Goal: Information Seeking & Learning: Learn about a topic

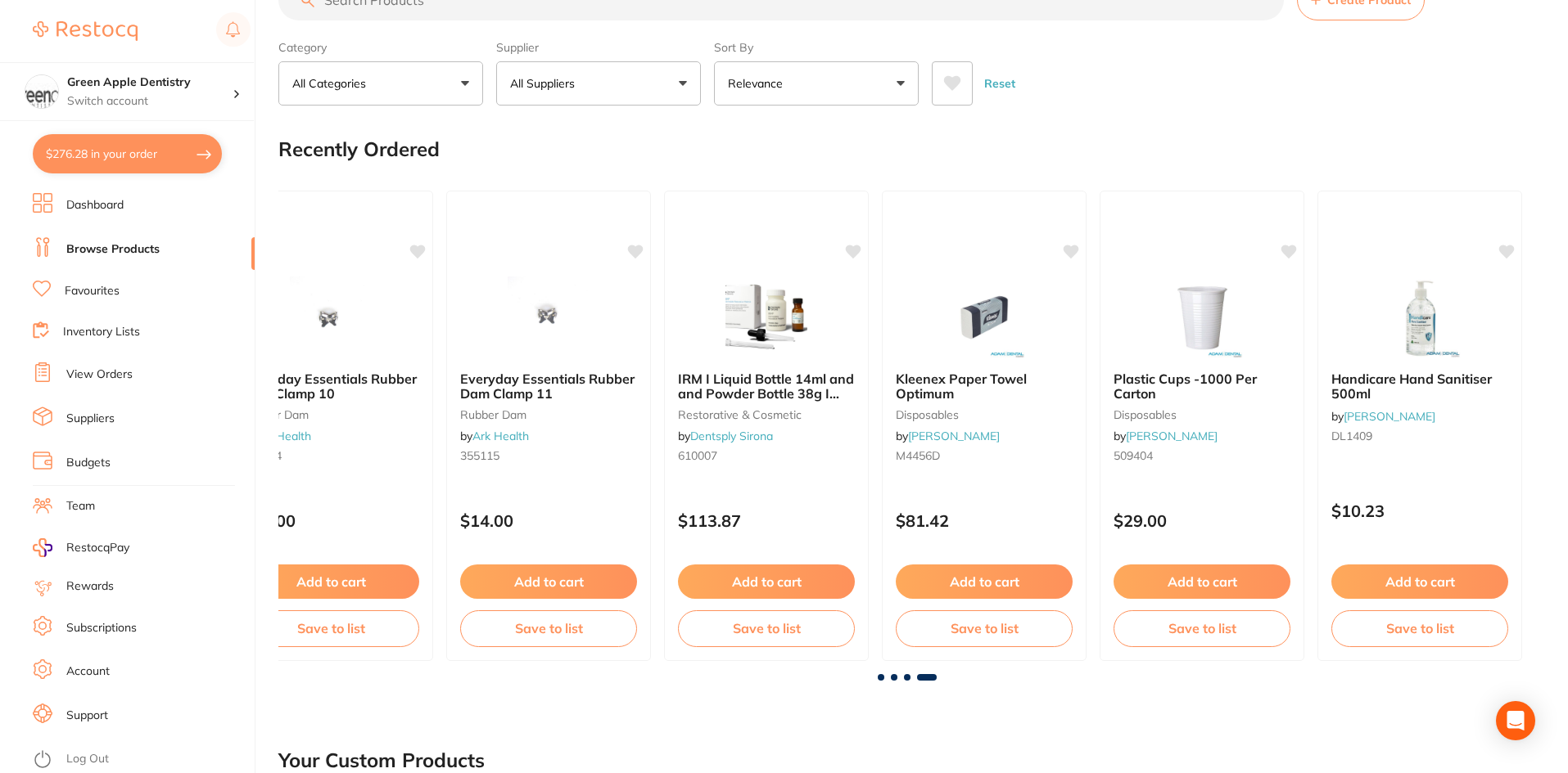
scroll to position [82, 0]
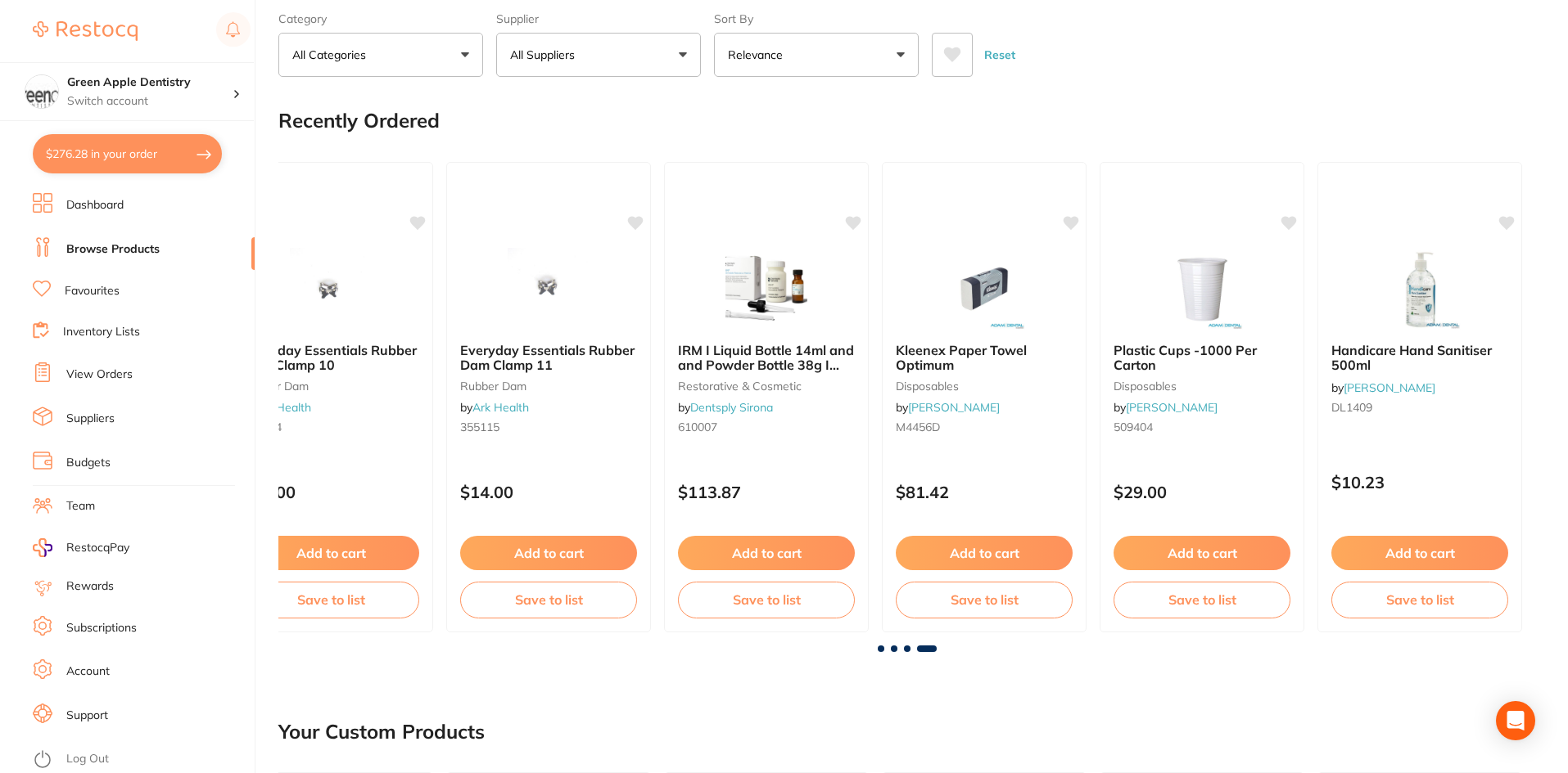
click at [881, 651] on span at bounding box center [880, 648] width 7 height 7
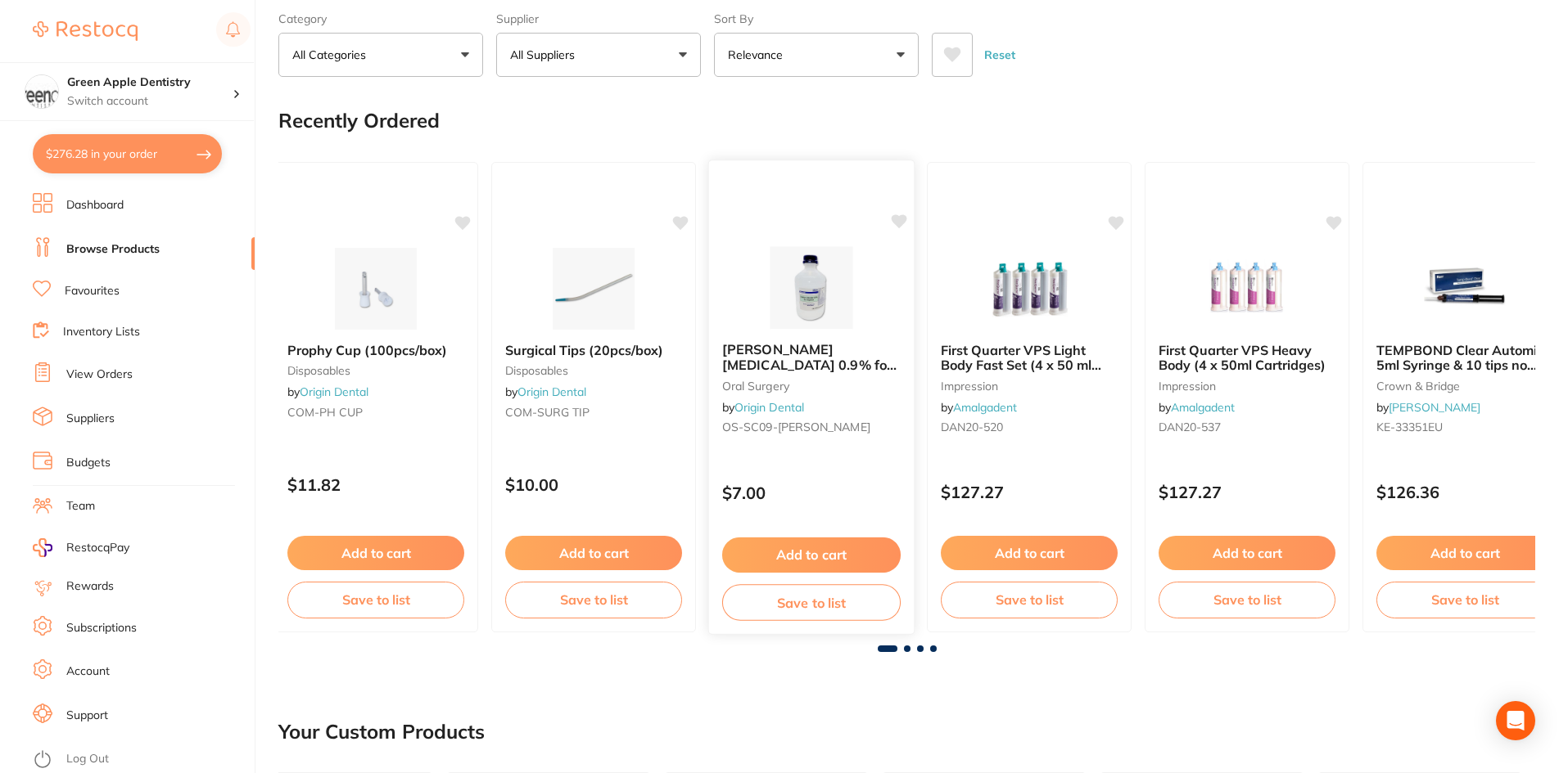
scroll to position [0, 0]
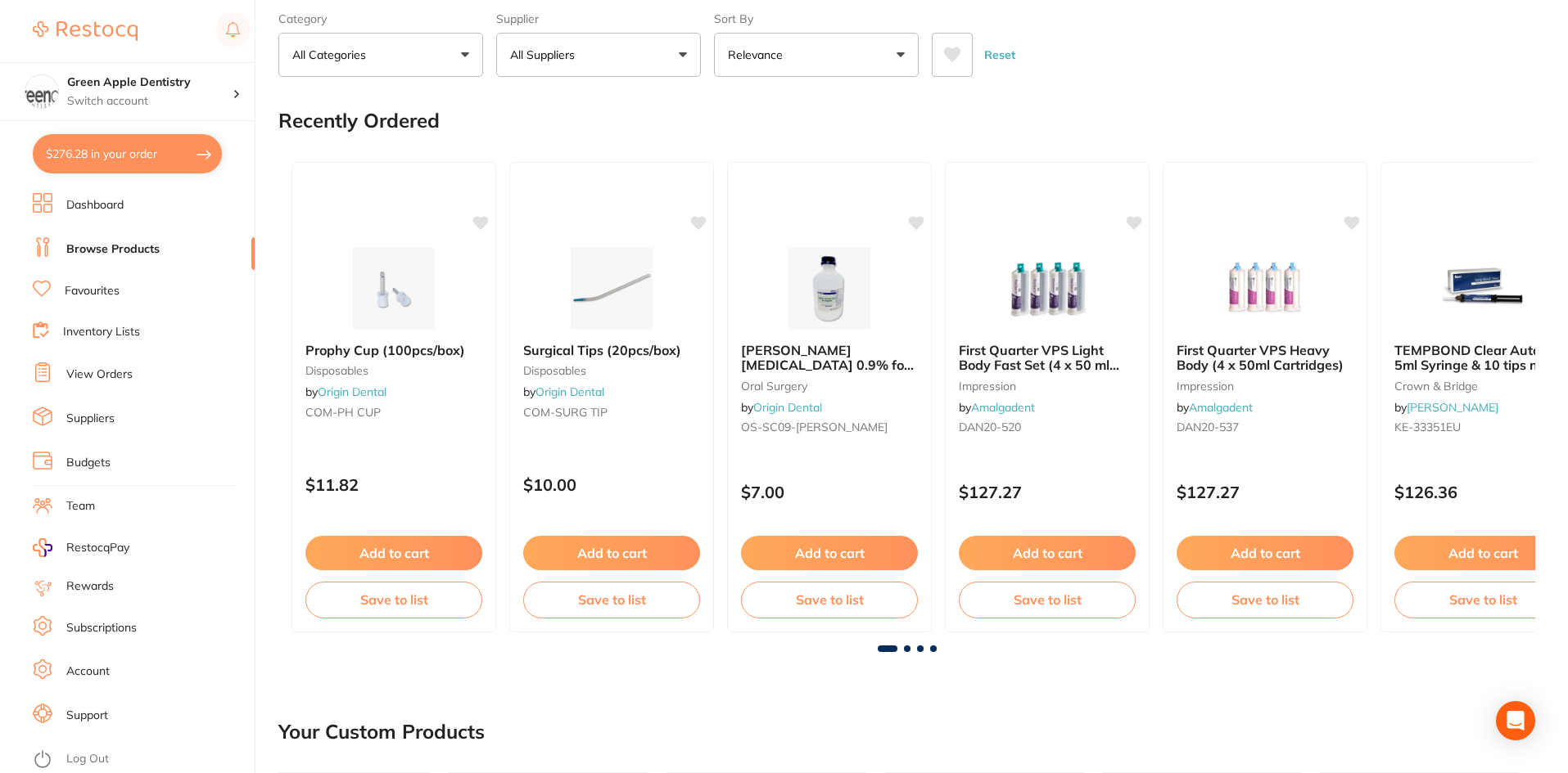
click at [80, 152] on button "$276.28 in your order" at bounding box center [127, 154] width 189 height 39
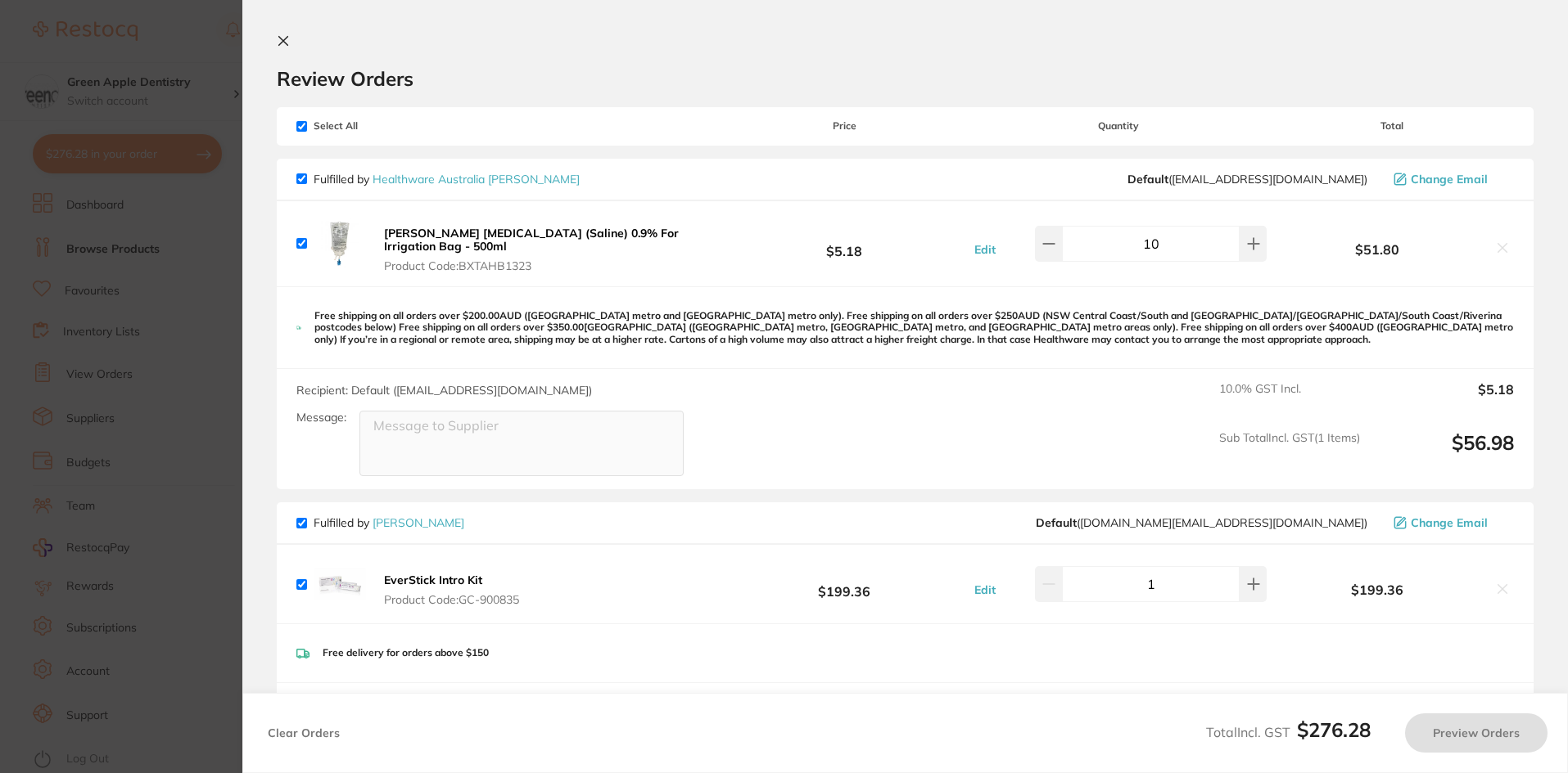
checkbox input "true"
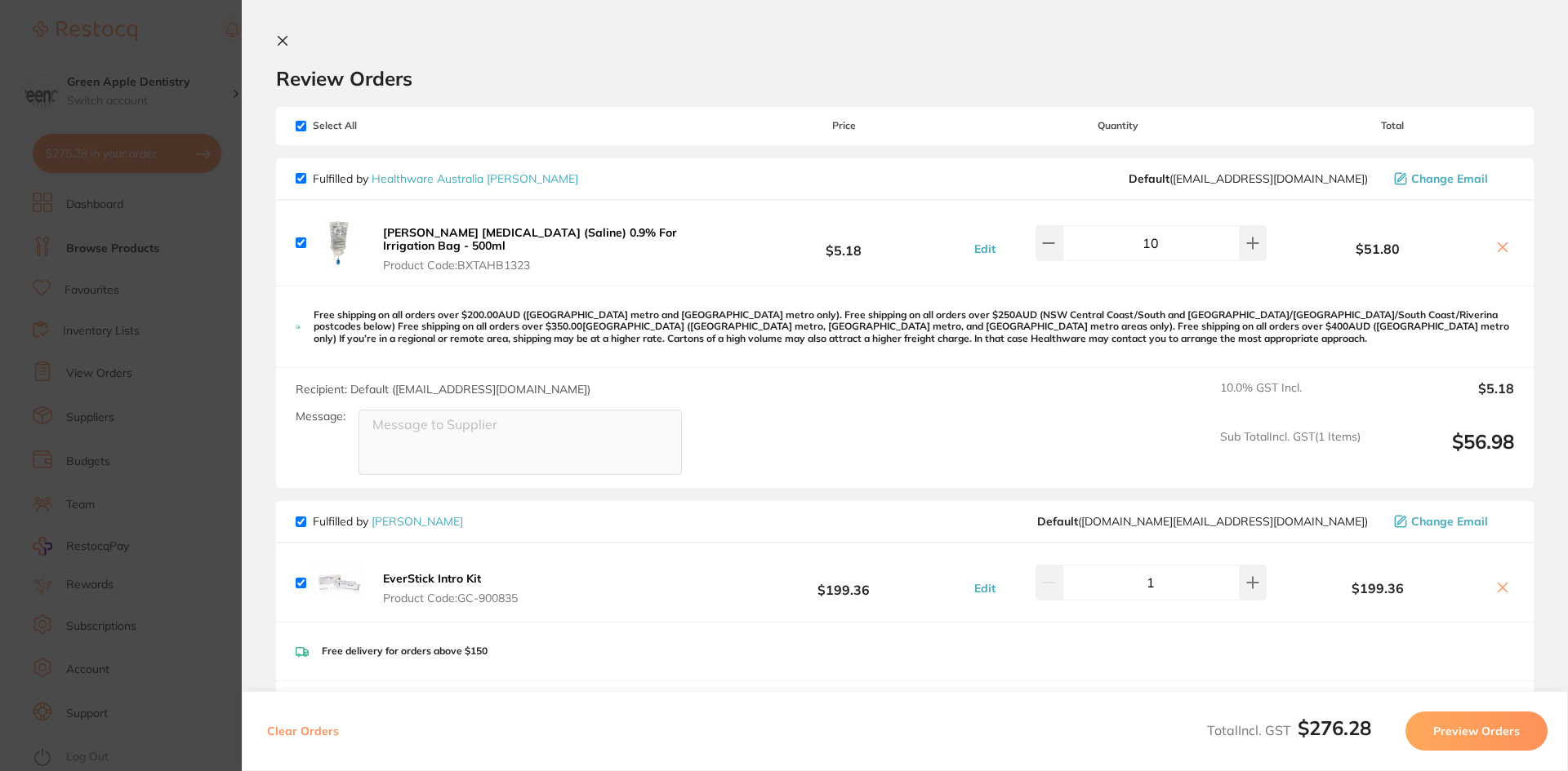
click at [284, 38] on icon at bounding box center [282, 40] width 9 height 9
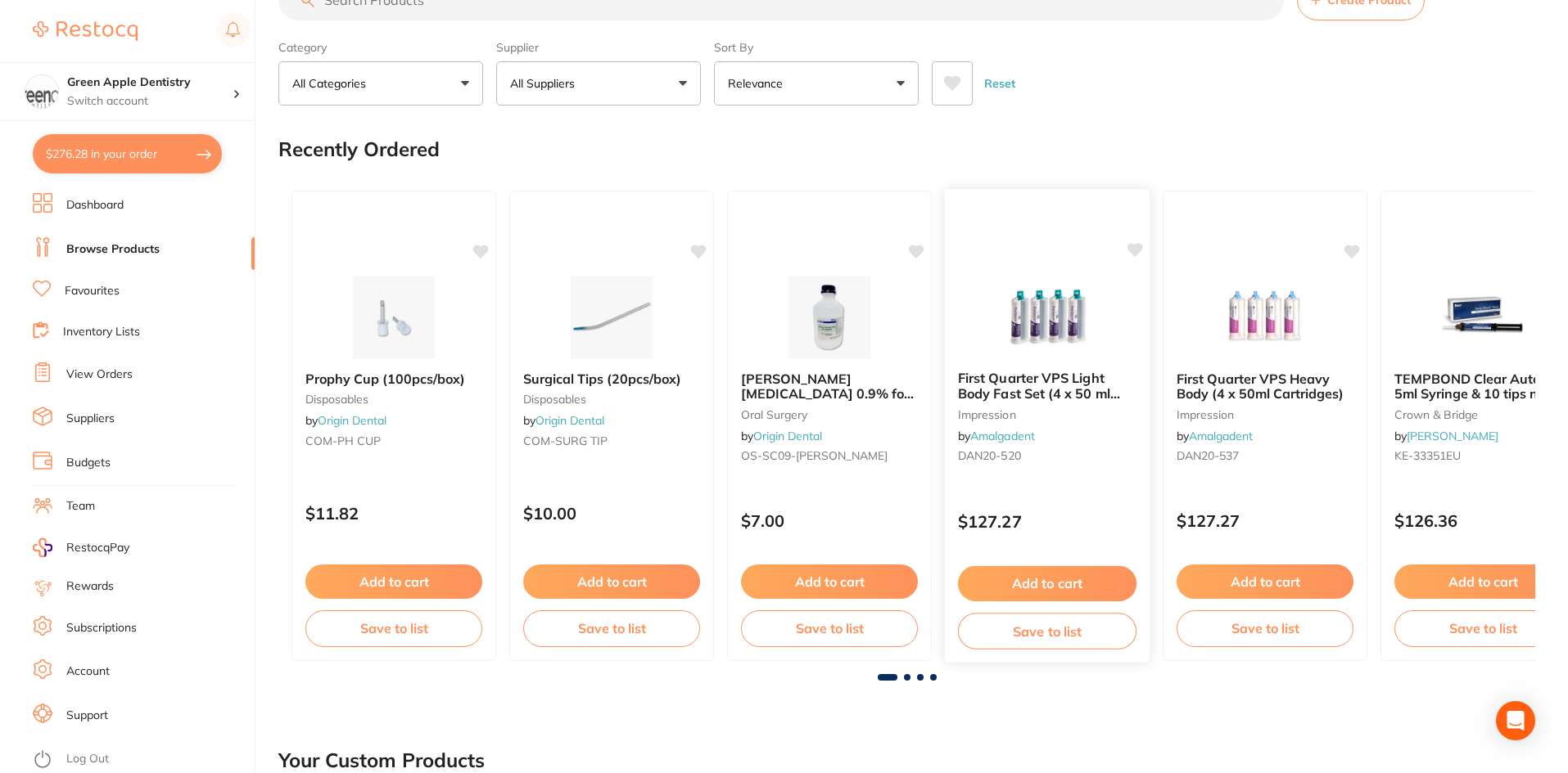
scroll to position [82, 0]
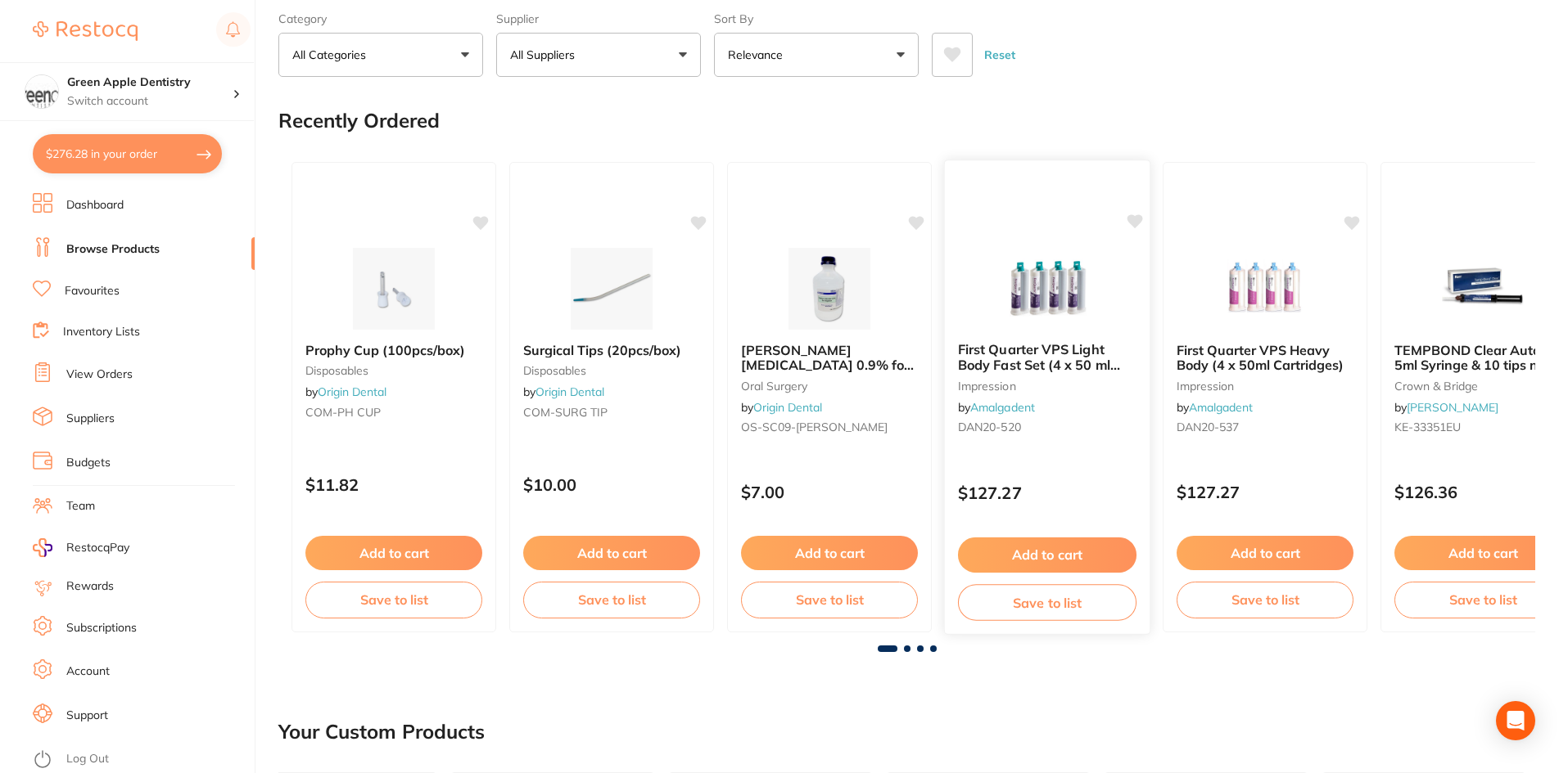
click at [1090, 300] on img at bounding box center [1046, 288] width 107 height 83
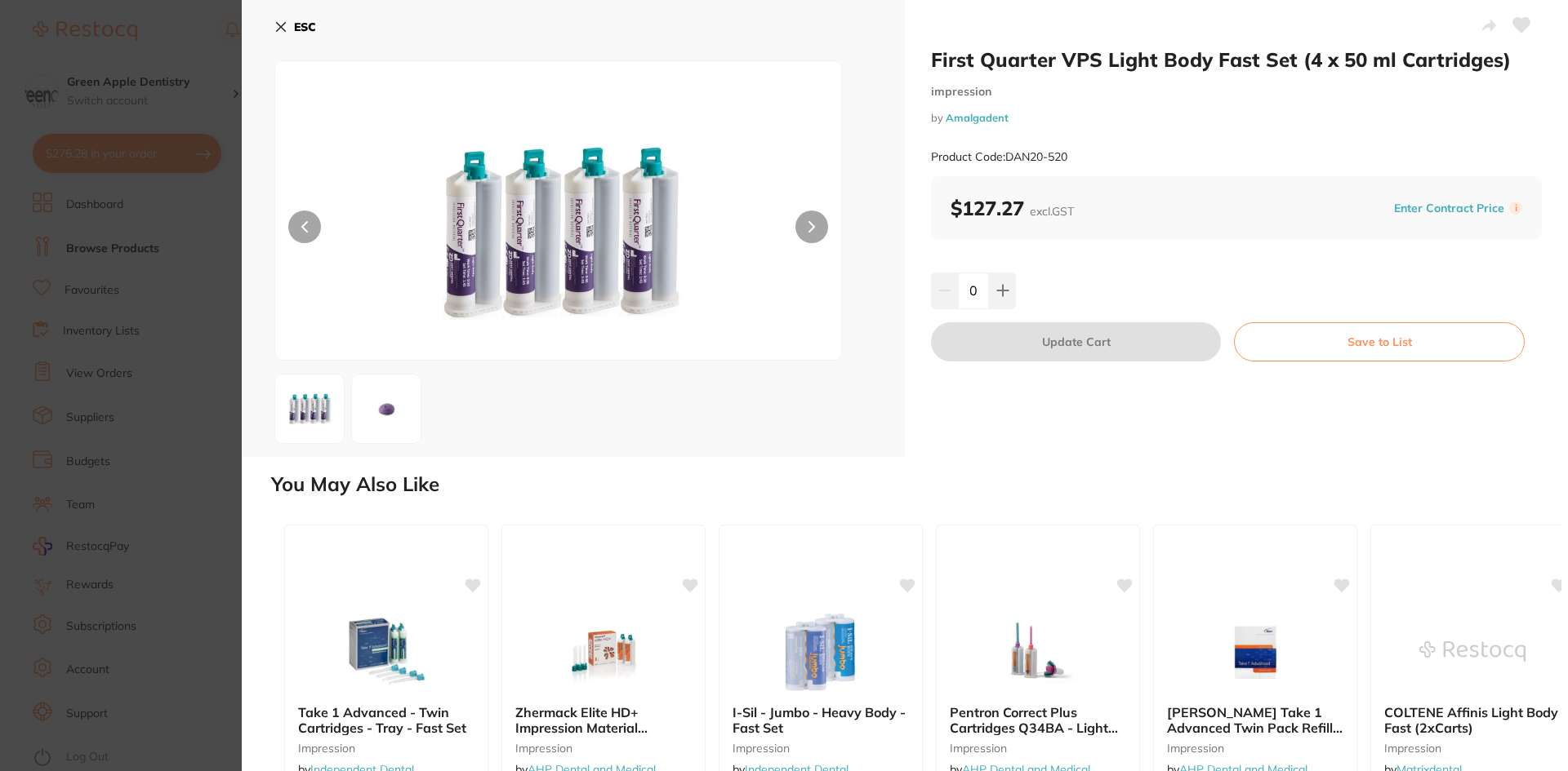
click at [302, 20] on b "ESC" at bounding box center [305, 26] width 22 height 15
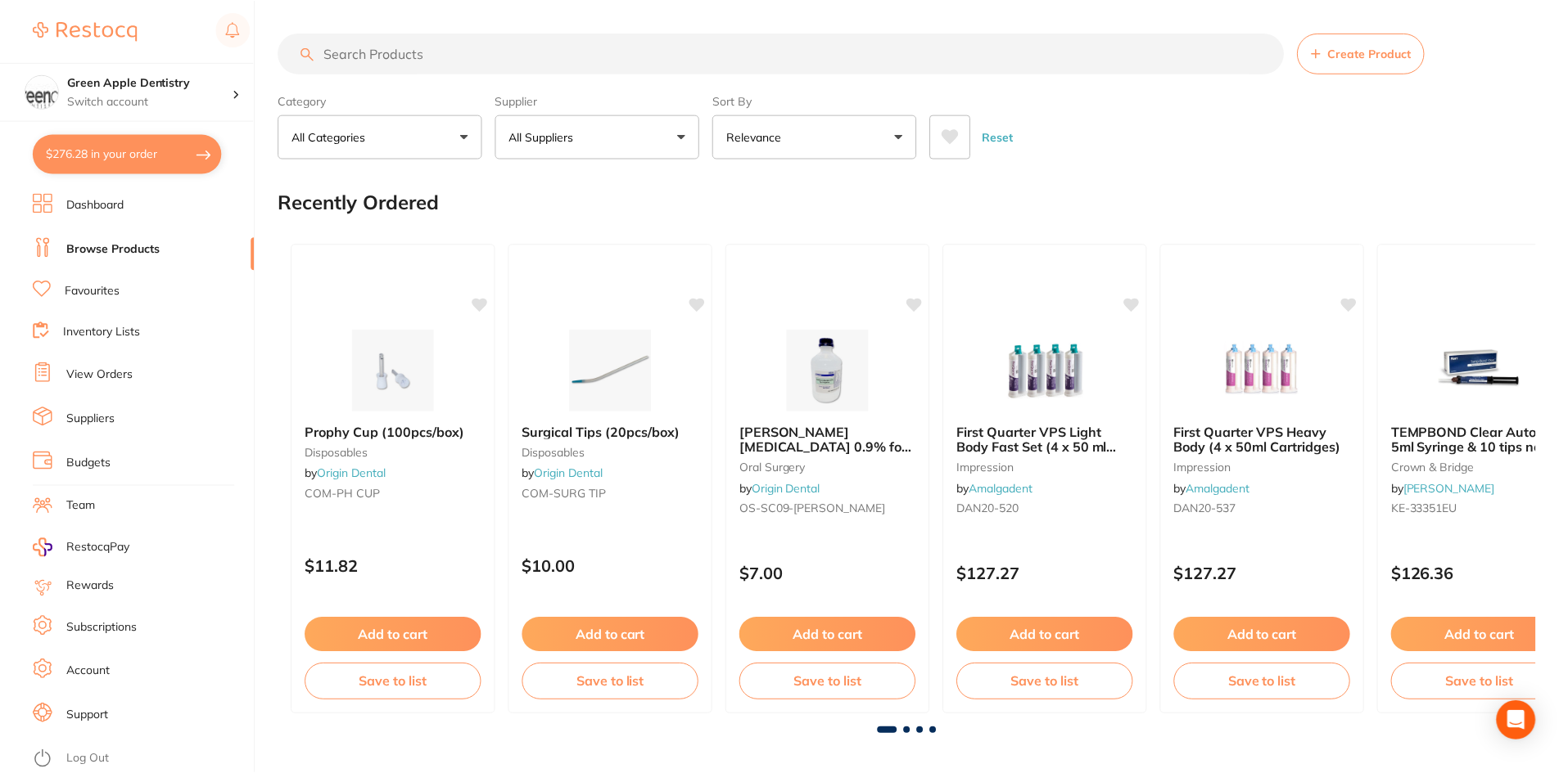
scroll to position [82, 0]
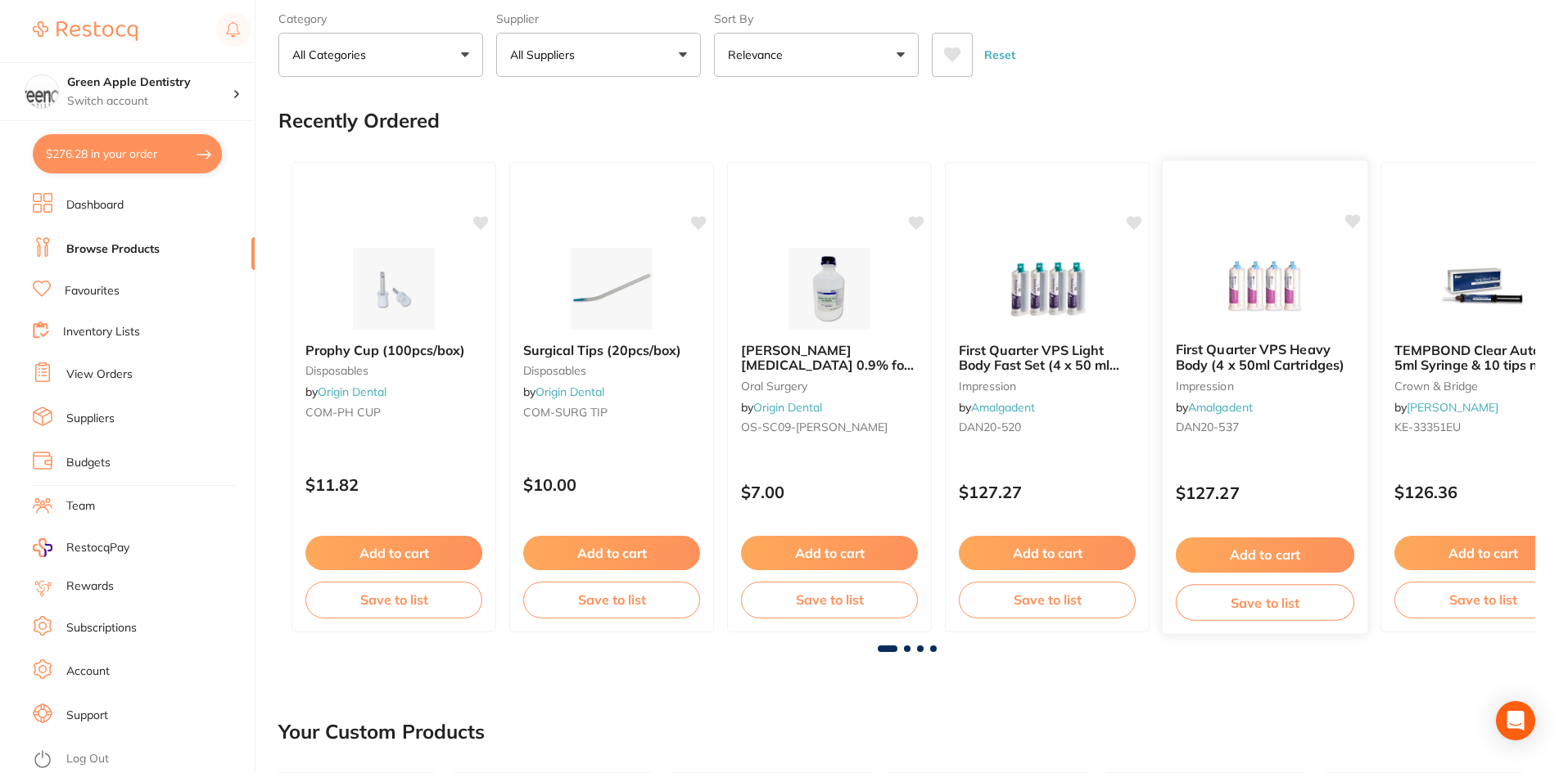
click at [1264, 304] on img at bounding box center [1263, 288] width 107 height 83
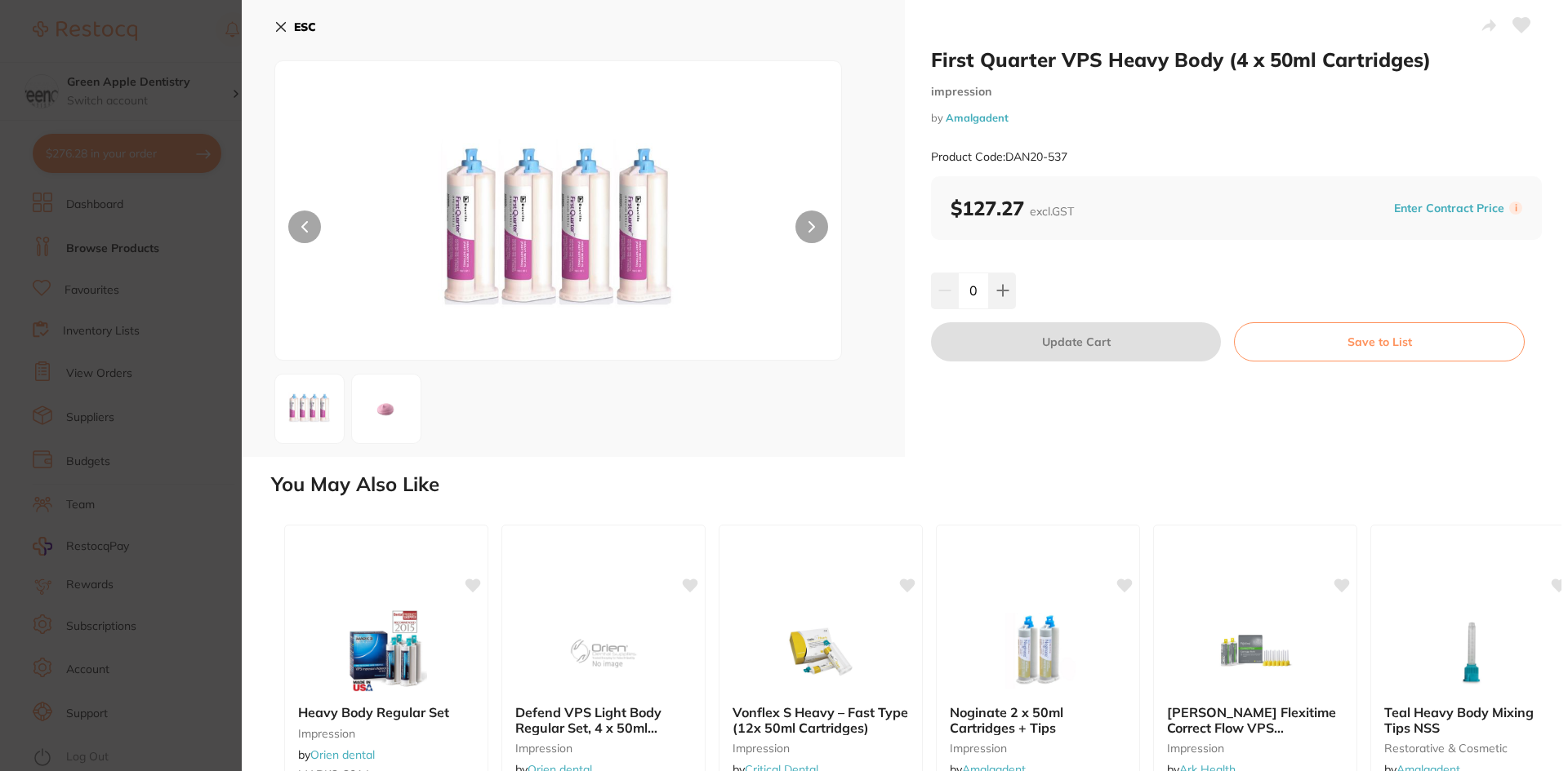
click at [293, 18] on button "ESC" at bounding box center [295, 26] width 41 height 27
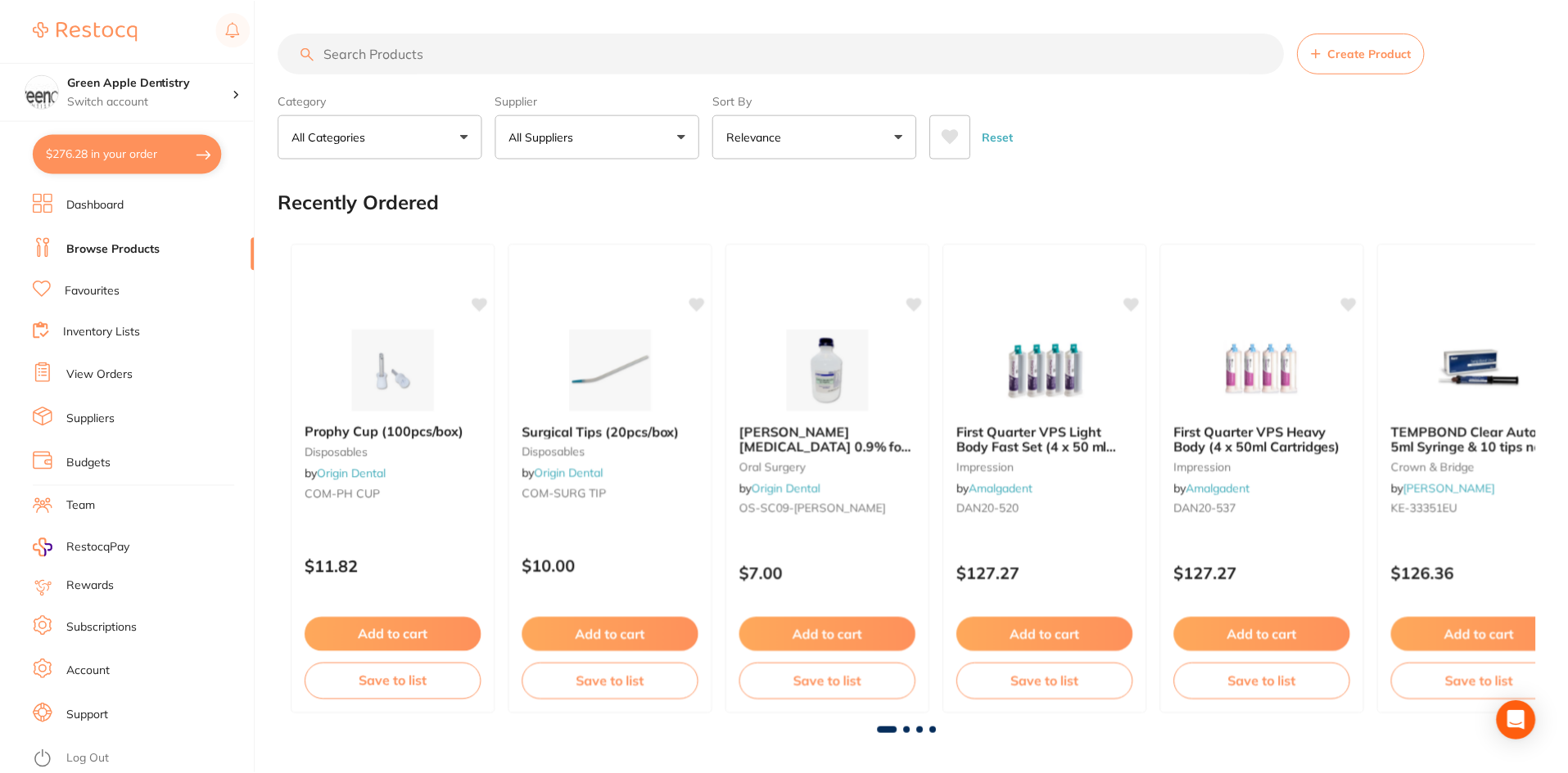
scroll to position [82, 0]
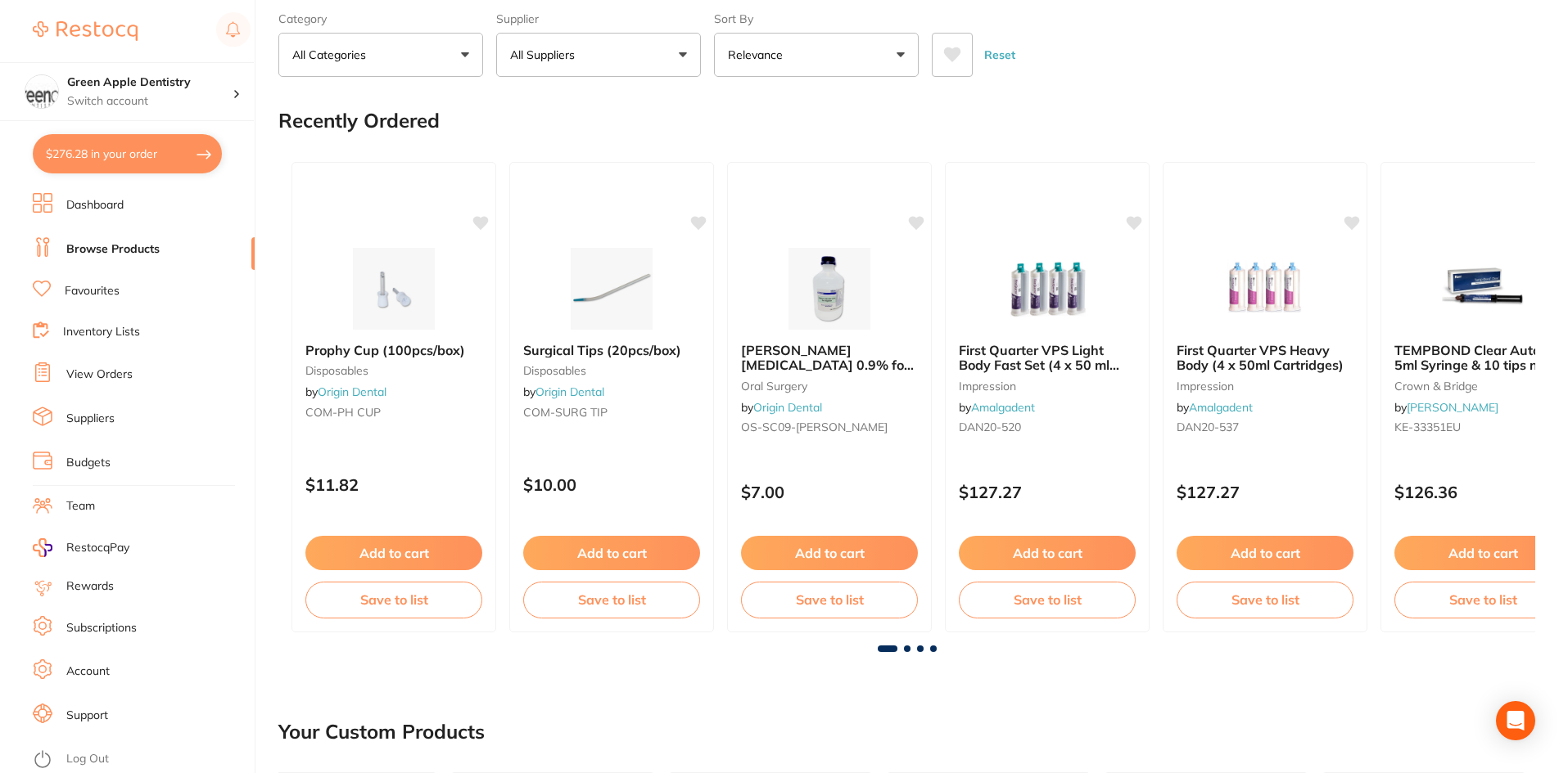
click at [907, 647] on span at bounding box center [907, 648] width 7 height 7
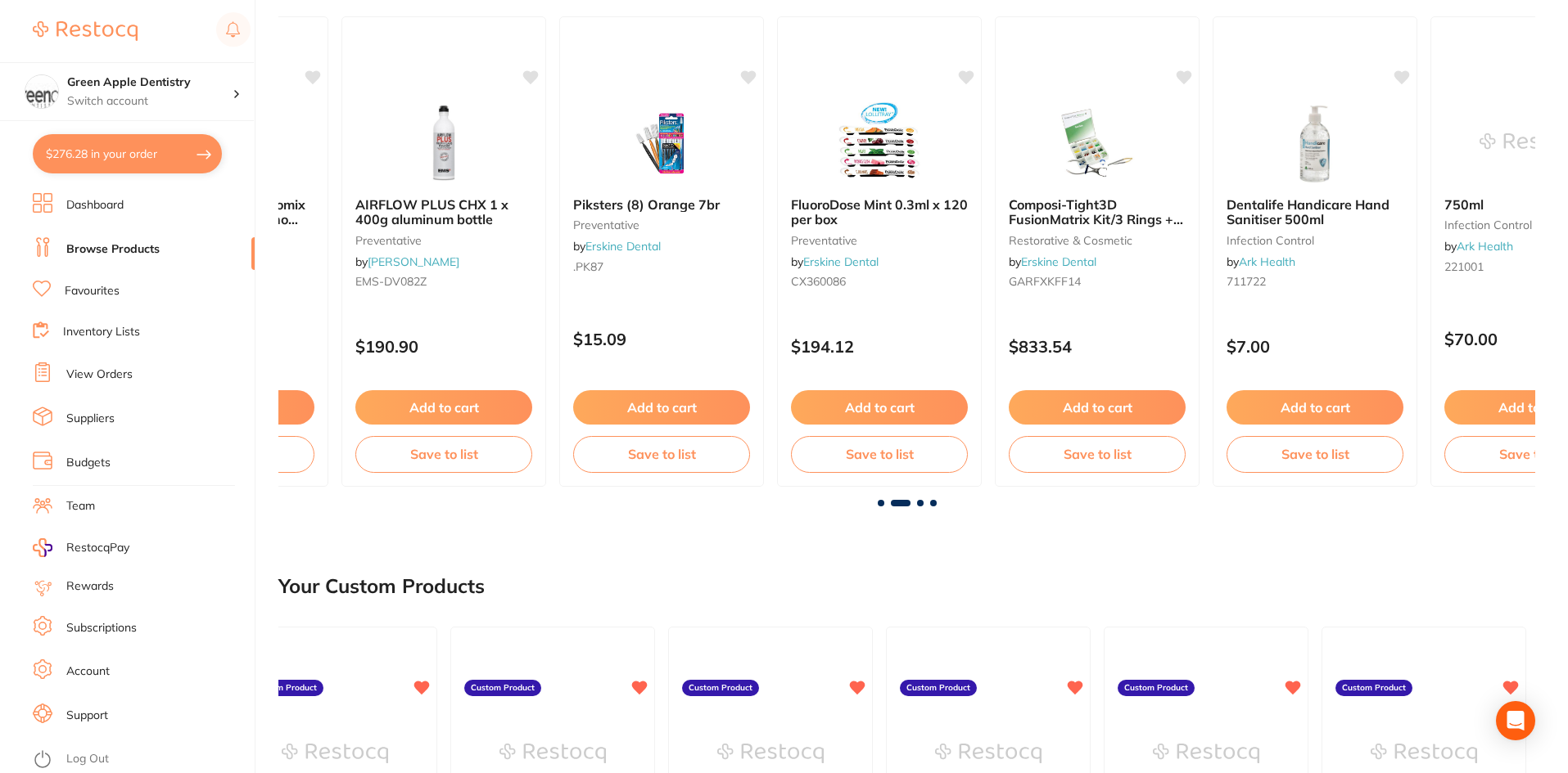
scroll to position [246, 0]
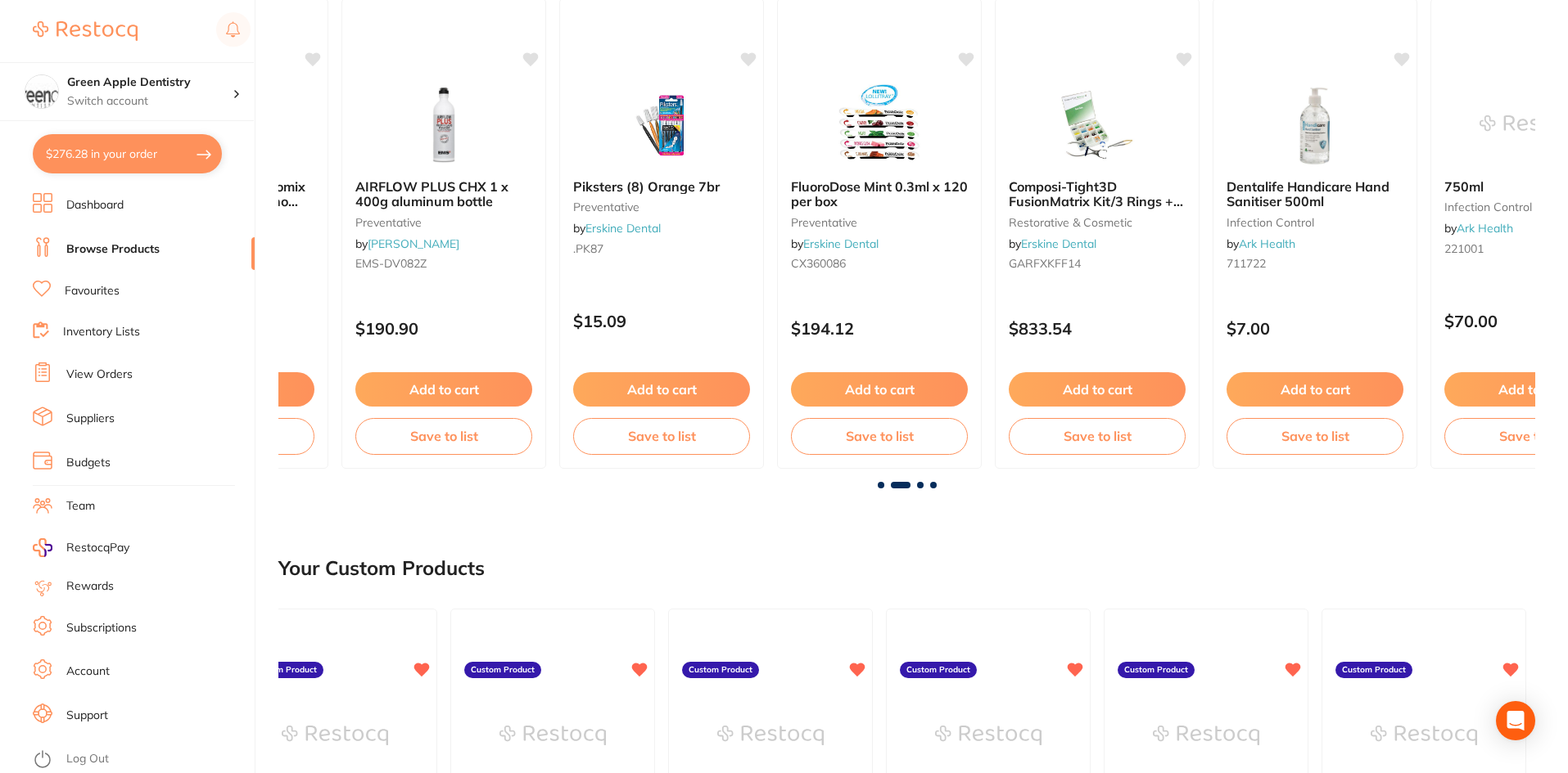
click at [880, 483] on span at bounding box center [880, 485] width 7 height 7
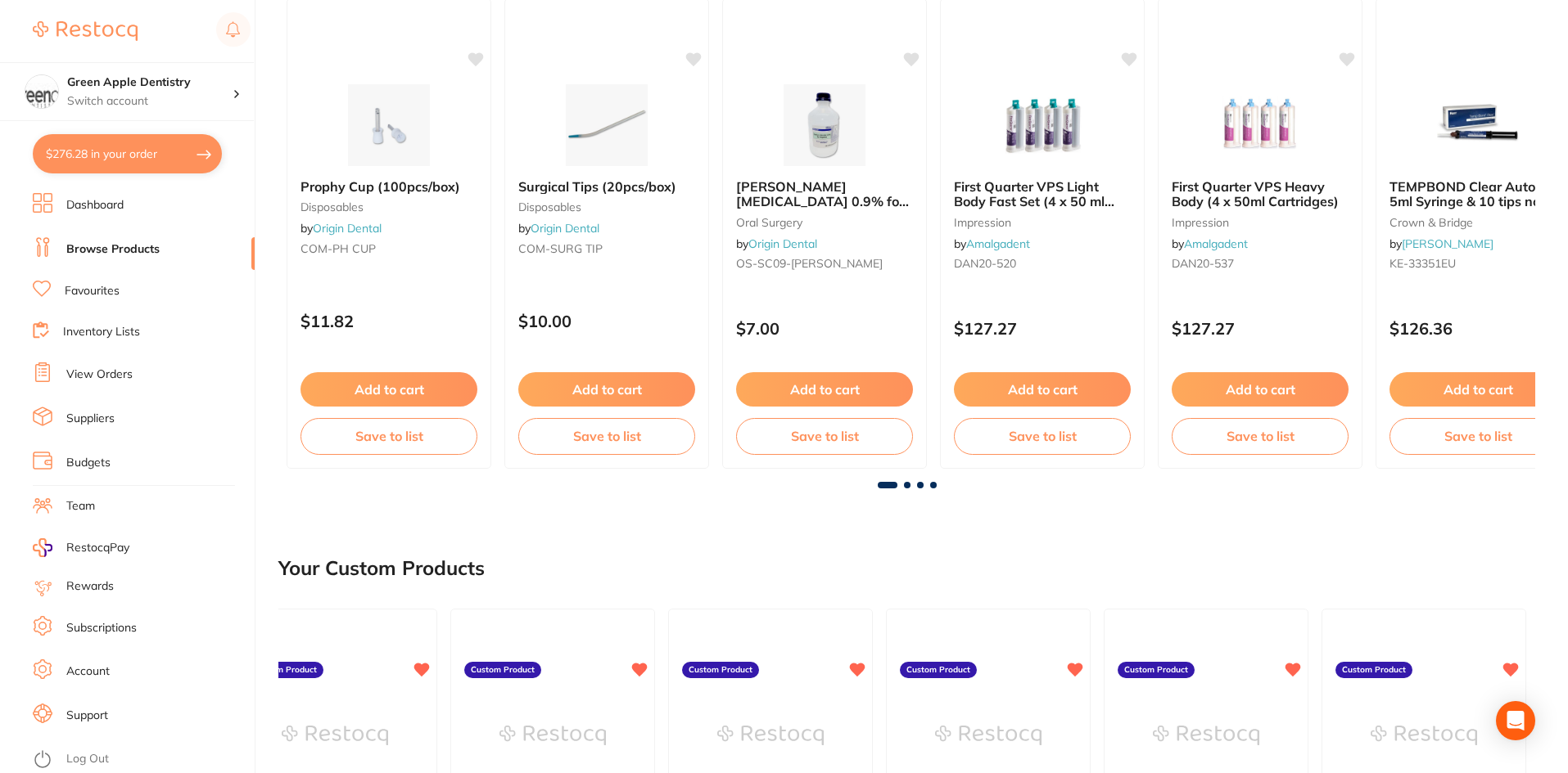
scroll to position [0, 0]
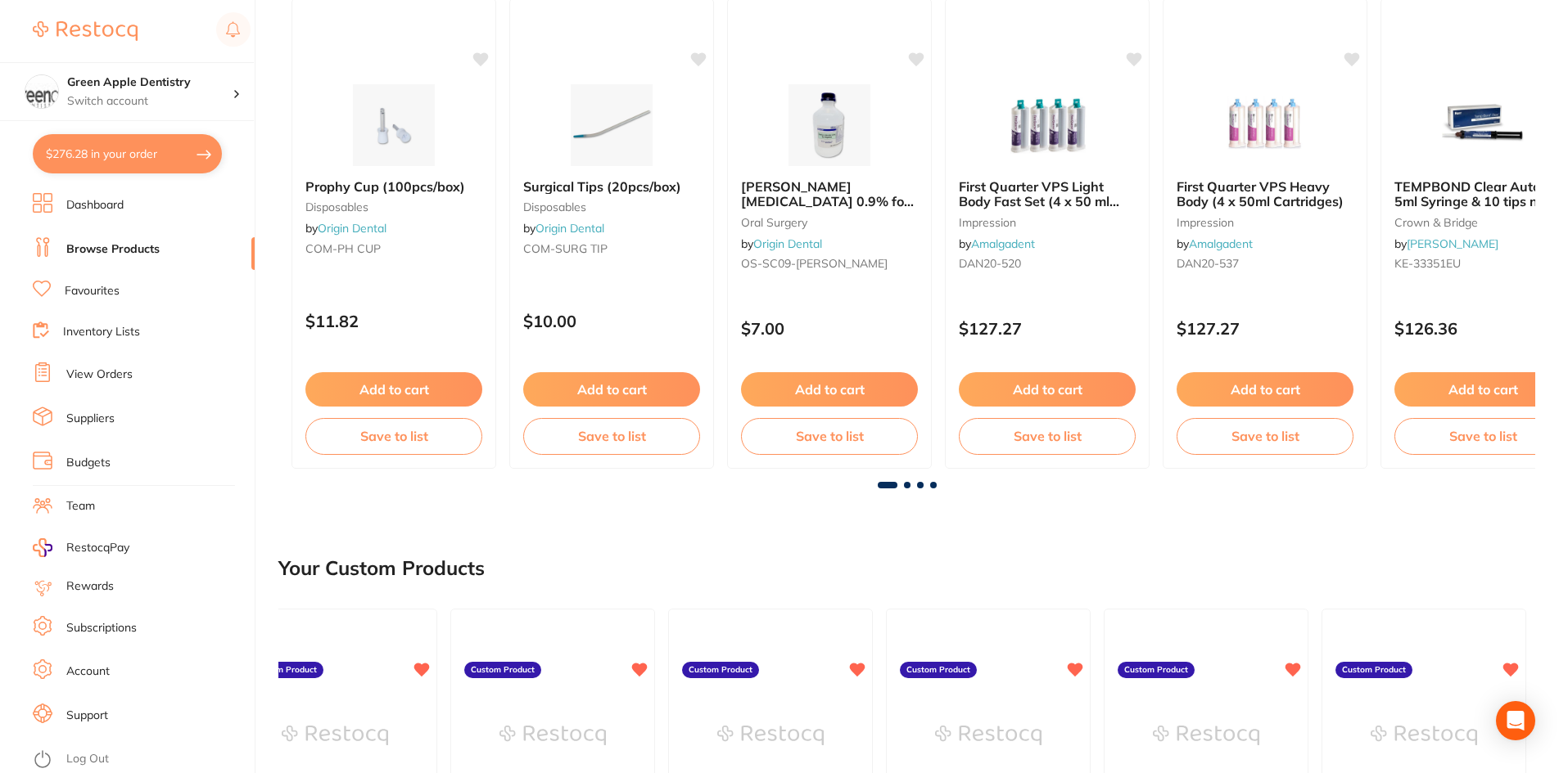
click at [905, 485] on span at bounding box center [907, 485] width 7 height 7
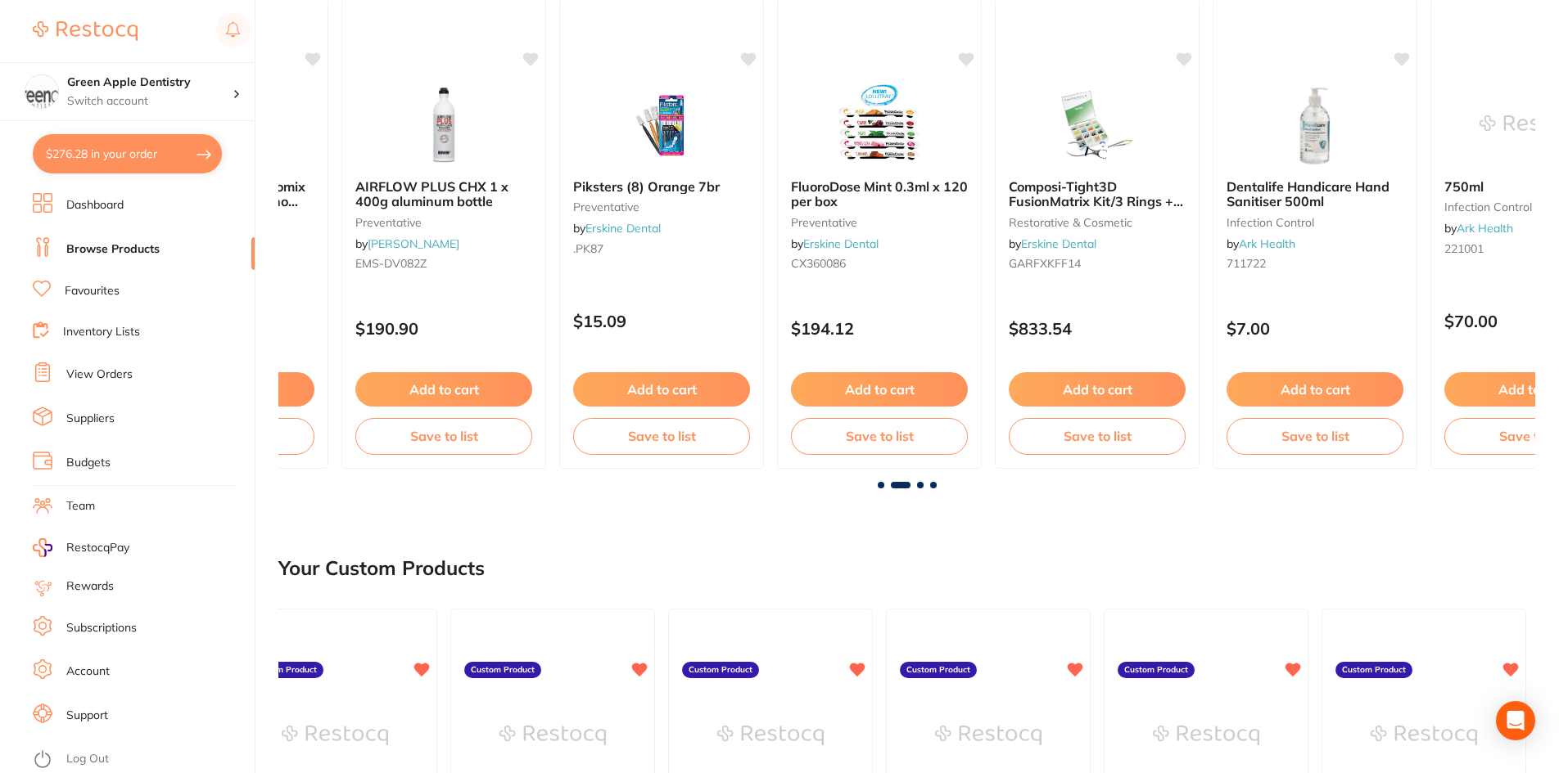
click at [879, 485] on span at bounding box center [880, 485] width 7 height 7
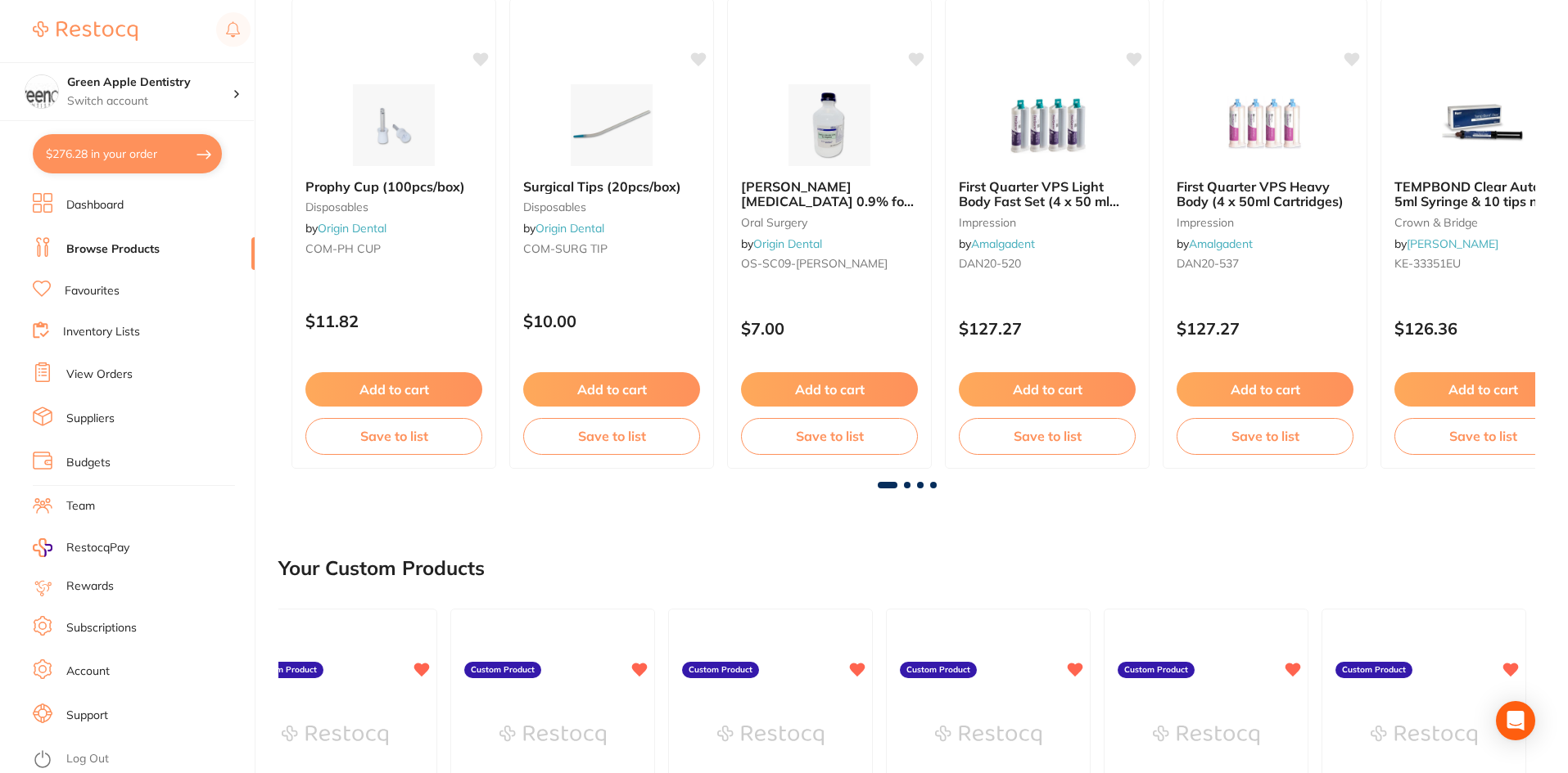
click at [905, 483] on span at bounding box center [907, 485] width 7 height 7
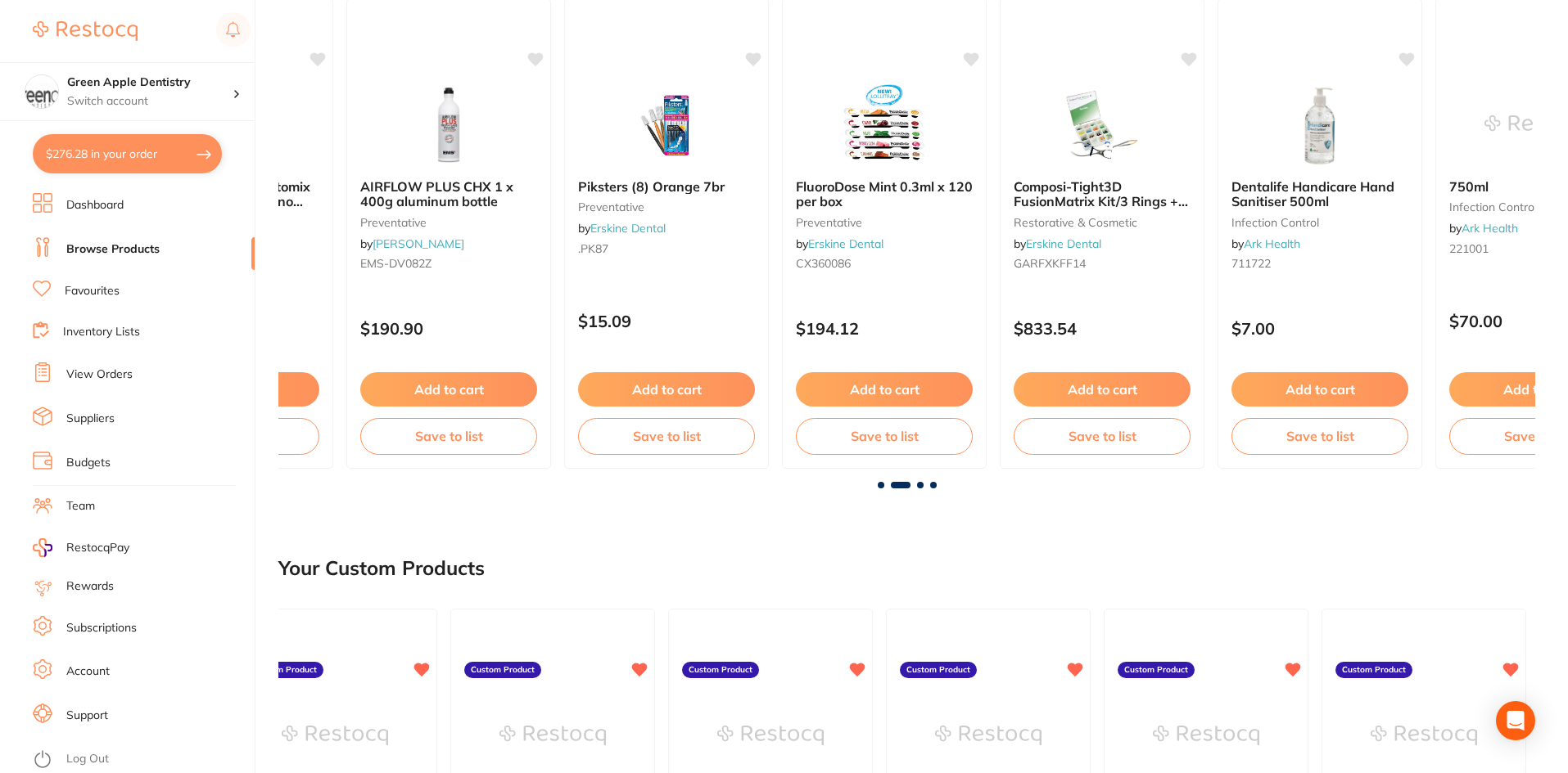
scroll to position [0, 1257]
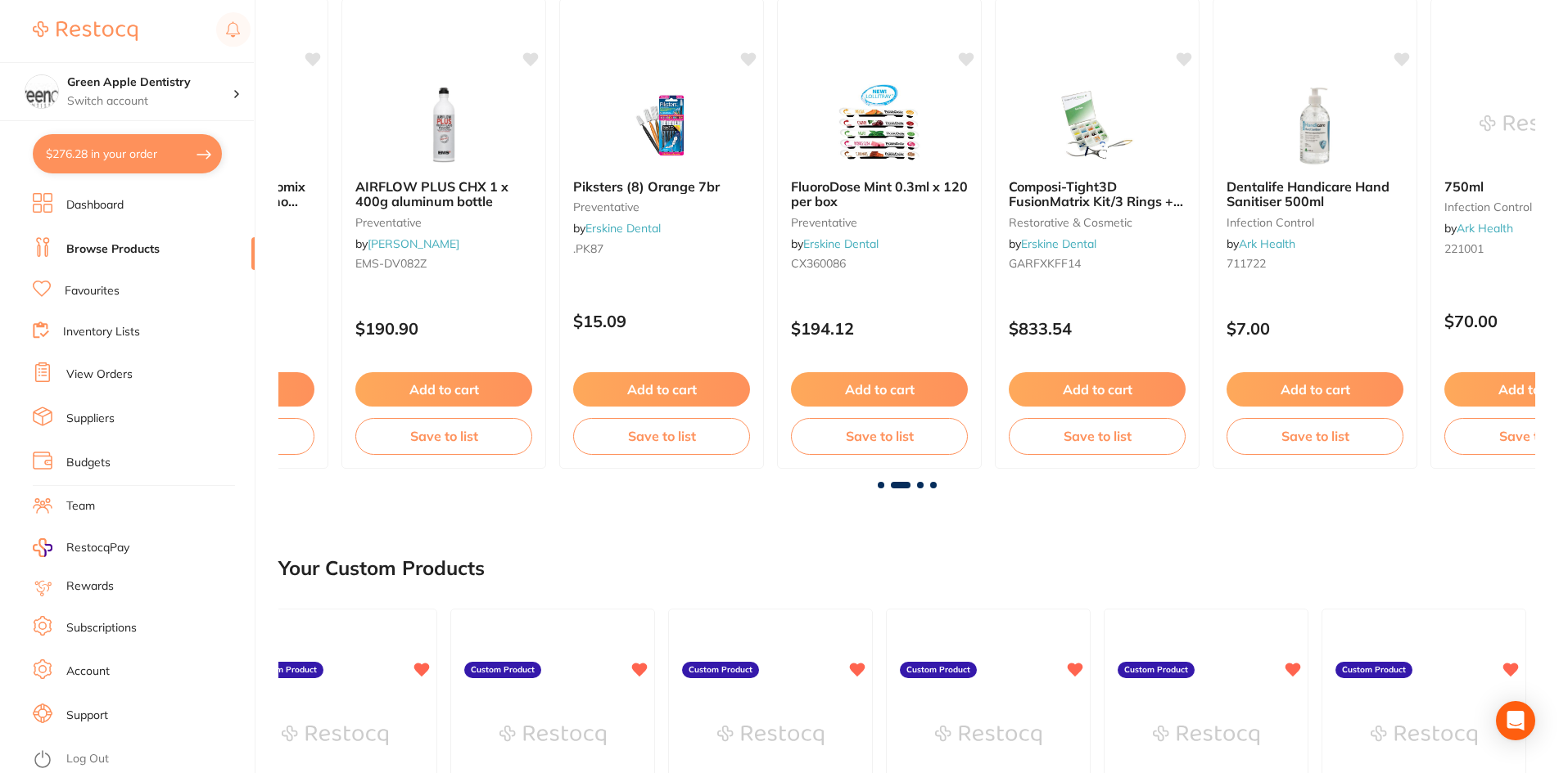
click at [881, 487] on span at bounding box center [880, 485] width 7 height 7
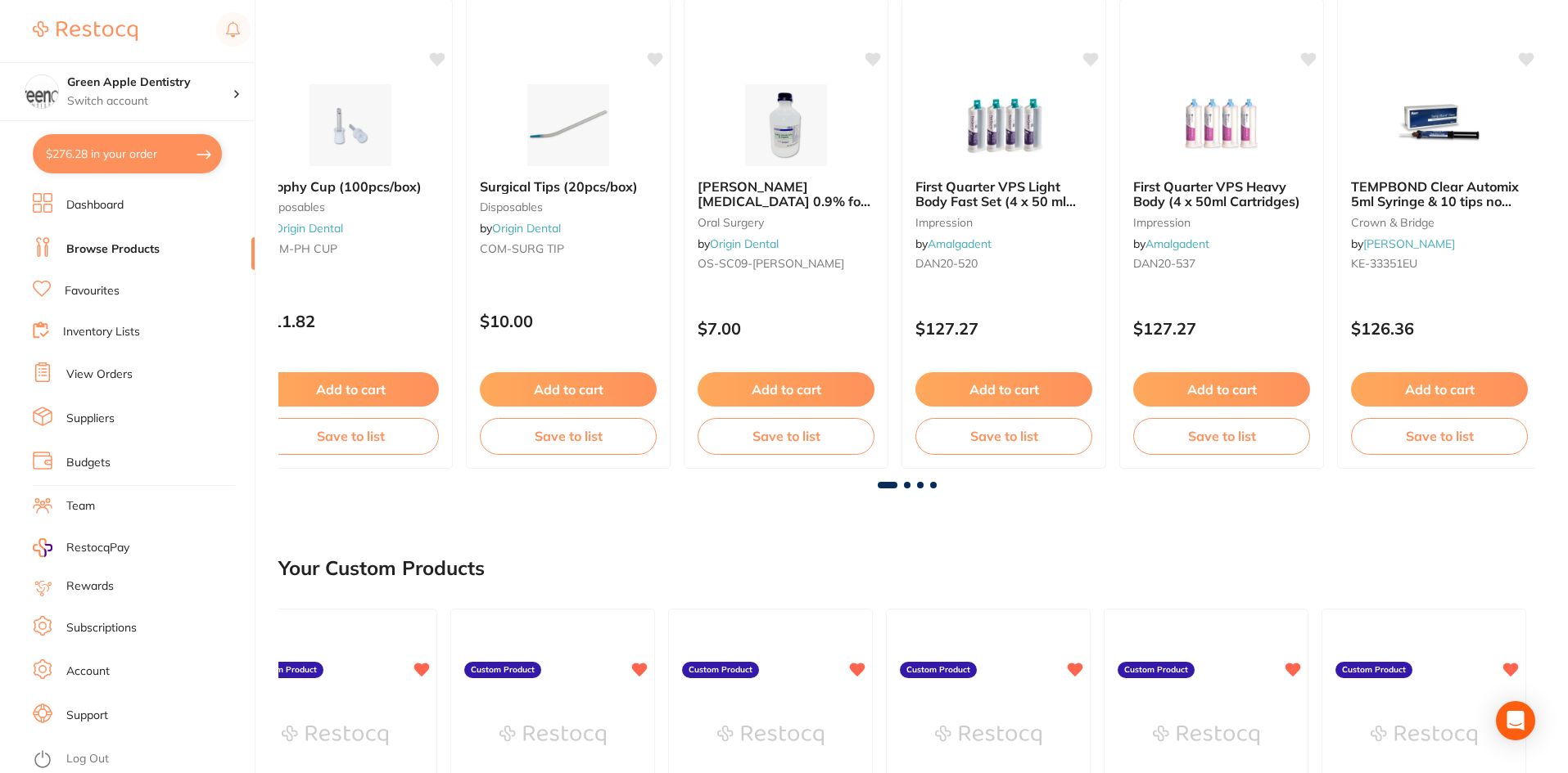
scroll to position [0, 0]
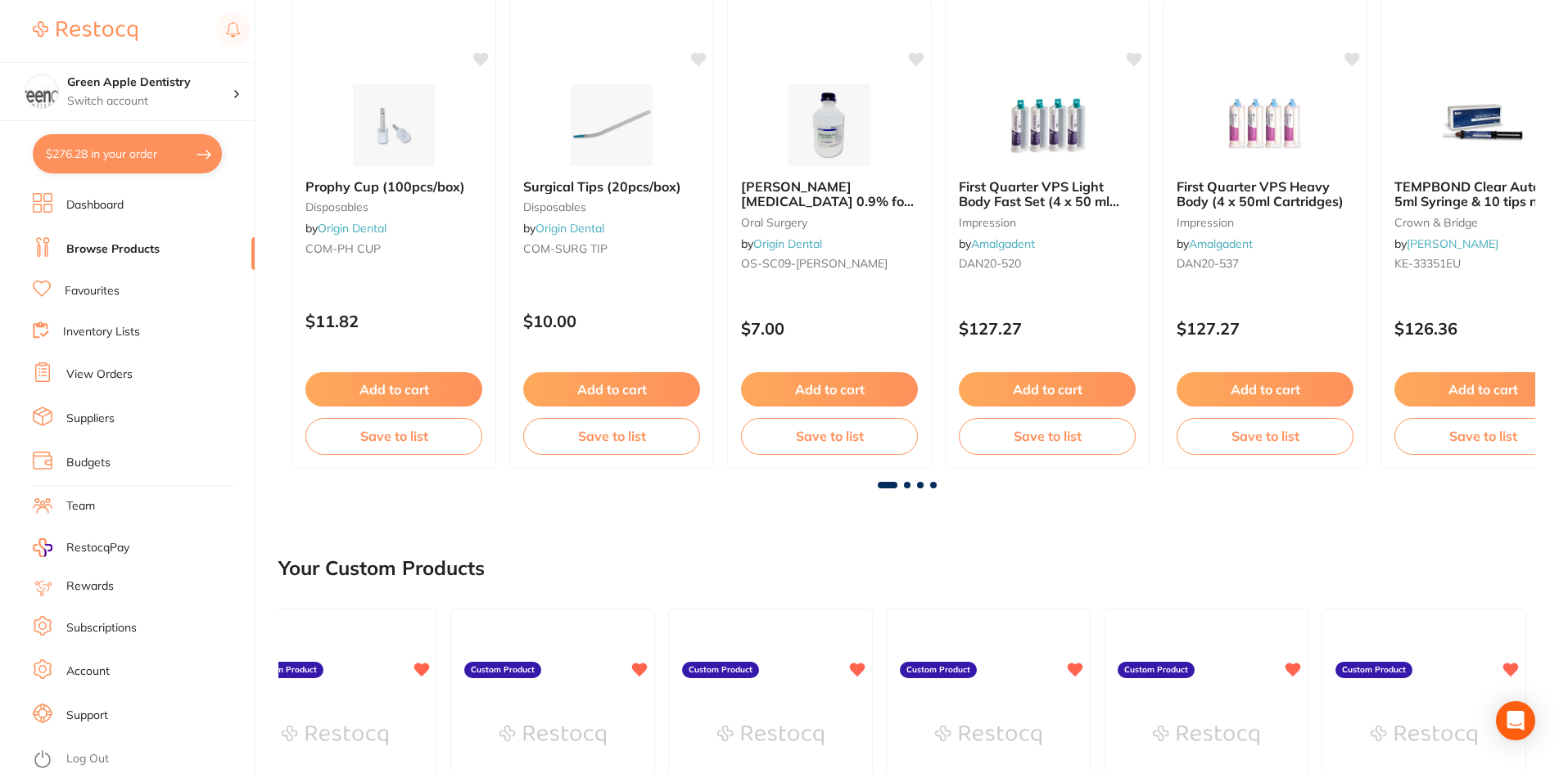
click at [906, 482] on span at bounding box center [907, 485] width 7 height 7
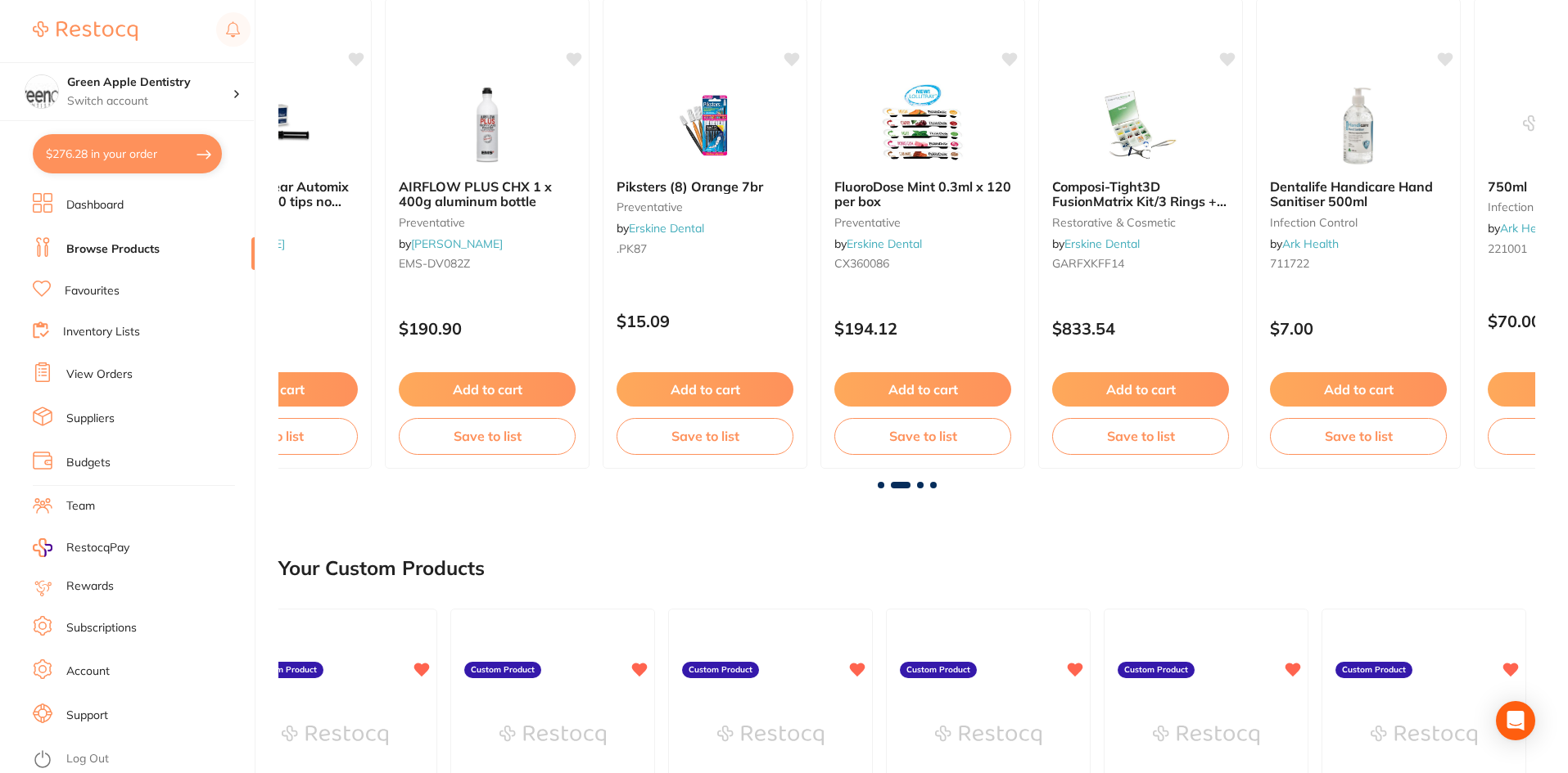
scroll to position [0, 1257]
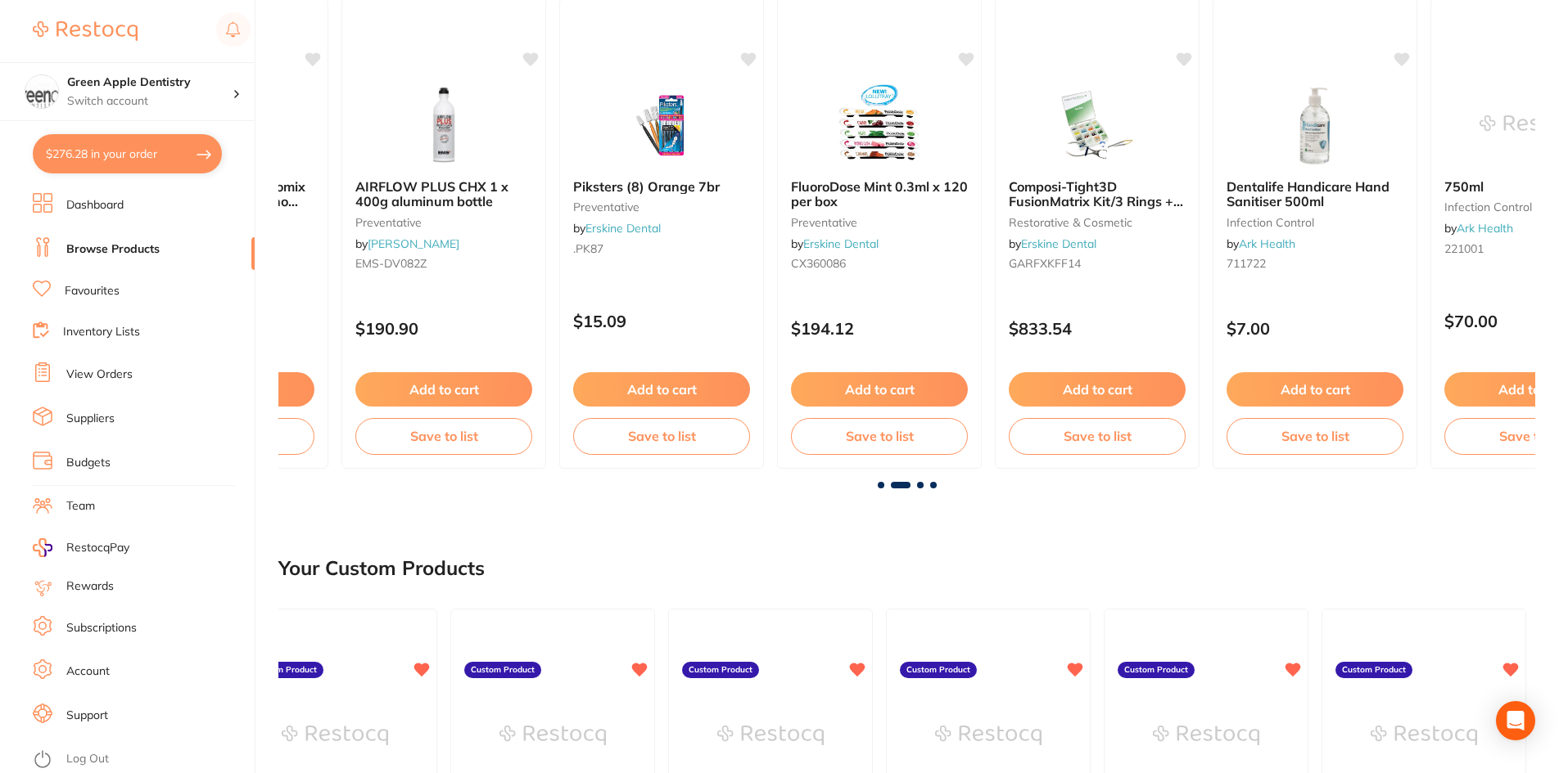
click at [880, 484] on span at bounding box center [880, 485] width 7 height 7
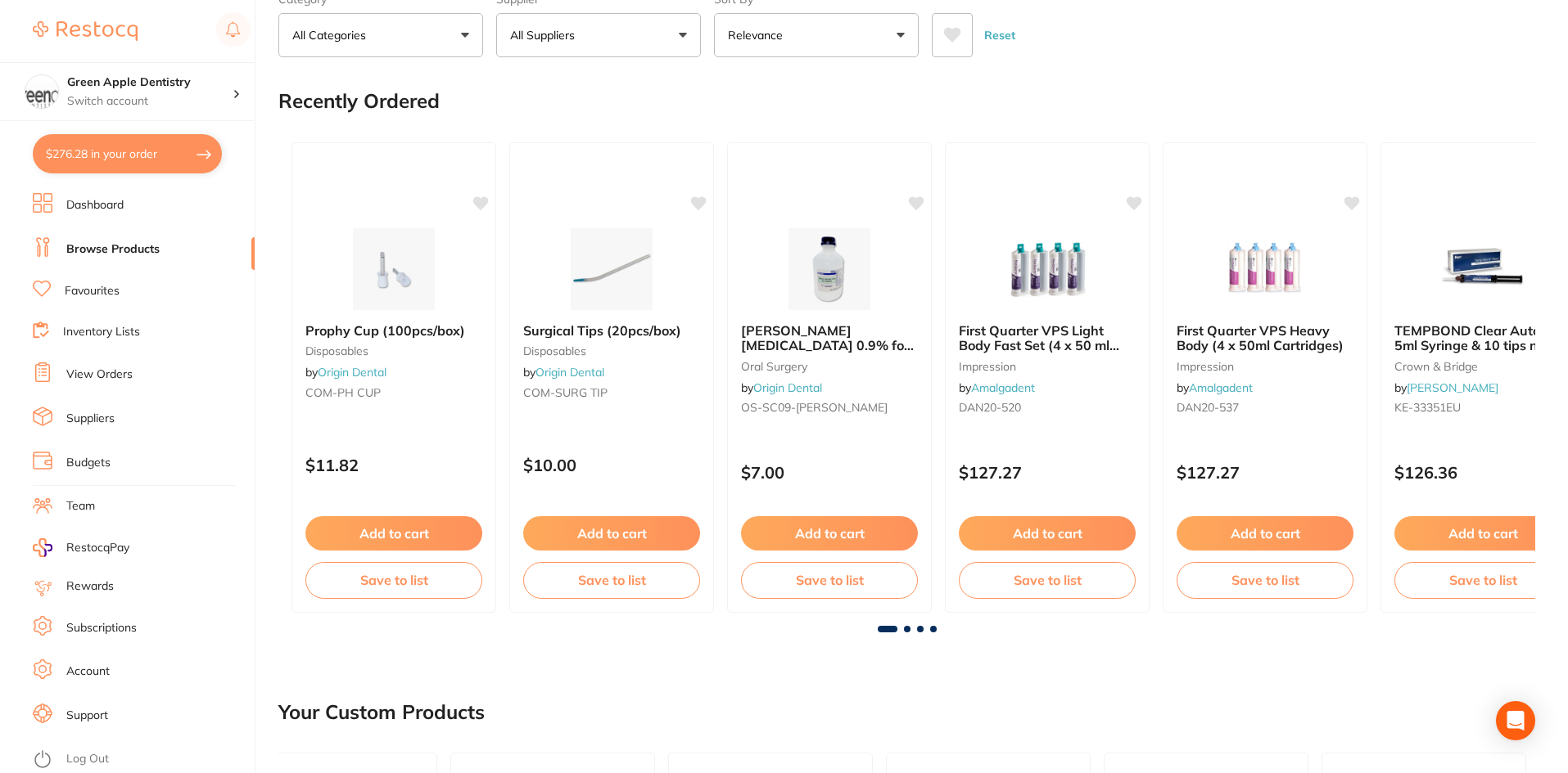
scroll to position [0, 0]
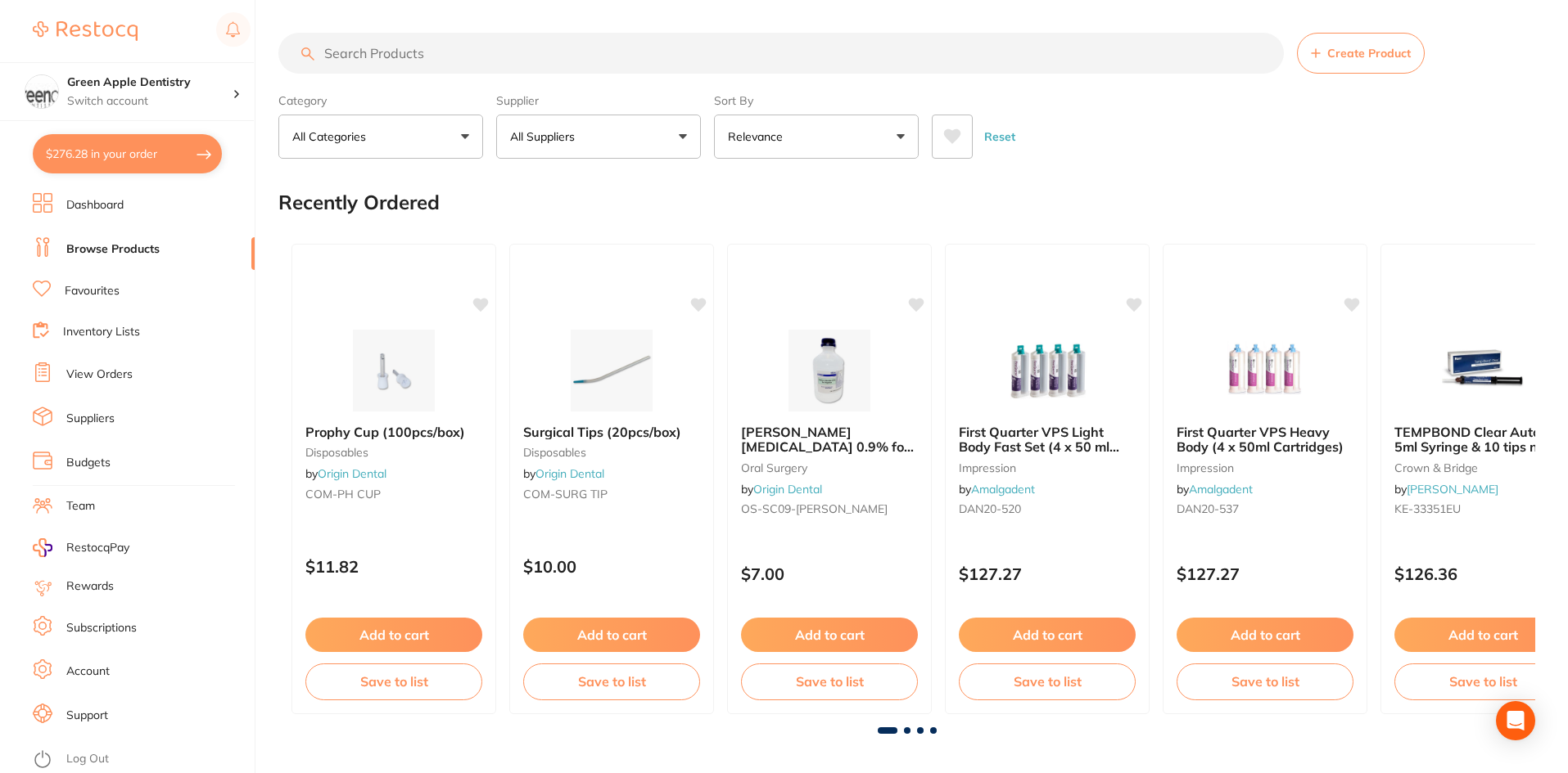
click at [557, 42] on input "search" at bounding box center [780, 53] width 1005 height 41
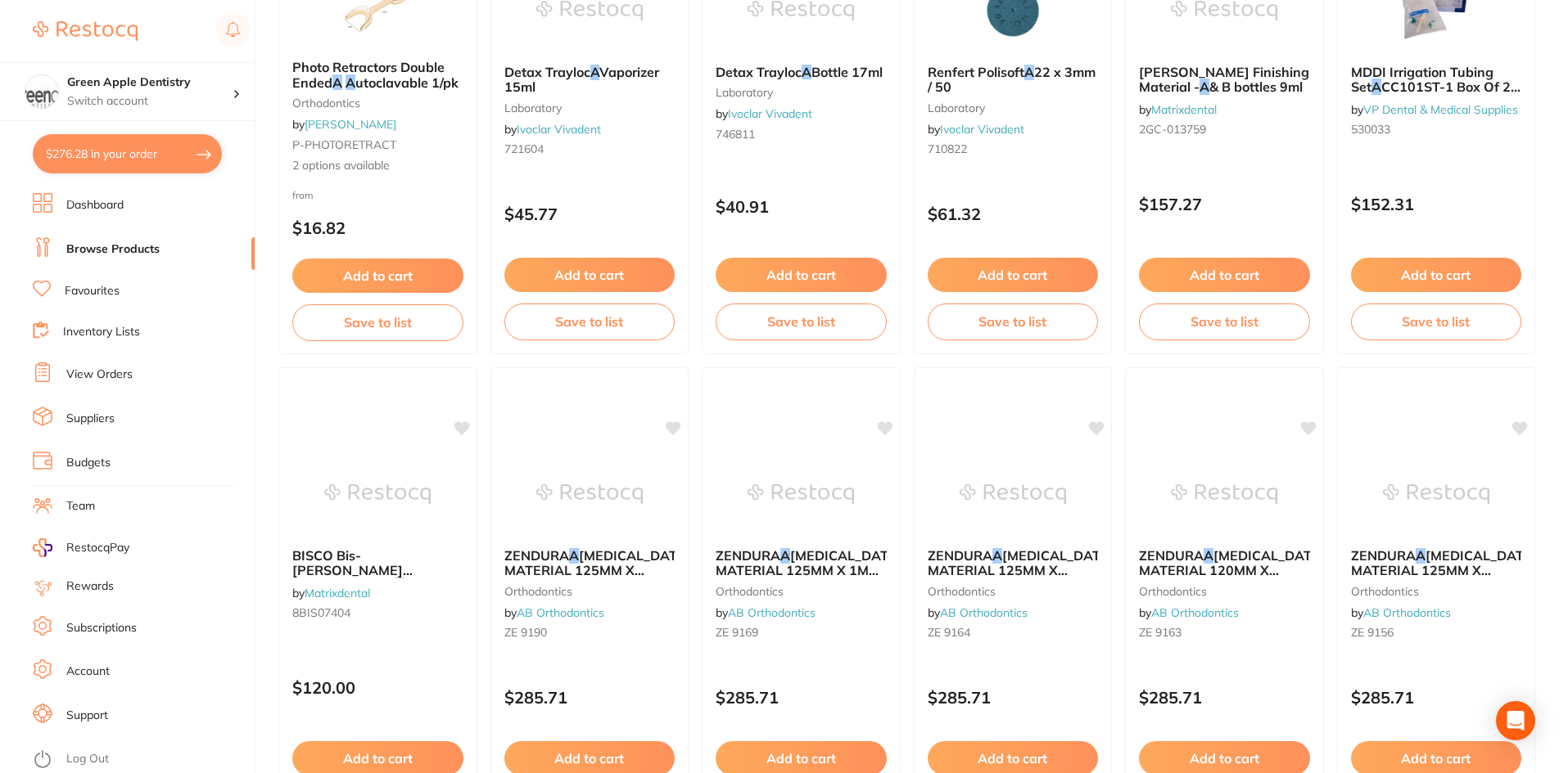
scroll to position [3274, 0]
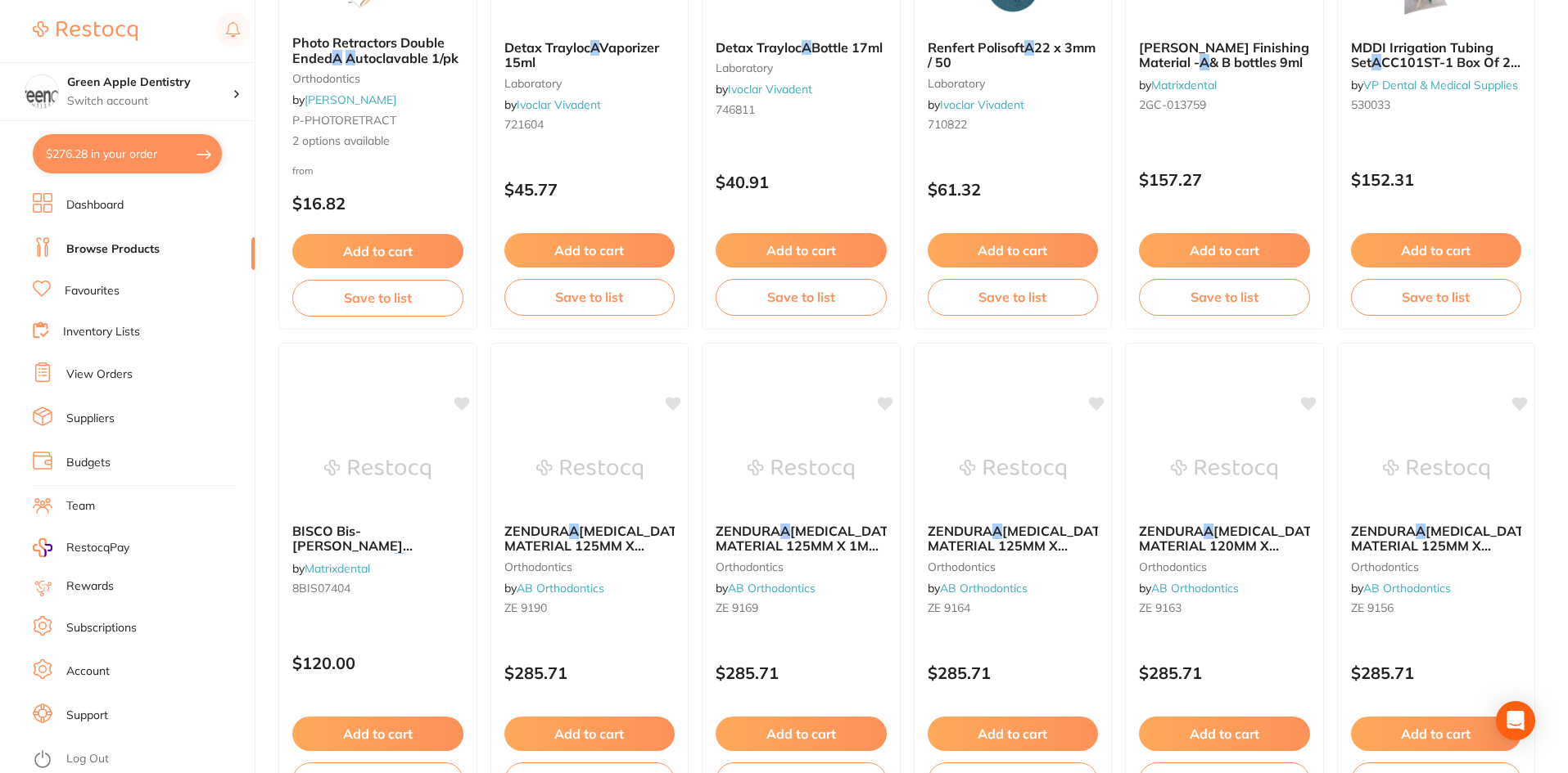
type input "a"
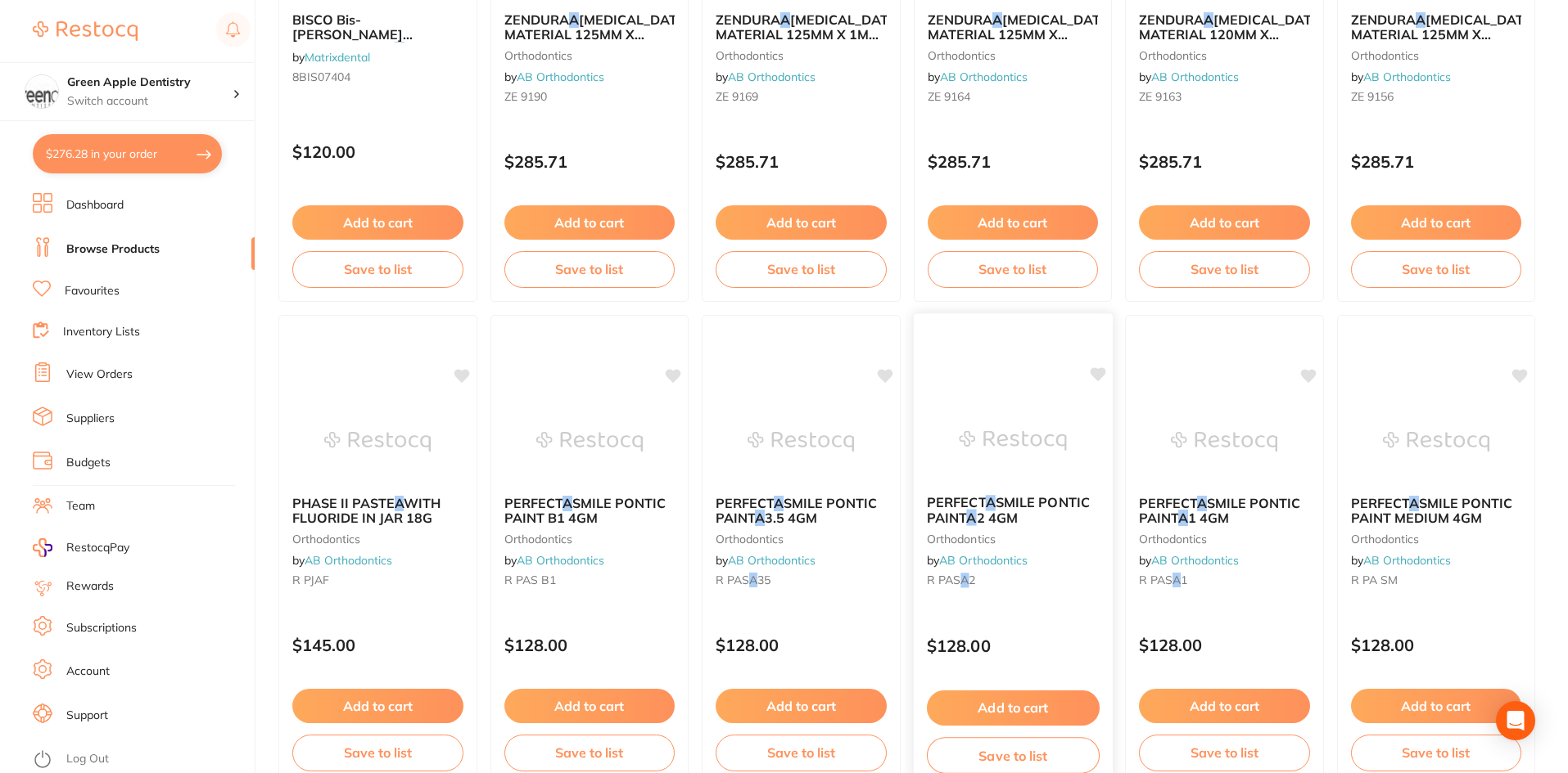
scroll to position [3883, 0]
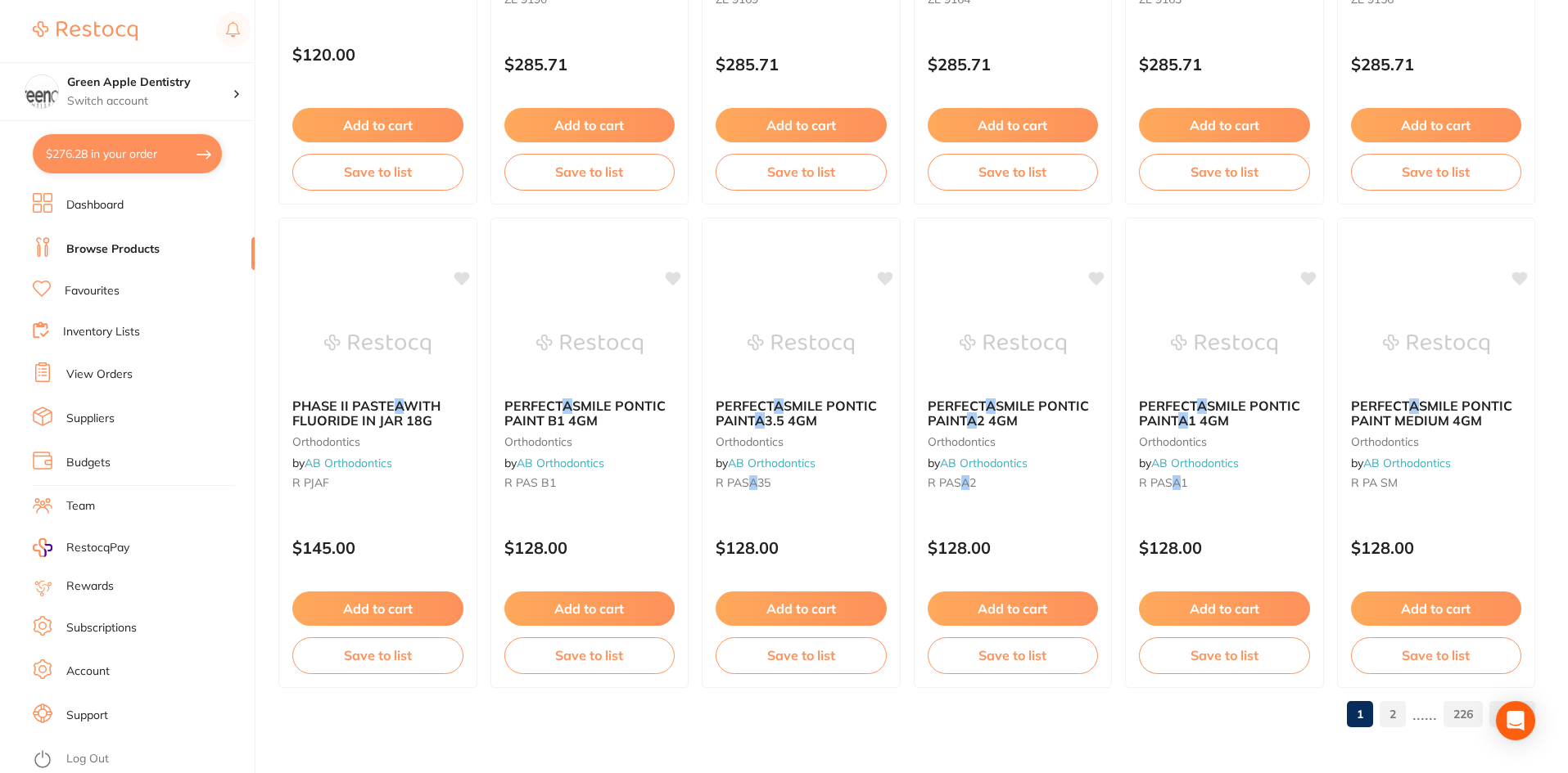
click at [1390, 705] on link "2" at bounding box center [1392, 714] width 27 height 32
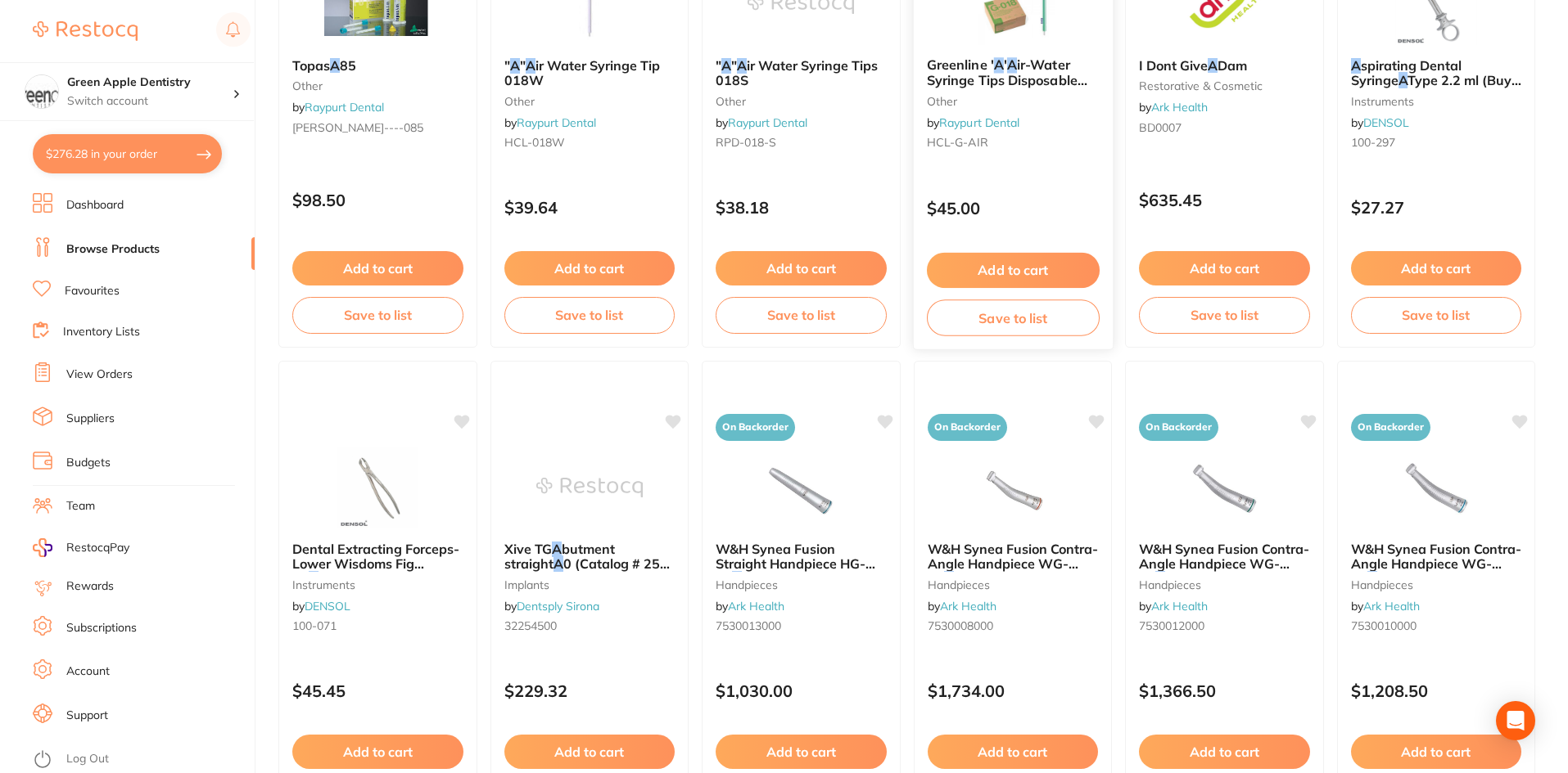
scroll to position [1473, 0]
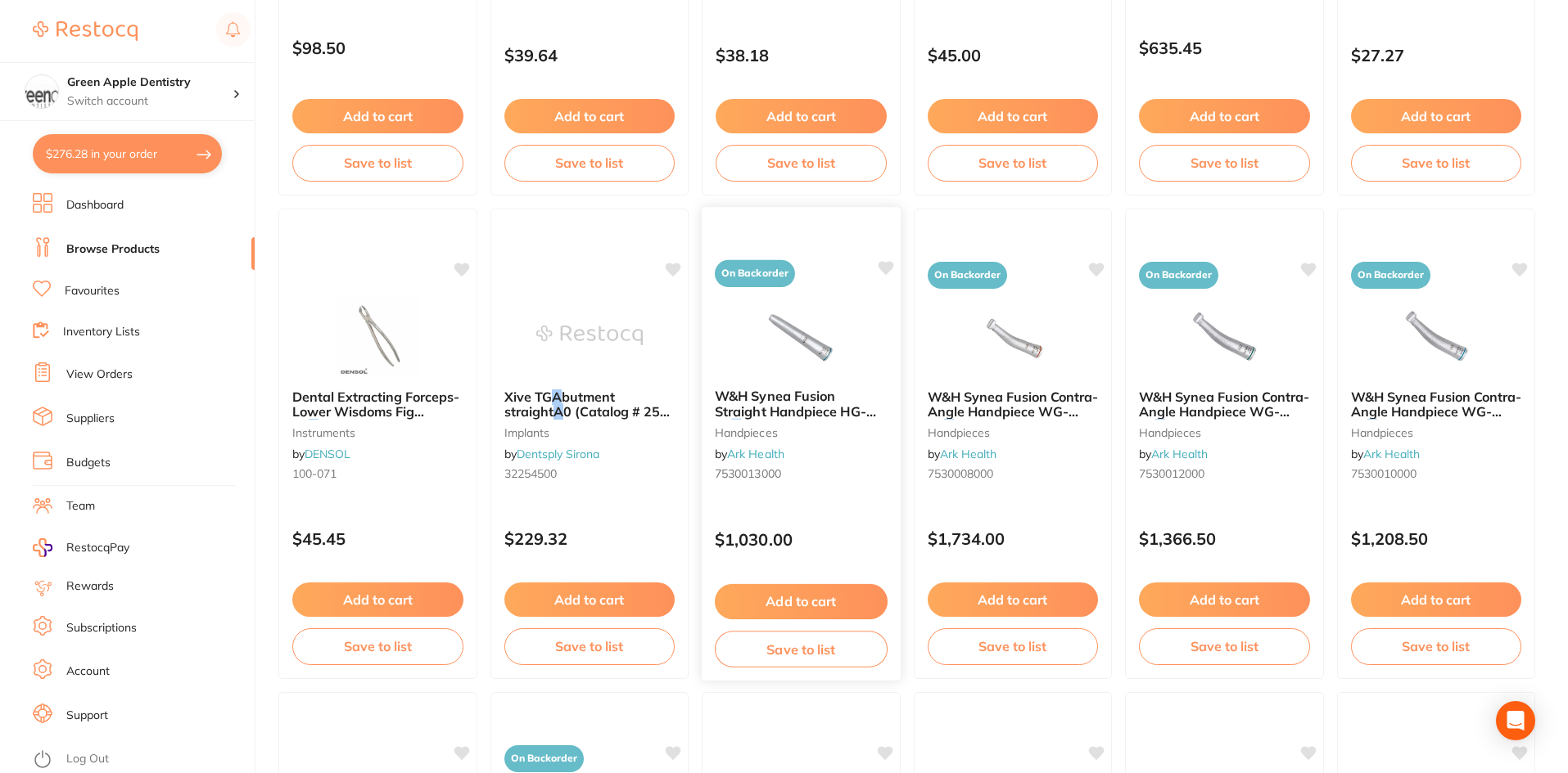
click at [825, 353] on img at bounding box center [801, 334] width 107 height 83
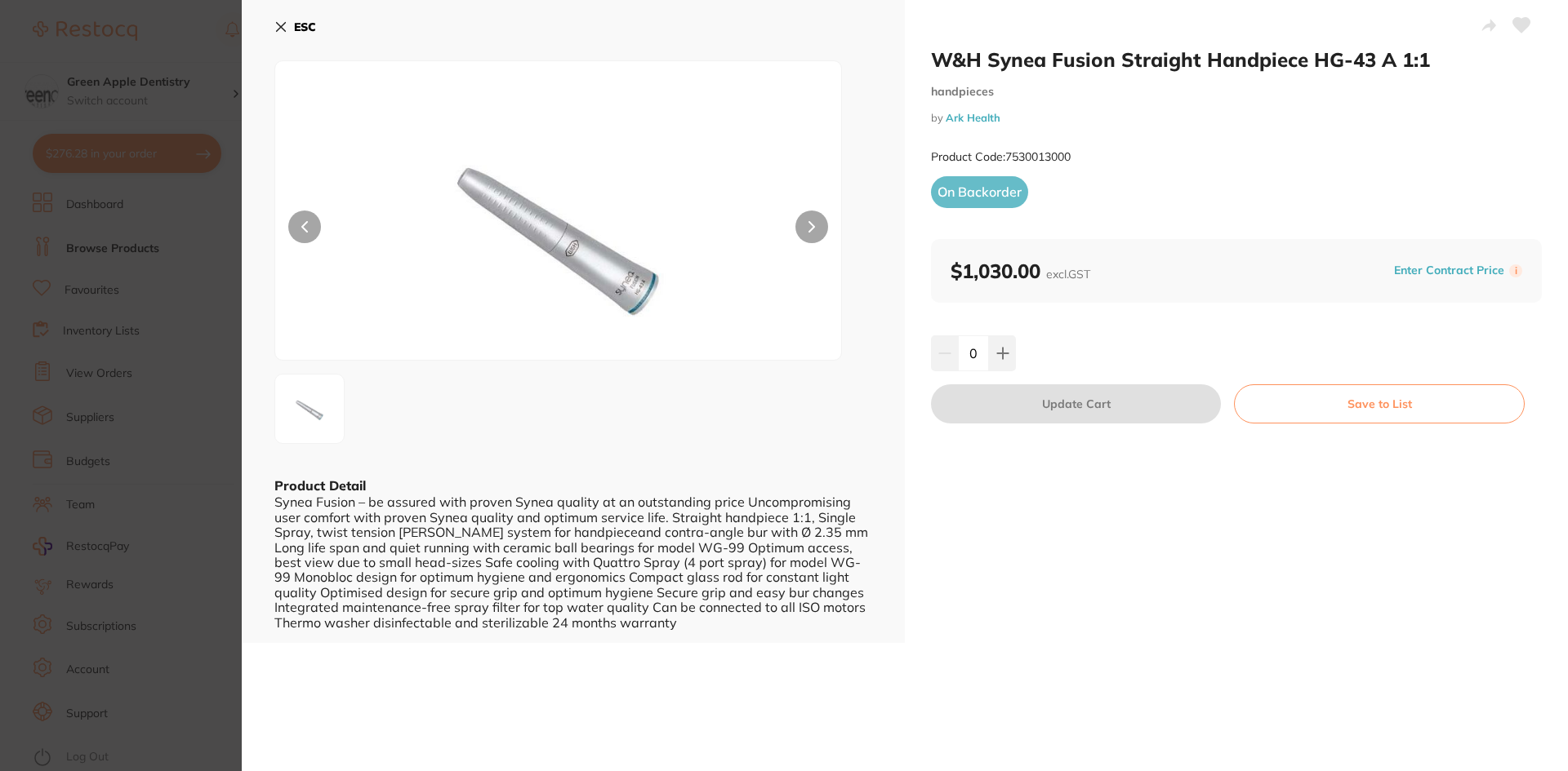
click at [308, 23] on b "ESC" at bounding box center [305, 26] width 22 height 15
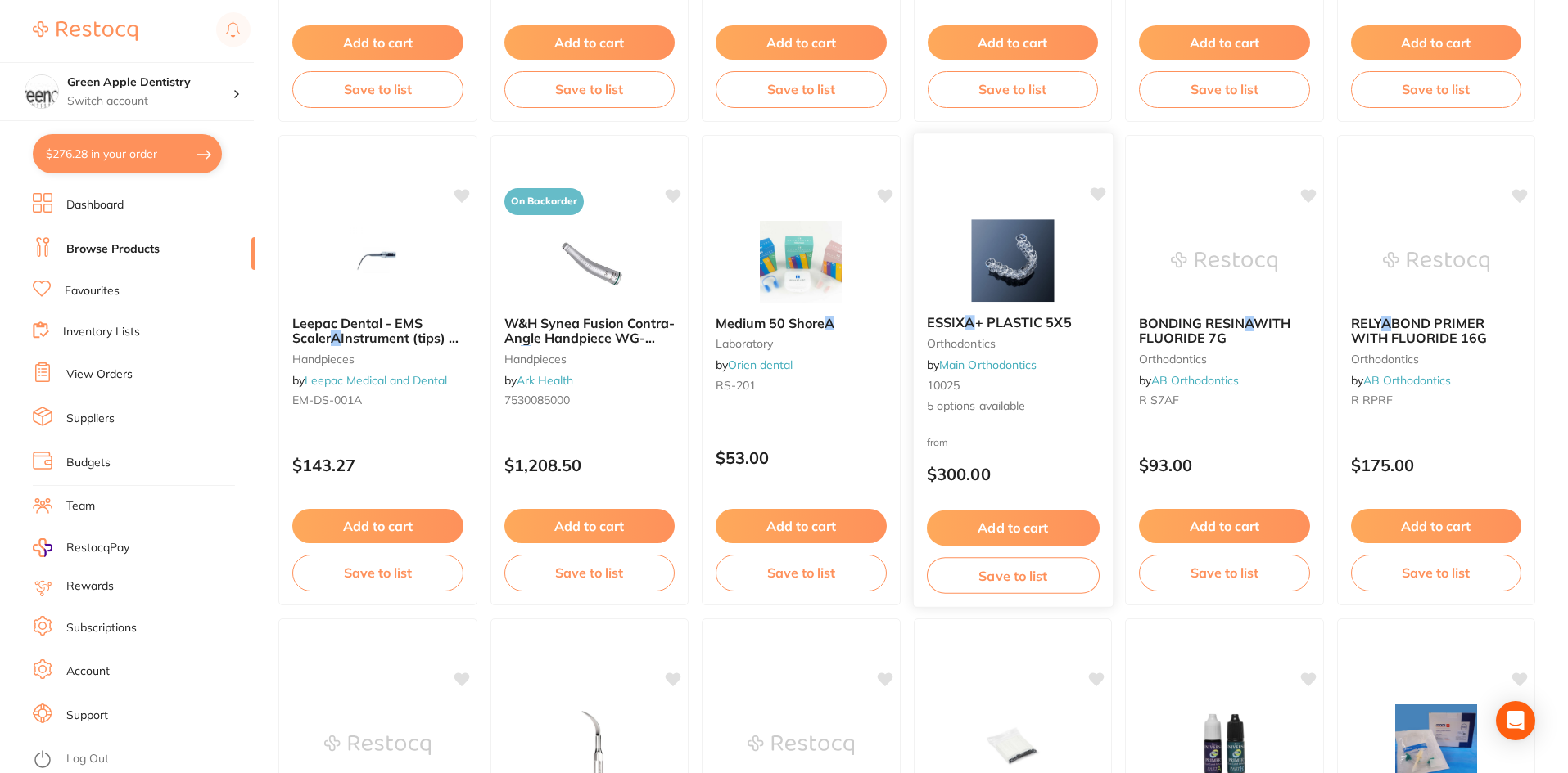
scroll to position [2046, 0]
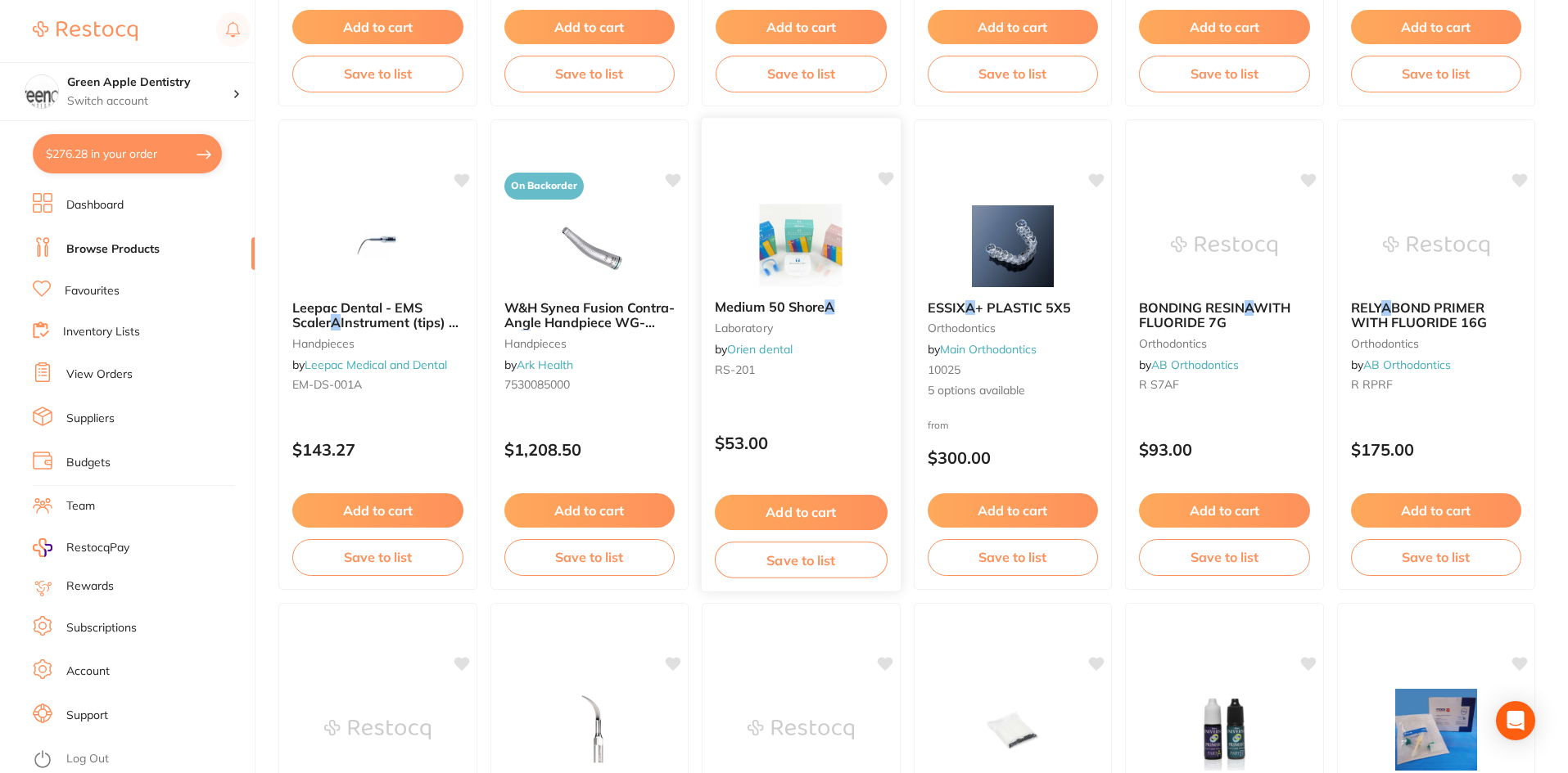
click at [837, 244] on img at bounding box center [801, 245] width 107 height 83
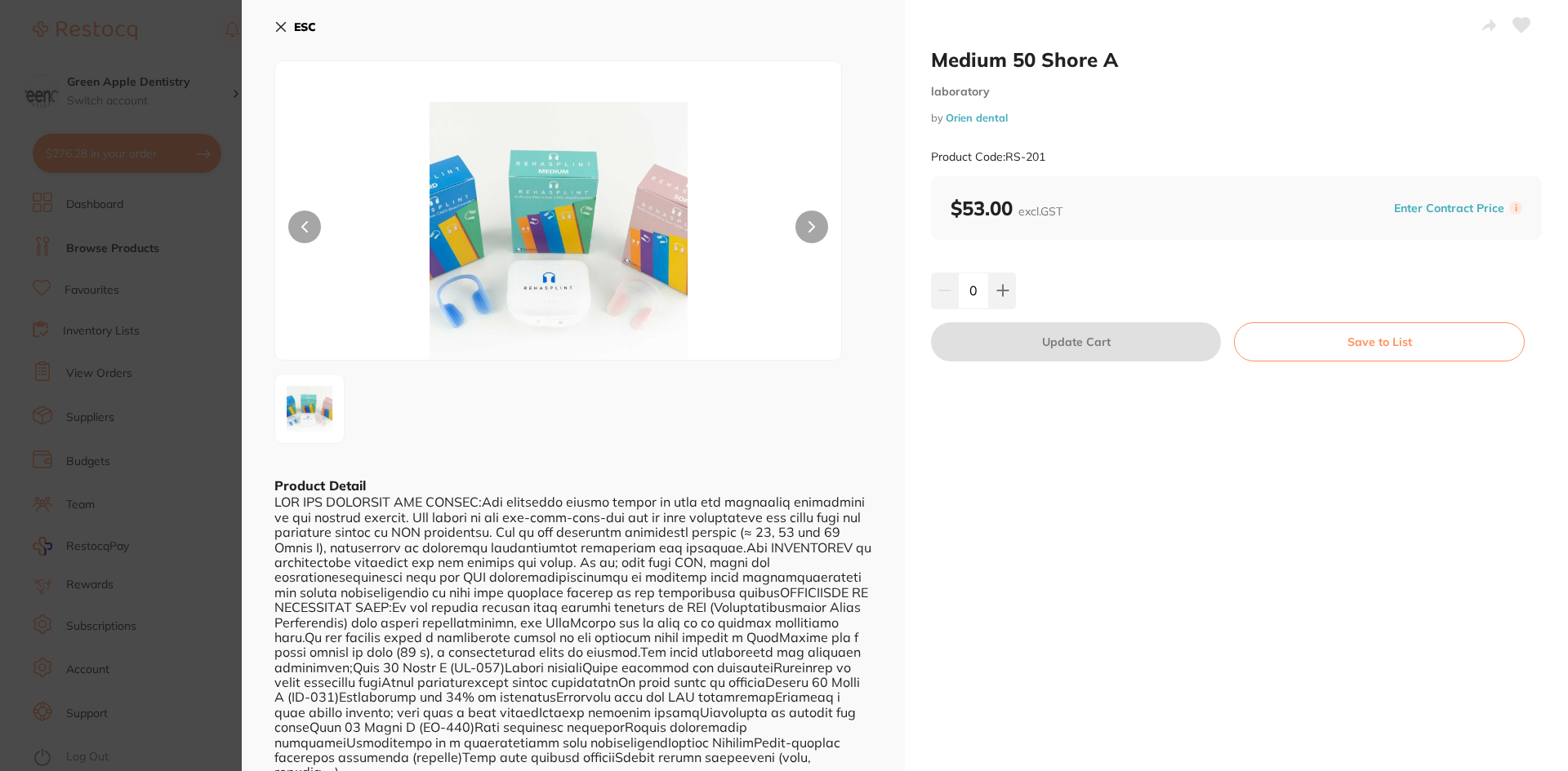
click at [303, 23] on b "ESC" at bounding box center [305, 26] width 22 height 15
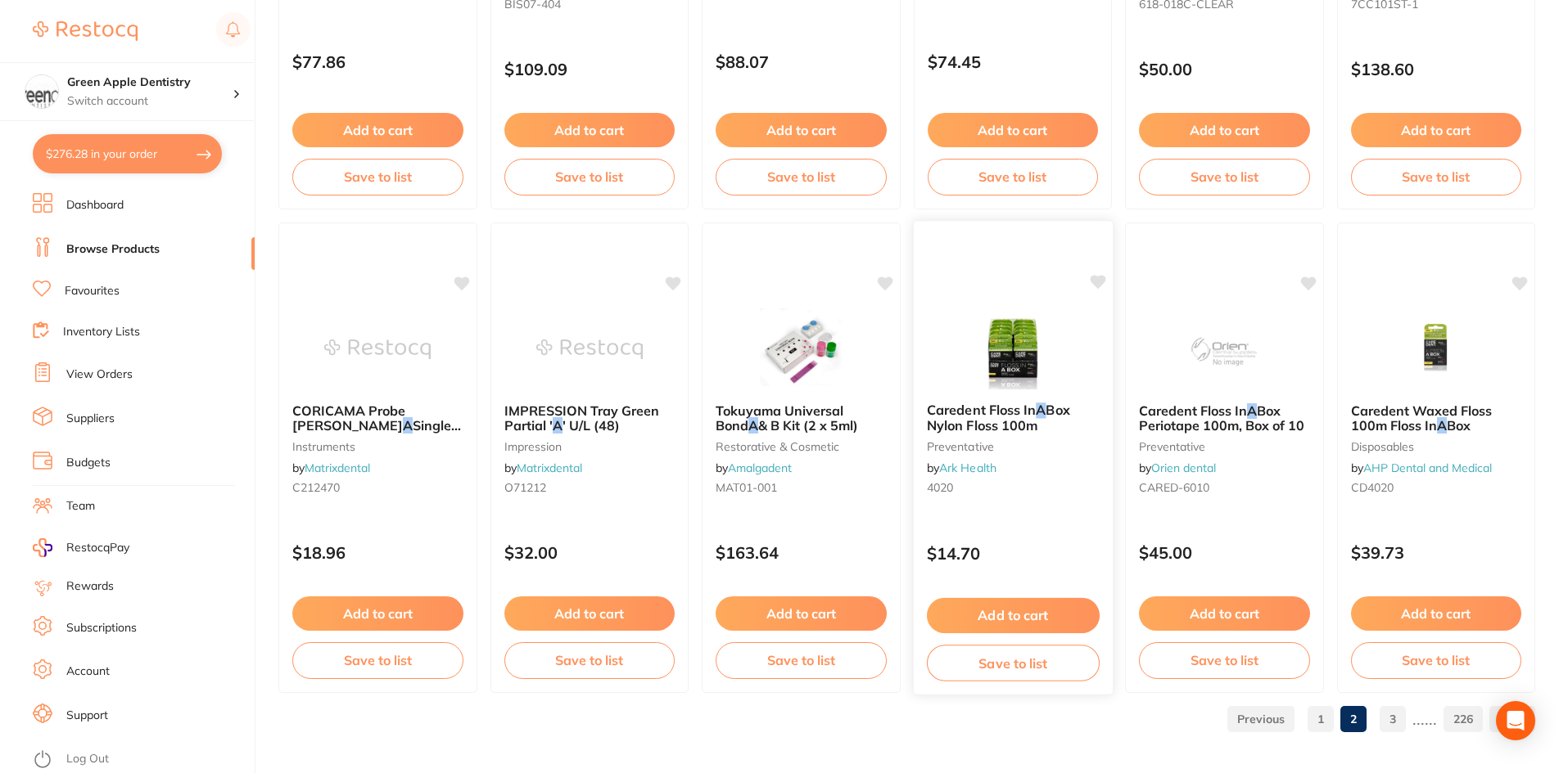
scroll to position [3883, 0]
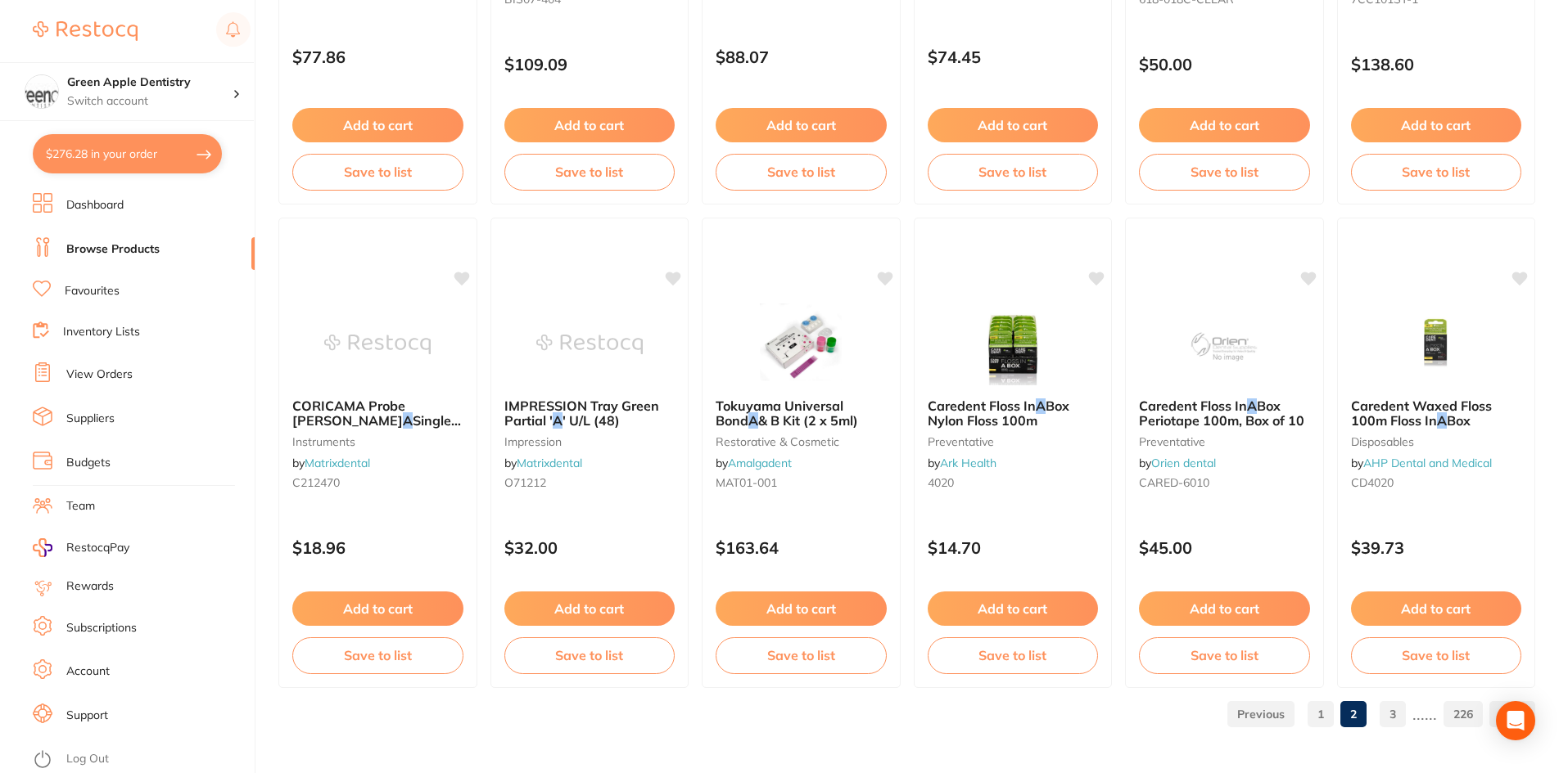
click at [1386, 707] on link "3" at bounding box center [1392, 714] width 27 height 32
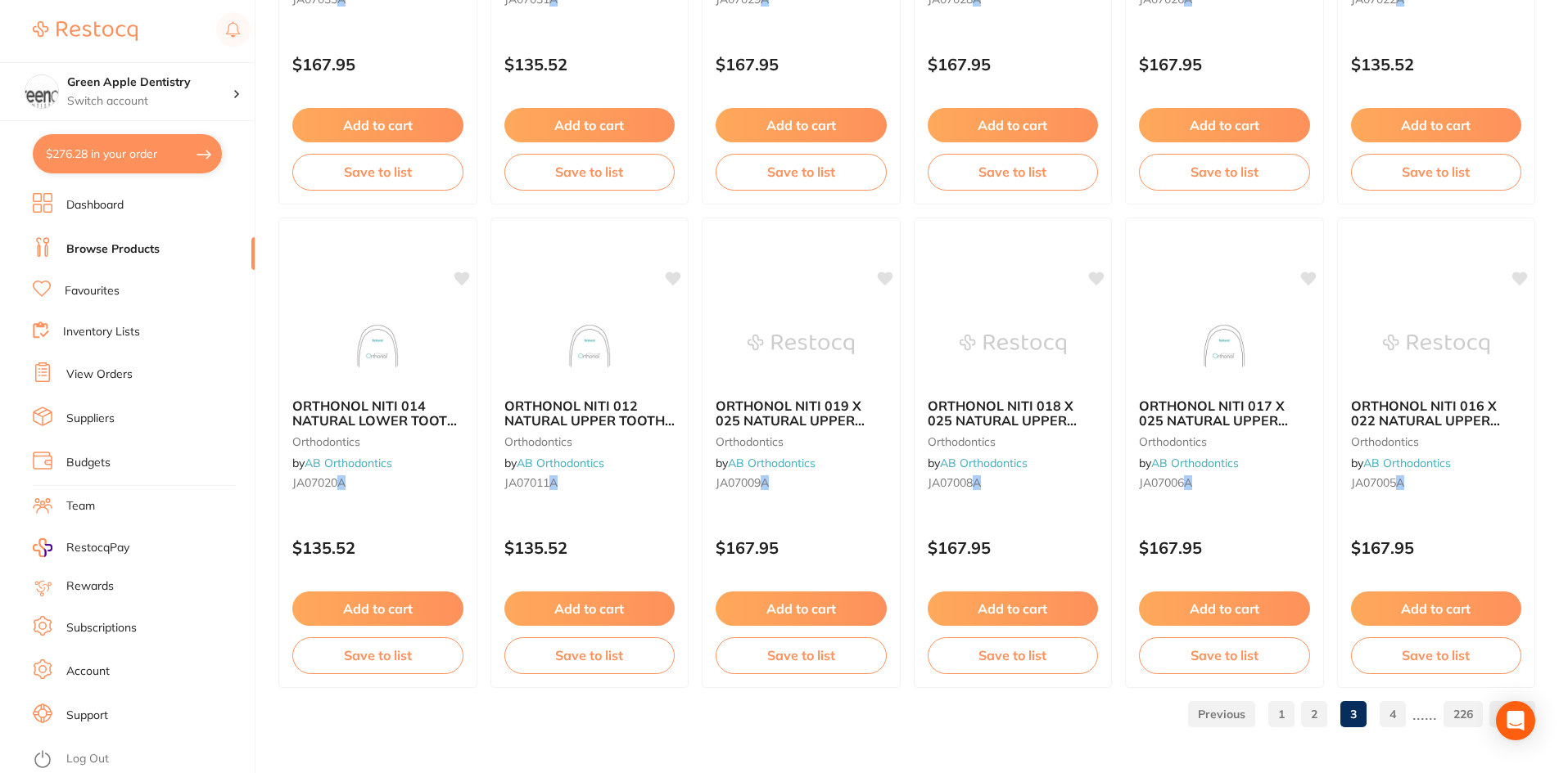
click at [1392, 718] on link "4" at bounding box center [1392, 714] width 27 height 32
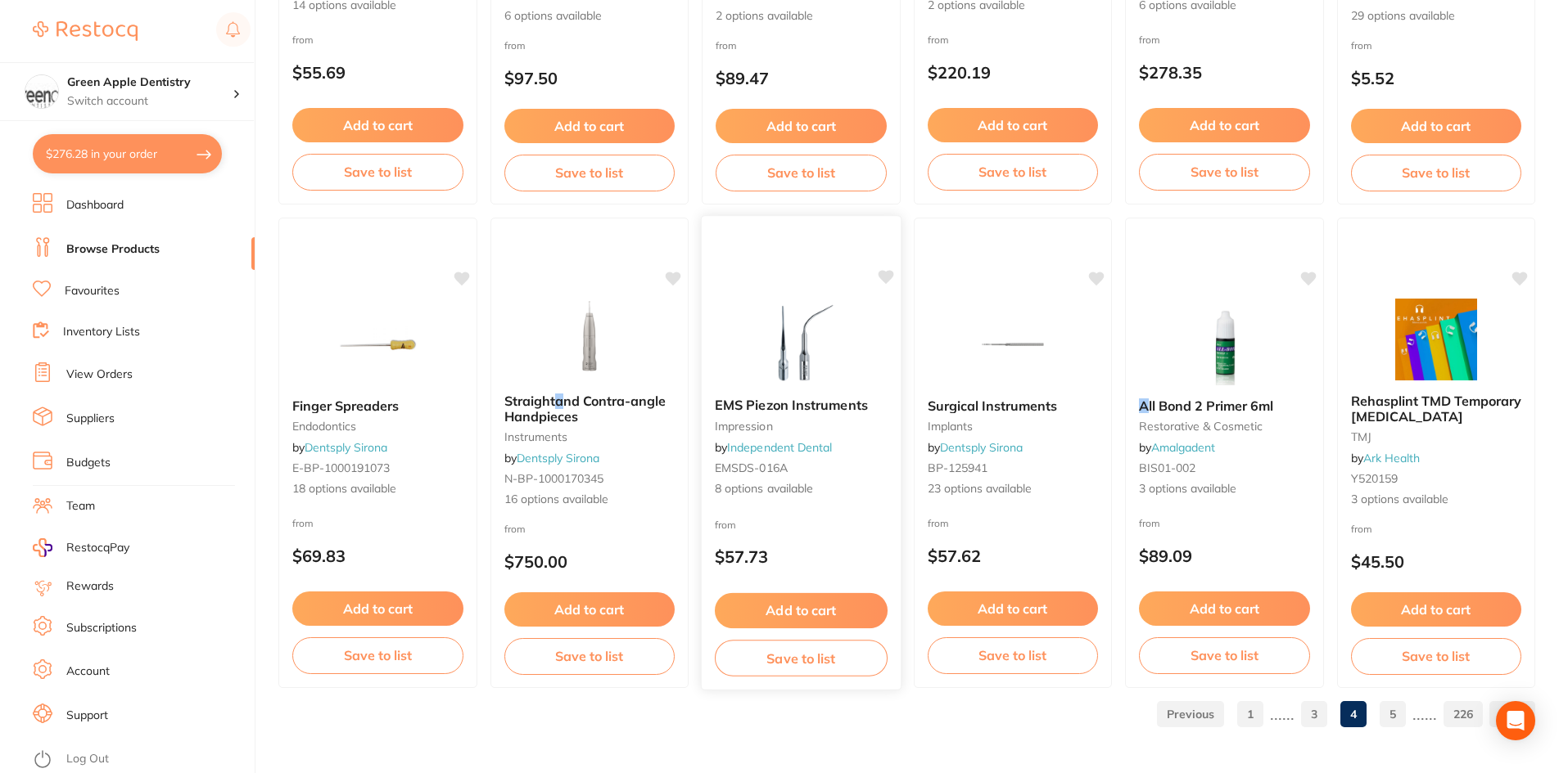
click at [852, 380] on img at bounding box center [801, 343] width 107 height 83
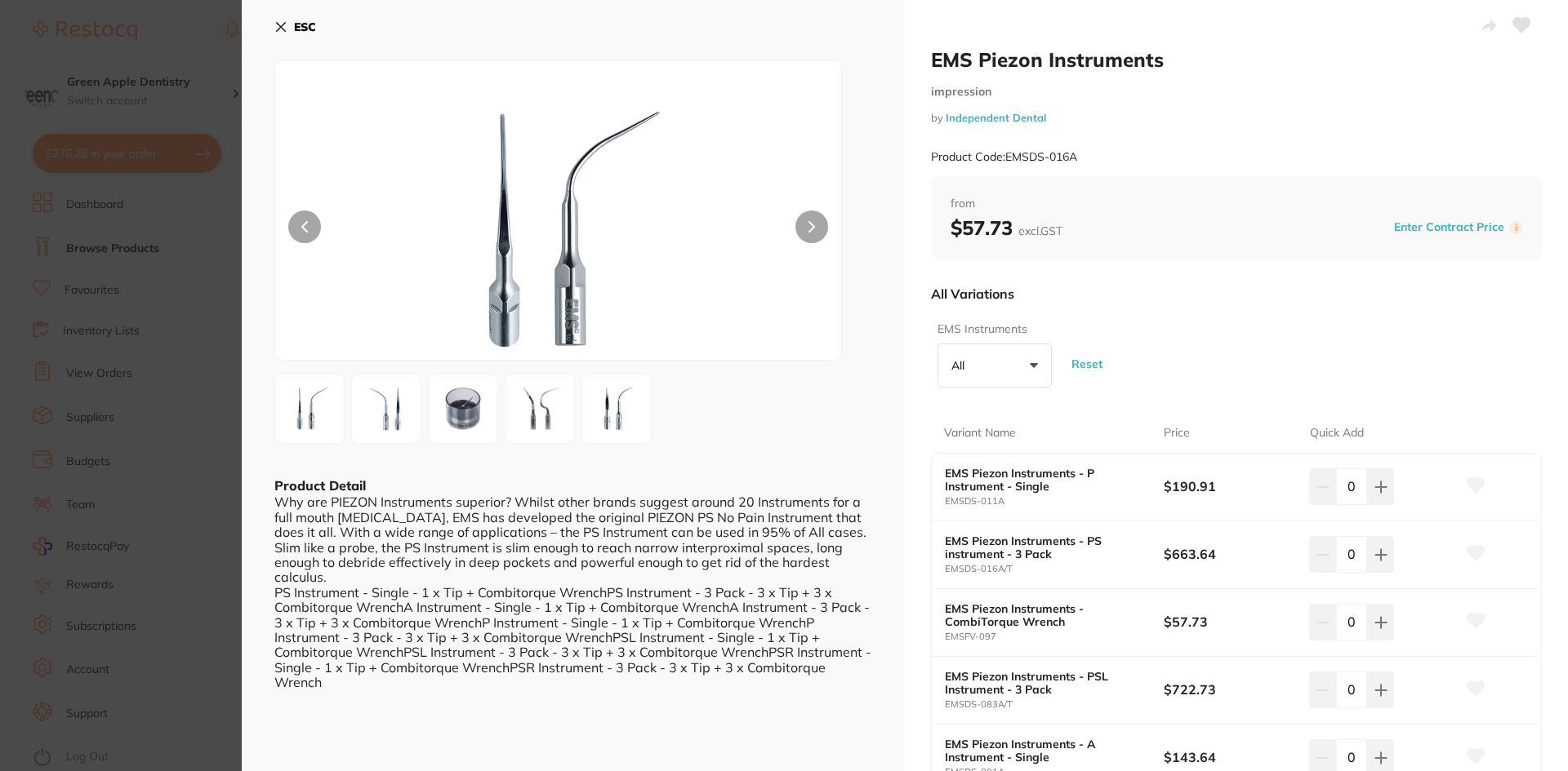
click at [306, 32] on b "ESC" at bounding box center [305, 26] width 22 height 15
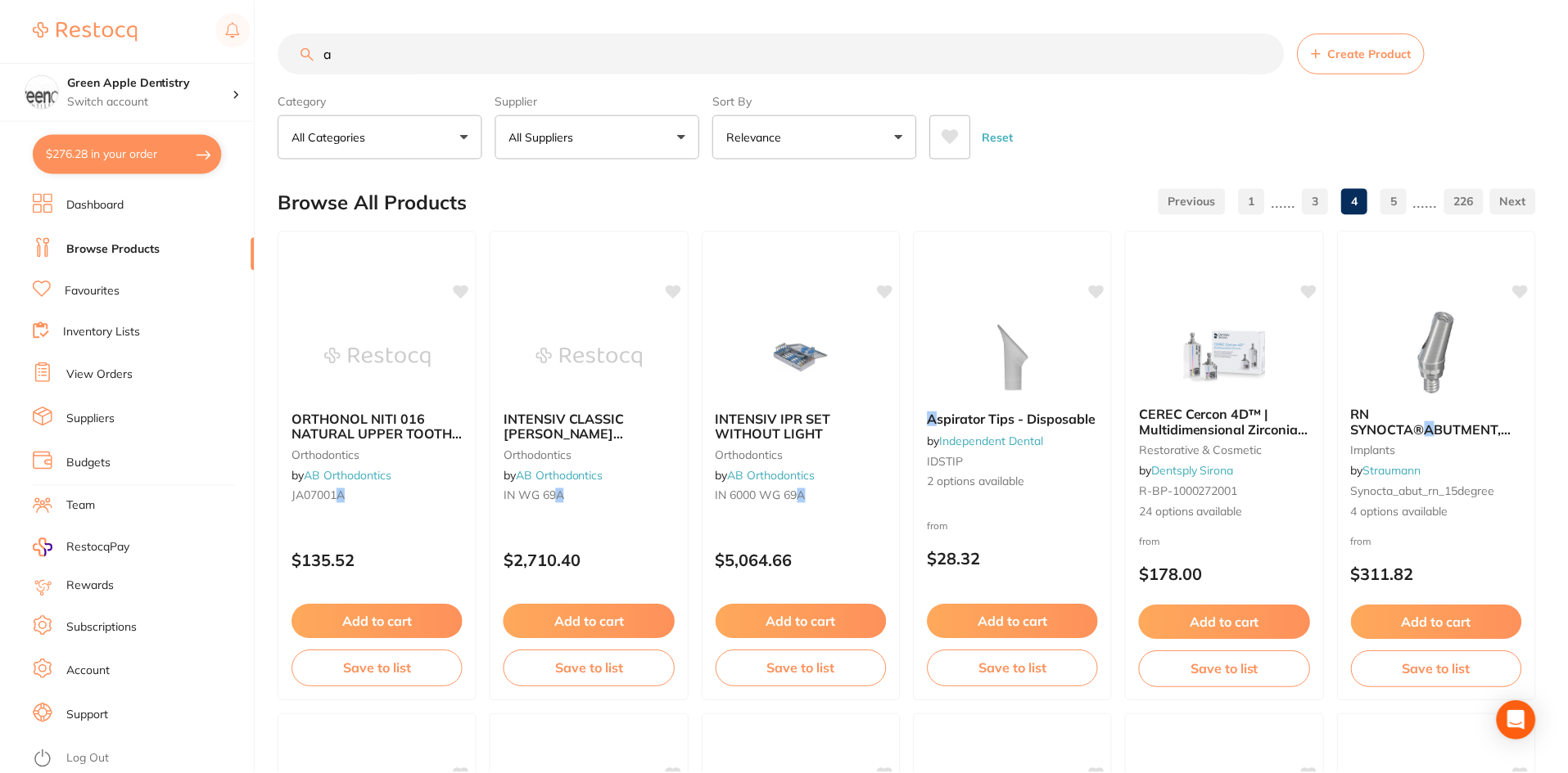
scroll to position [3883, 0]
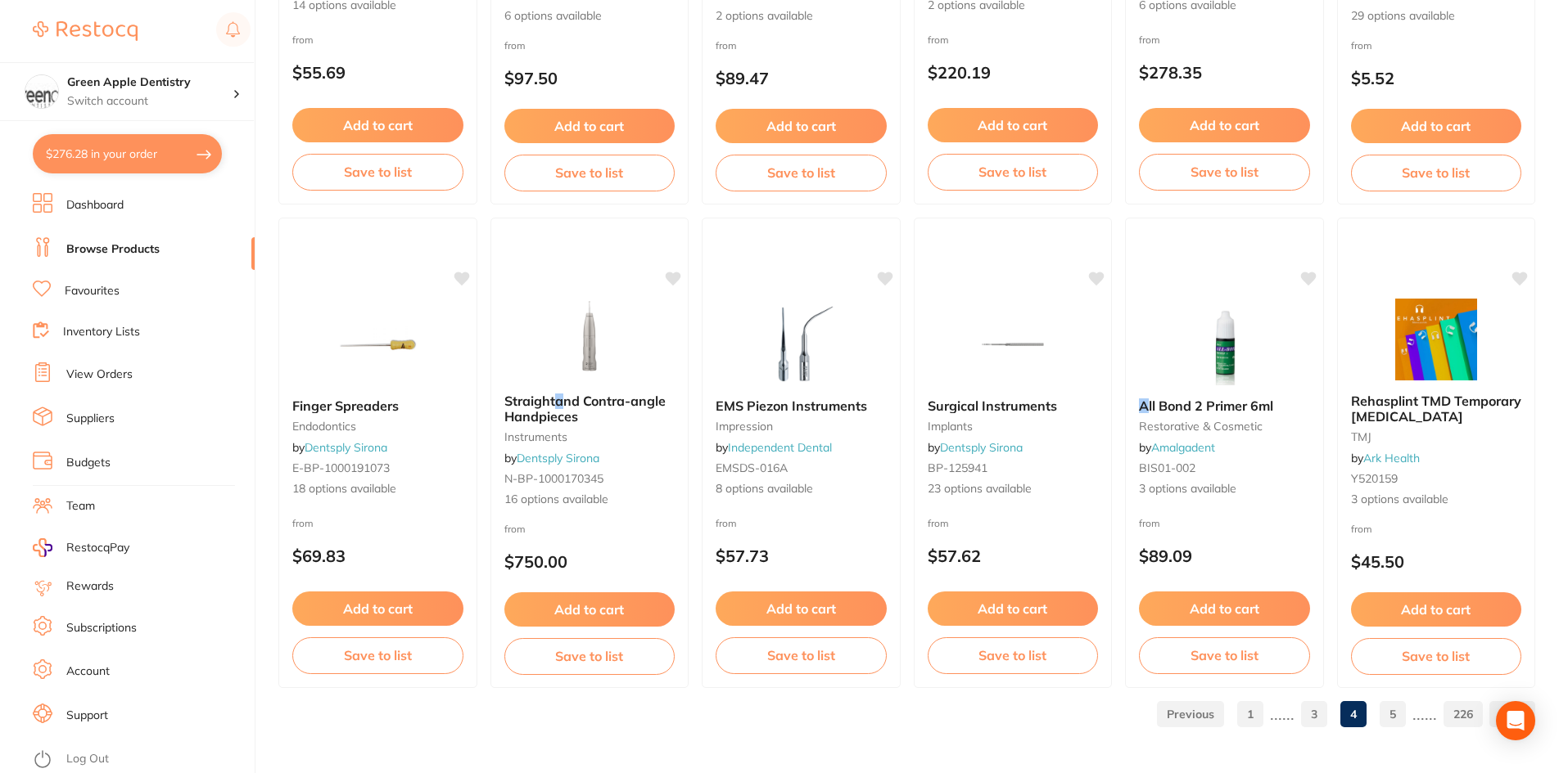
click at [1396, 709] on link "5" at bounding box center [1392, 714] width 27 height 32
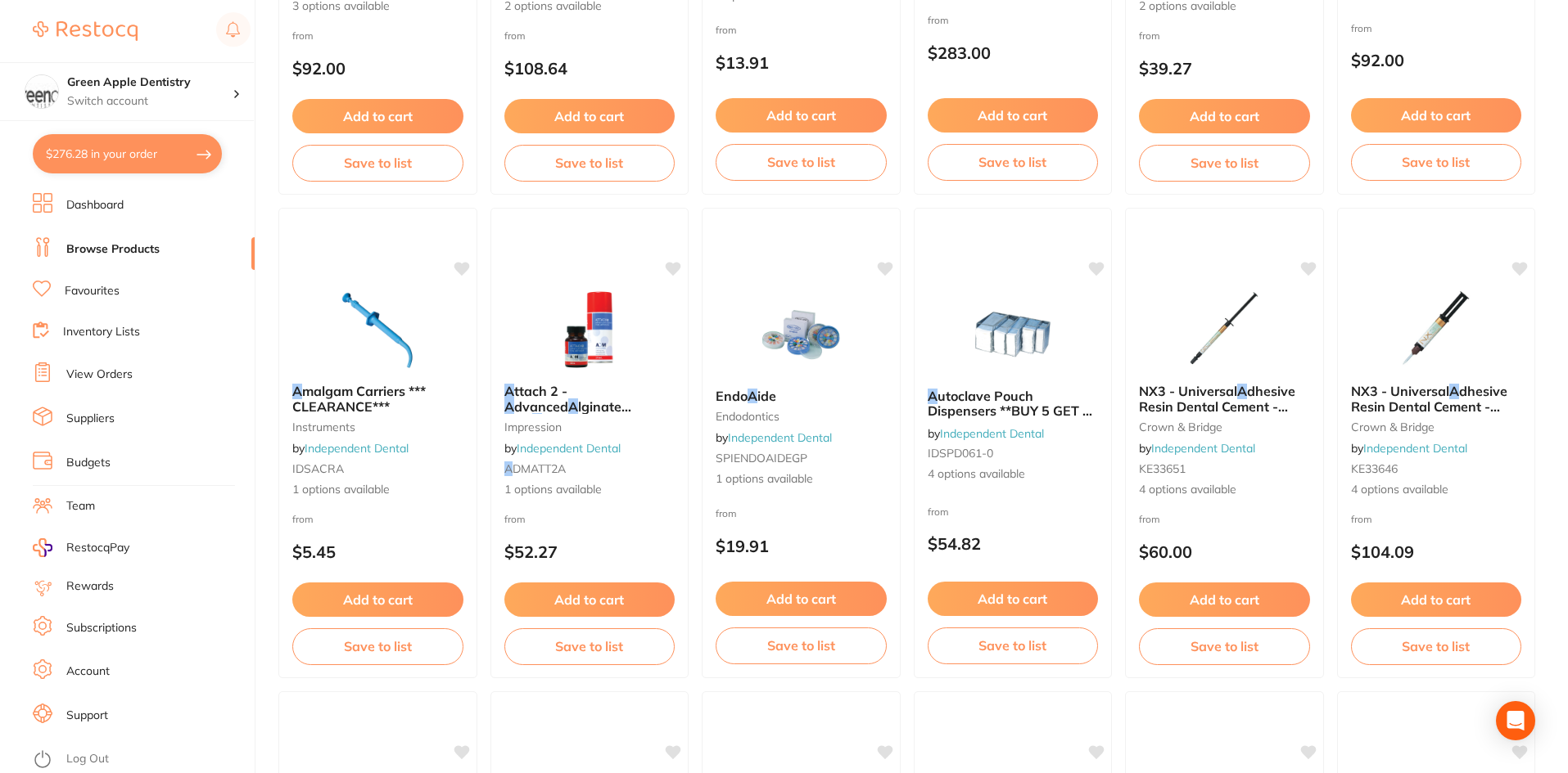
scroll to position [1964, 0]
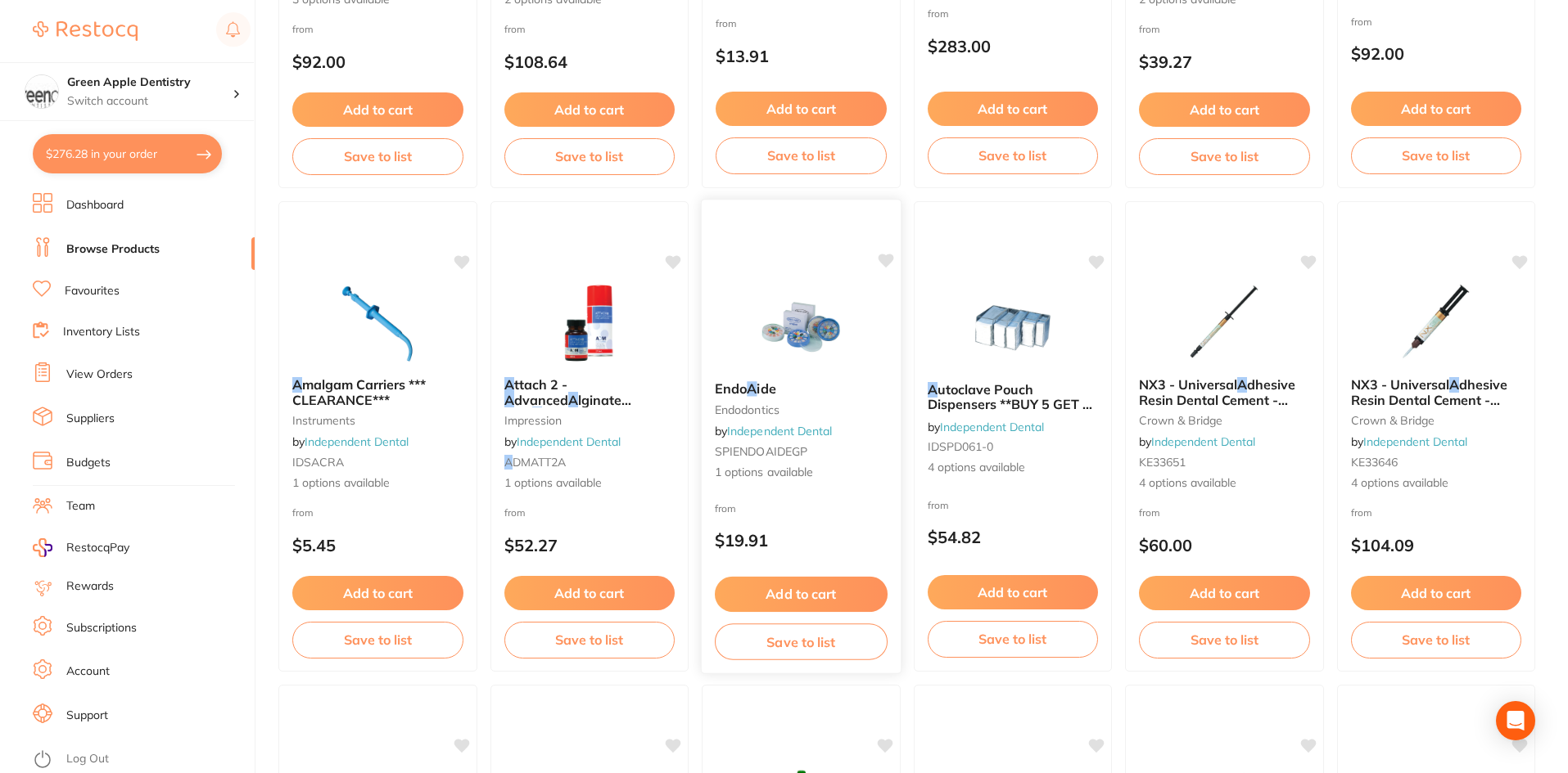
click at [854, 322] on div at bounding box center [801, 327] width 198 height 83
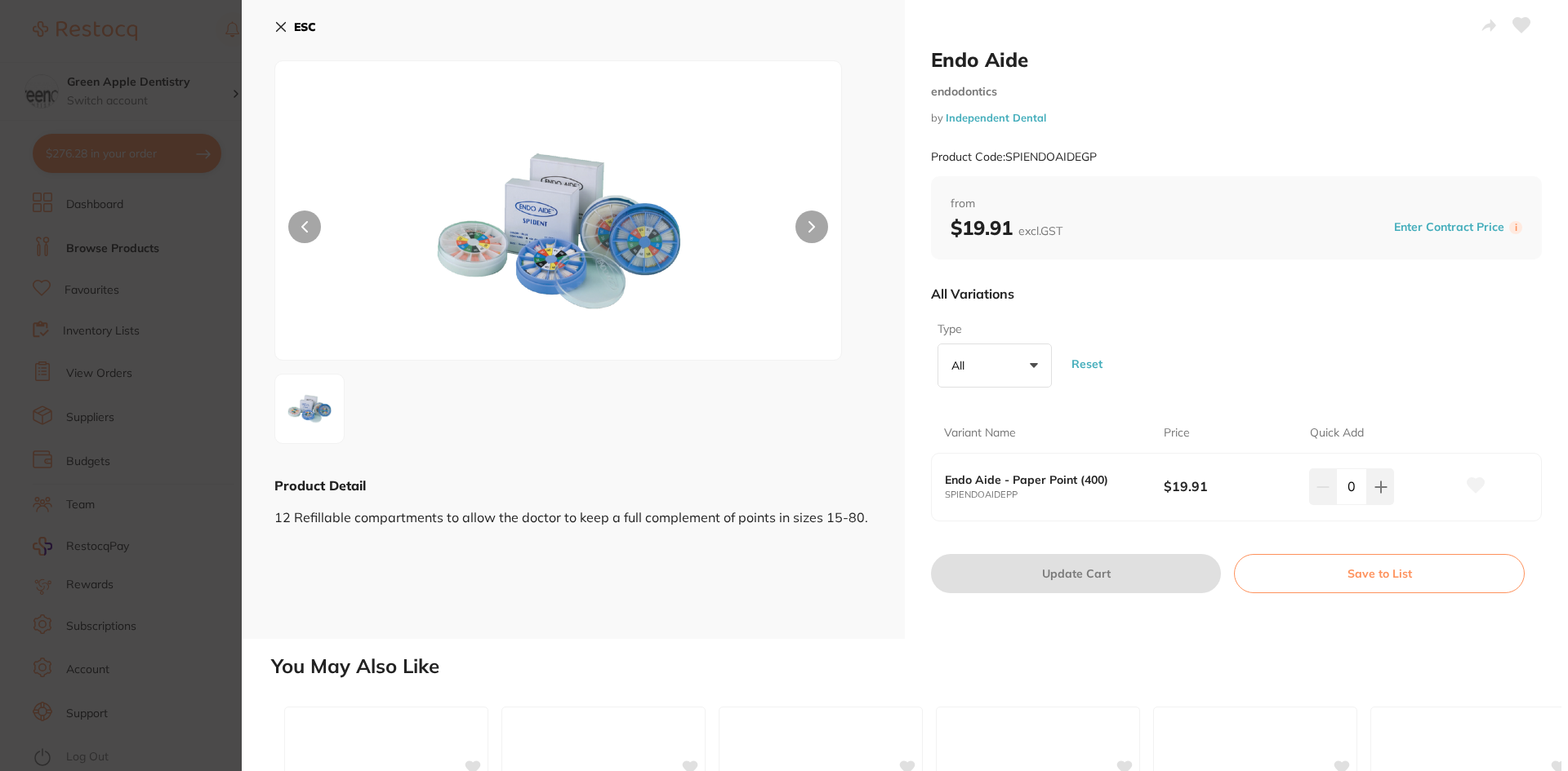
click at [645, 249] on img at bounding box center [559, 230] width 340 height 258
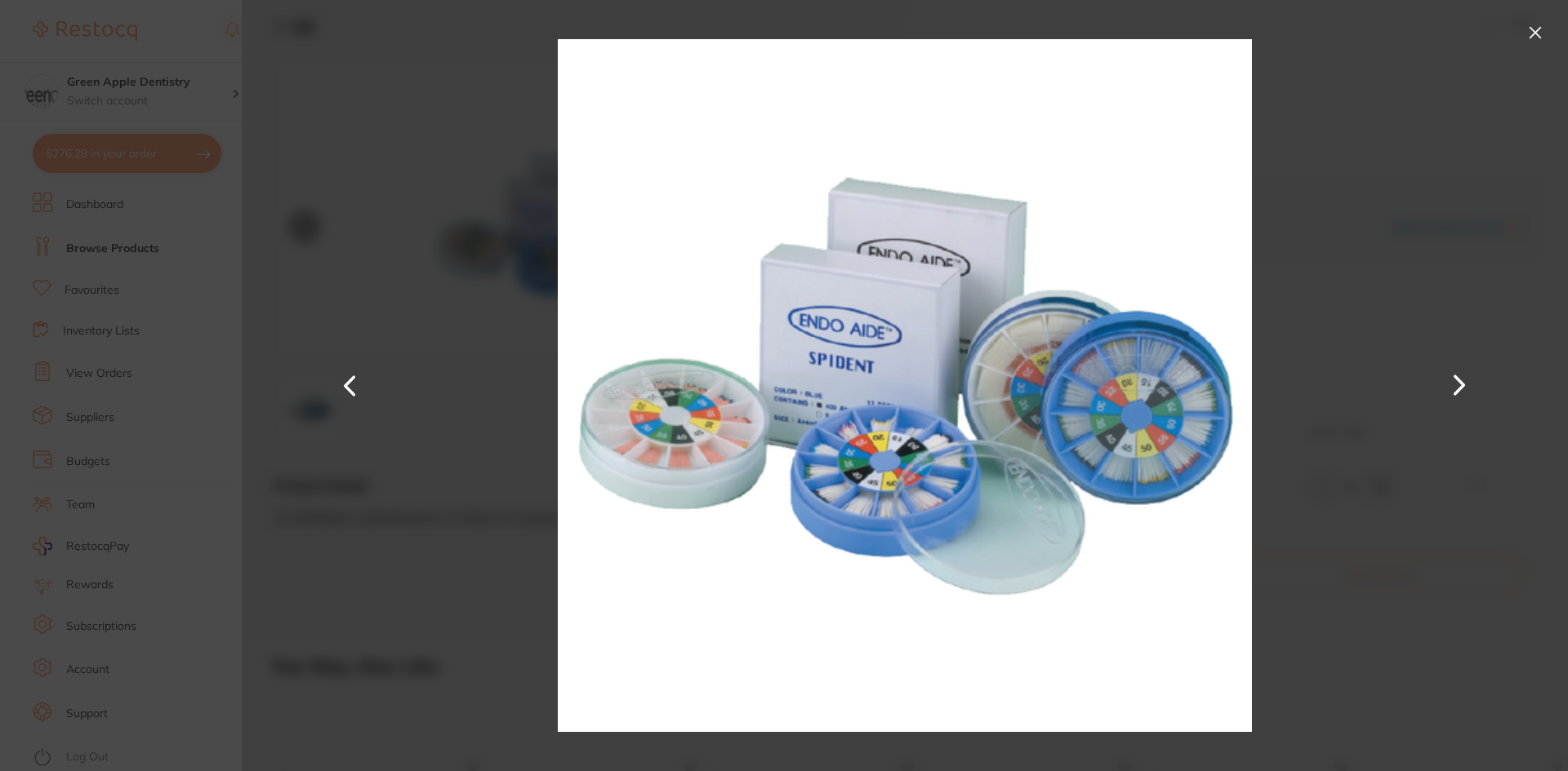
click at [1531, 28] on button at bounding box center [1535, 32] width 26 height 26
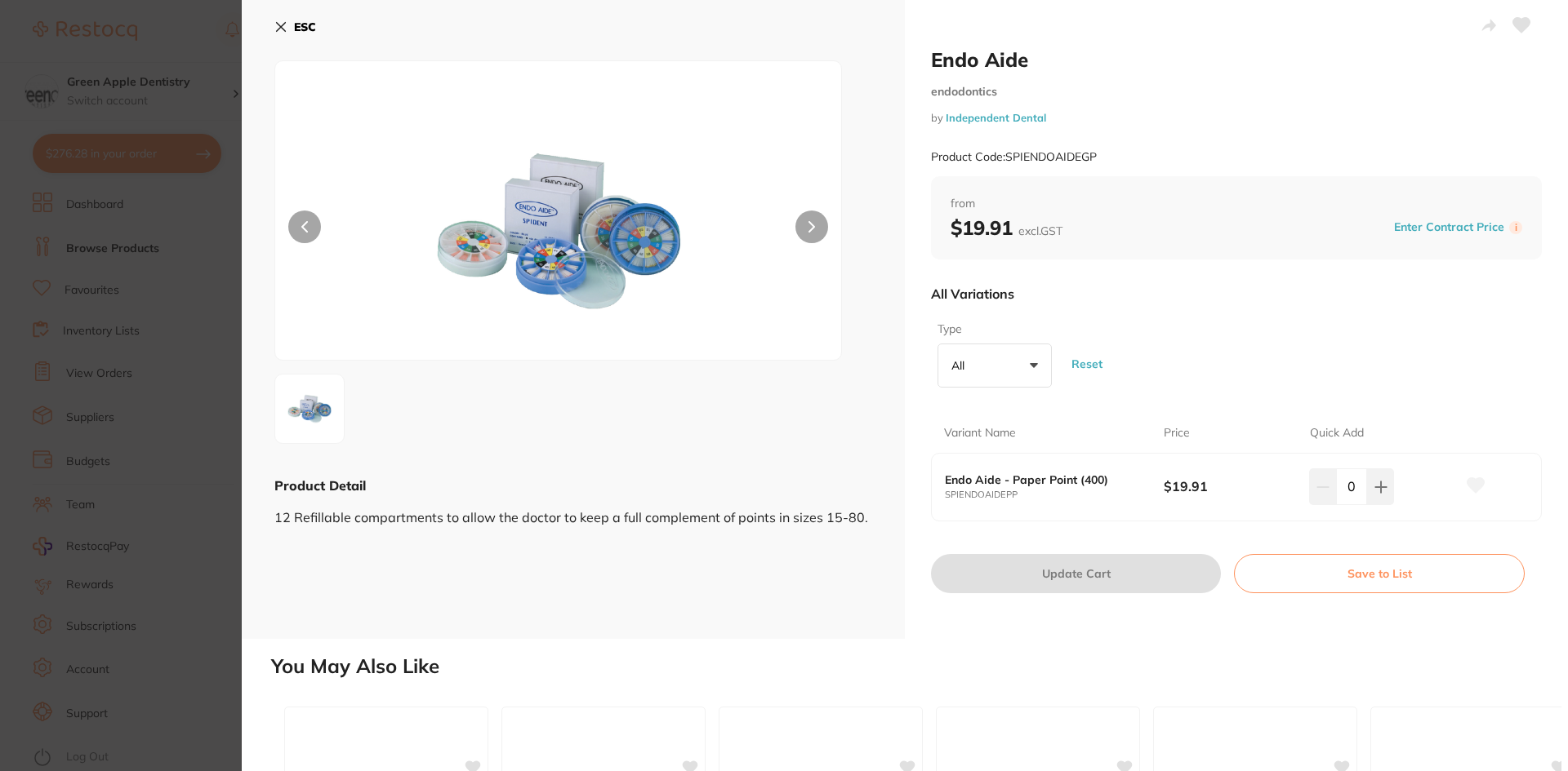
click at [304, 31] on b "ESC" at bounding box center [305, 26] width 22 height 15
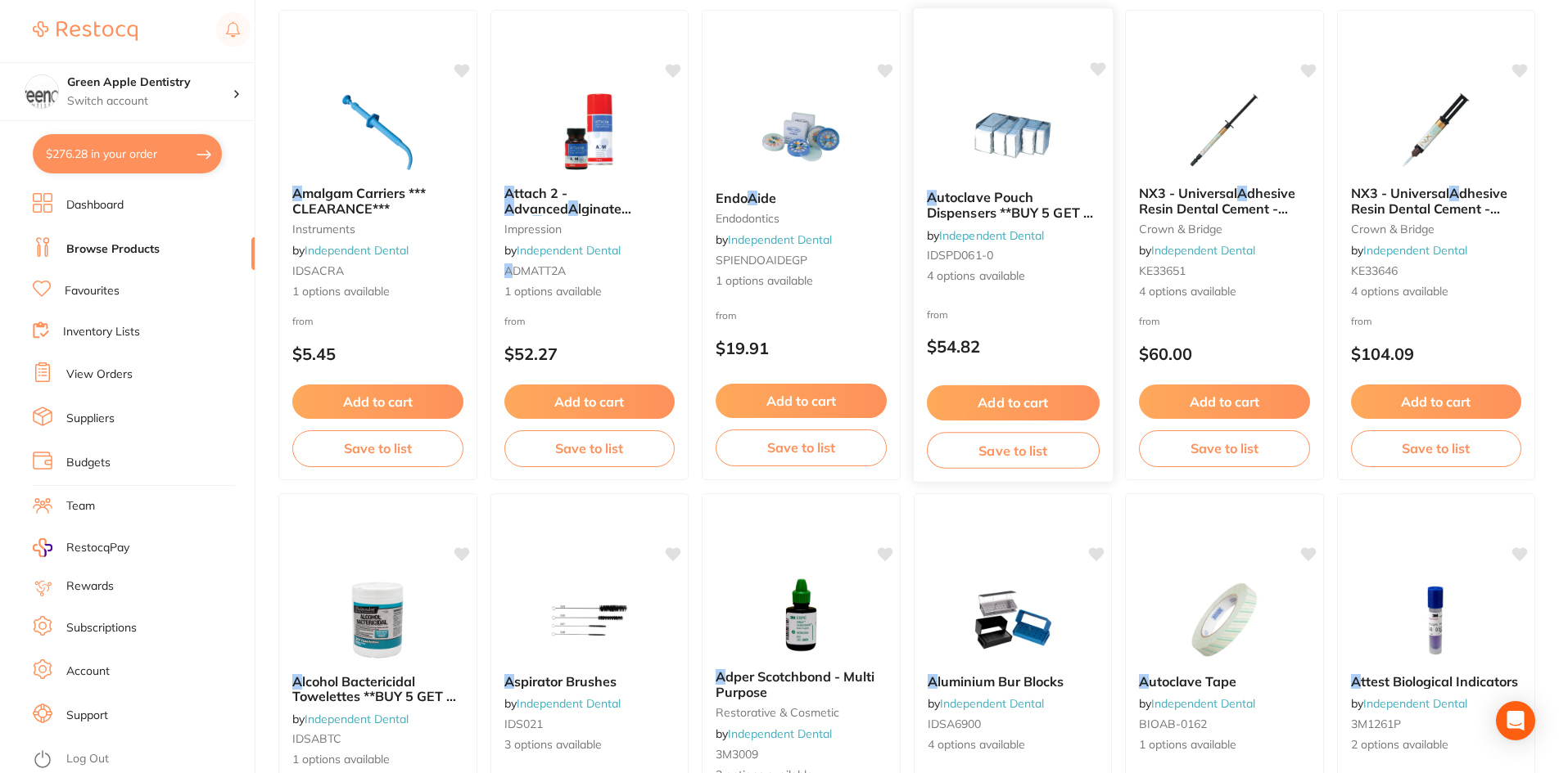
scroll to position [2291, 0]
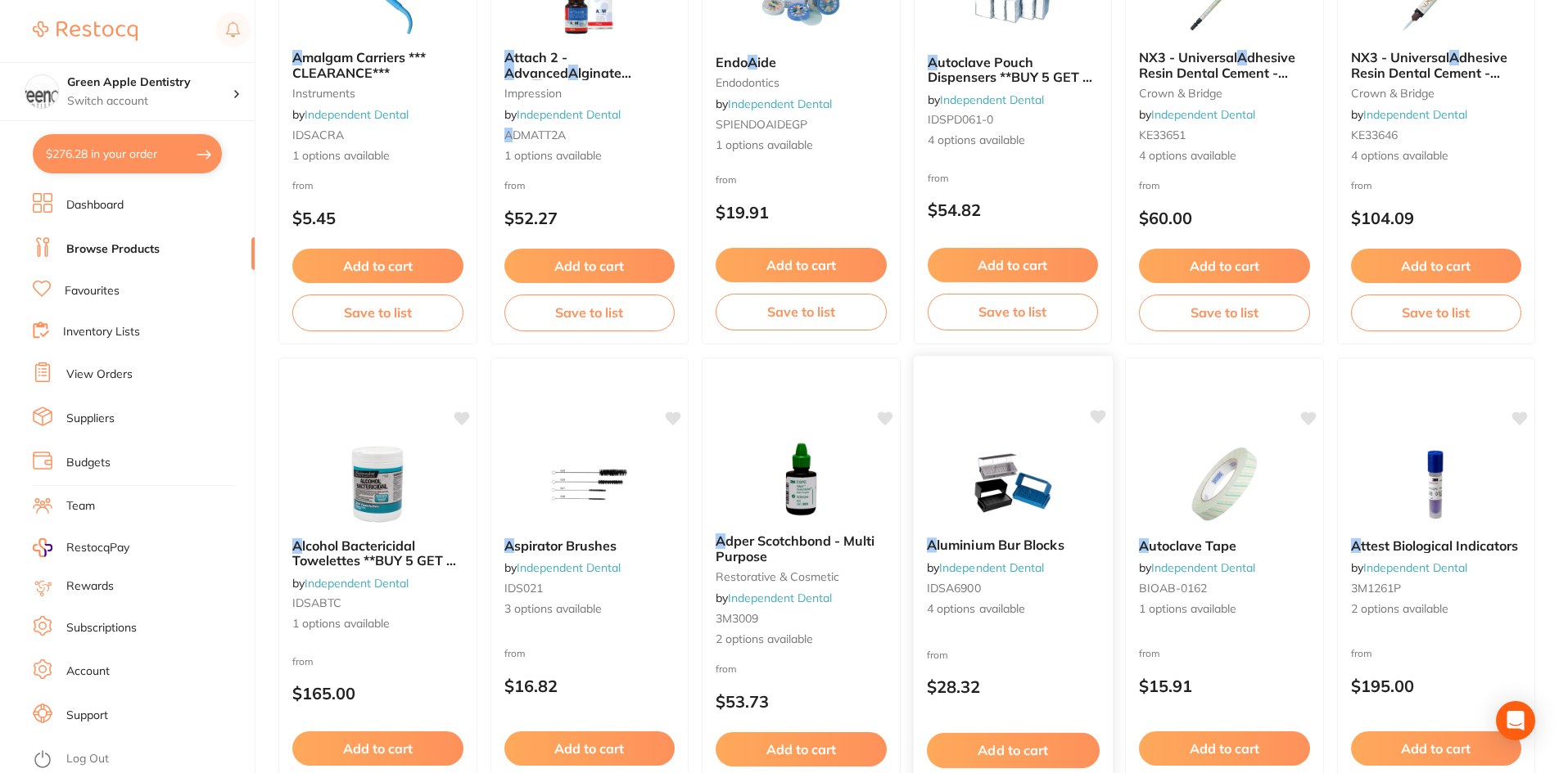
click at [1016, 440] on div "A luminium Bur Blocks by Independent Dental IDSA6900 4 options available from $…" at bounding box center [1012, 593] width 200 height 475
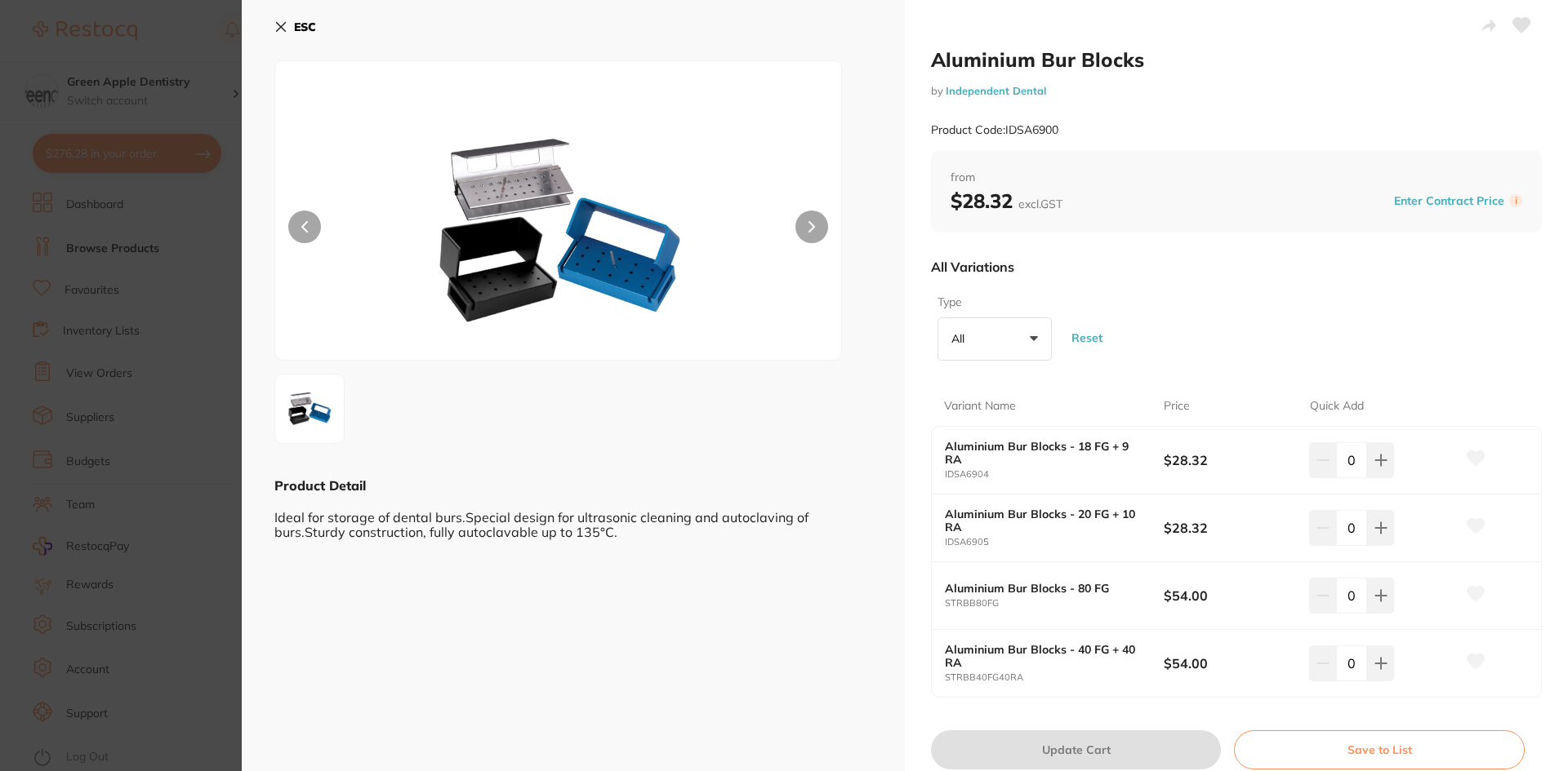
click at [286, 19] on button "ESC" at bounding box center [295, 26] width 41 height 27
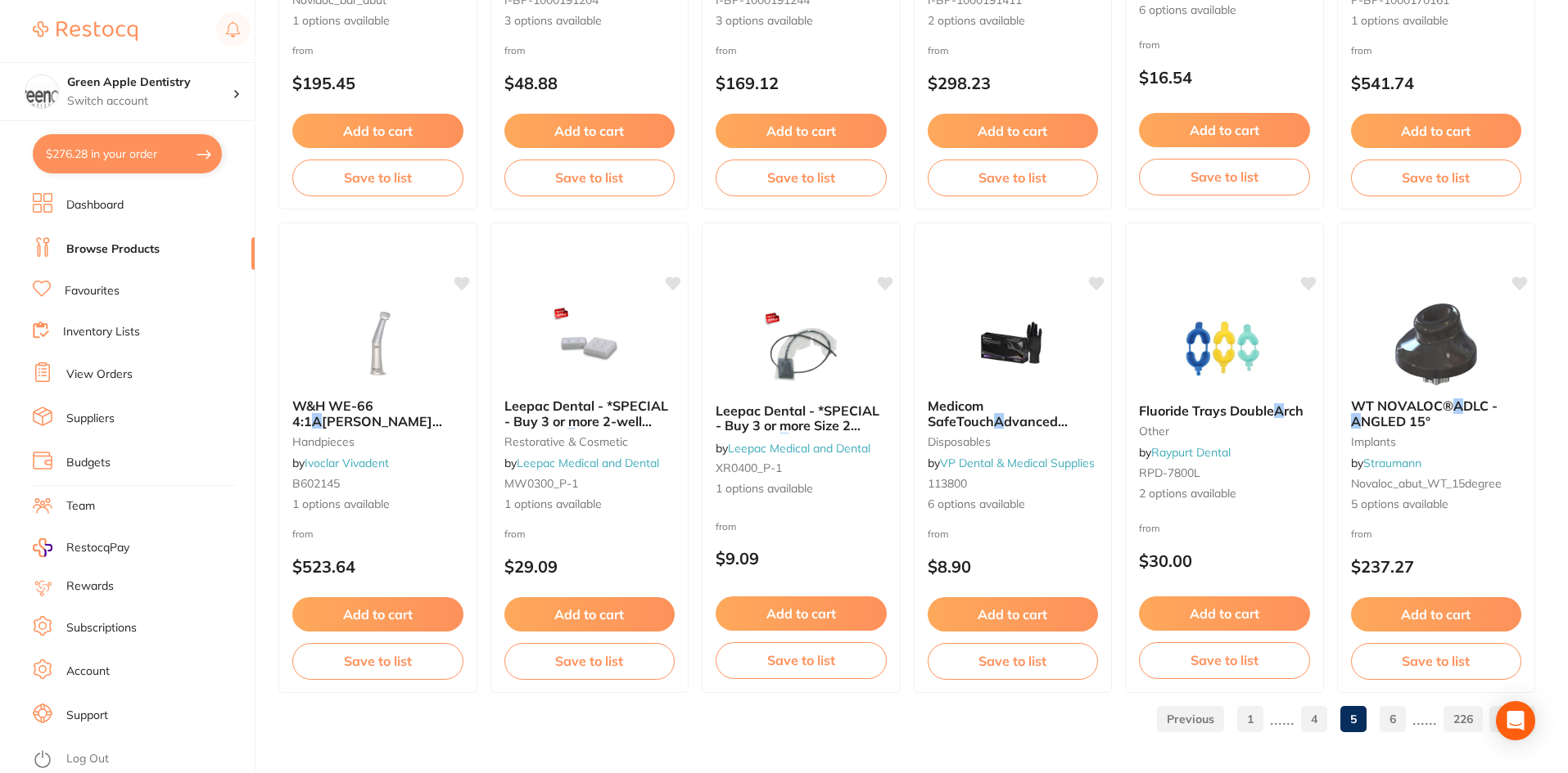
scroll to position [3883, 0]
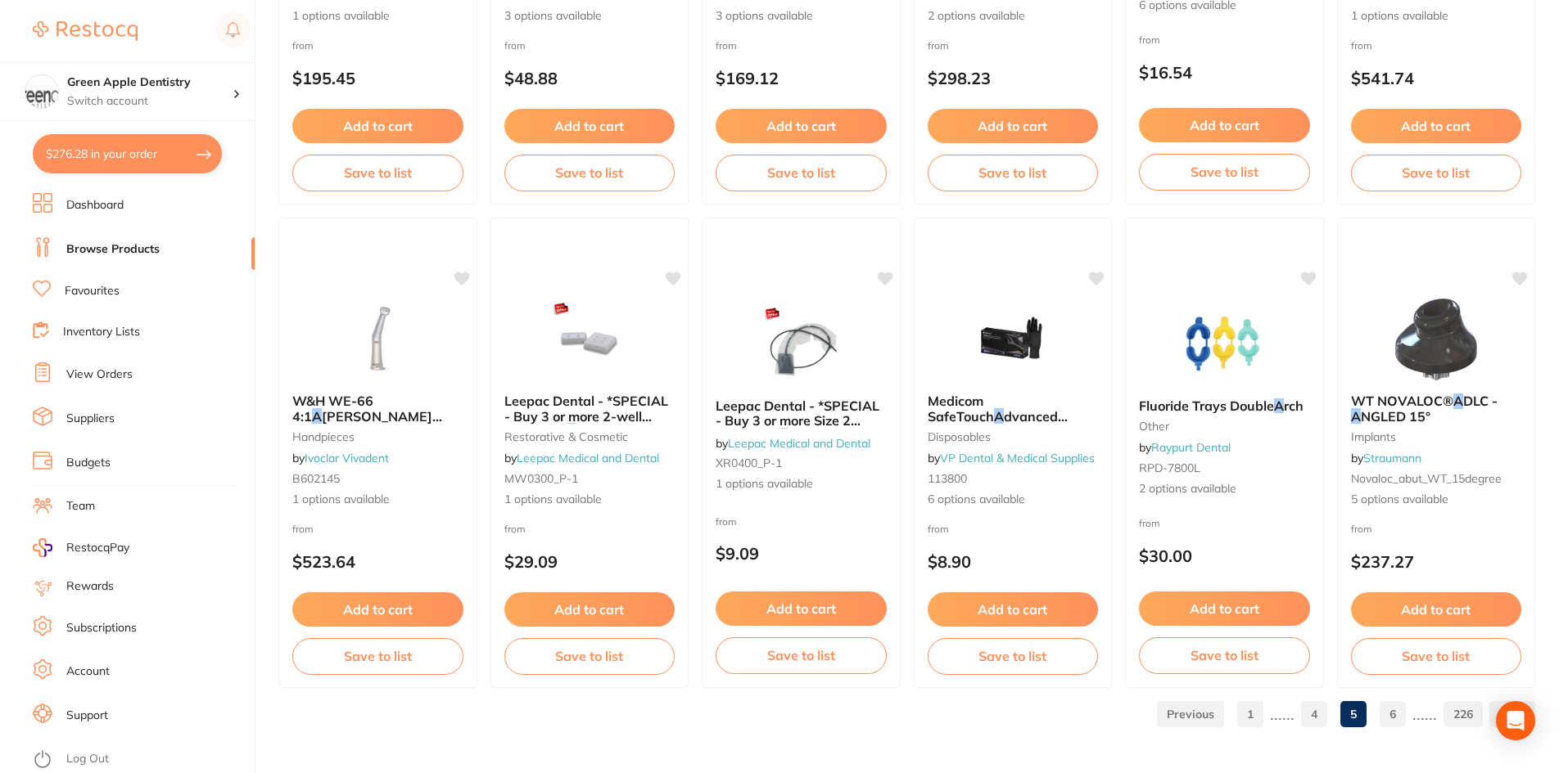
click at [1392, 709] on link "6" at bounding box center [1392, 714] width 27 height 32
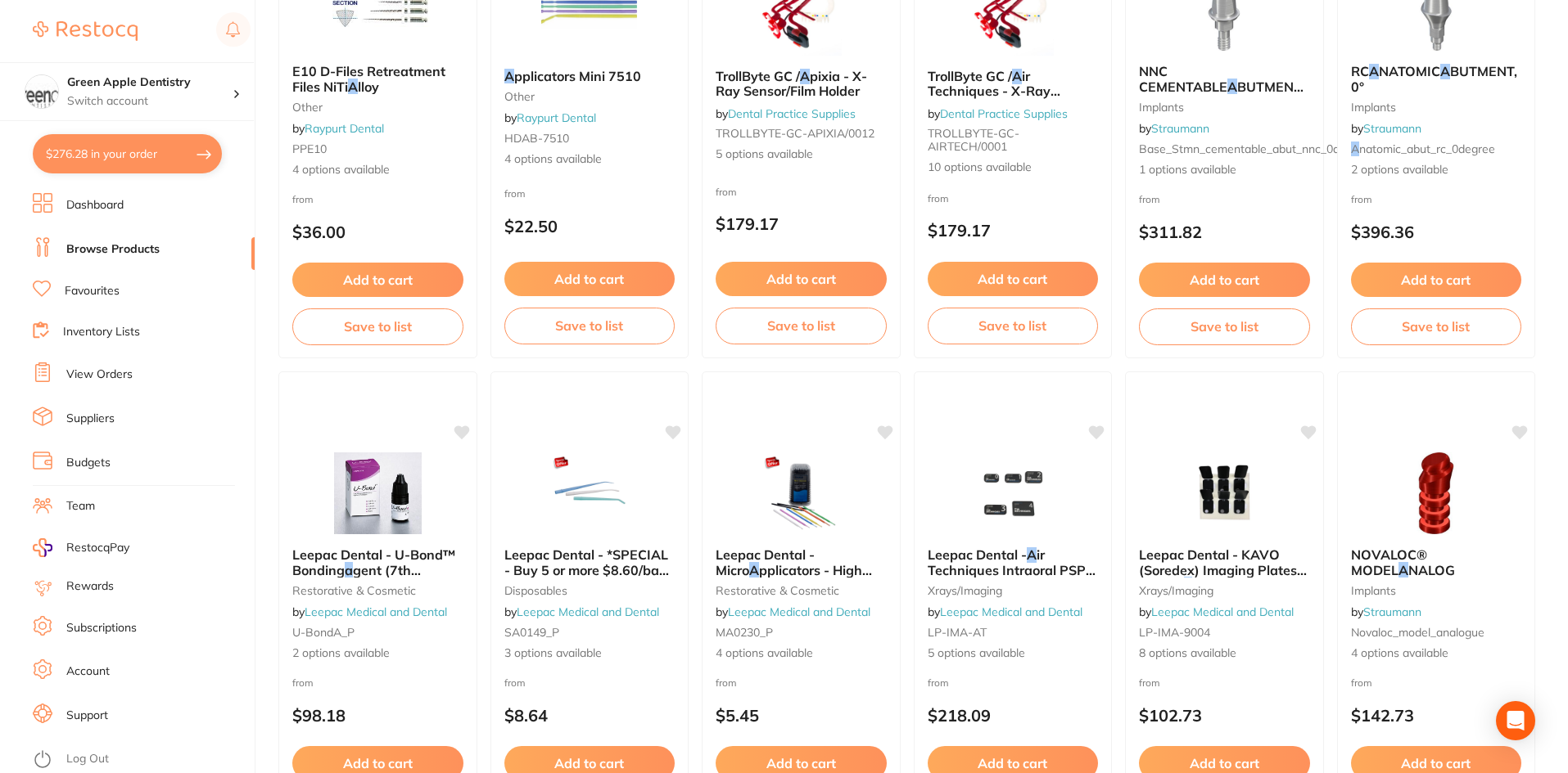
scroll to position [410, 0]
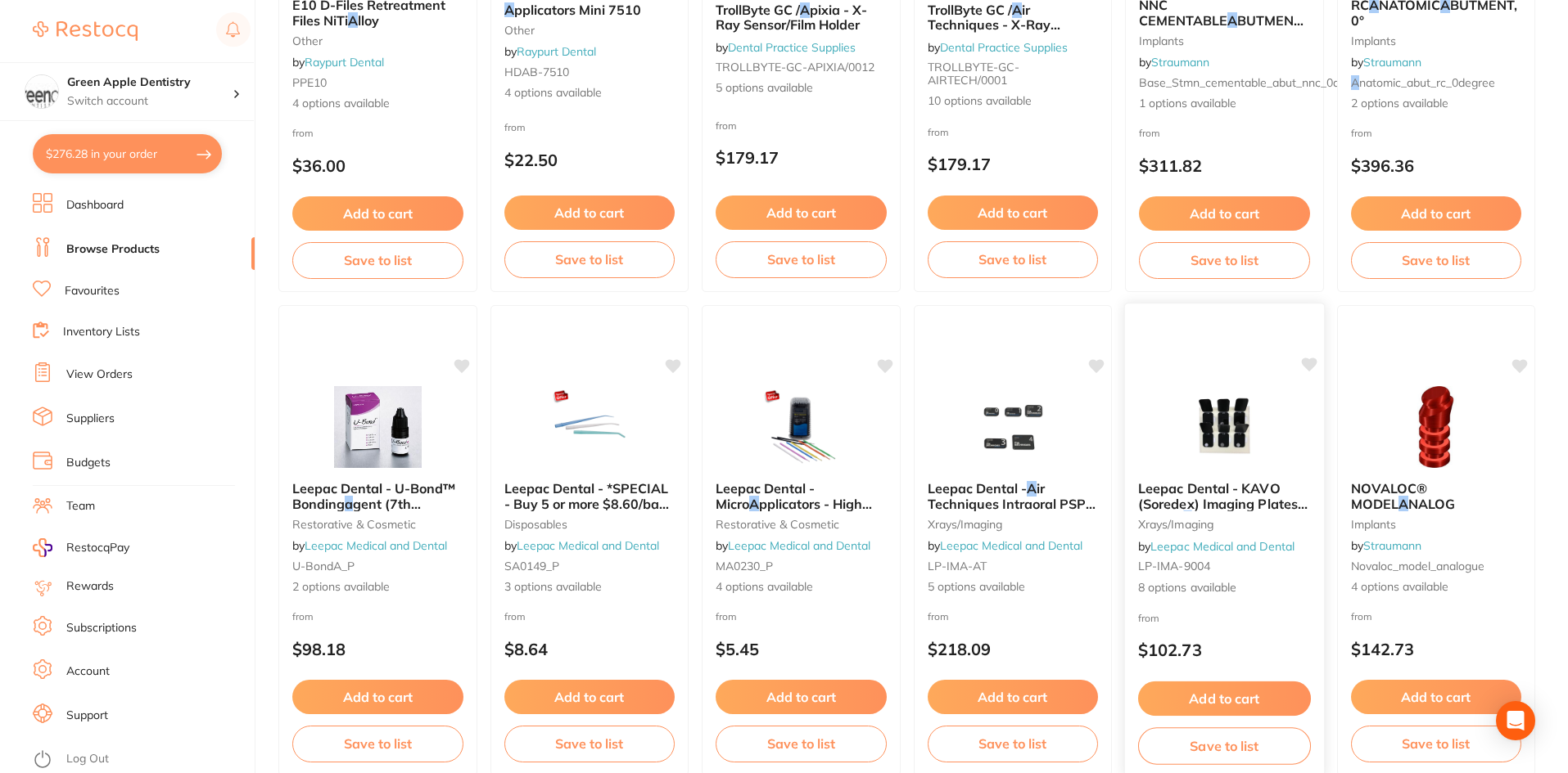
click at [1190, 414] on img at bounding box center [1224, 426] width 107 height 83
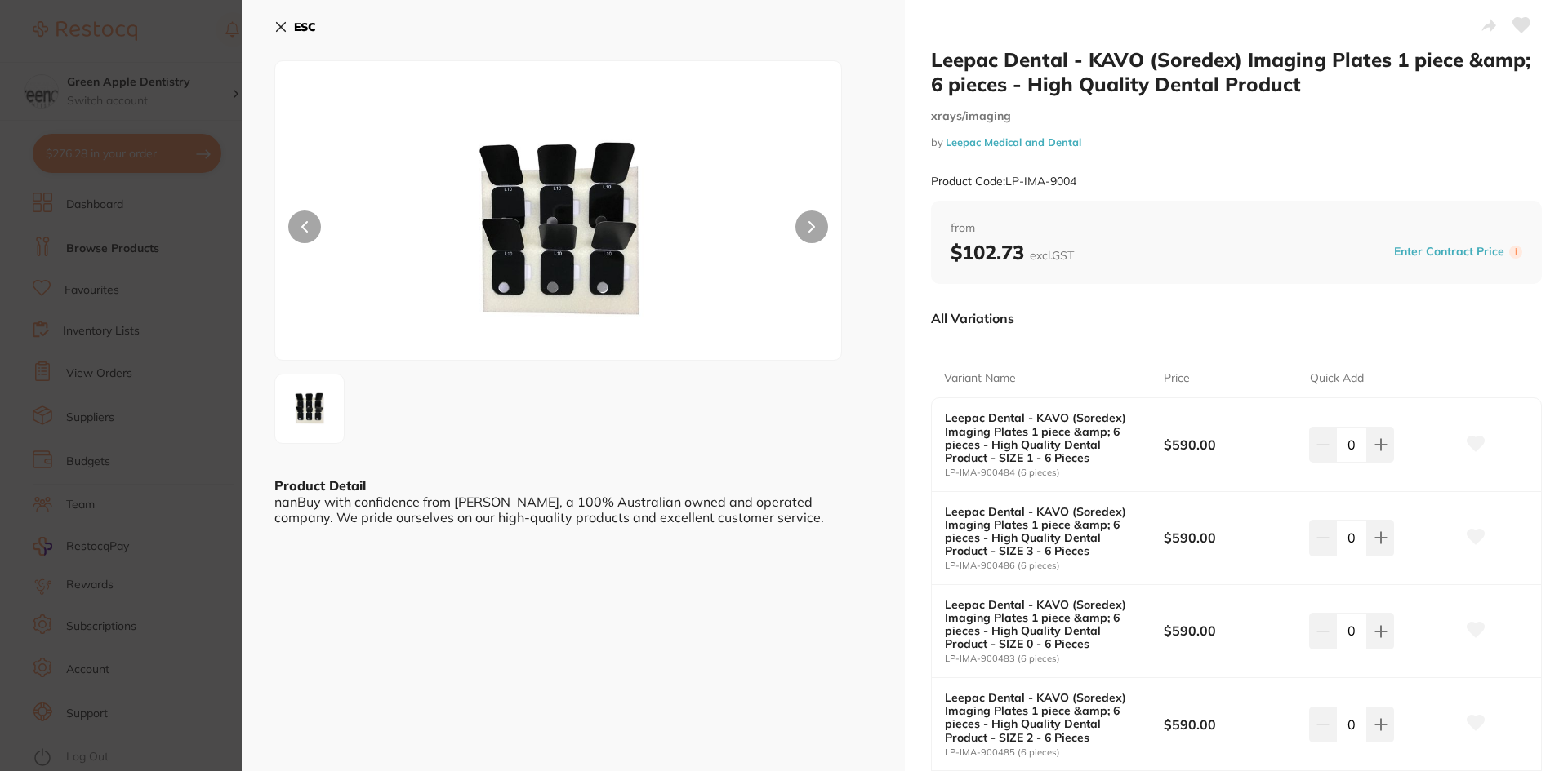
click at [307, 31] on b "ESC" at bounding box center [305, 26] width 22 height 15
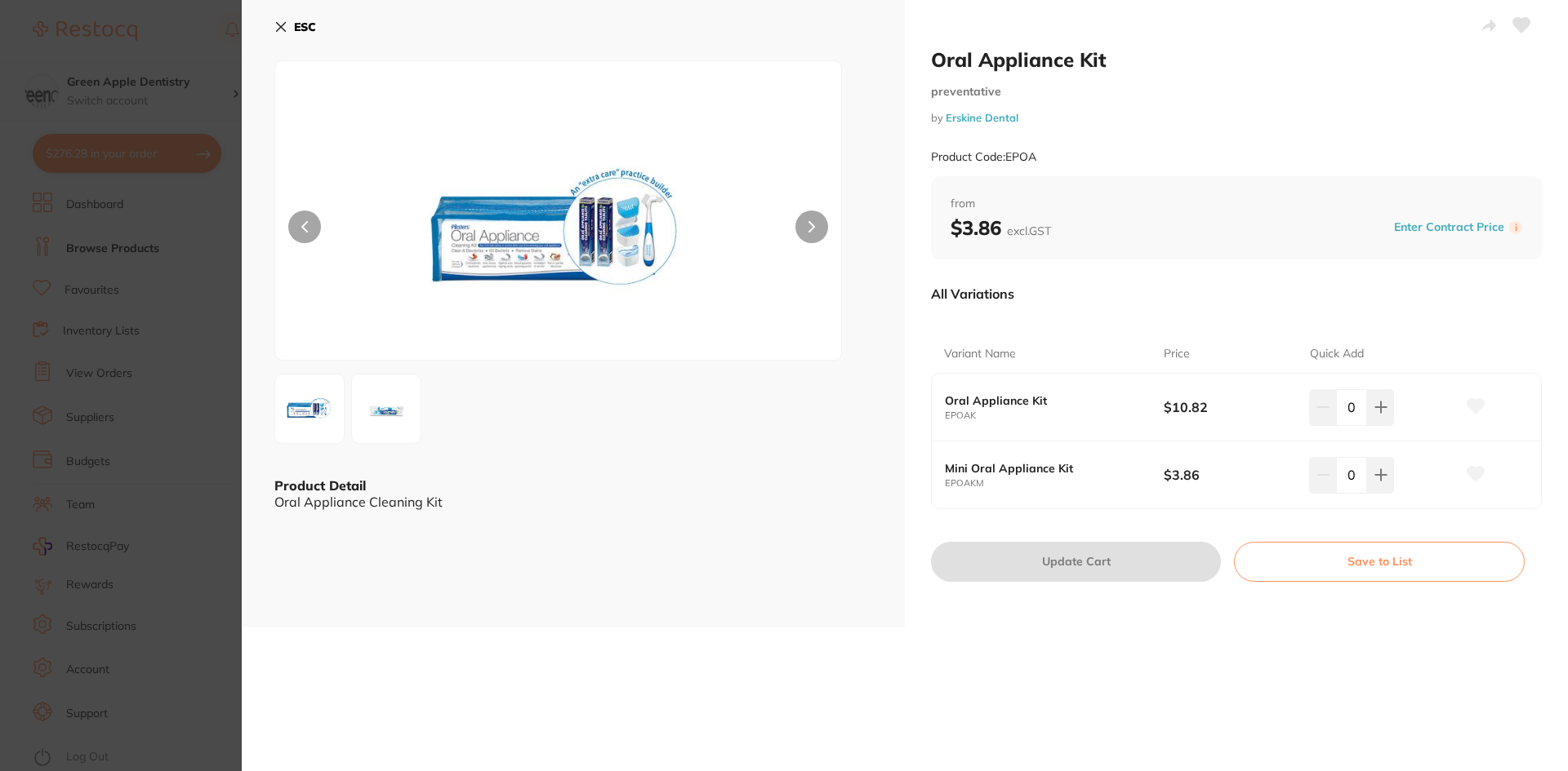
click at [407, 401] on img at bounding box center [386, 409] width 59 height 59
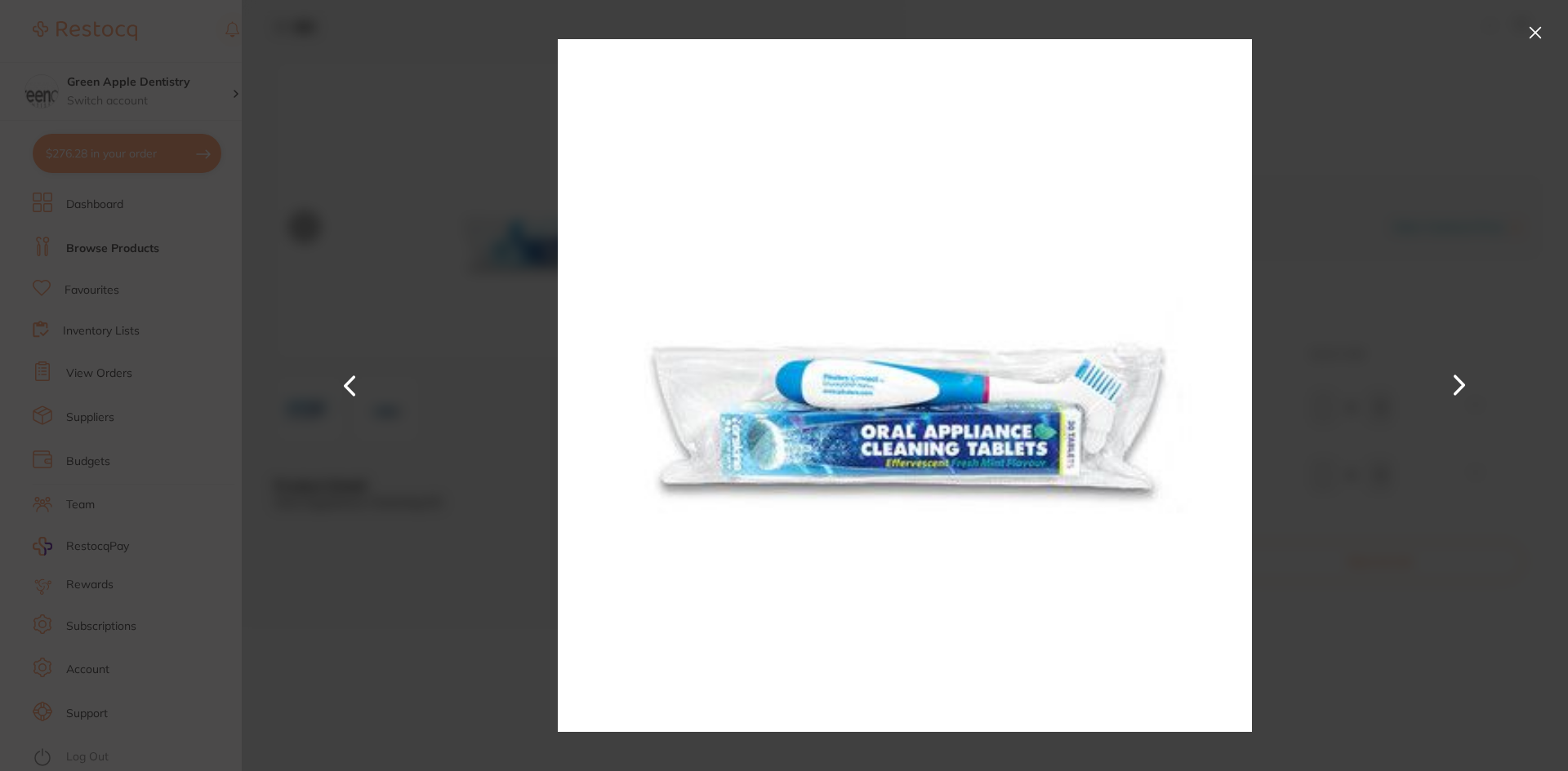
click at [1523, 42] on button at bounding box center [1535, 32] width 26 height 26
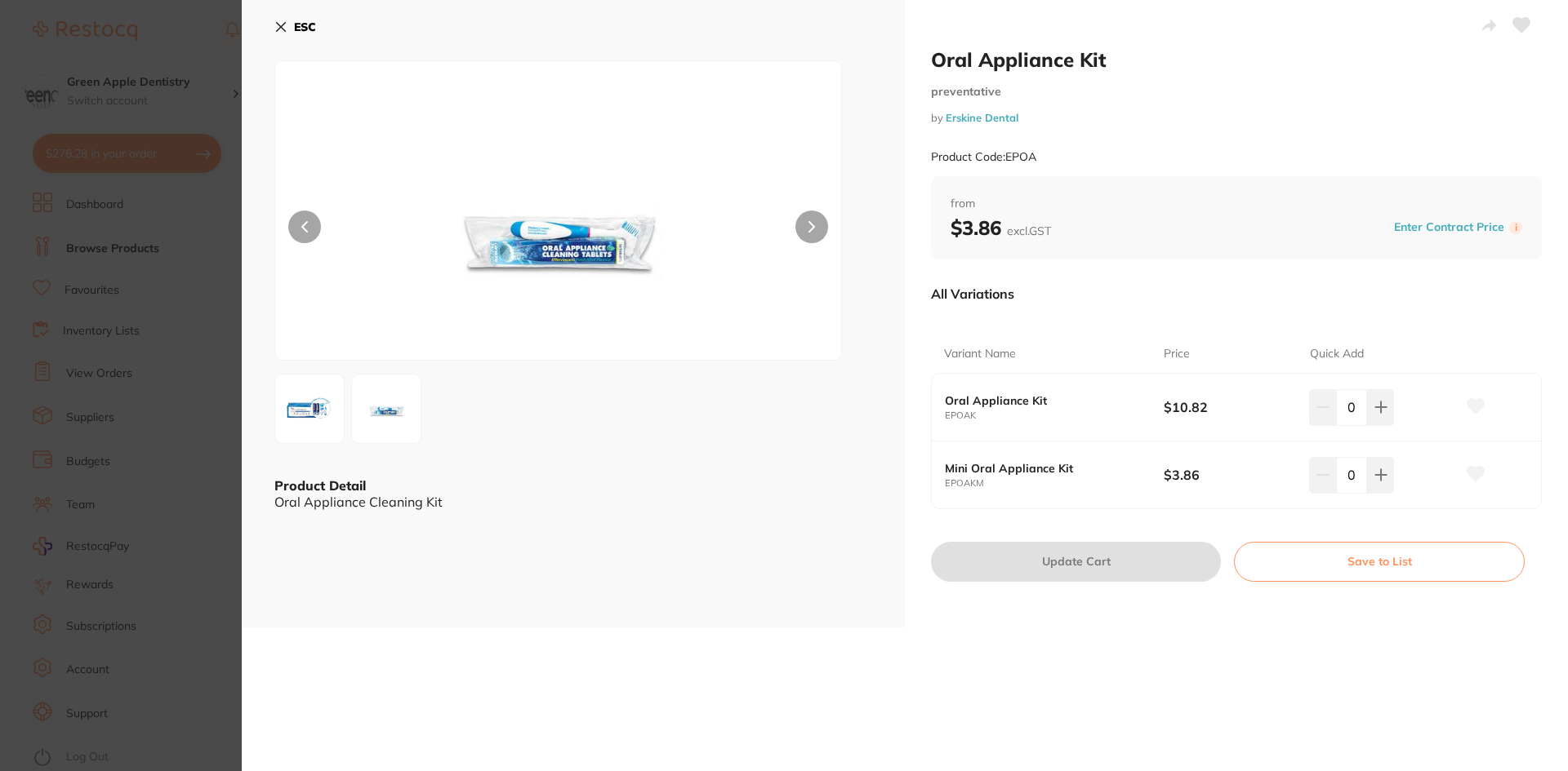
click at [303, 421] on img at bounding box center [310, 409] width 59 height 59
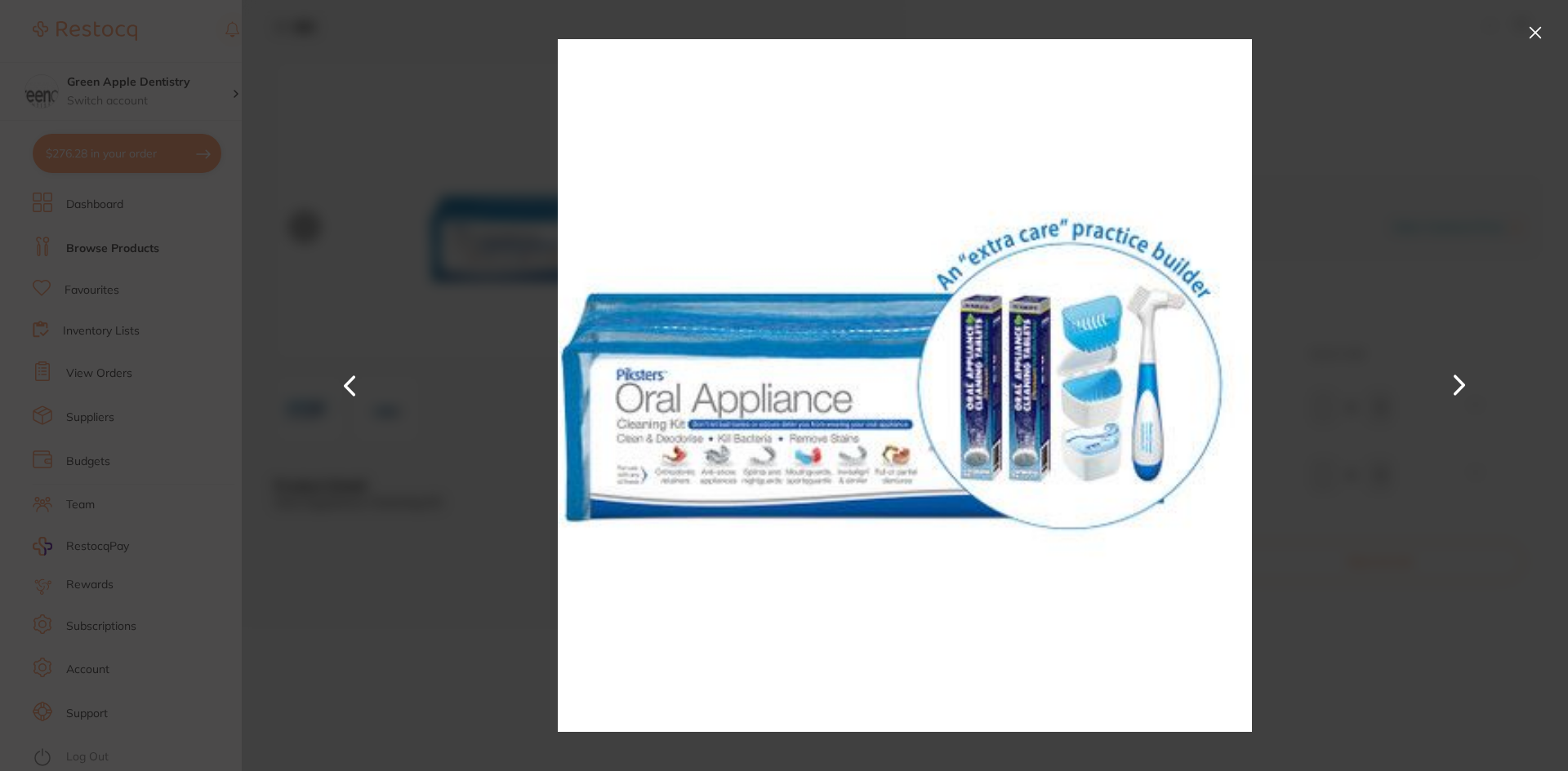
click at [1529, 37] on button at bounding box center [1535, 32] width 26 height 26
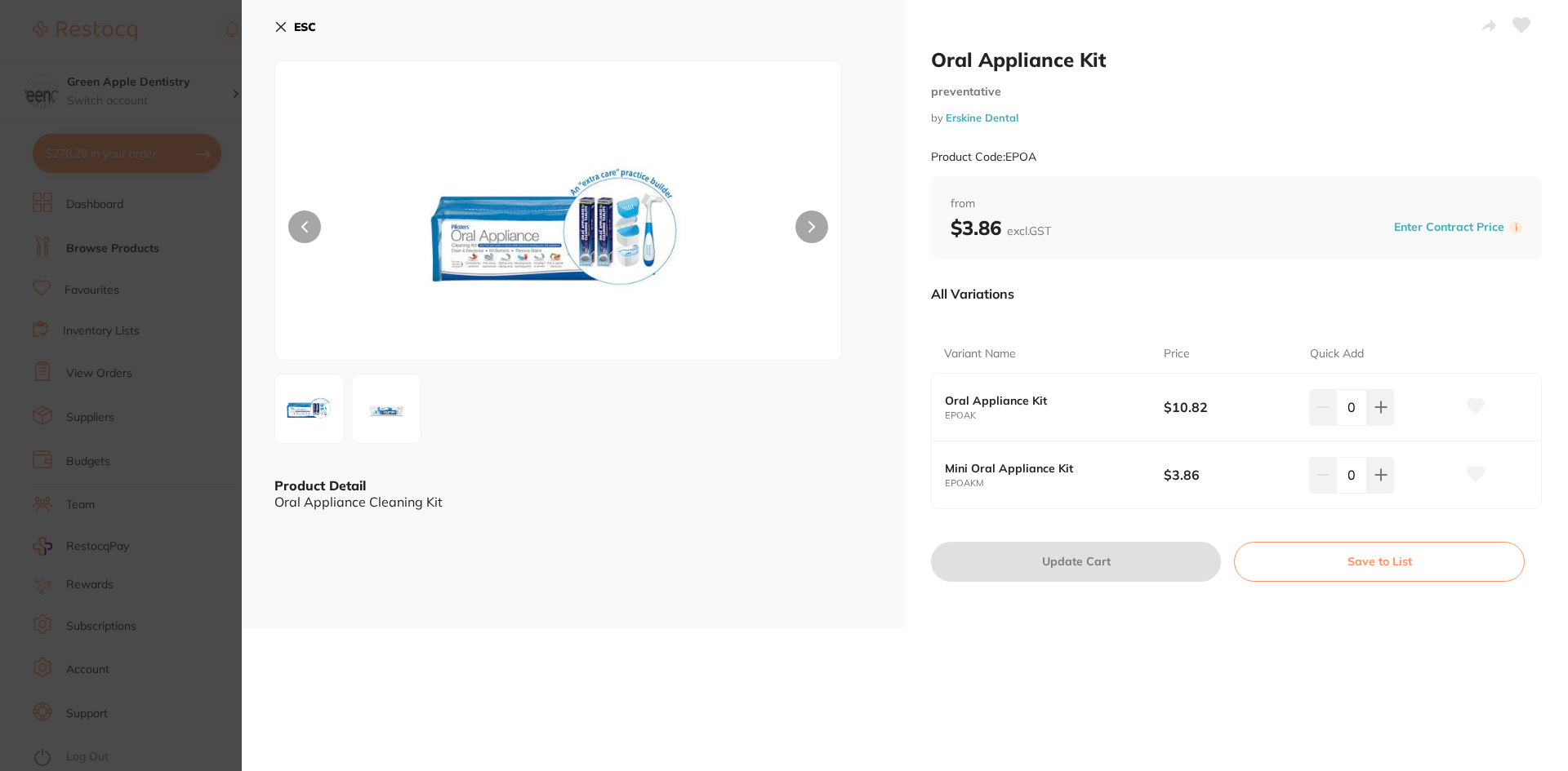
click at [371, 393] on img at bounding box center [386, 409] width 59 height 59
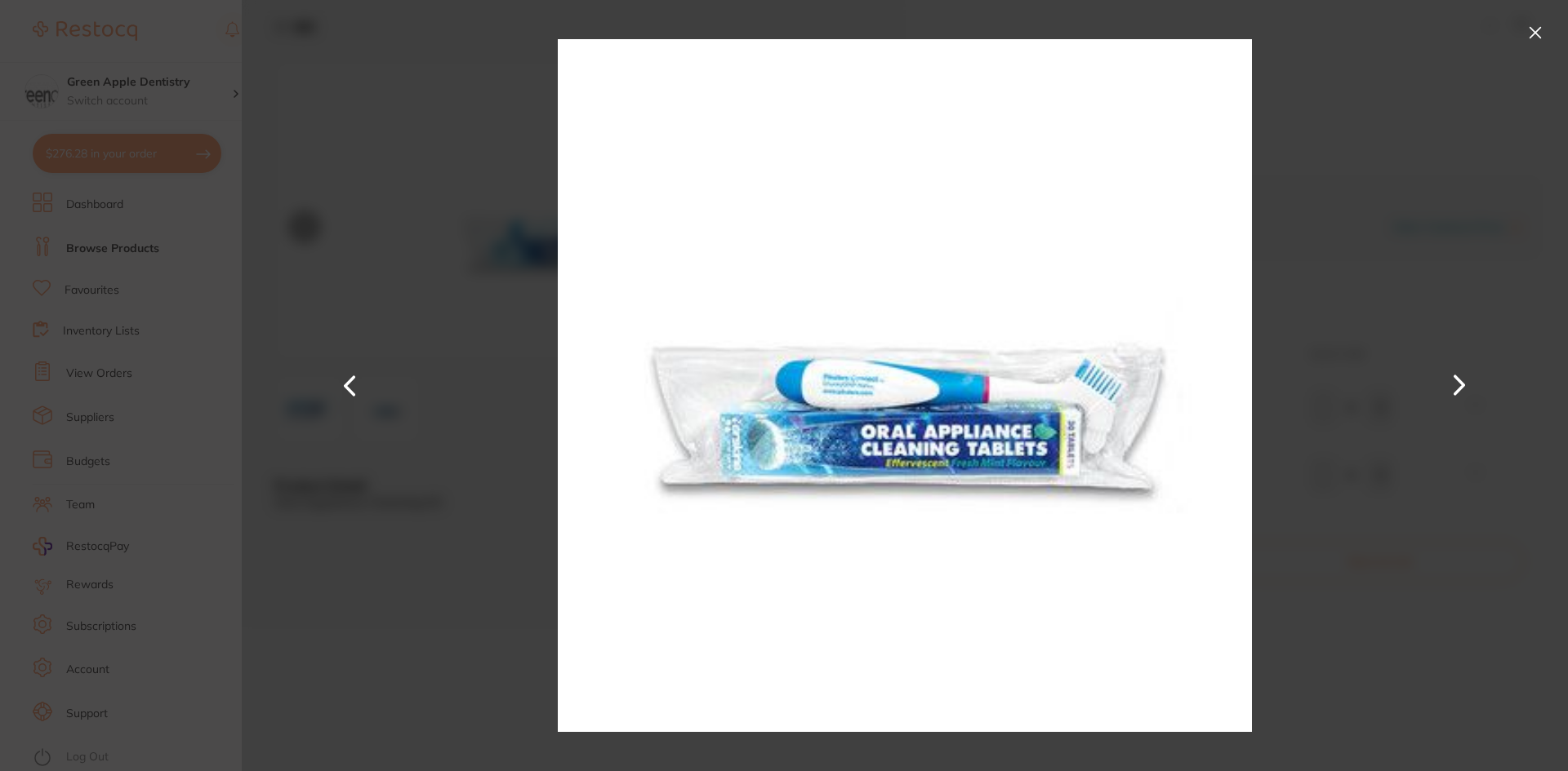
click at [1541, 23] on button at bounding box center [1535, 32] width 26 height 26
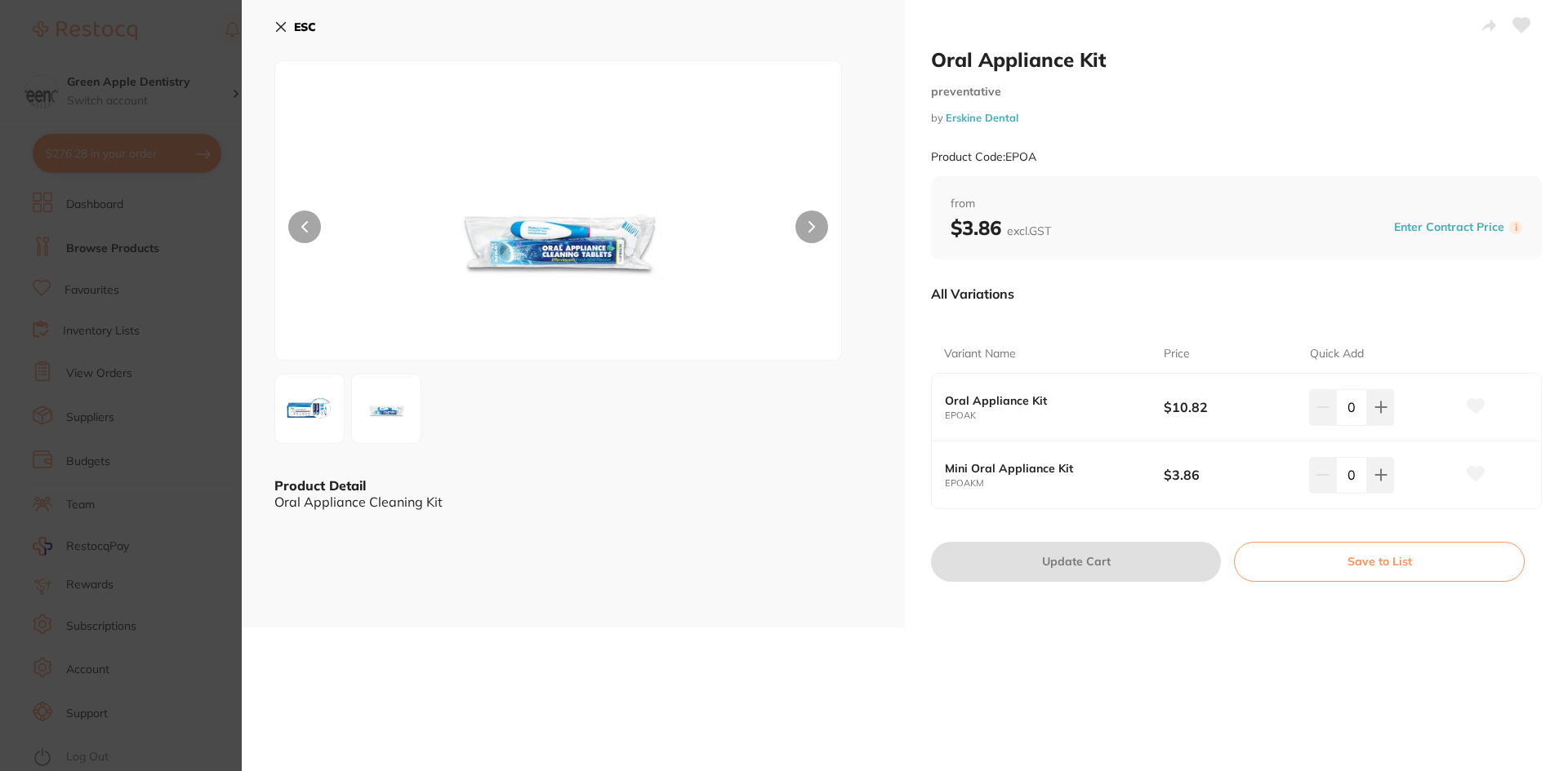
click at [327, 388] on img at bounding box center [310, 409] width 59 height 59
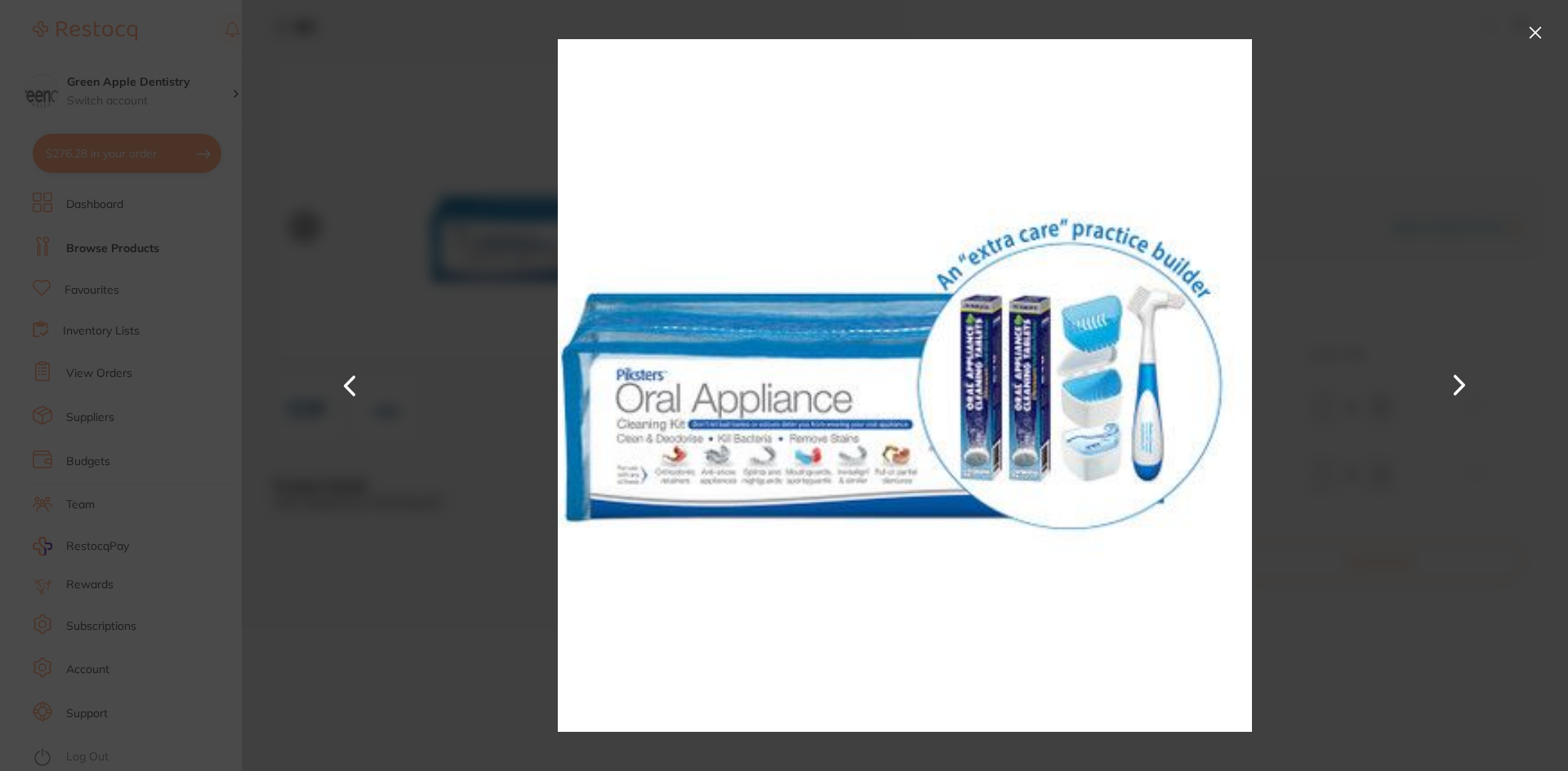
click at [1530, 37] on button at bounding box center [1535, 32] width 26 height 26
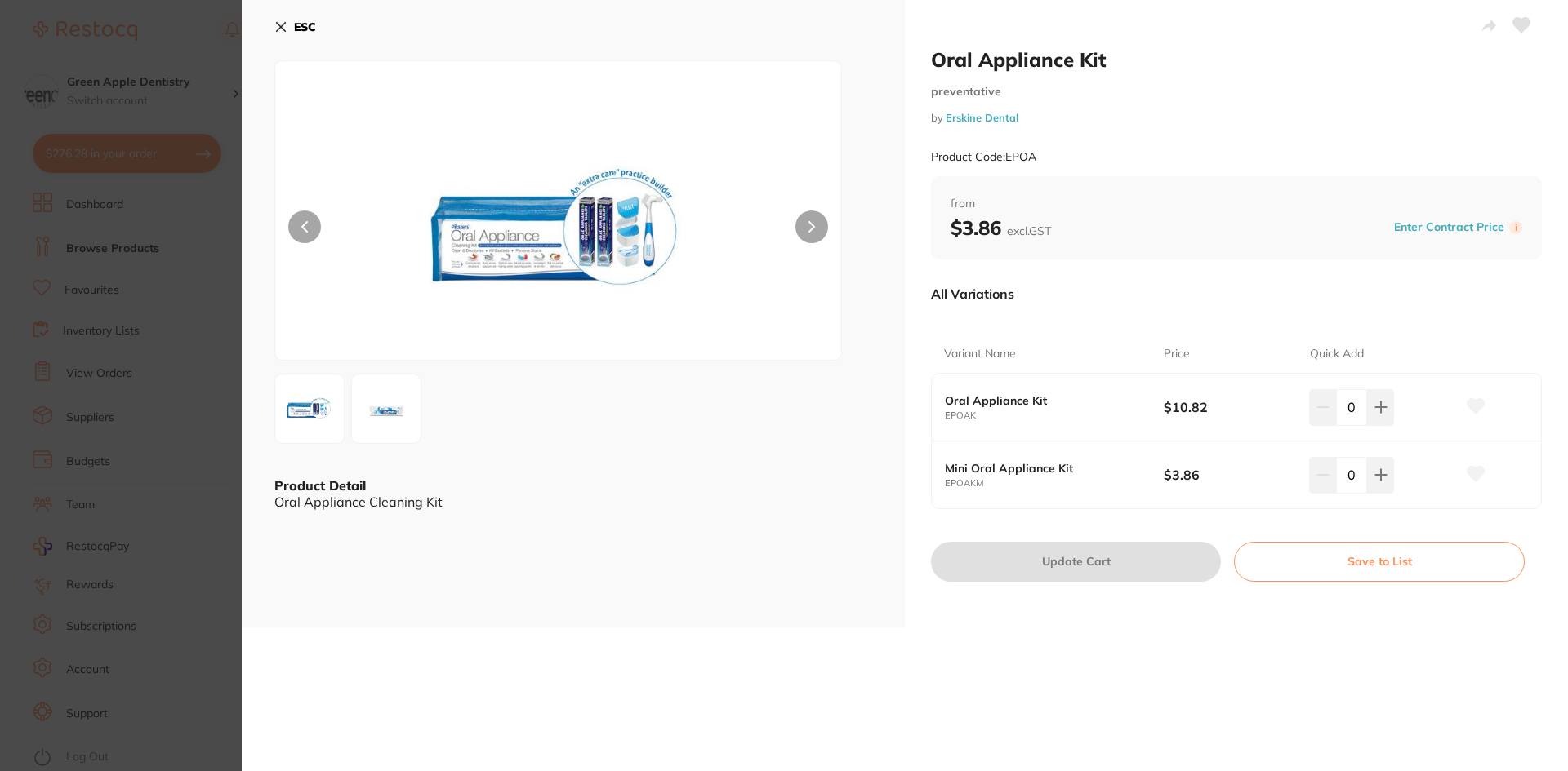
click at [1389, 570] on button "Save to List" at bounding box center [1379, 561] width 291 height 39
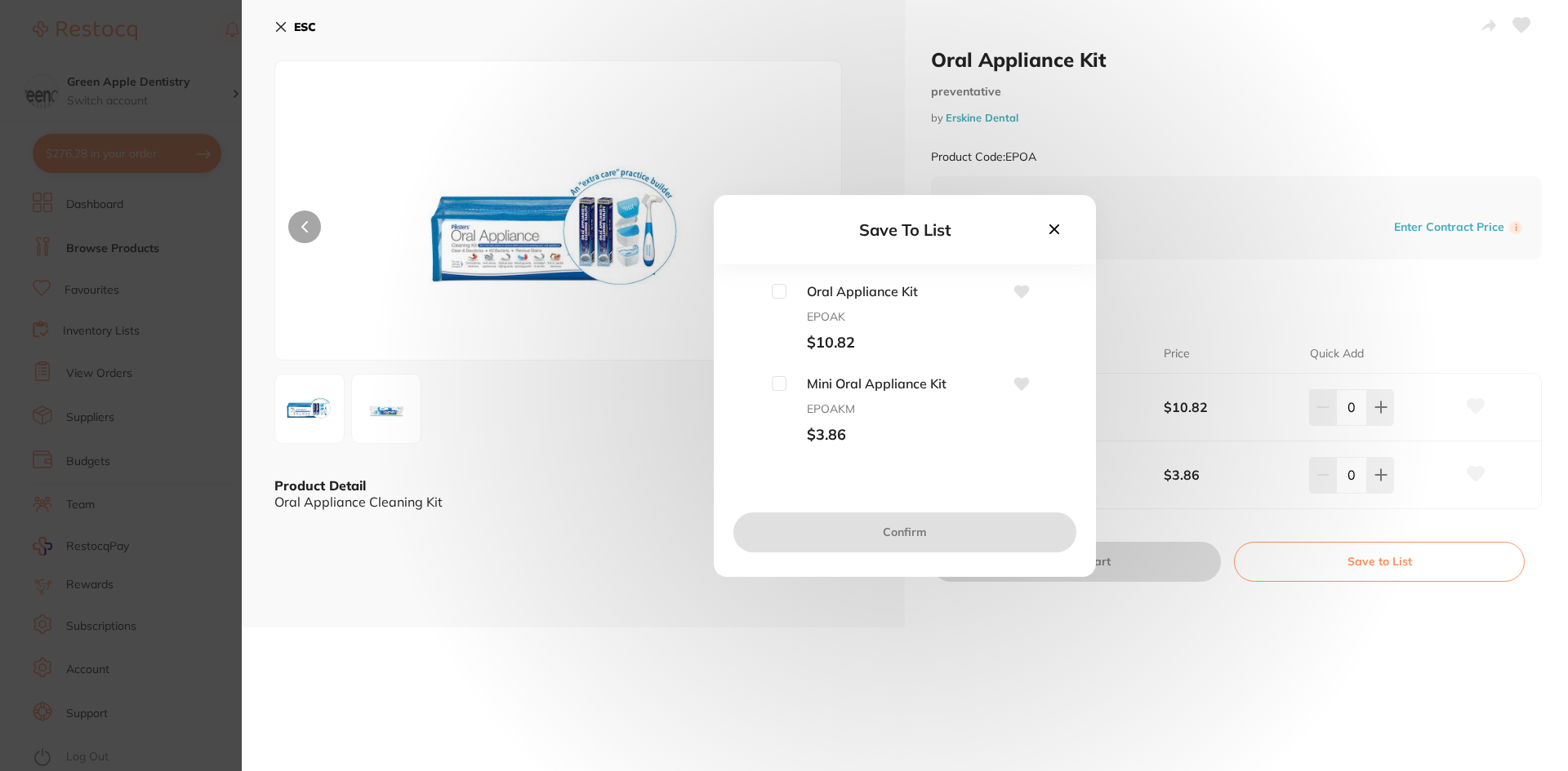
click at [779, 295] on input "checkbox" at bounding box center [778, 291] width 15 height 15
checkbox input "true"
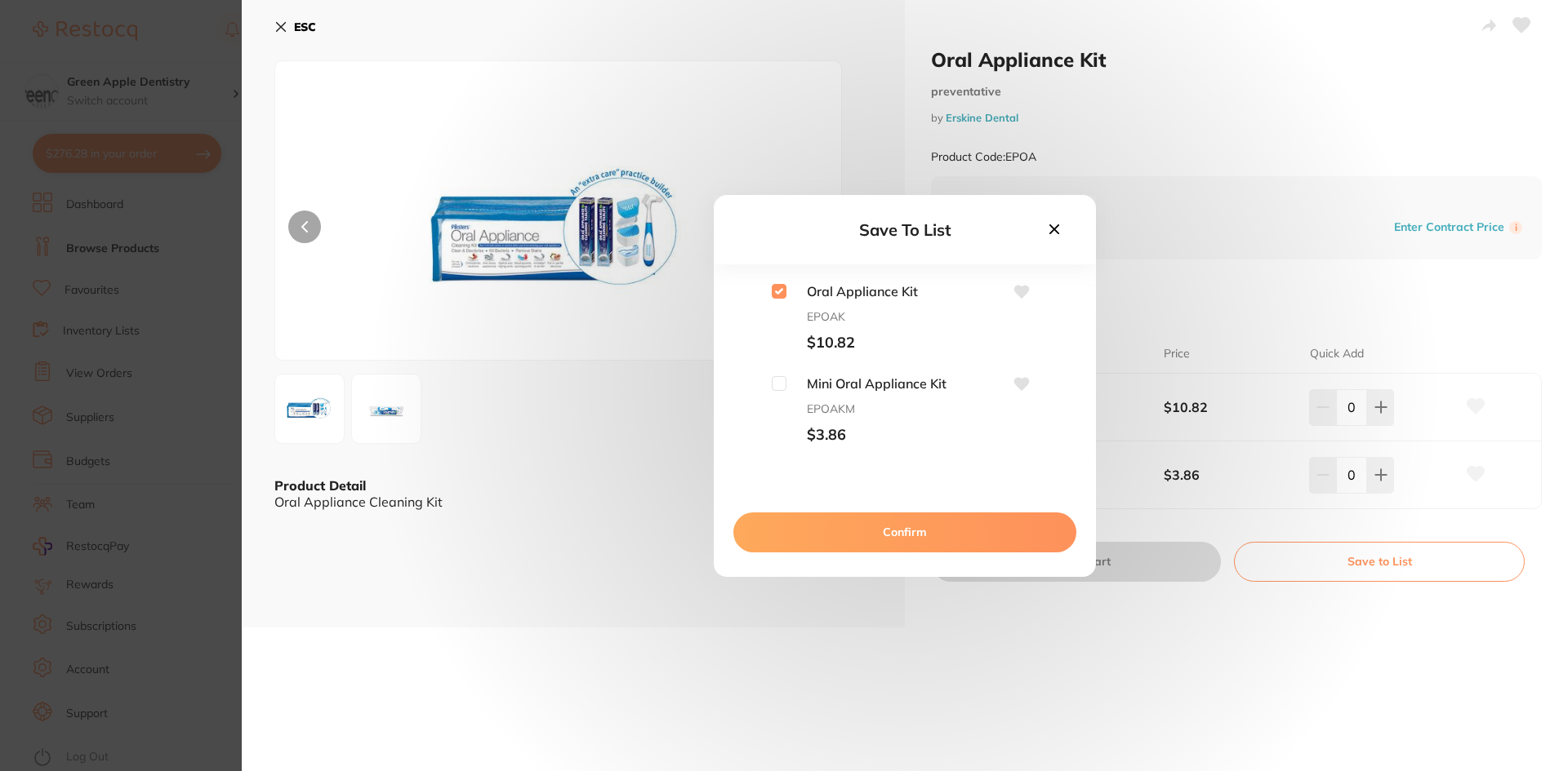
click at [930, 536] on button "Confirm" at bounding box center [905, 532] width 343 height 39
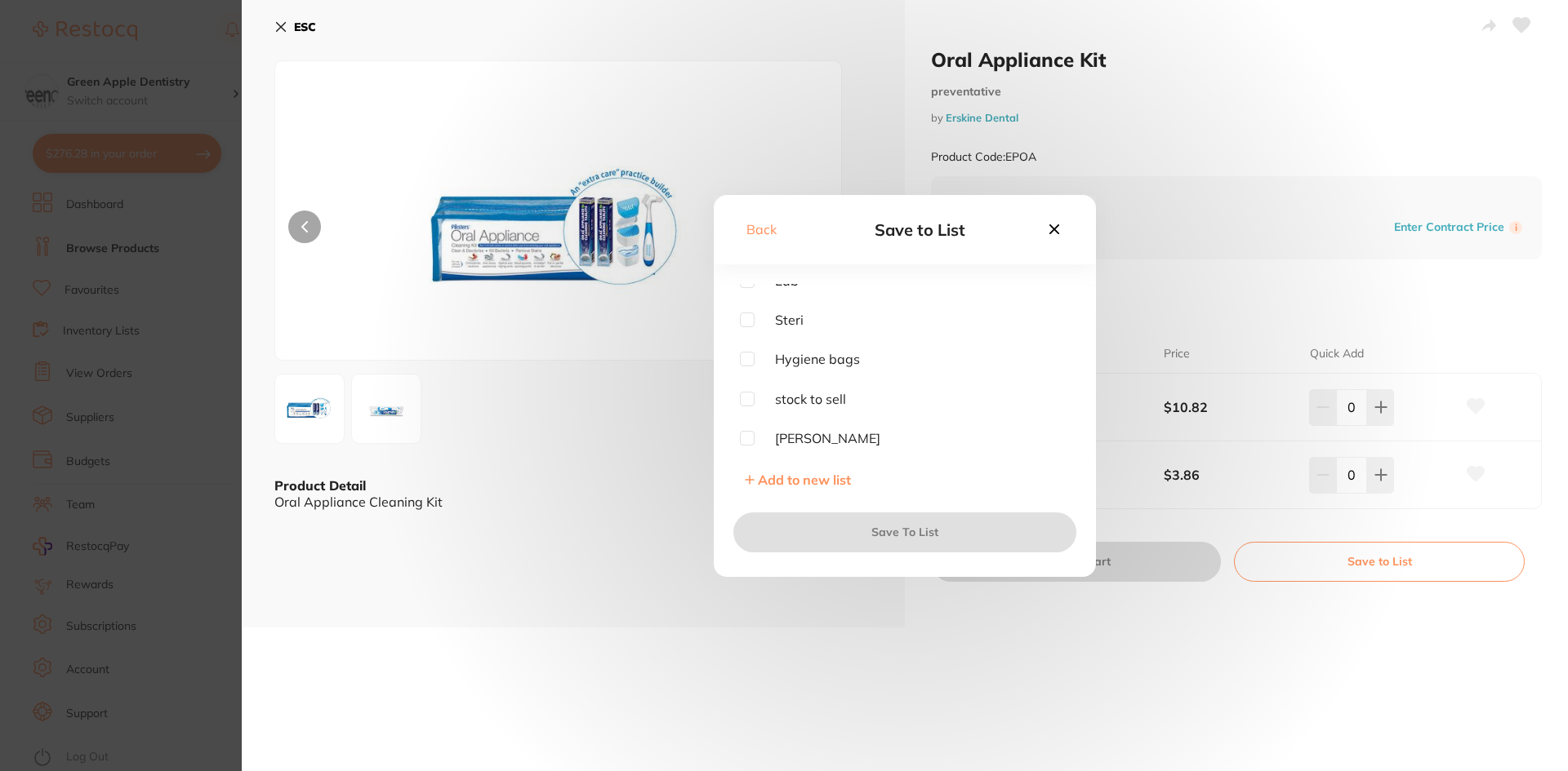
scroll to position [409, 0]
click at [750, 324] on input "checkbox" at bounding box center [747, 317] width 15 height 15
checkbox input "true"
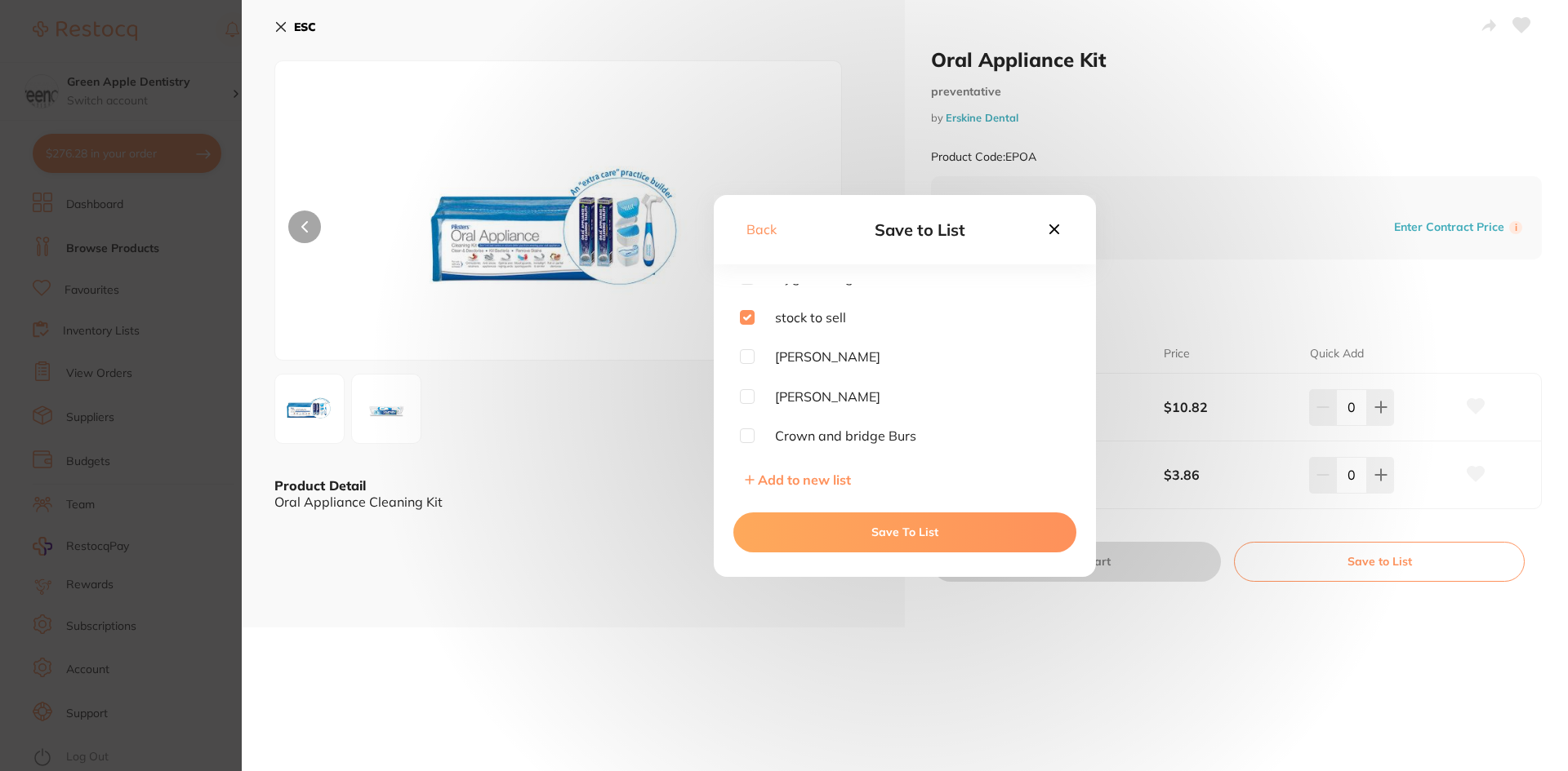
click at [953, 521] on button "Save To List" at bounding box center [905, 532] width 343 height 39
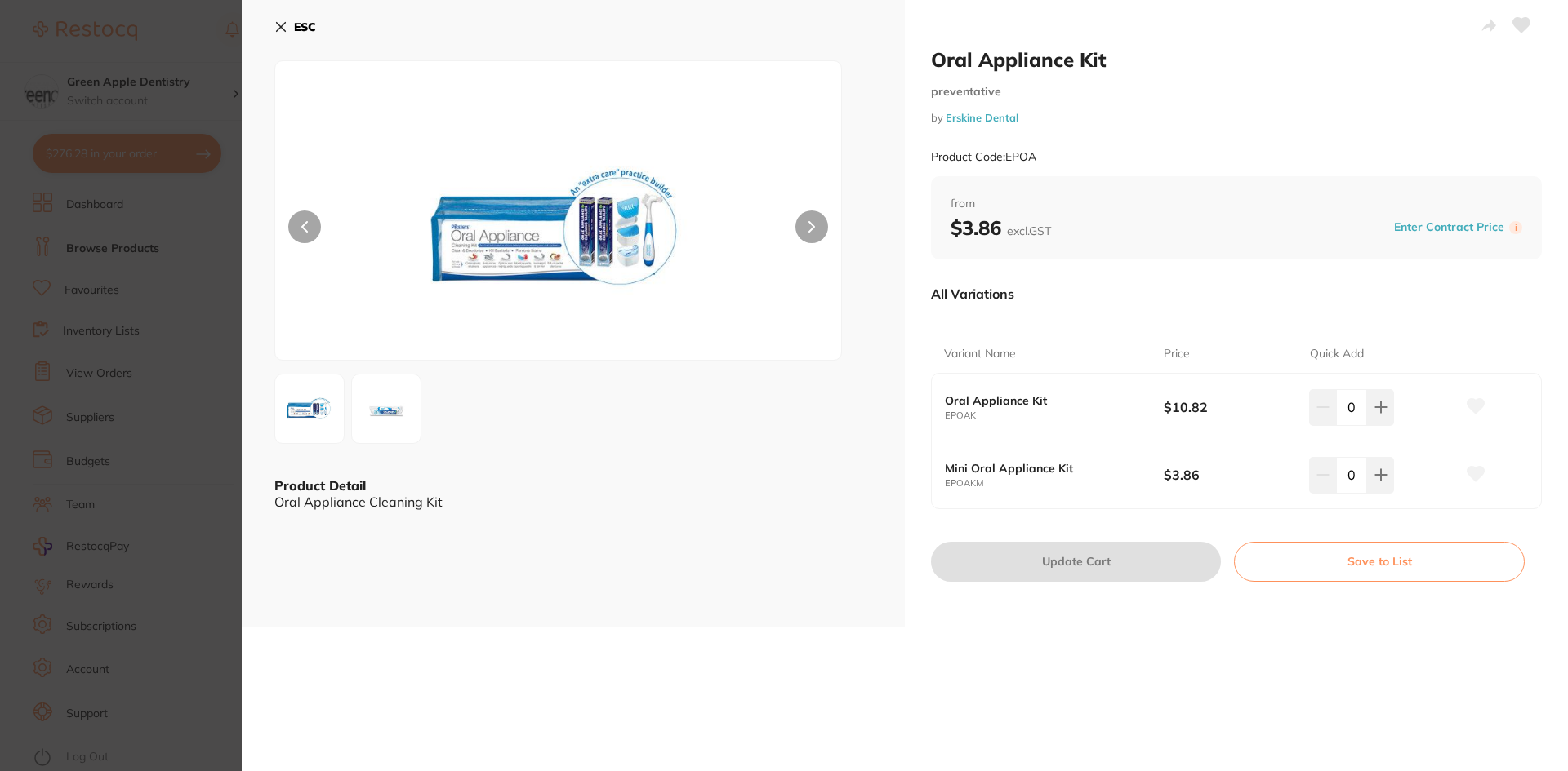
click at [302, 31] on b "ESC" at bounding box center [305, 26] width 22 height 15
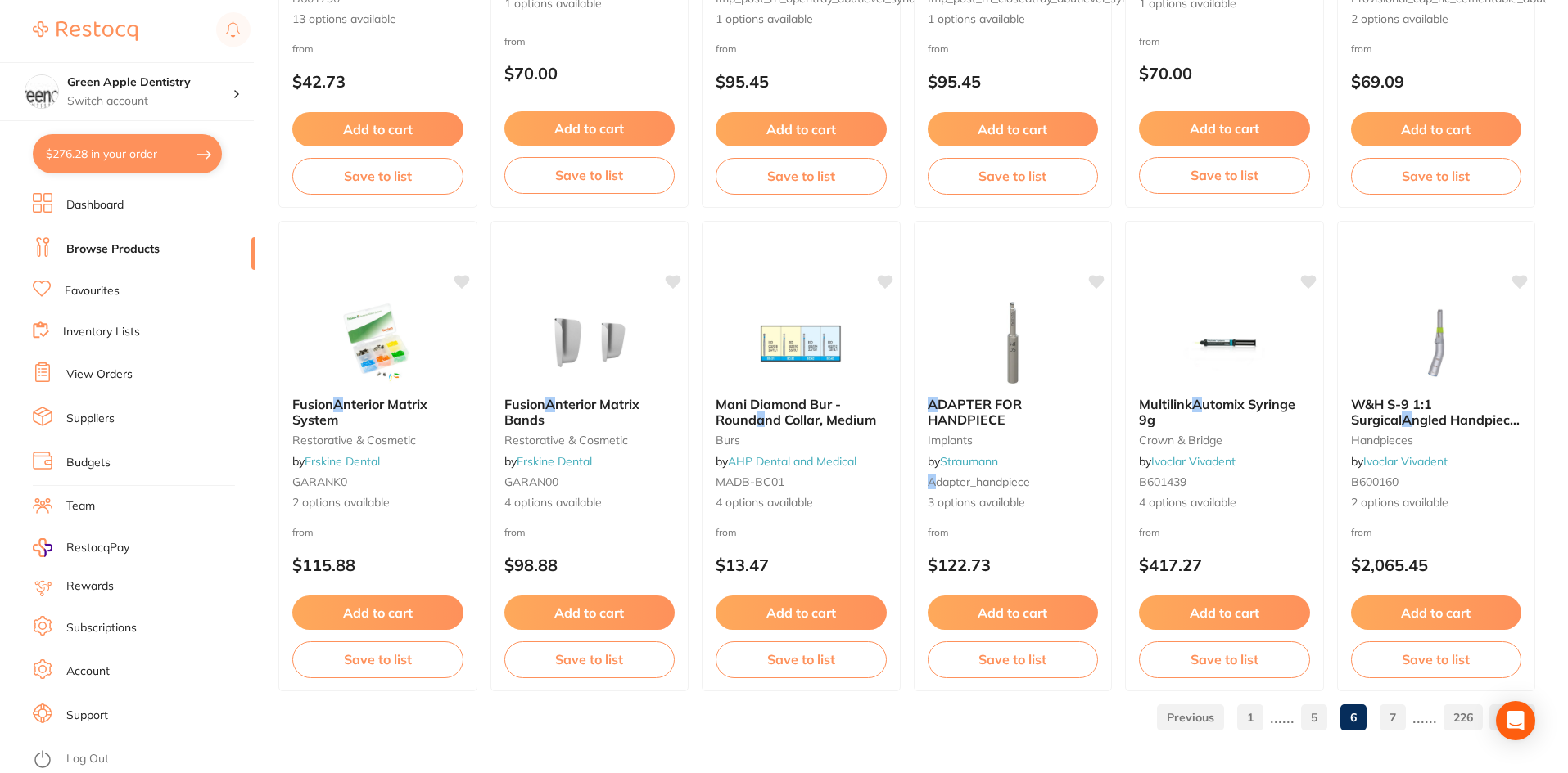
scroll to position [3883, 0]
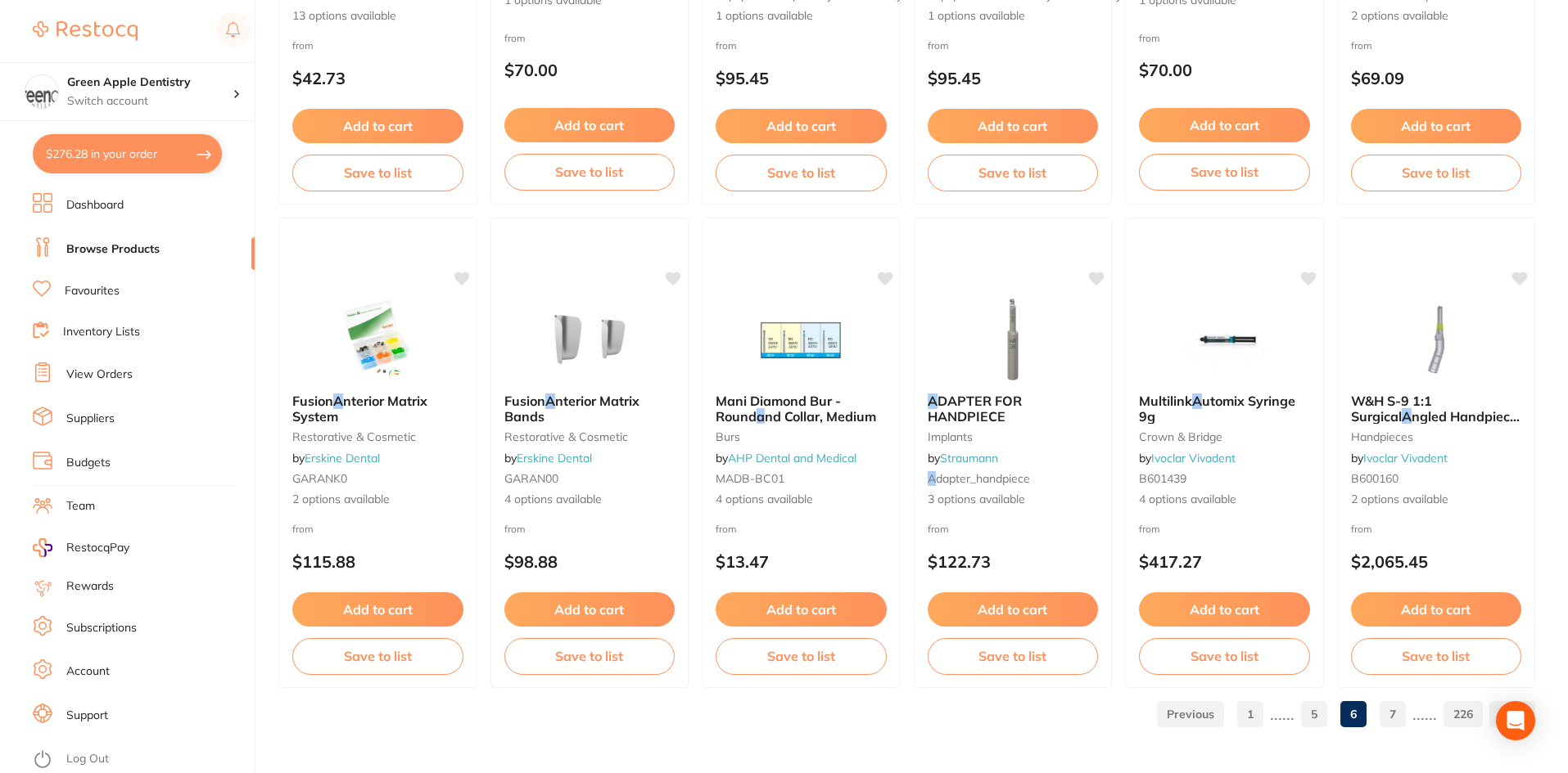
click at [1385, 709] on link "7" at bounding box center [1392, 714] width 27 height 32
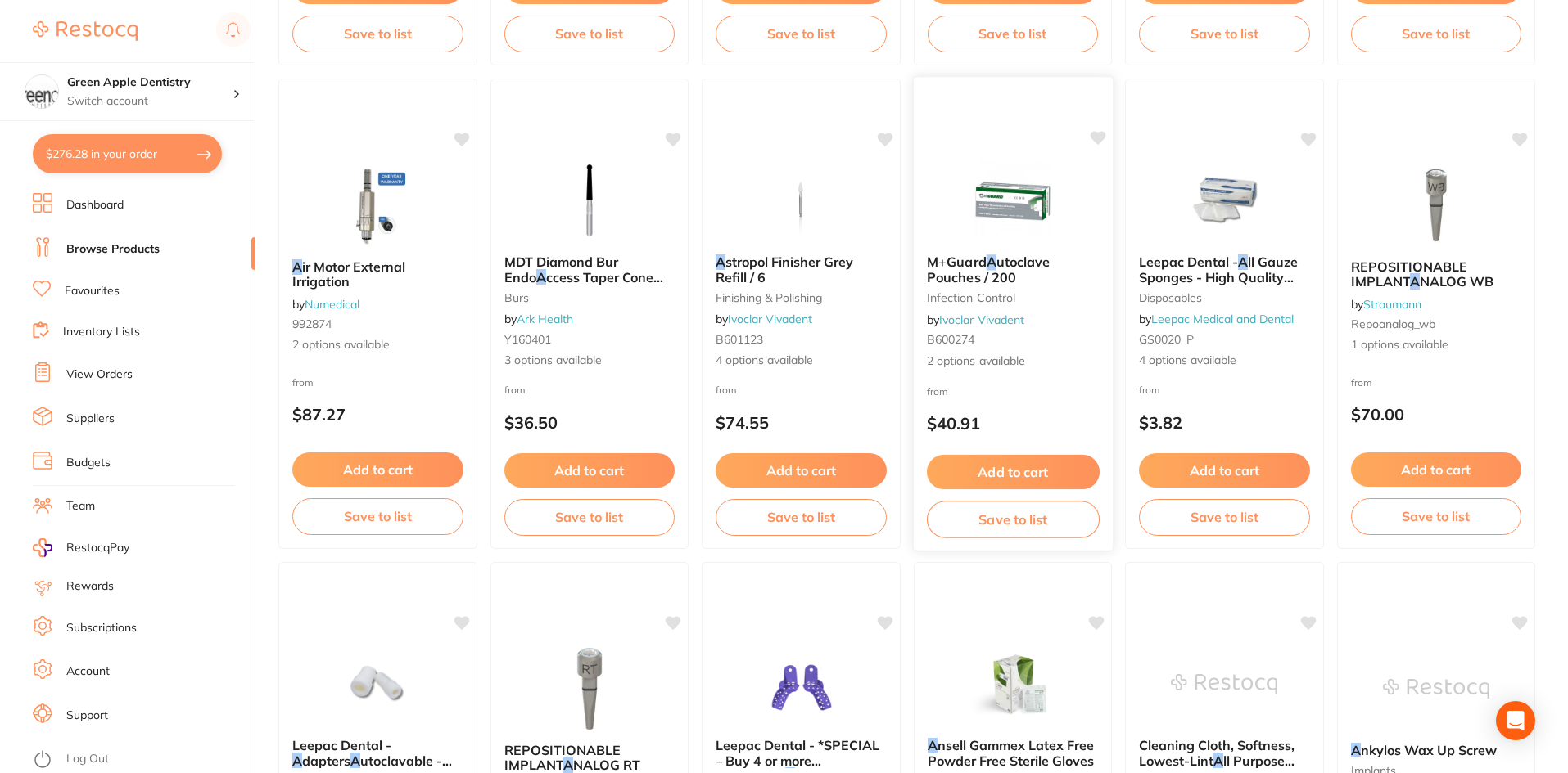
scroll to position [2127, 0]
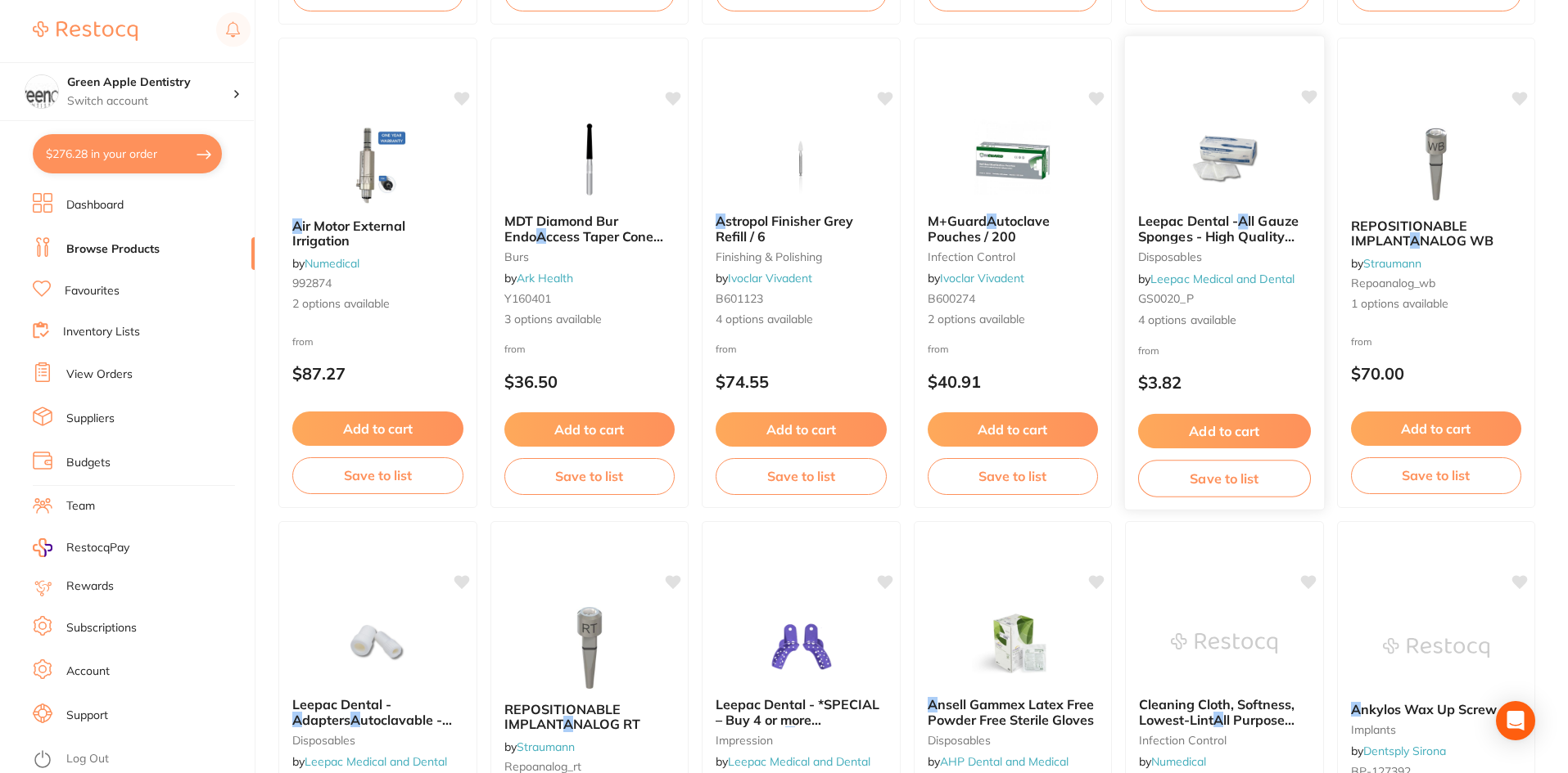
click at [1270, 173] on img at bounding box center [1224, 159] width 107 height 83
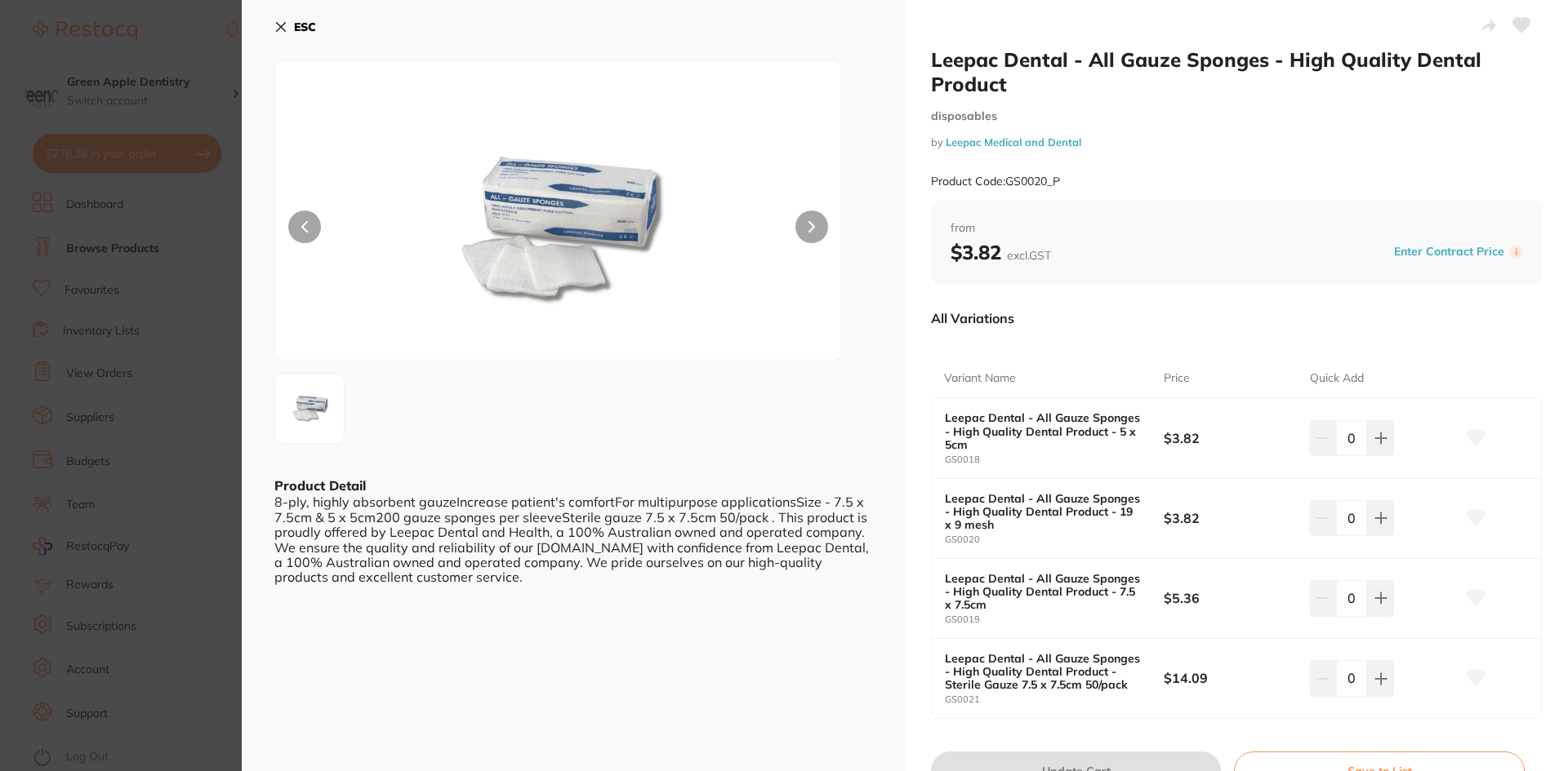
click at [299, 24] on b "ESC" at bounding box center [305, 26] width 22 height 15
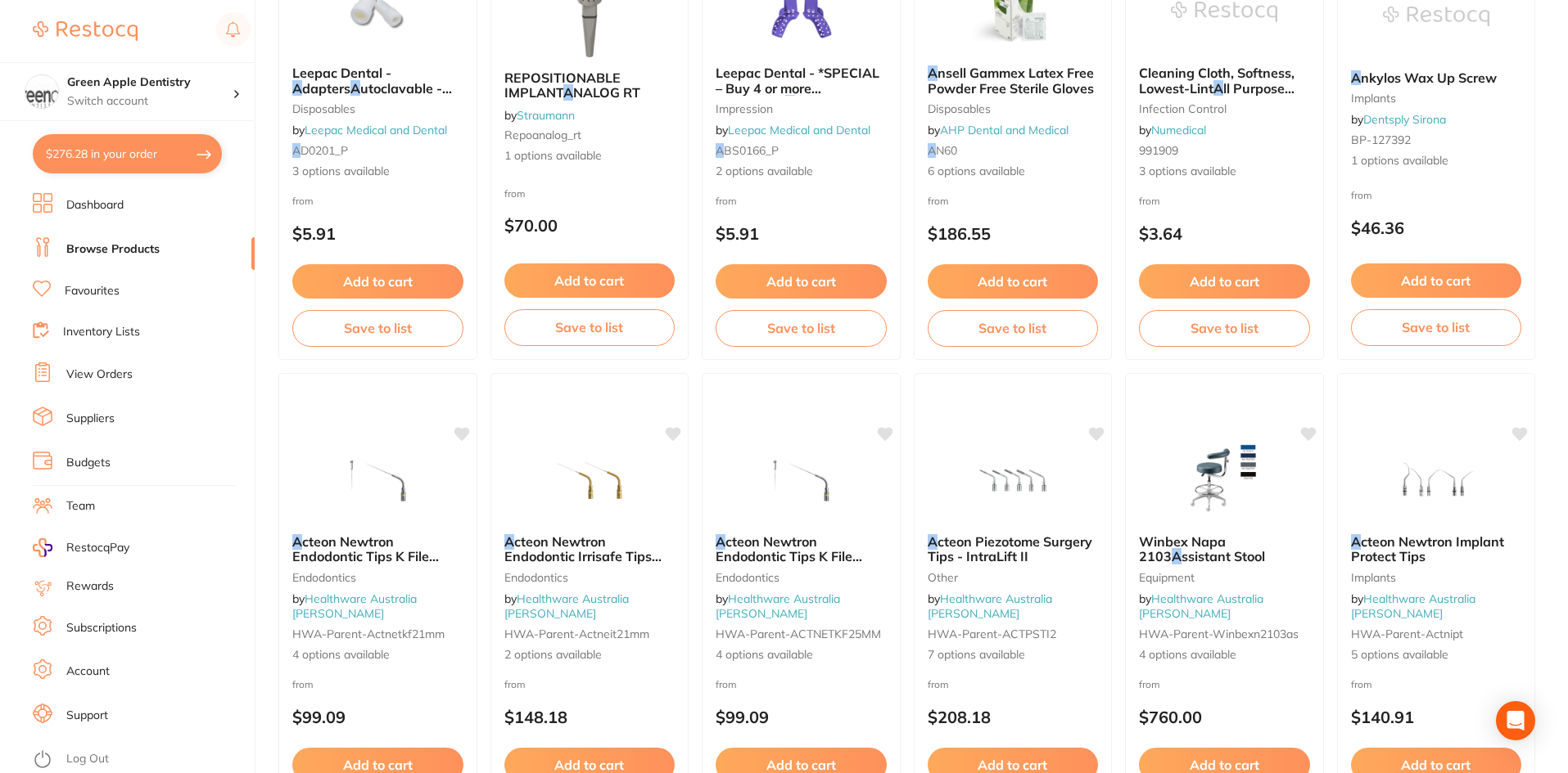
scroll to position [2783, 0]
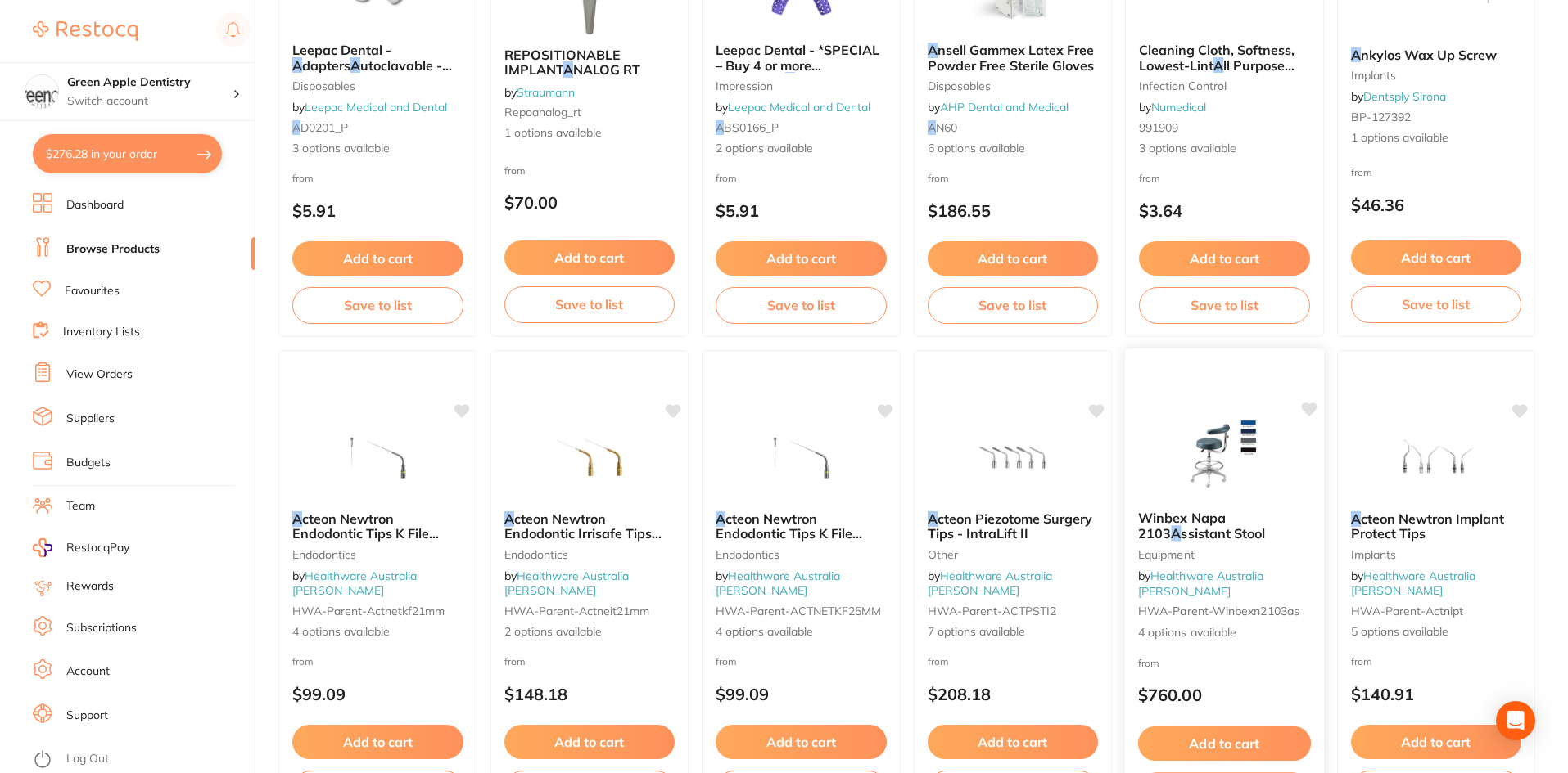
click at [1166, 432] on div at bounding box center [1224, 456] width 198 height 83
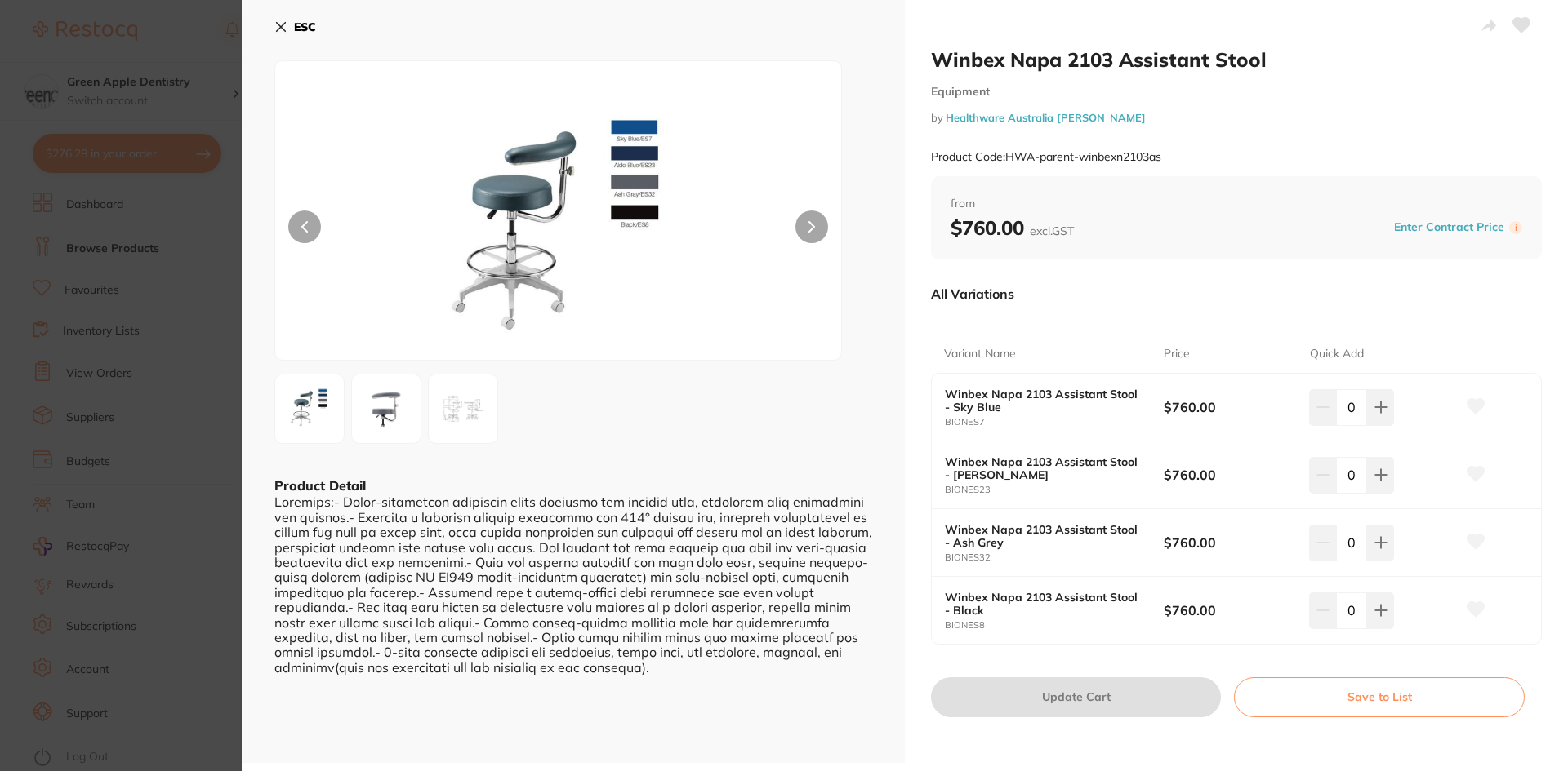
click at [301, 19] on button "ESC" at bounding box center [295, 26] width 41 height 27
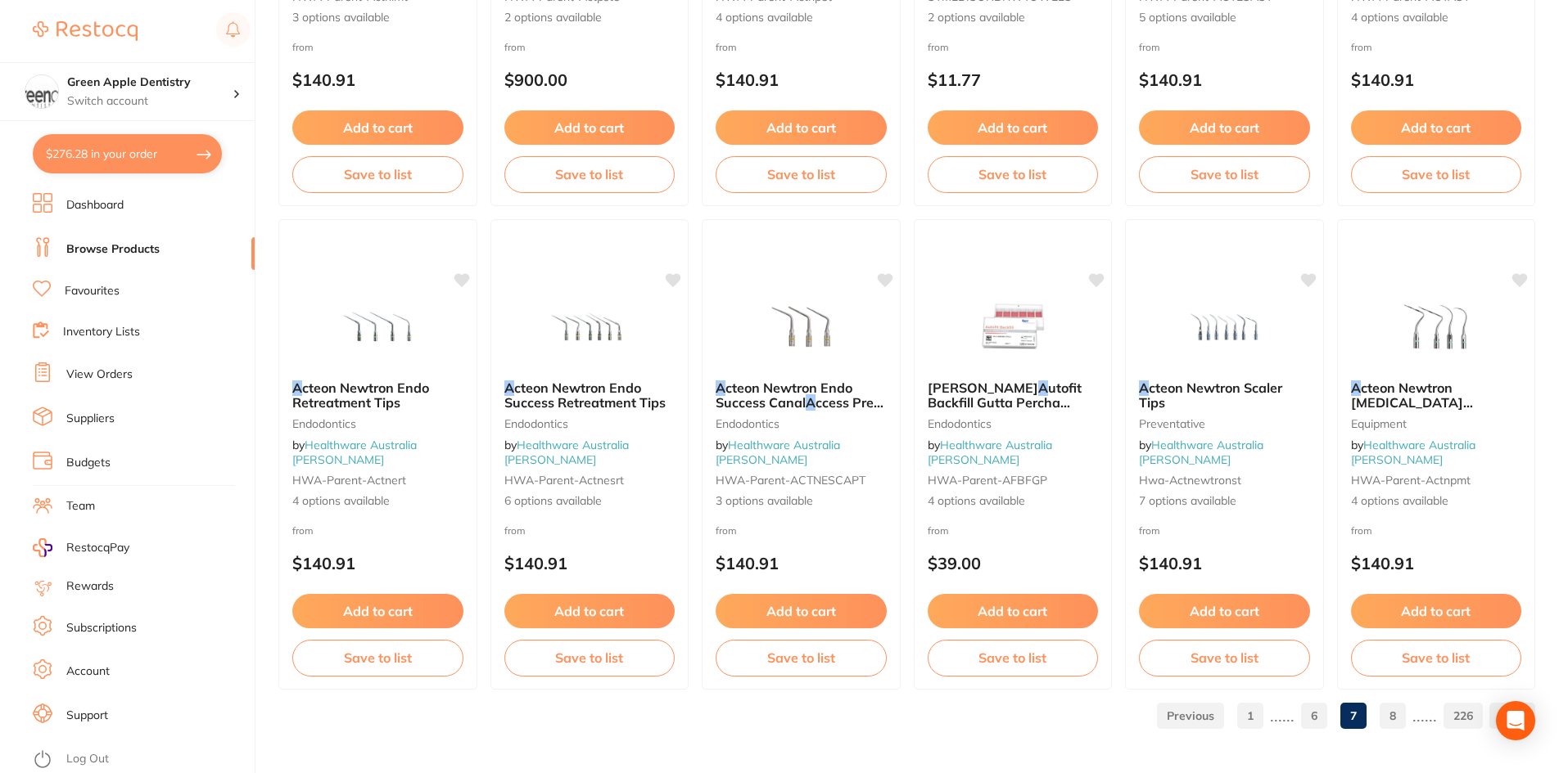
scroll to position [3883, 0]
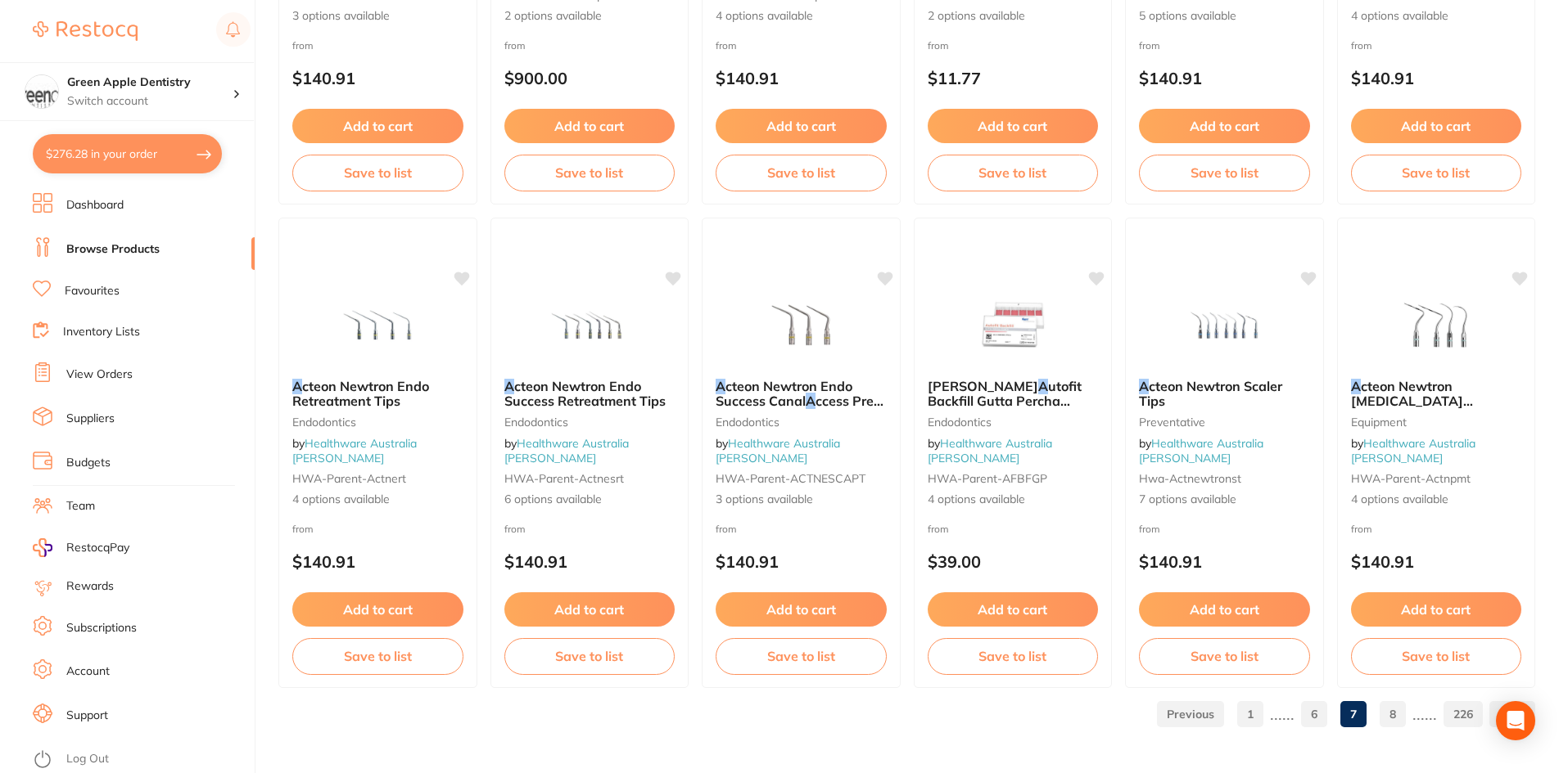
click at [1390, 714] on link "8" at bounding box center [1392, 714] width 27 height 32
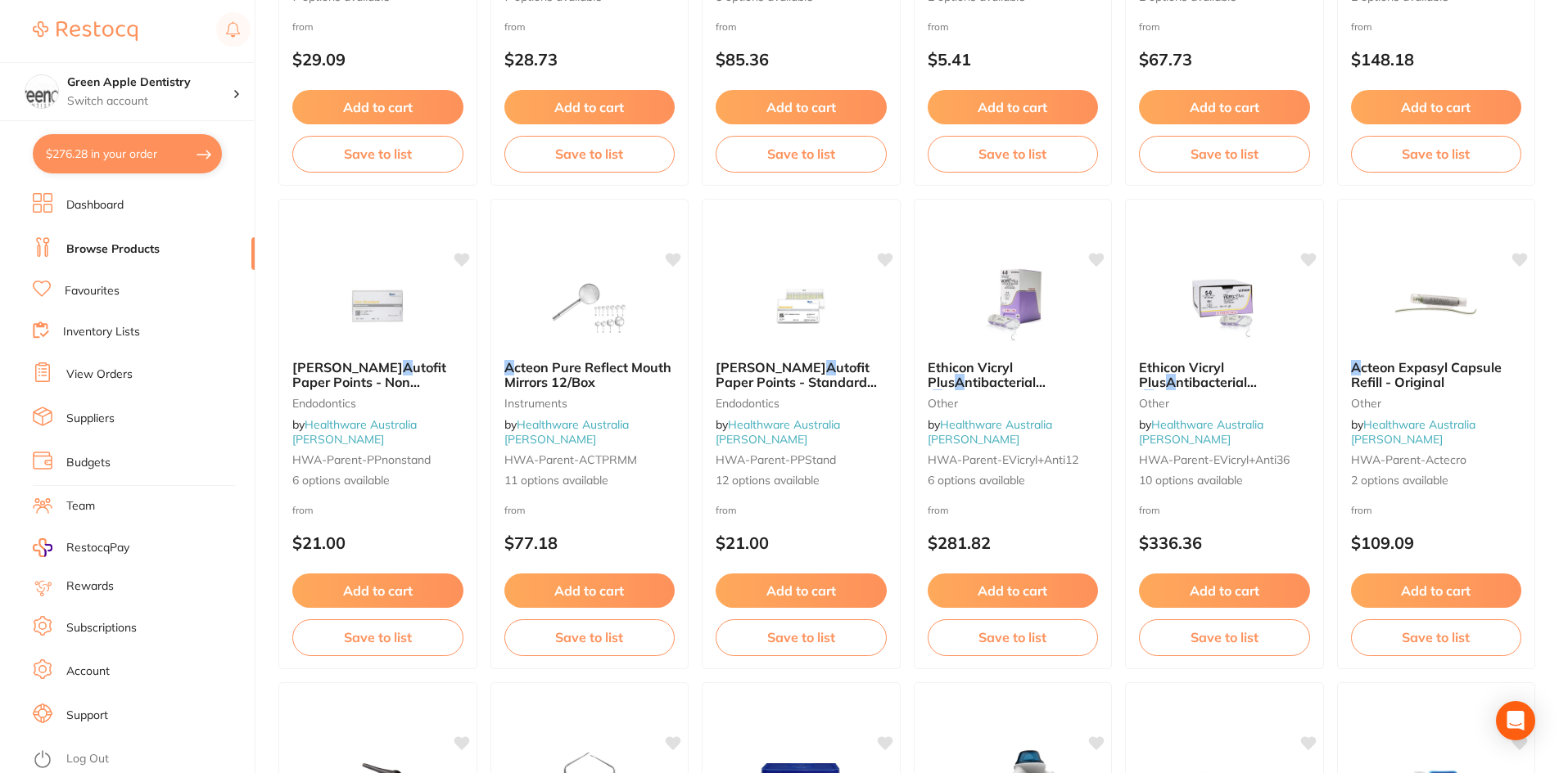
scroll to position [2456, 0]
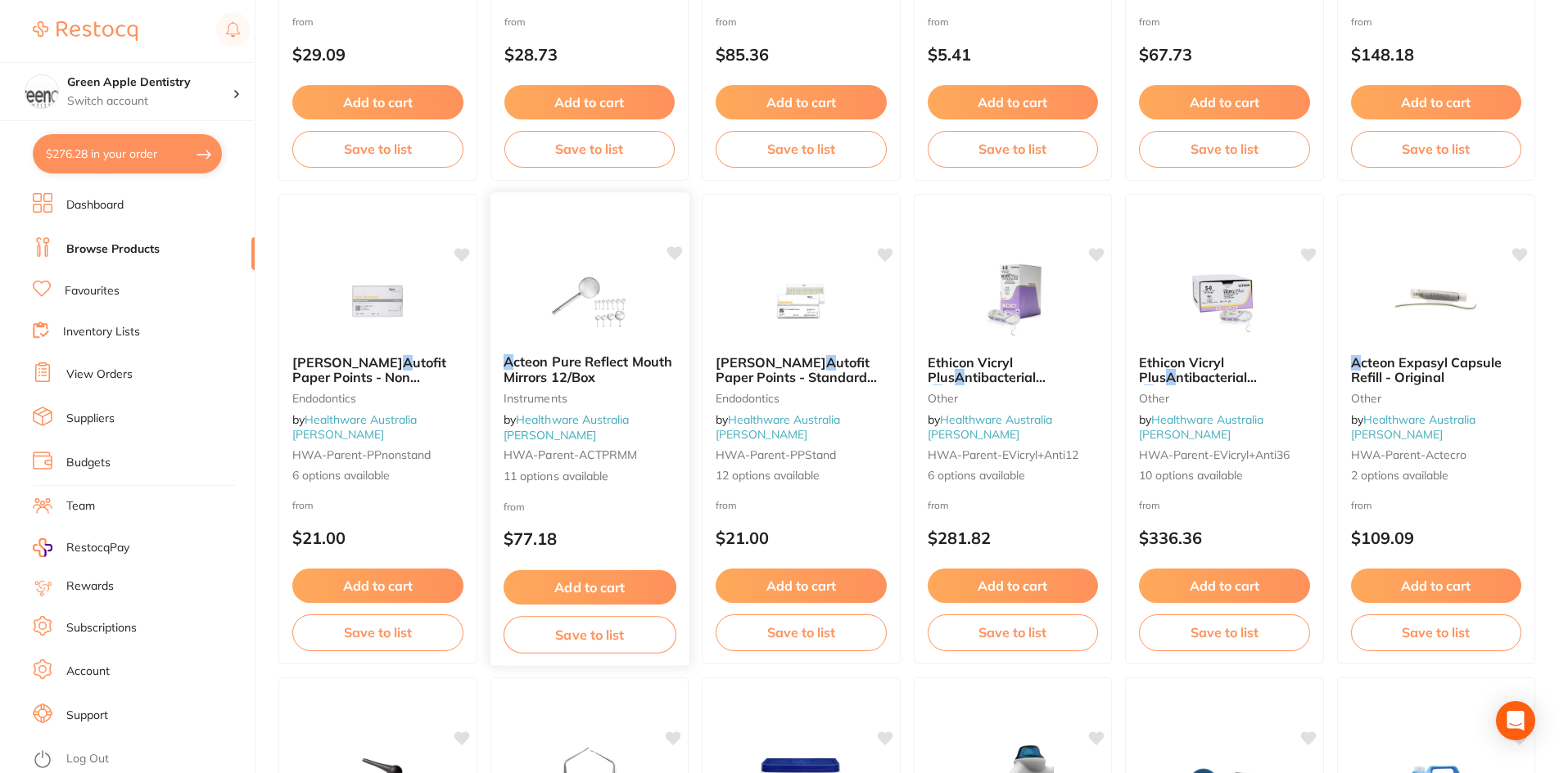
click at [572, 336] on img at bounding box center [588, 300] width 107 height 83
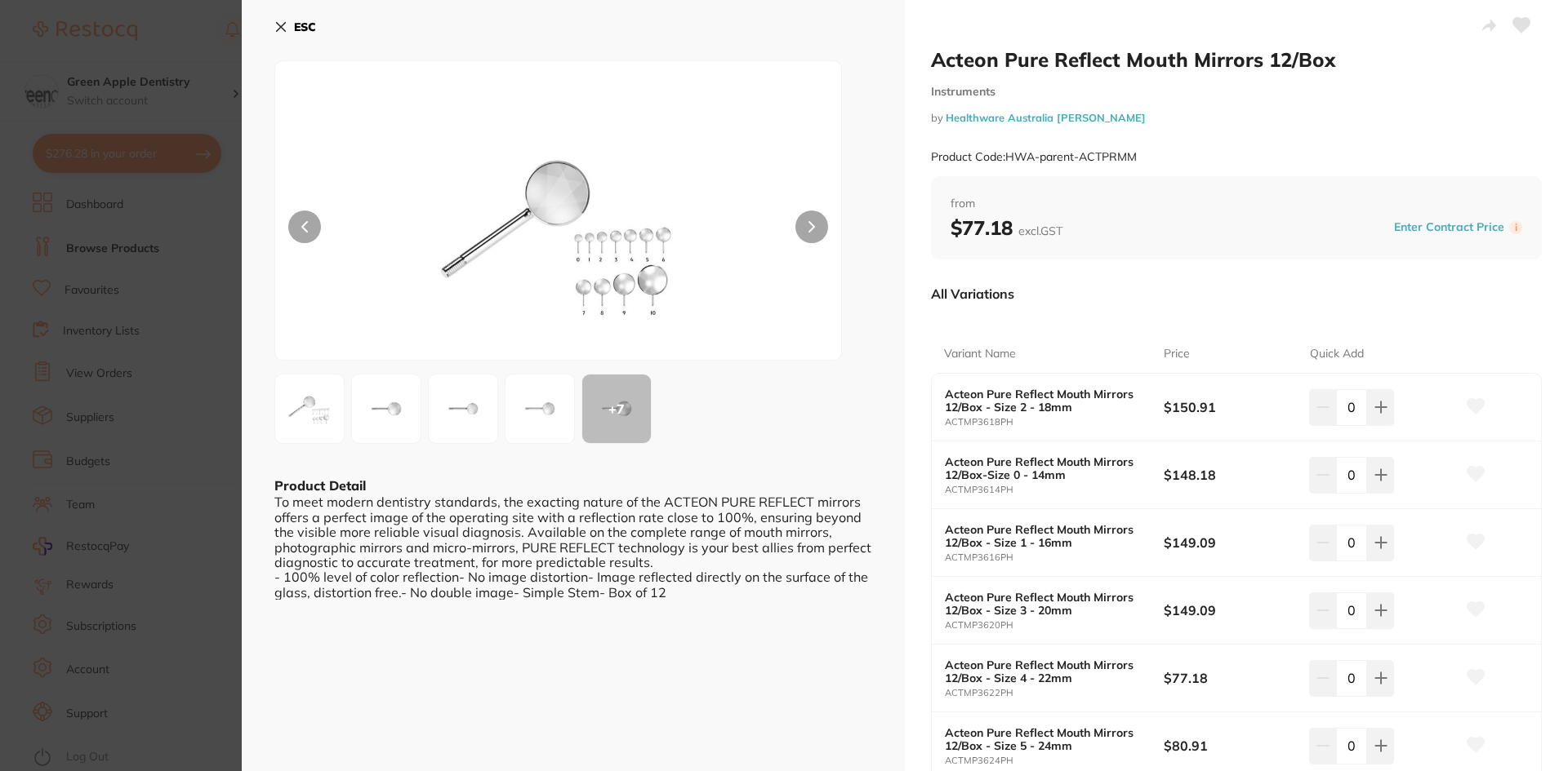
click at [282, 27] on icon at bounding box center [280, 26] width 9 height 9
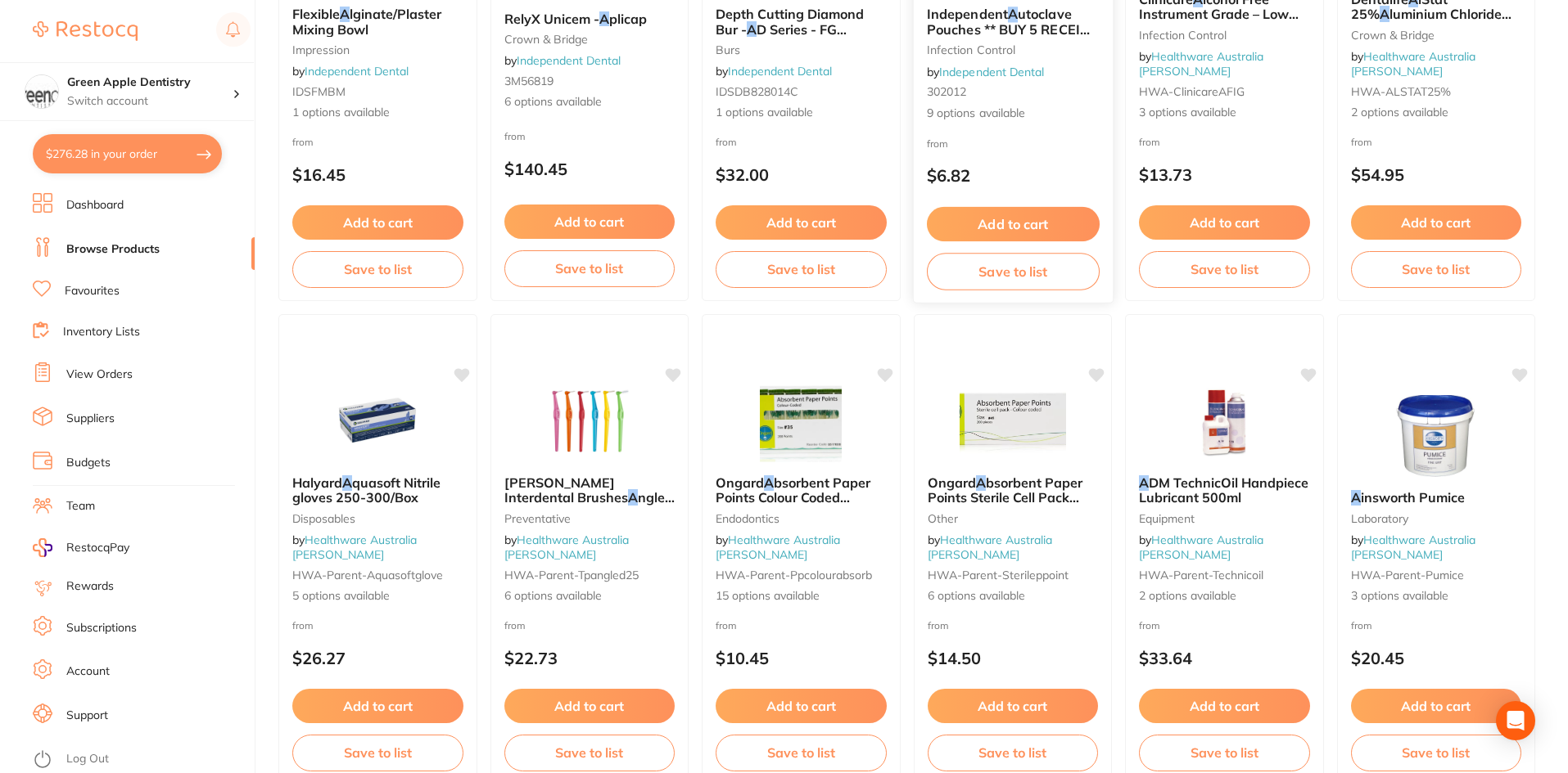
scroll to position [3883, 0]
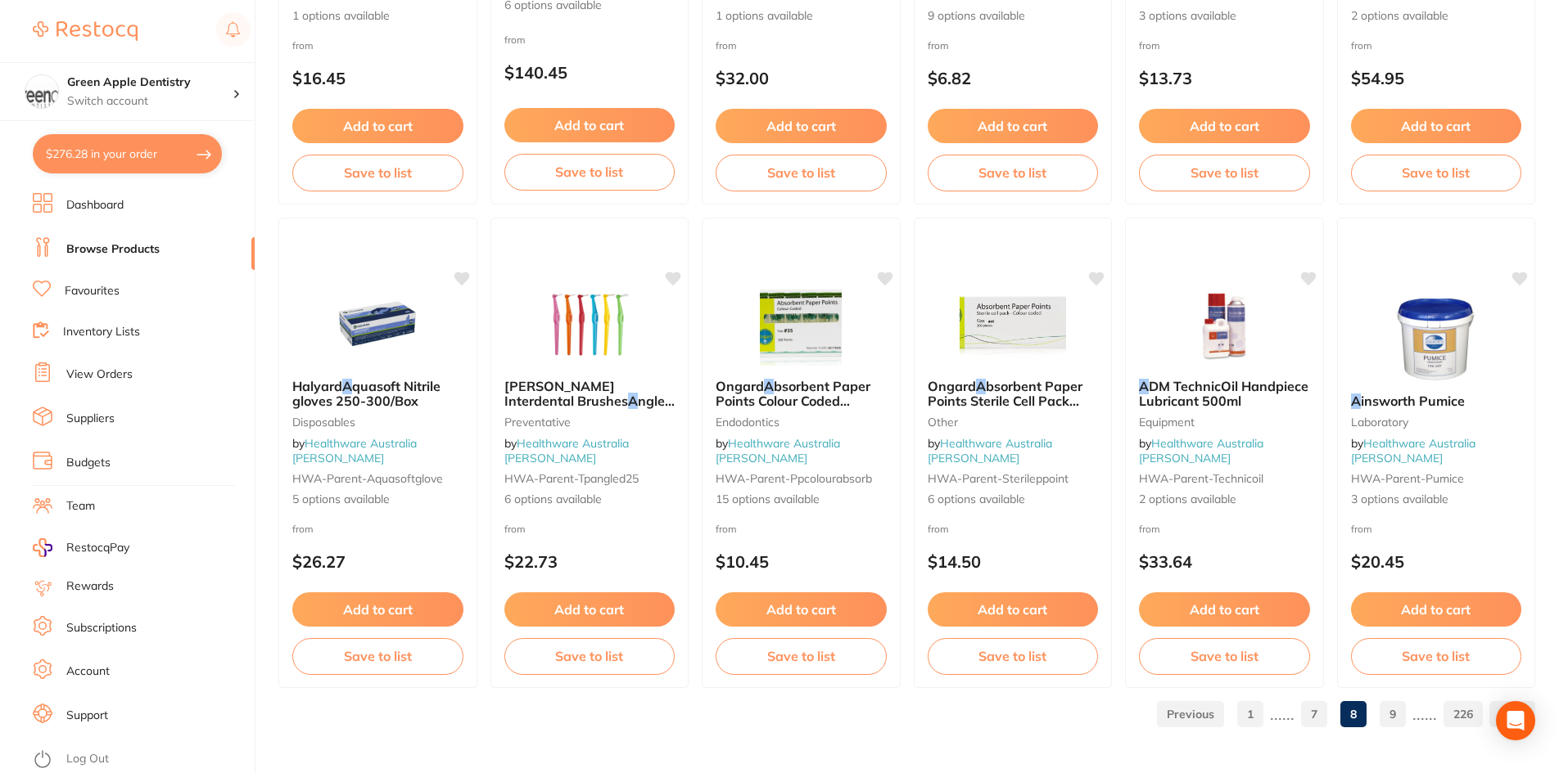
click at [1385, 712] on link "9" at bounding box center [1392, 714] width 27 height 32
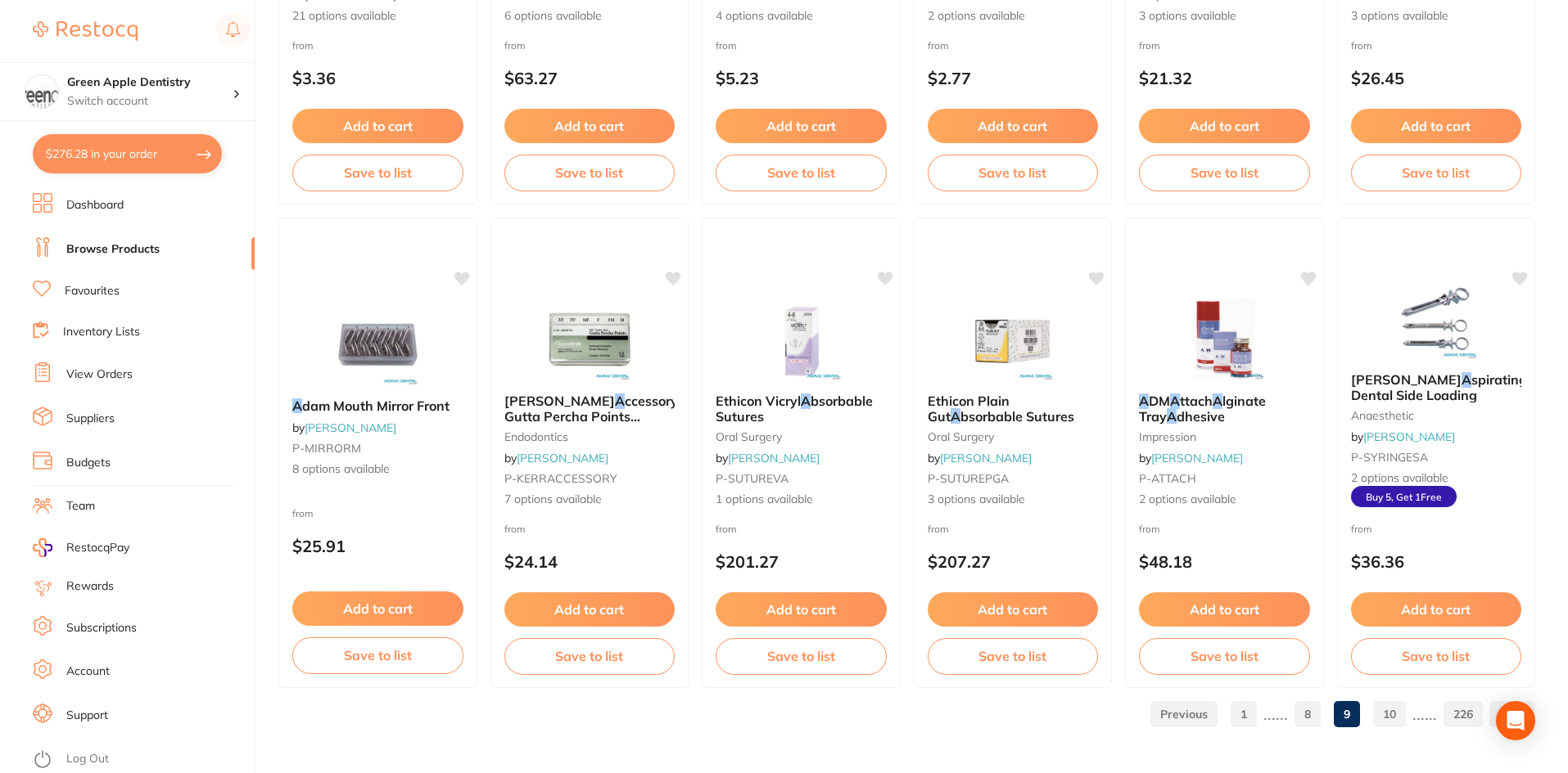
click at [1392, 708] on link "10" at bounding box center [1388, 714] width 32 height 32
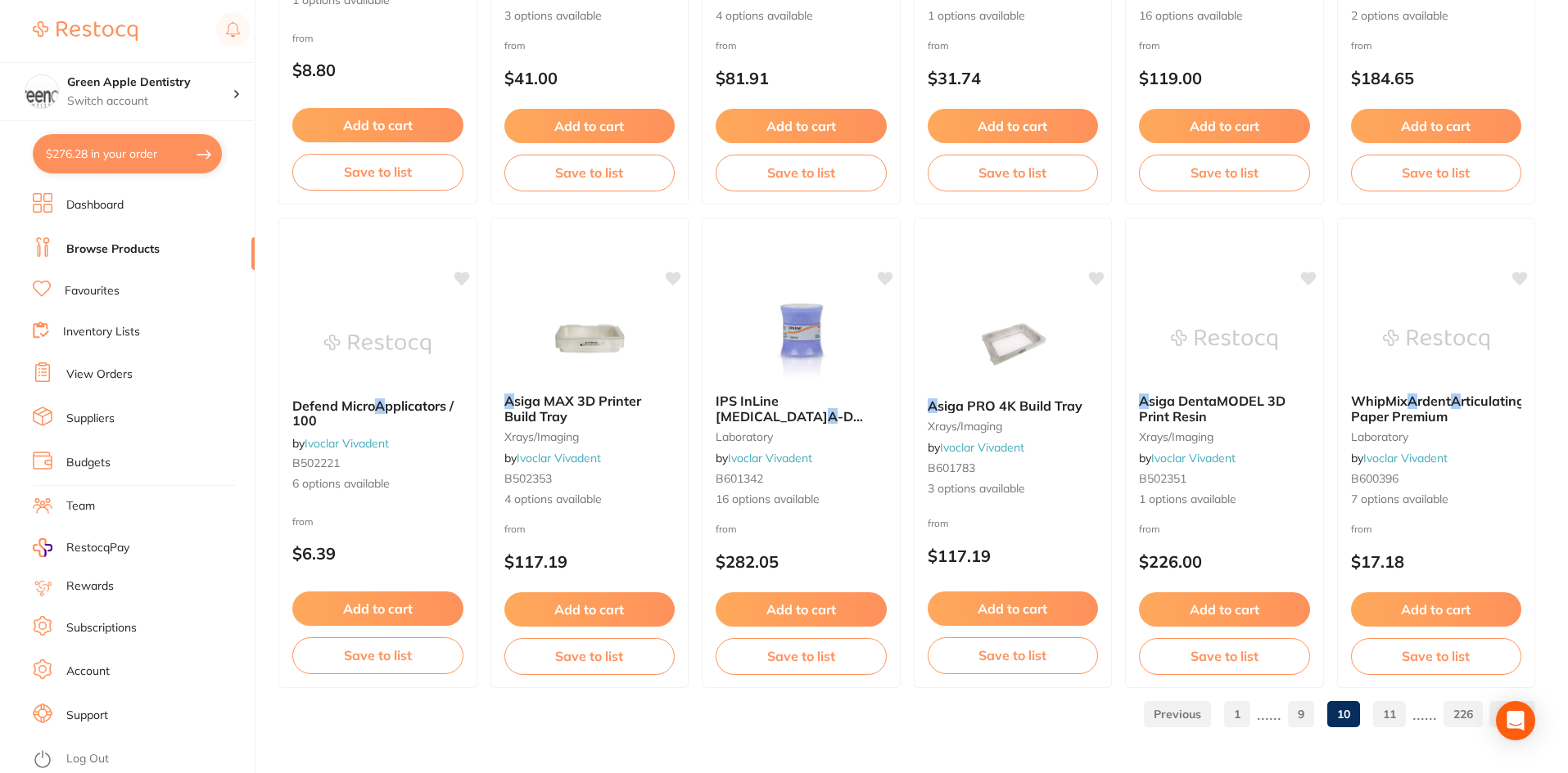
click at [1392, 701] on link "11" at bounding box center [1388, 714] width 32 height 32
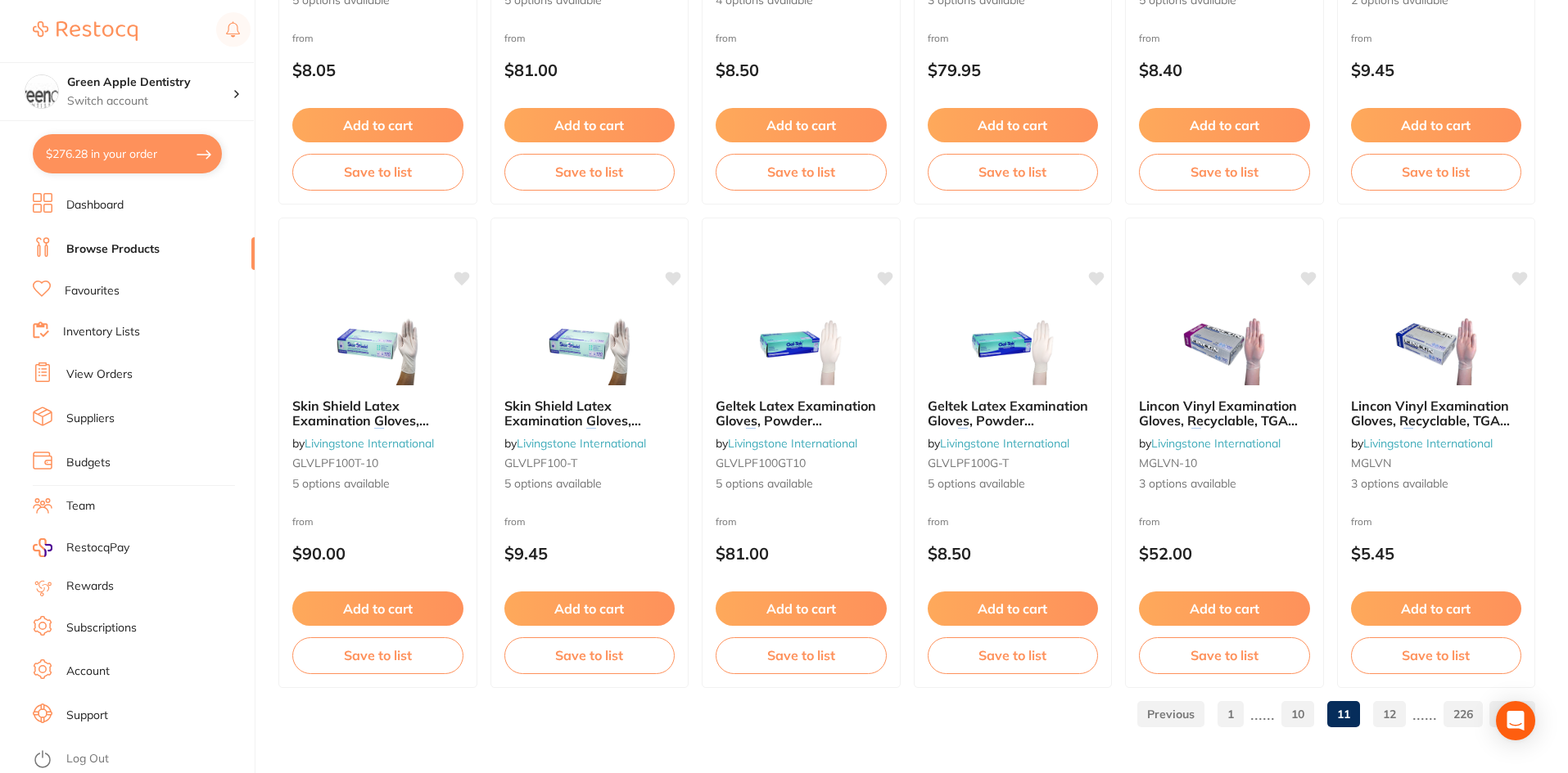
click at [1400, 723] on link "12" at bounding box center [1388, 714] width 32 height 32
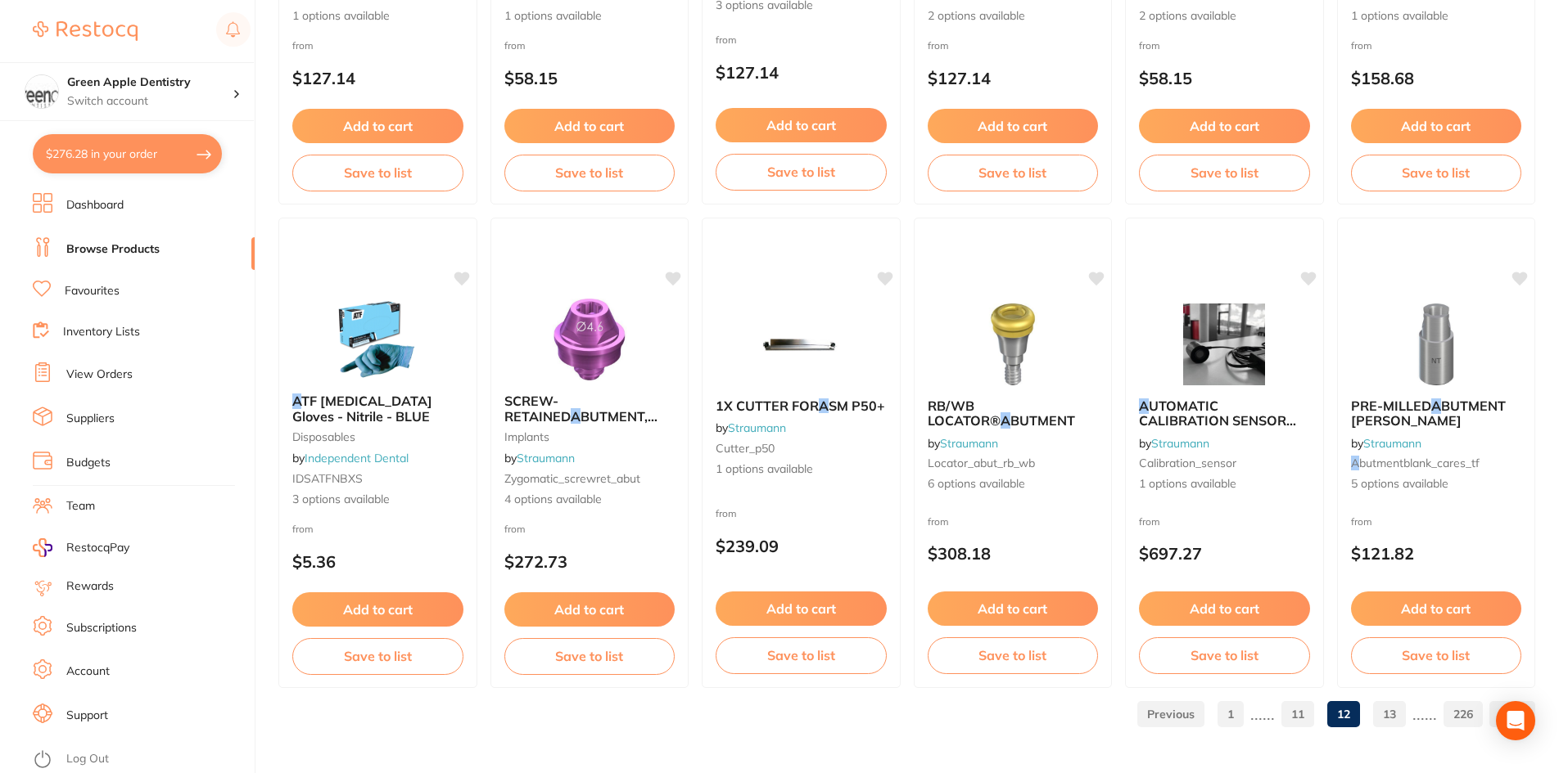
click at [1391, 704] on link "13" at bounding box center [1388, 714] width 32 height 32
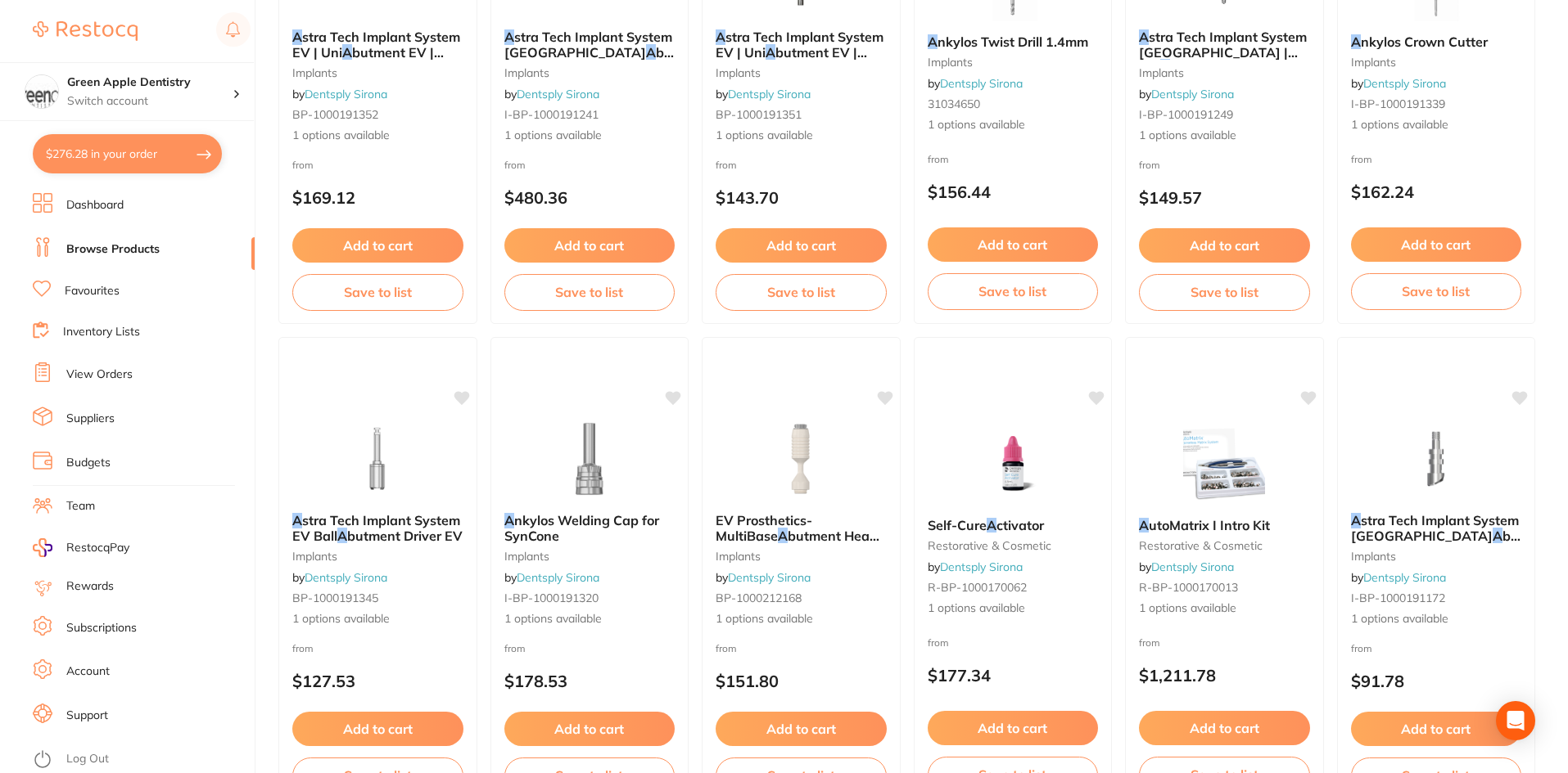
scroll to position [2864, 0]
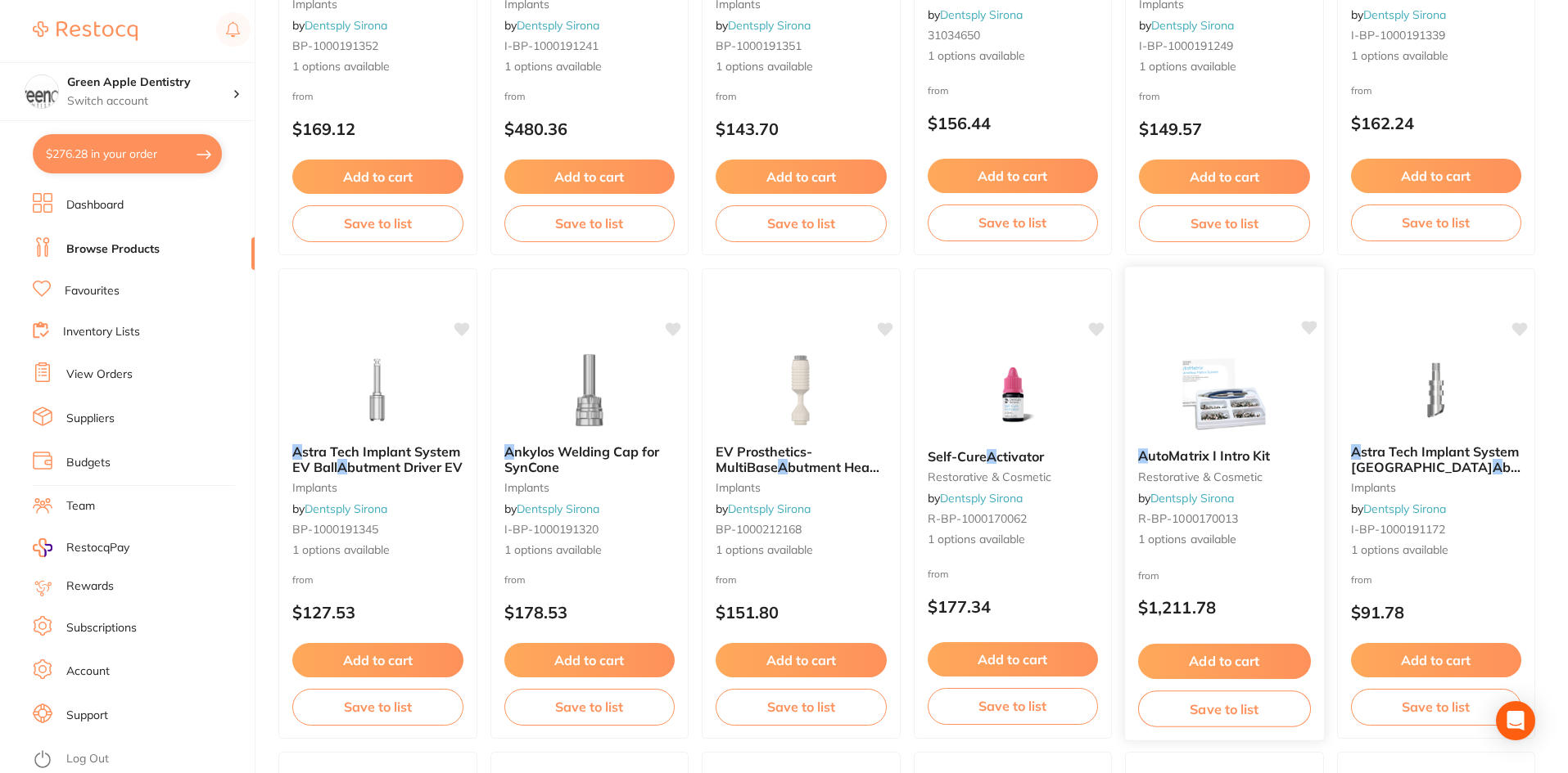
click at [1196, 348] on div "A utoMatrix I Intro Kit restorative & cosmetic by Dentsply Sirona R-BP-10001700…" at bounding box center [1224, 504] width 200 height 475
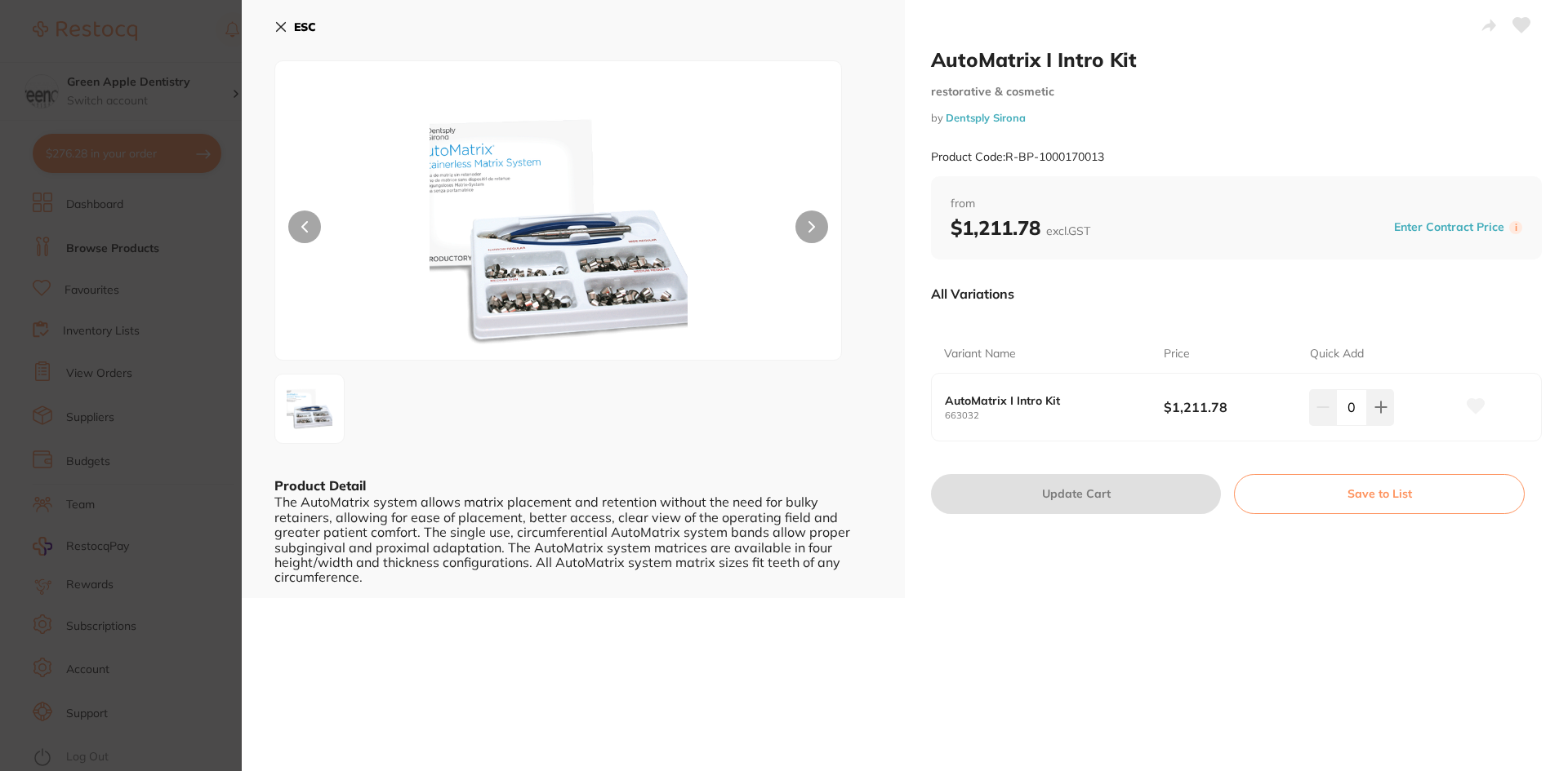
click at [310, 22] on b "ESC" at bounding box center [305, 26] width 22 height 15
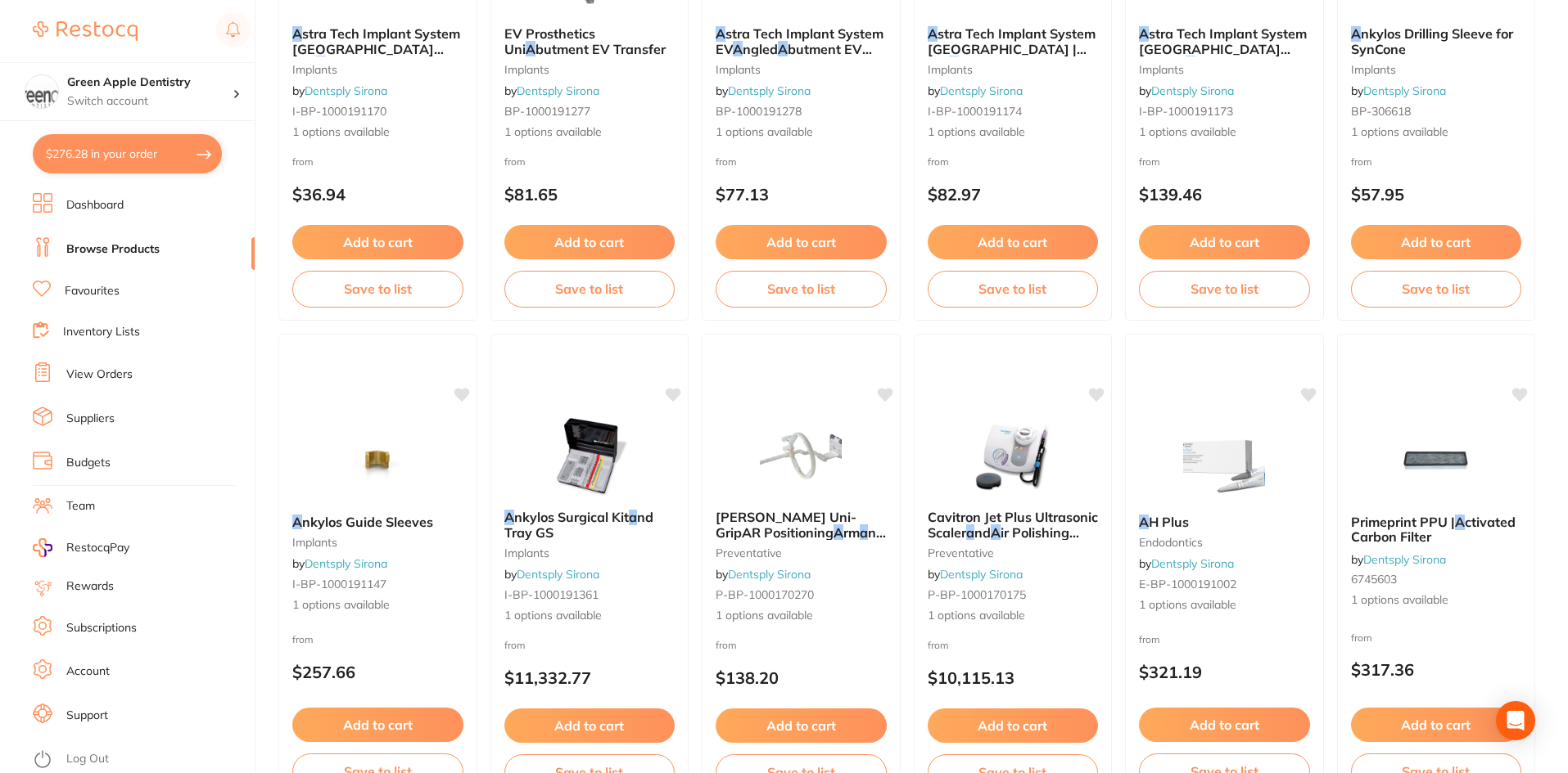
scroll to position [3883, 0]
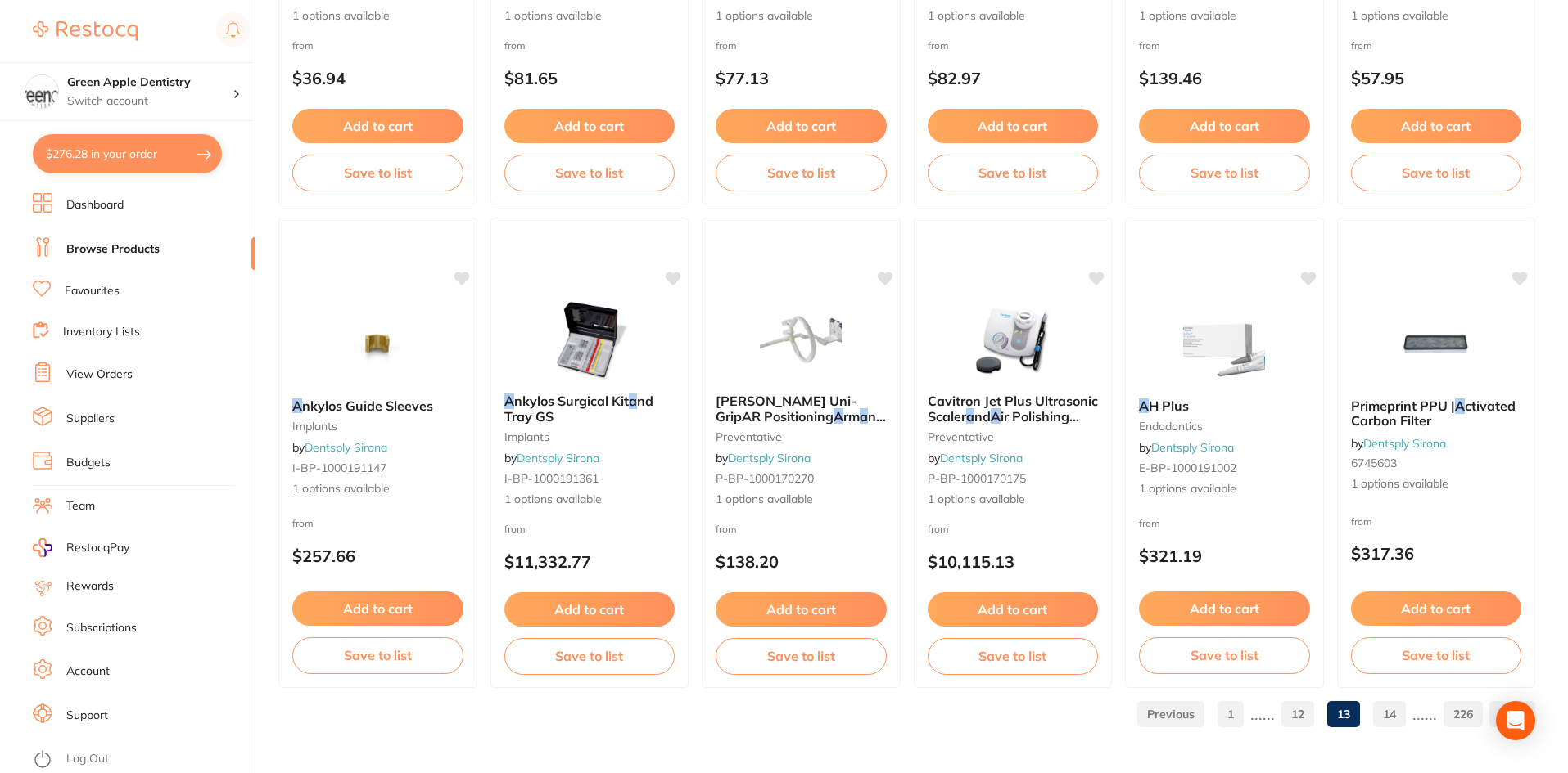
click at [1372, 705] on ul "1 ...... 12 13 14 ...... 226" at bounding box center [1333, 714] width 405 height 27
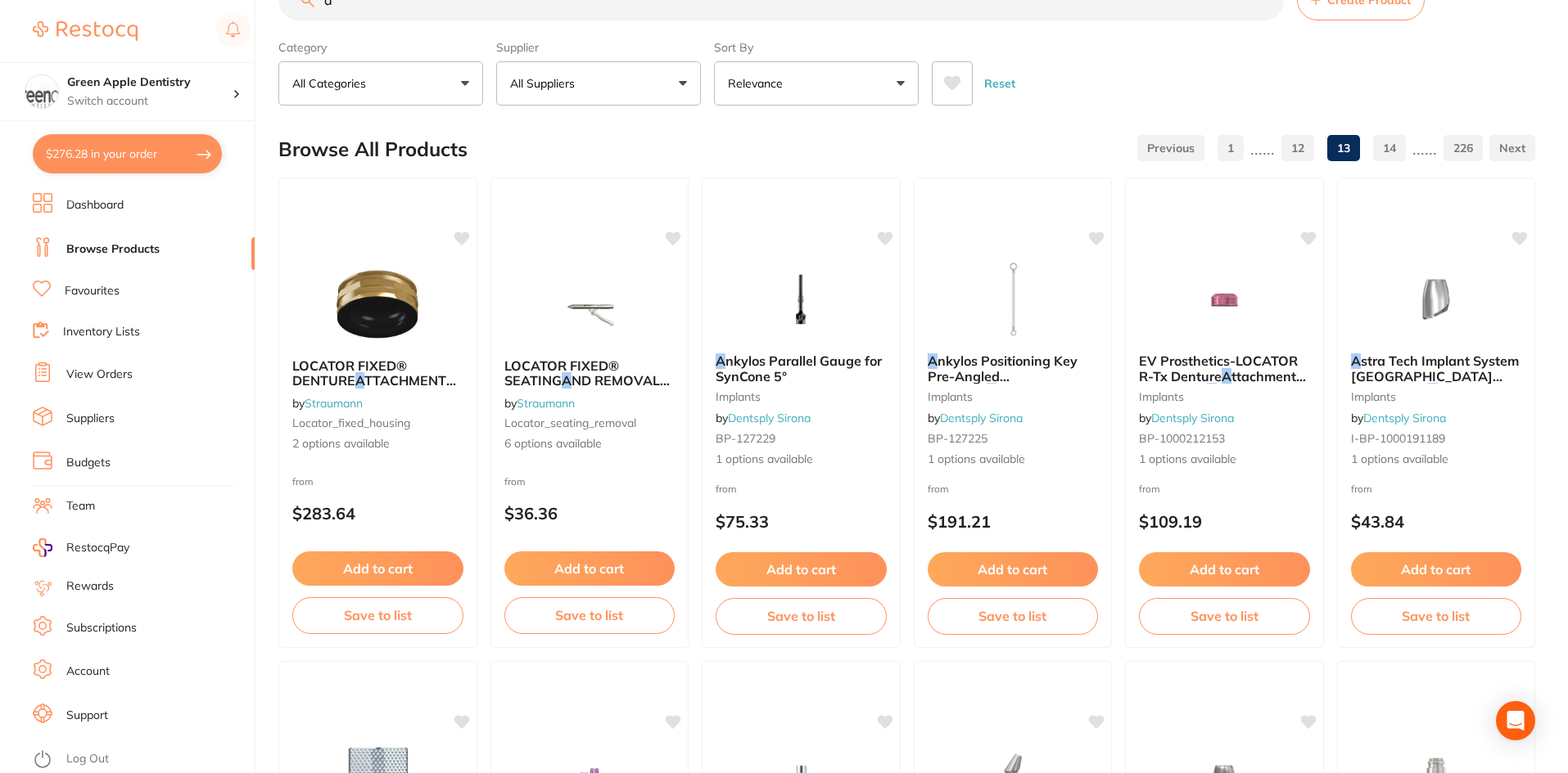
scroll to position [82, 0]
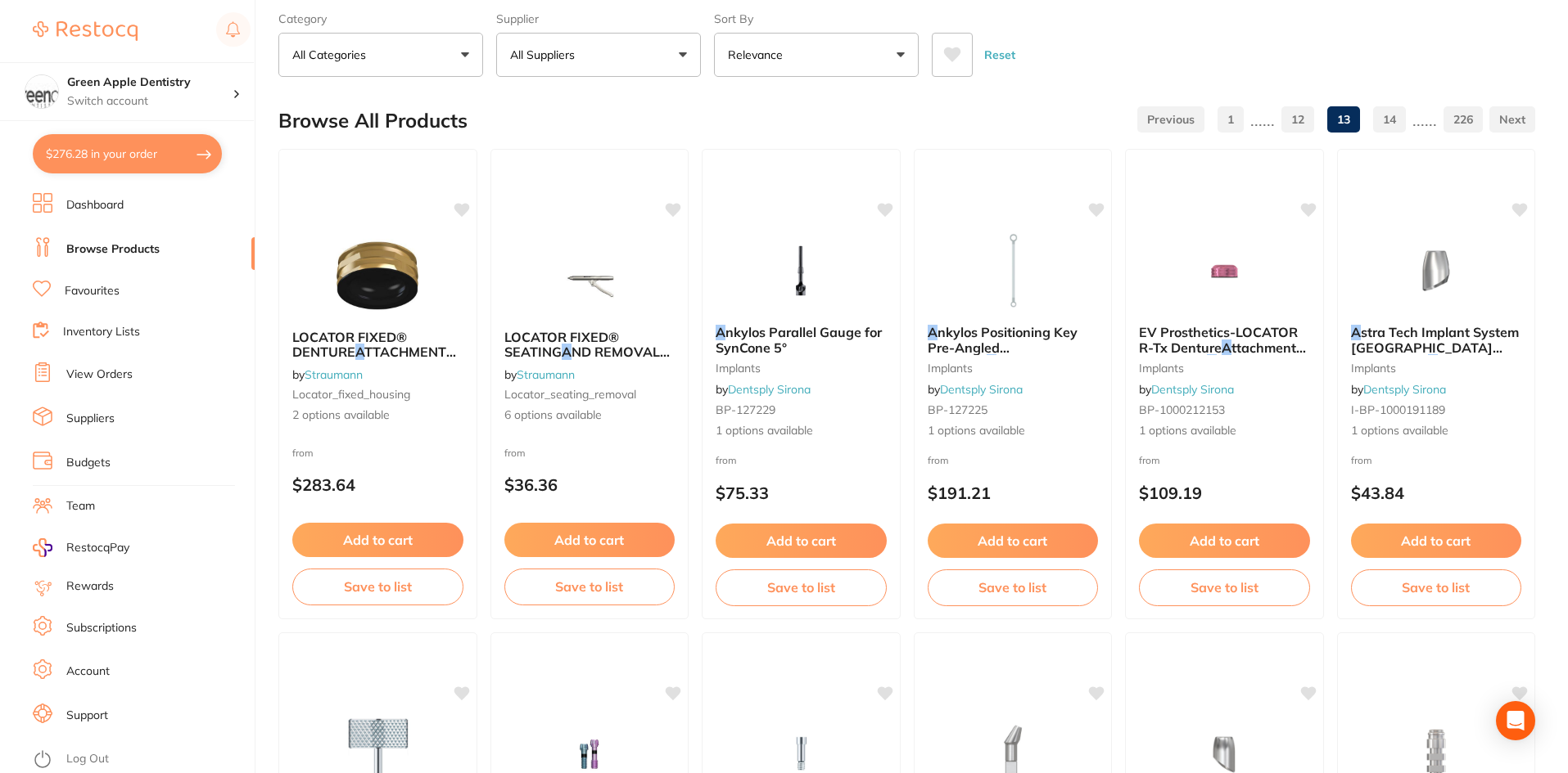
click at [1395, 123] on link "14" at bounding box center [1388, 119] width 32 height 32
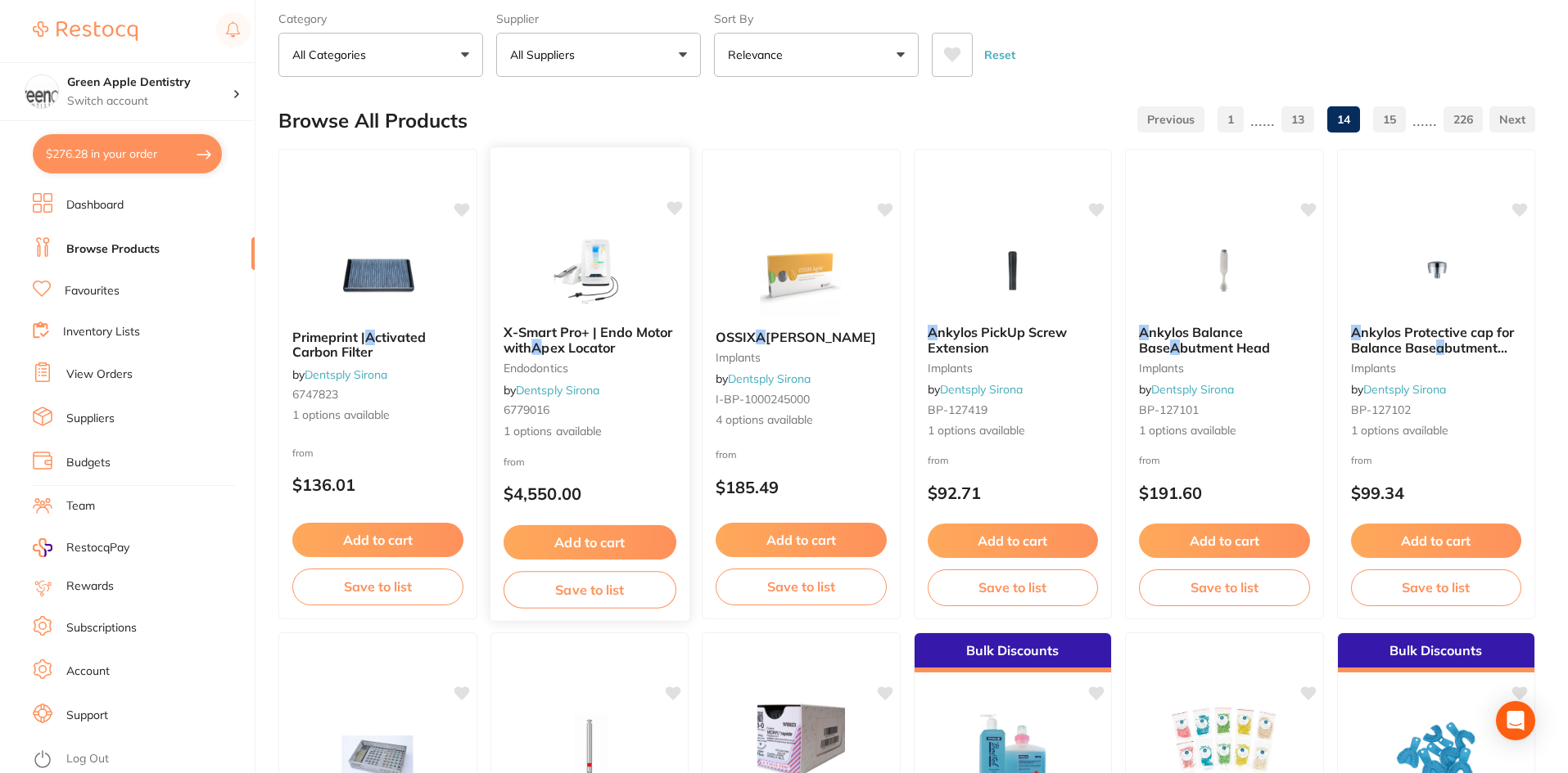
click at [668, 286] on div at bounding box center [588, 270] width 198 height 83
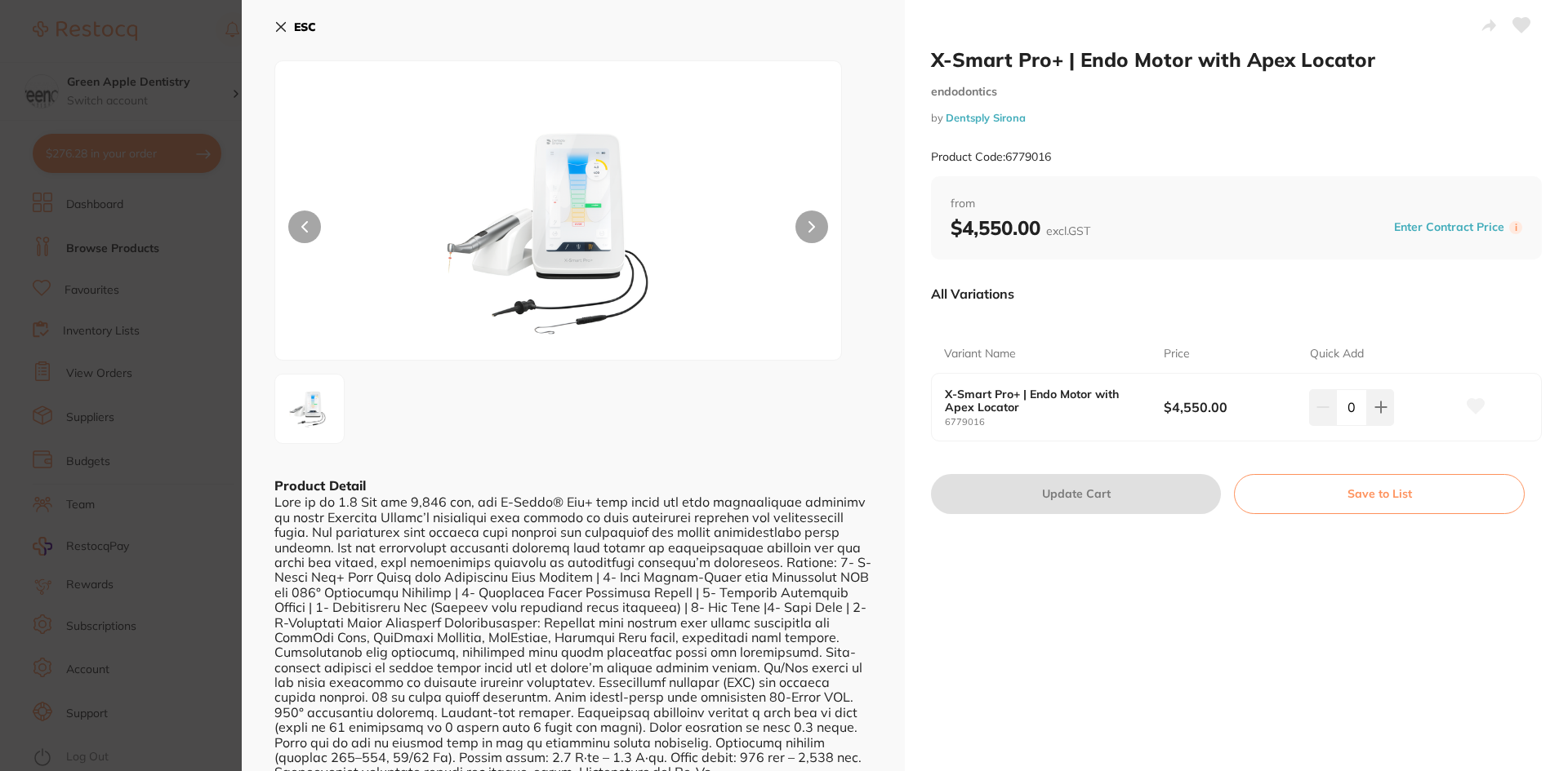
click at [296, 26] on b "ESC" at bounding box center [305, 26] width 22 height 15
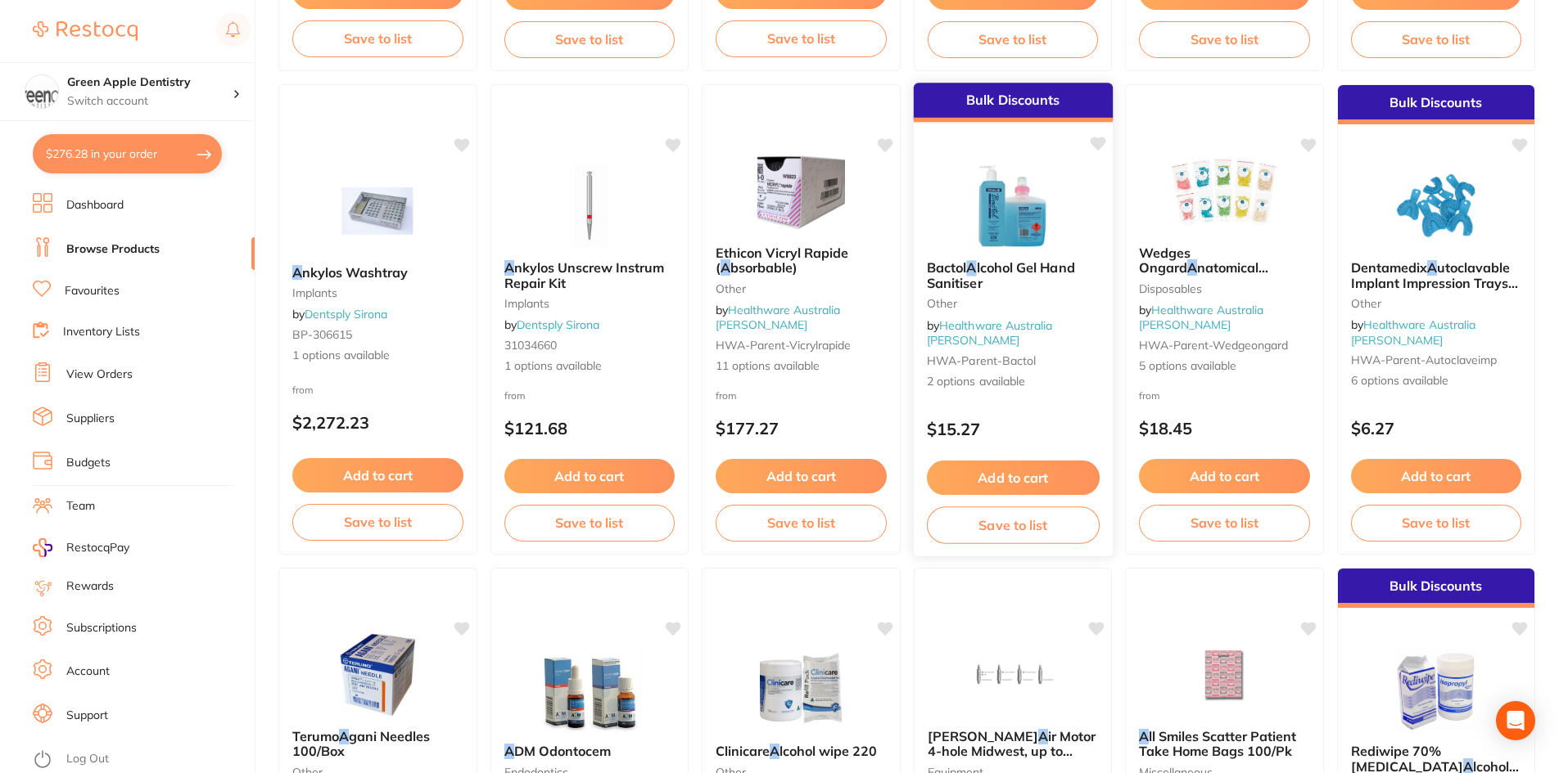
scroll to position [655, 0]
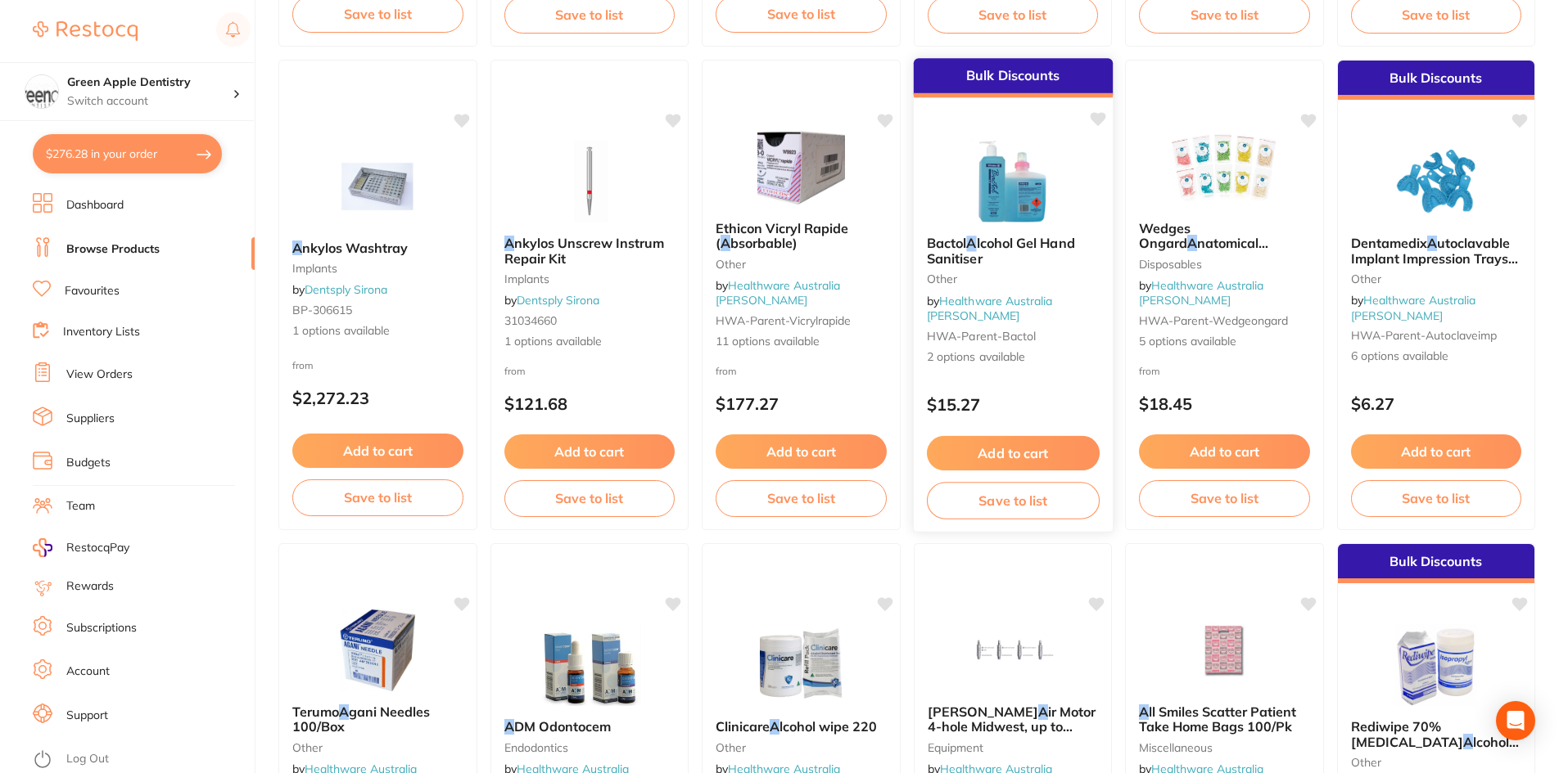
click at [1026, 183] on img at bounding box center [1012, 181] width 107 height 83
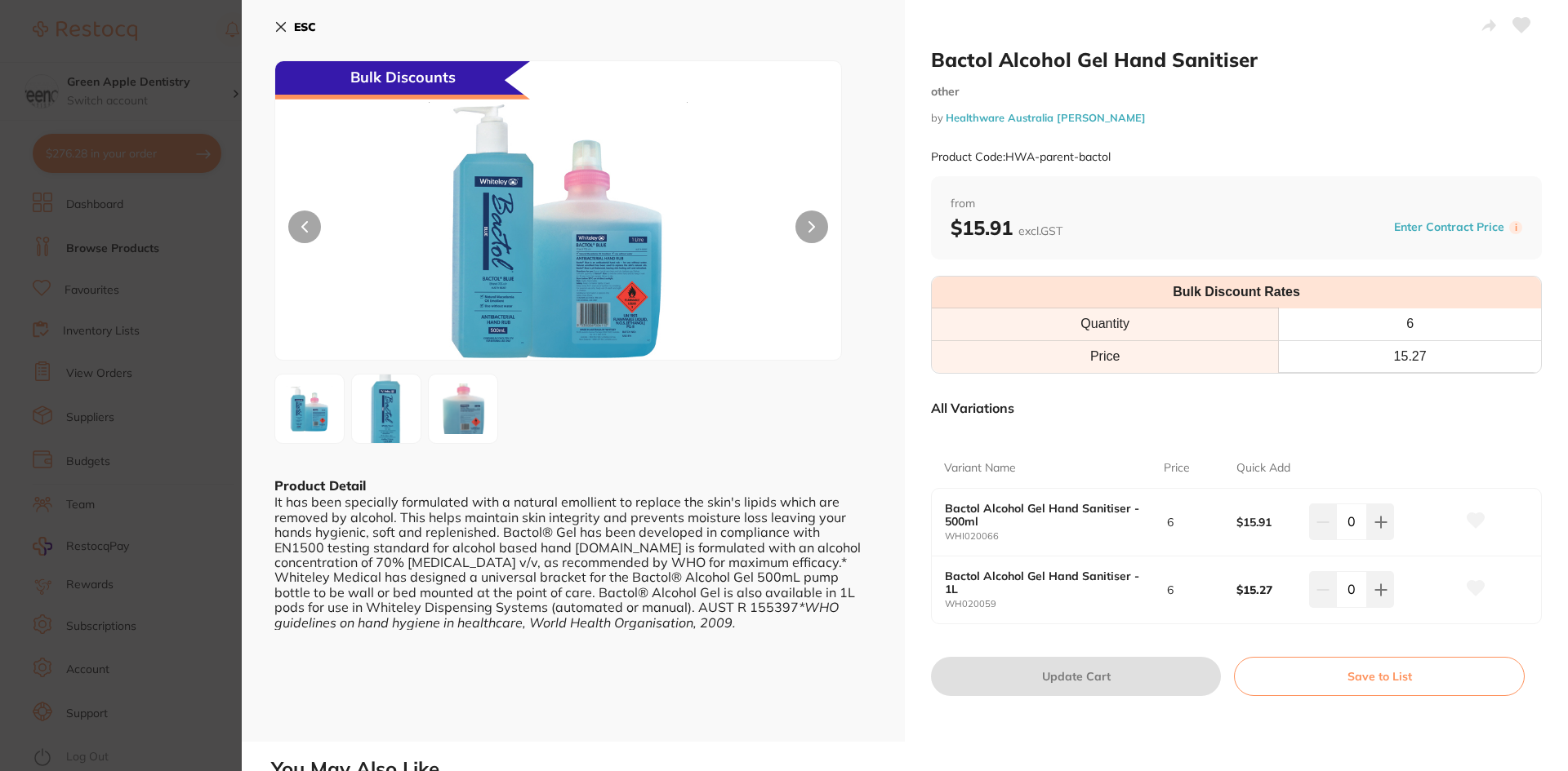
click at [299, 22] on b "ESC" at bounding box center [305, 26] width 22 height 15
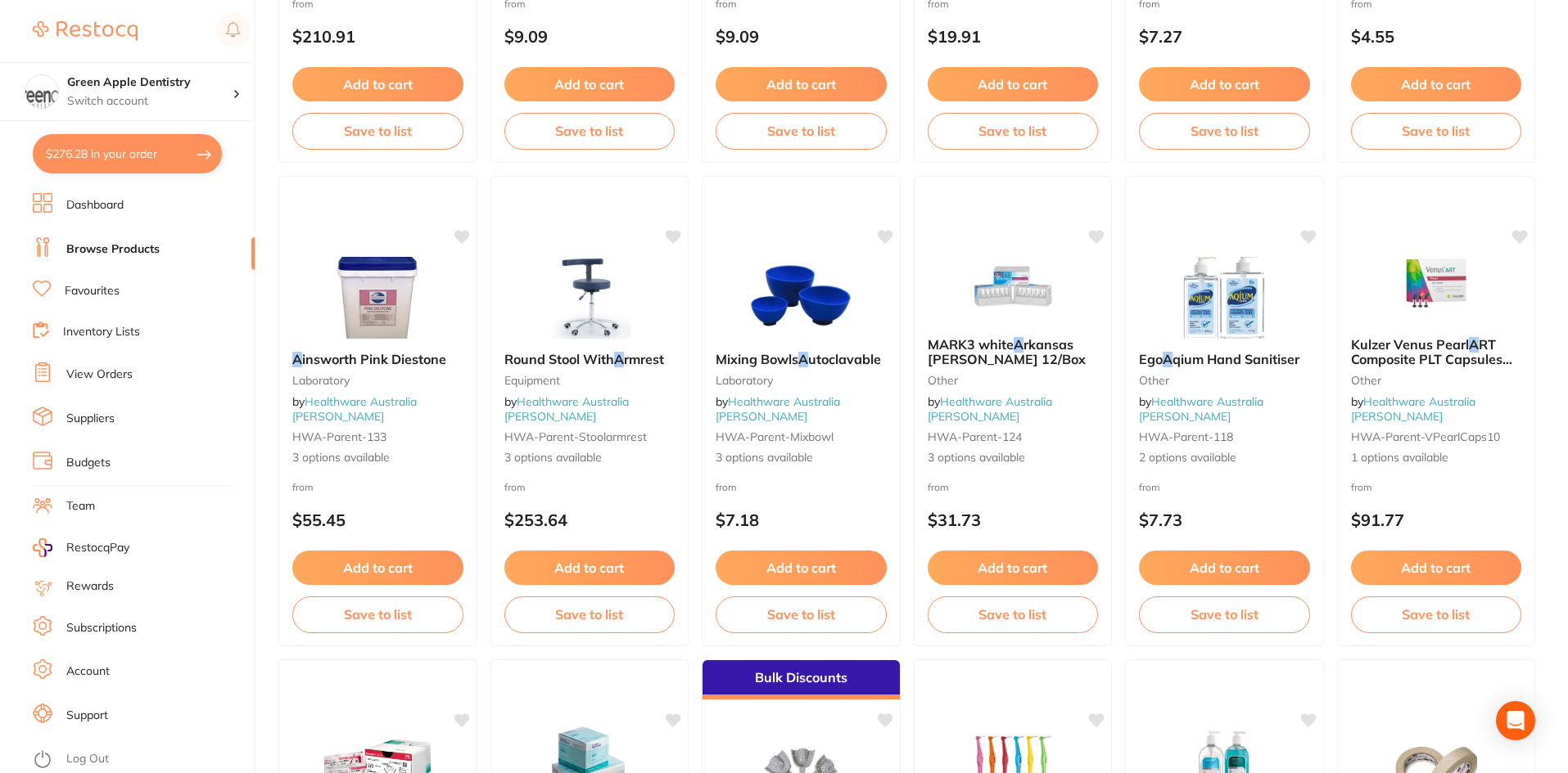
scroll to position [2046, 0]
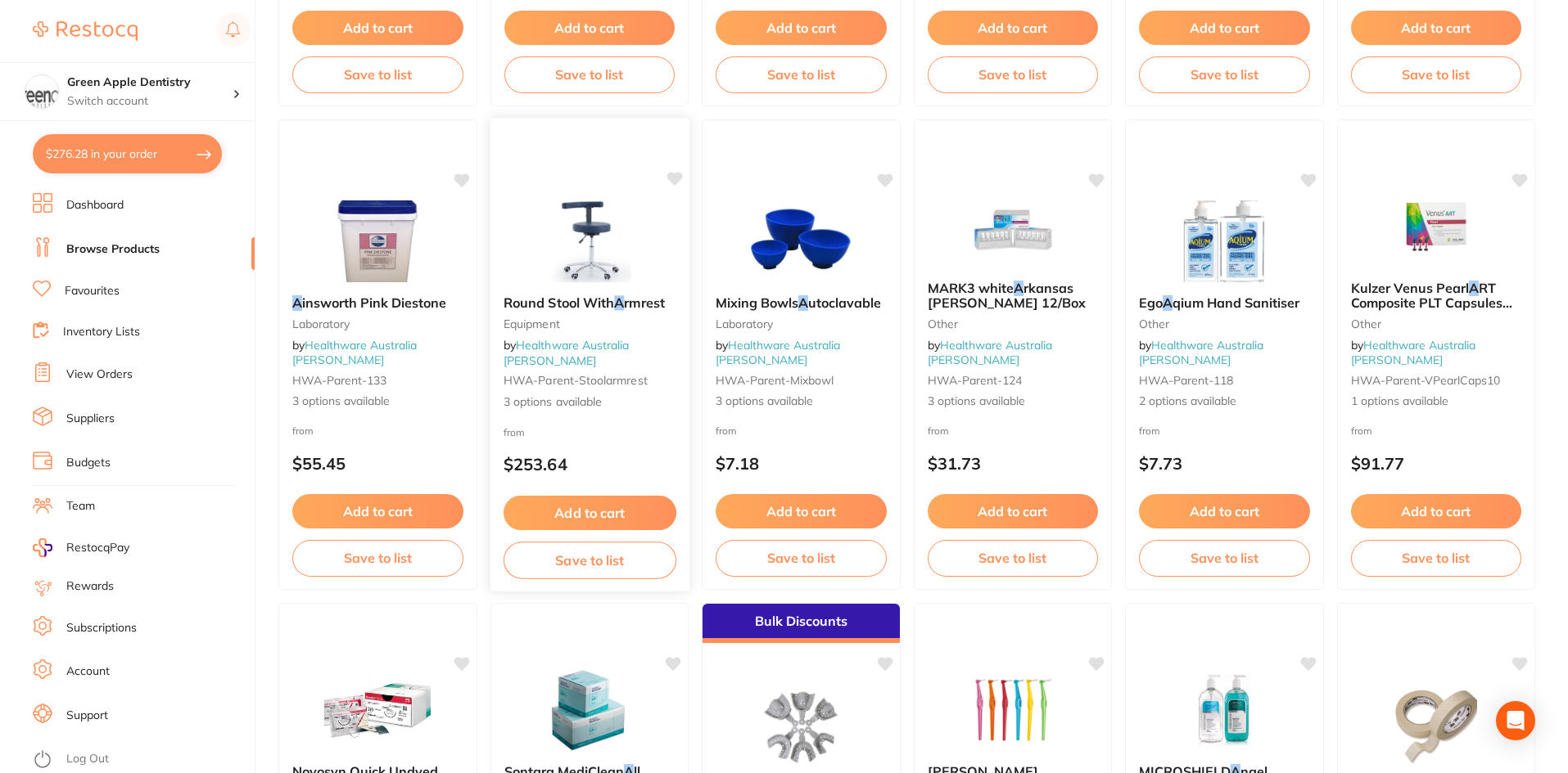
click at [533, 251] on div at bounding box center [588, 241] width 198 height 83
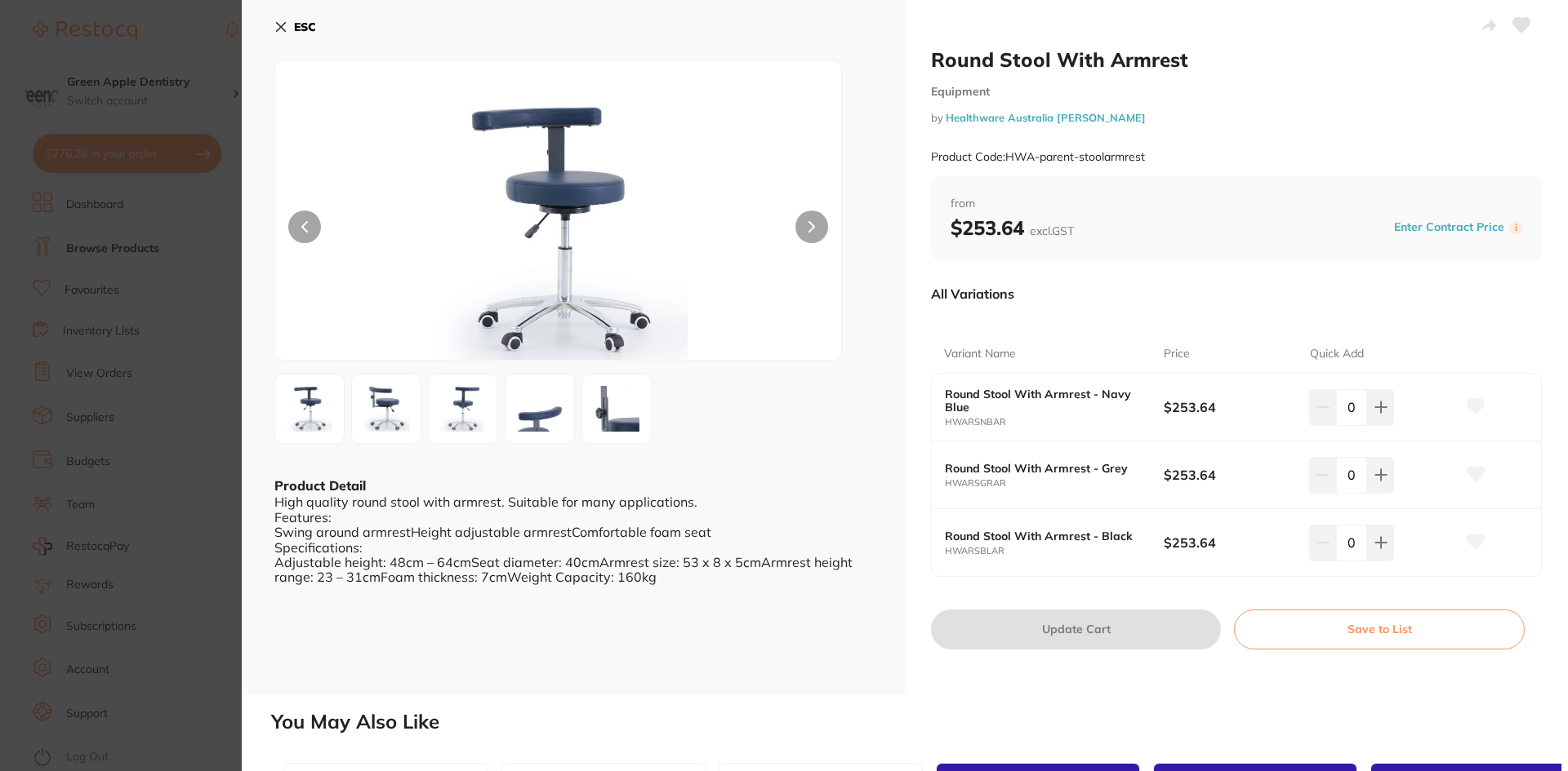
click at [307, 30] on b "ESC" at bounding box center [305, 26] width 22 height 15
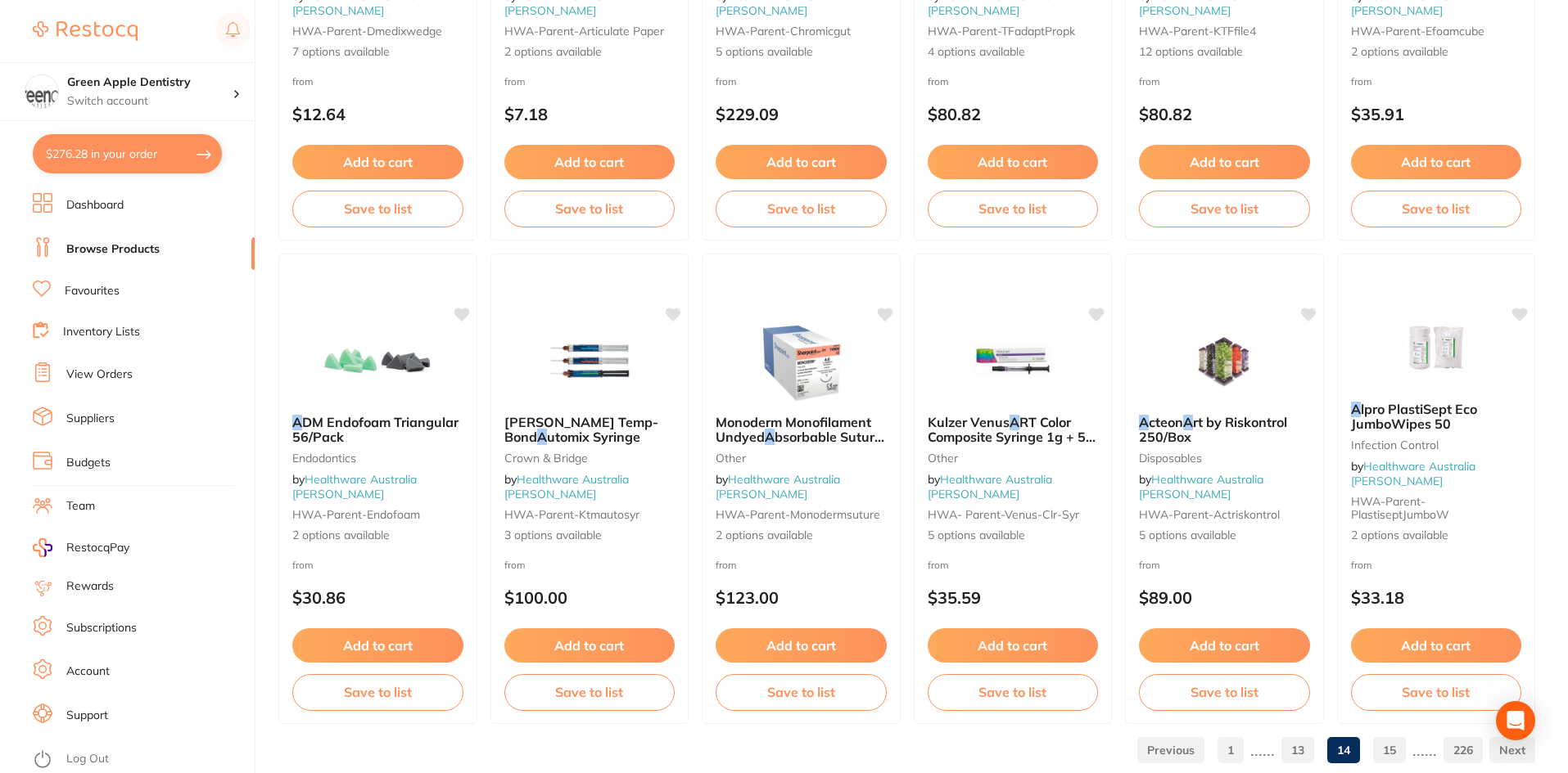
scroll to position [3883, 0]
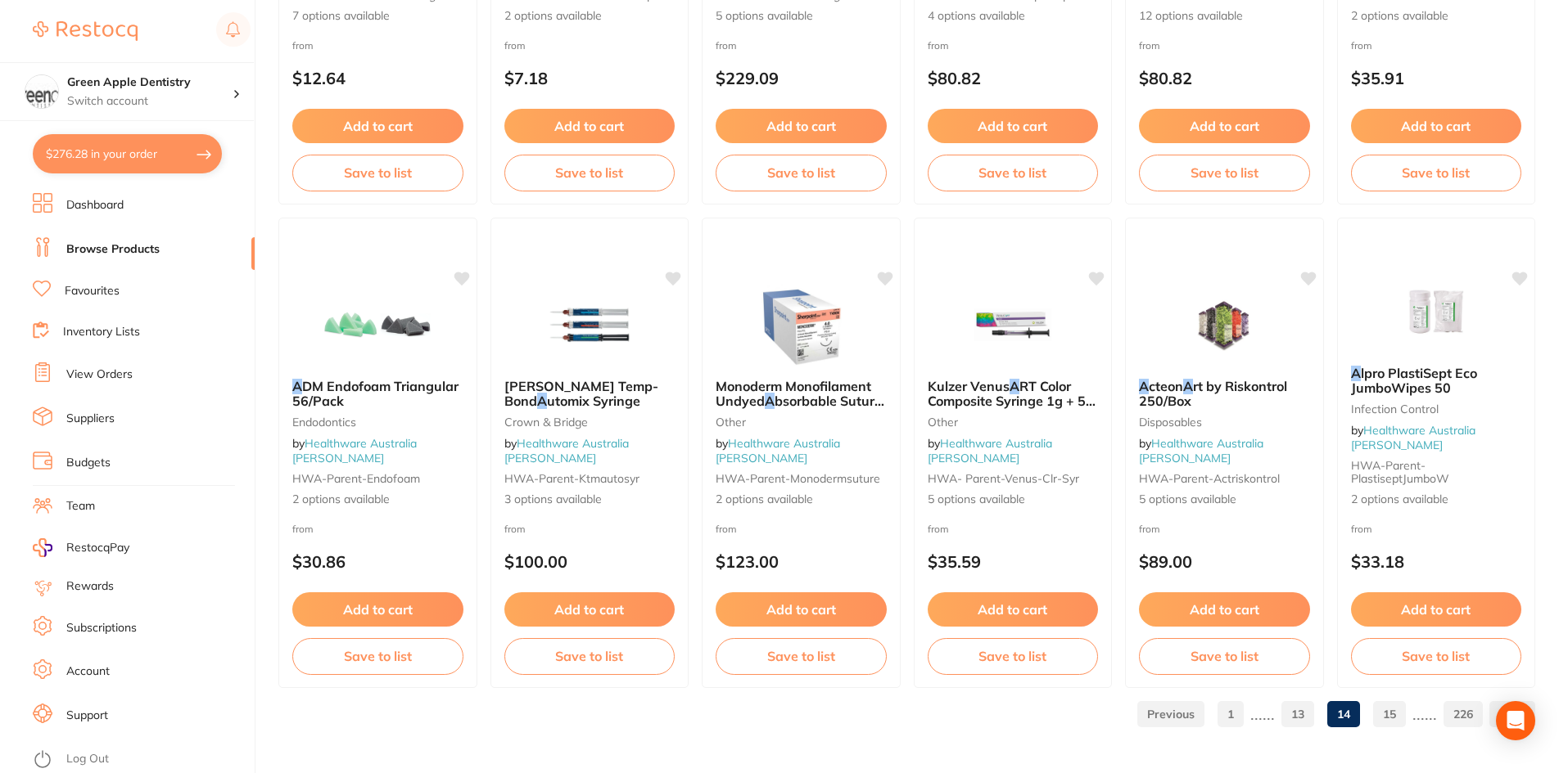
click at [1392, 712] on link "15" at bounding box center [1388, 714] width 32 height 32
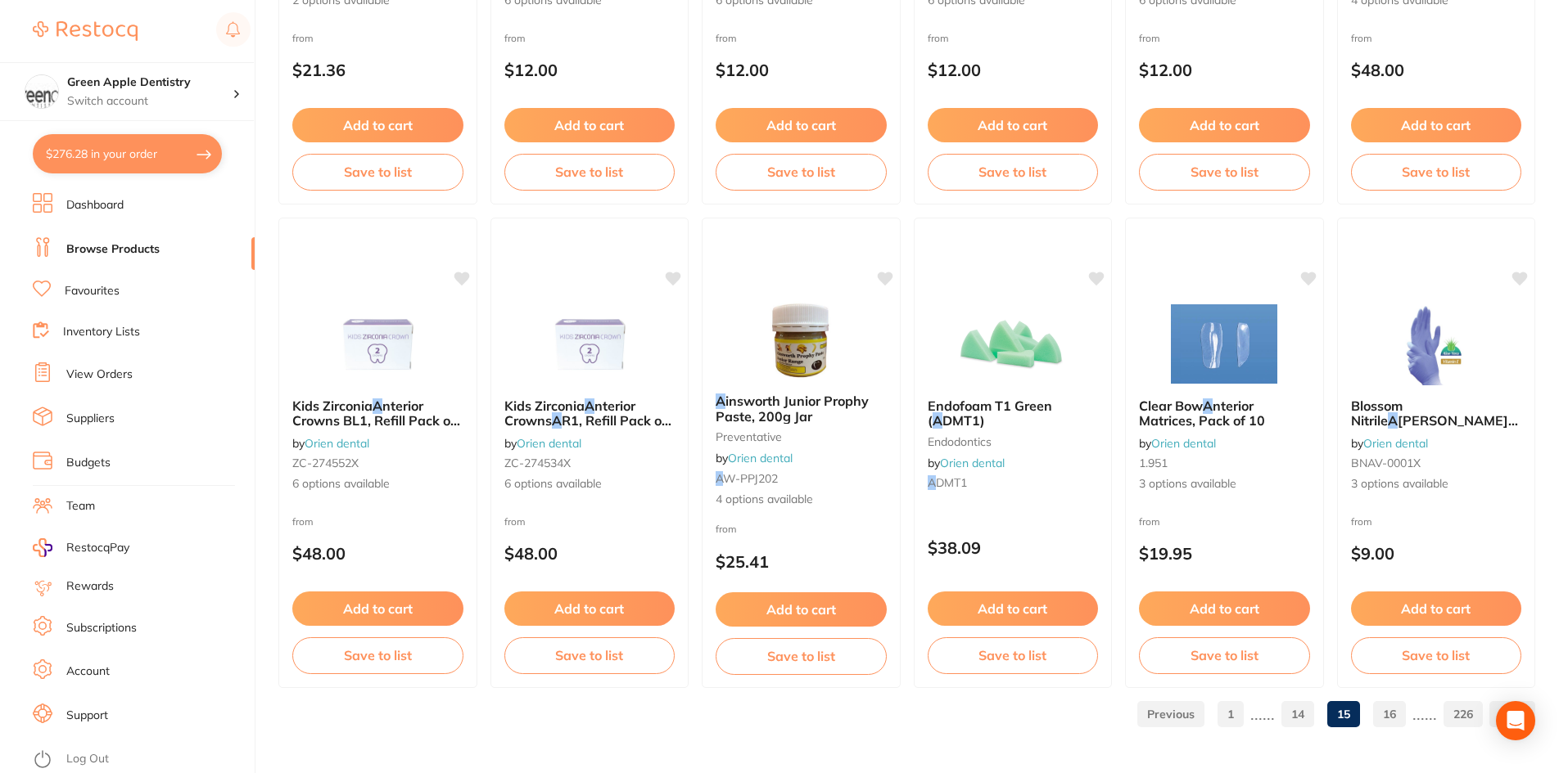
click at [1399, 711] on link "16" at bounding box center [1388, 714] width 32 height 32
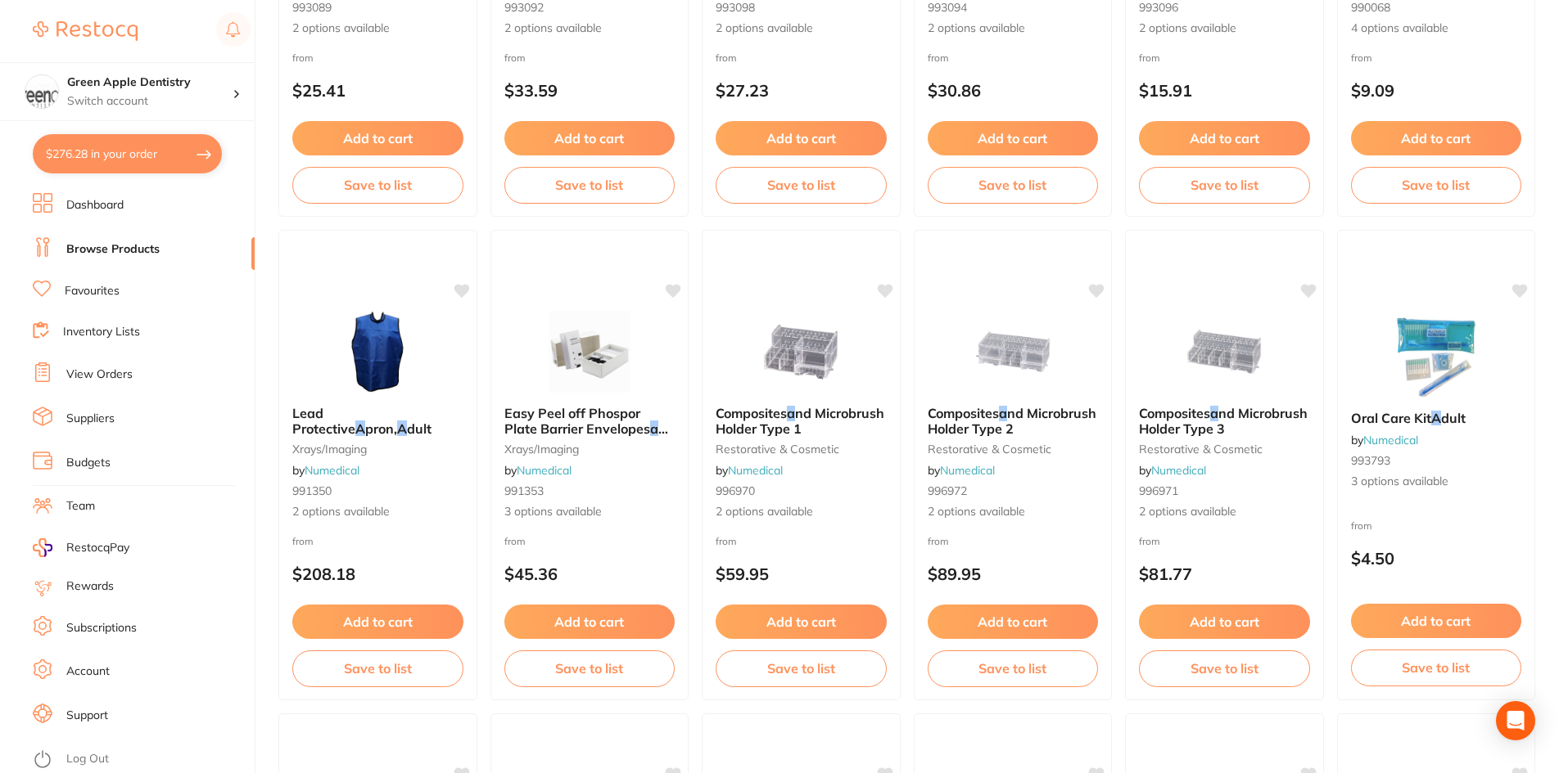
scroll to position [1473, 0]
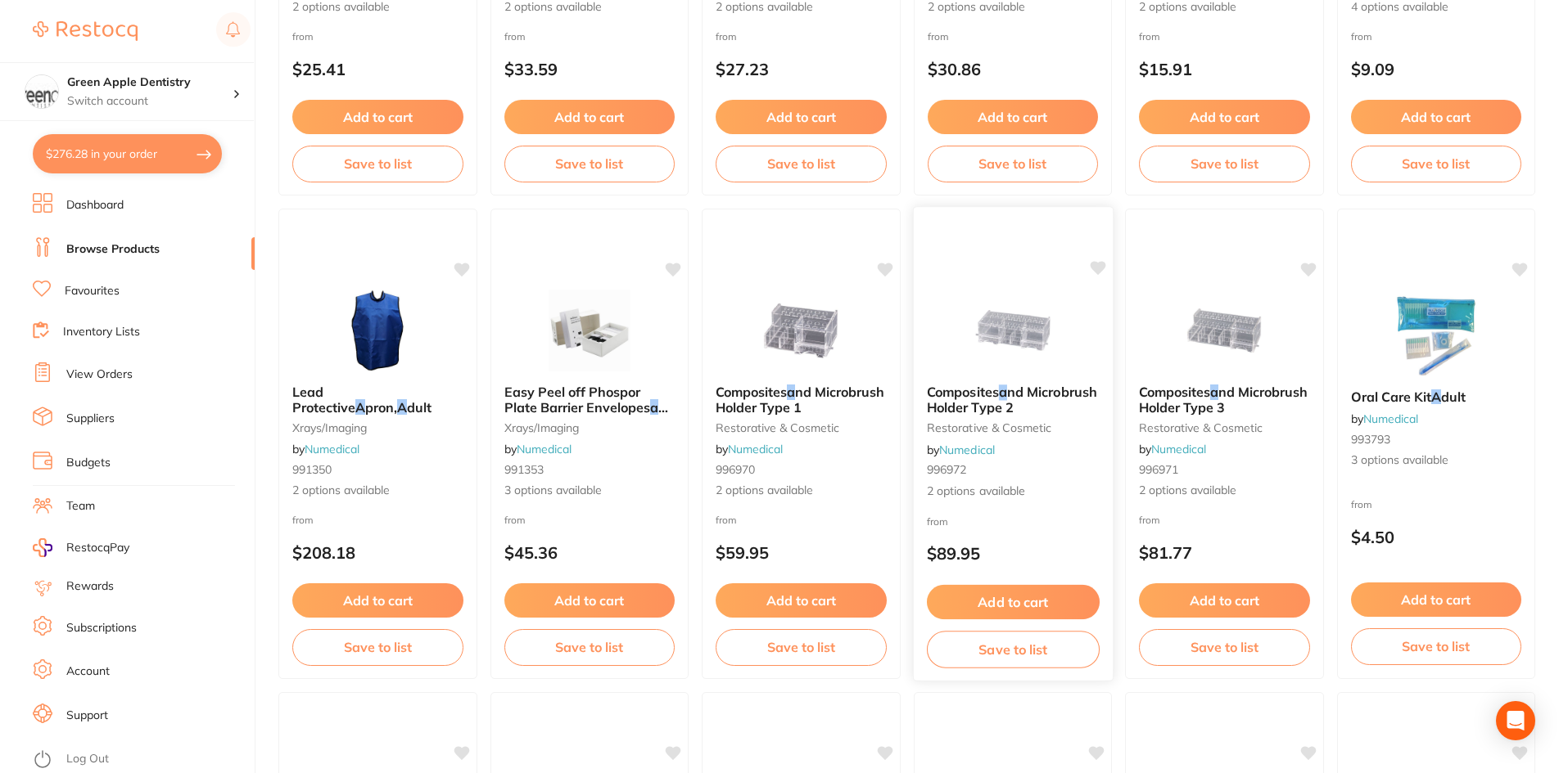
click at [1086, 336] on div at bounding box center [1012, 330] width 198 height 83
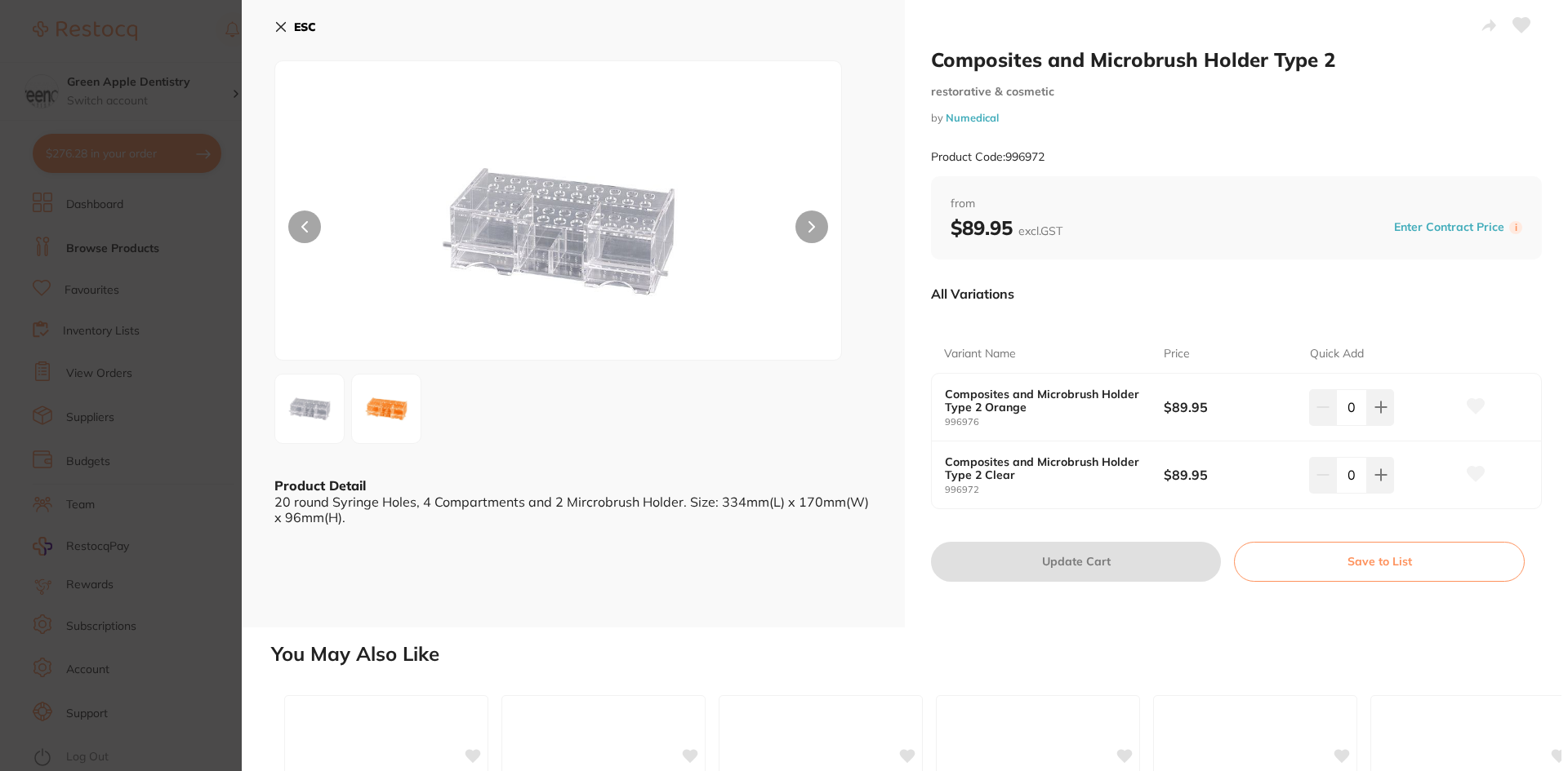
click at [302, 28] on b "ESC" at bounding box center [305, 26] width 22 height 15
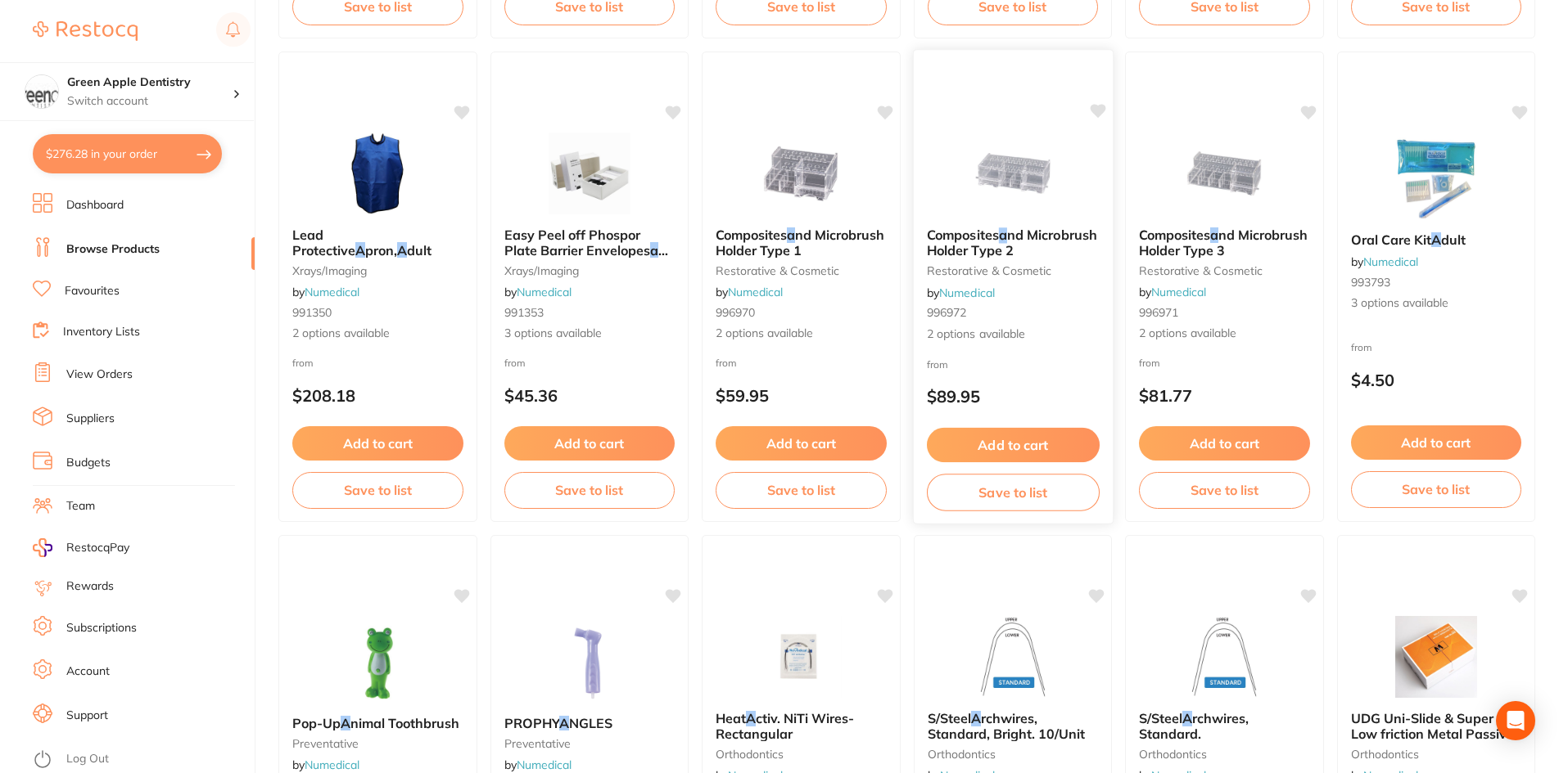
scroll to position [1637, 0]
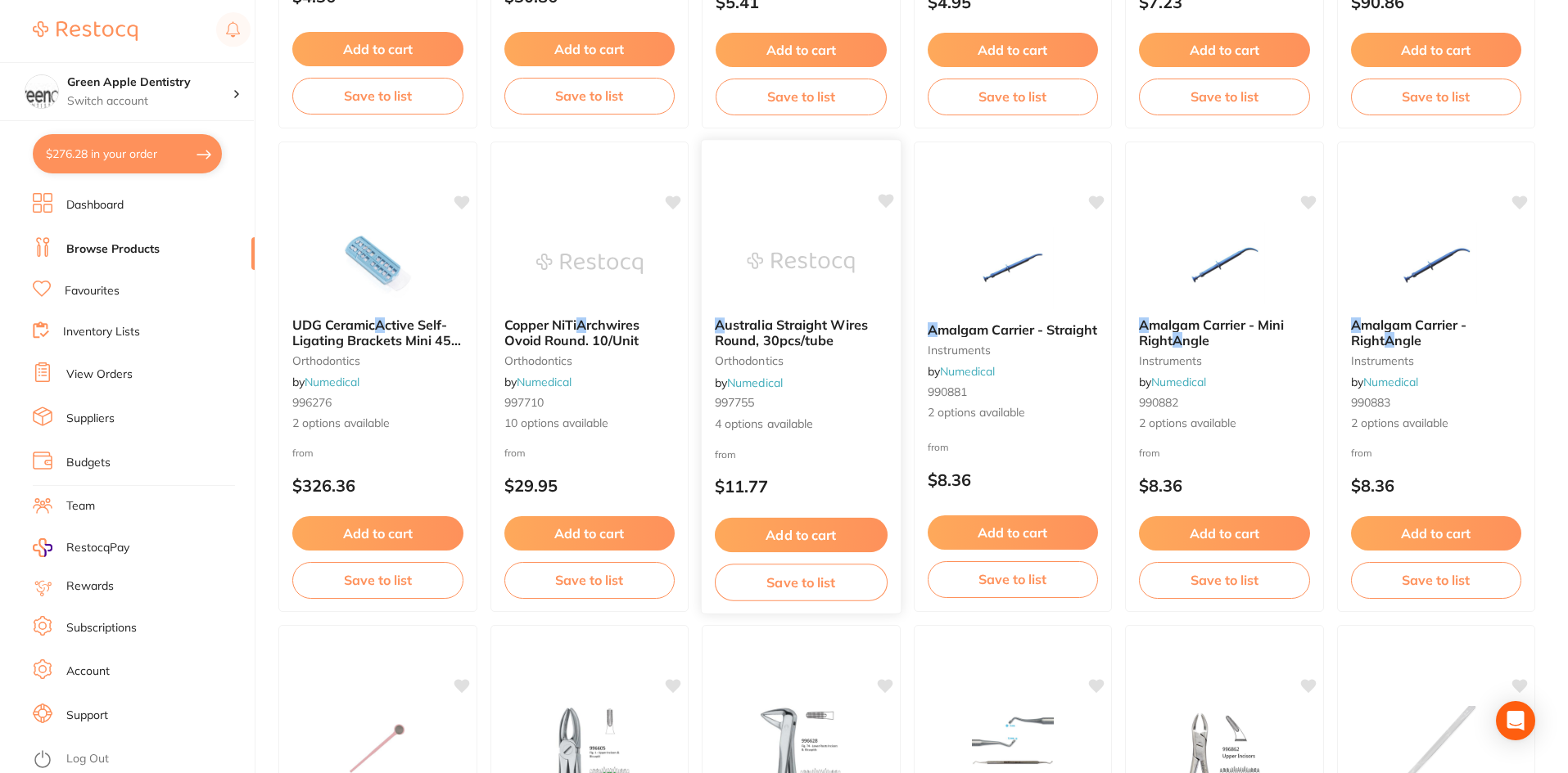
scroll to position [2537, 0]
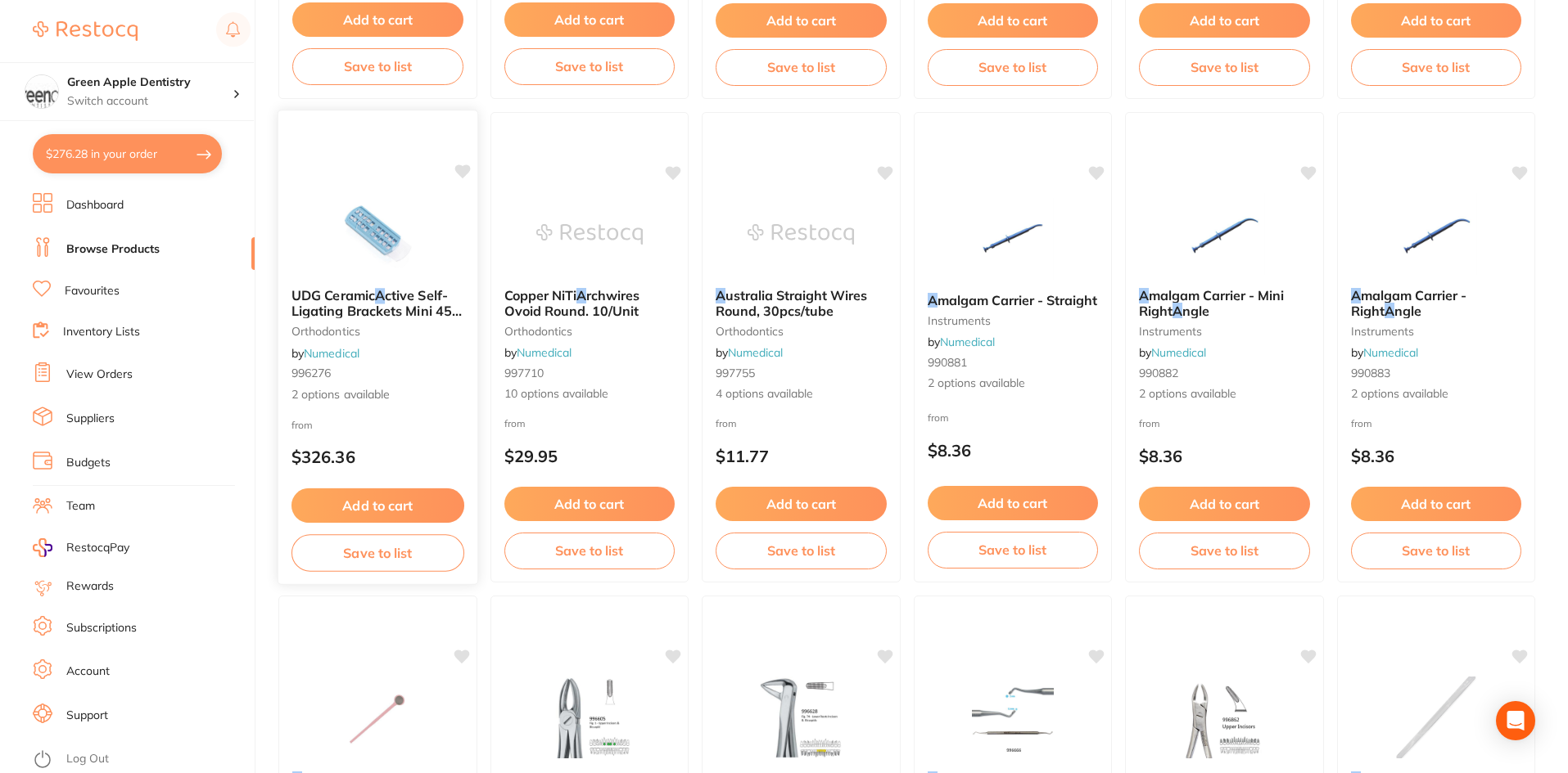
click at [424, 213] on img at bounding box center [377, 234] width 107 height 83
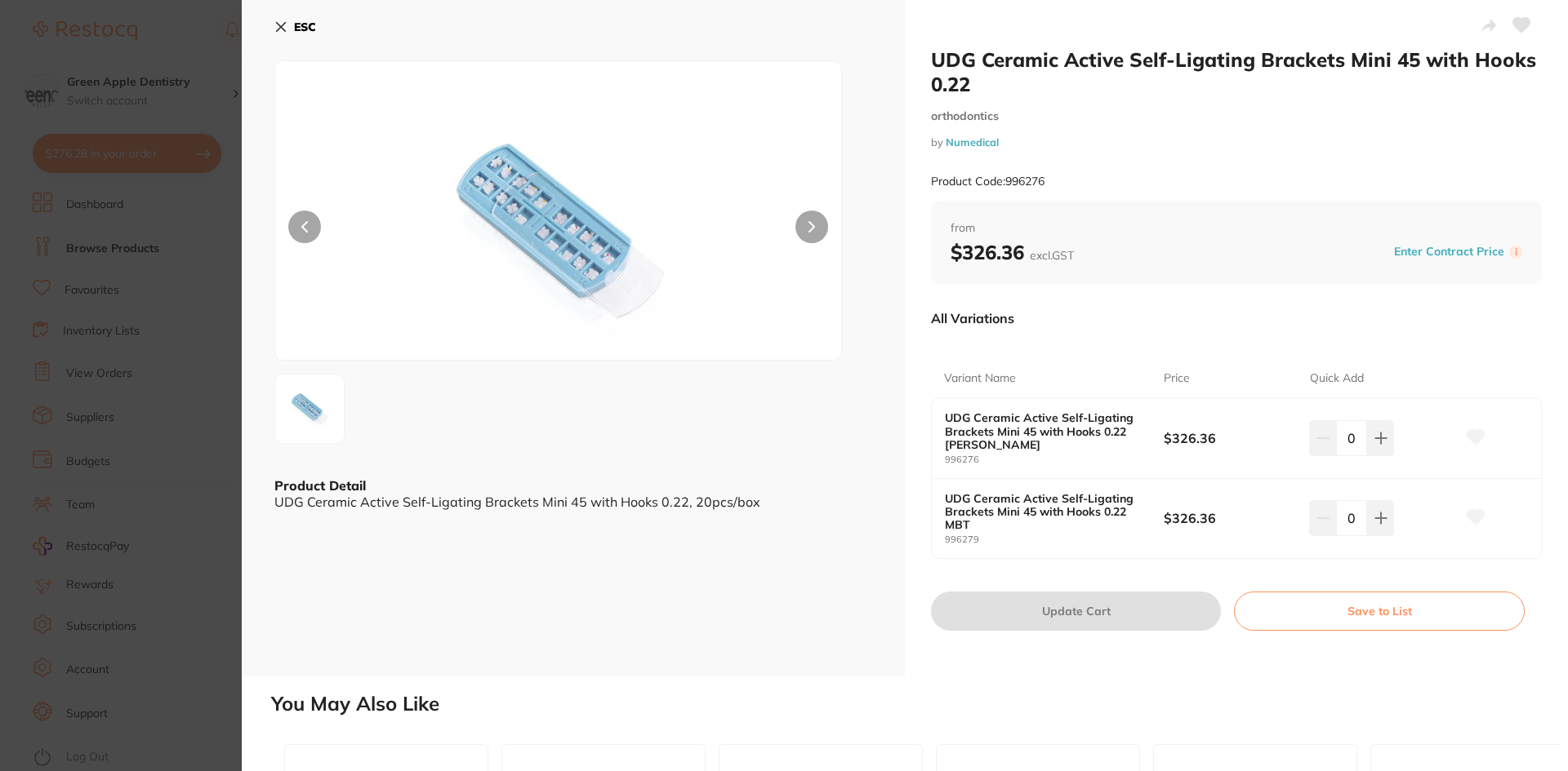
click at [315, 30] on b "ESC" at bounding box center [305, 26] width 22 height 15
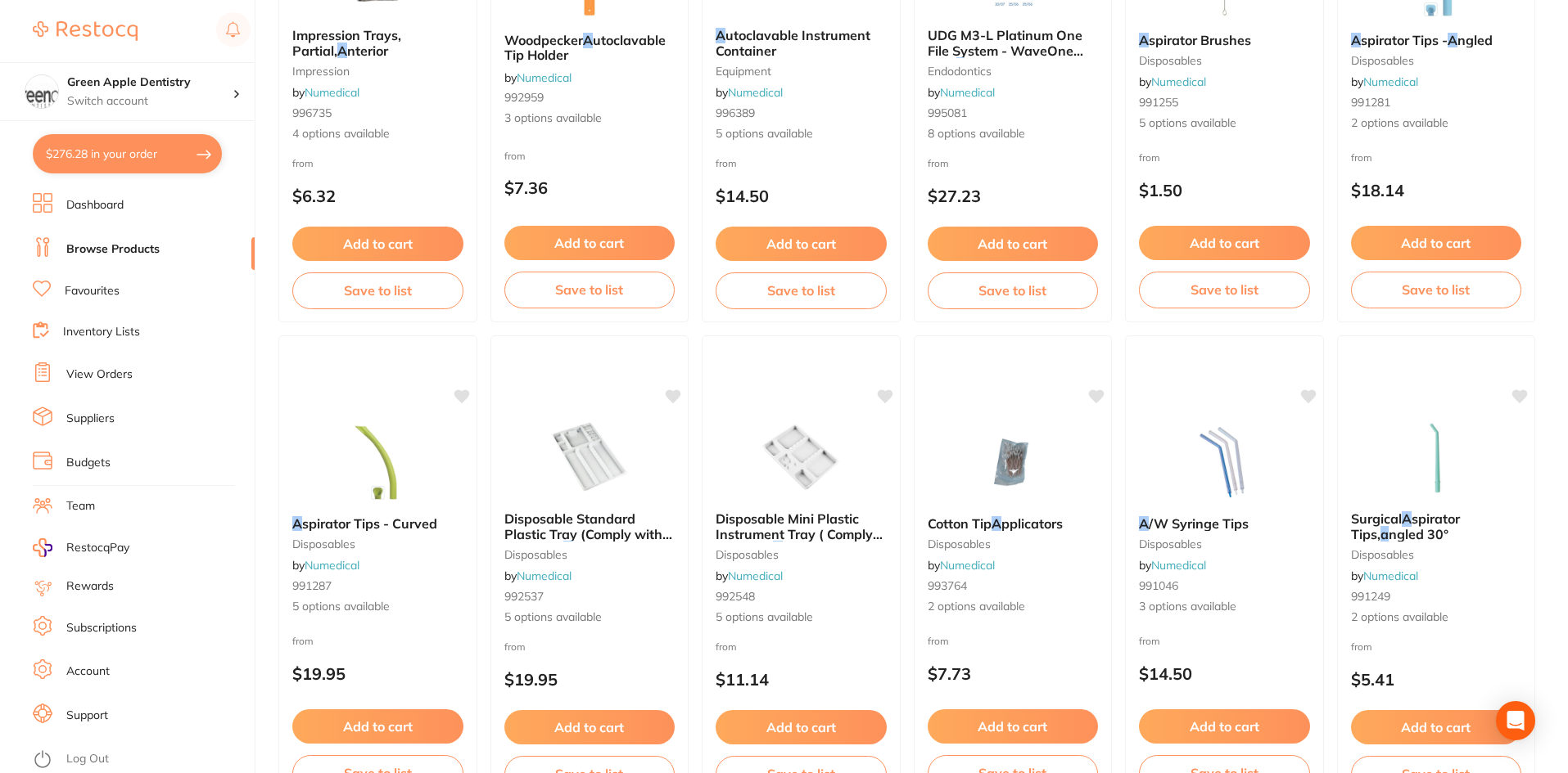
scroll to position [3883, 0]
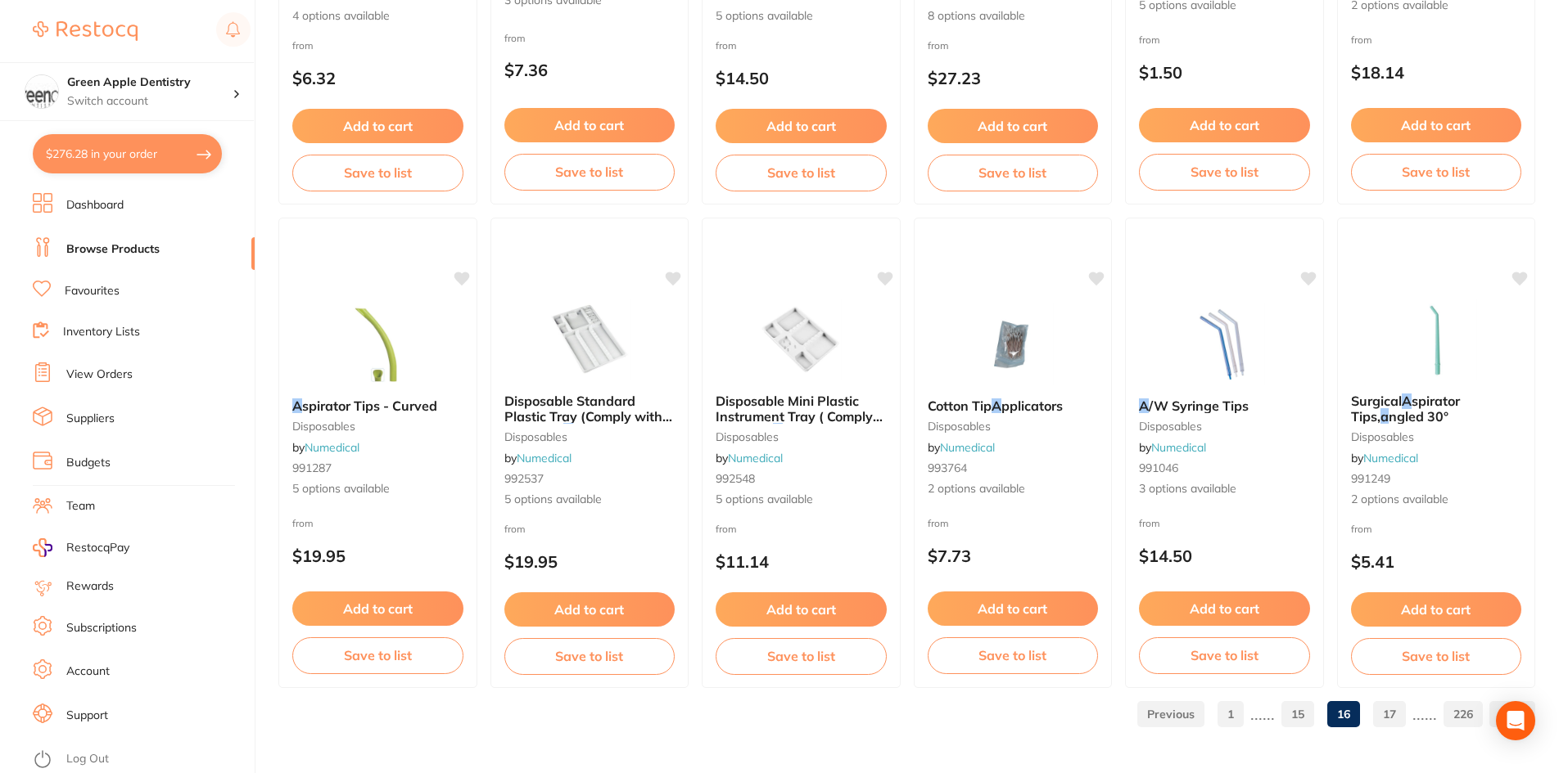
click at [1387, 721] on link "17" at bounding box center [1388, 714] width 32 height 32
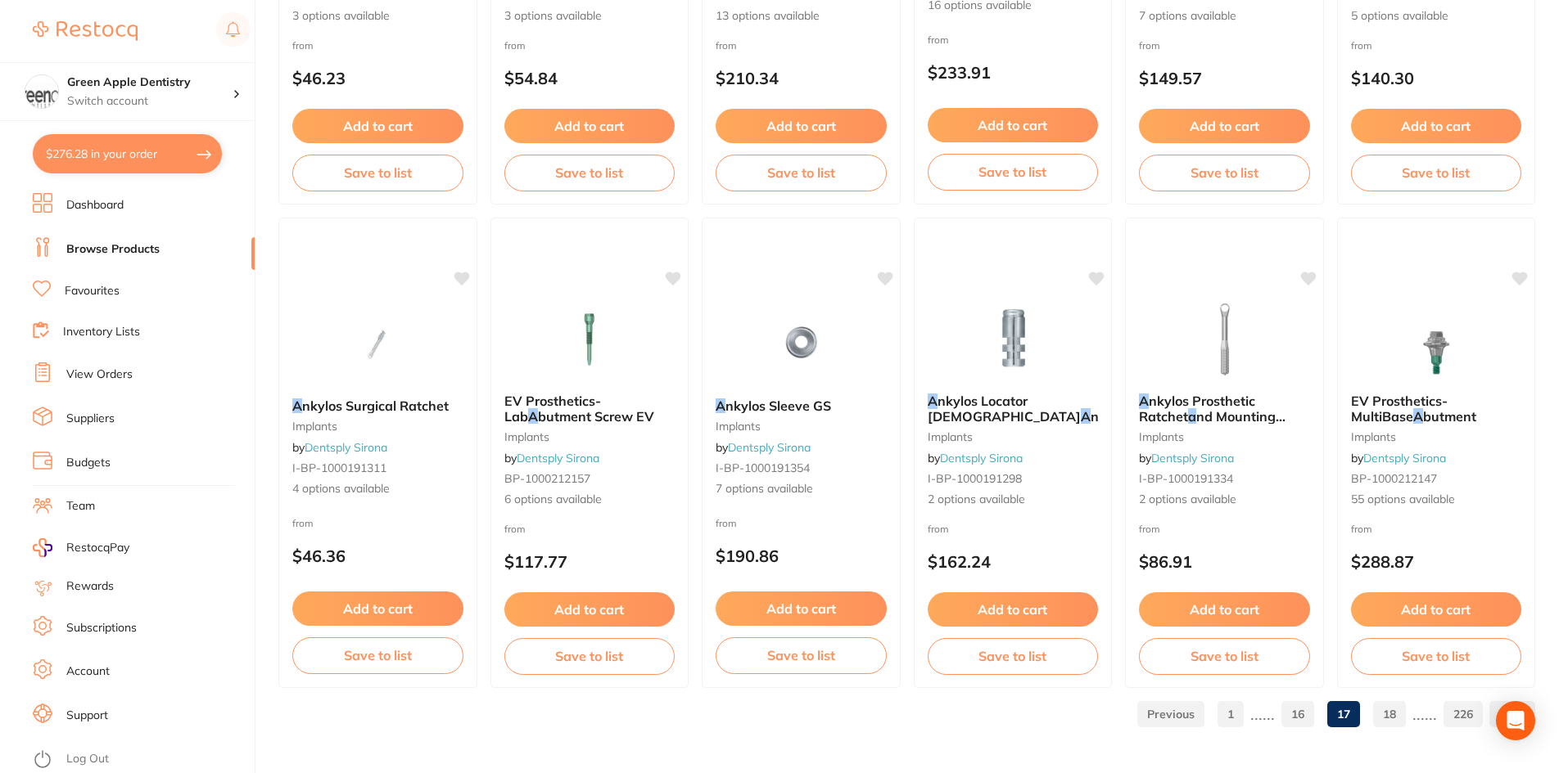
click at [1395, 714] on link "18" at bounding box center [1388, 714] width 32 height 32
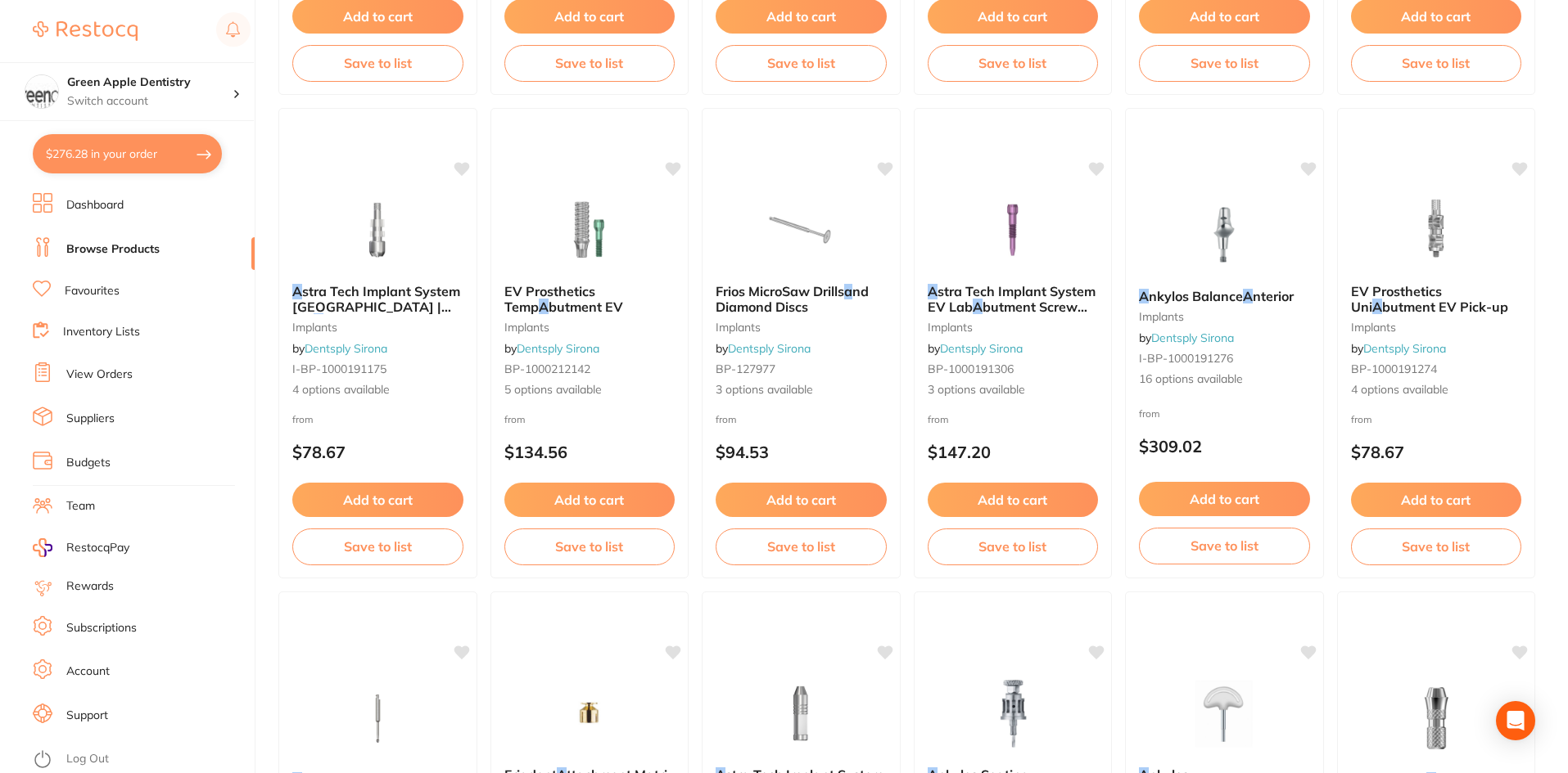
scroll to position [655, 0]
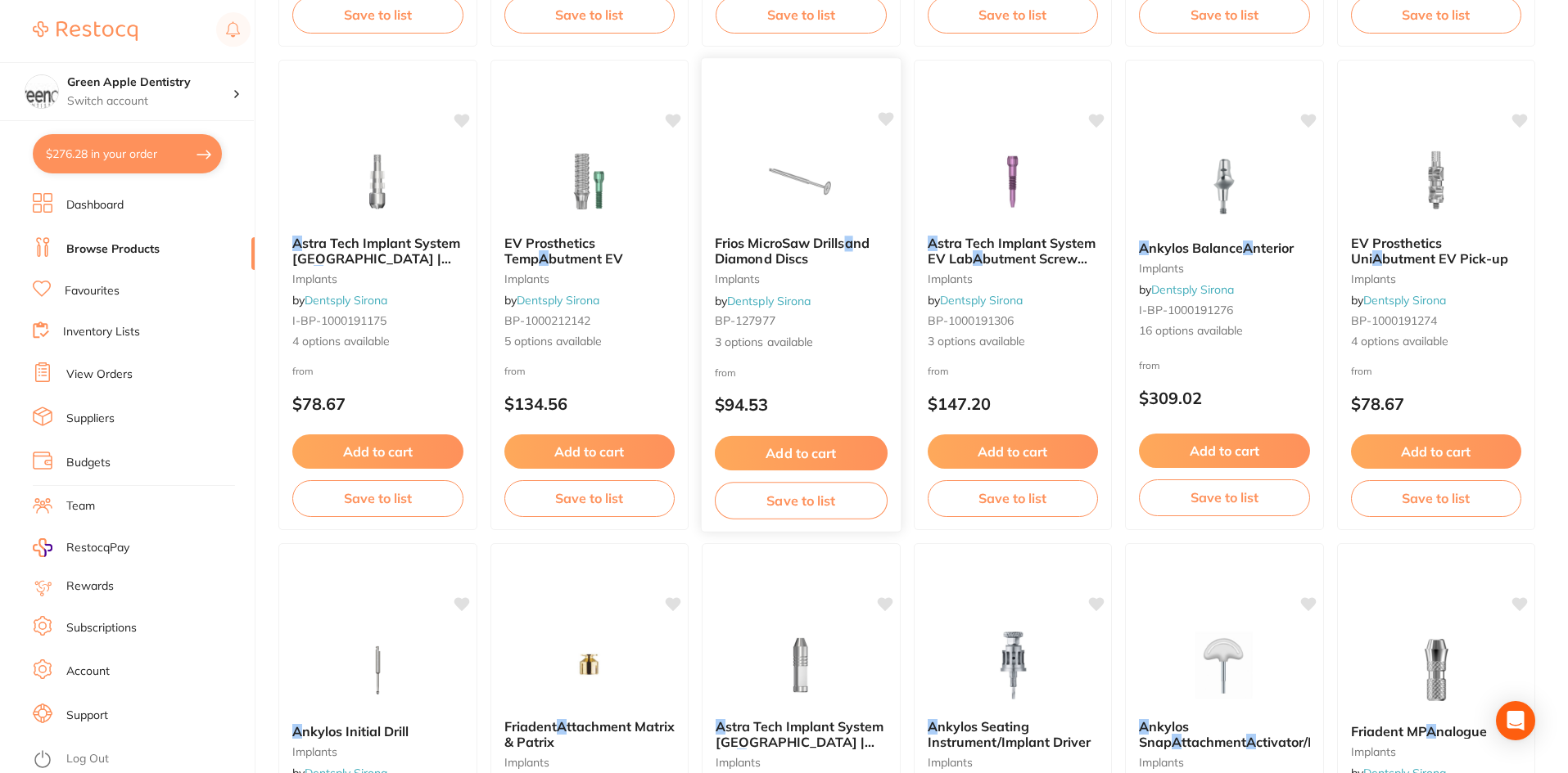
click at [837, 191] on img at bounding box center [801, 181] width 107 height 83
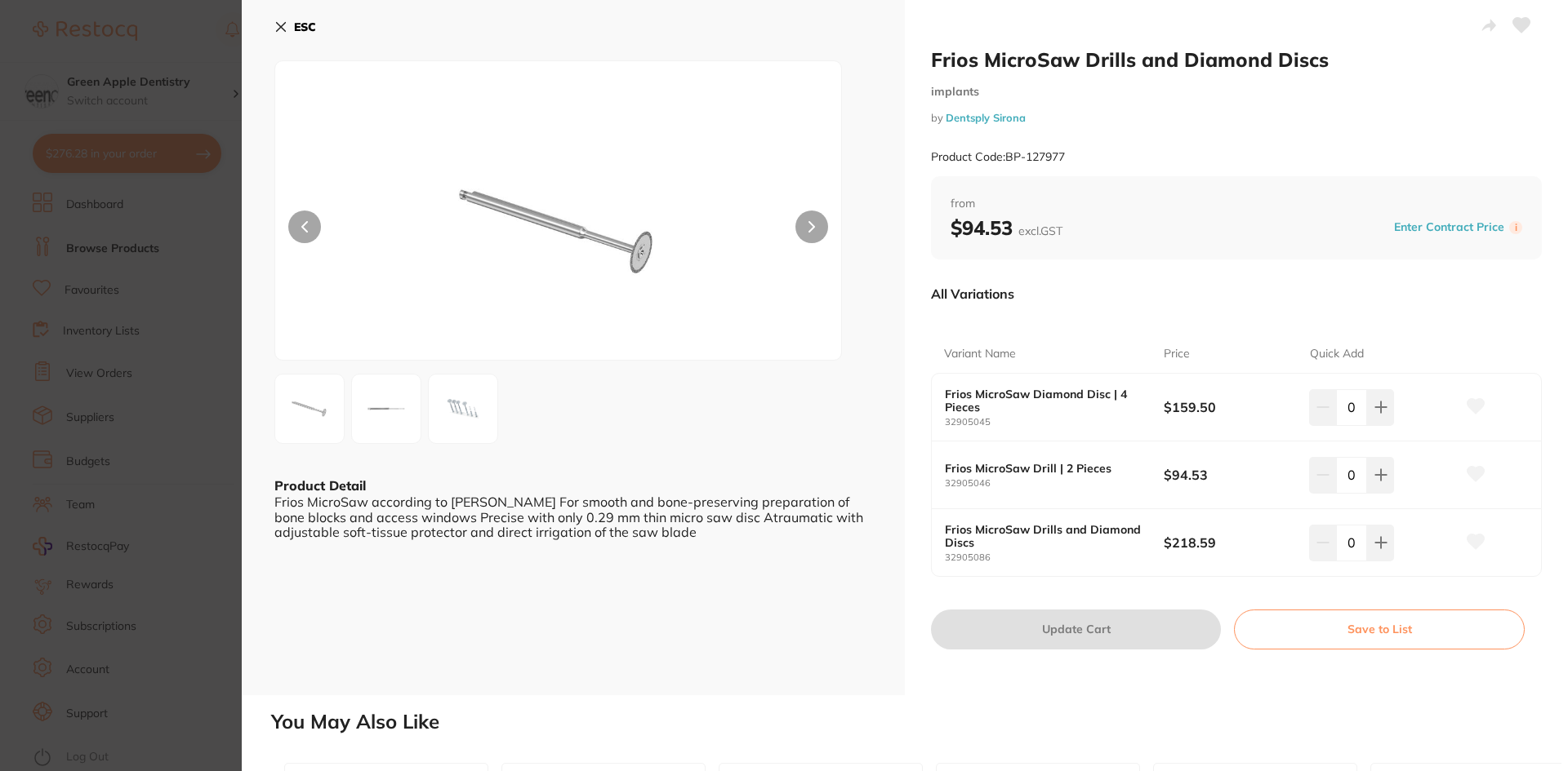
click at [306, 22] on b "ESC" at bounding box center [305, 26] width 22 height 15
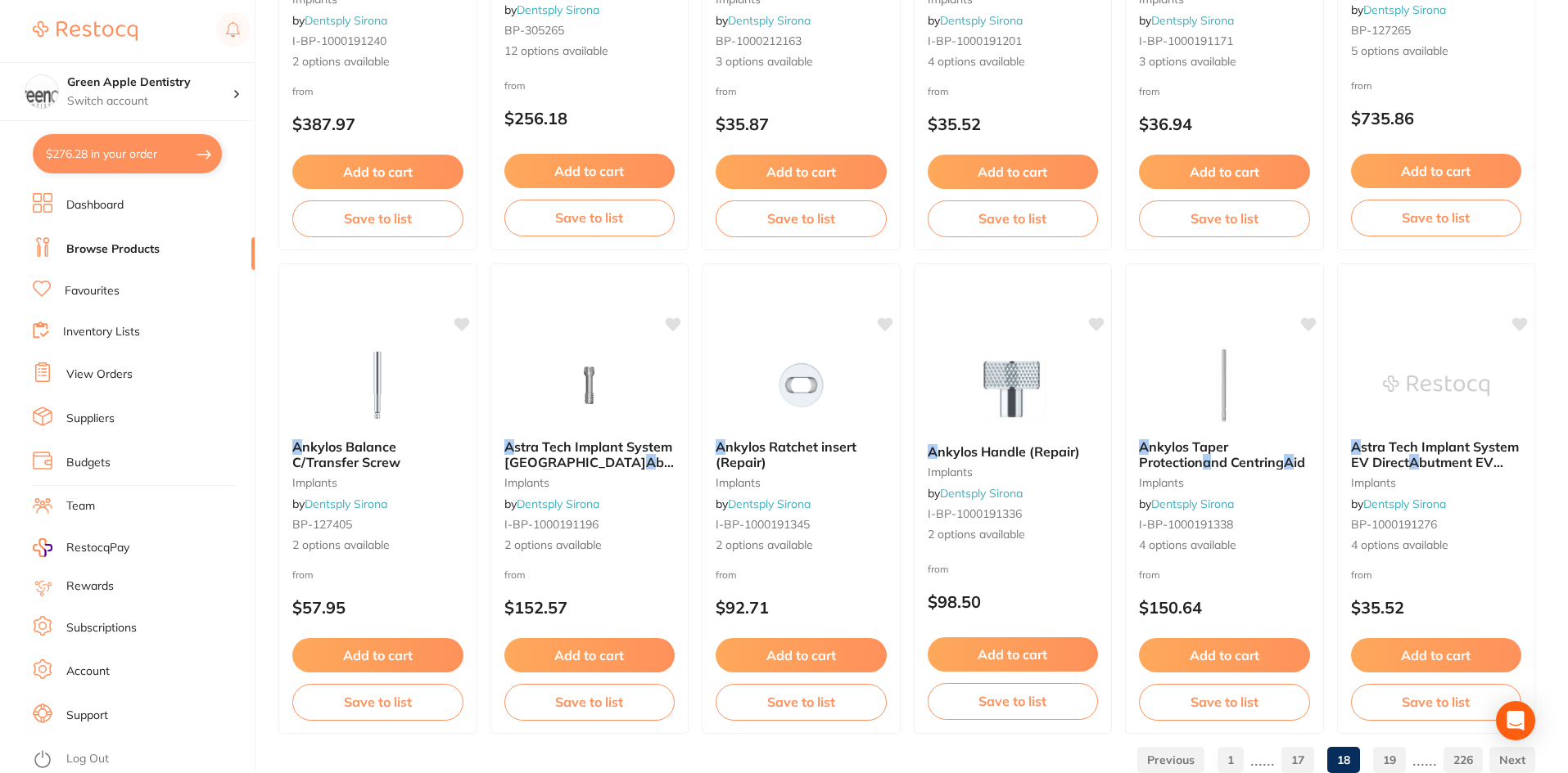
scroll to position [3883, 0]
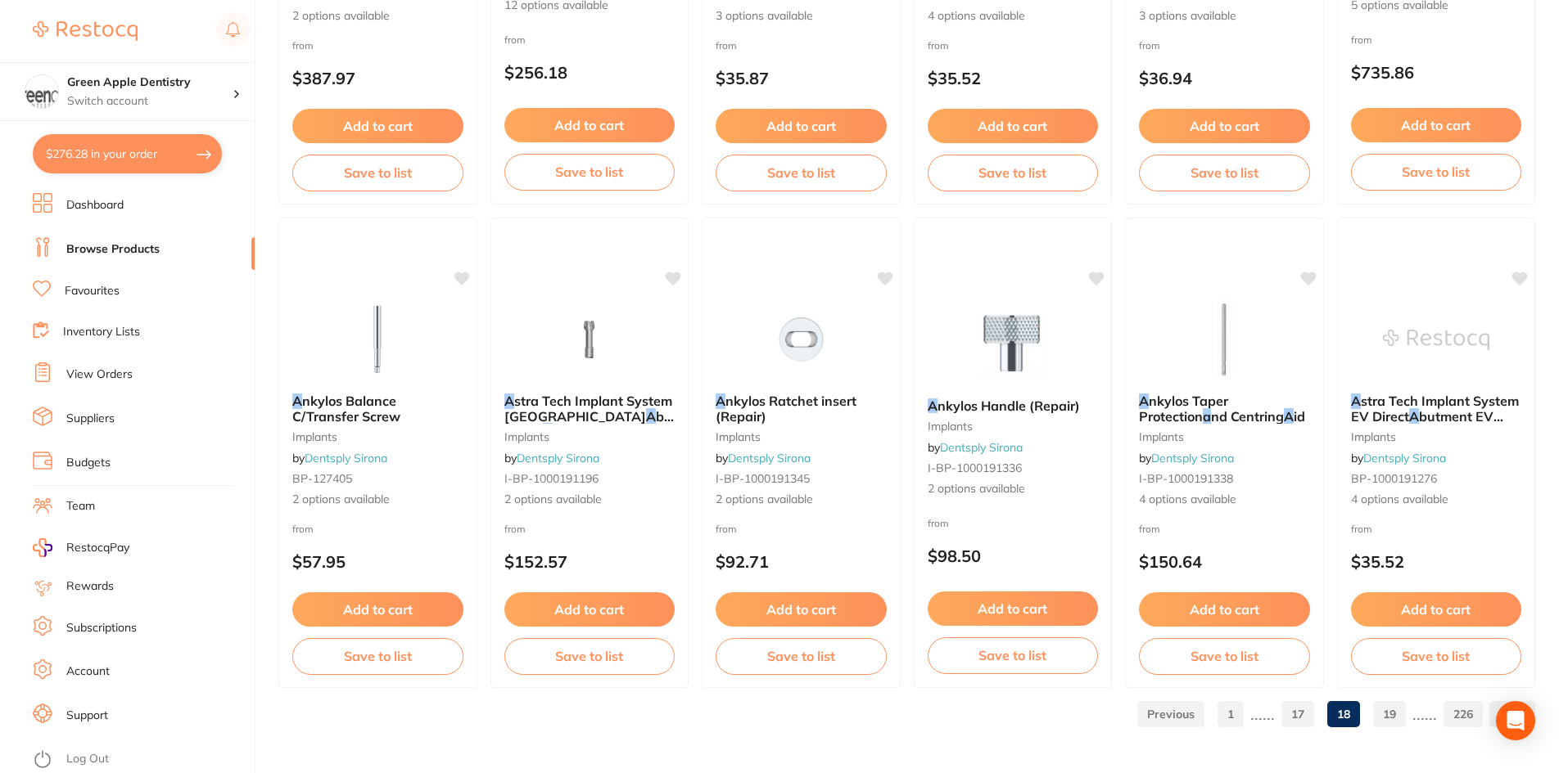
click at [1393, 717] on link "19" at bounding box center [1388, 714] width 32 height 32
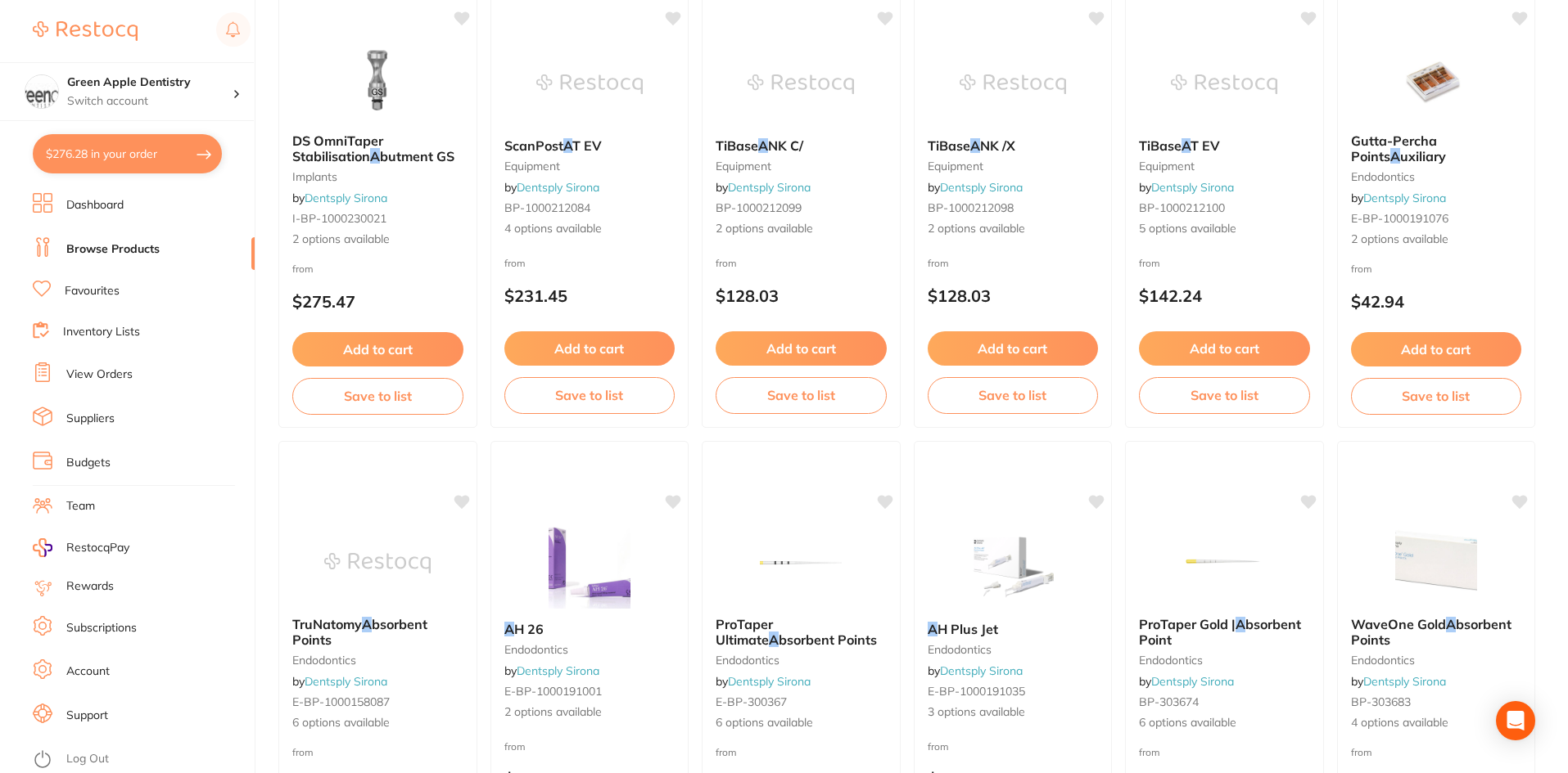
scroll to position [2210, 0]
drag, startPoint x: 1383, startPoint y: 64, endPoint x: 1420, endPoint y: 93, distance: 47.0
click at [1383, 64] on img at bounding box center [1435, 77] width 106 height 82
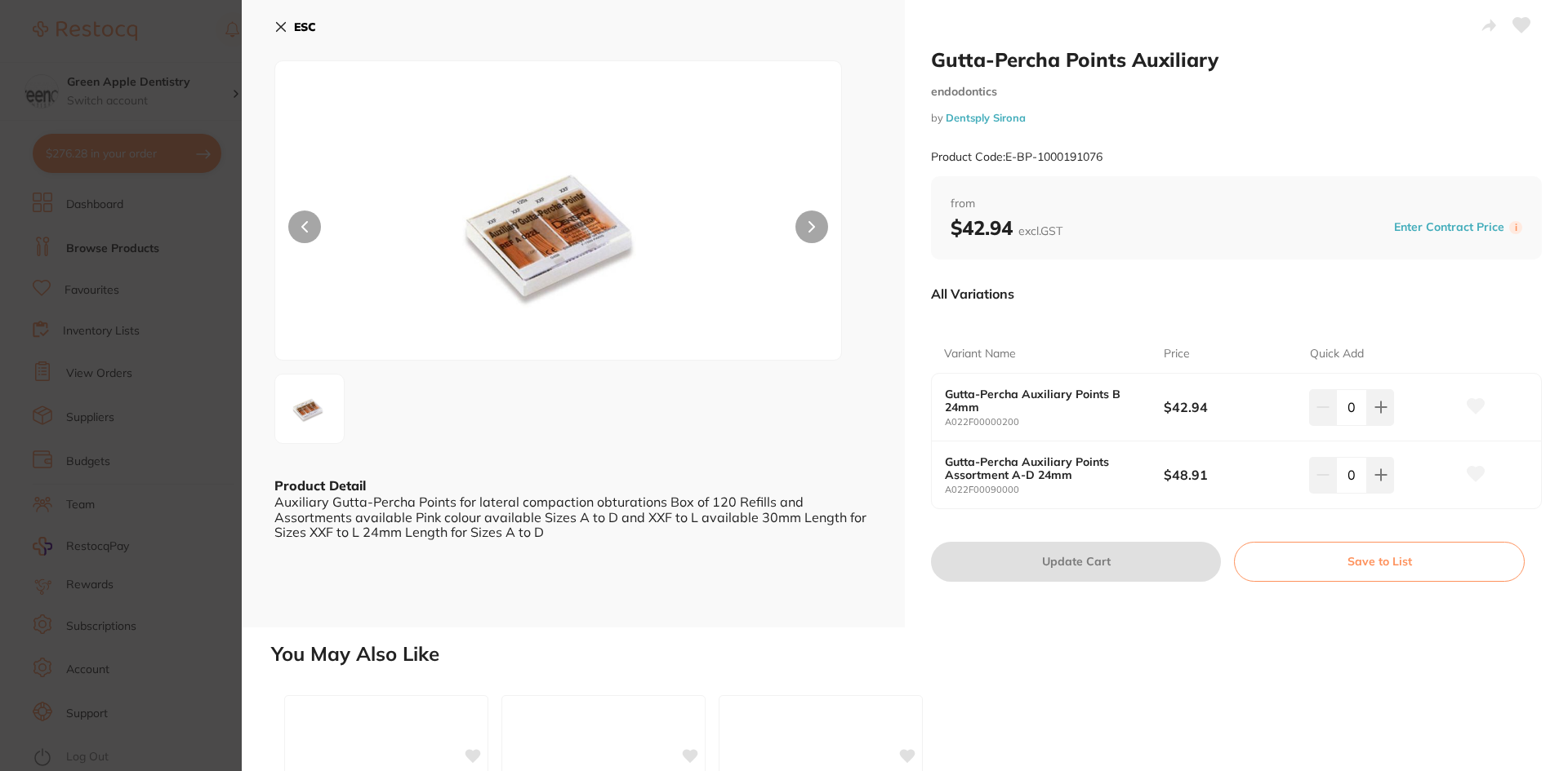
click at [311, 19] on button "ESC" at bounding box center [295, 26] width 41 height 27
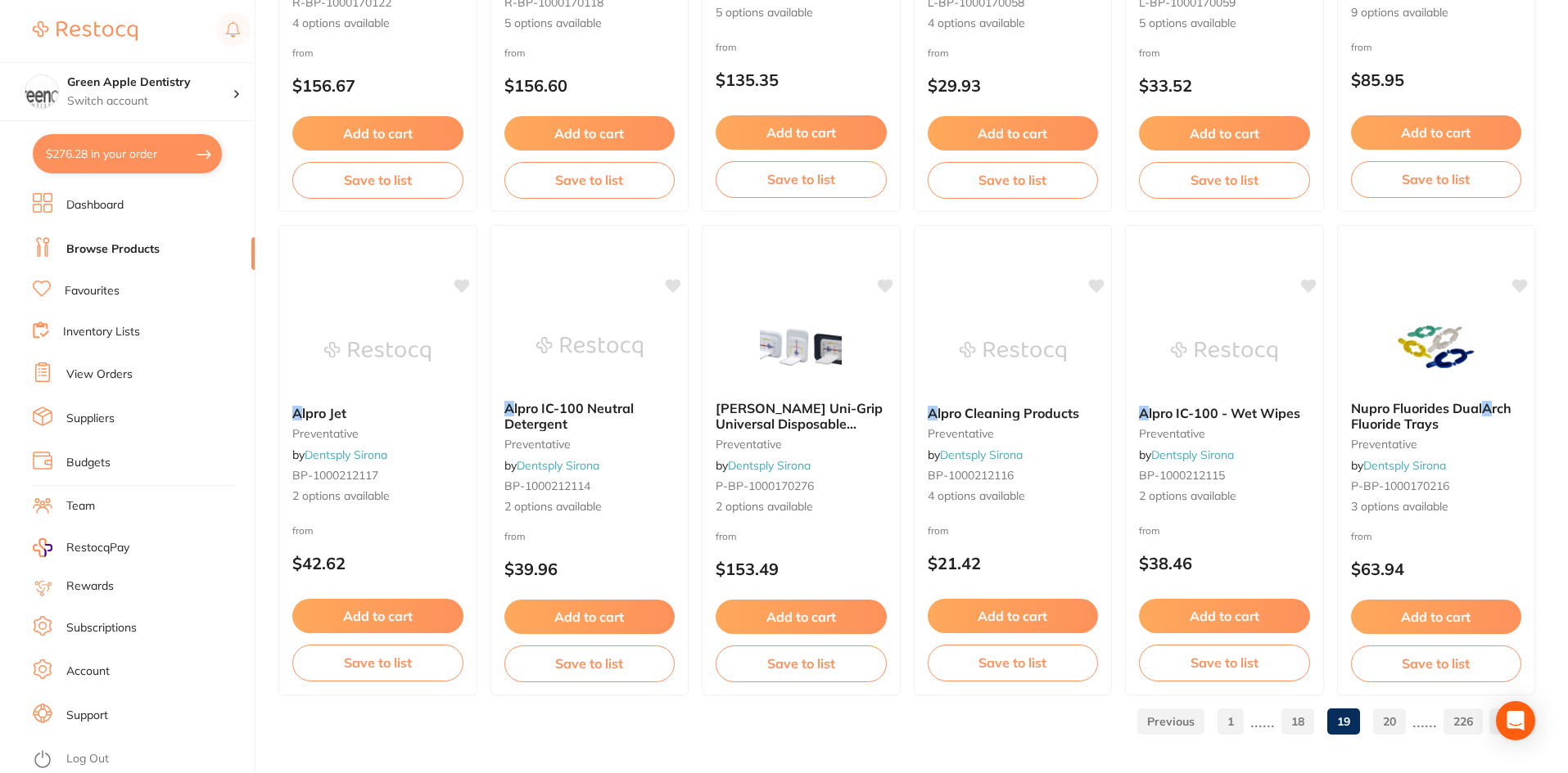
scroll to position [3883, 0]
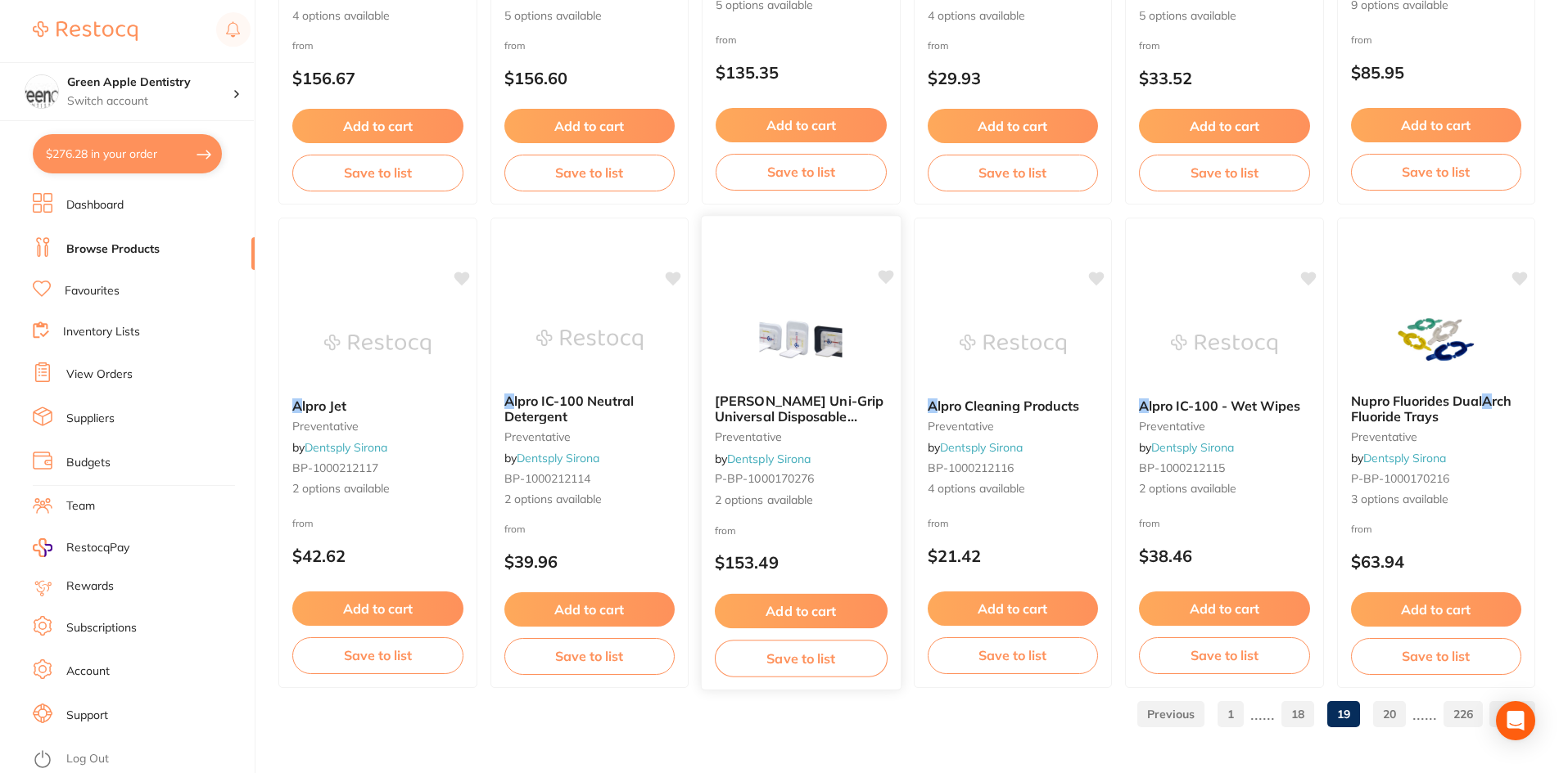
click at [841, 372] on img at bounding box center [801, 339] width 107 height 83
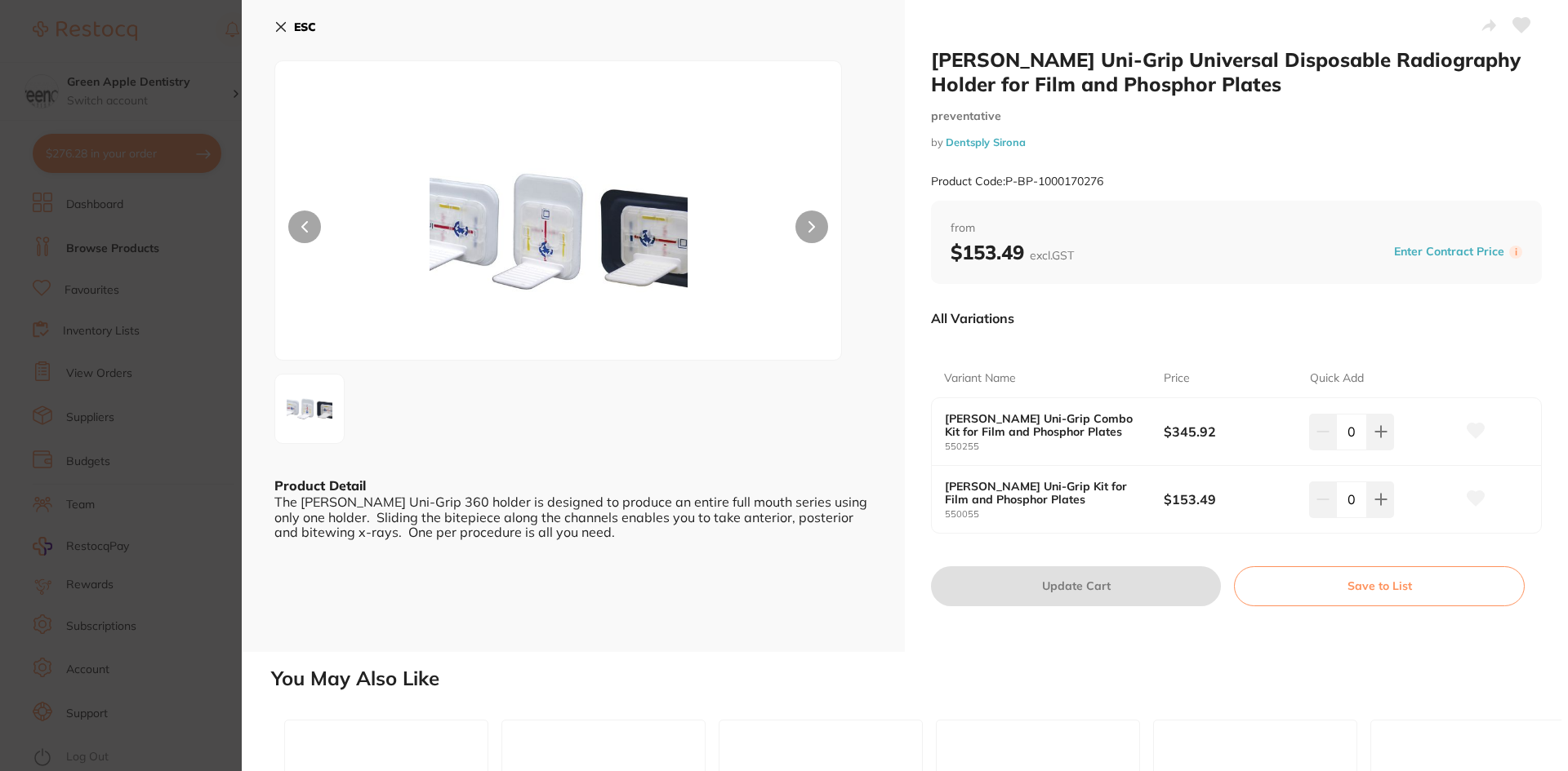
click at [309, 24] on b "ESC" at bounding box center [305, 26] width 22 height 15
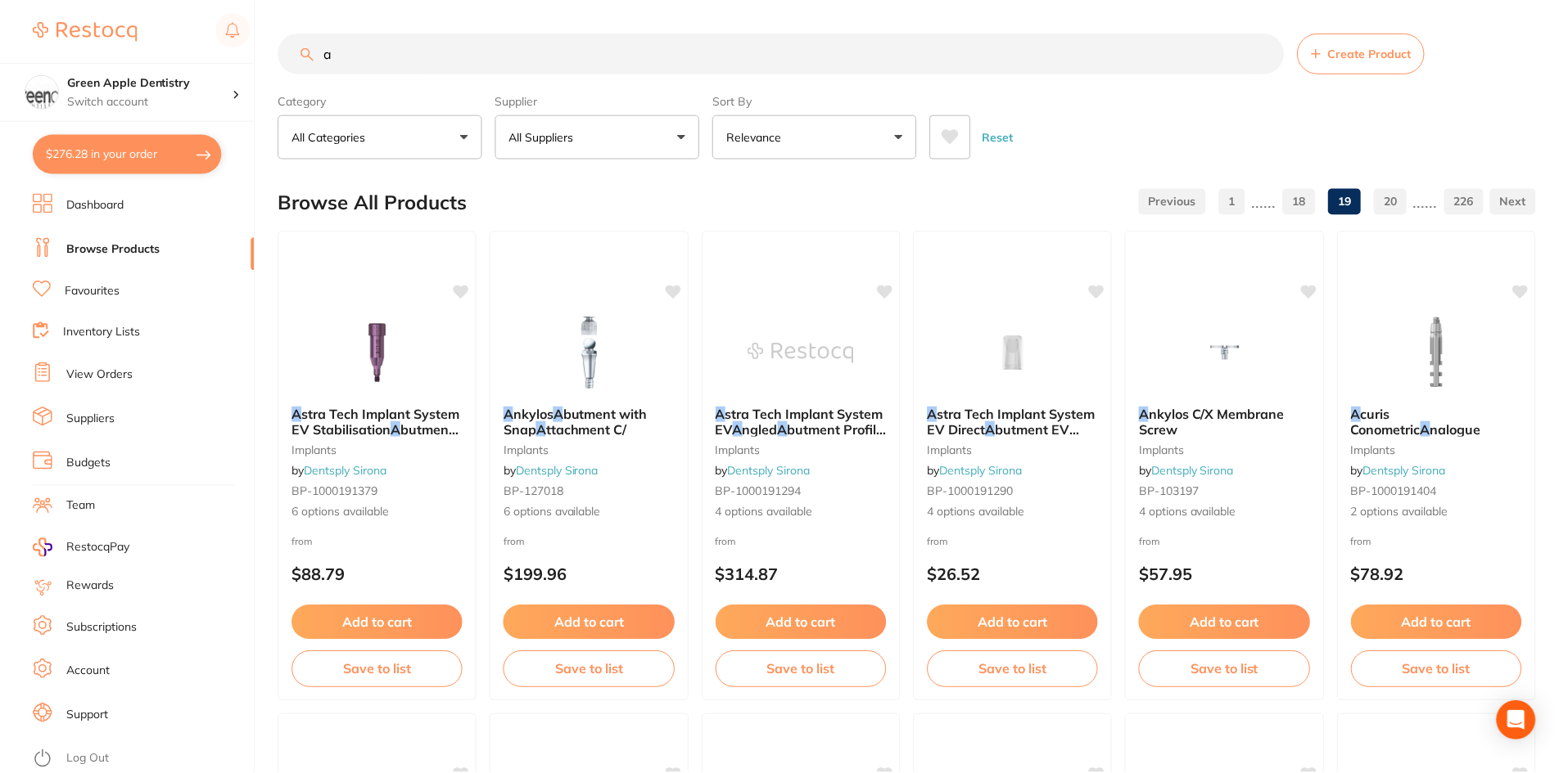
scroll to position [3883, 0]
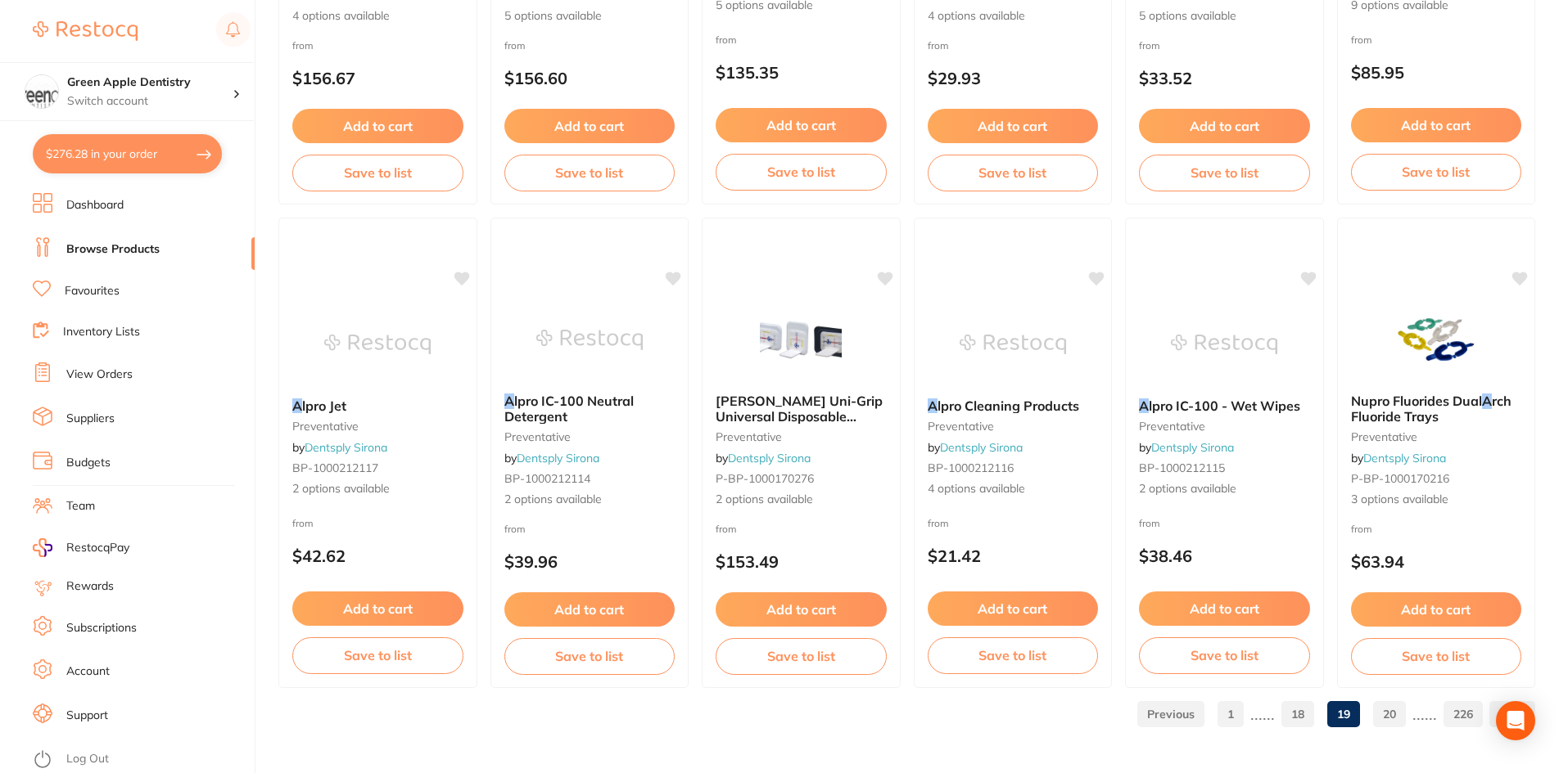
click at [1381, 713] on link "20" at bounding box center [1388, 714] width 32 height 32
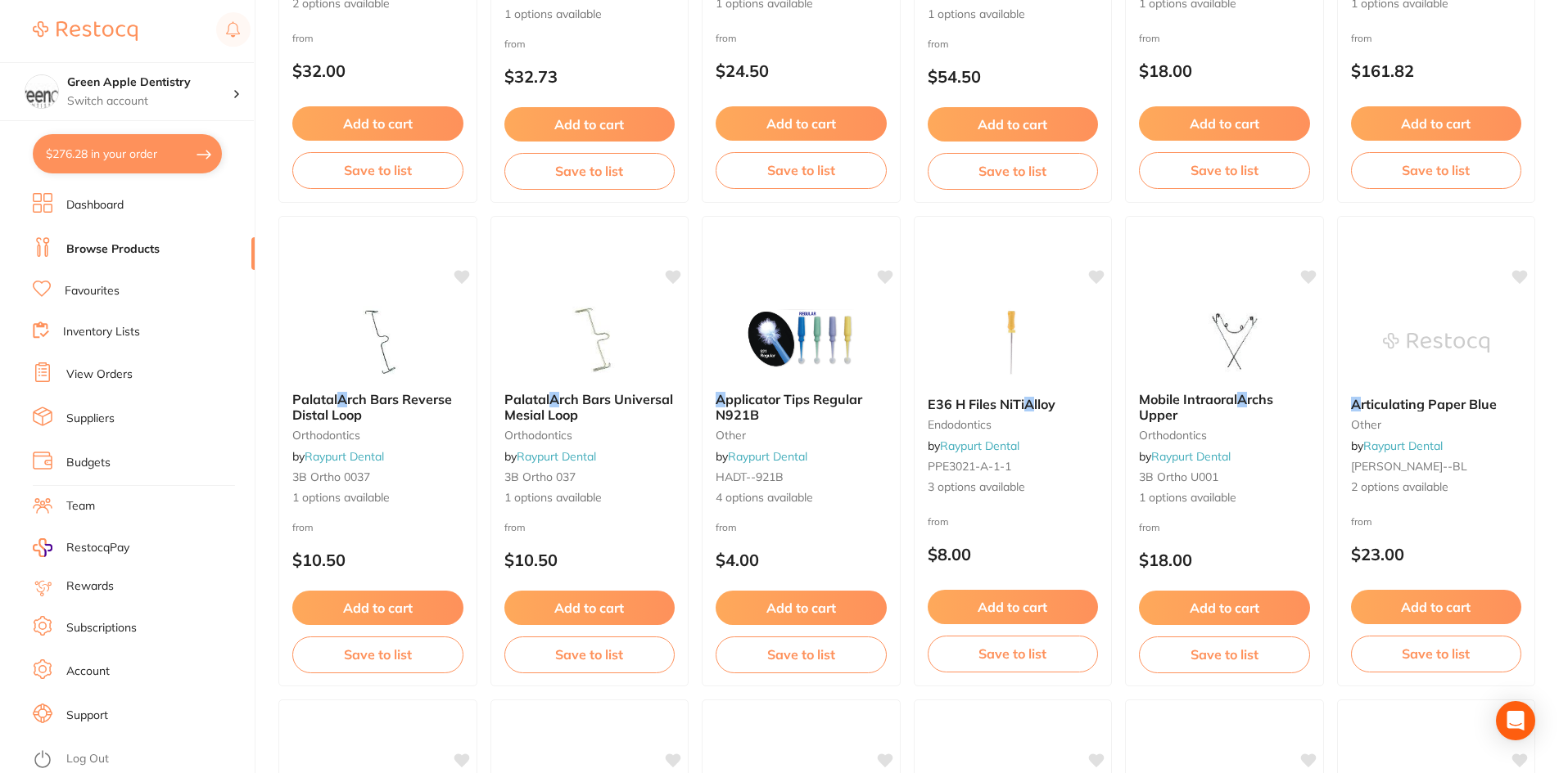
scroll to position [1064, 0]
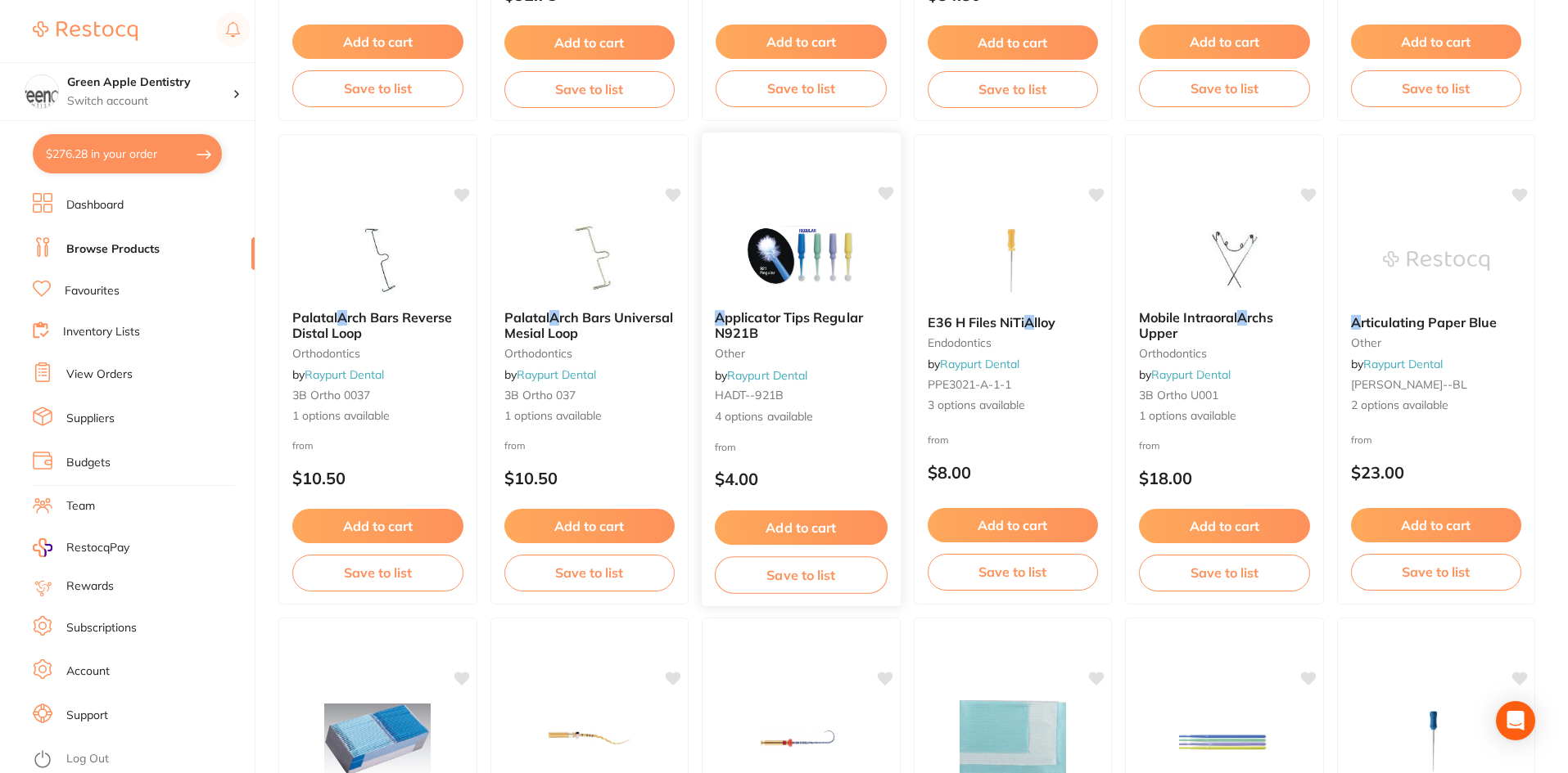
click at [853, 296] on img at bounding box center [801, 255] width 107 height 83
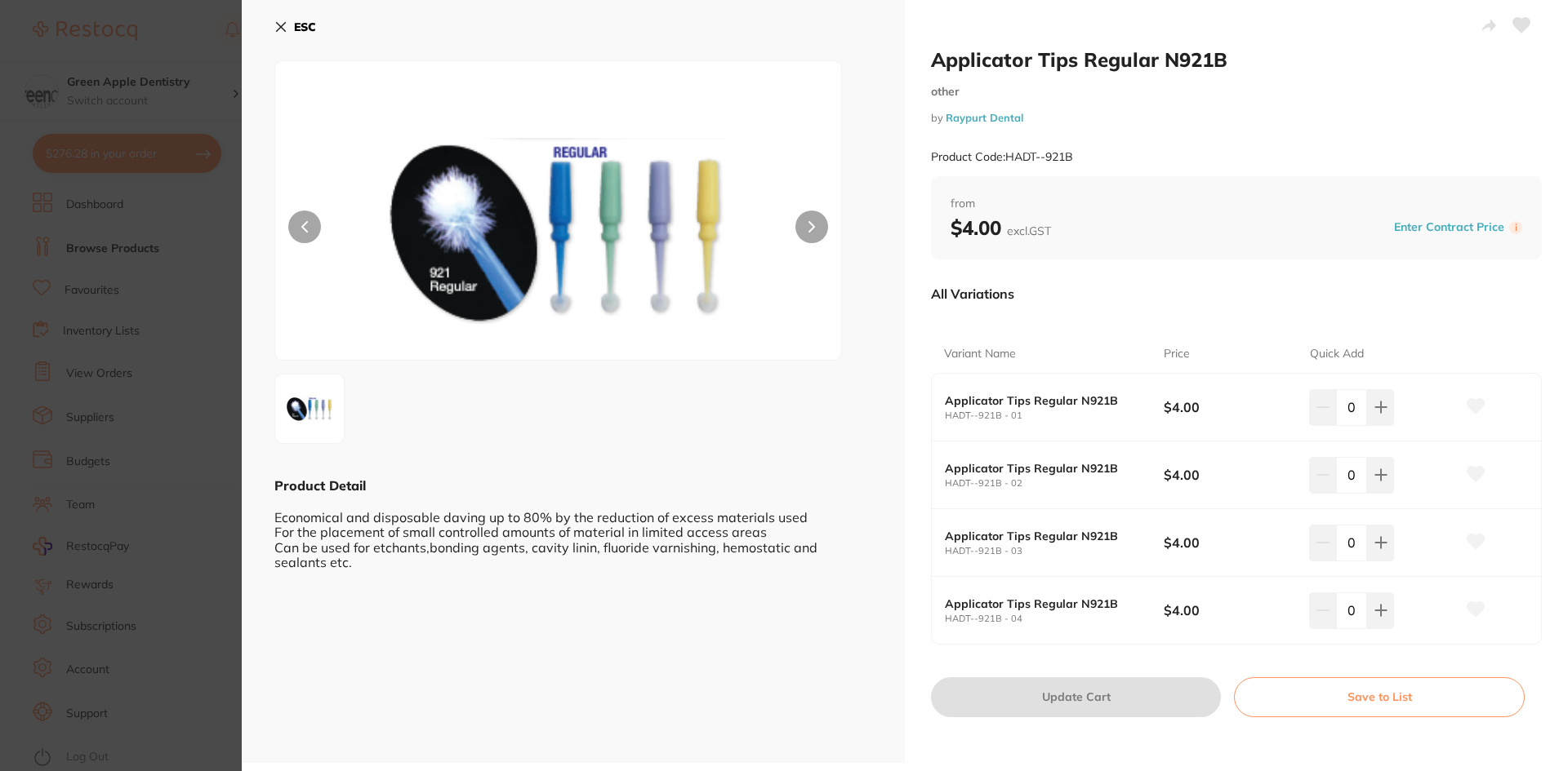
click at [304, 29] on b "ESC" at bounding box center [305, 26] width 22 height 15
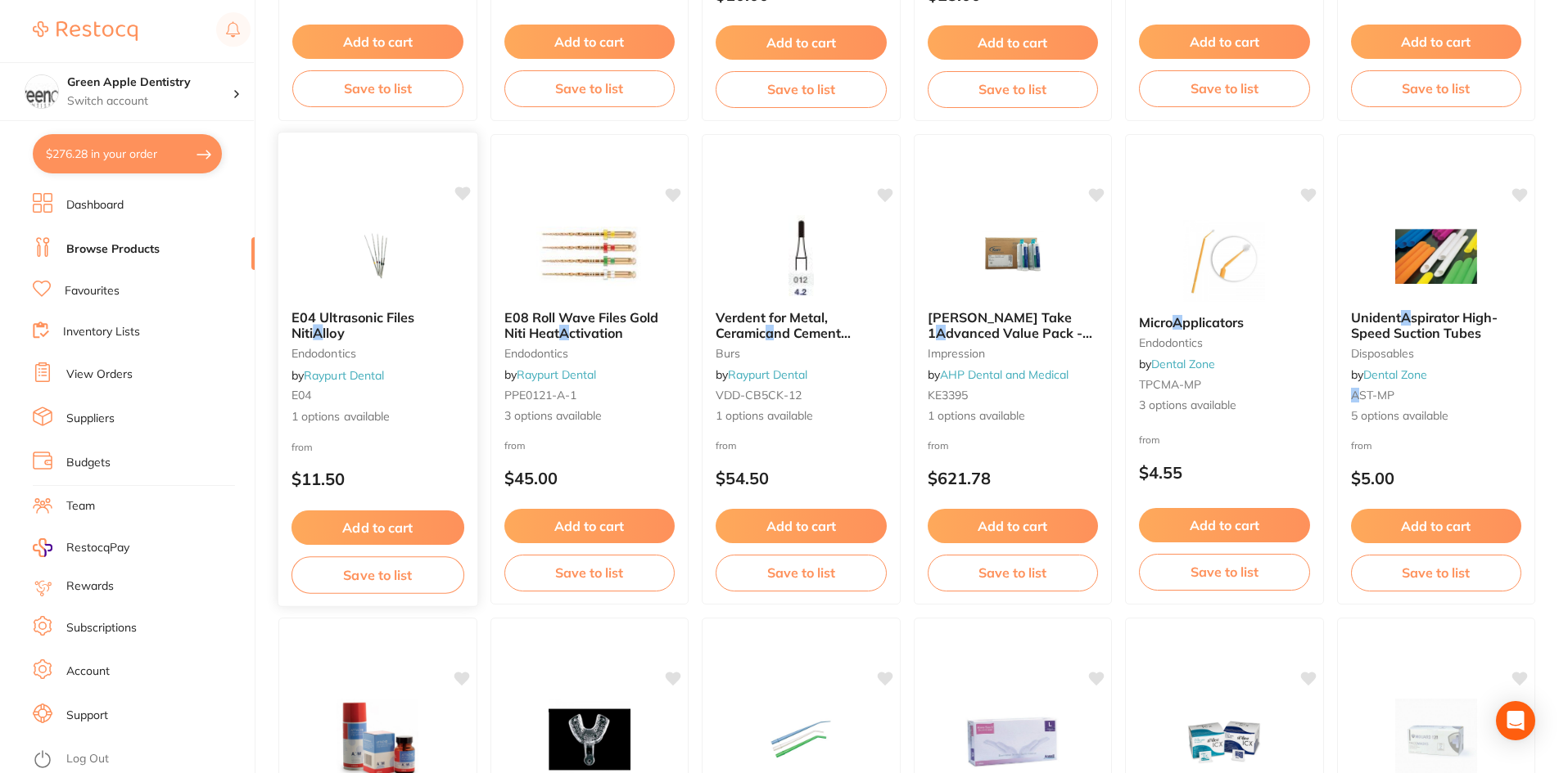
scroll to position [3028, 0]
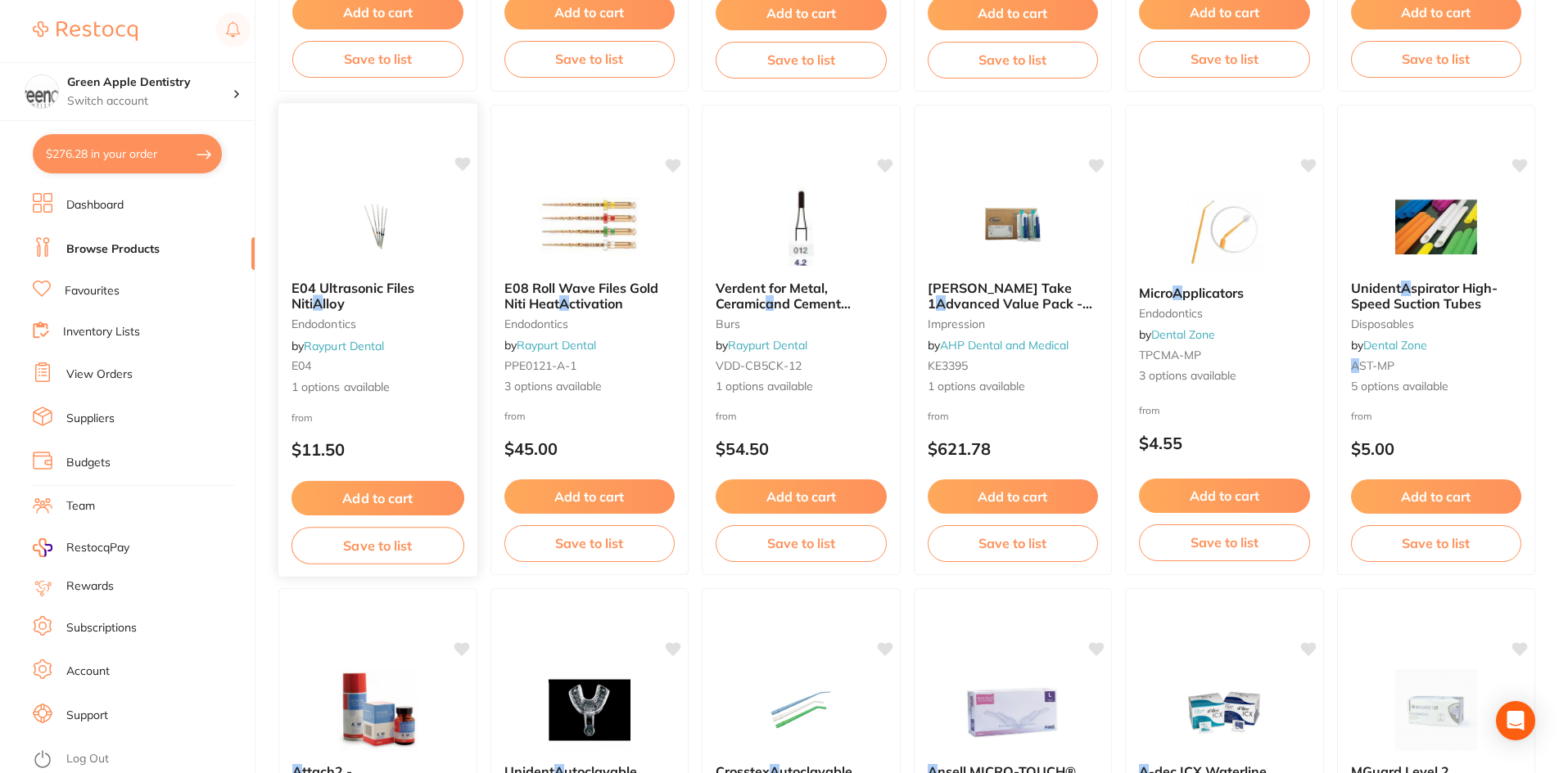
click at [378, 232] on img at bounding box center [377, 226] width 107 height 83
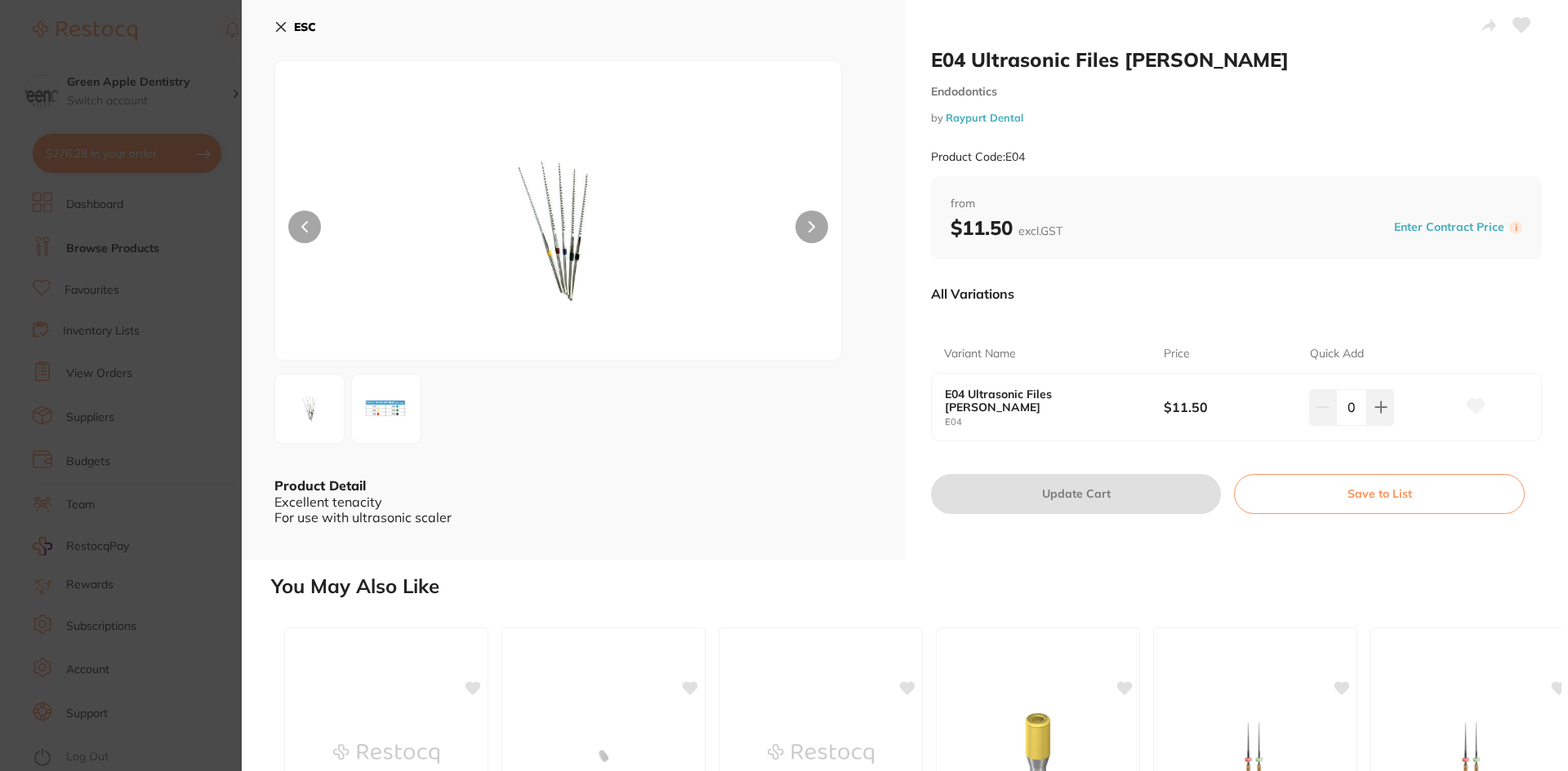
click at [292, 21] on button "ESC" at bounding box center [295, 26] width 41 height 27
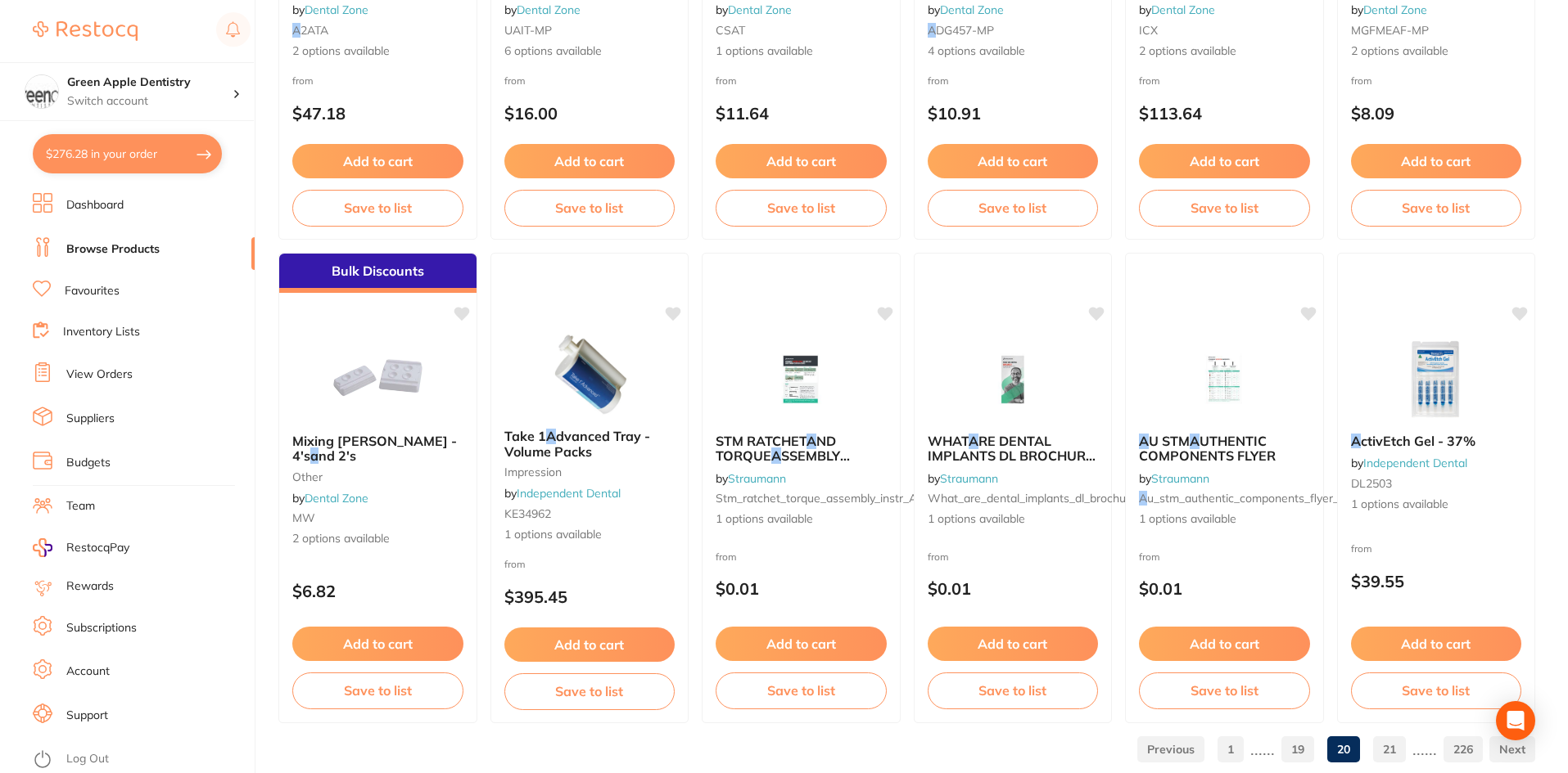
scroll to position [3883, 0]
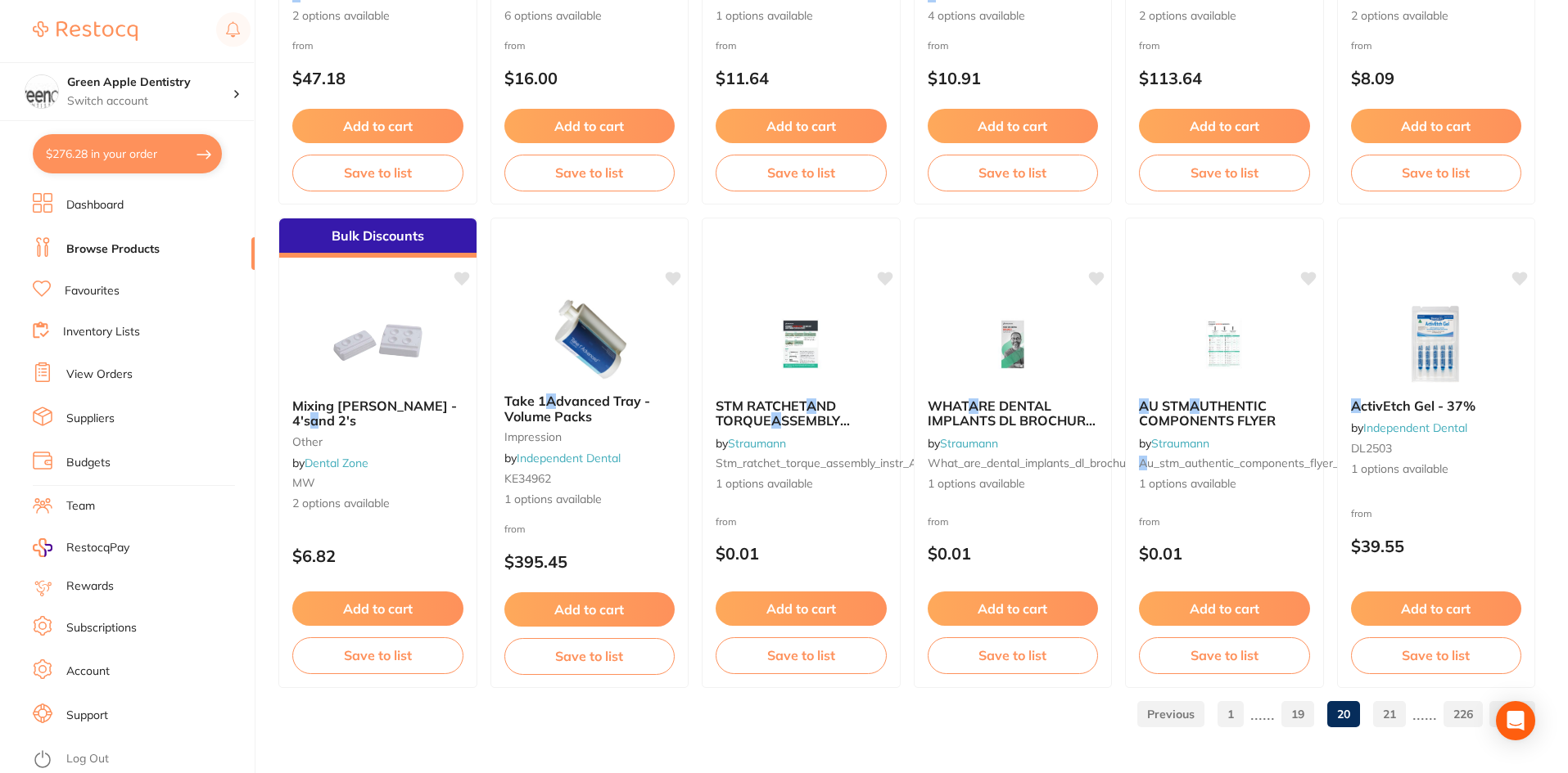
click at [1396, 716] on link "21" at bounding box center [1388, 714] width 32 height 32
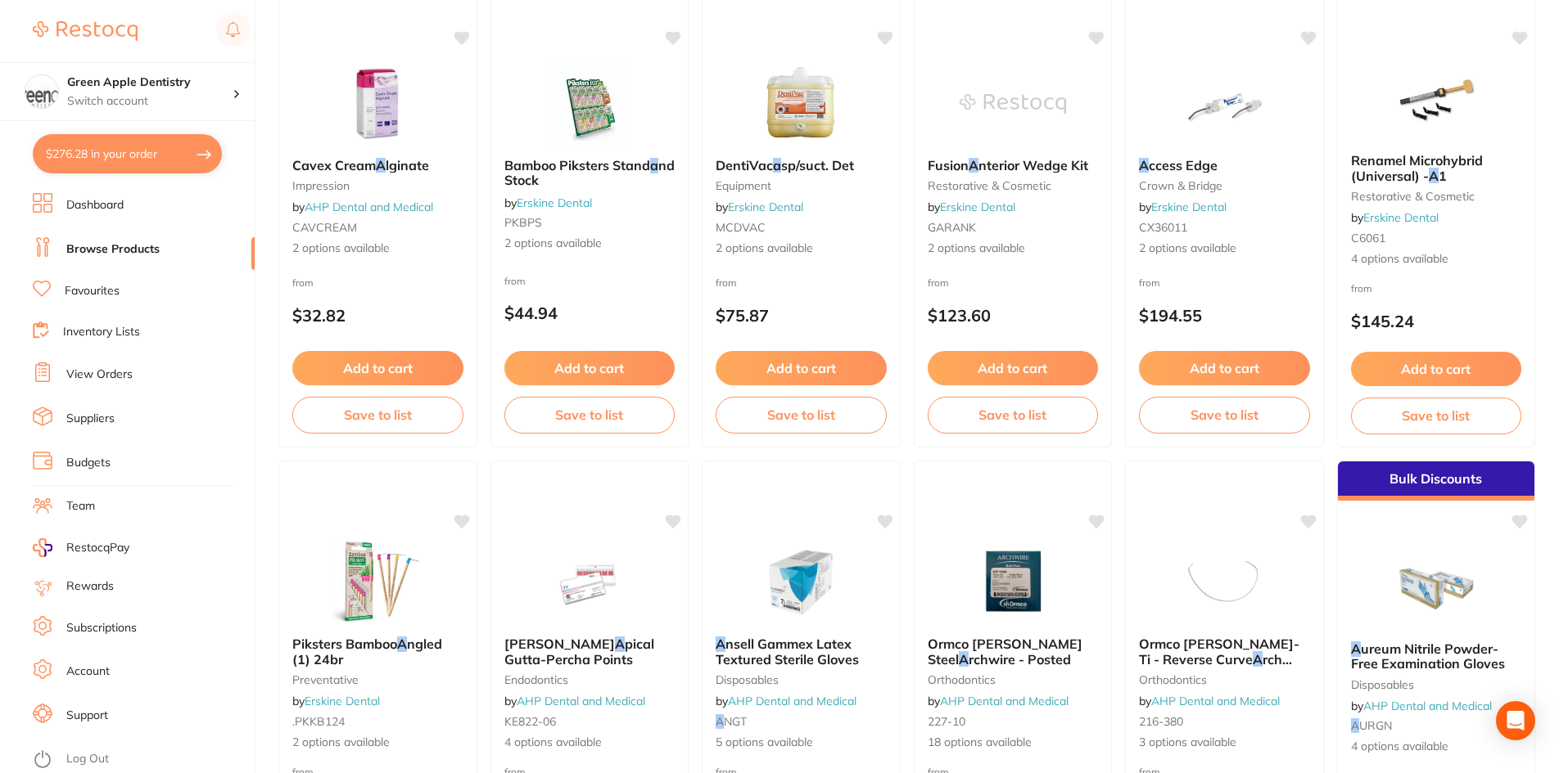
scroll to position [2701, 0]
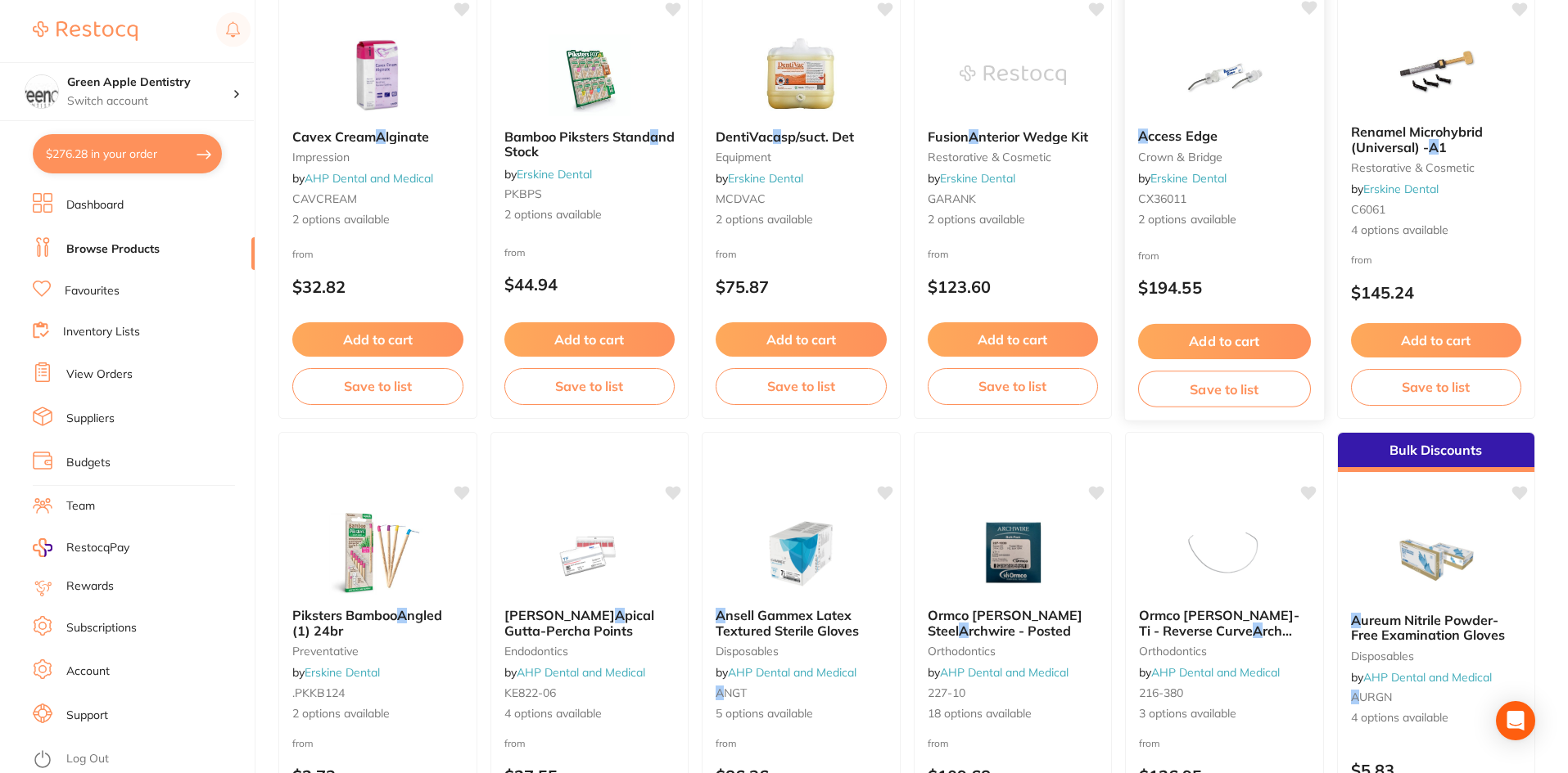
click at [1199, 76] on img at bounding box center [1224, 74] width 107 height 83
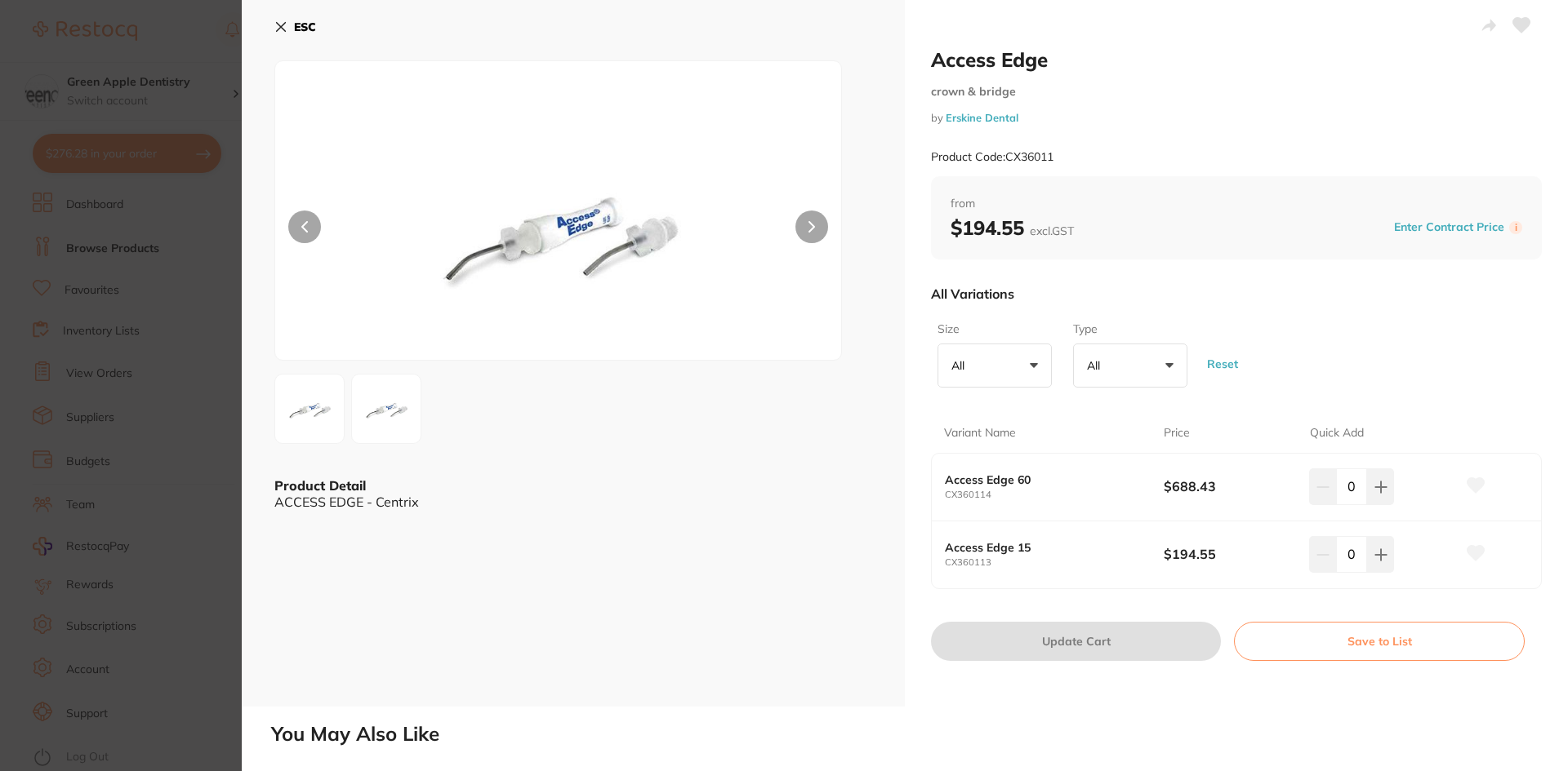
click at [292, 26] on button "ESC" at bounding box center [295, 26] width 41 height 27
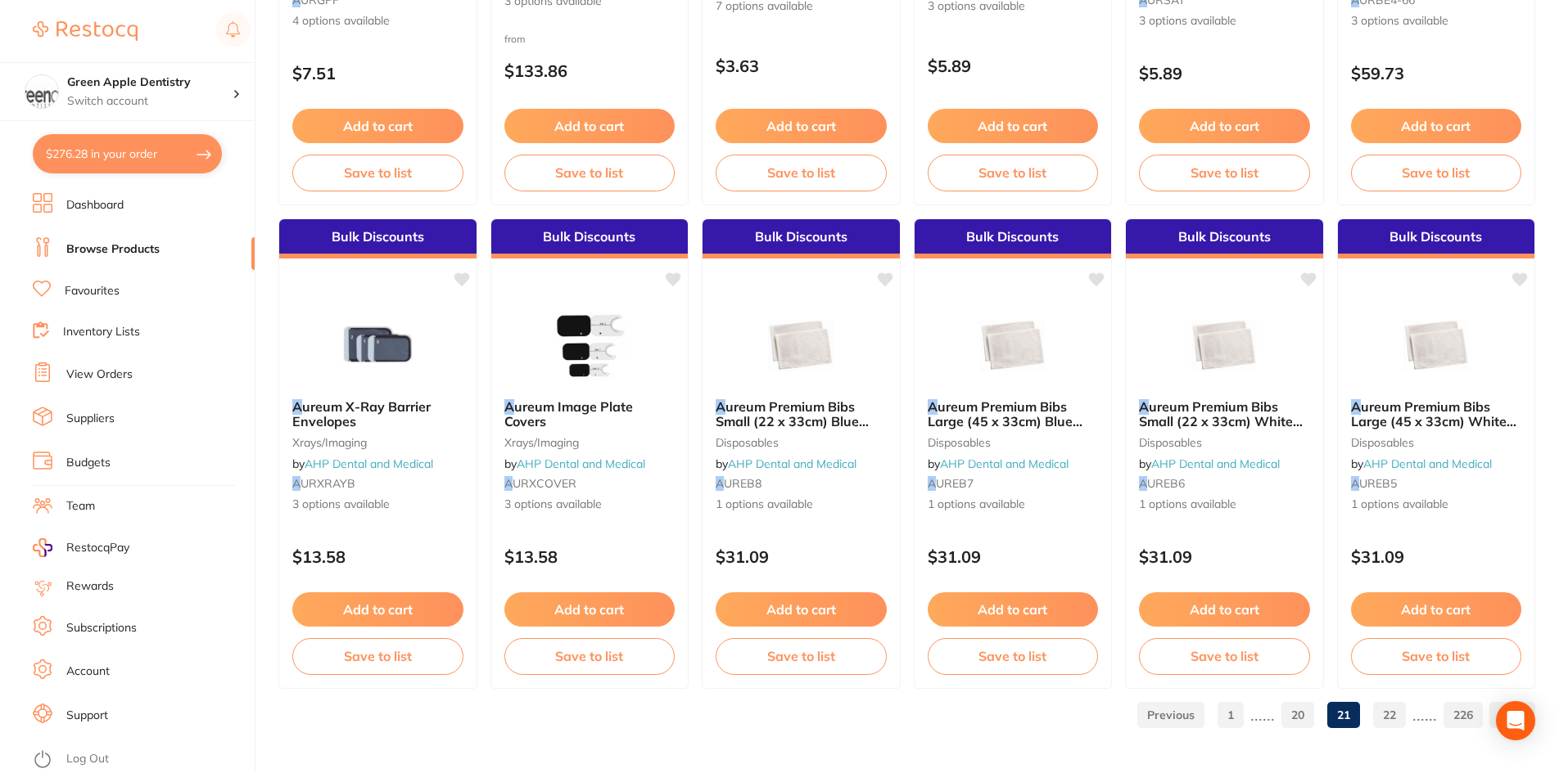
scroll to position [3883, 0]
click at [1392, 709] on link "22" at bounding box center [1388, 714] width 32 height 32
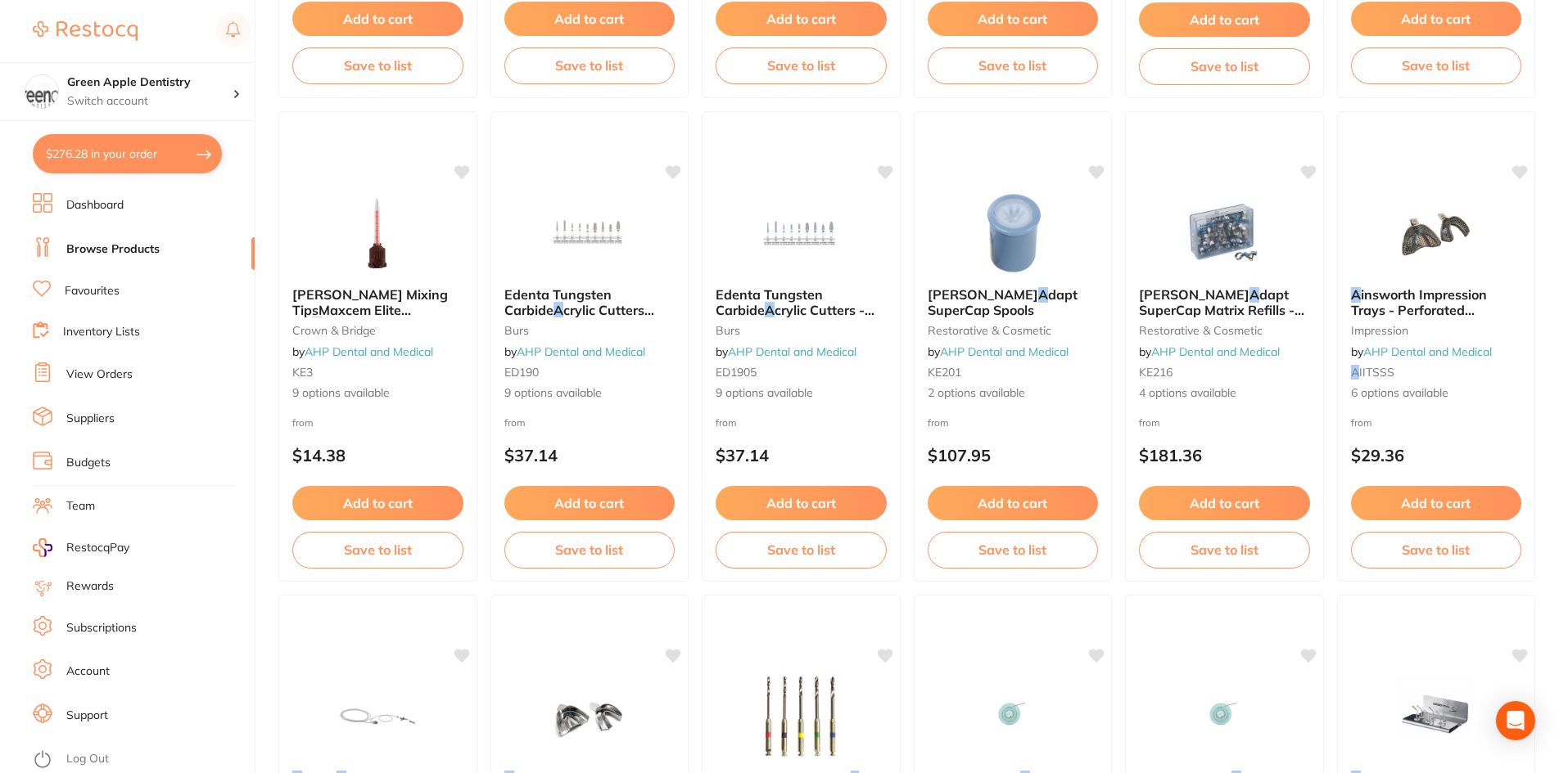
scroll to position [655, 0]
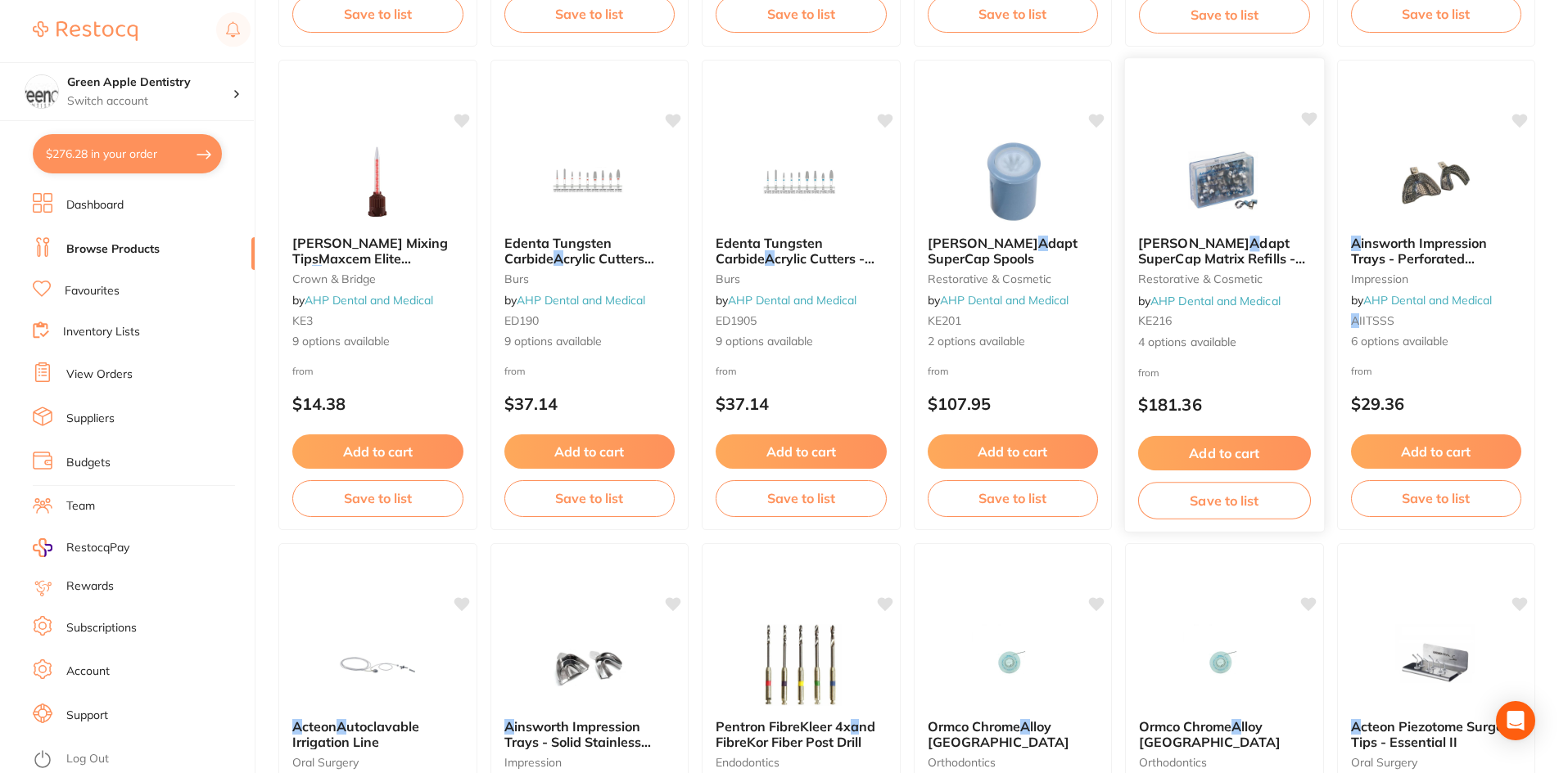
click at [1227, 152] on img at bounding box center [1224, 181] width 107 height 83
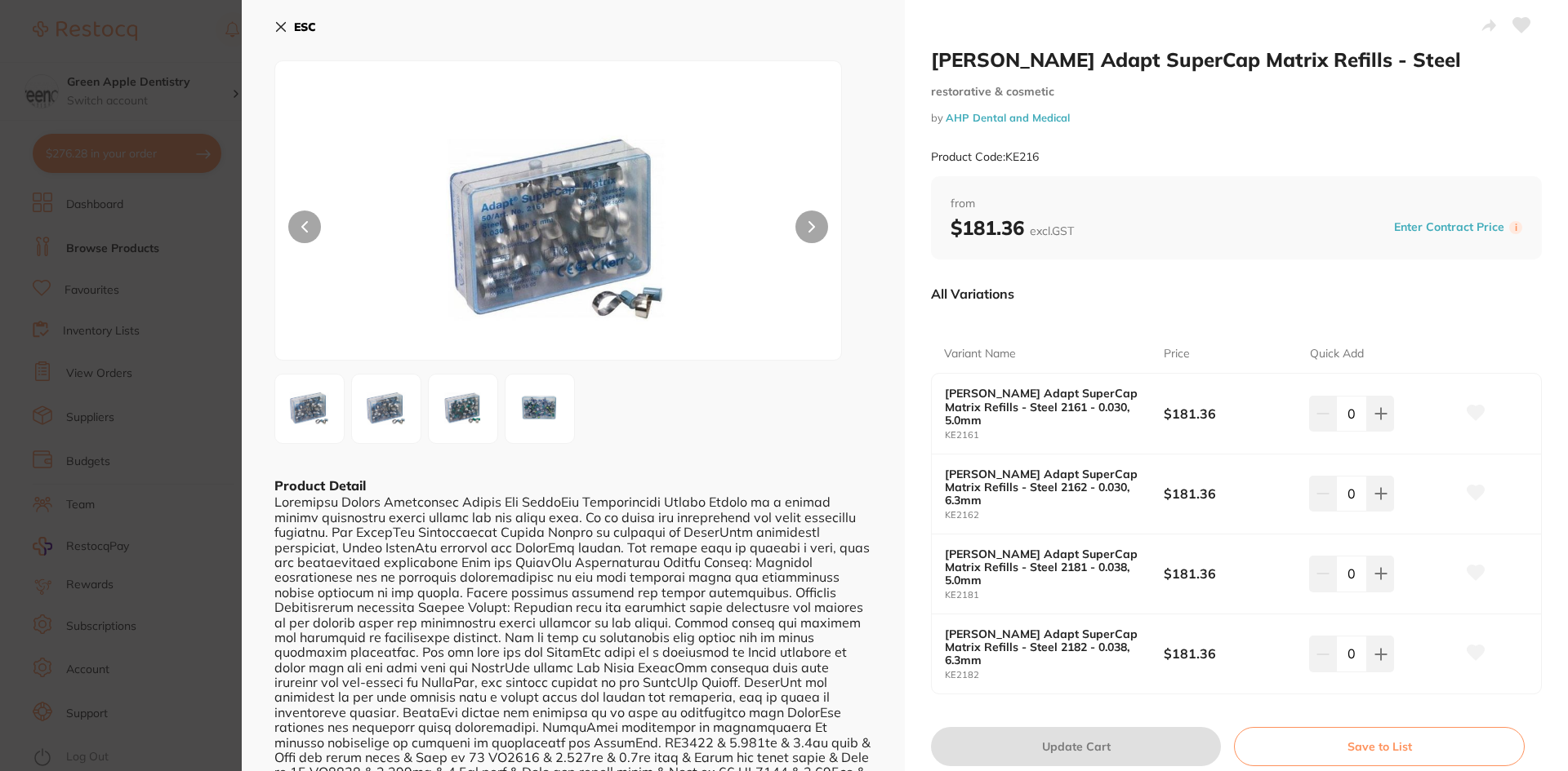
click at [286, 24] on icon at bounding box center [280, 26] width 13 height 13
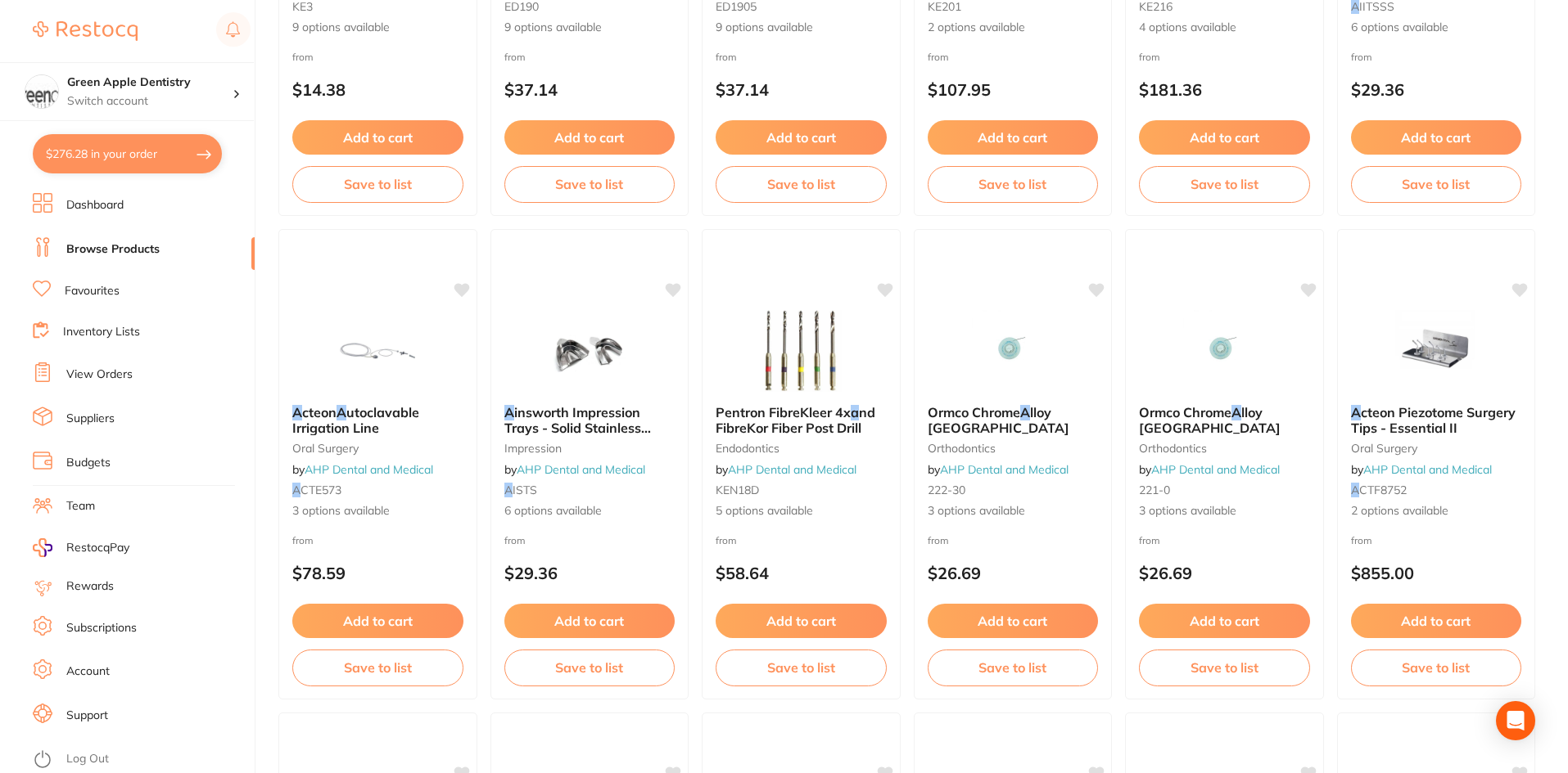
scroll to position [1064, 0]
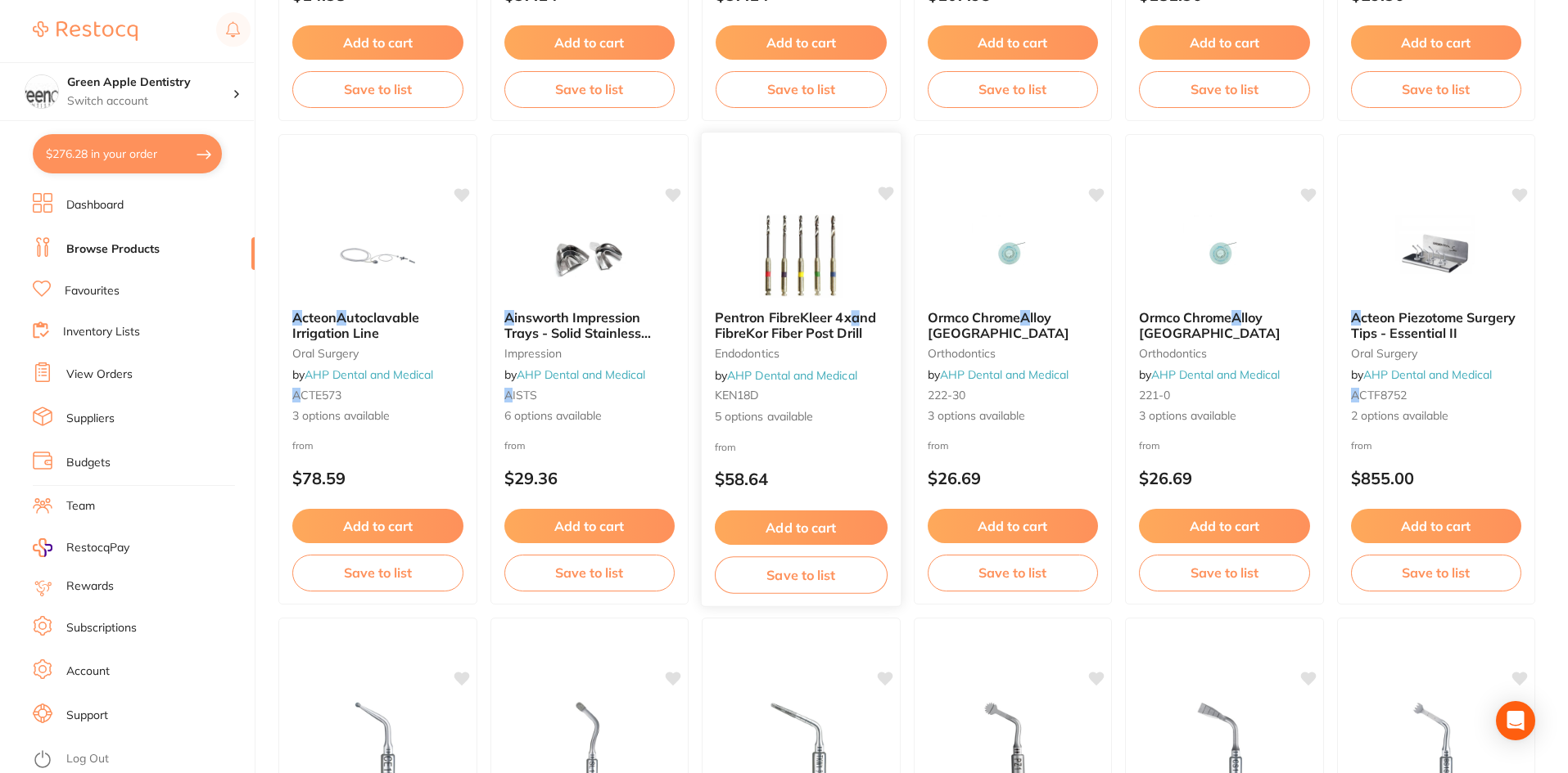
click at [750, 258] on img at bounding box center [801, 255] width 107 height 83
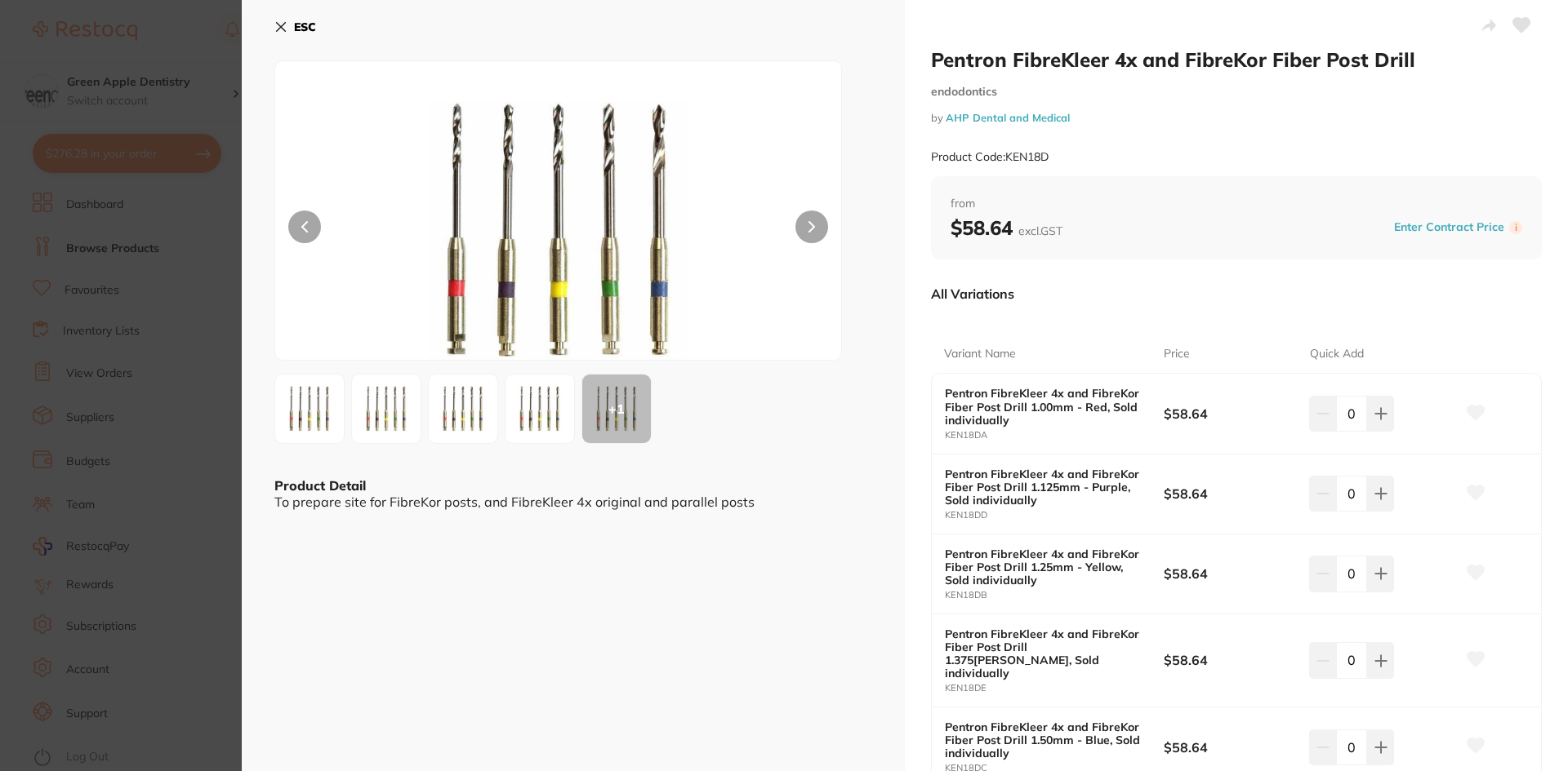
click at [288, 24] on button "ESC" at bounding box center [295, 26] width 41 height 27
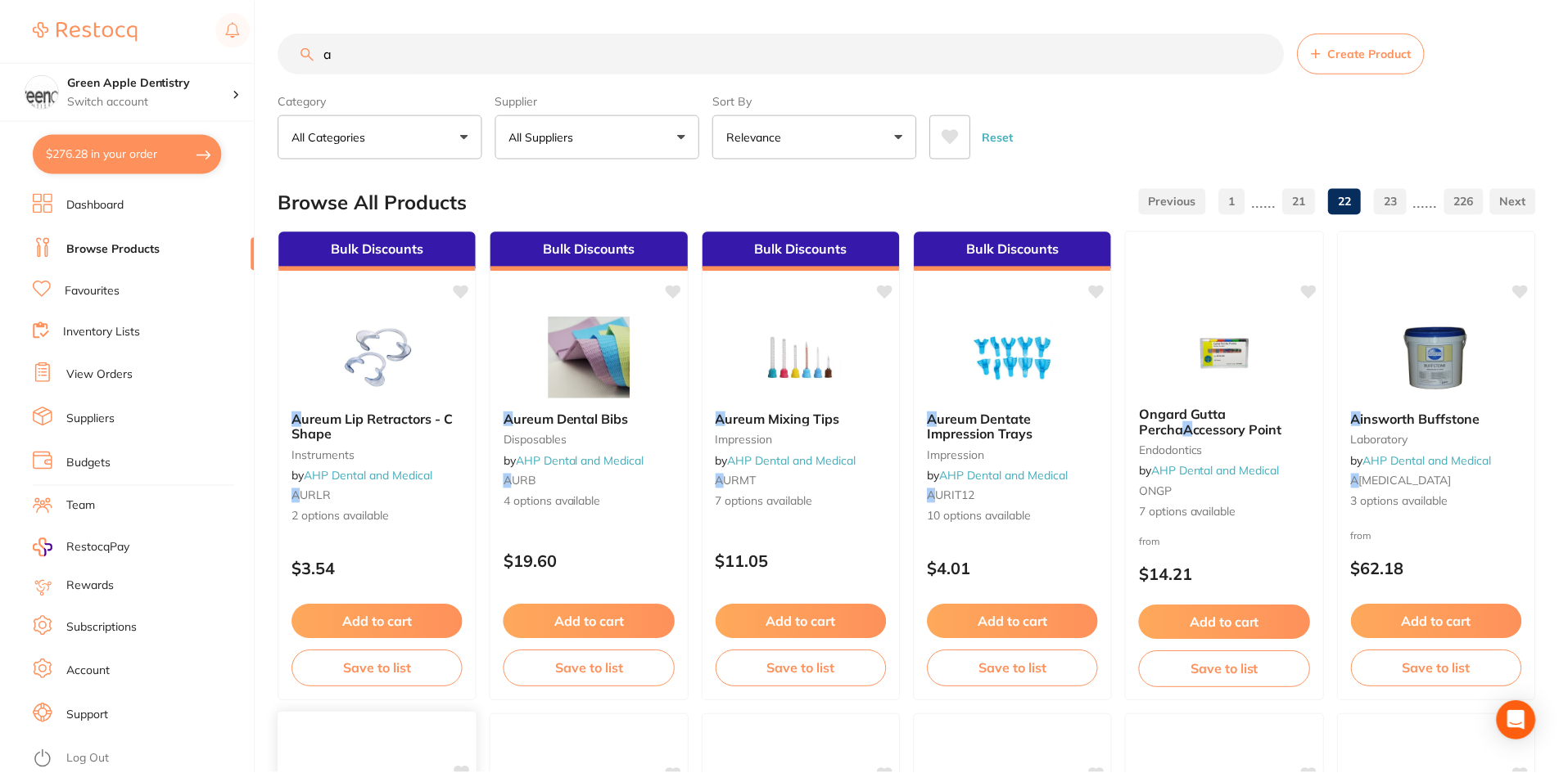
scroll to position [1064, 0]
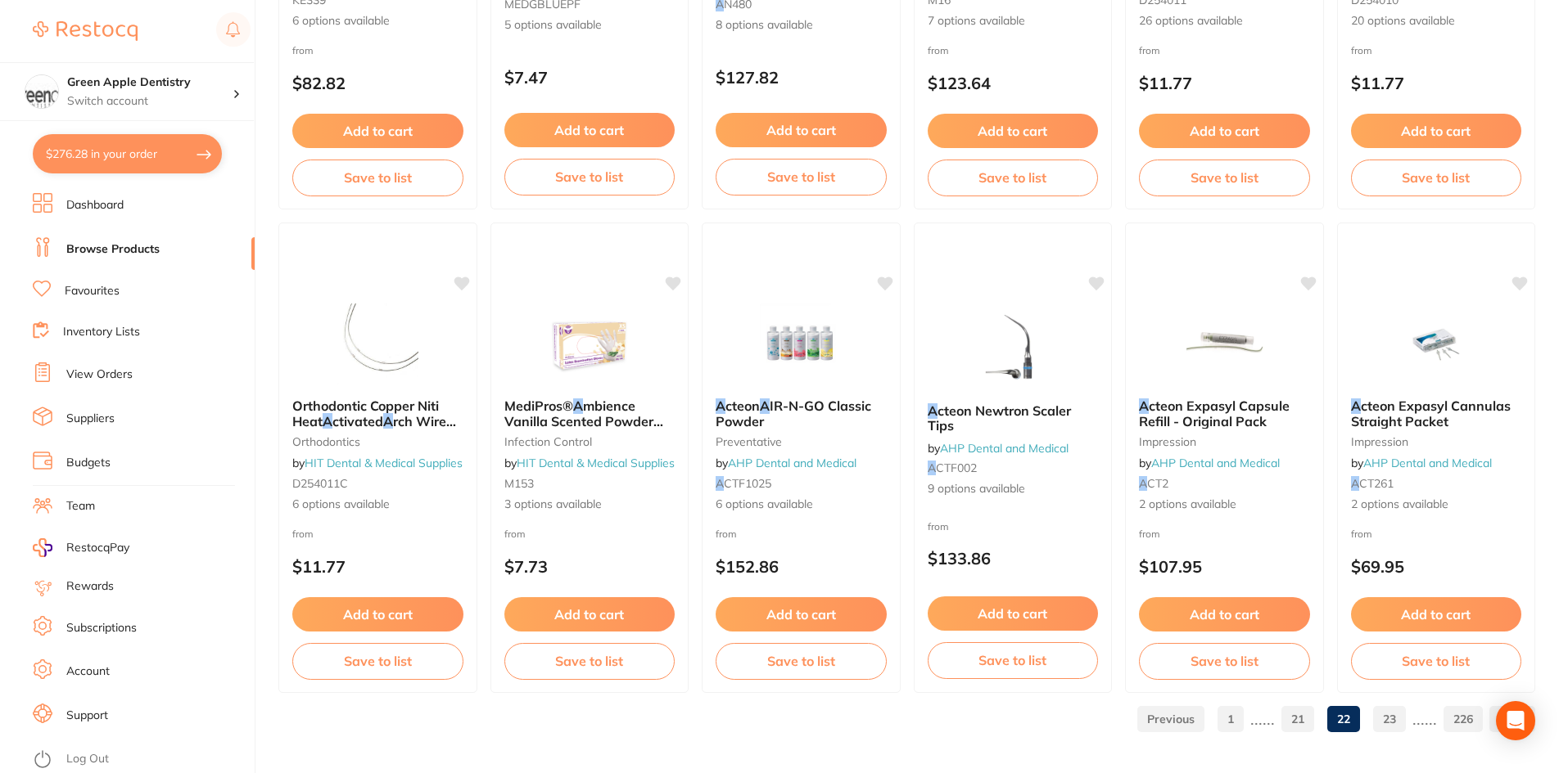
scroll to position [3883, 0]
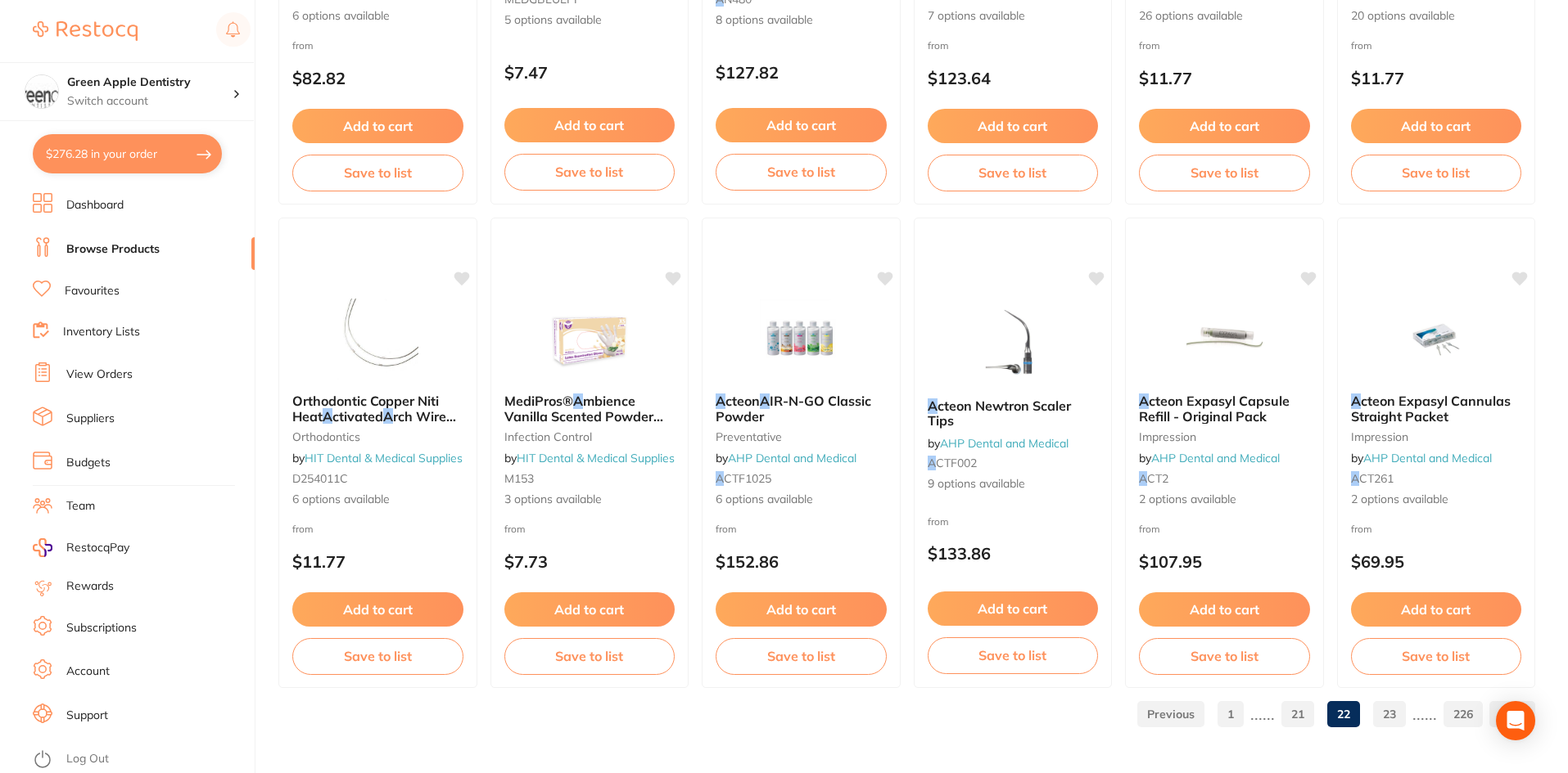
click at [1386, 710] on link "23" at bounding box center [1388, 714] width 32 height 32
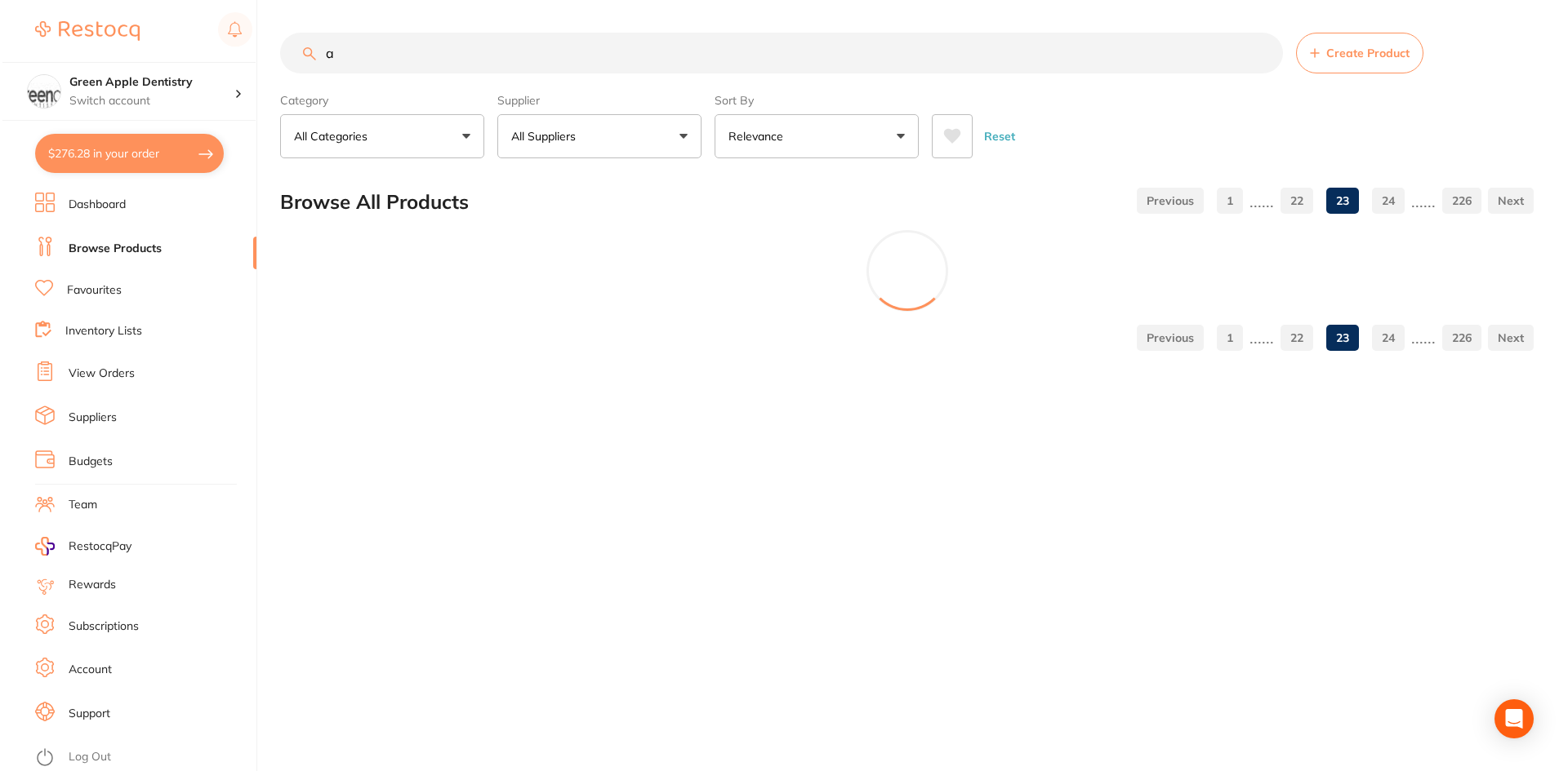
scroll to position [0, 0]
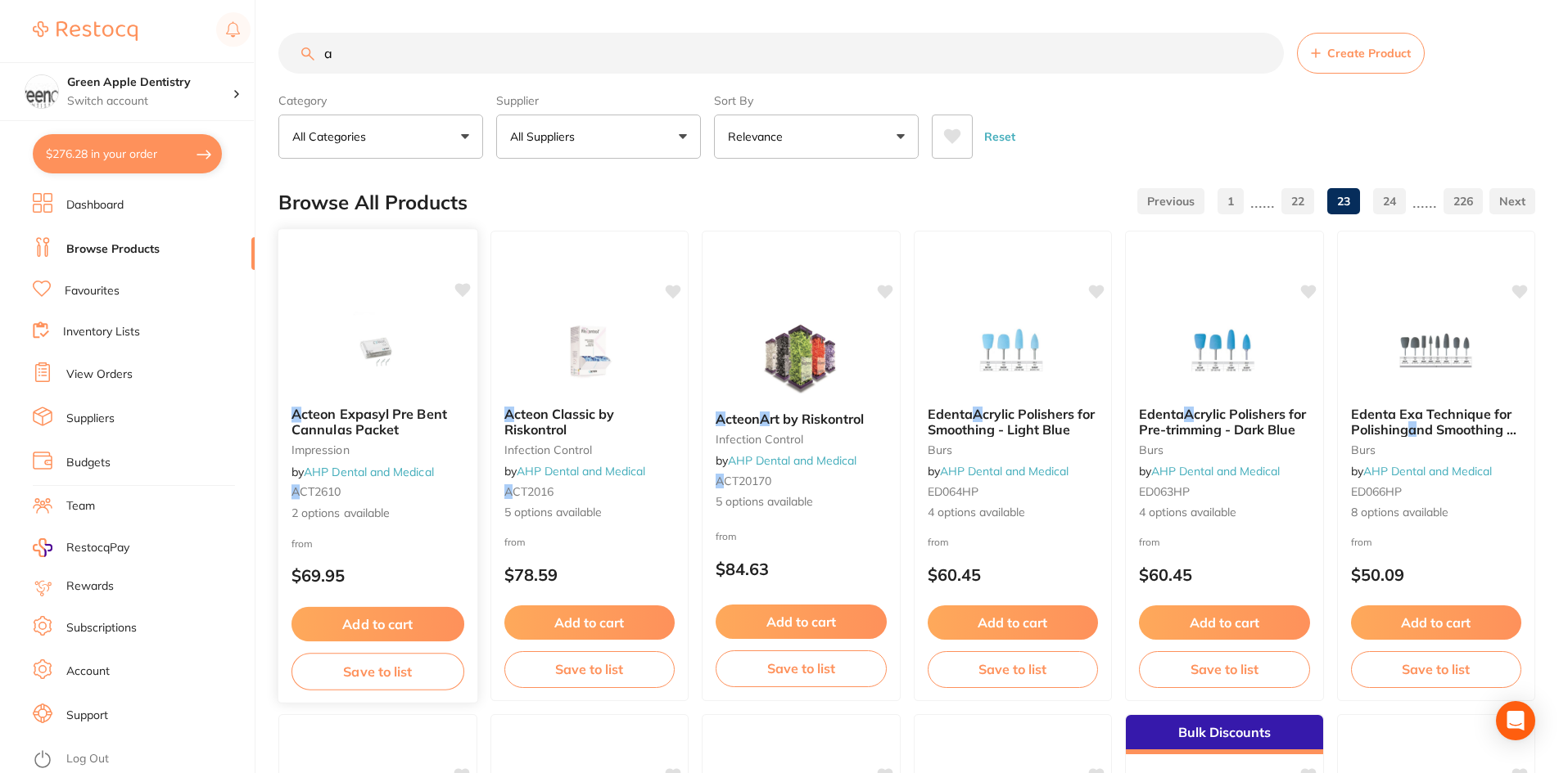
click at [373, 368] on img at bounding box center [377, 353] width 107 height 83
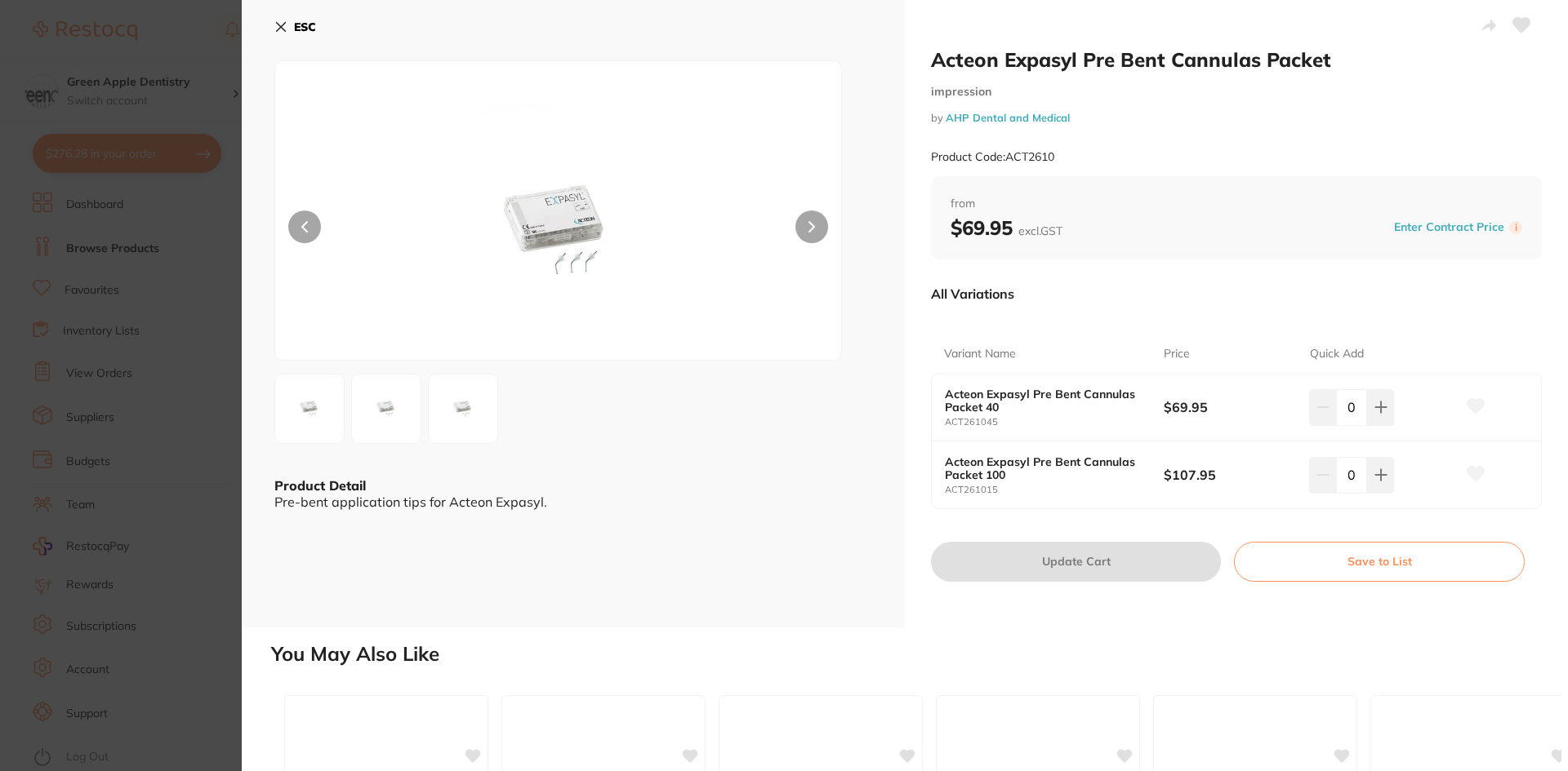
click at [287, 19] on button "ESC" at bounding box center [295, 26] width 41 height 27
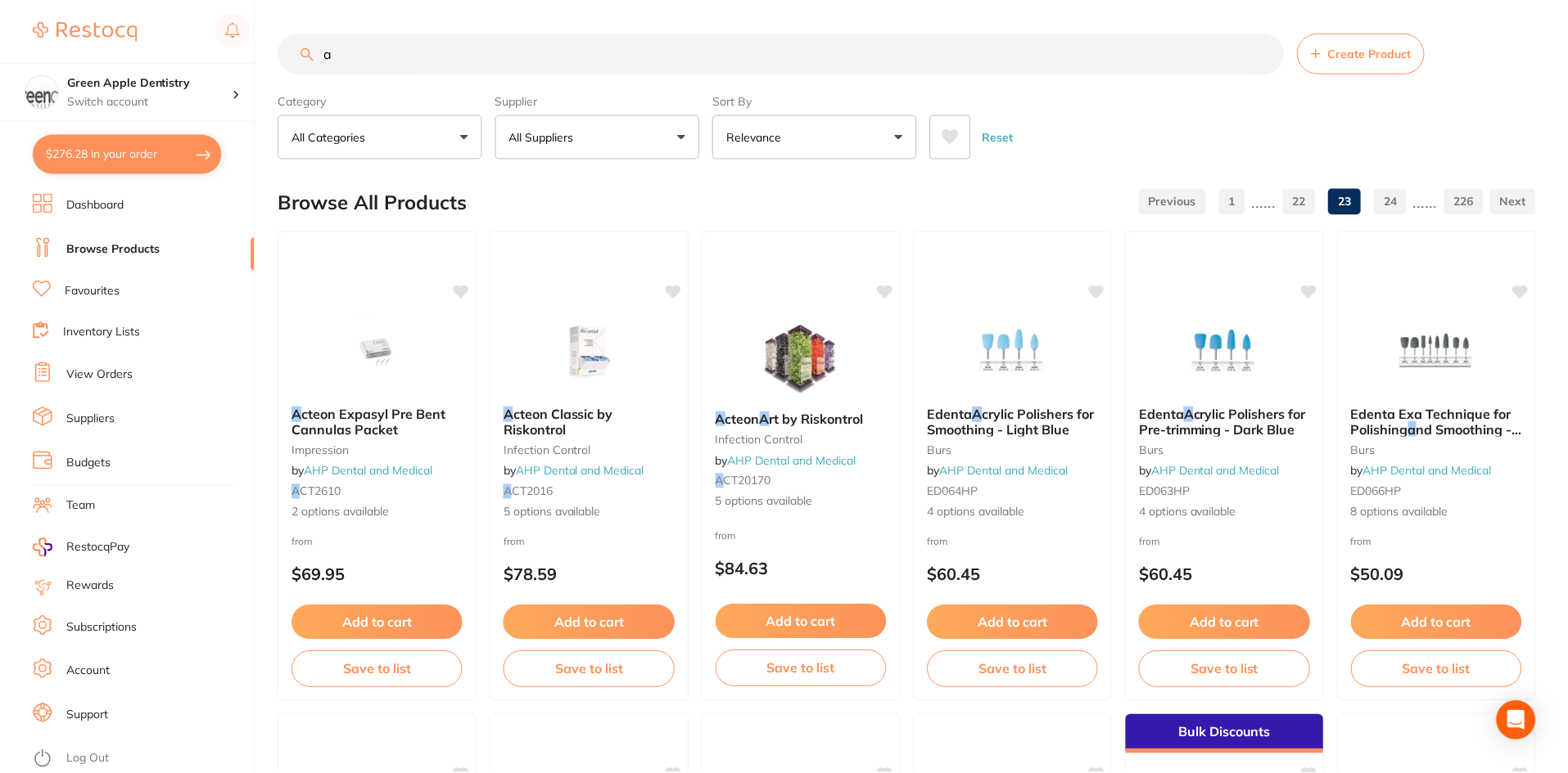
scroll to position [3883, 0]
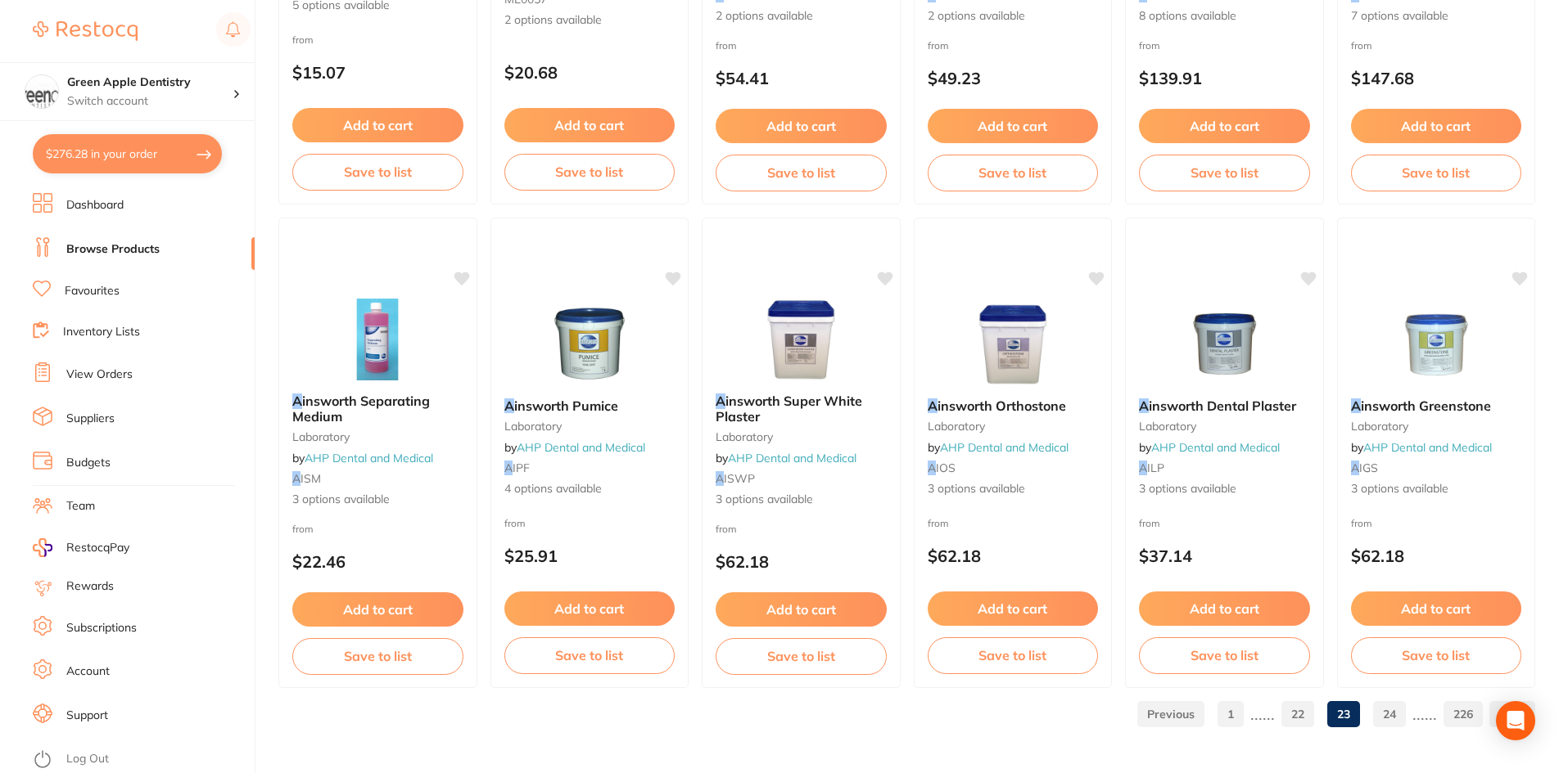
click at [1402, 719] on link "24" at bounding box center [1388, 714] width 32 height 32
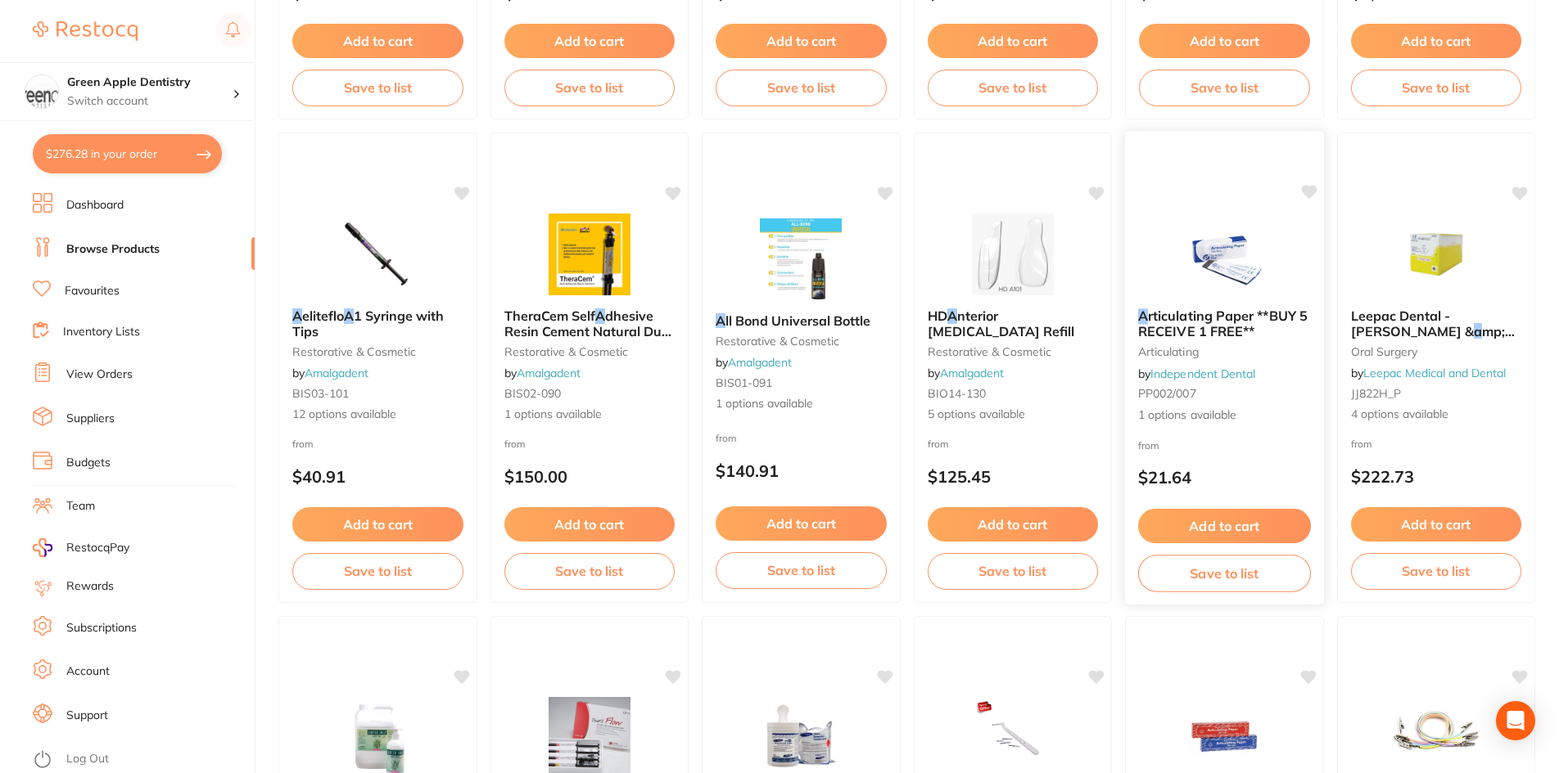
scroll to position [1555, 0]
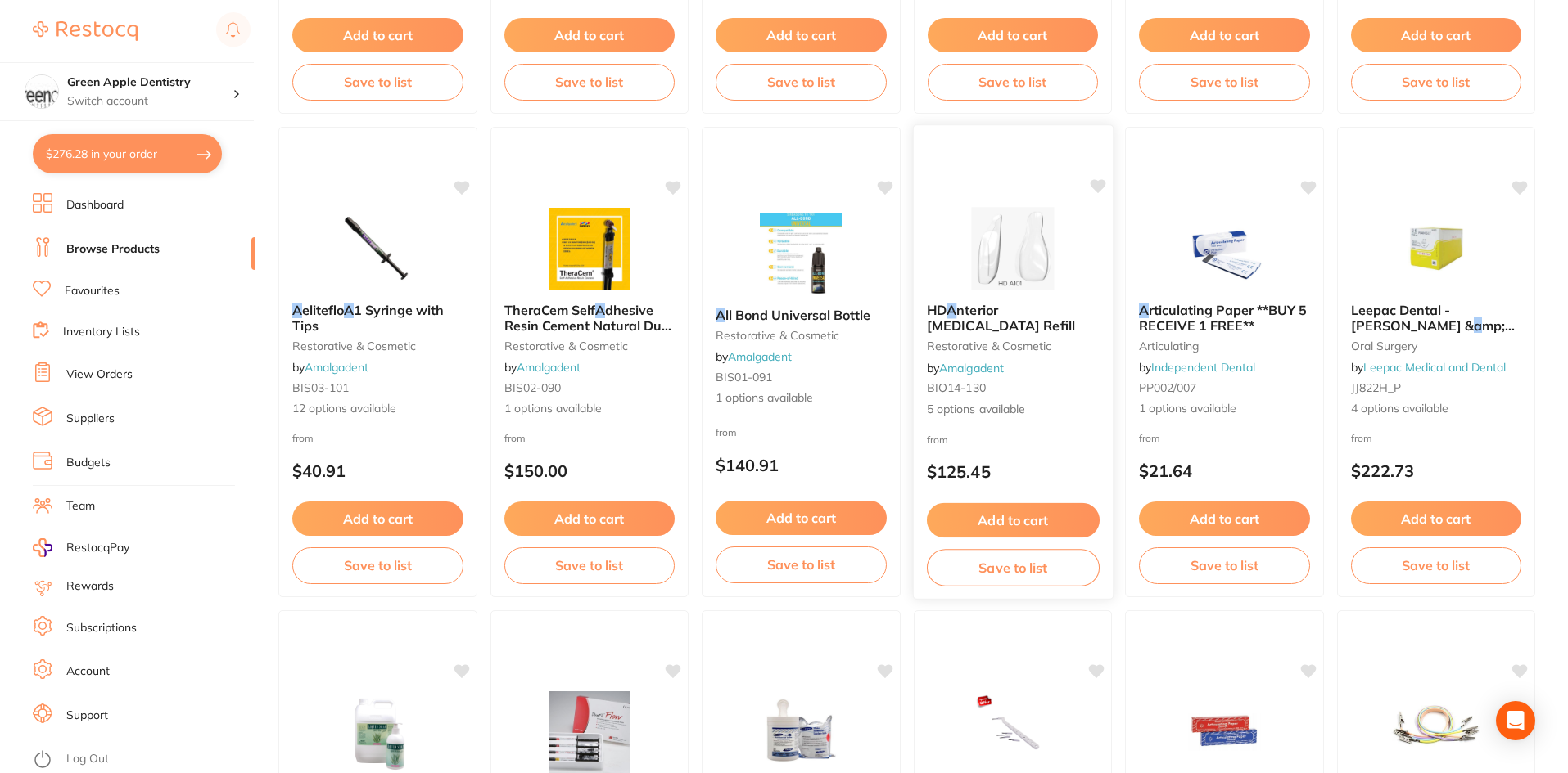
click at [1014, 230] on img at bounding box center [1012, 248] width 107 height 83
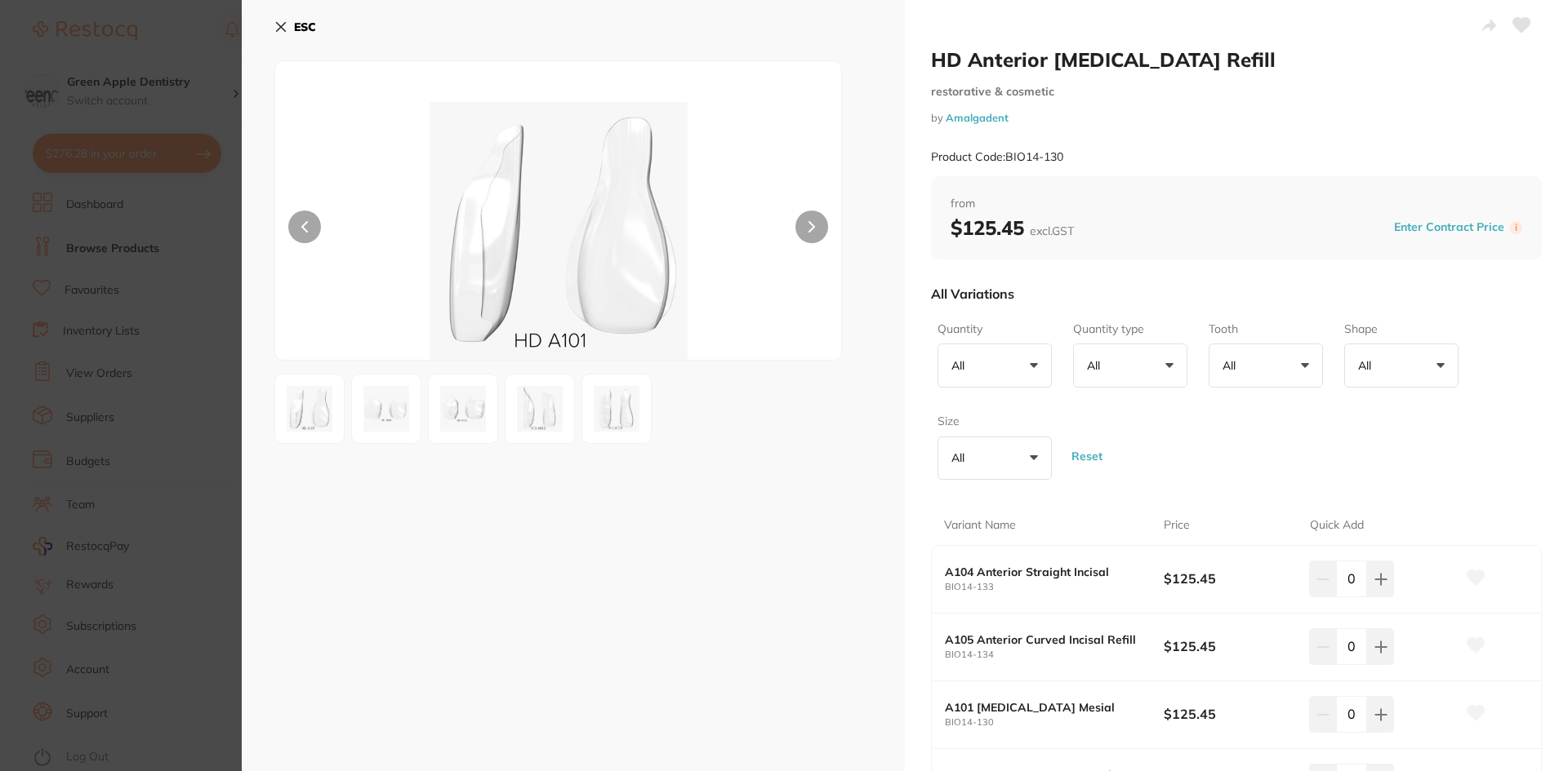
click at [307, 17] on button "ESC" at bounding box center [295, 26] width 41 height 27
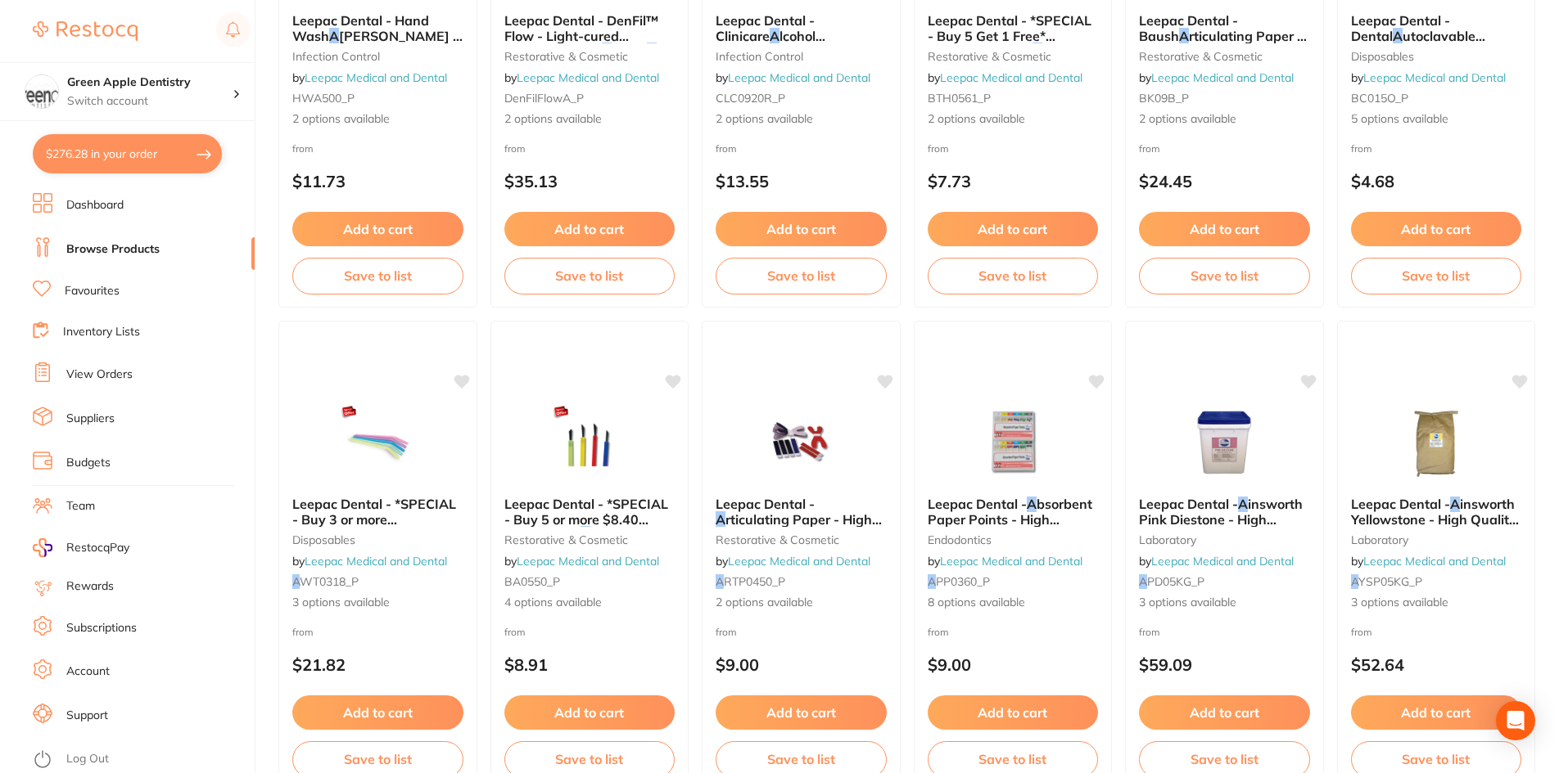
scroll to position [2456, 0]
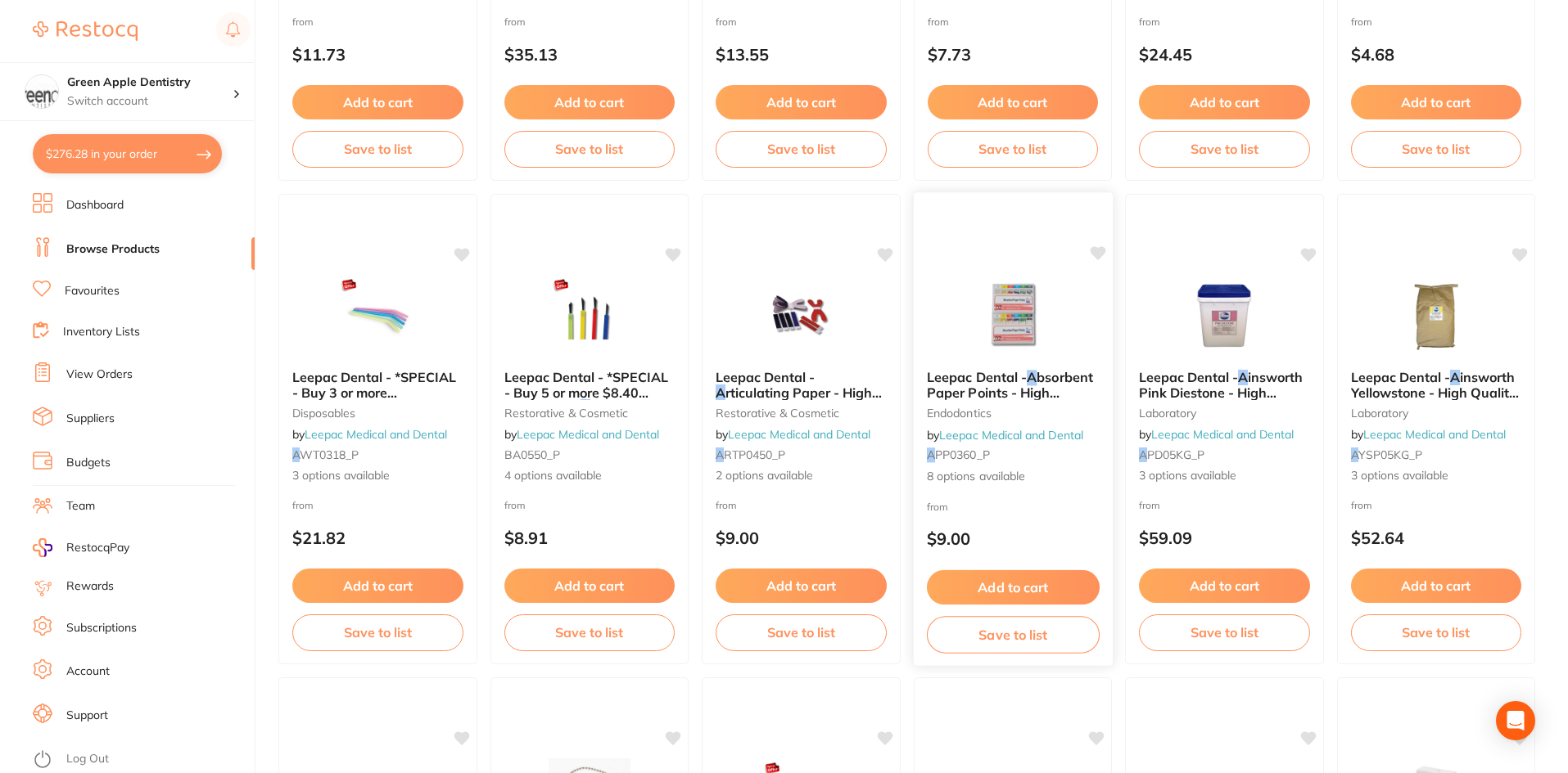
click at [955, 312] on div at bounding box center [1012, 315] width 198 height 83
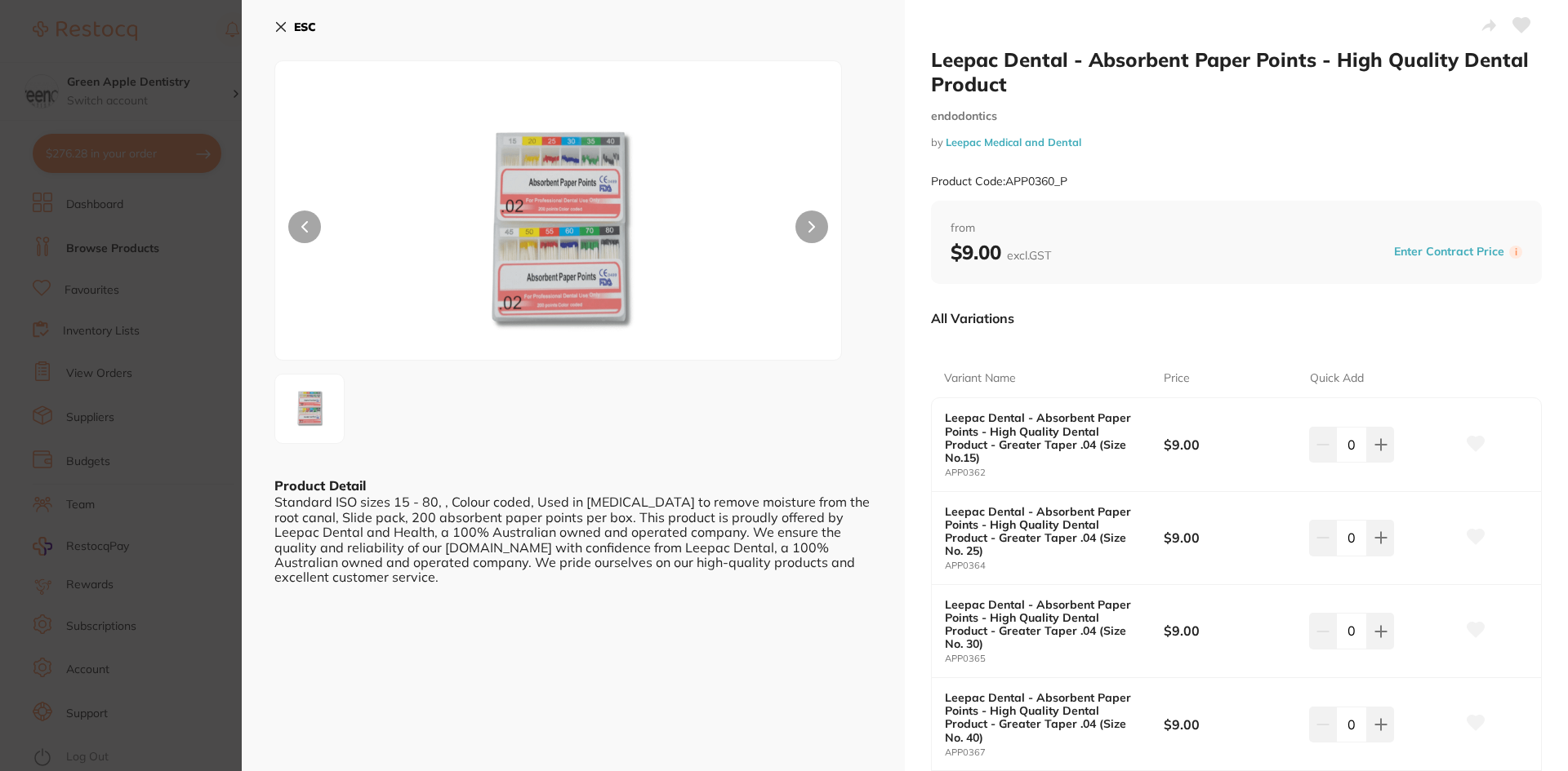
click at [303, 23] on b "ESC" at bounding box center [305, 26] width 22 height 15
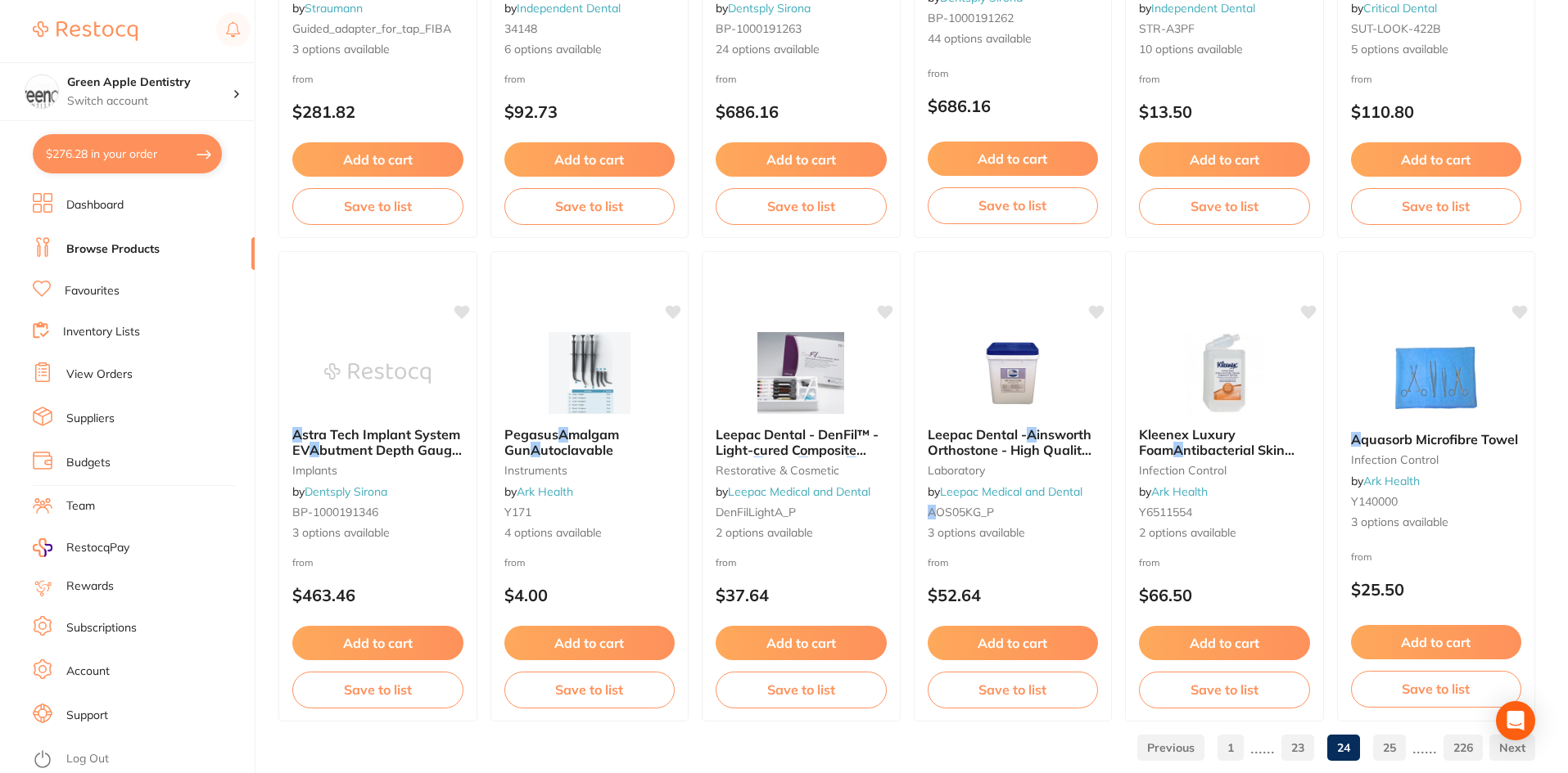
scroll to position [3883, 0]
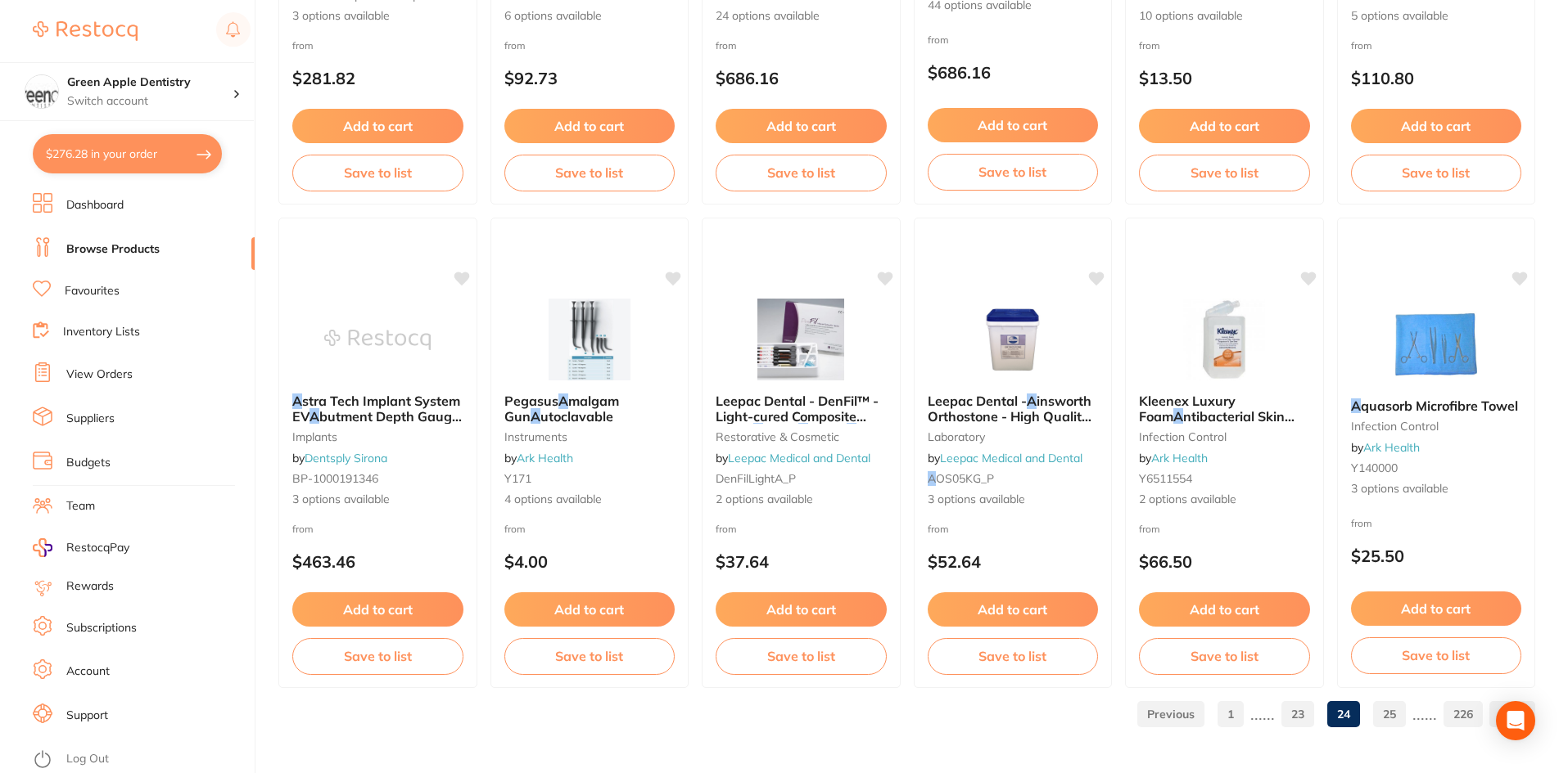
click at [1385, 719] on link "25" at bounding box center [1388, 714] width 32 height 32
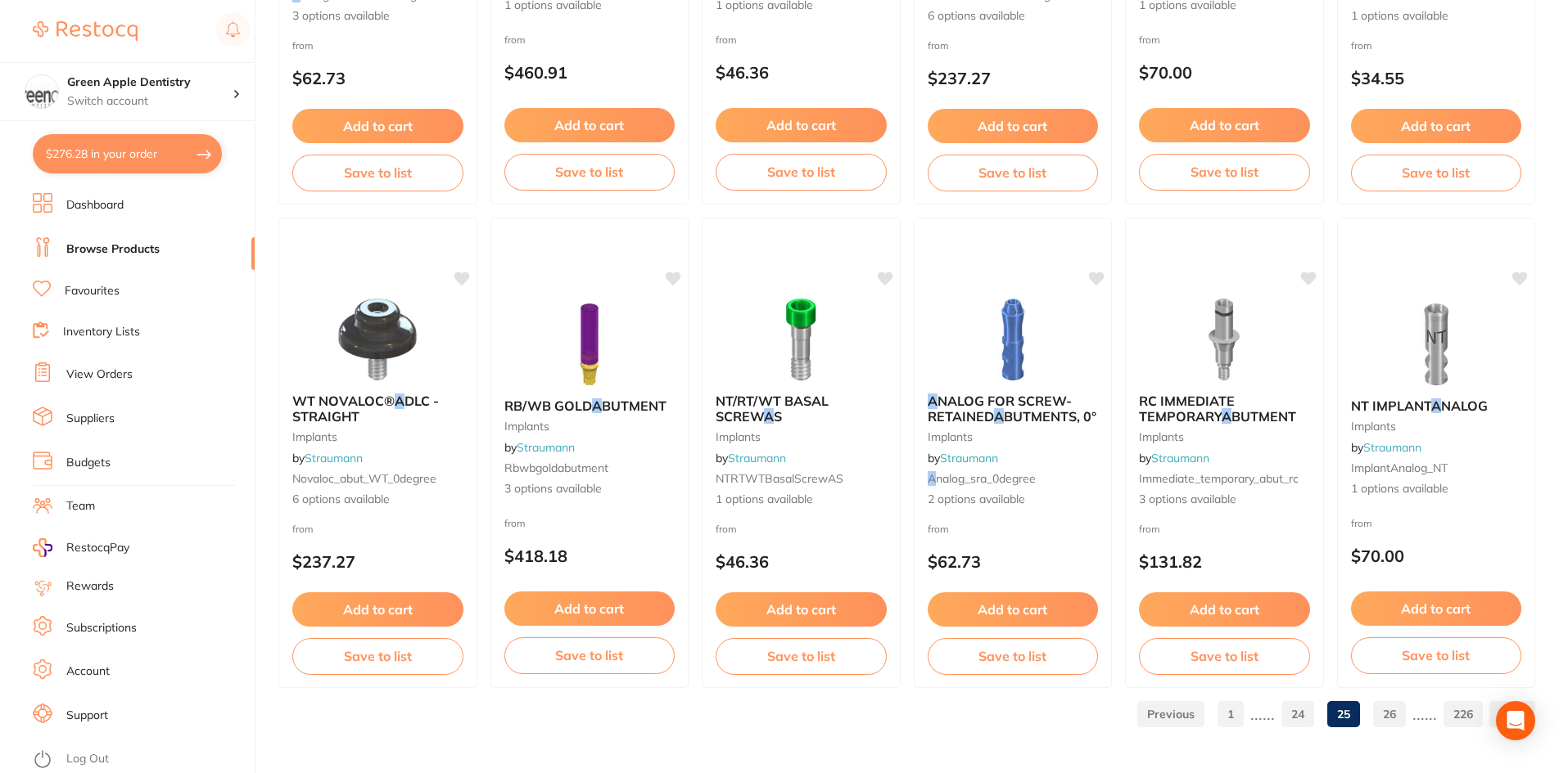
click at [1380, 715] on link "26" at bounding box center [1388, 714] width 32 height 32
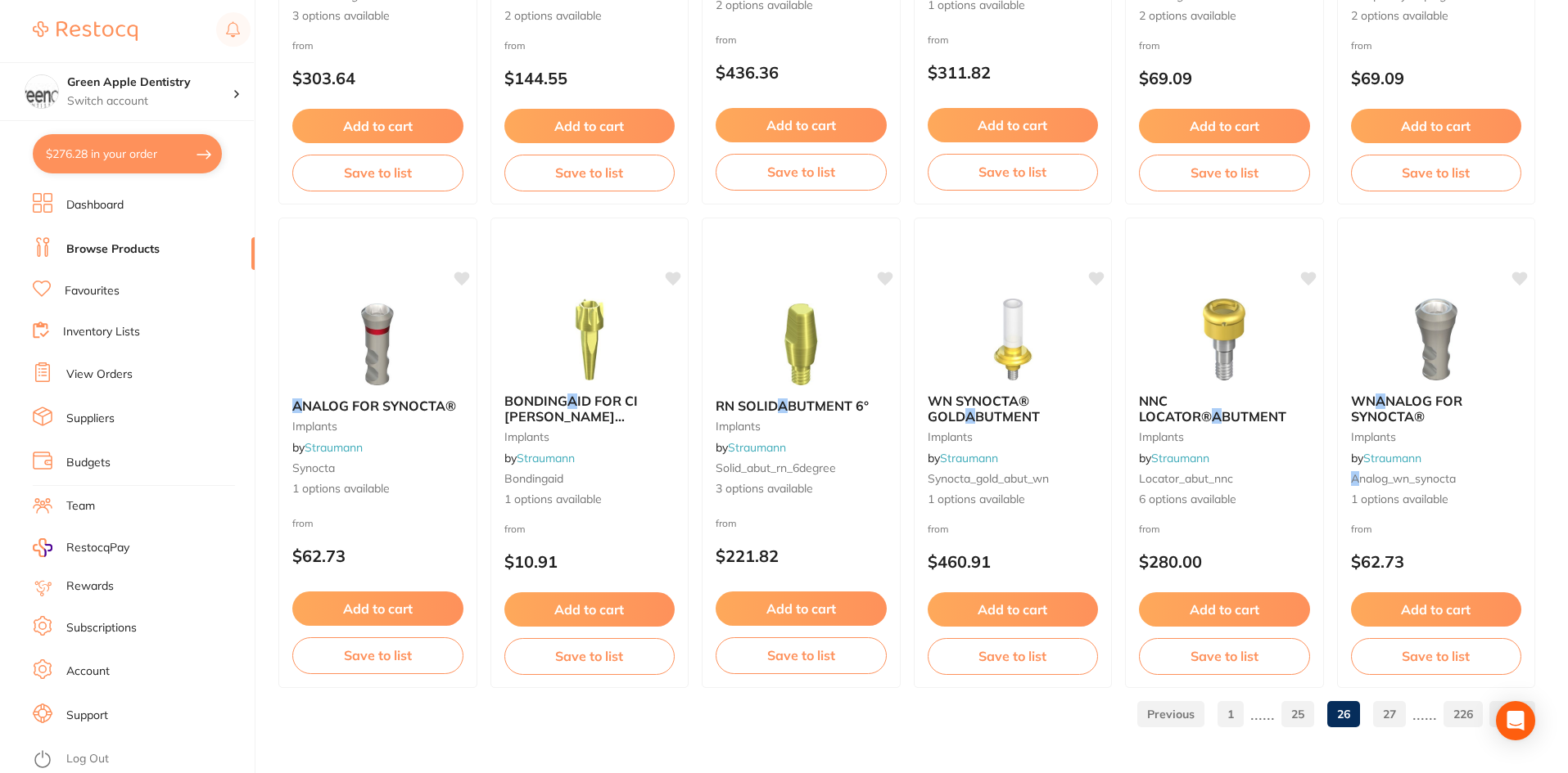
click at [1386, 708] on link "27" at bounding box center [1388, 714] width 32 height 32
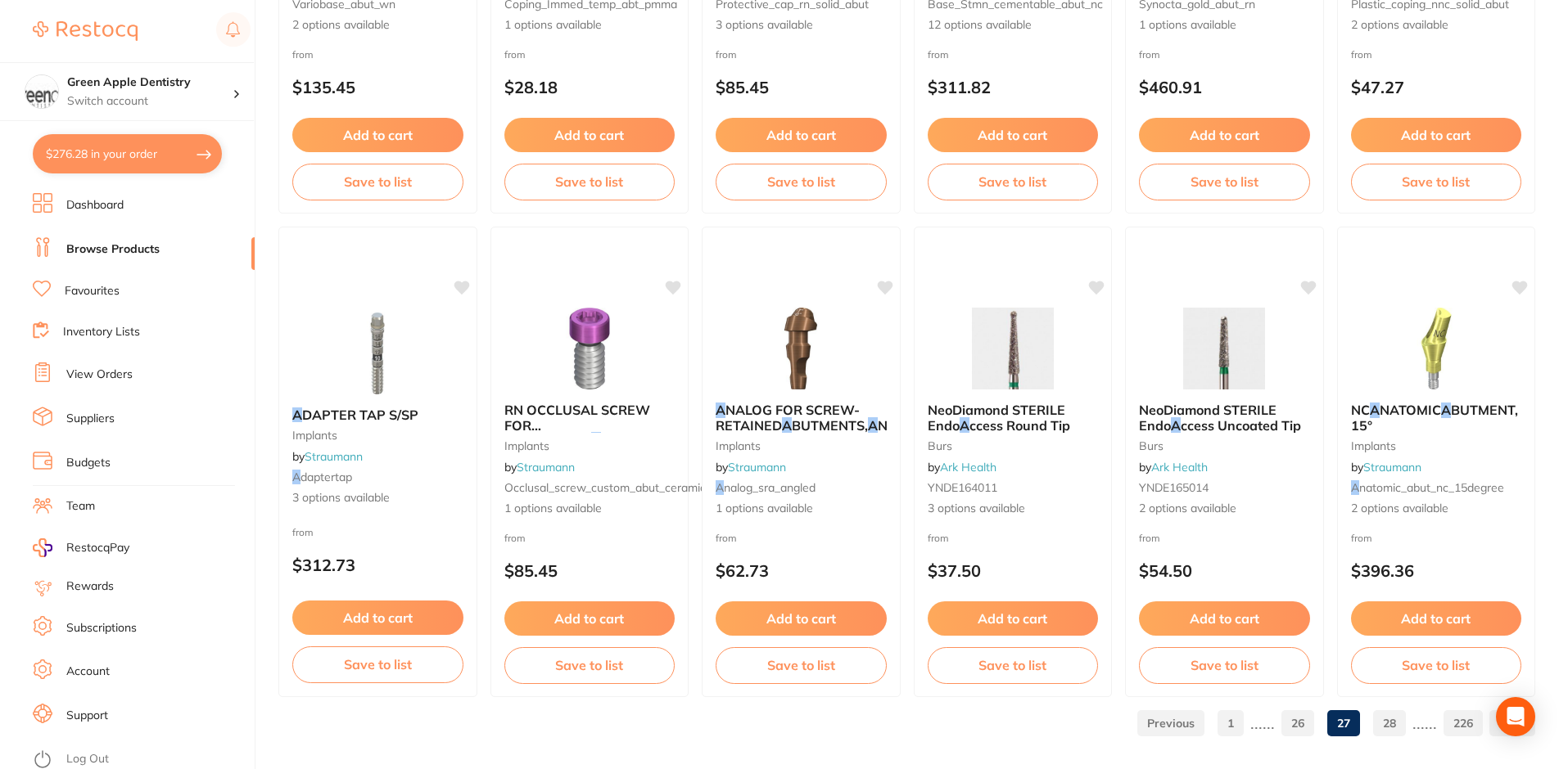
scroll to position [3886, 0]
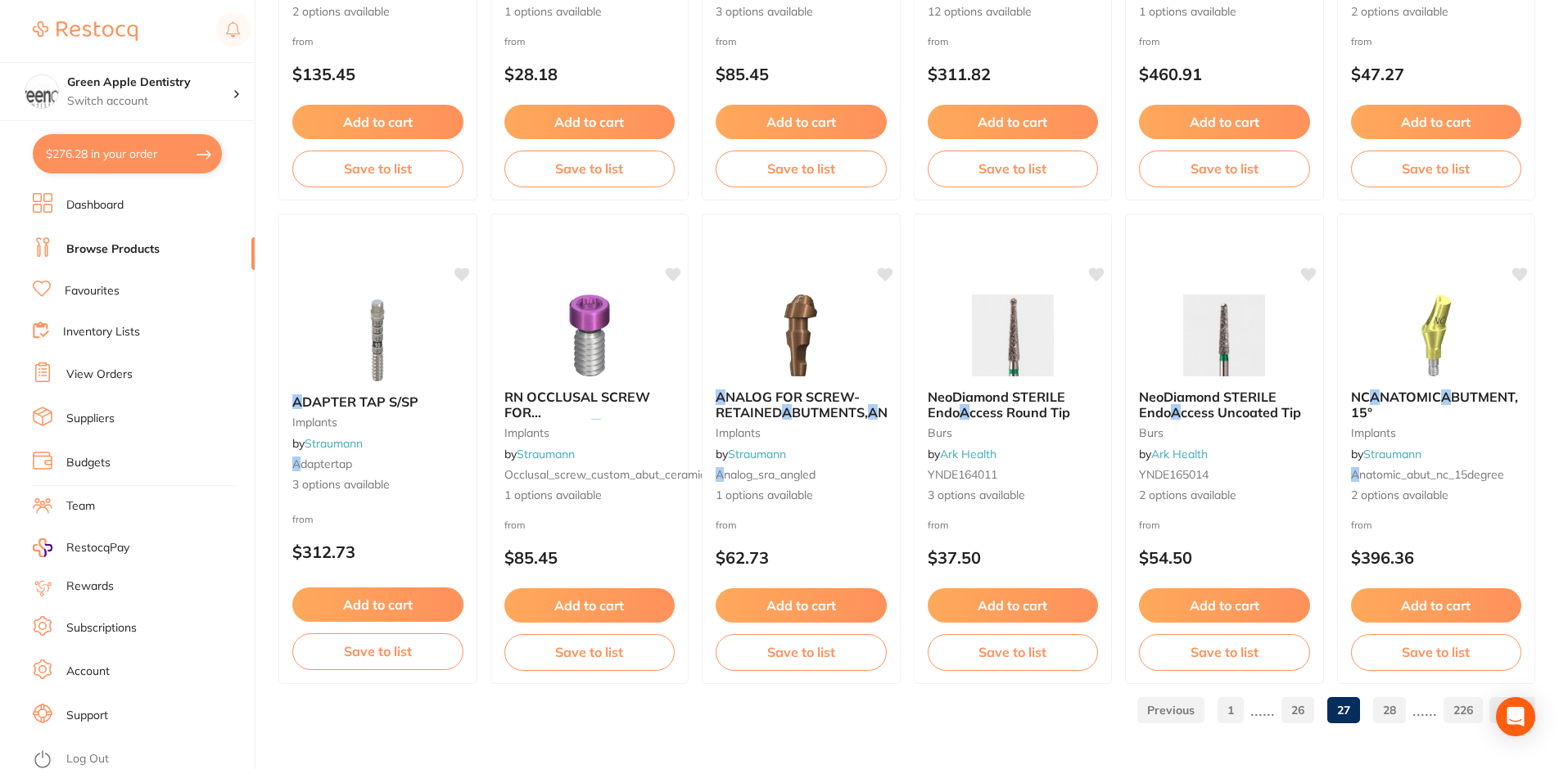
click at [1382, 698] on link "28" at bounding box center [1388, 710] width 32 height 32
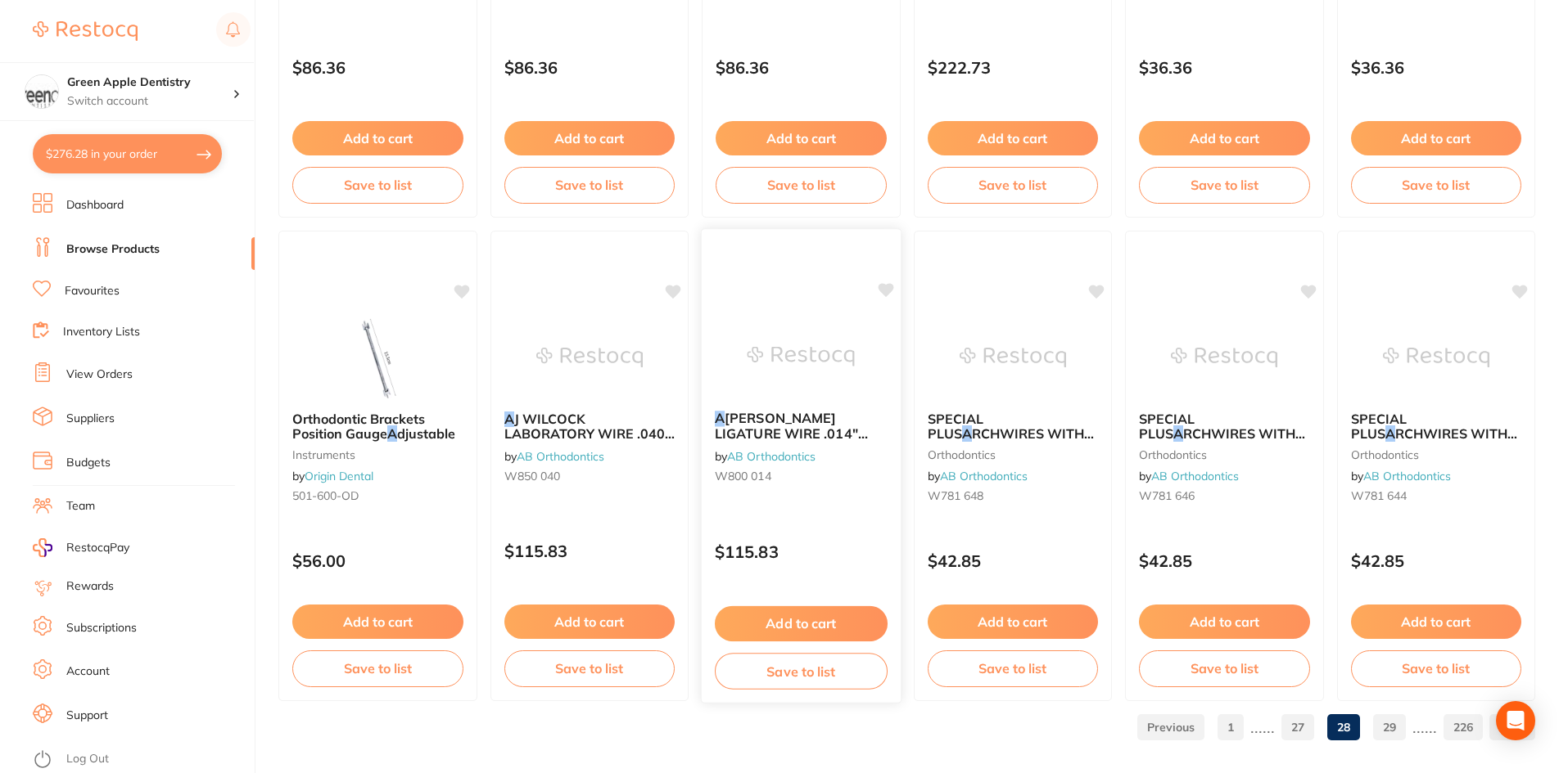
scroll to position [3883, 0]
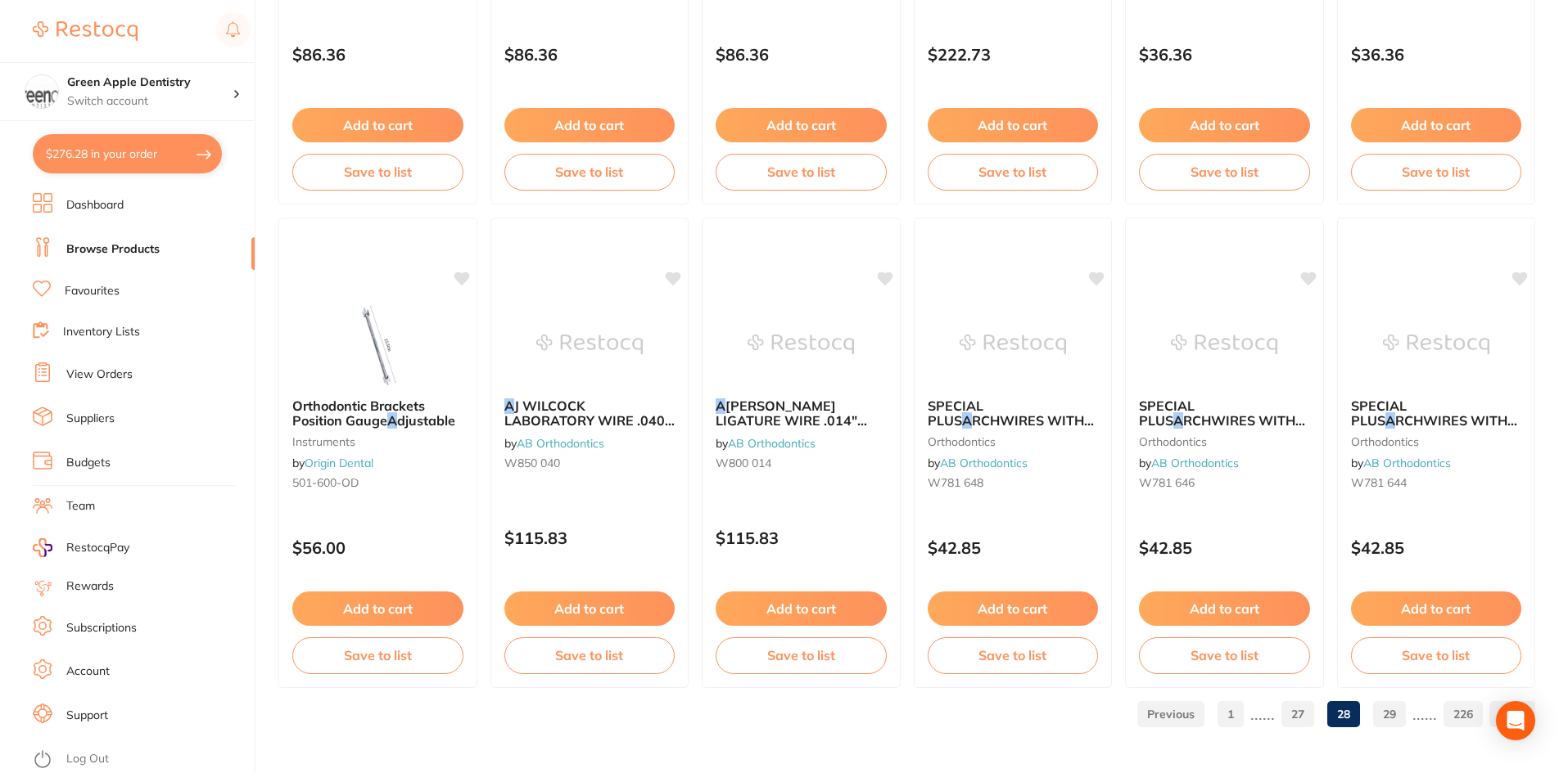
click at [1377, 713] on link "29" at bounding box center [1388, 714] width 32 height 32
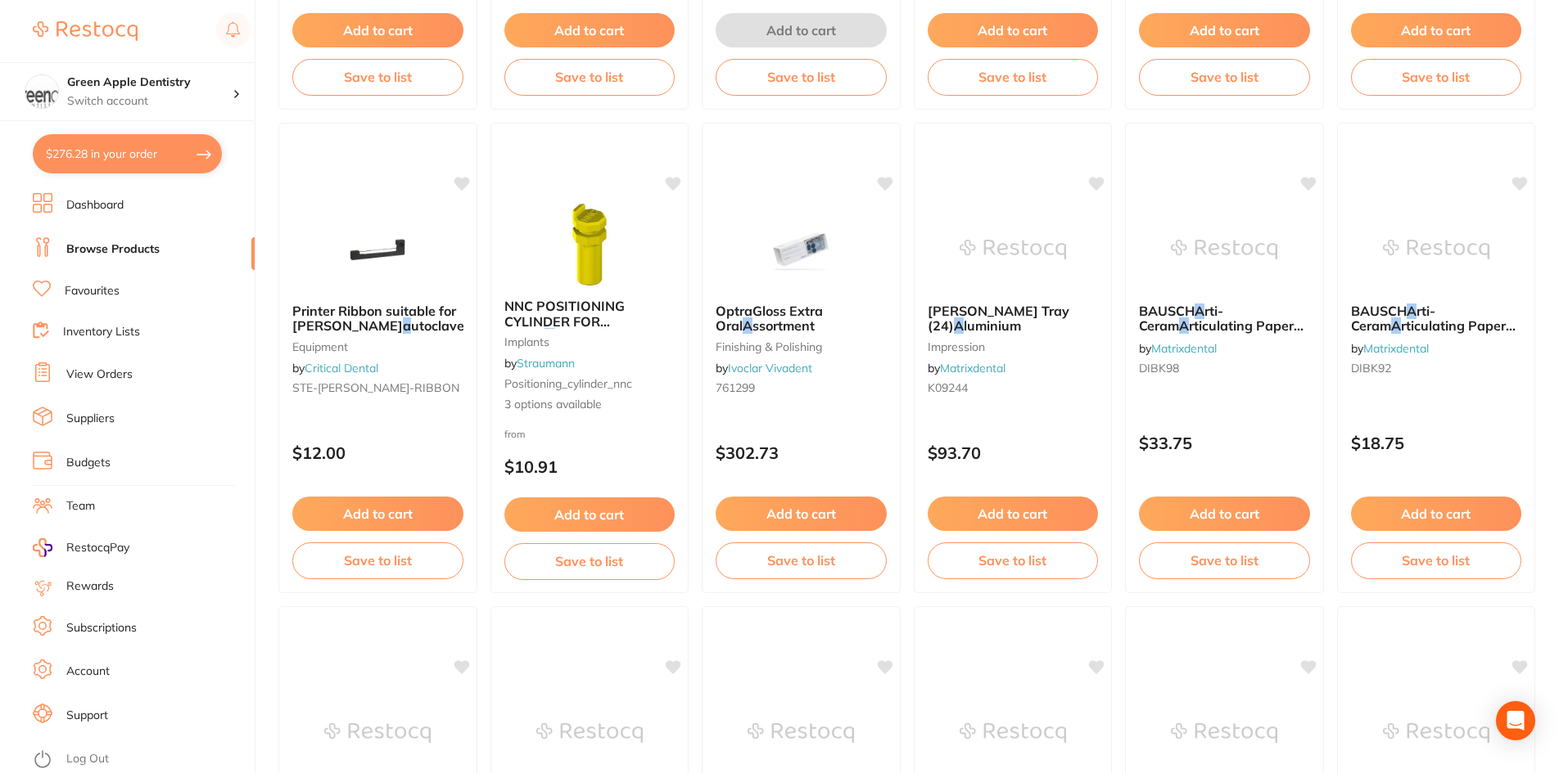
scroll to position [3519, 0]
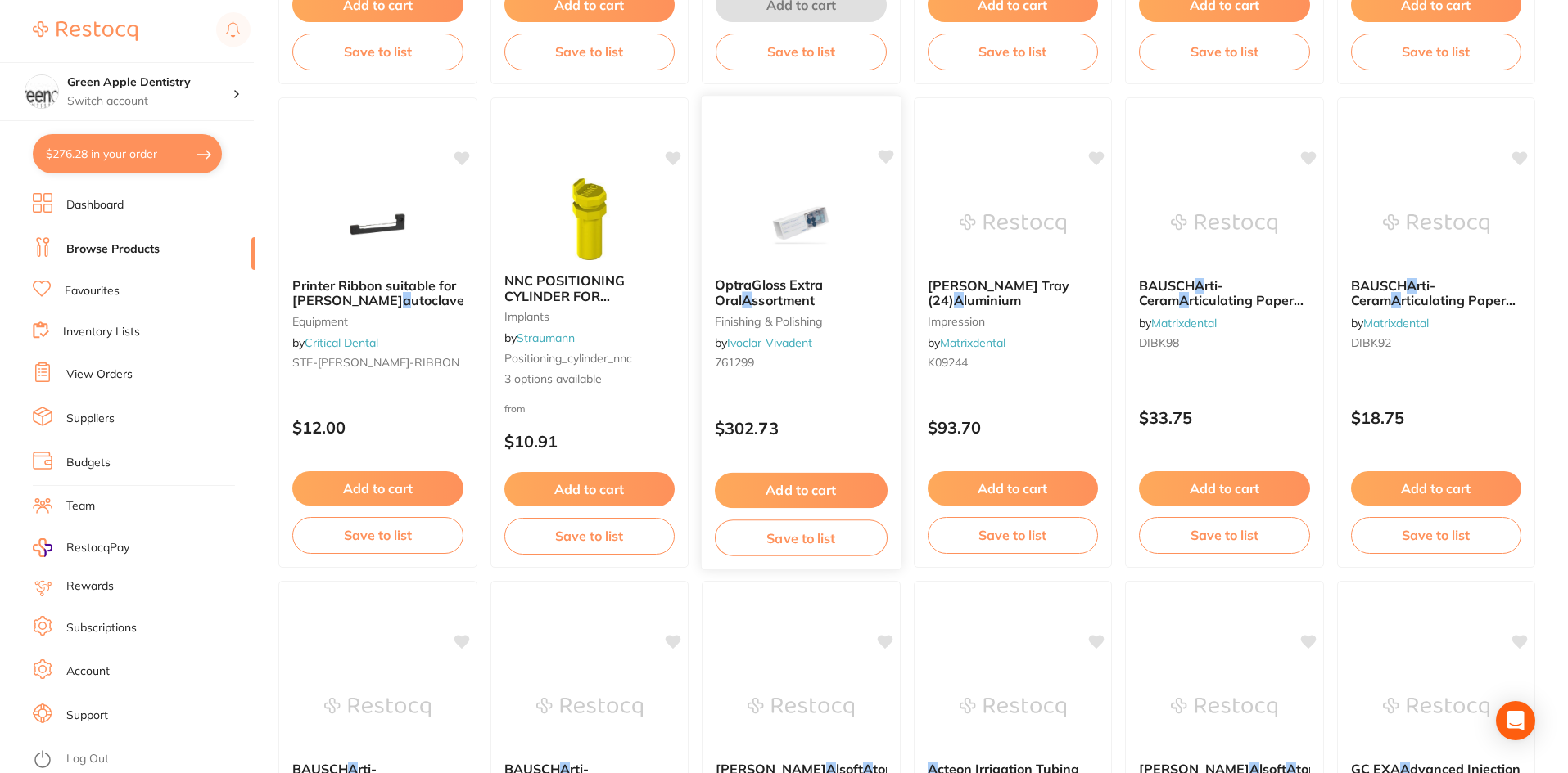
click at [800, 275] on div "OptraGloss Extra Oral A ssortment finishing & polishing by Ivoclar Vivadent 761…" at bounding box center [801, 326] width 198 height 125
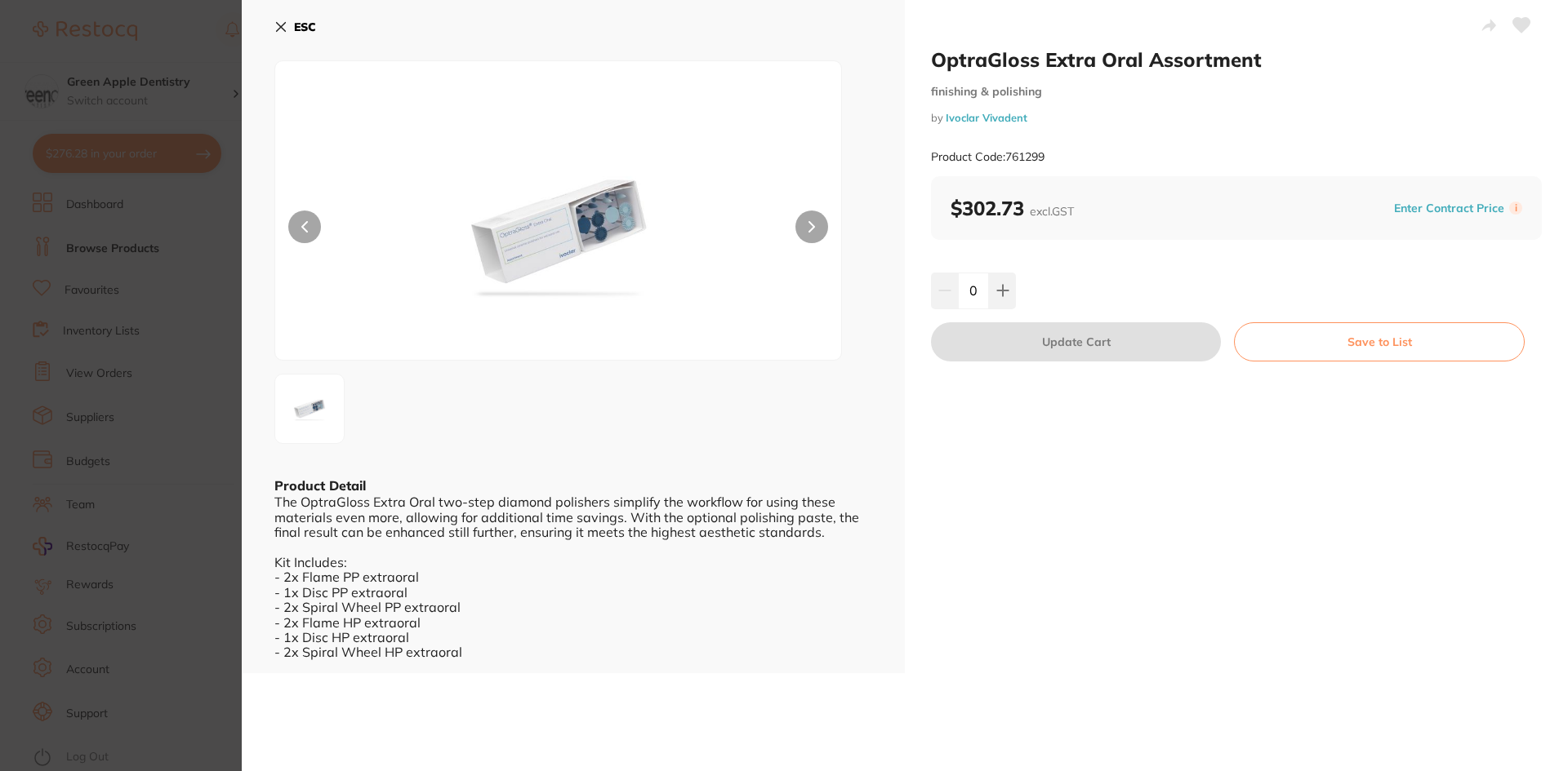
click at [291, 25] on button "ESC" at bounding box center [295, 26] width 41 height 27
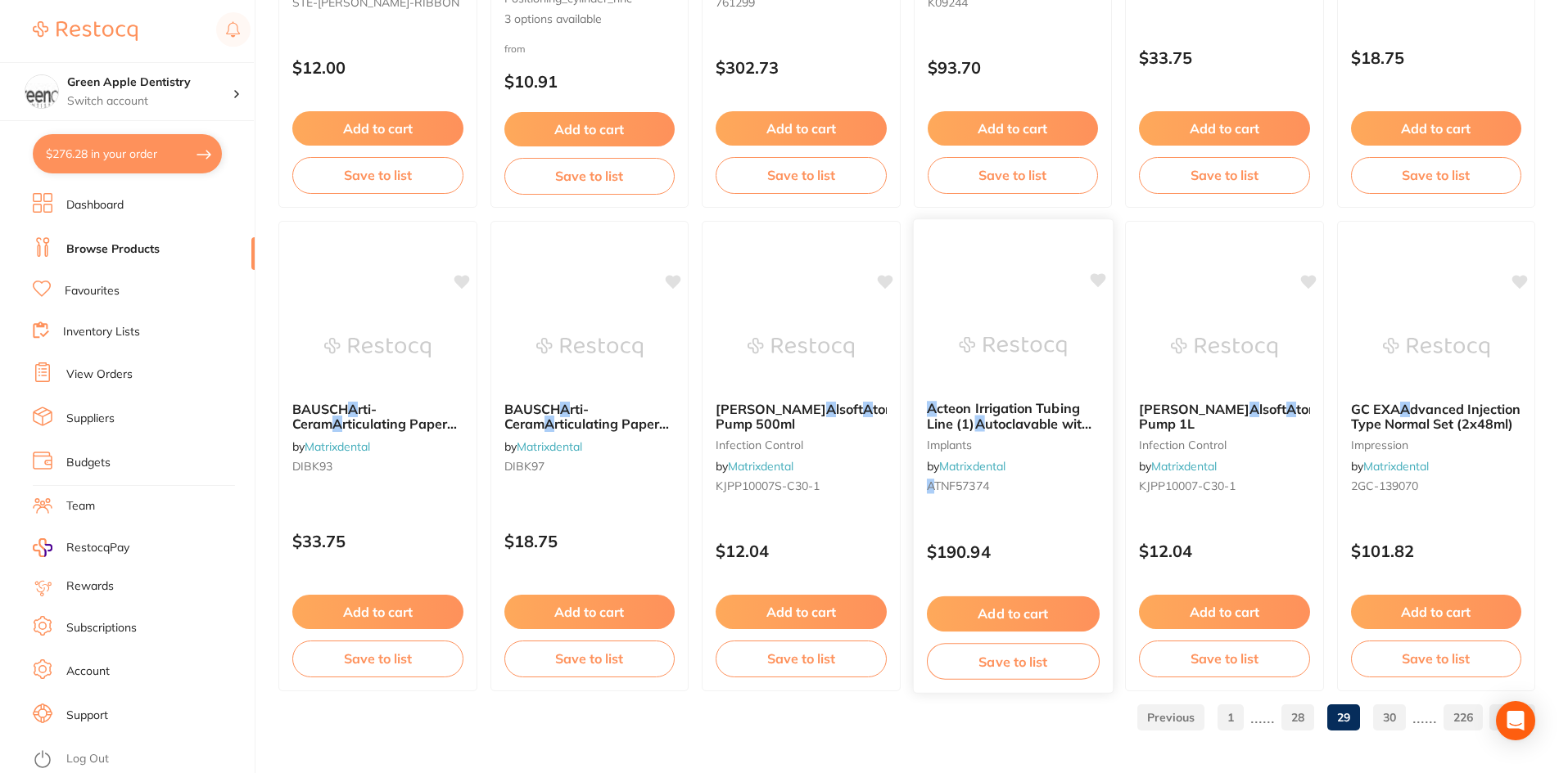
scroll to position [3883, 0]
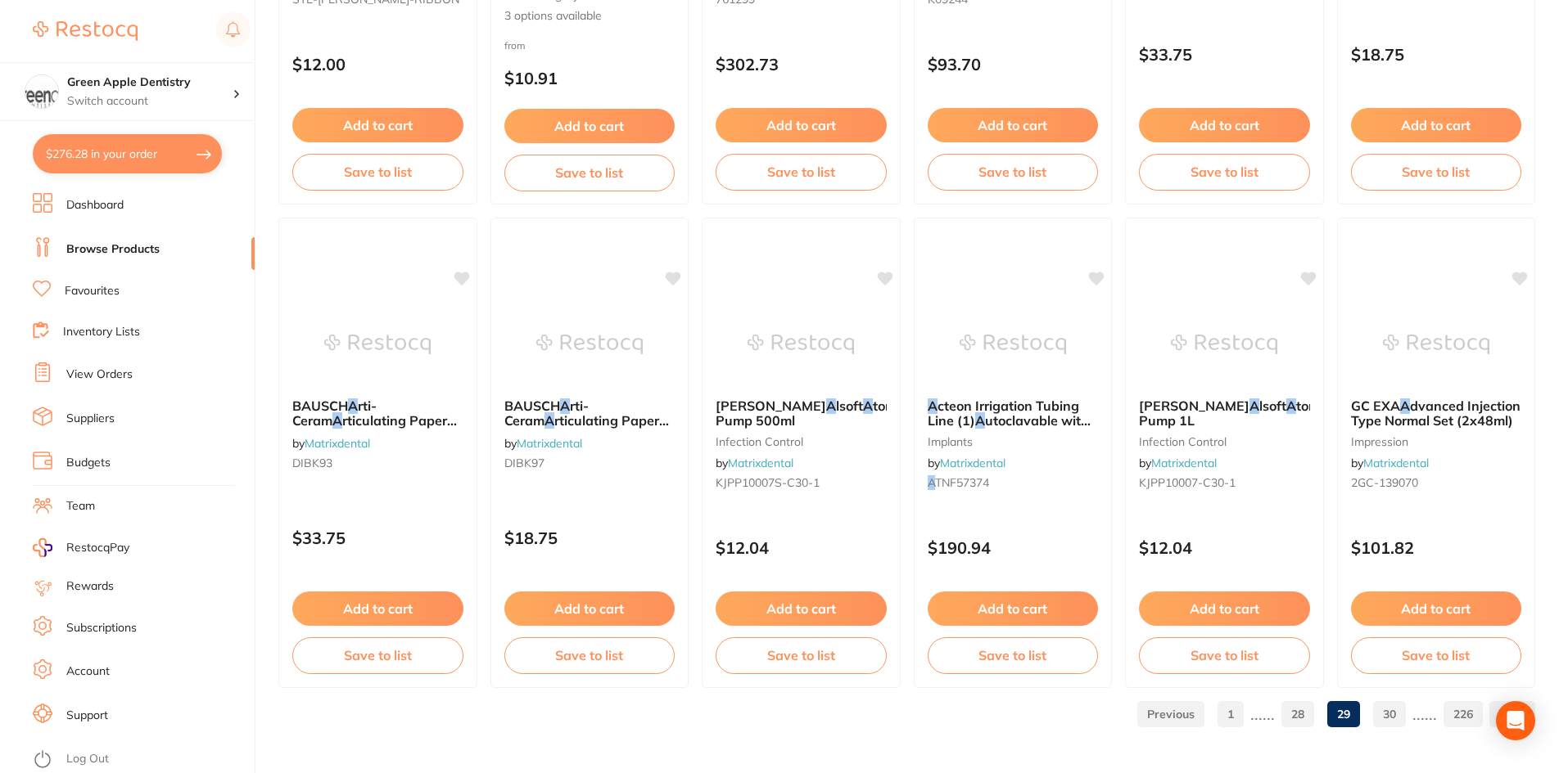
click at [1395, 711] on link "30" at bounding box center [1388, 714] width 32 height 32
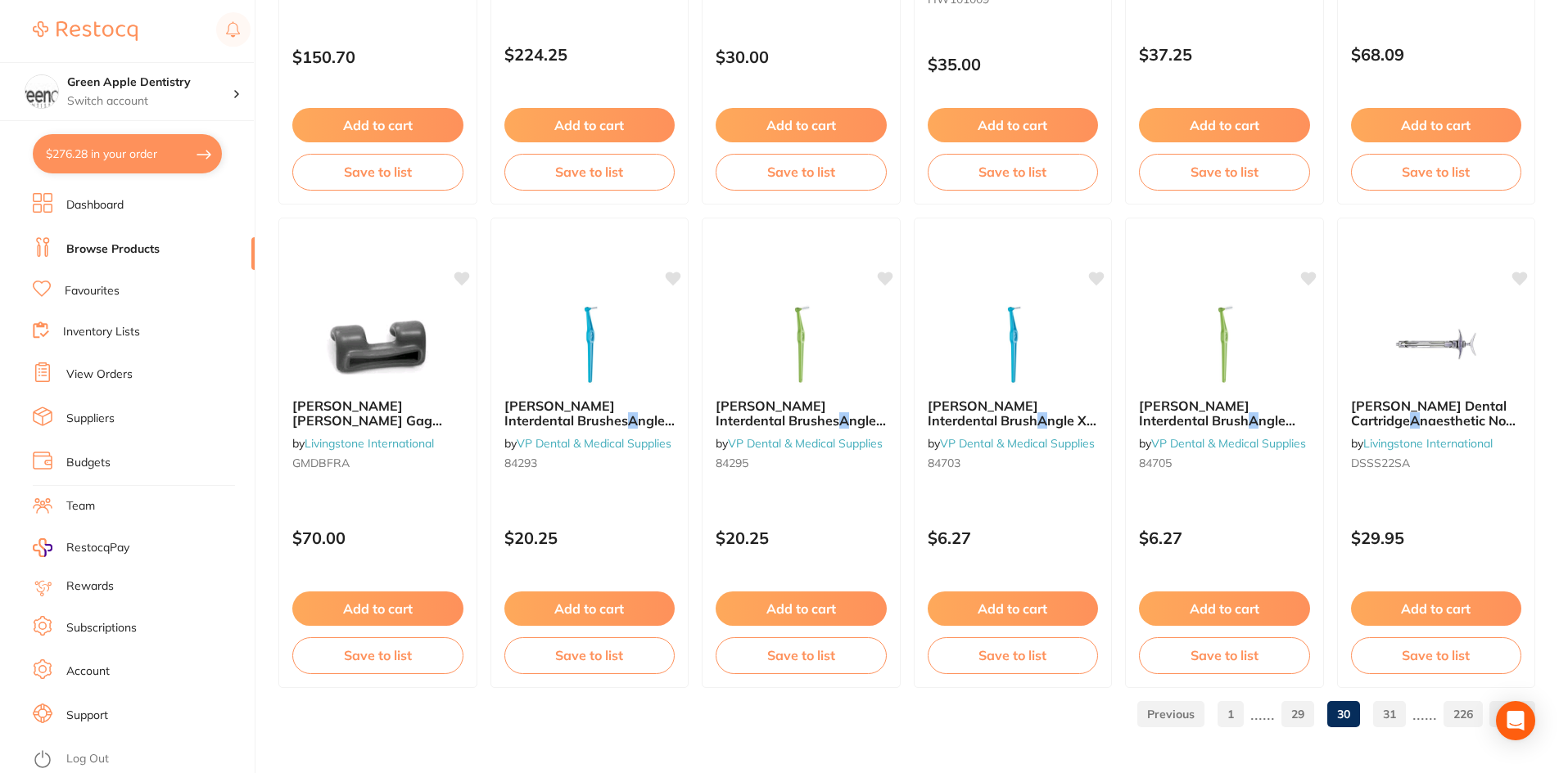
click at [1392, 719] on link "31" at bounding box center [1388, 714] width 32 height 32
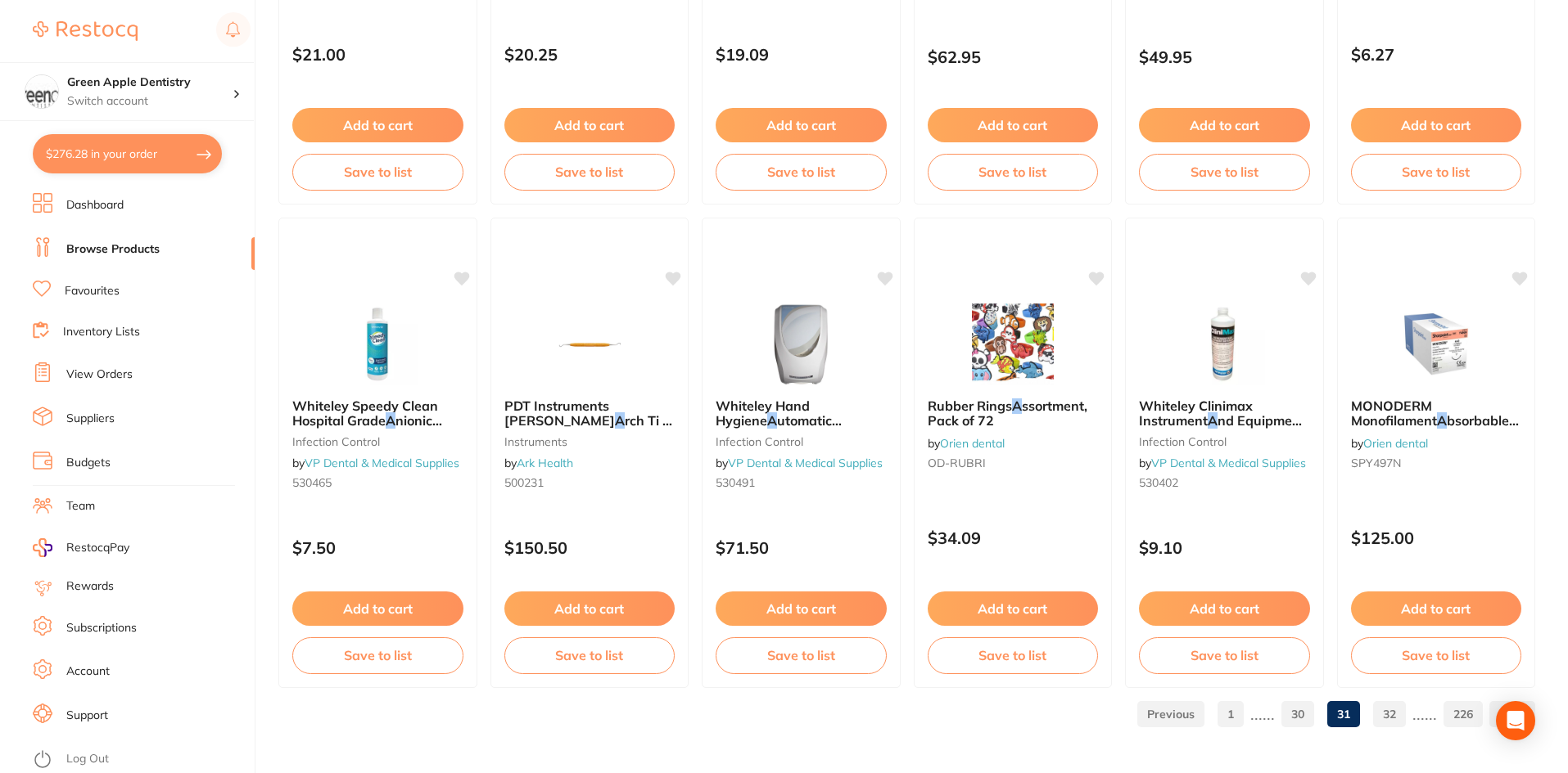
click at [1394, 722] on link "32" at bounding box center [1388, 714] width 32 height 32
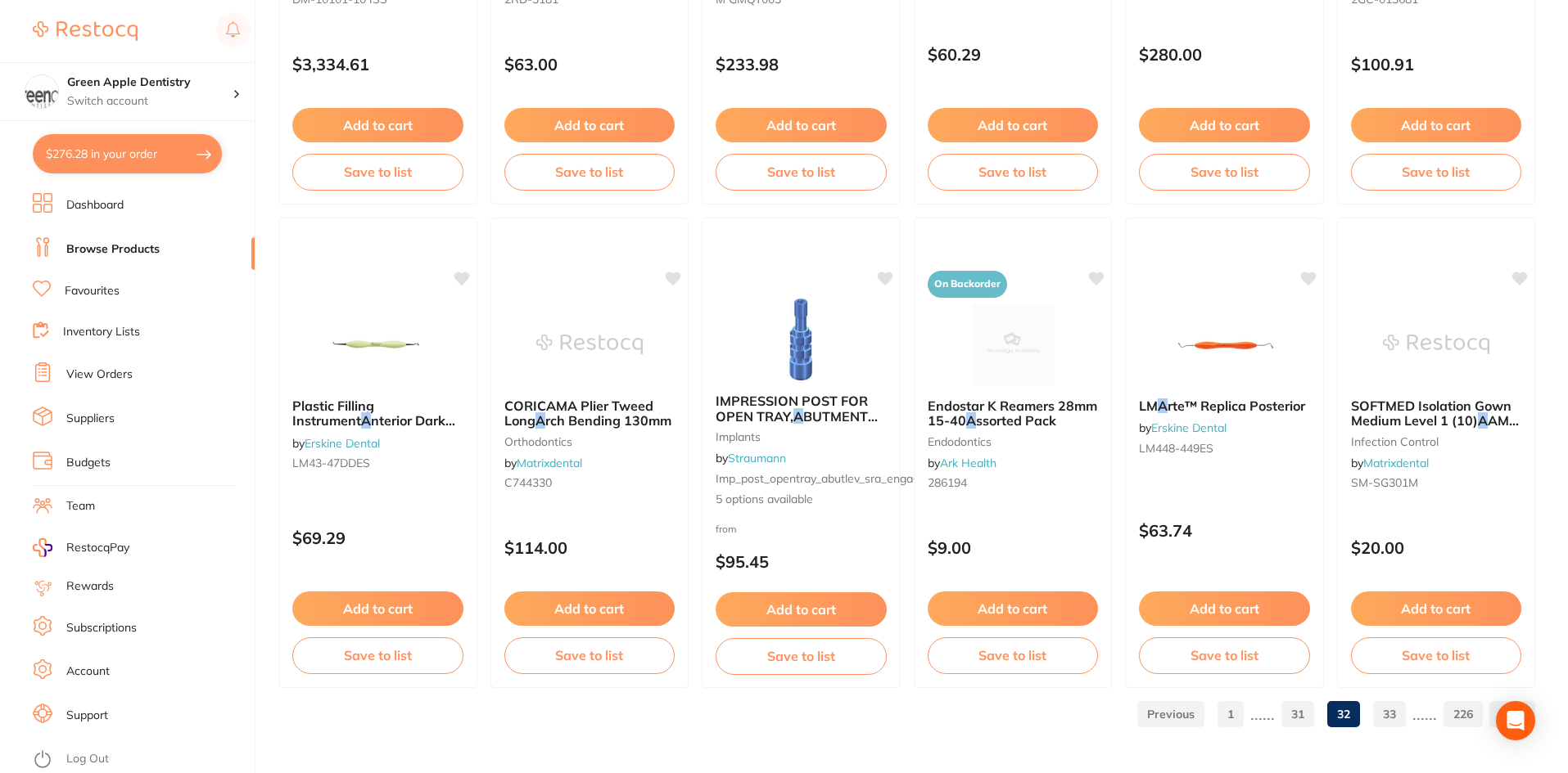
click at [1401, 708] on link "33" at bounding box center [1388, 714] width 32 height 32
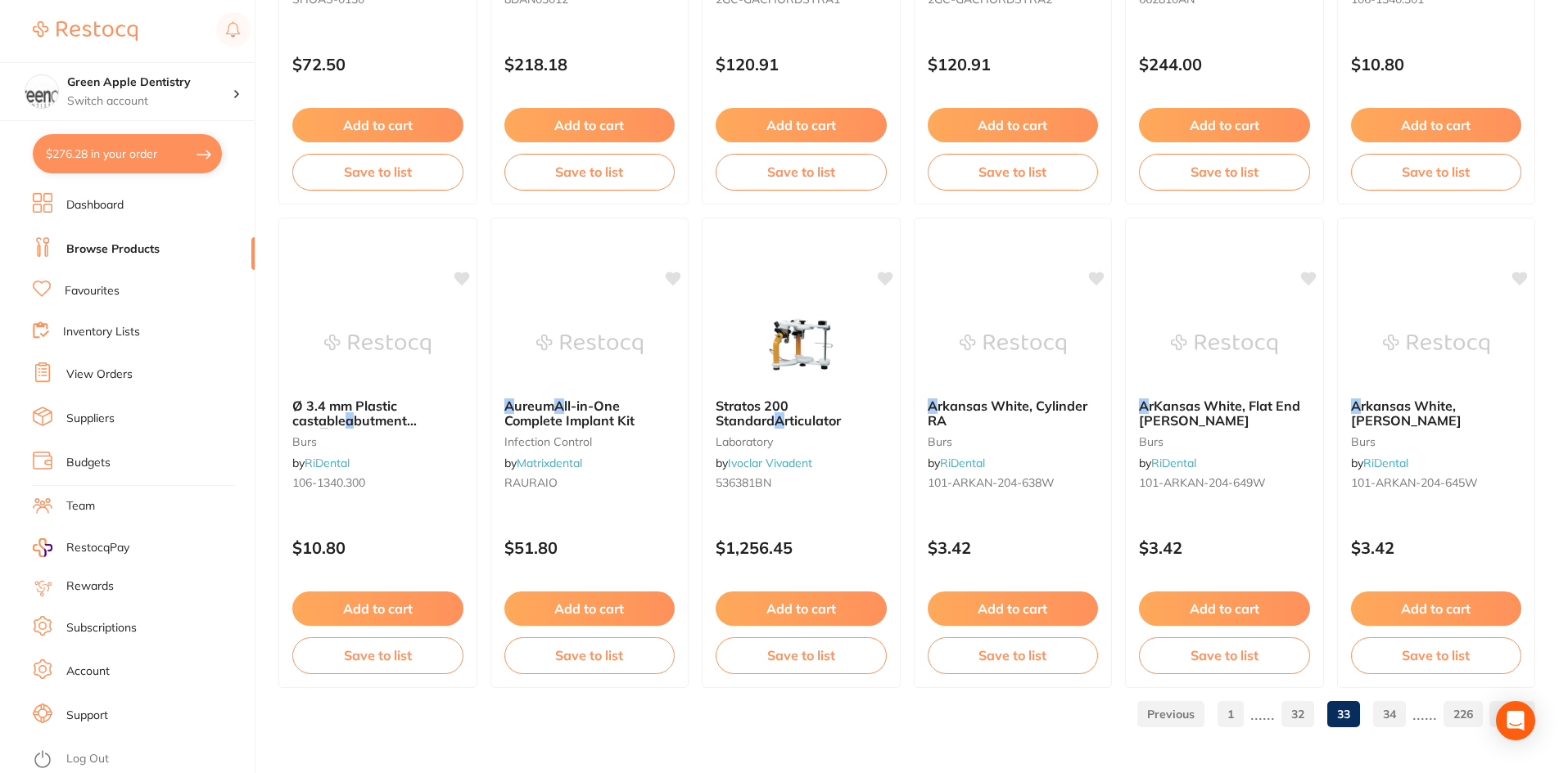
click at [1398, 716] on link "34" at bounding box center [1388, 714] width 32 height 32
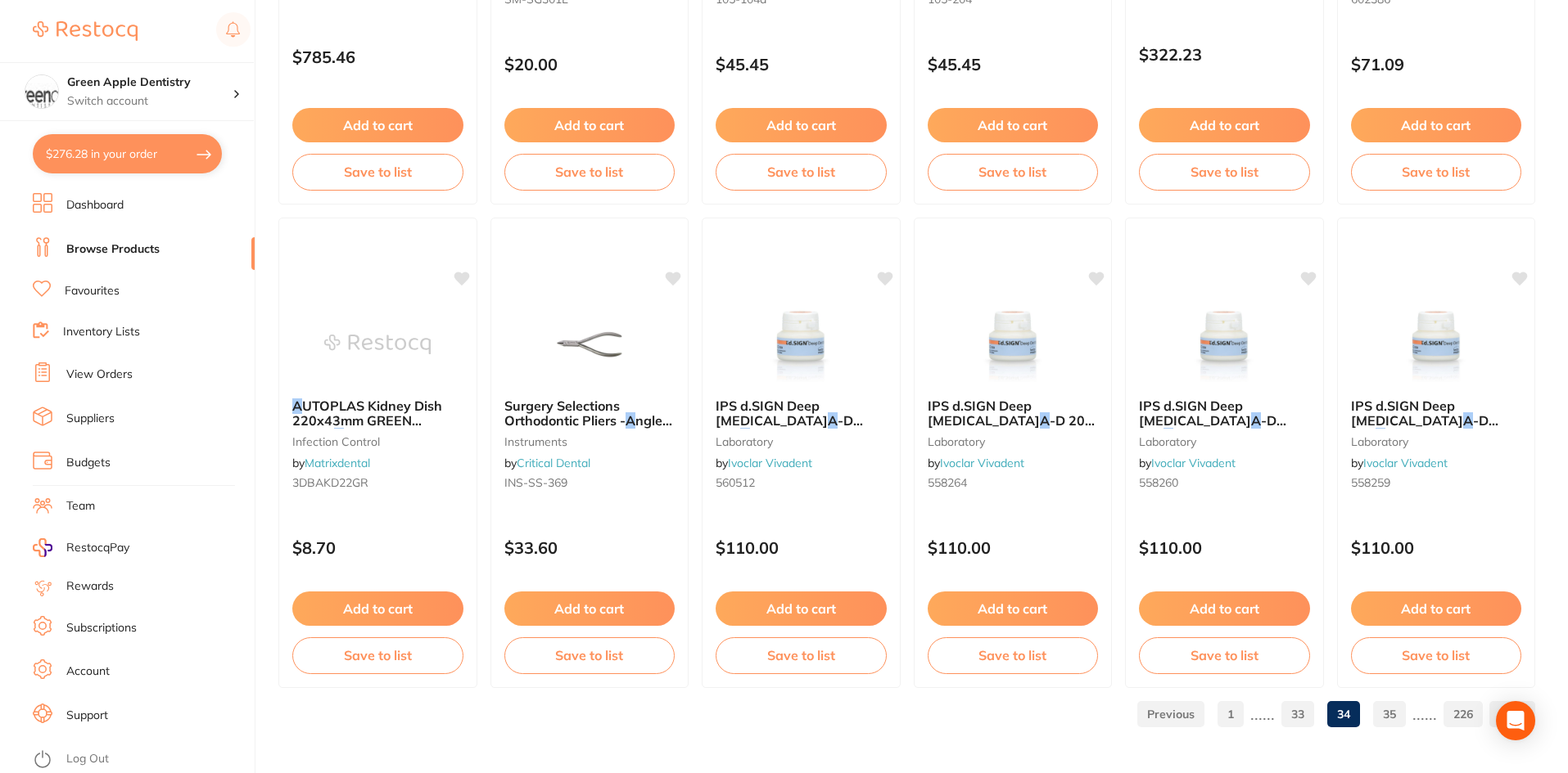
click at [1404, 715] on link "35" at bounding box center [1388, 714] width 32 height 32
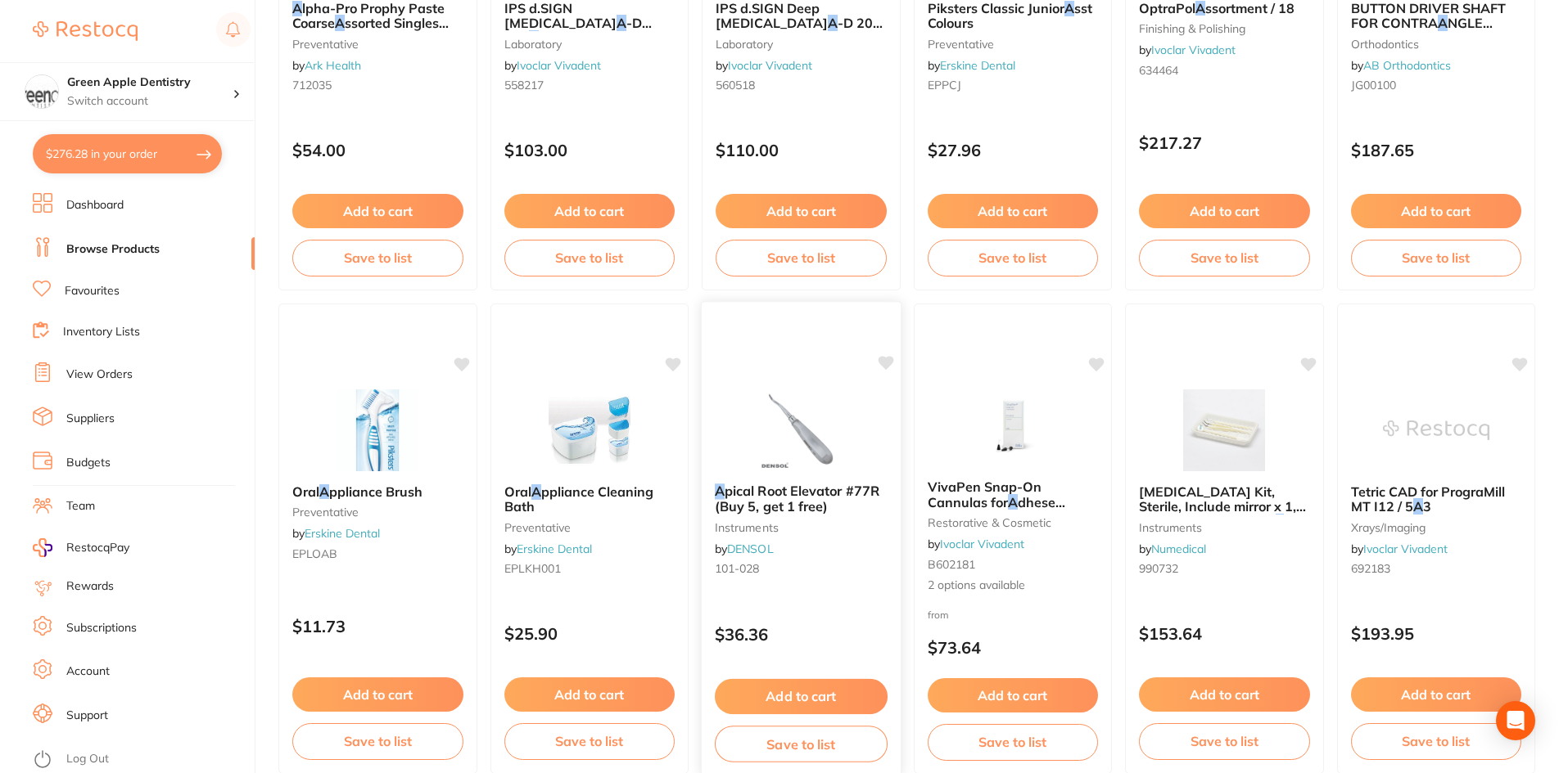
scroll to position [3846, 0]
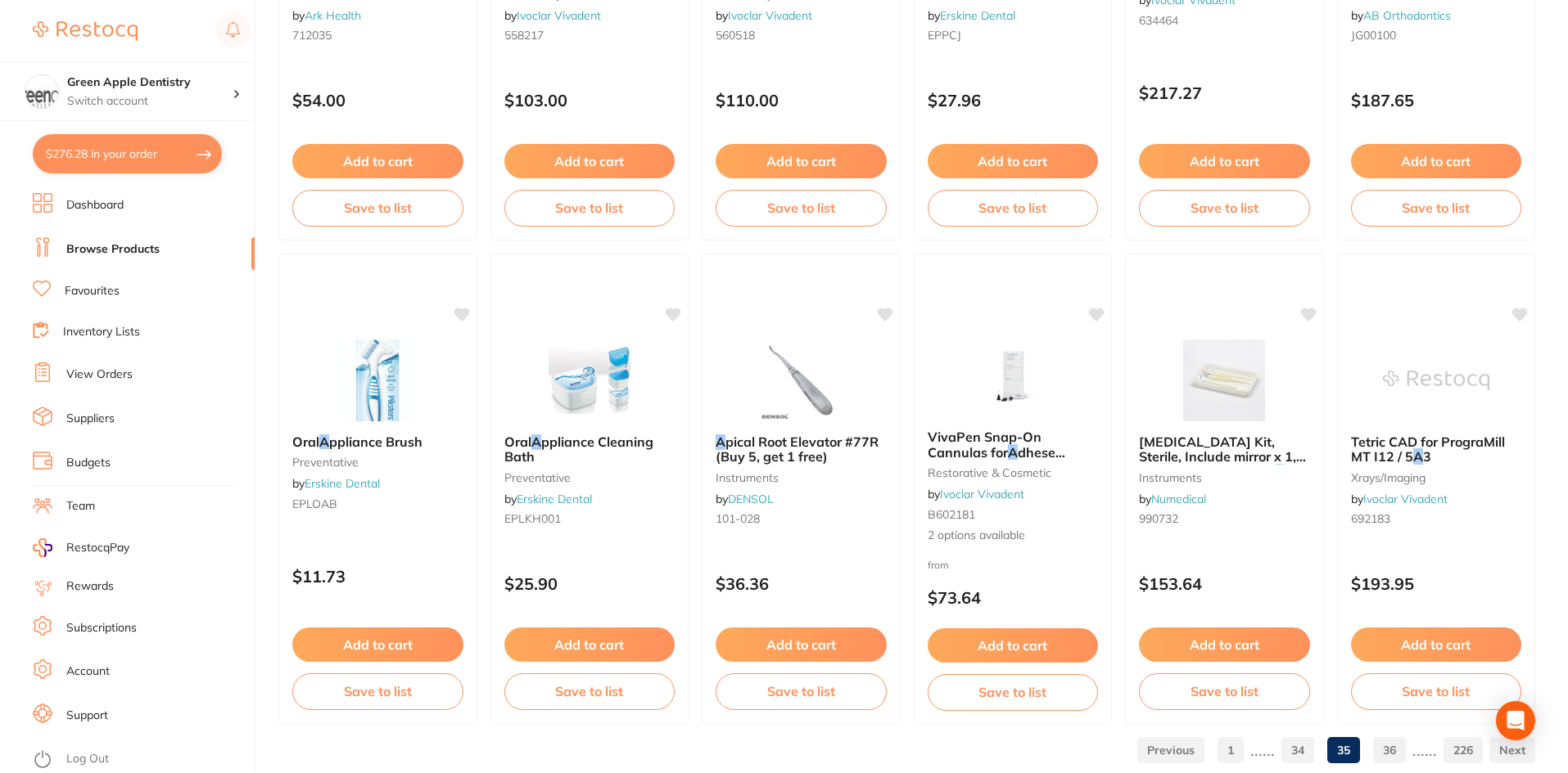
click at [1382, 757] on link "36" at bounding box center [1388, 749] width 32 height 32
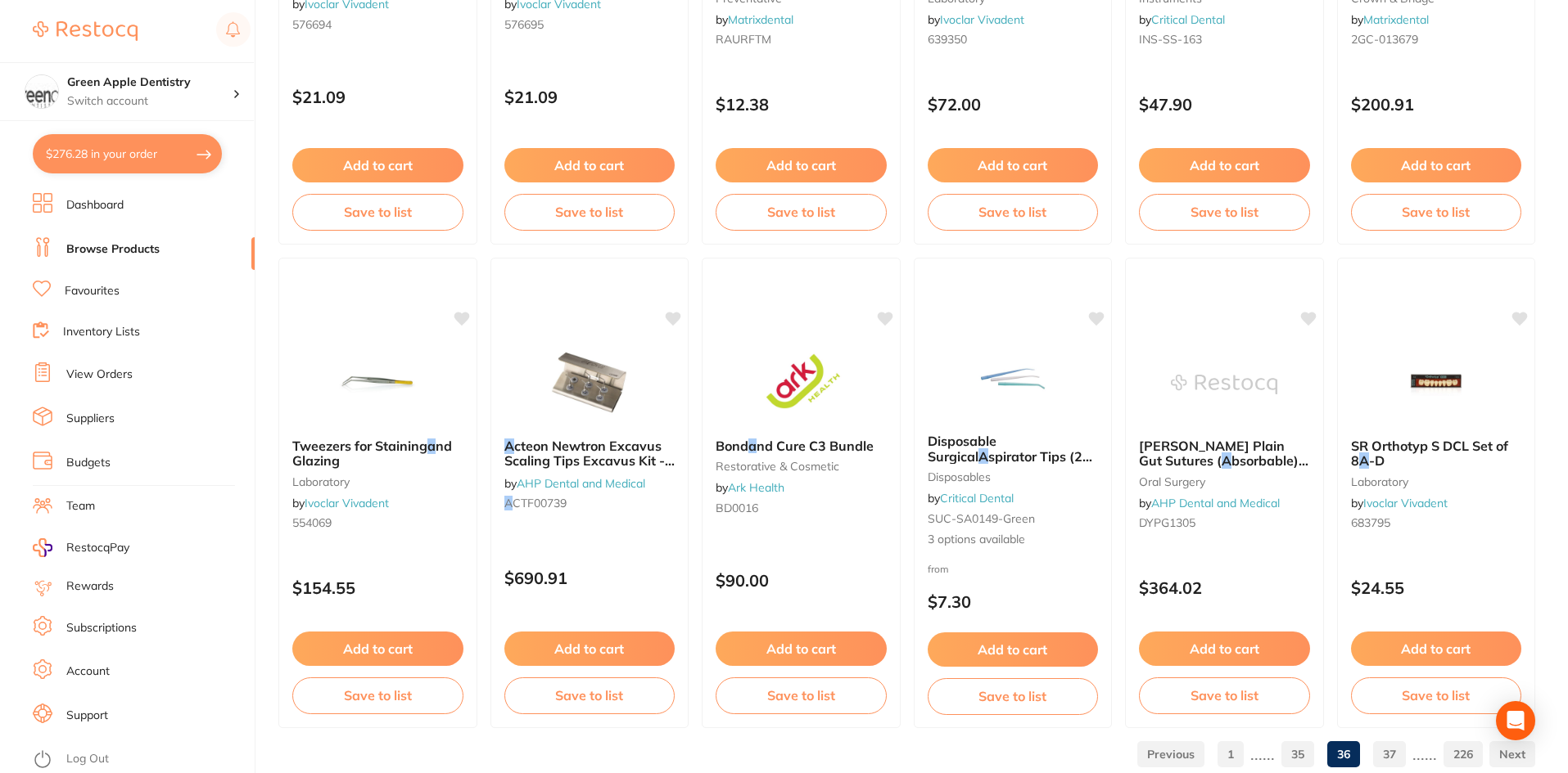
scroll to position [3883, 0]
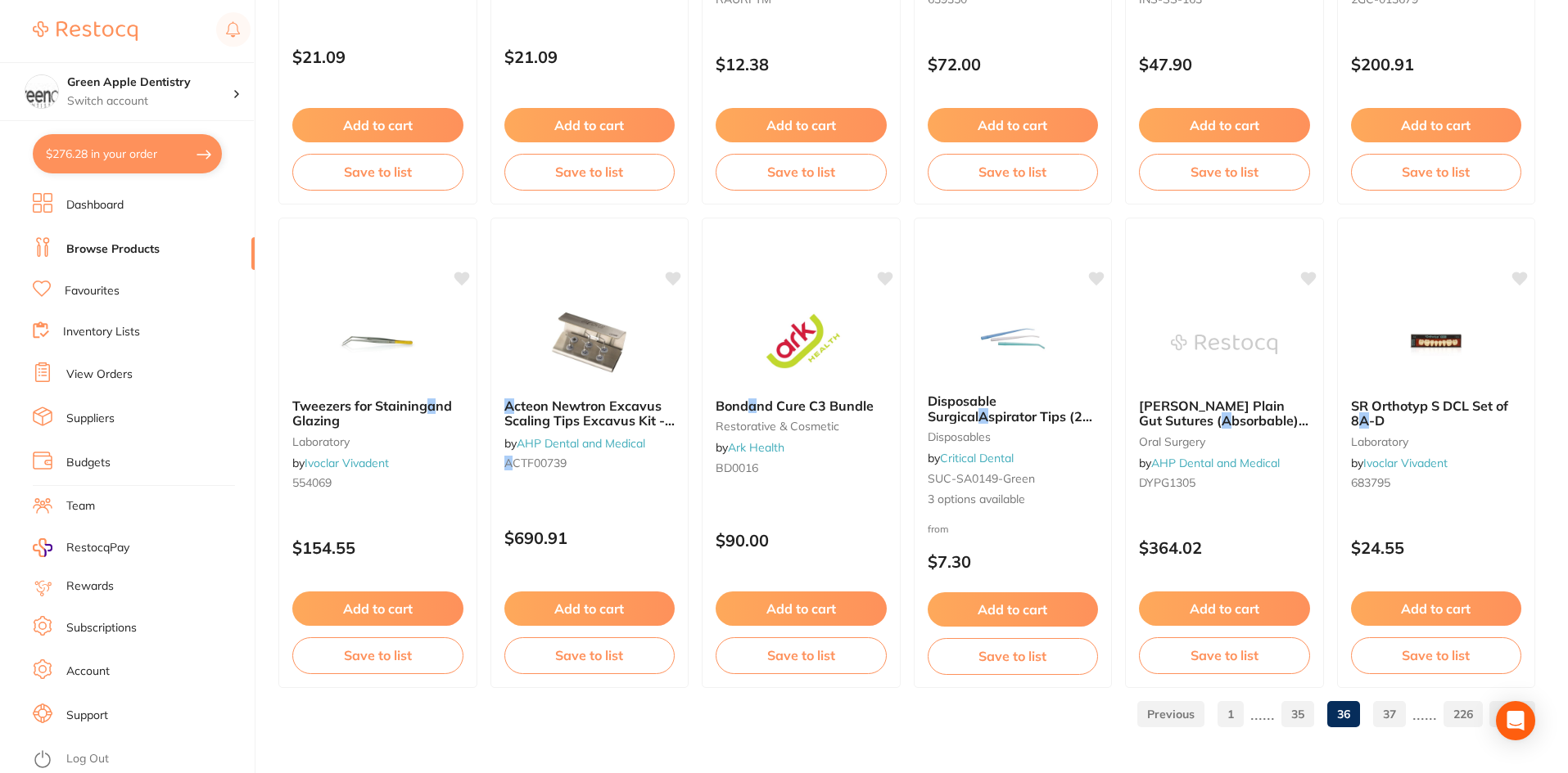
click at [1406, 723] on link "37" at bounding box center [1388, 714] width 32 height 32
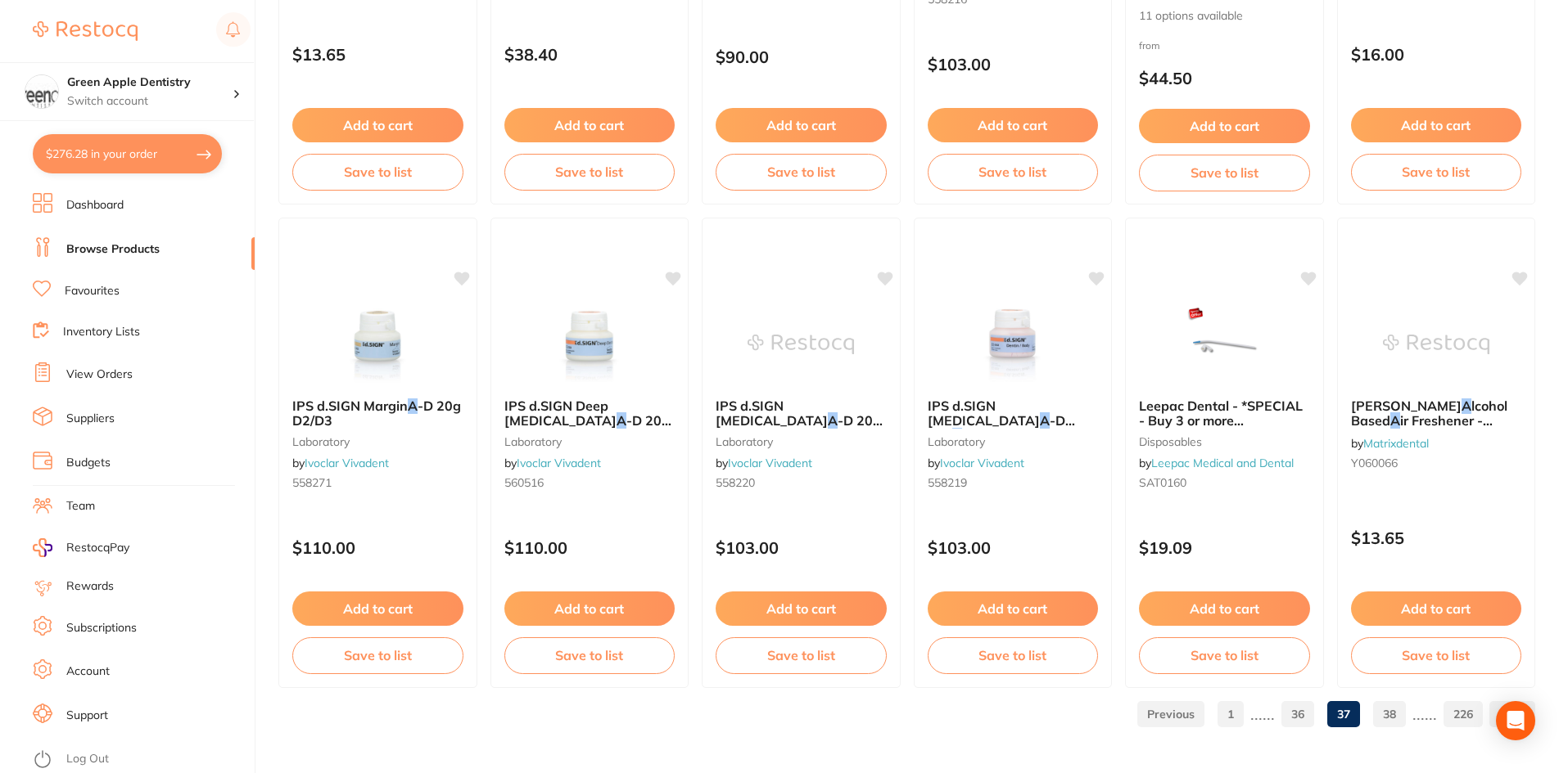
click at [1392, 712] on link "38" at bounding box center [1388, 714] width 32 height 32
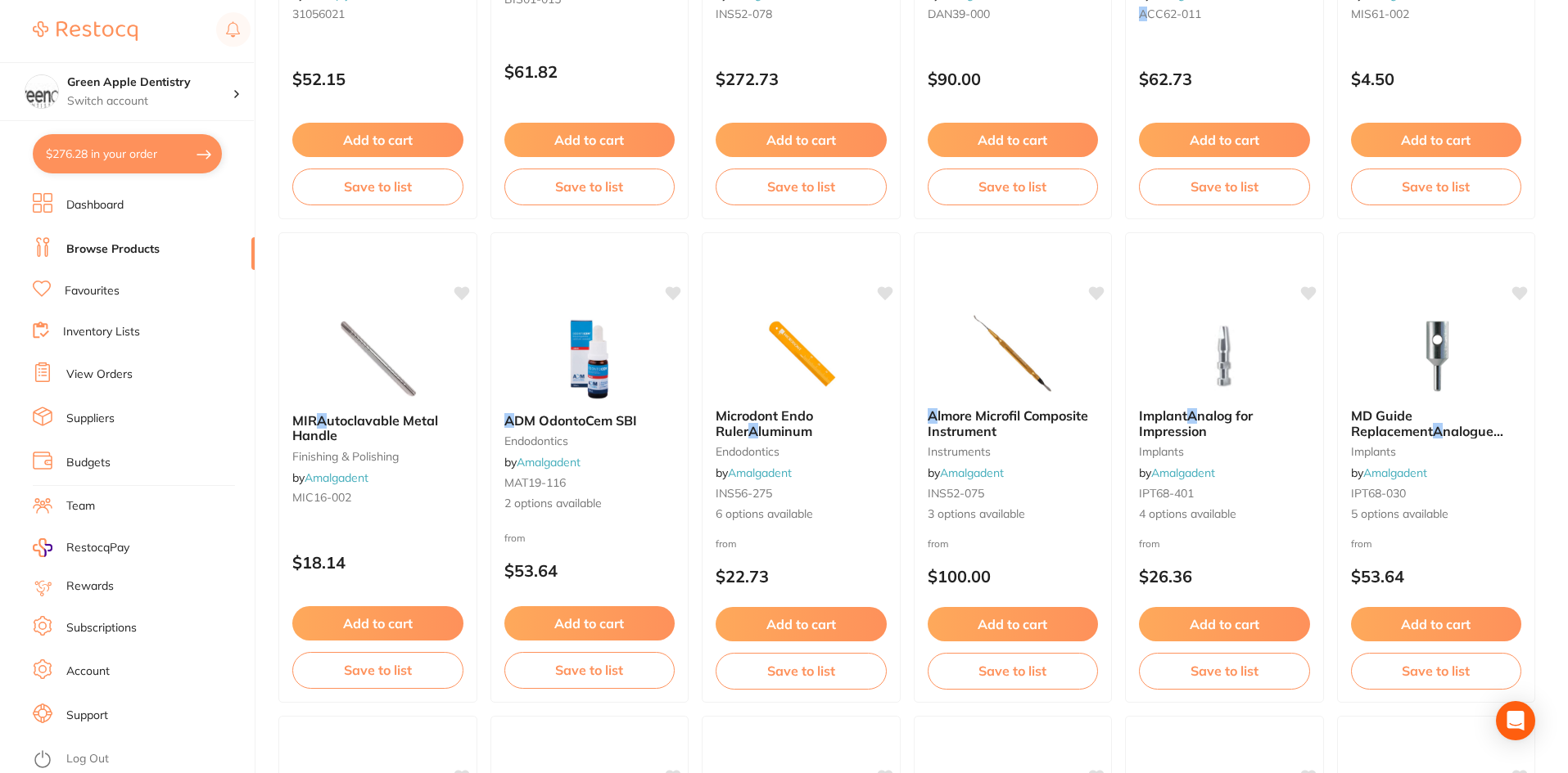
scroll to position [982, 0]
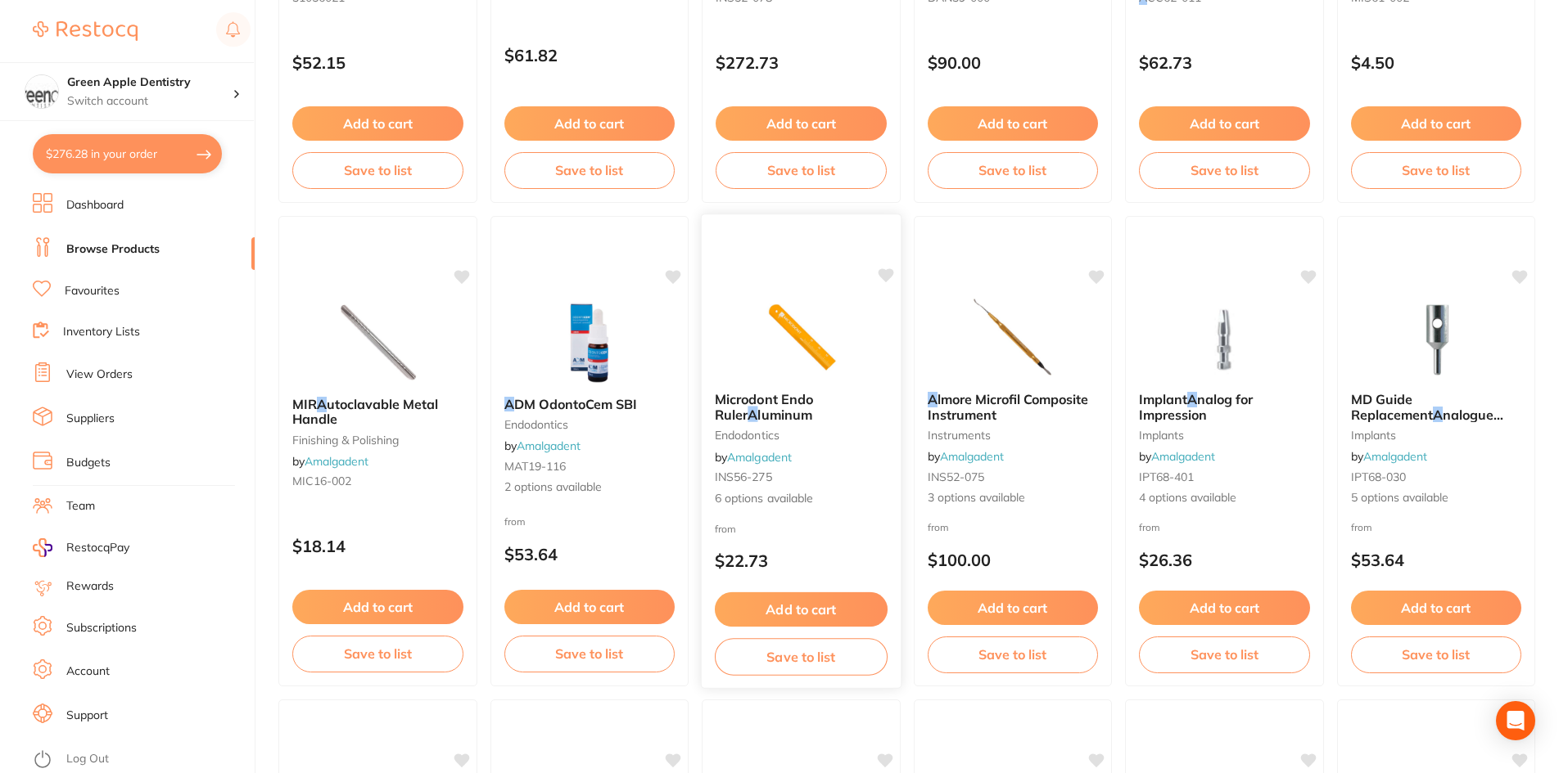
click at [827, 326] on img at bounding box center [801, 338] width 107 height 83
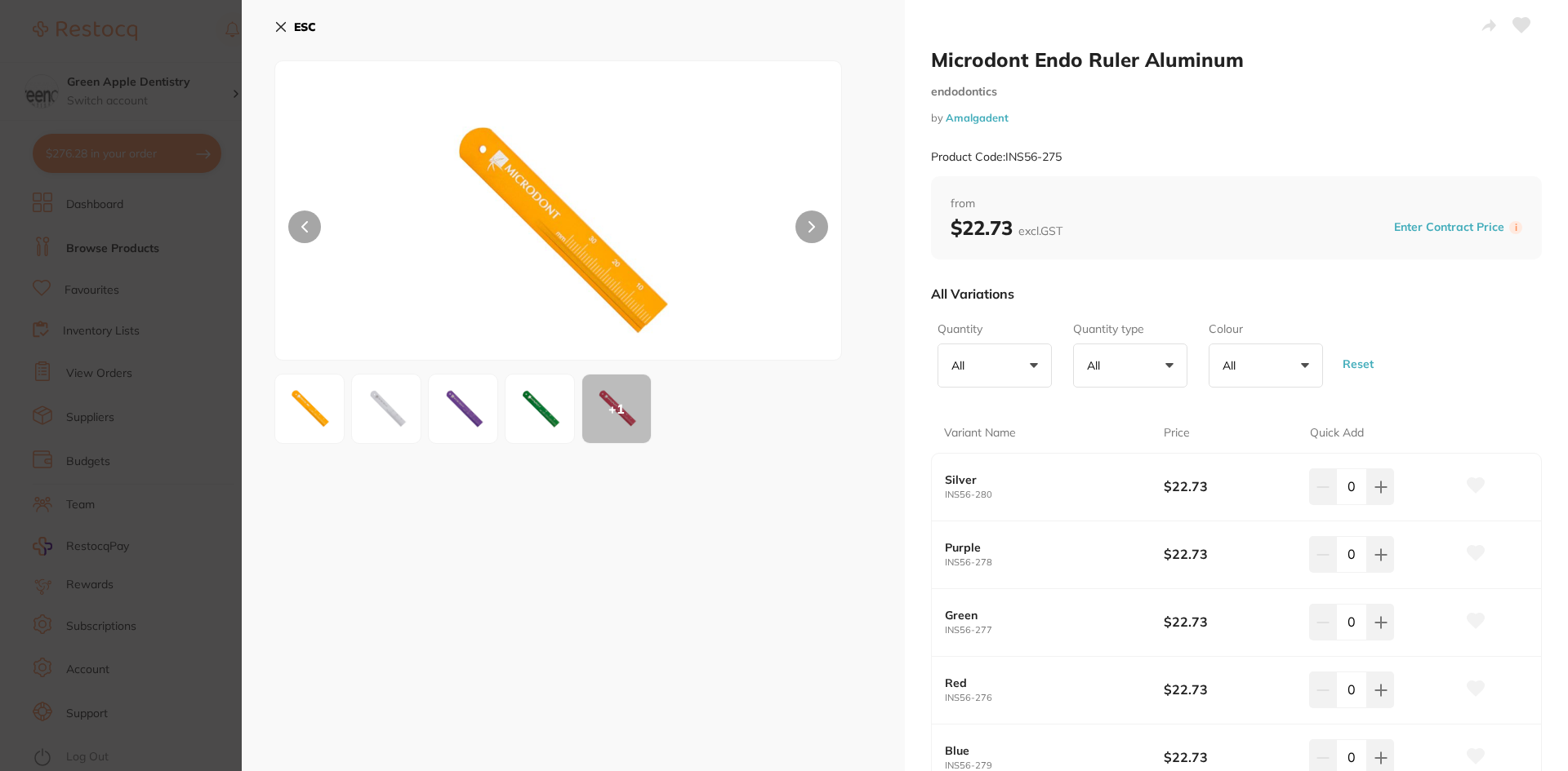
click at [318, 22] on div "ESC" at bounding box center [573, 36] width 598 height 47
click at [310, 24] on b "ESC" at bounding box center [305, 26] width 22 height 15
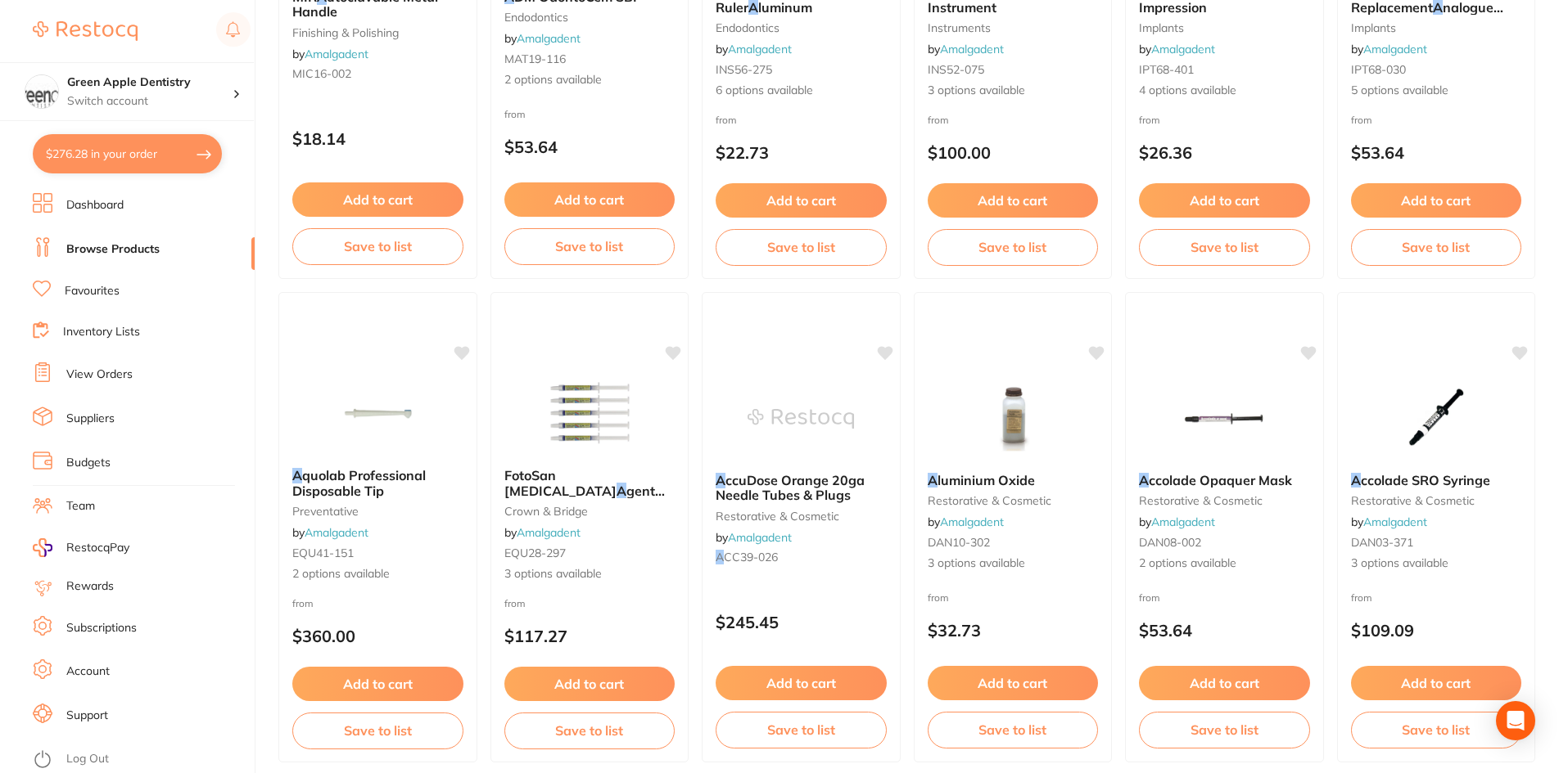
scroll to position [1392, 0]
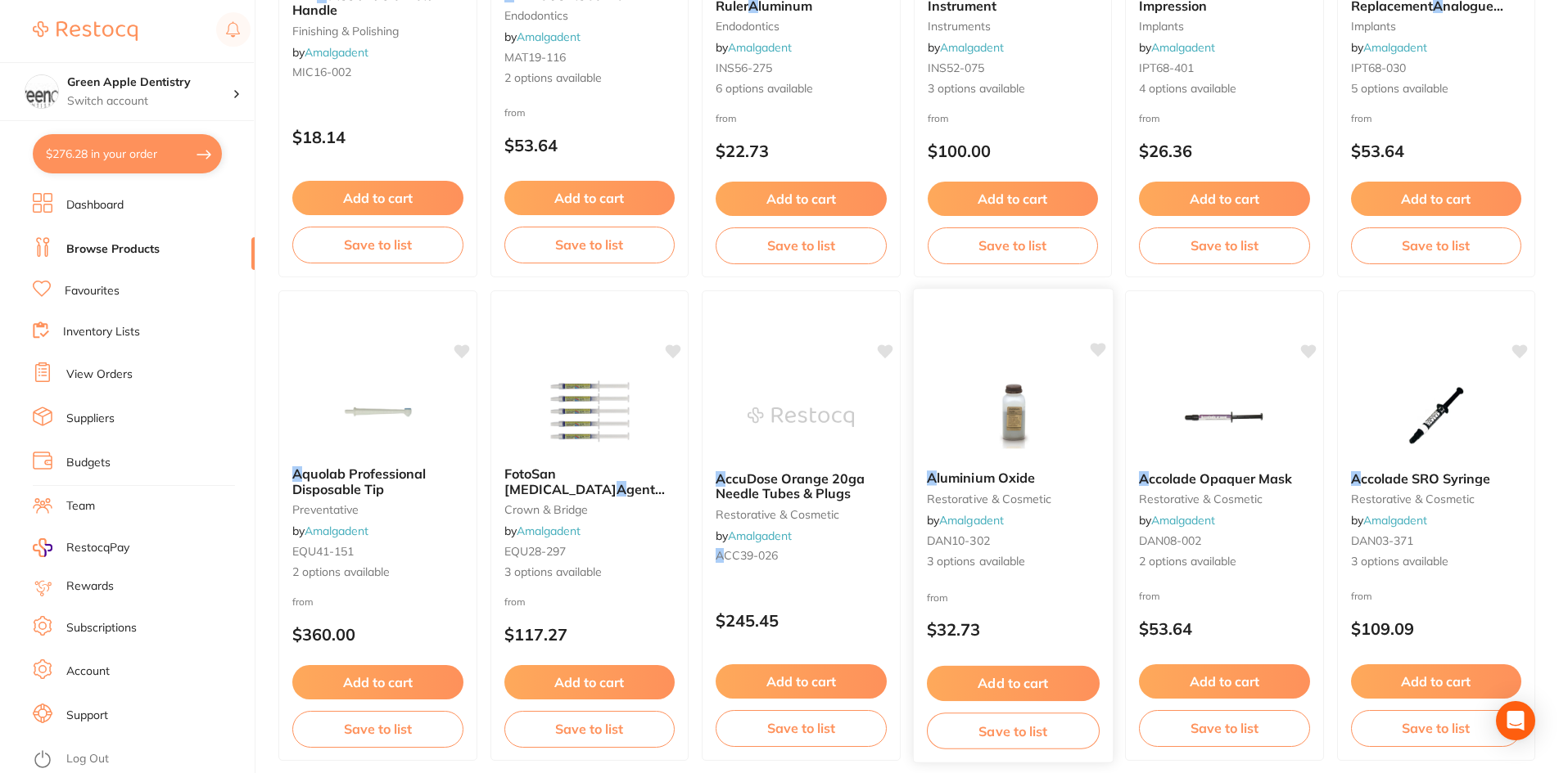
click at [1027, 410] on img at bounding box center [1012, 416] width 107 height 83
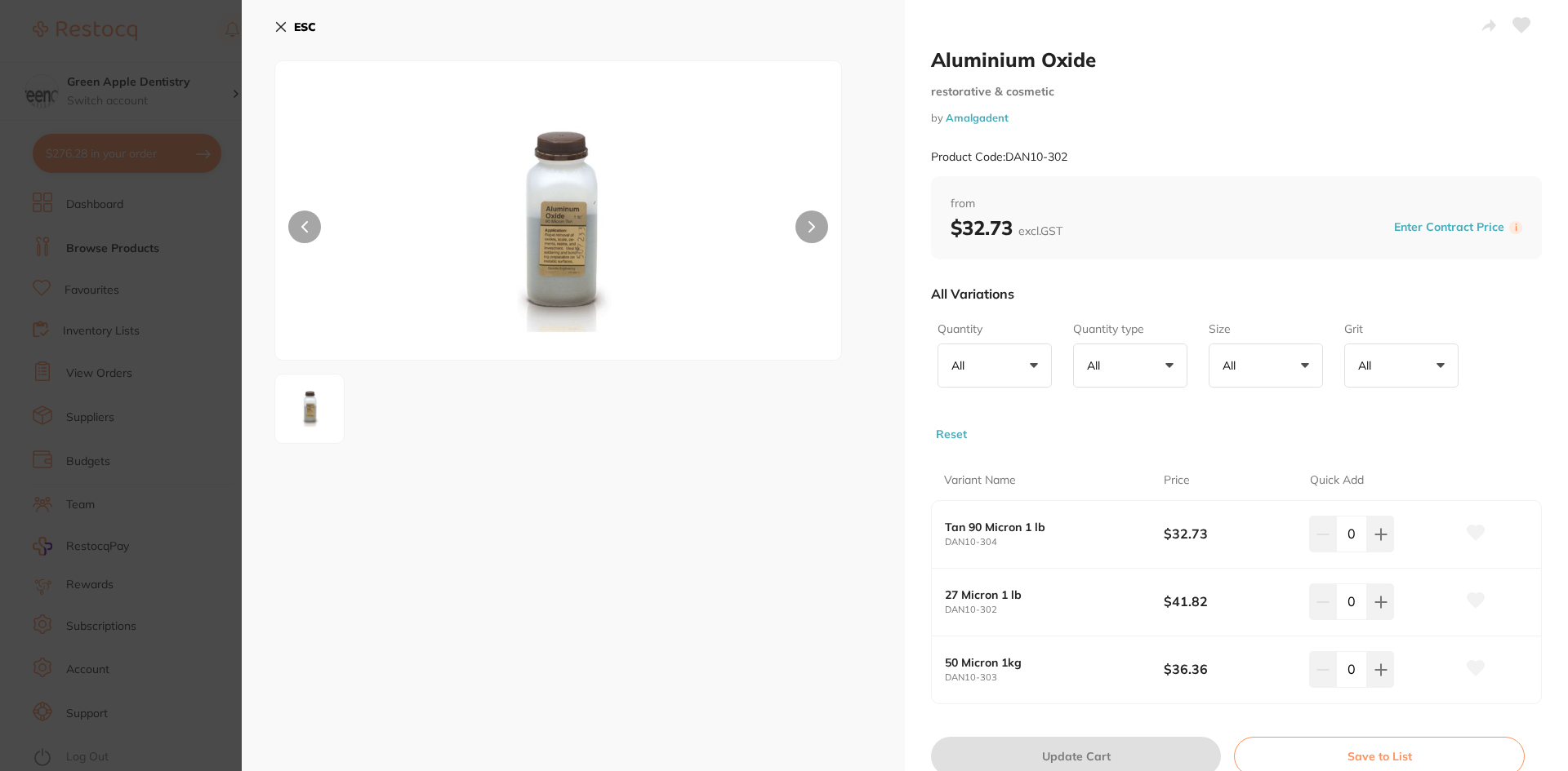
click at [295, 15] on button "ESC" at bounding box center [295, 26] width 41 height 27
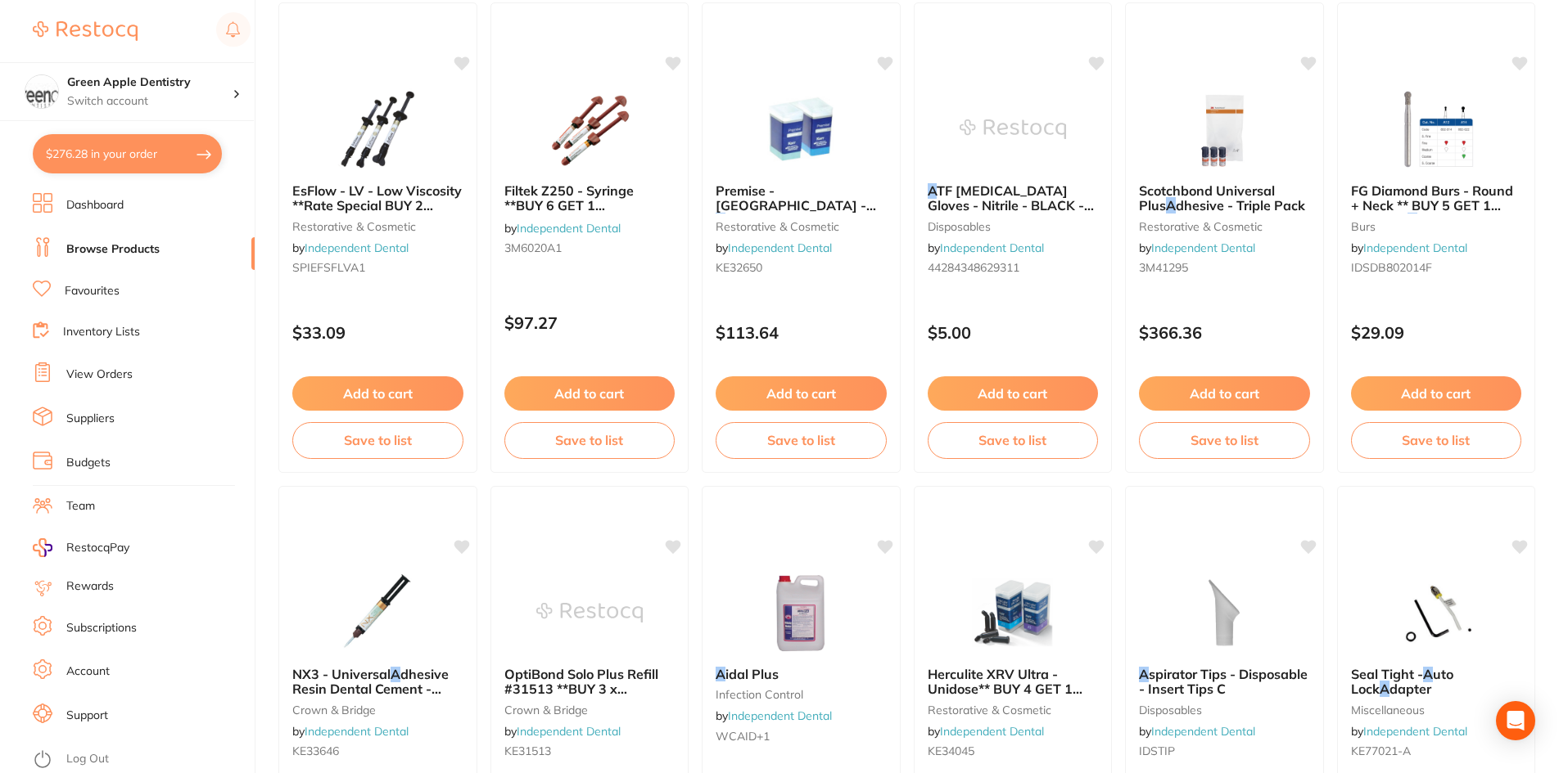
scroll to position [3846, 0]
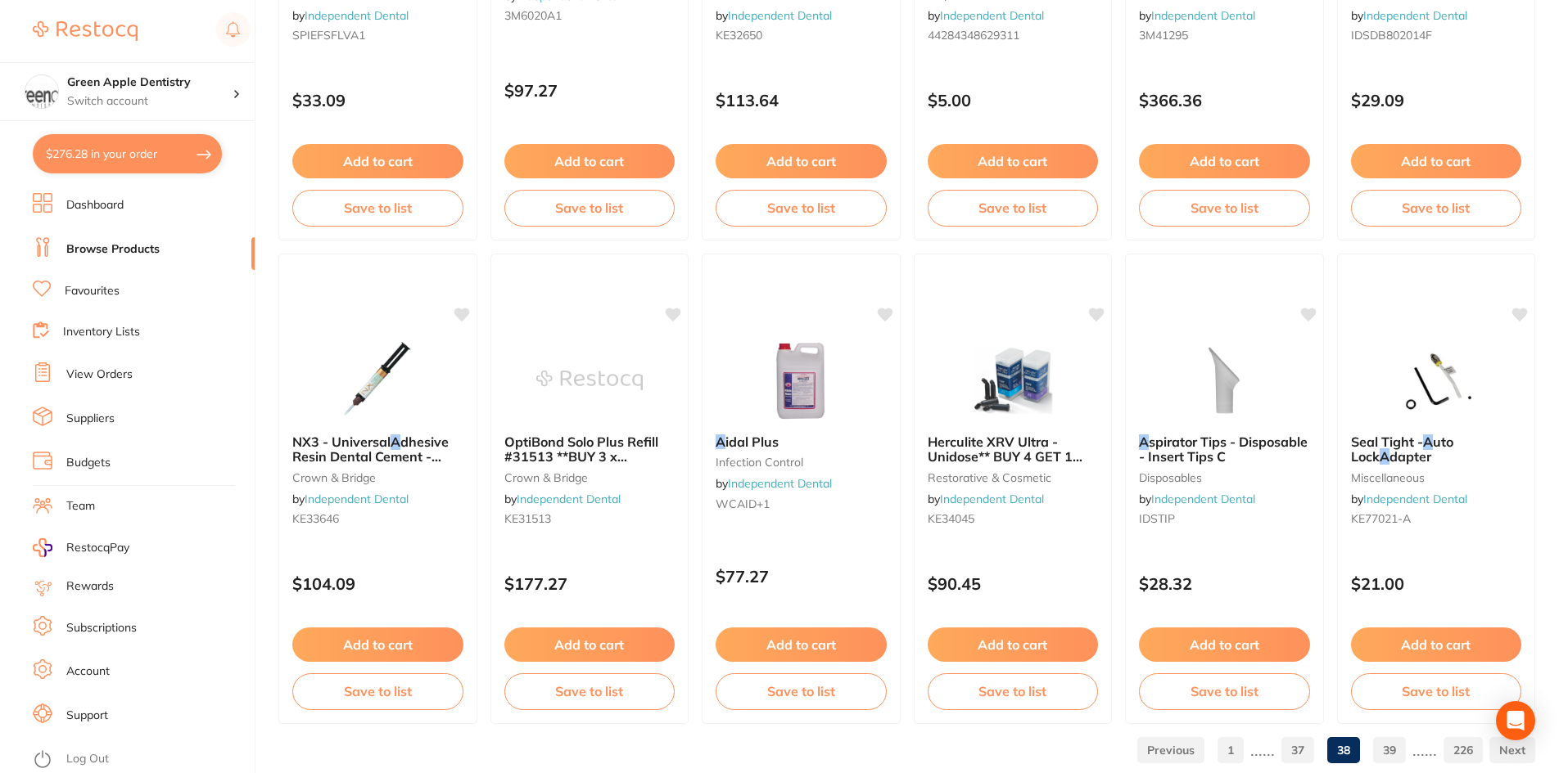
click at [1404, 752] on link "39" at bounding box center [1388, 749] width 32 height 32
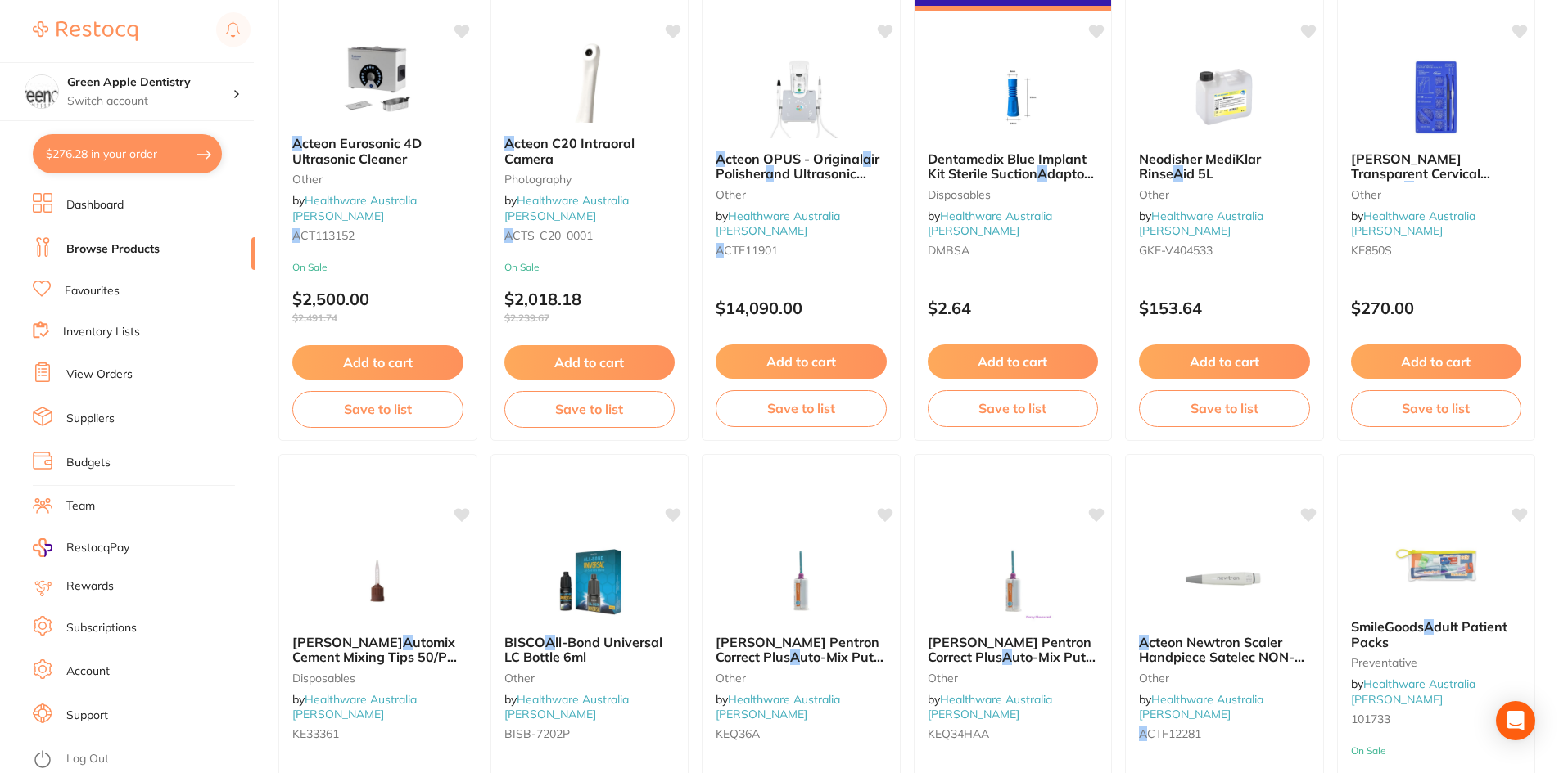
scroll to position [1473, 0]
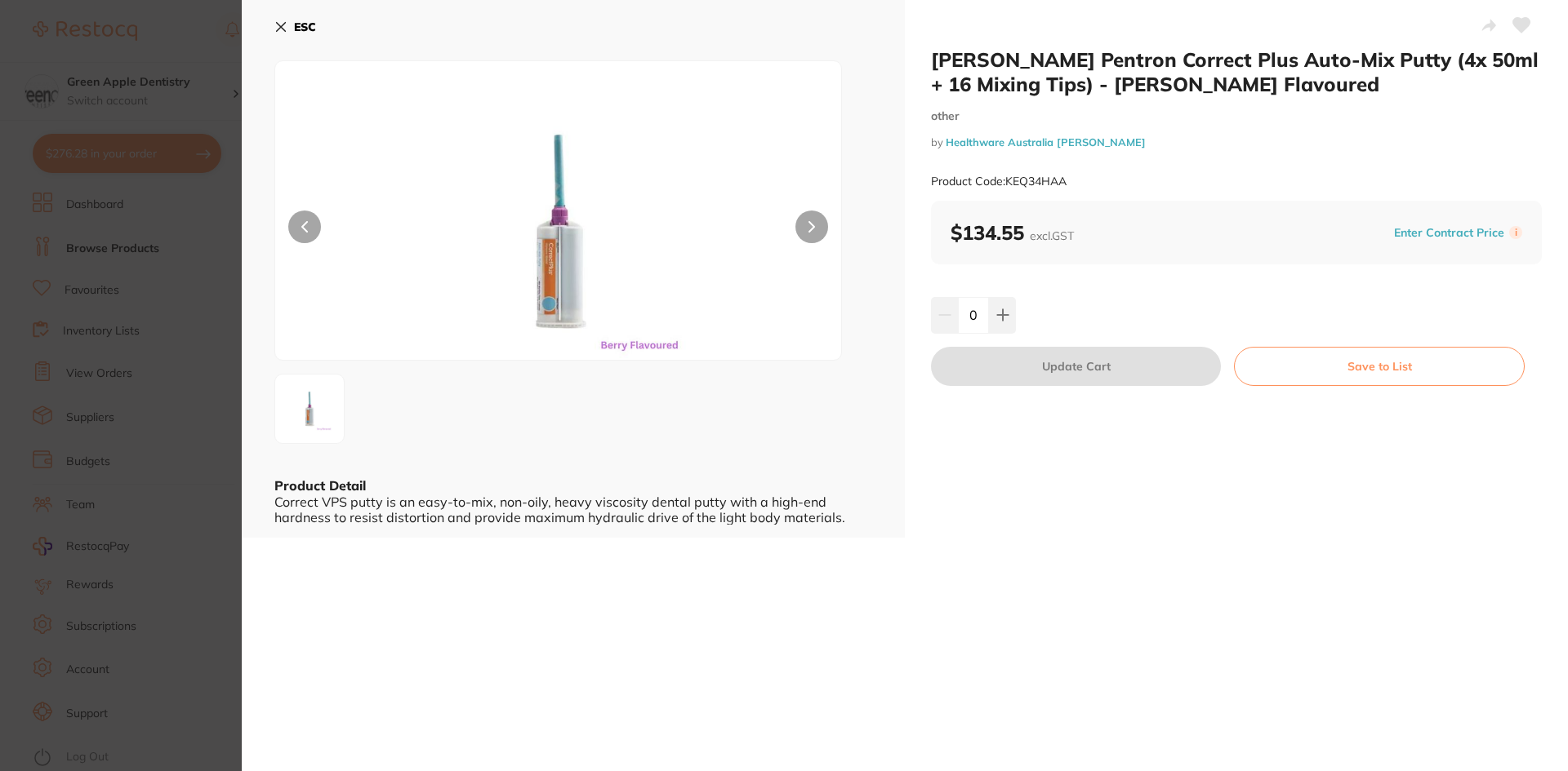
click at [314, 26] on b "ESC" at bounding box center [305, 26] width 22 height 15
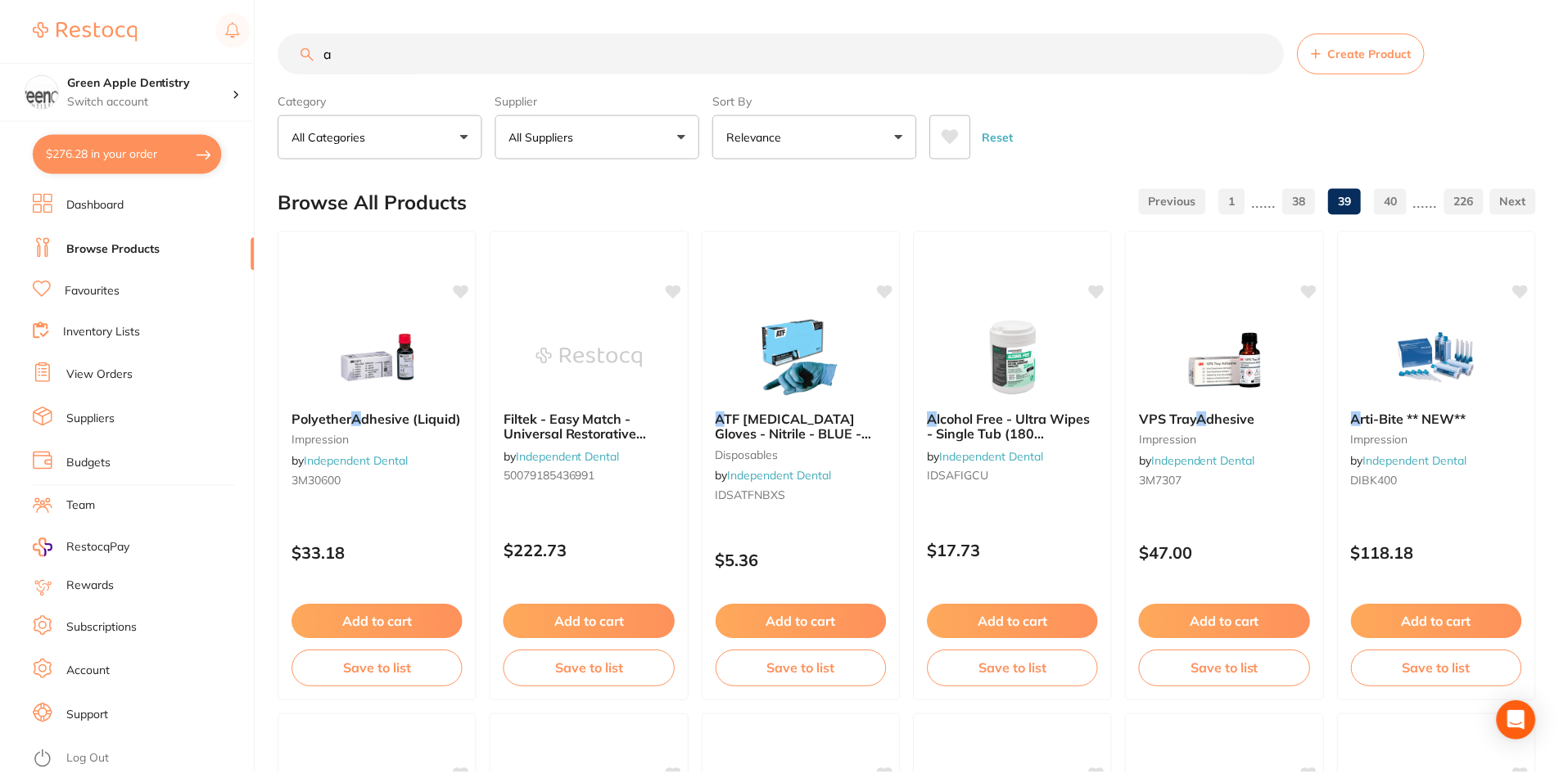
scroll to position [1473, 0]
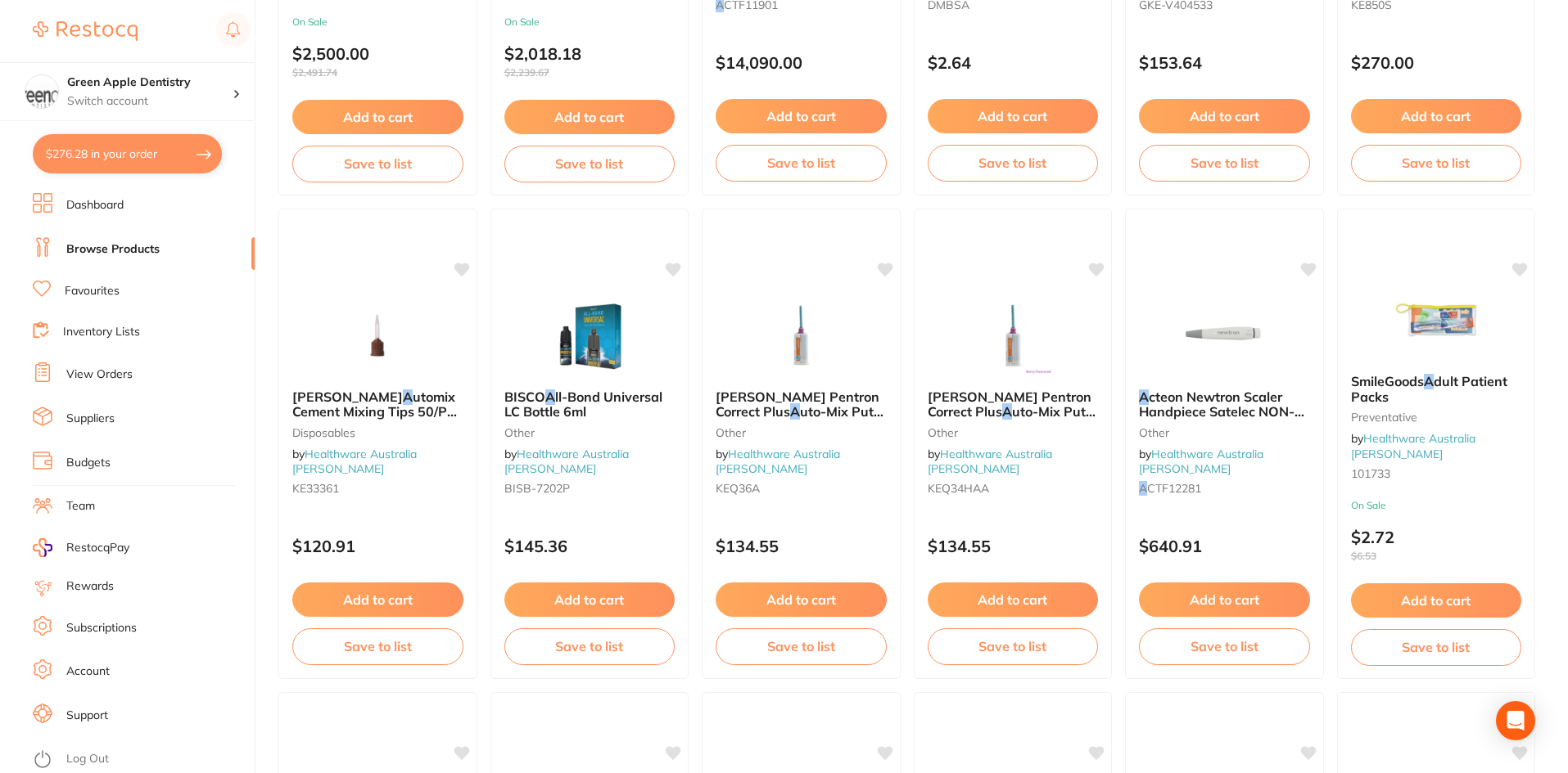
click at [1289, 341] on div at bounding box center [1224, 335] width 197 height 82
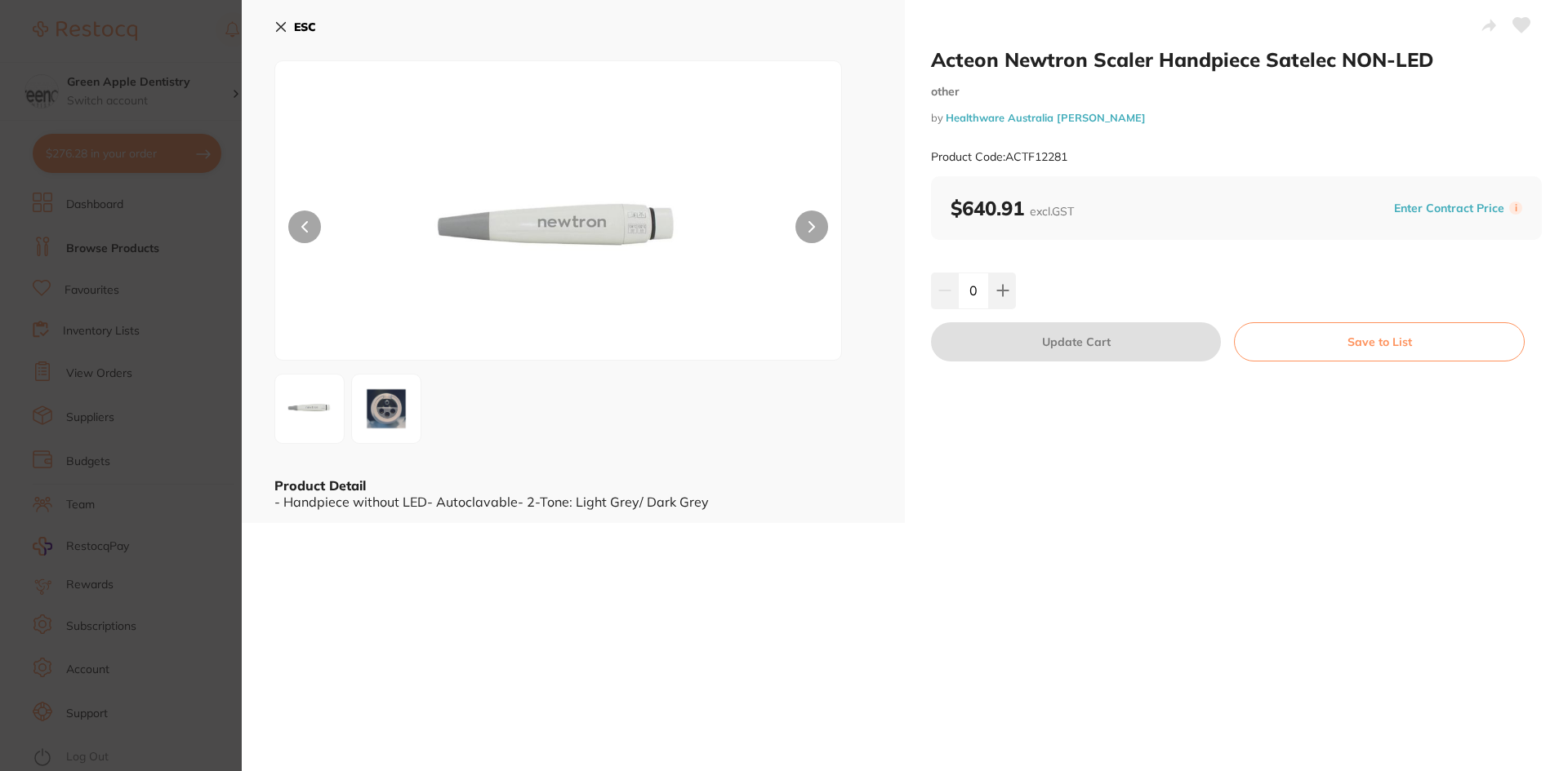
click at [283, 25] on icon at bounding box center [280, 26] width 9 height 9
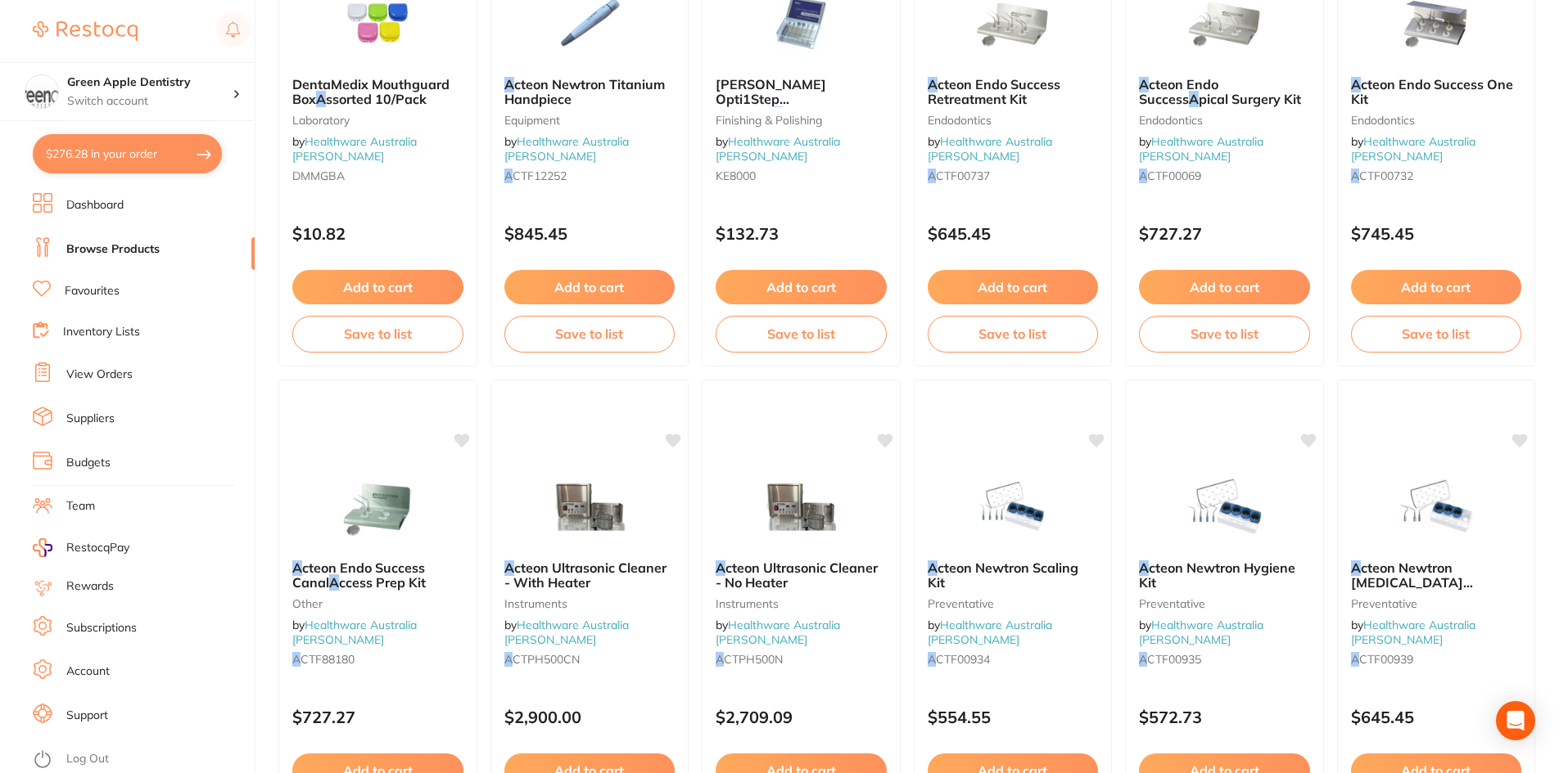
scroll to position [3883, 0]
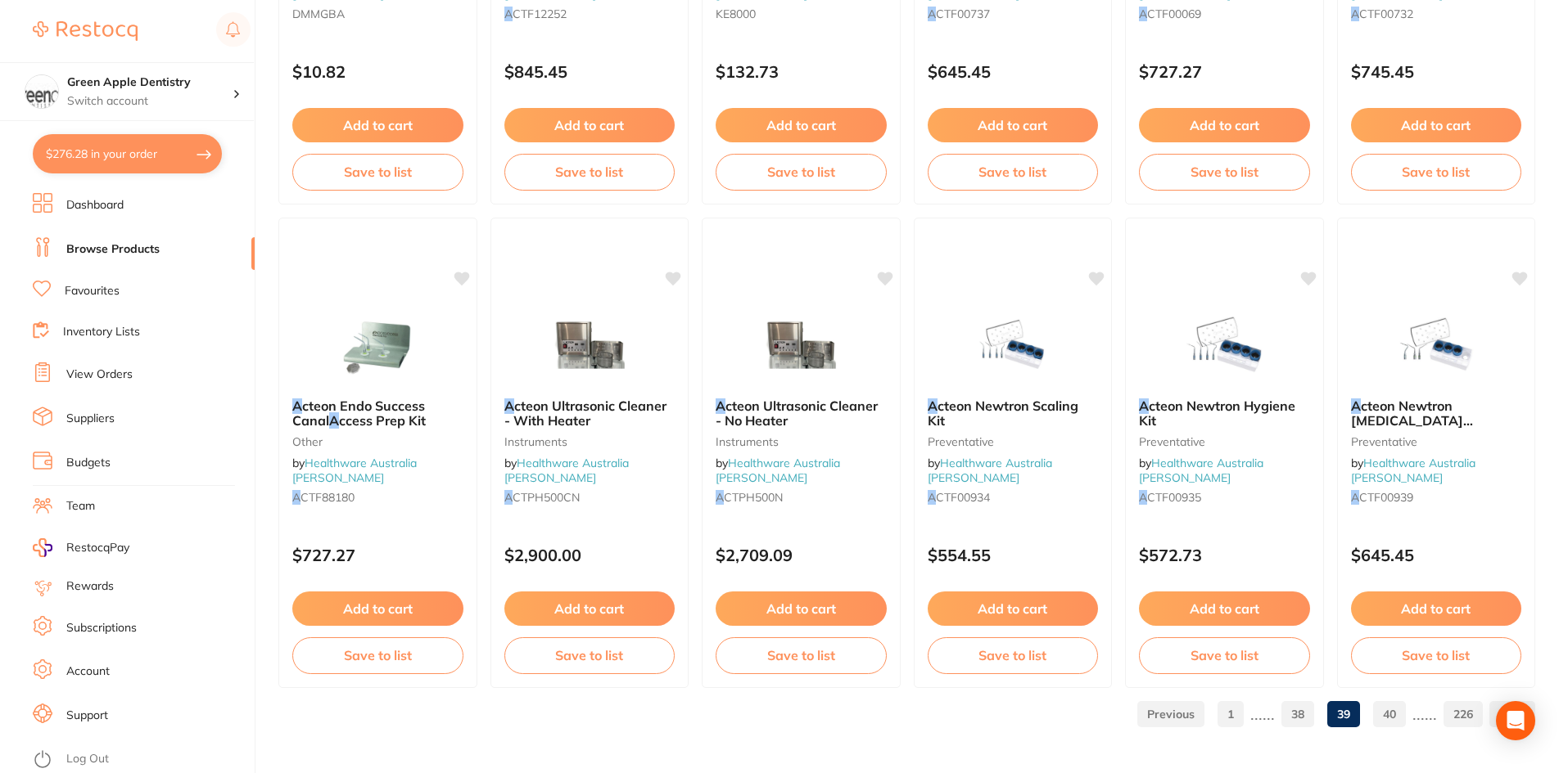
click at [1384, 712] on link "40" at bounding box center [1388, 714] width 32 height 32
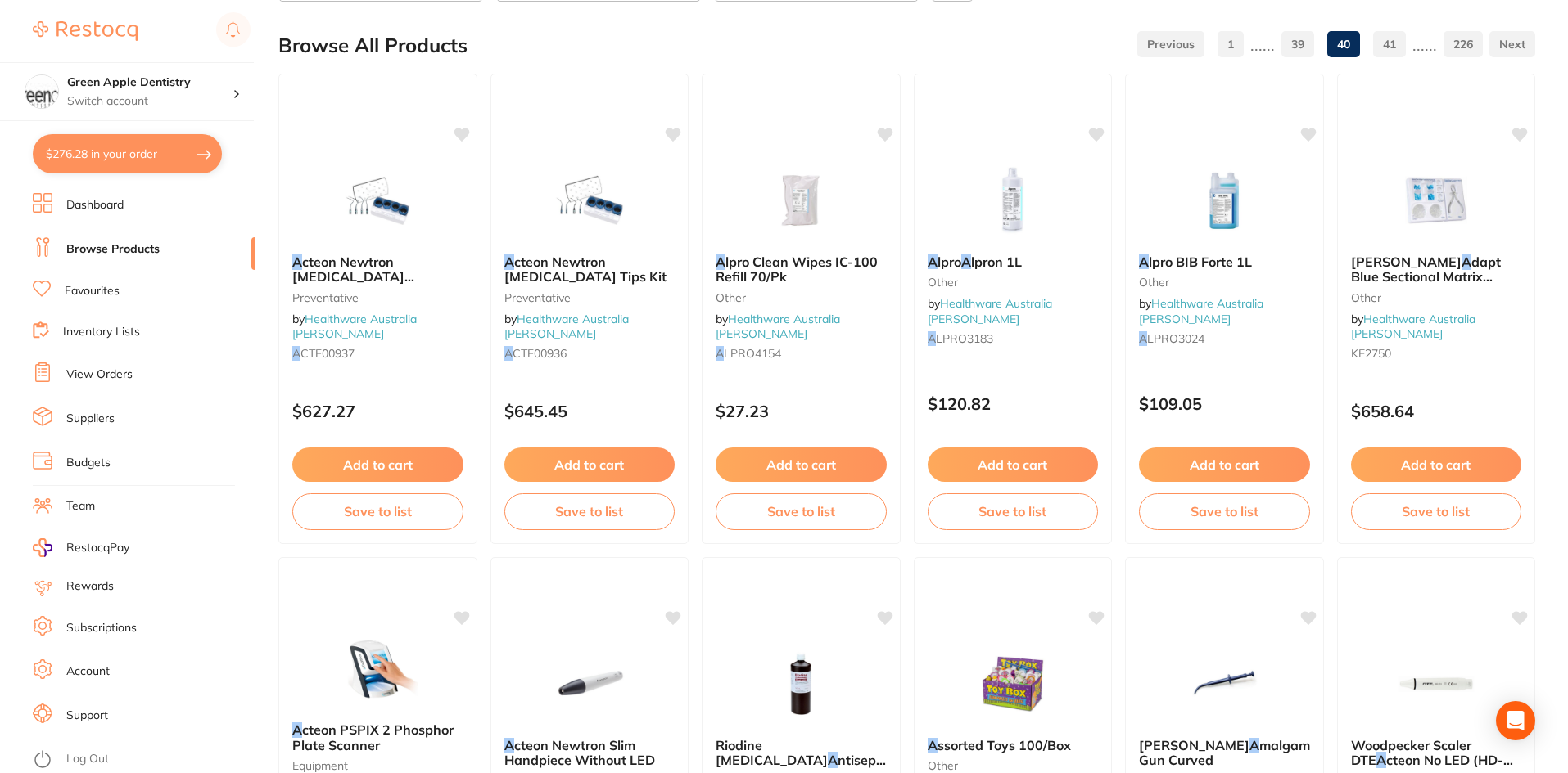
scroll to position [164, 0]
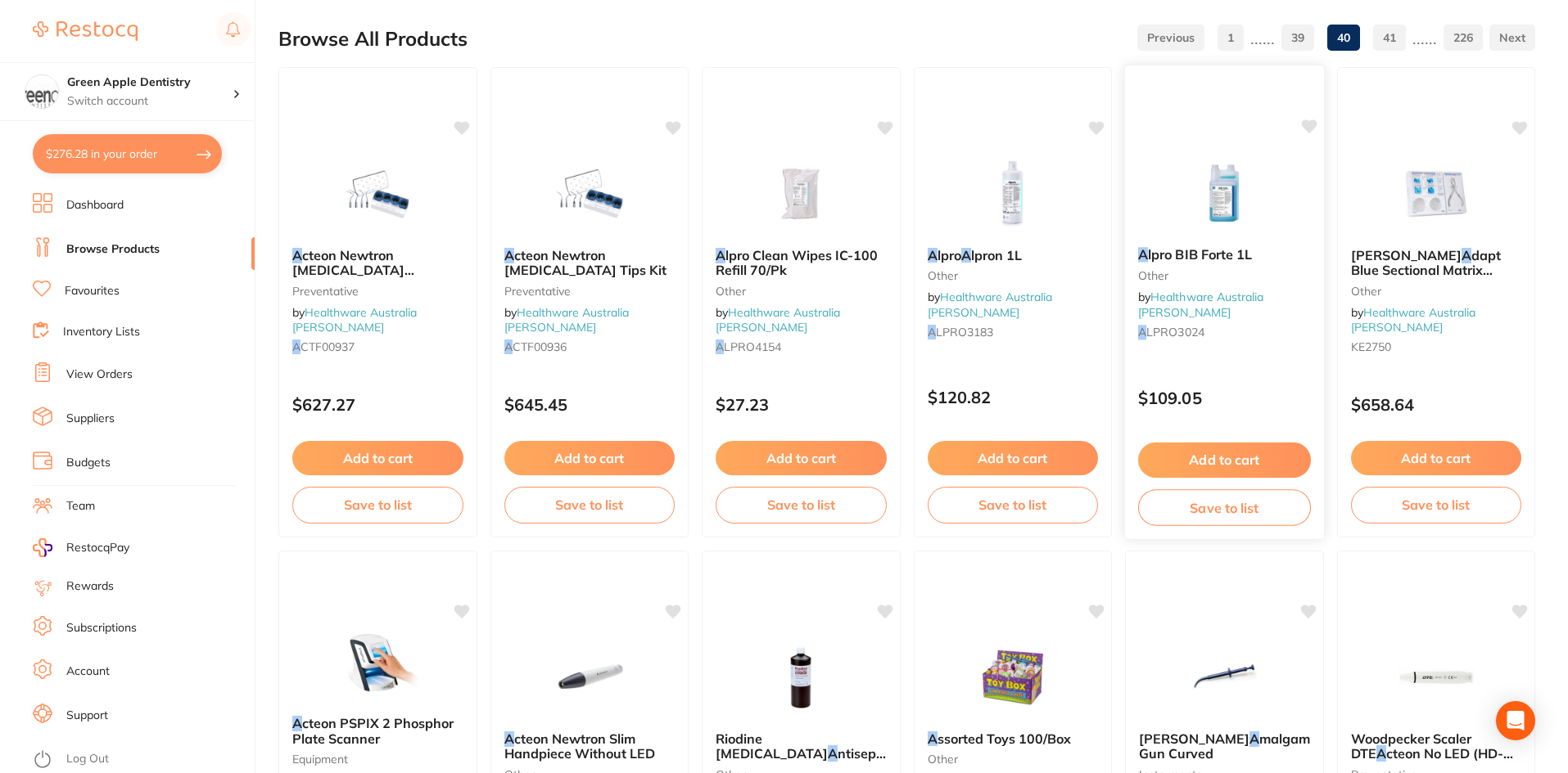
click at [1217, 198] on img at bounding box center [1224, 193] width 107 height 83
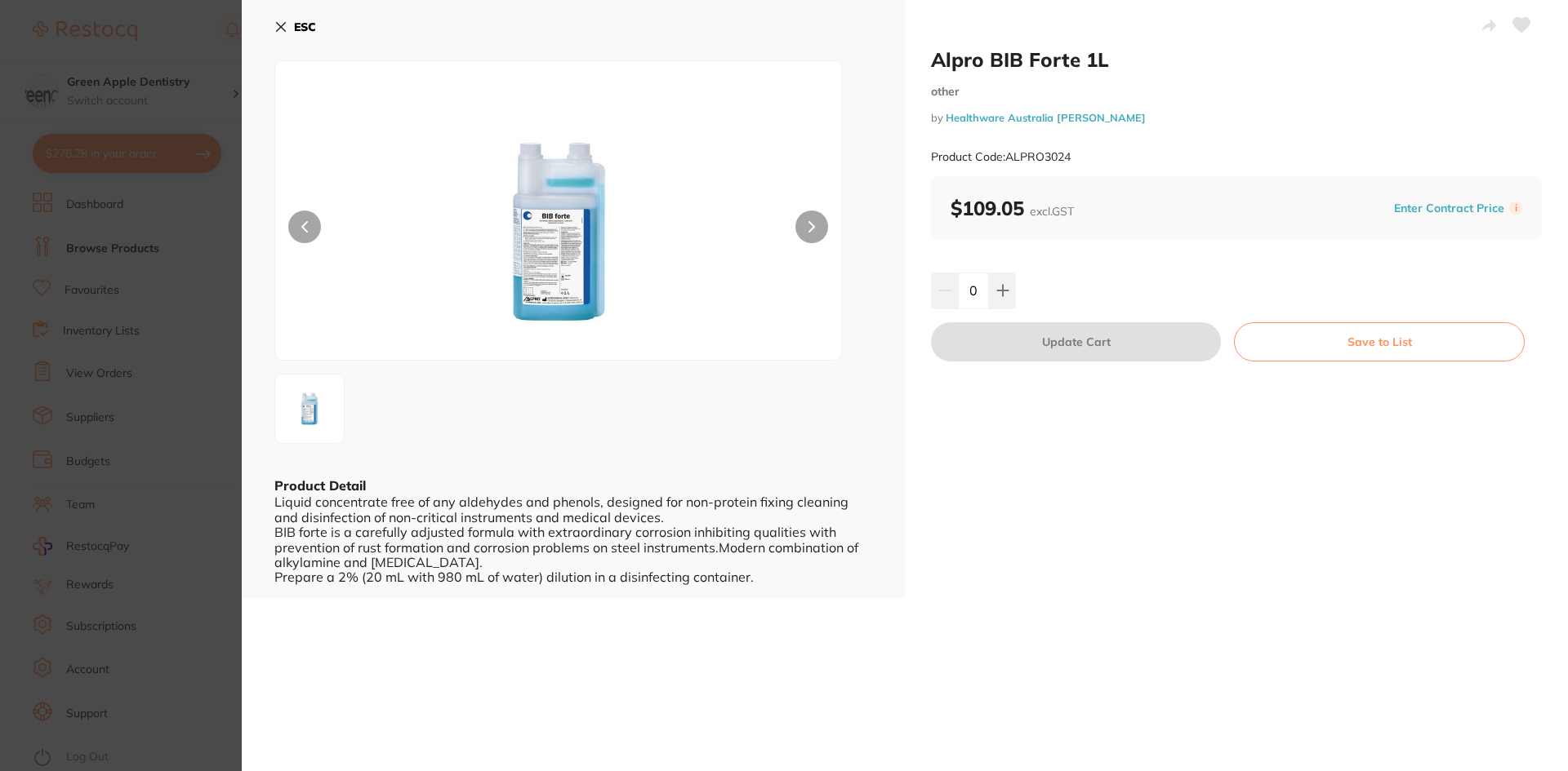
click at [307, 29] on b "ESC" at bounding box center [305, 26] width 22 height 15
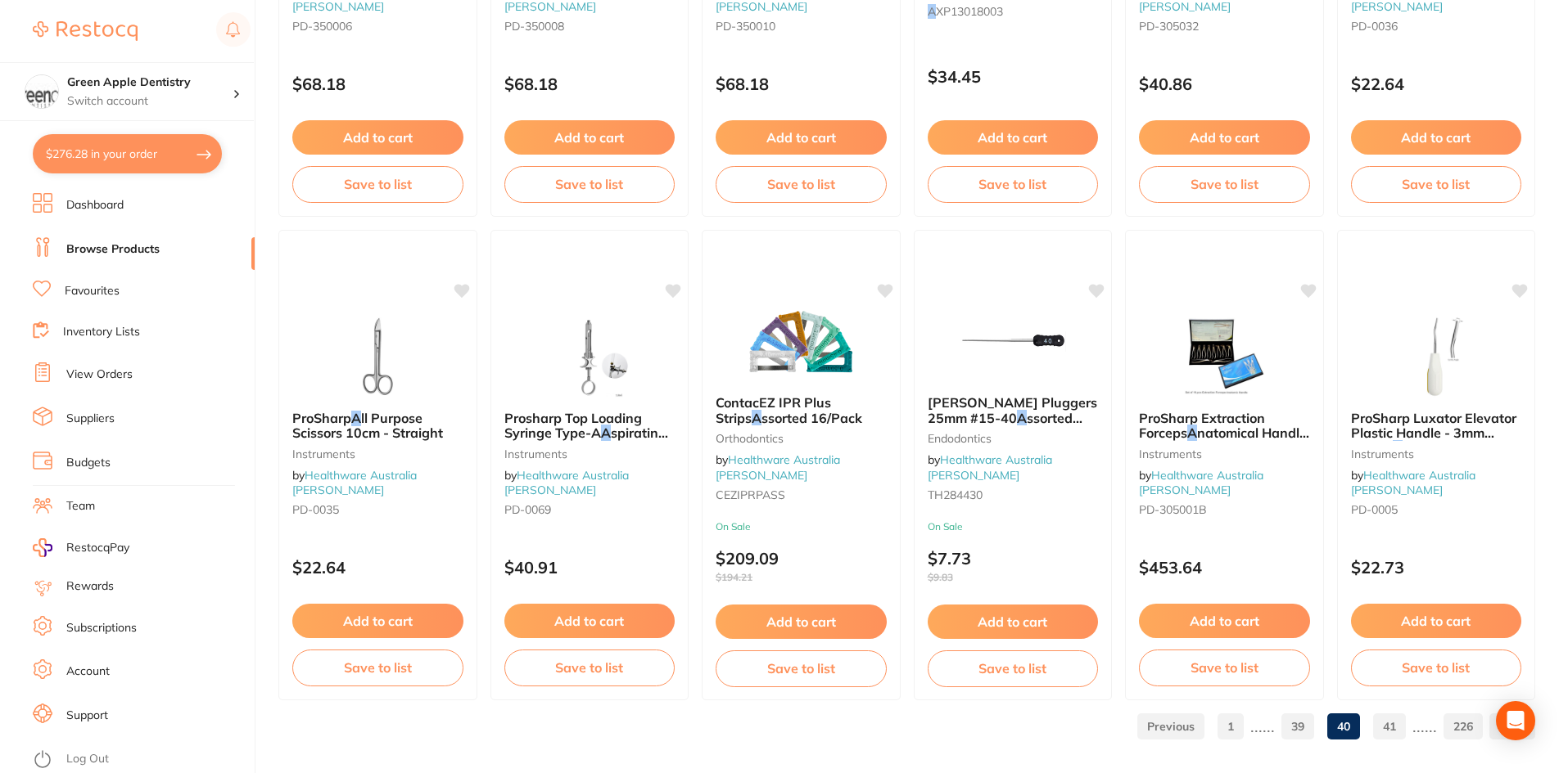
scroll to position [3883, 0]
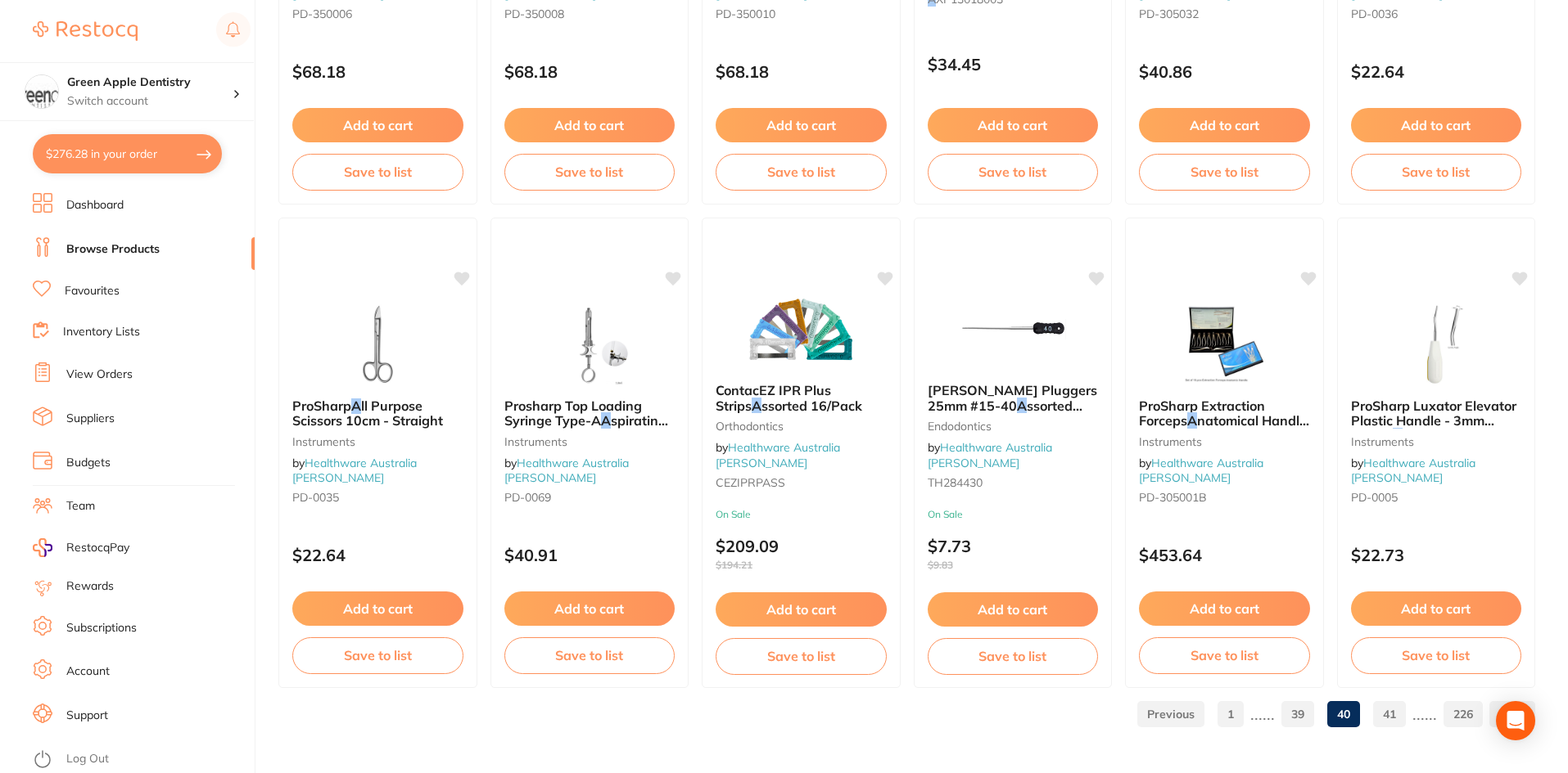
click at [1398, 718] on link "41" at bounding box center [1388, 714] width 32 height 32
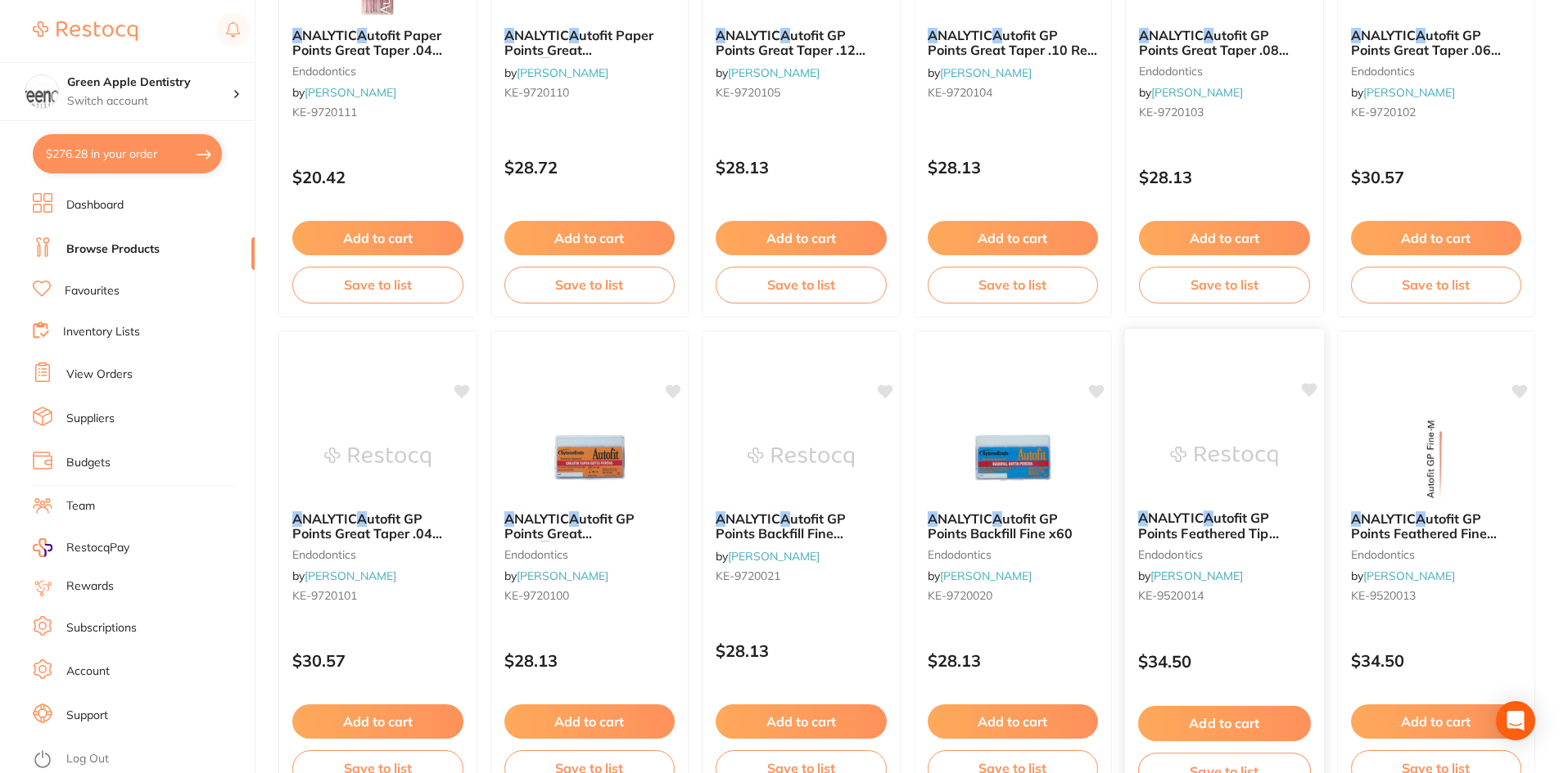
scroll to position [2373, 0]
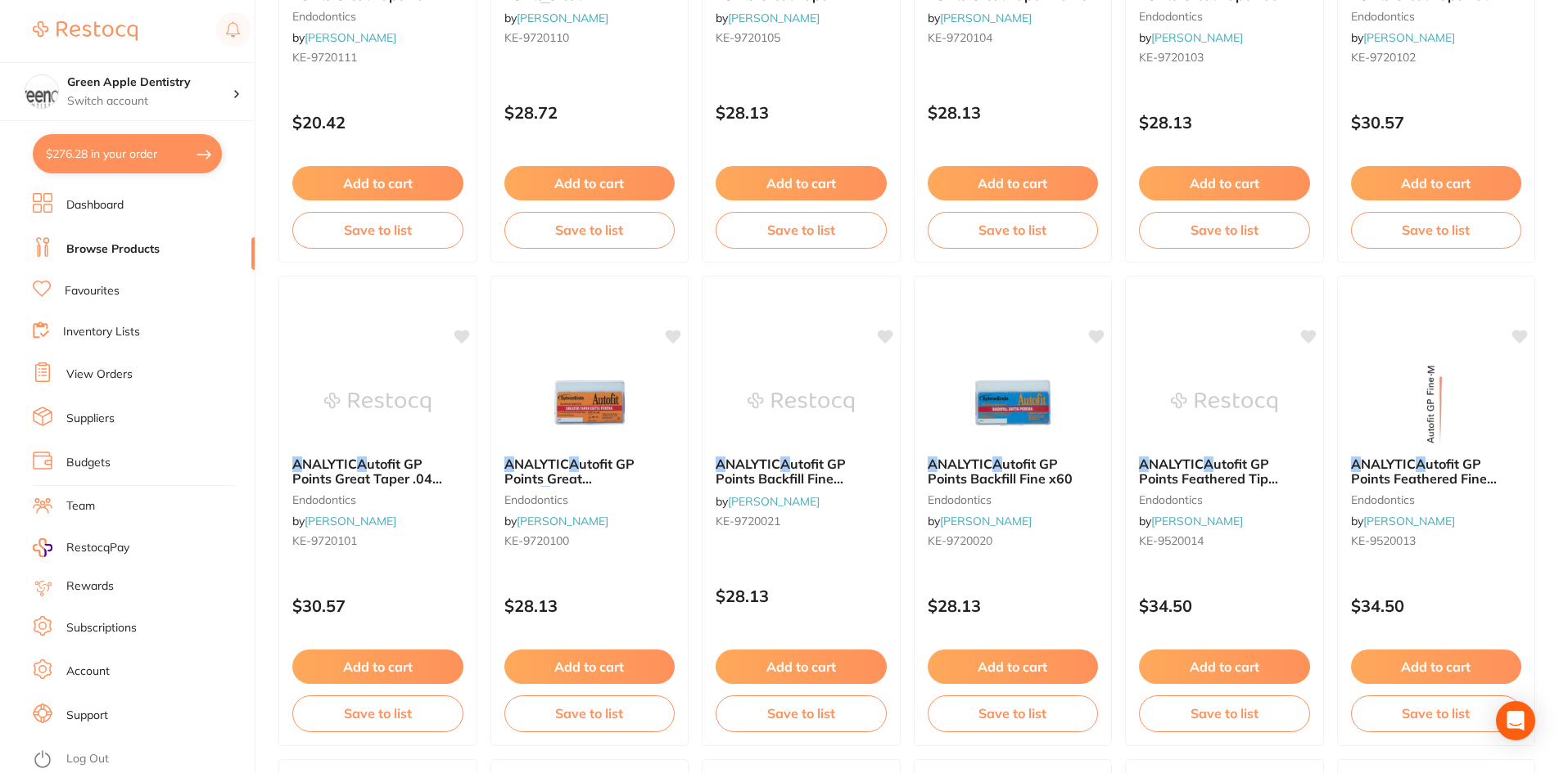
drag, startPoint x: 600, startPoint y: 365, endPoint x: 611, endPoint y: 379, distance: 17.8
click at [600, 365] on img at bounding box center [589, 402] width 106 height 82
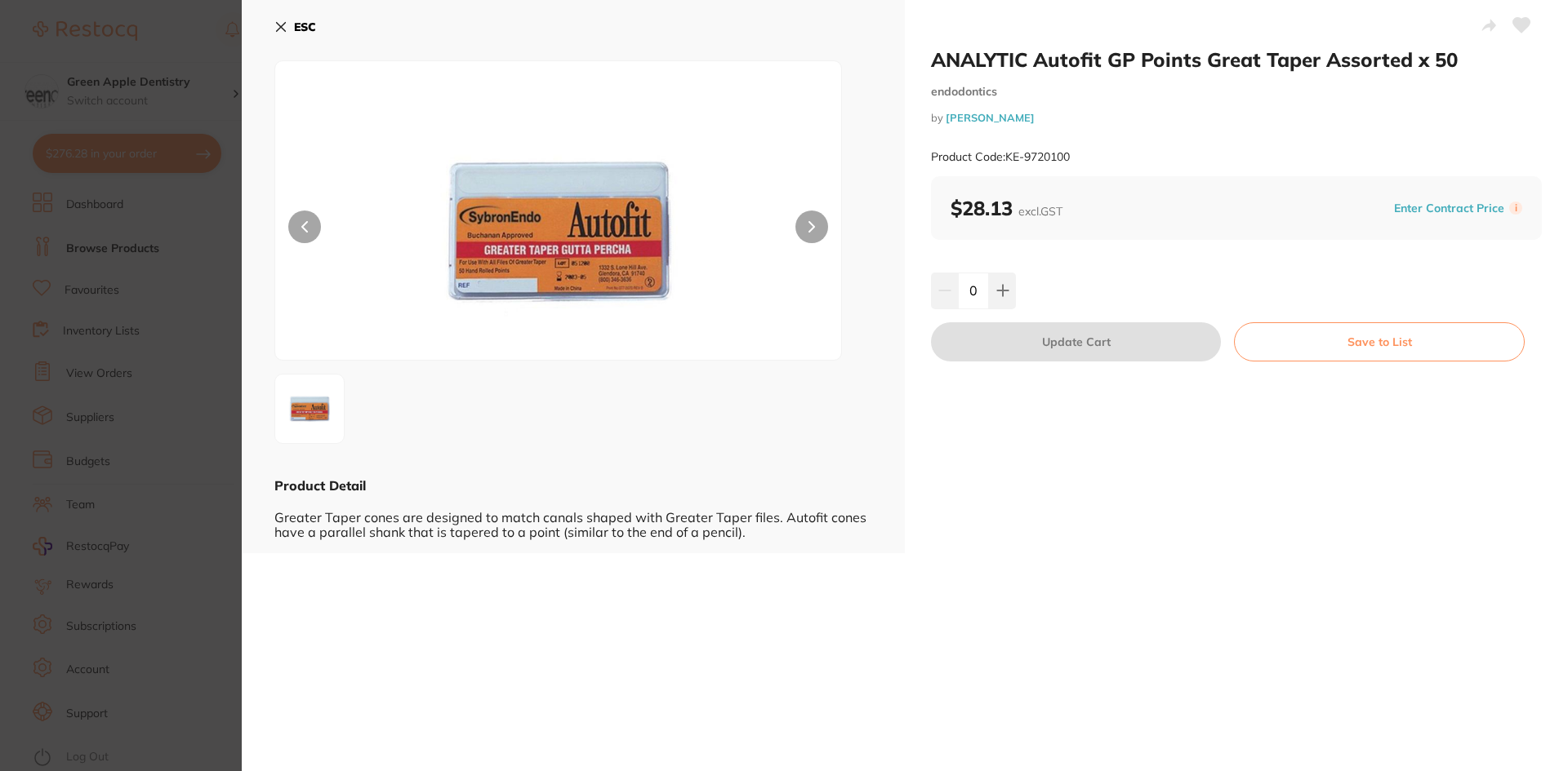
click at [290, 25] on button "ESC" at bounding box center [295, 26] width 41 height 27
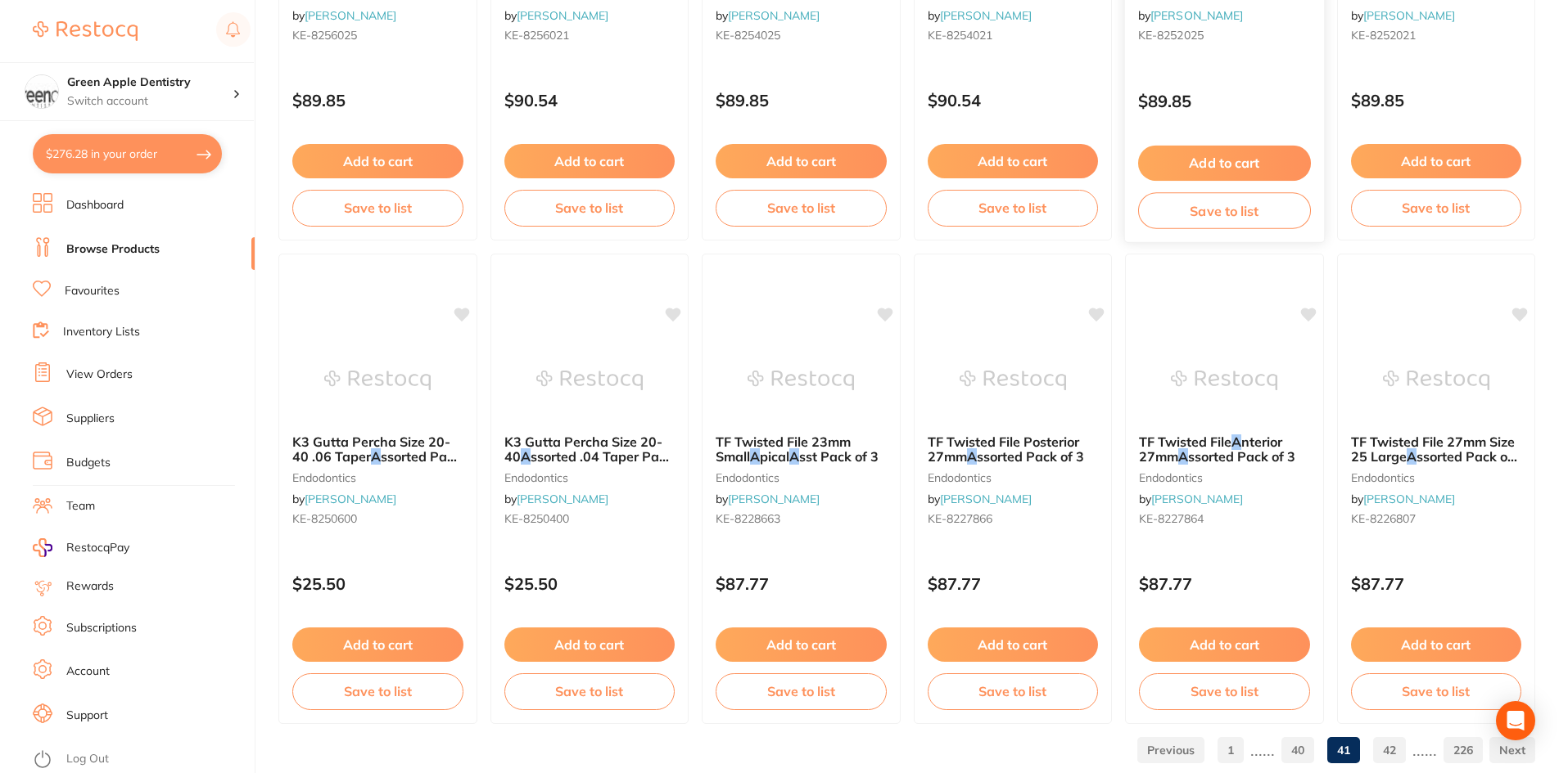
scroll to position [3883, 0]
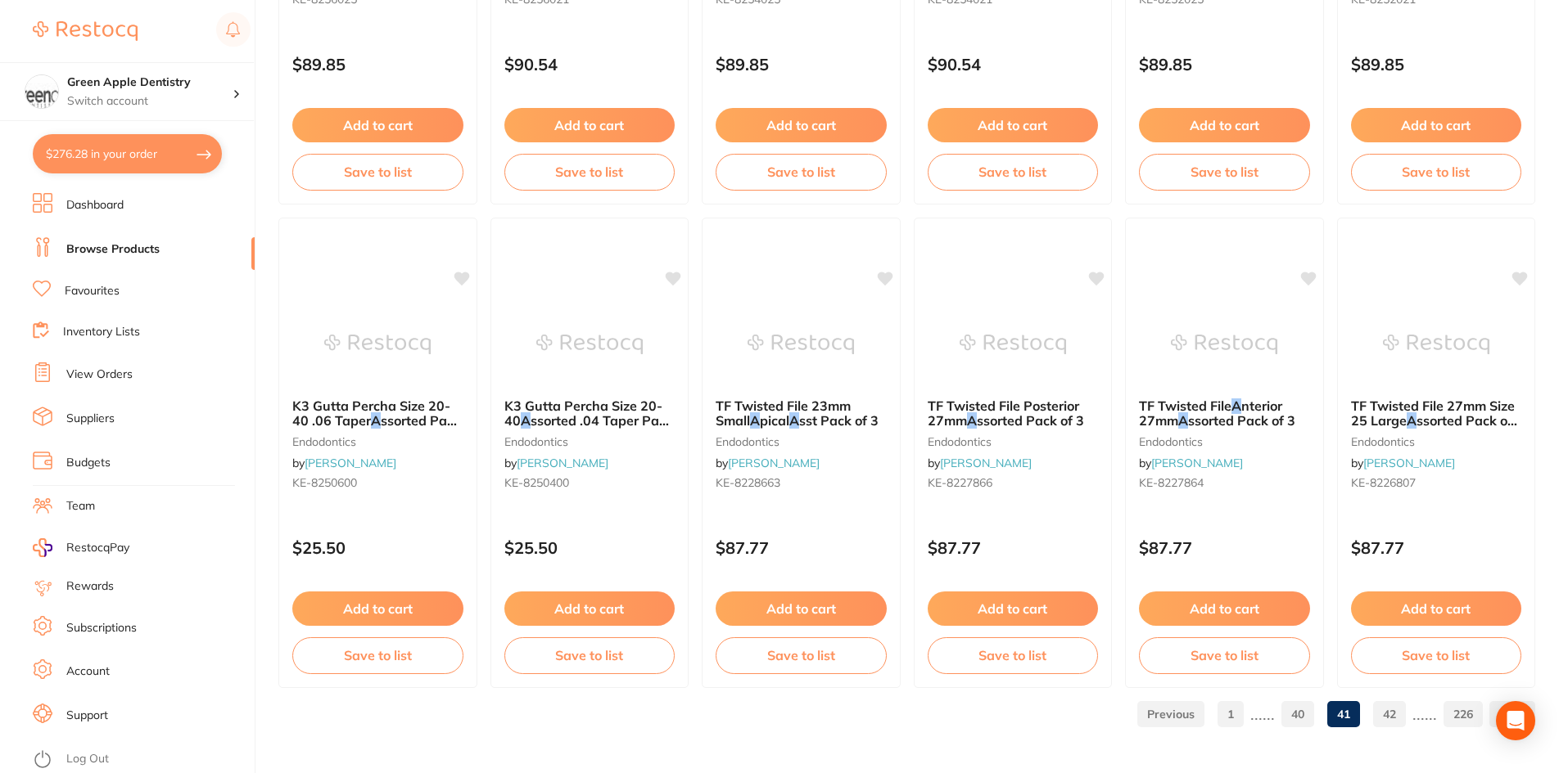
click at [1379, 717] on link "42" at bounding box center [1388, 714] width 32 height 32
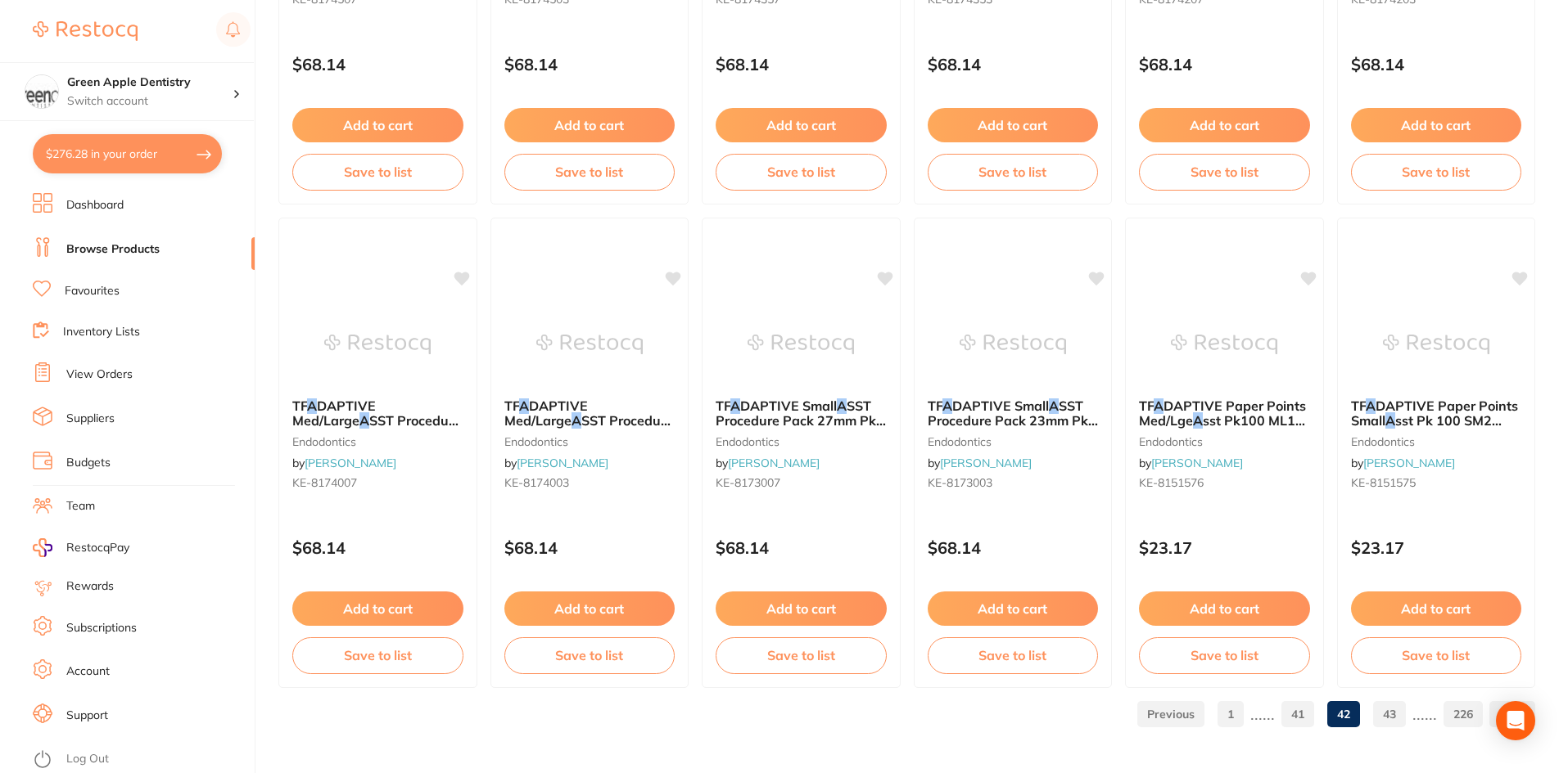
click at [1403, 724] on link "43" at bounding box center [1388, 714] width 32 height 32
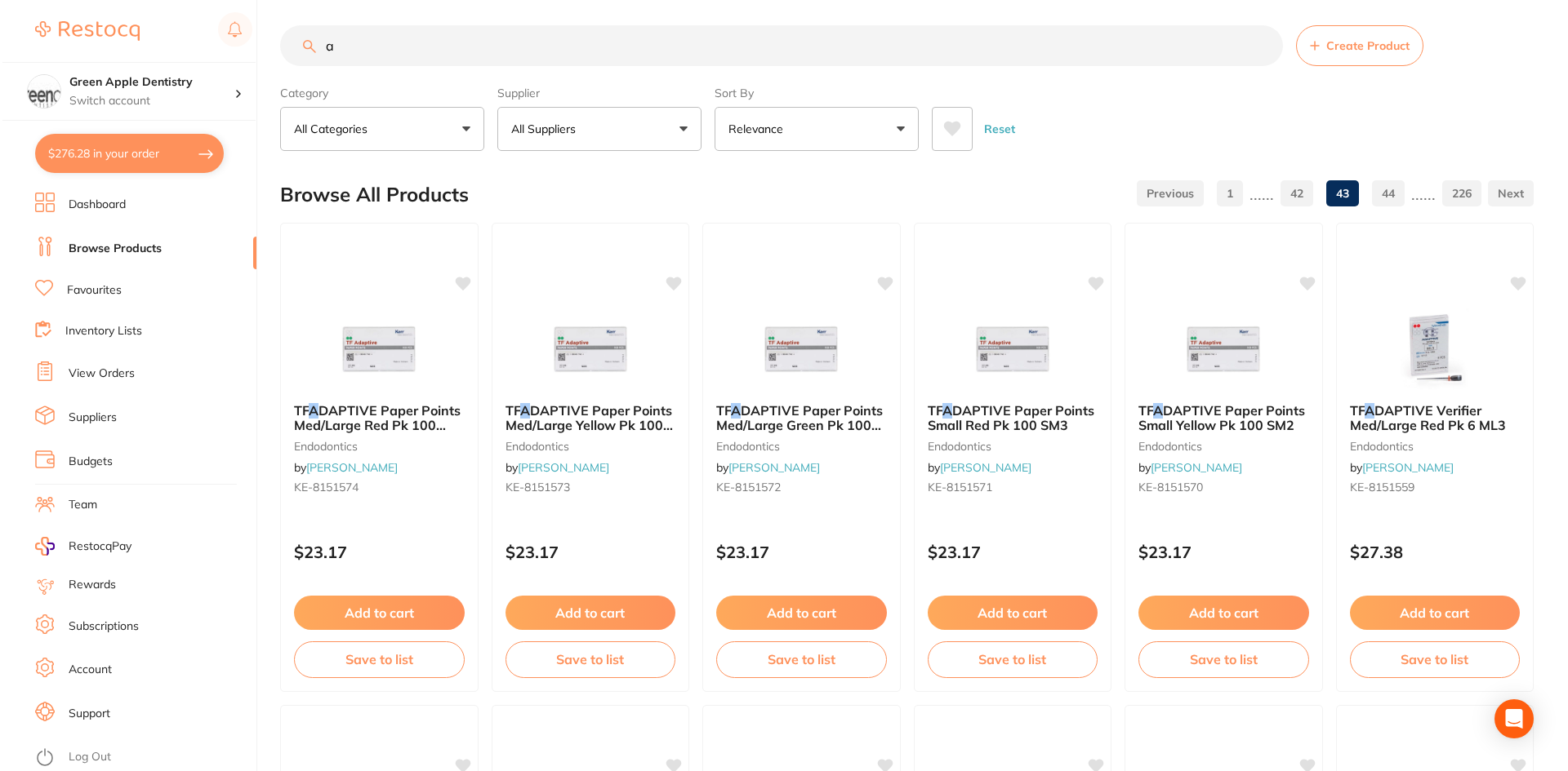
scroll to position [0, 0]
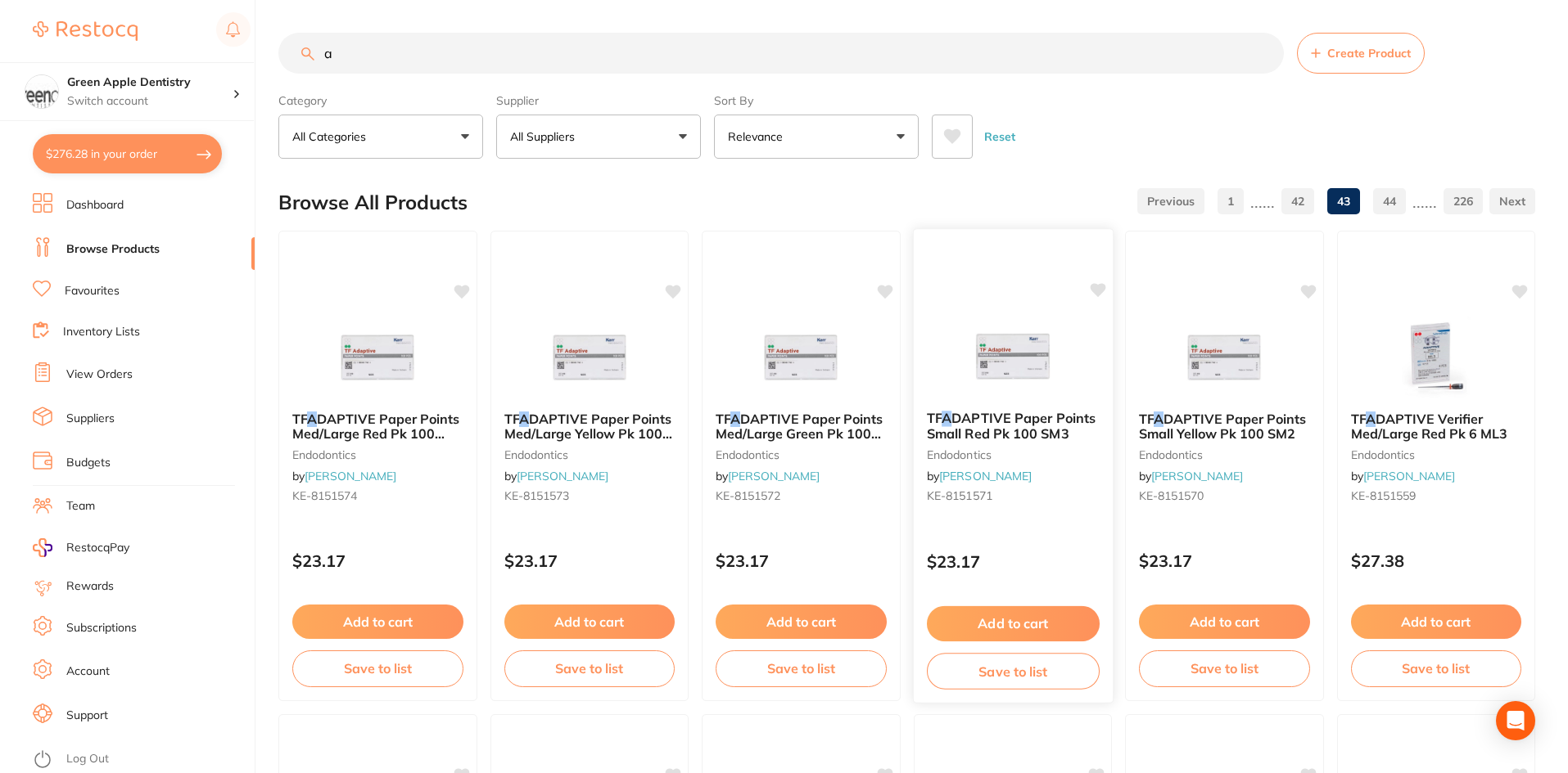
click at [1066, 312] on div "TF A DAPTIVE Paper Points Small Red Pk 100 SM3 endodontics by [PERSON_NAME] [PE…" at bounding box center [1012, 466] width 200 height 475
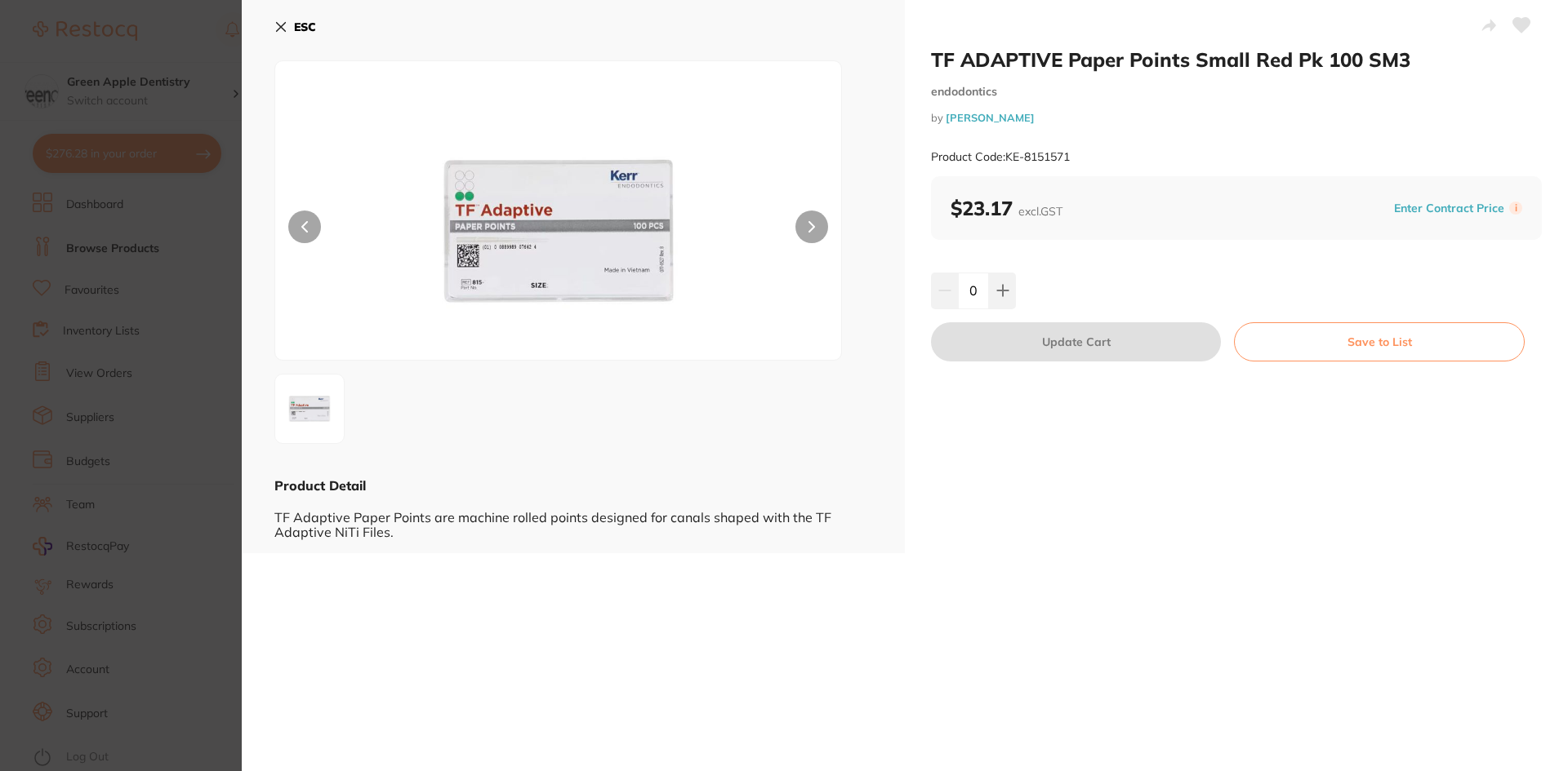
click at [299, 29] on b "ESC" at bounding box center [305, 26] width 22 height 15
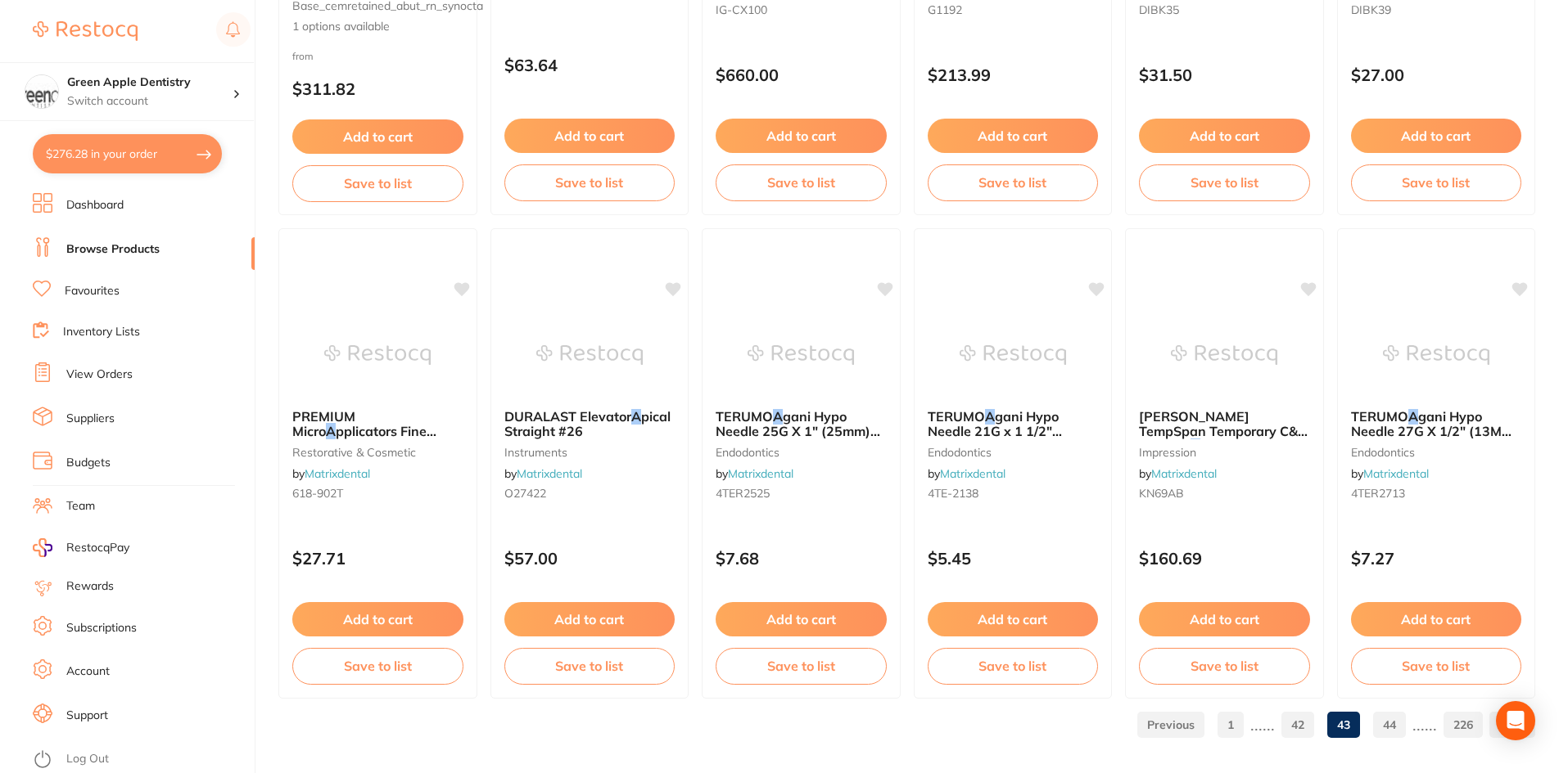
scroll to position [3883, 0]
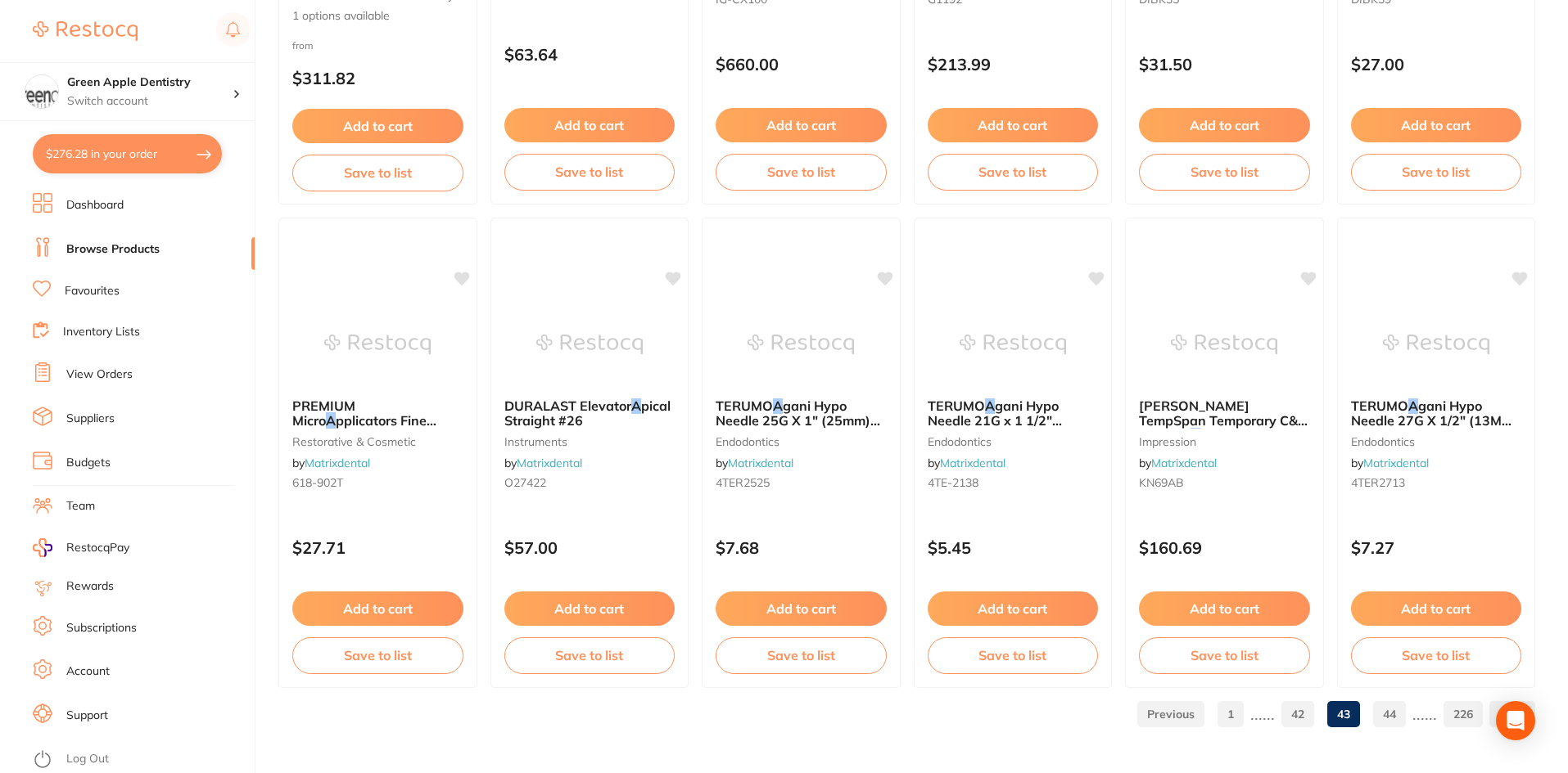
click at [1380, 719] on link "44" at bounding box center [1388, 714] width 32 height 32
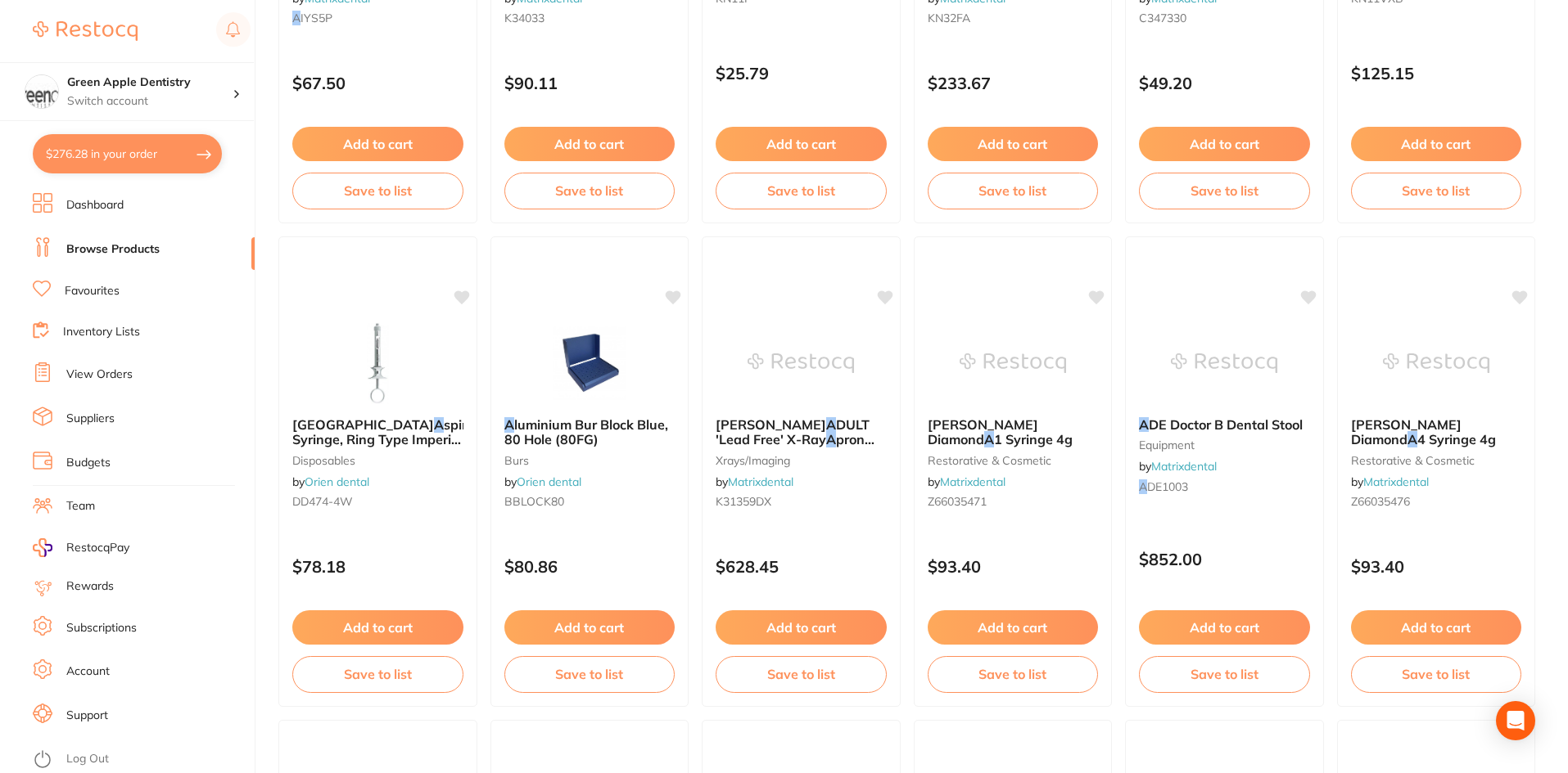
scroll to position [2947, 0]
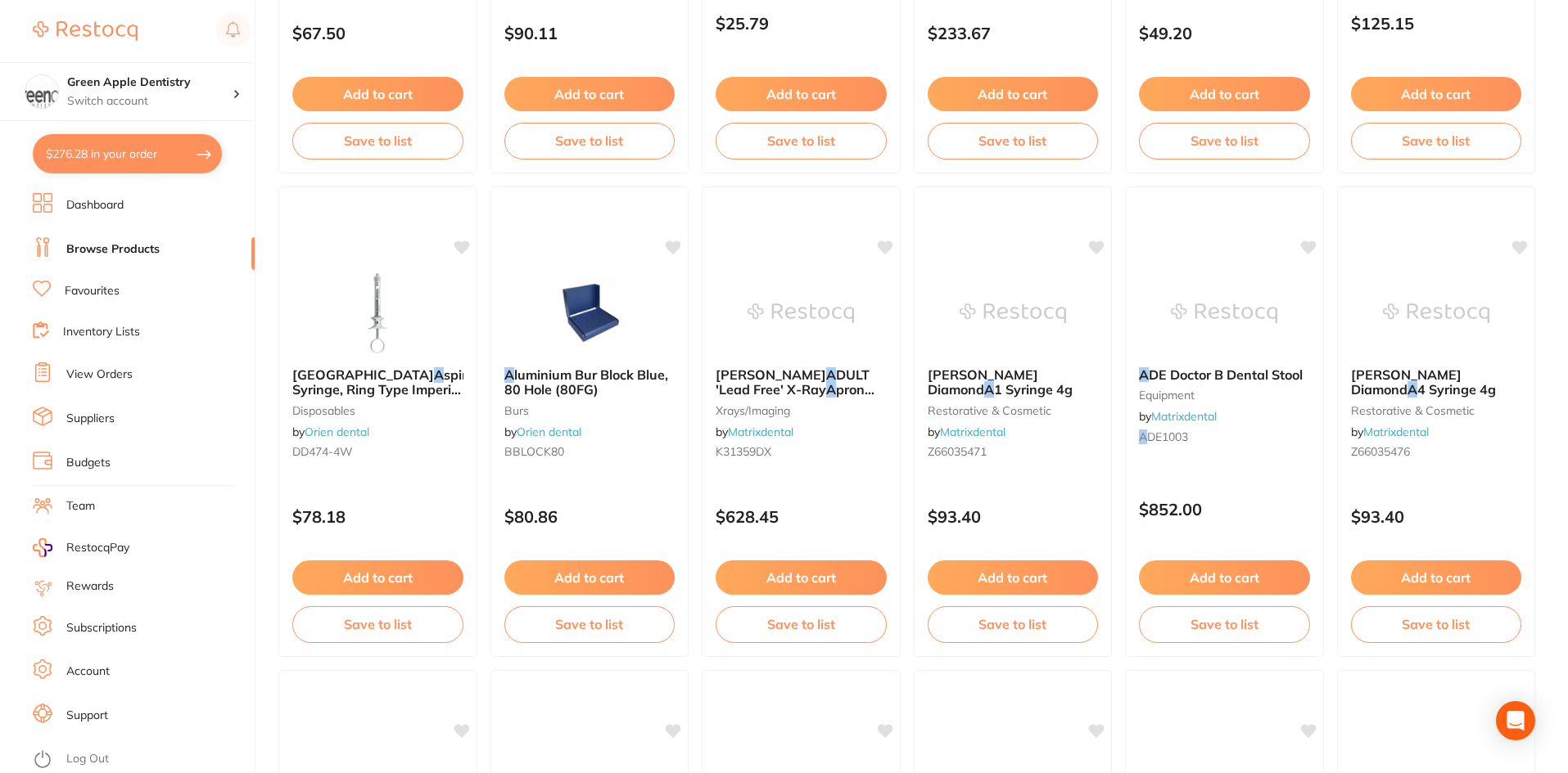
click at [553, 299] on img at bounding box center [588, 312] width 107 height 83
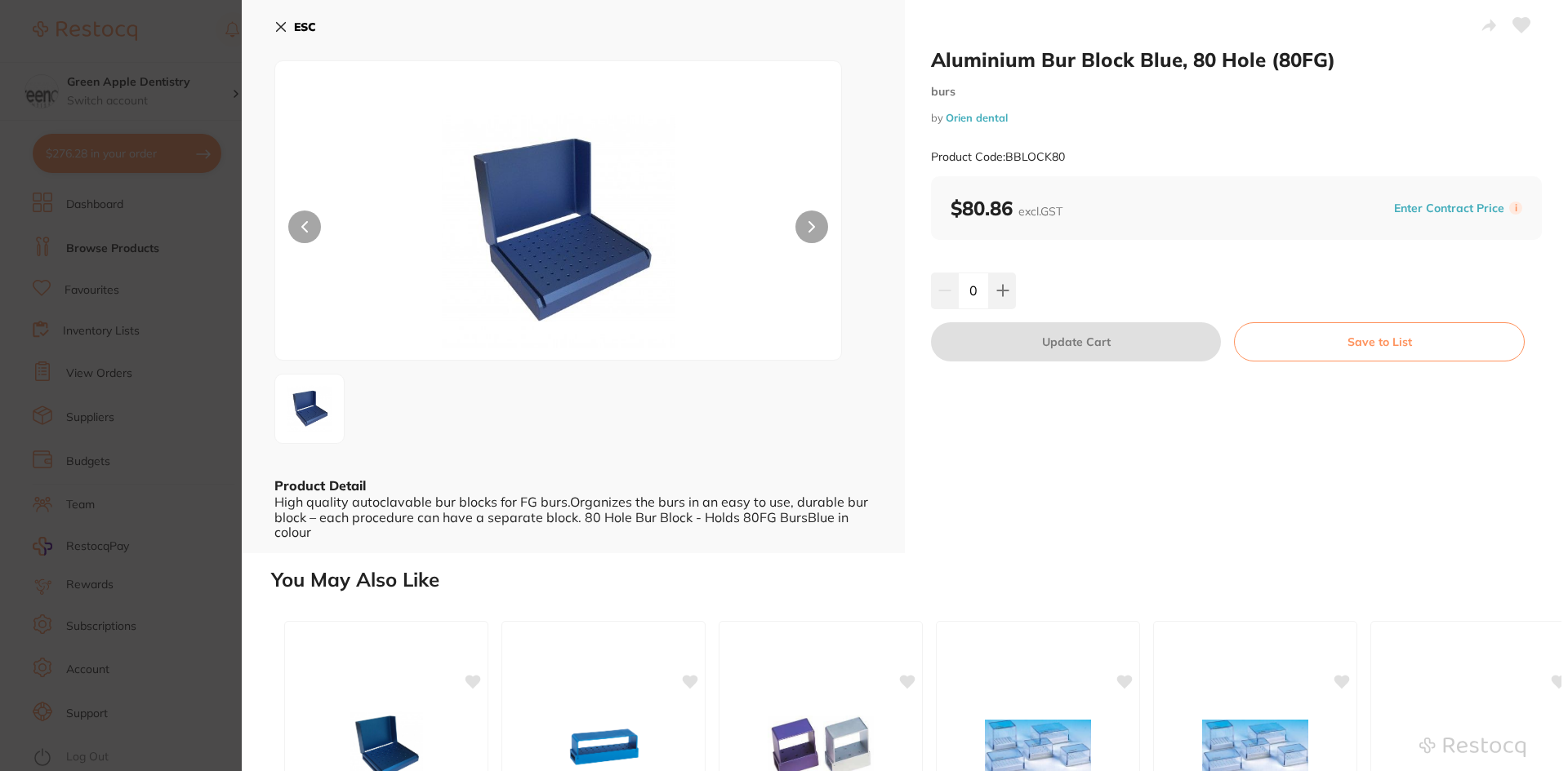
click at [282, 17] on button "ESC" at bounding box center [295, 26] width 41 height 27
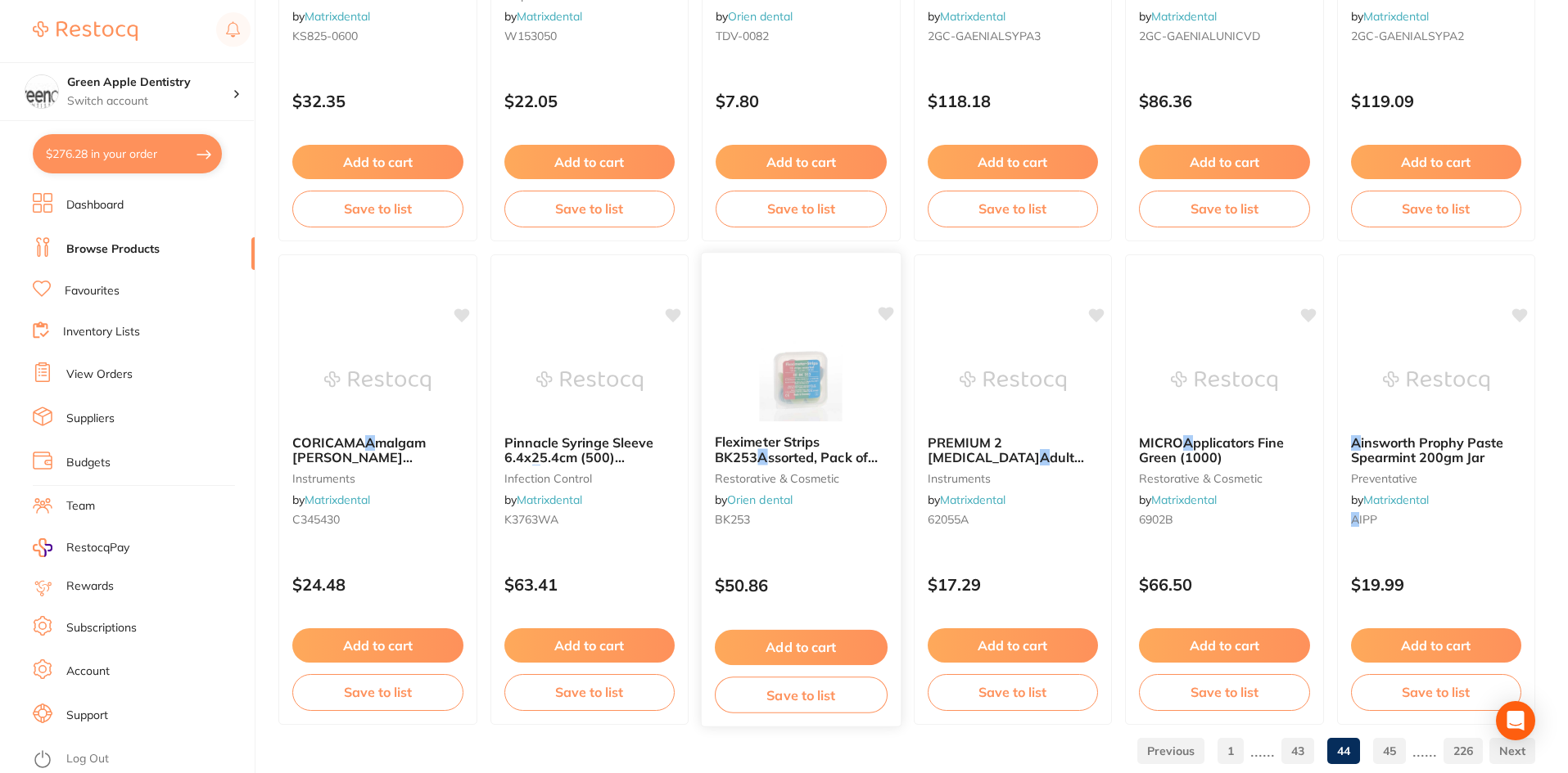
scroll to position [3846, 0]
click at [1402, 742] on link "45" at bounding box center [1388, 749] width 32 height 32
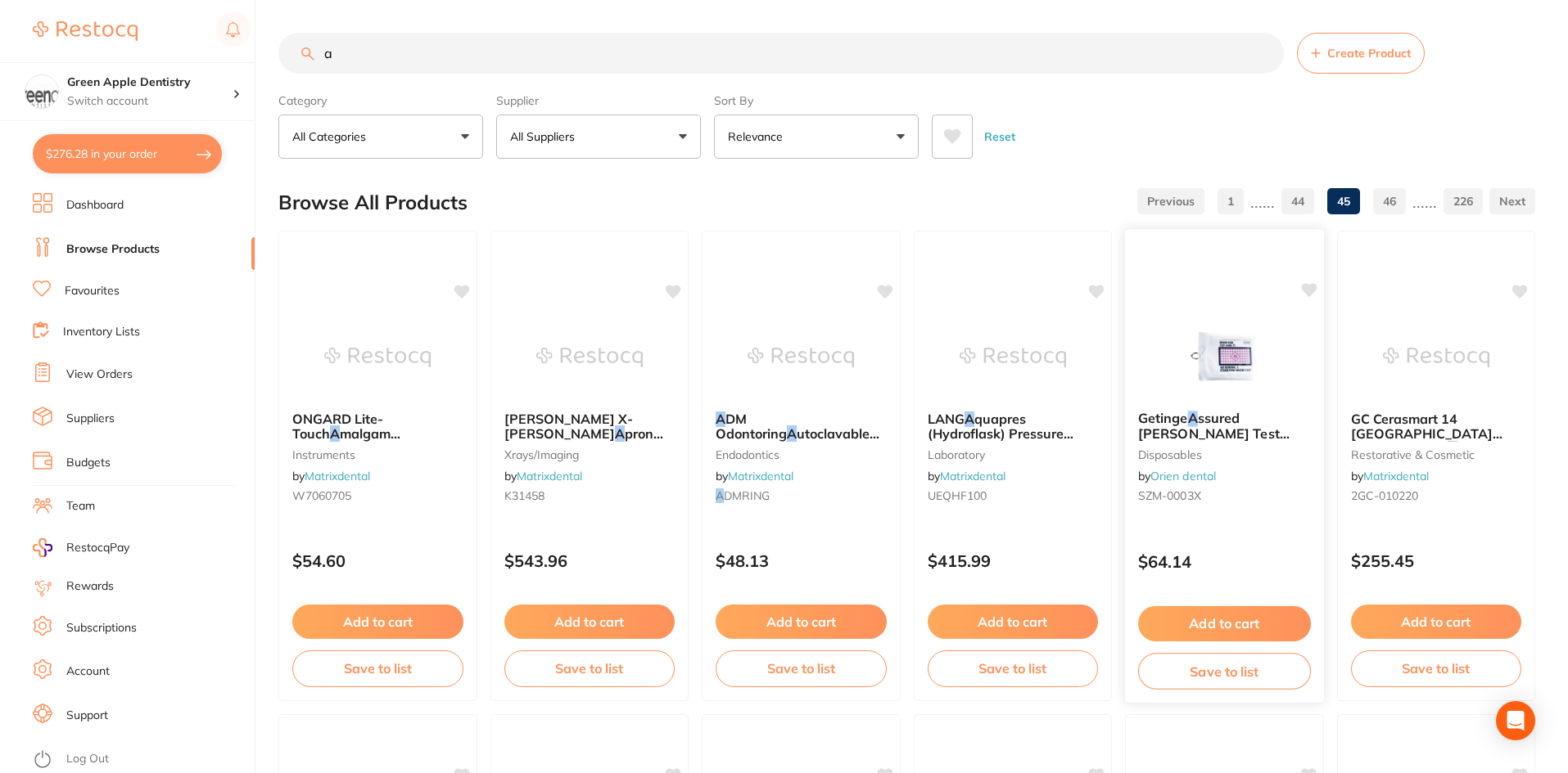
click at [1220, 358] on img at bounding box center [1224, 357] width 107 height 83
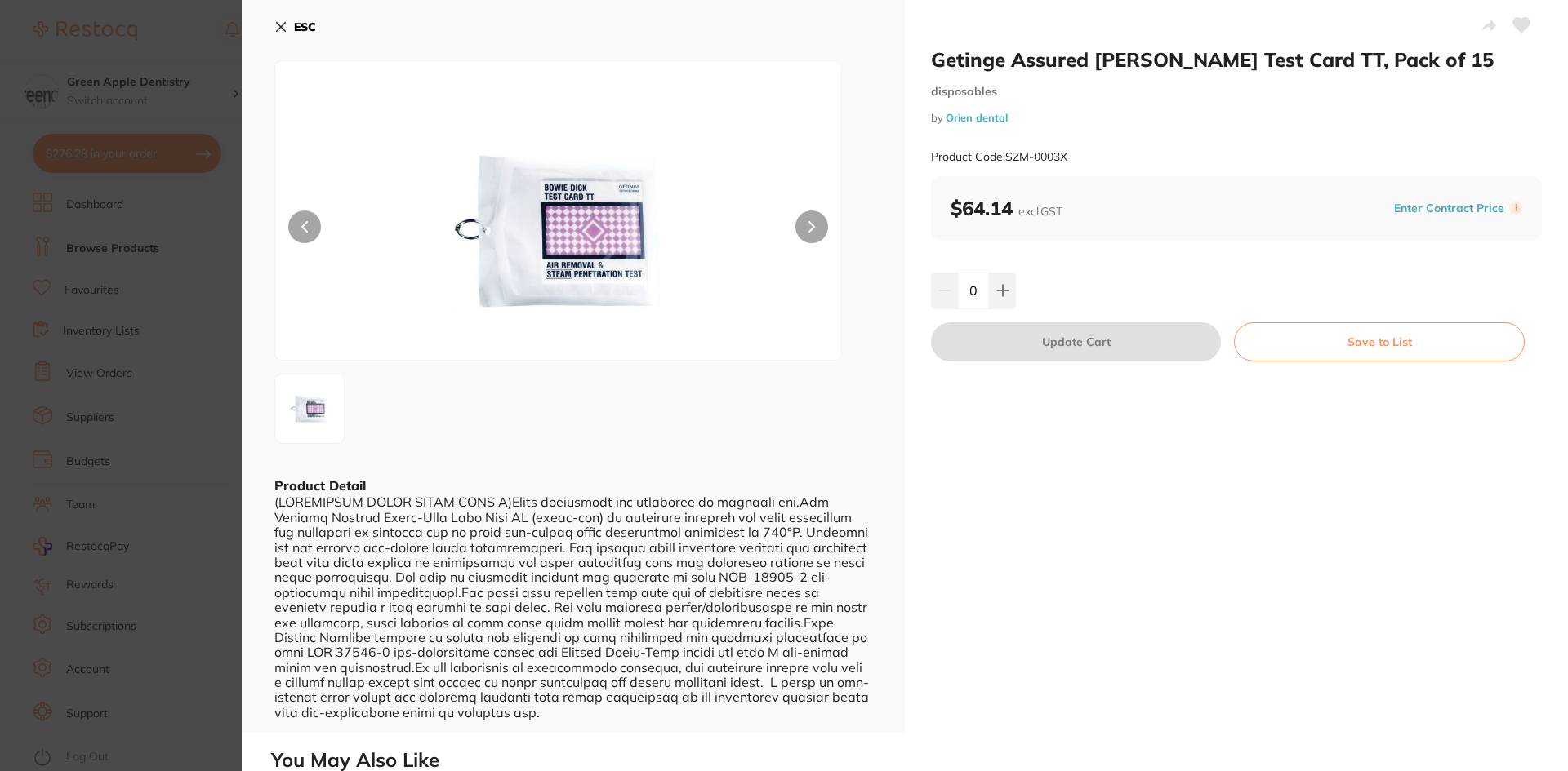
click at [306, 29] on b "ESC" at bounding box center [305, 26] width 22 height 15
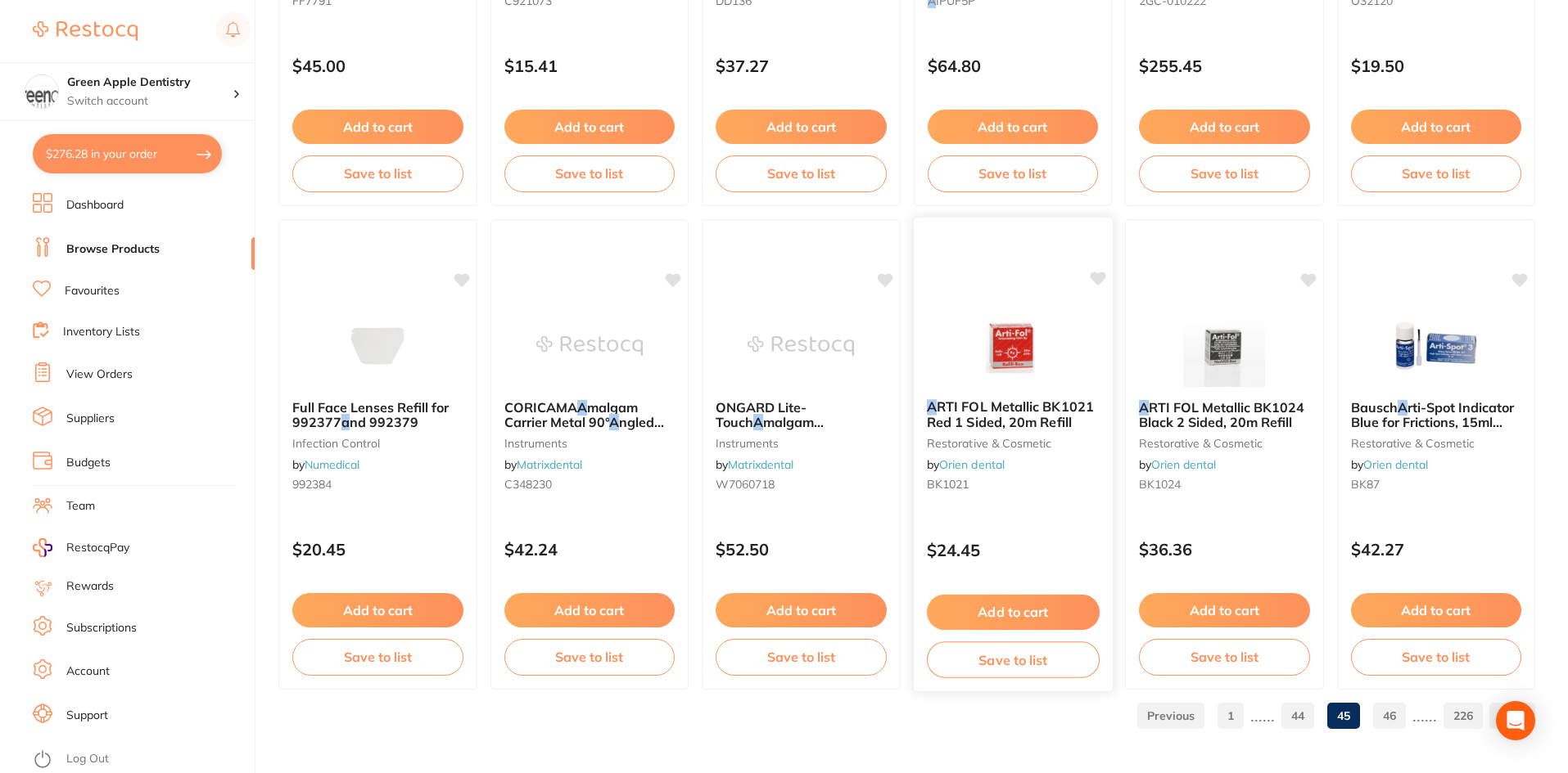
scroll to position [3883, 0]
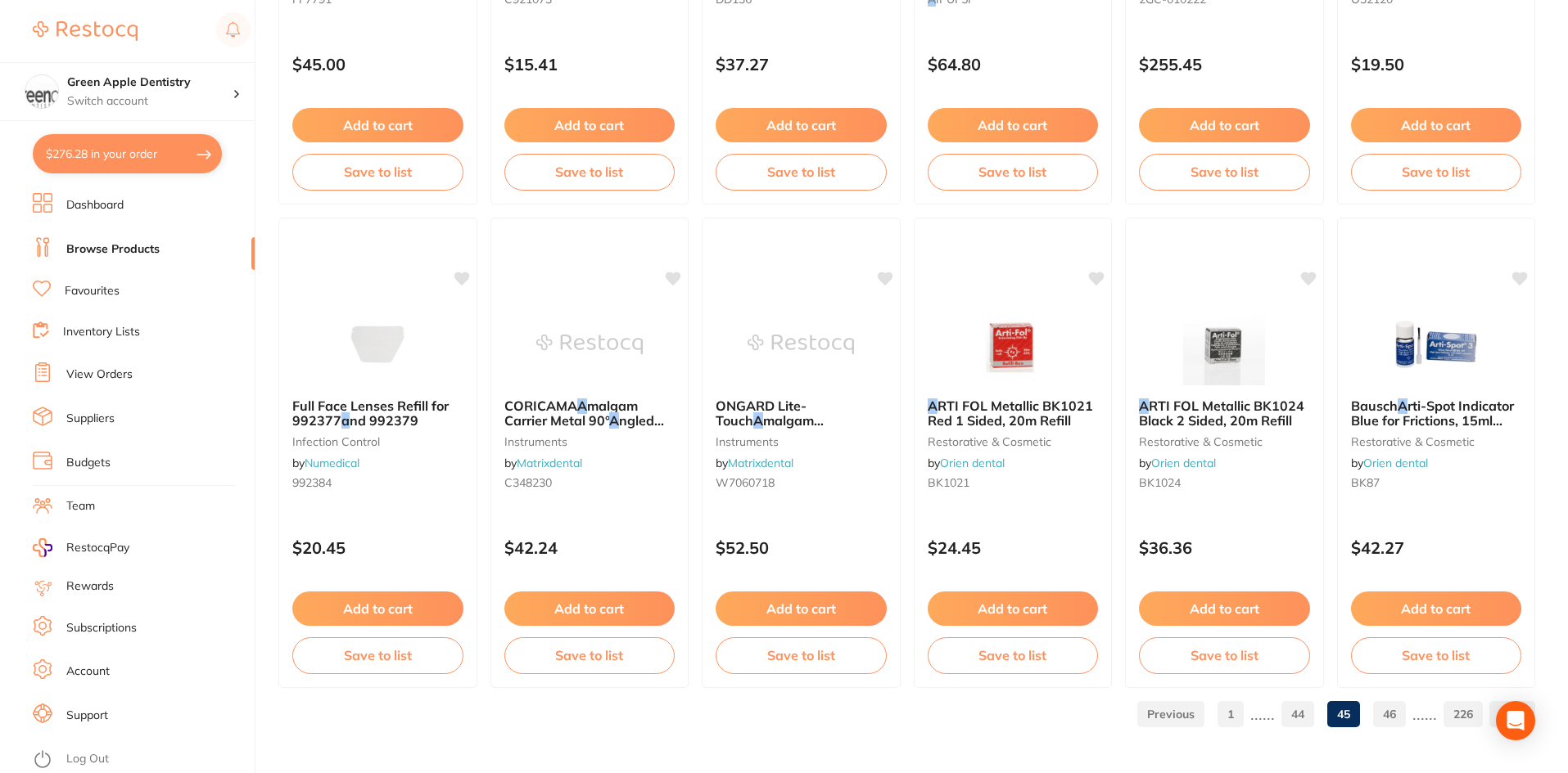
click at [1379, 708] on link "46" at bounding box center [1388, 714] width 32 height 32
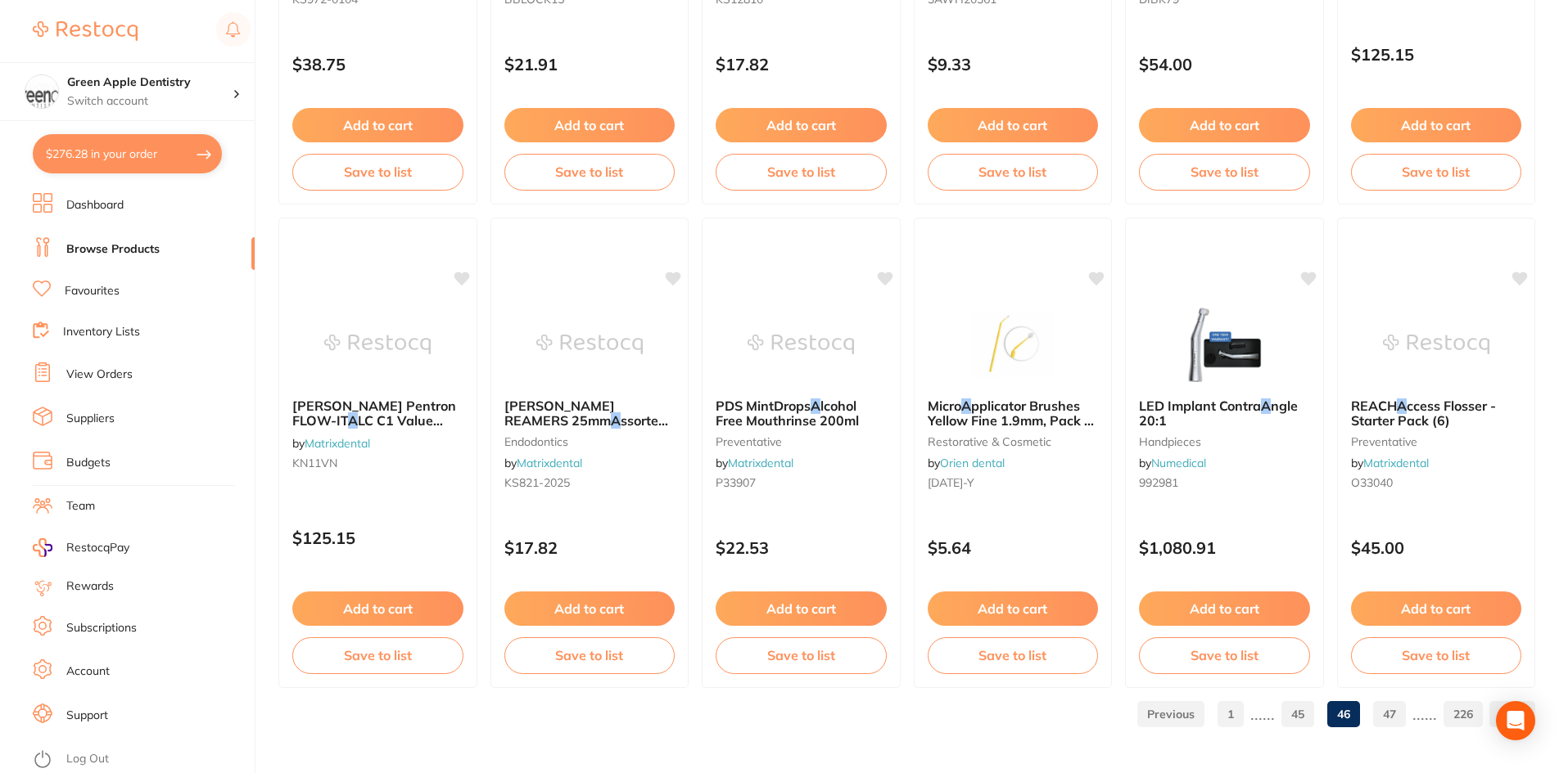
click at [1382, 717] on link "47" at bounding box center [1388, 714] width 32 height 32
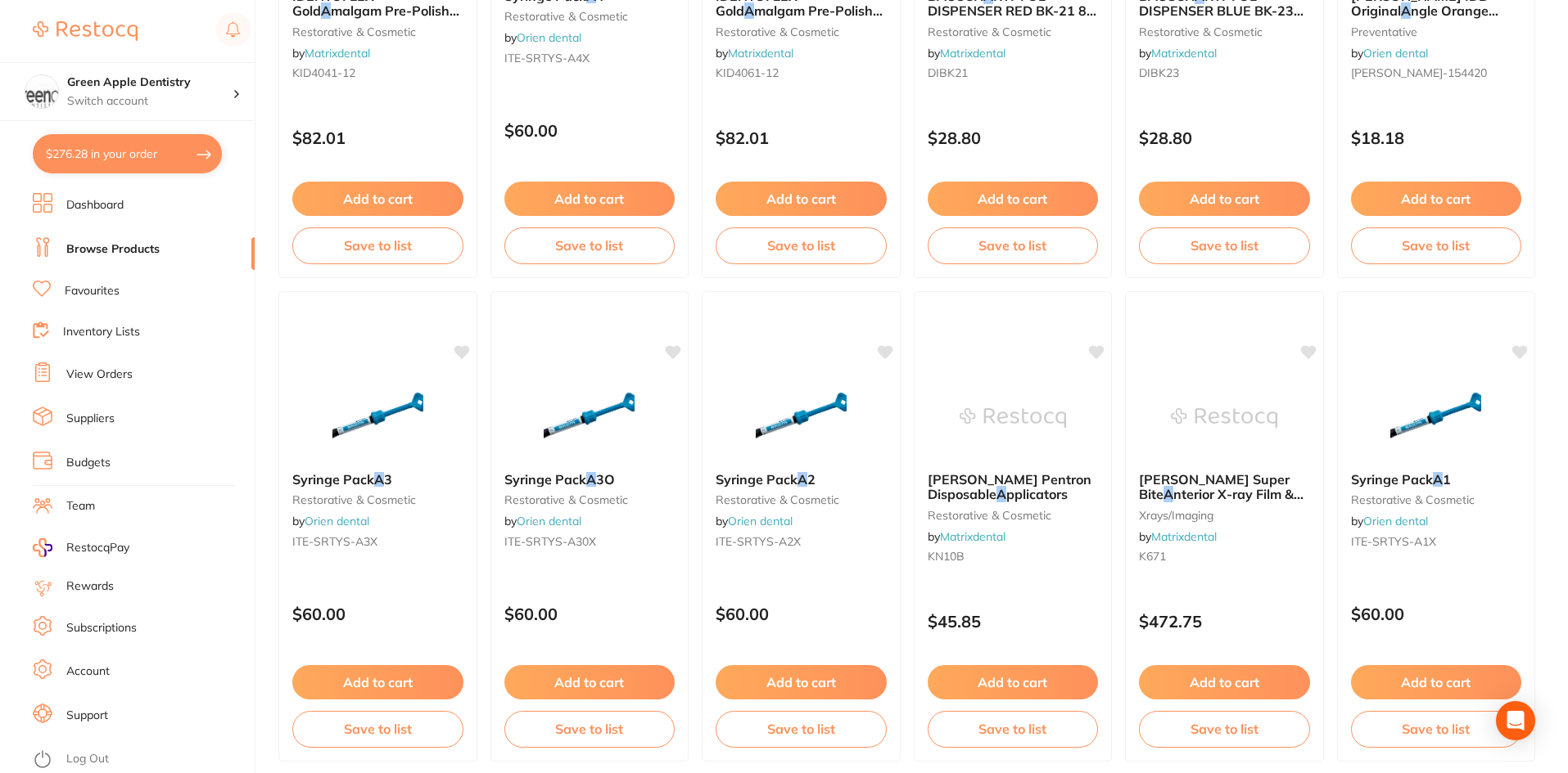
scroll to position [1882, 0]
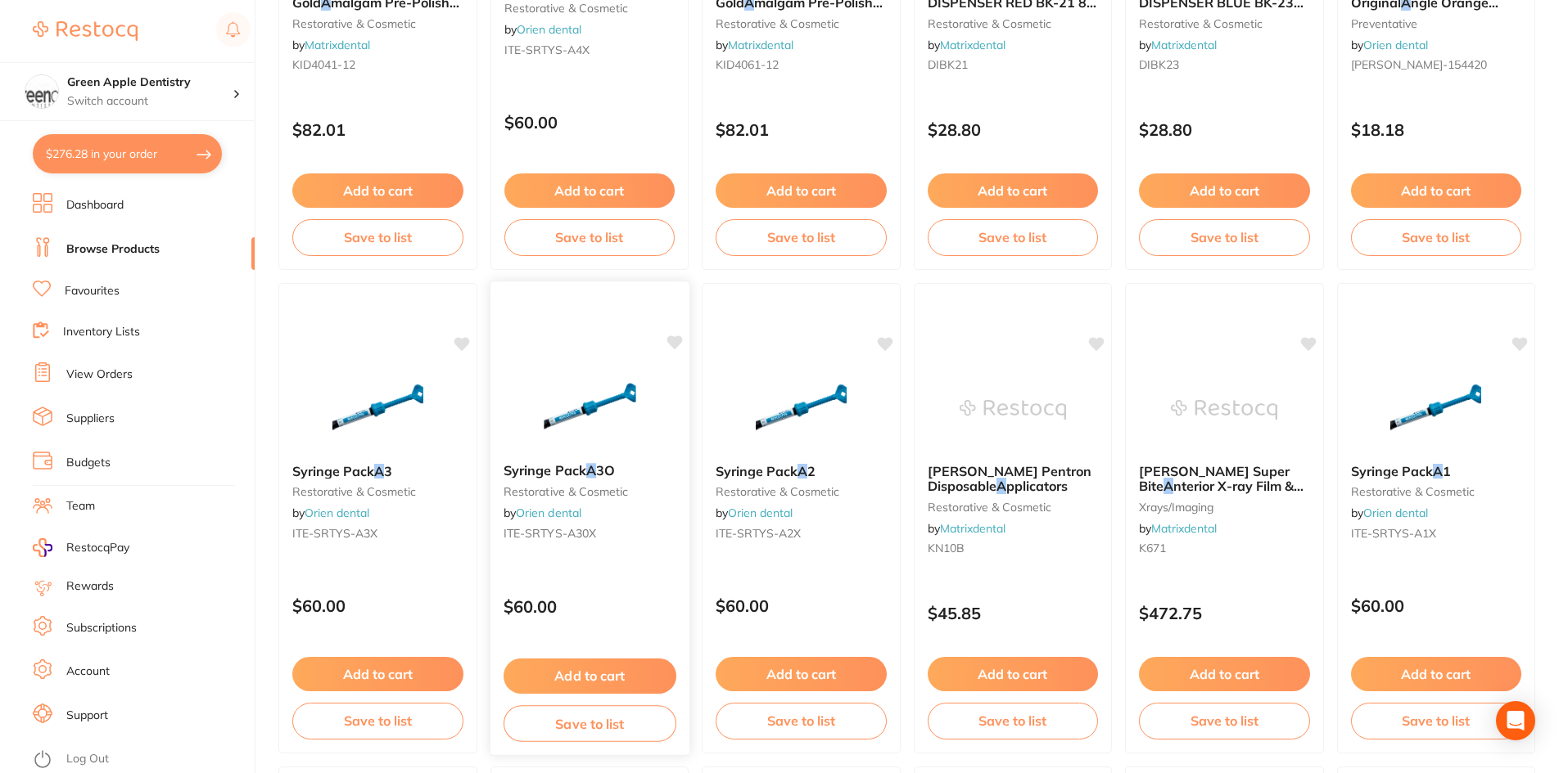
click at [622, 395] on img at bounding box center [588, 409] width 107 height 83
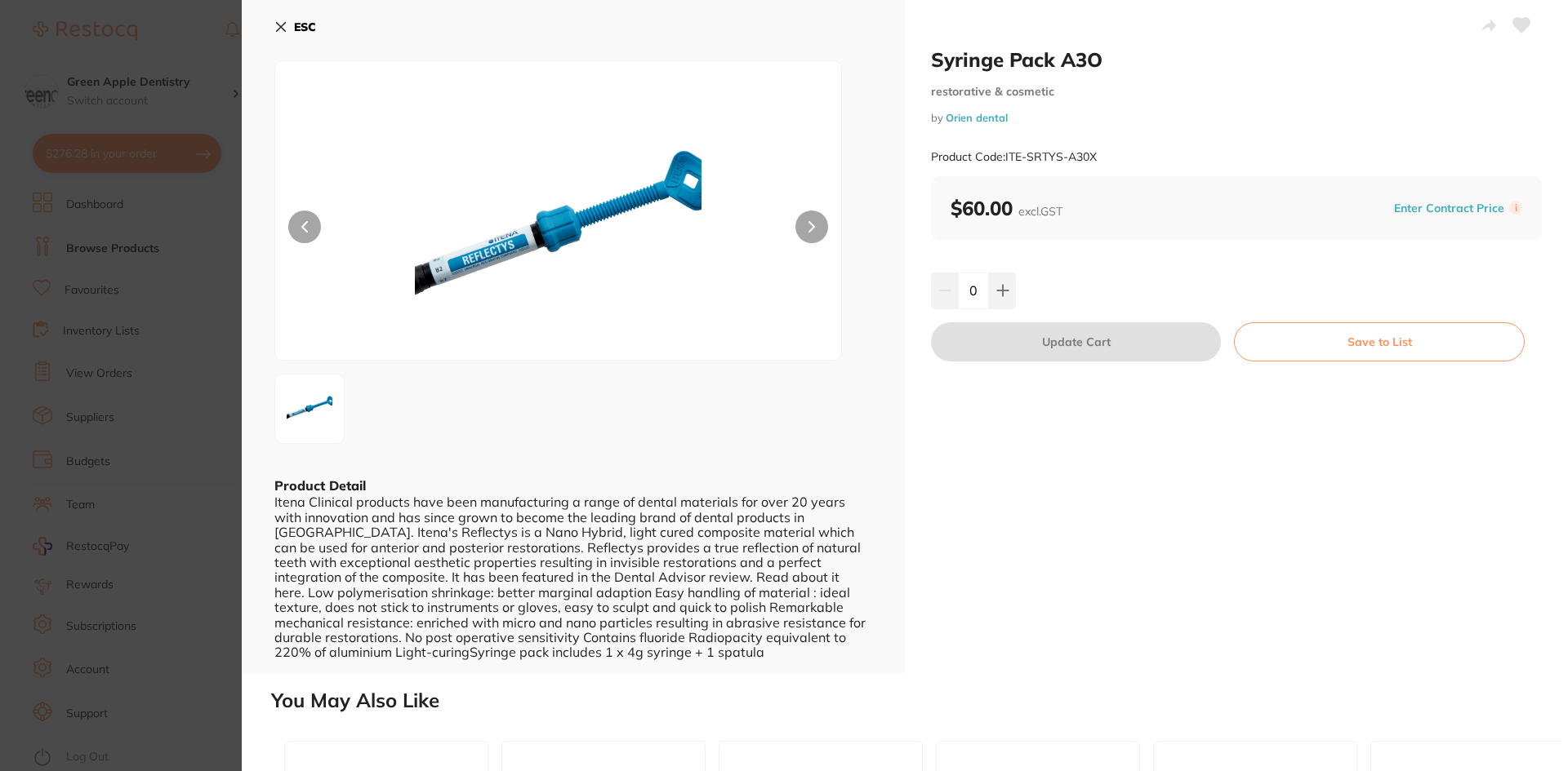
click at [293, 20] on button "ESC" at bounding box center [295, 26] width 41 height 27
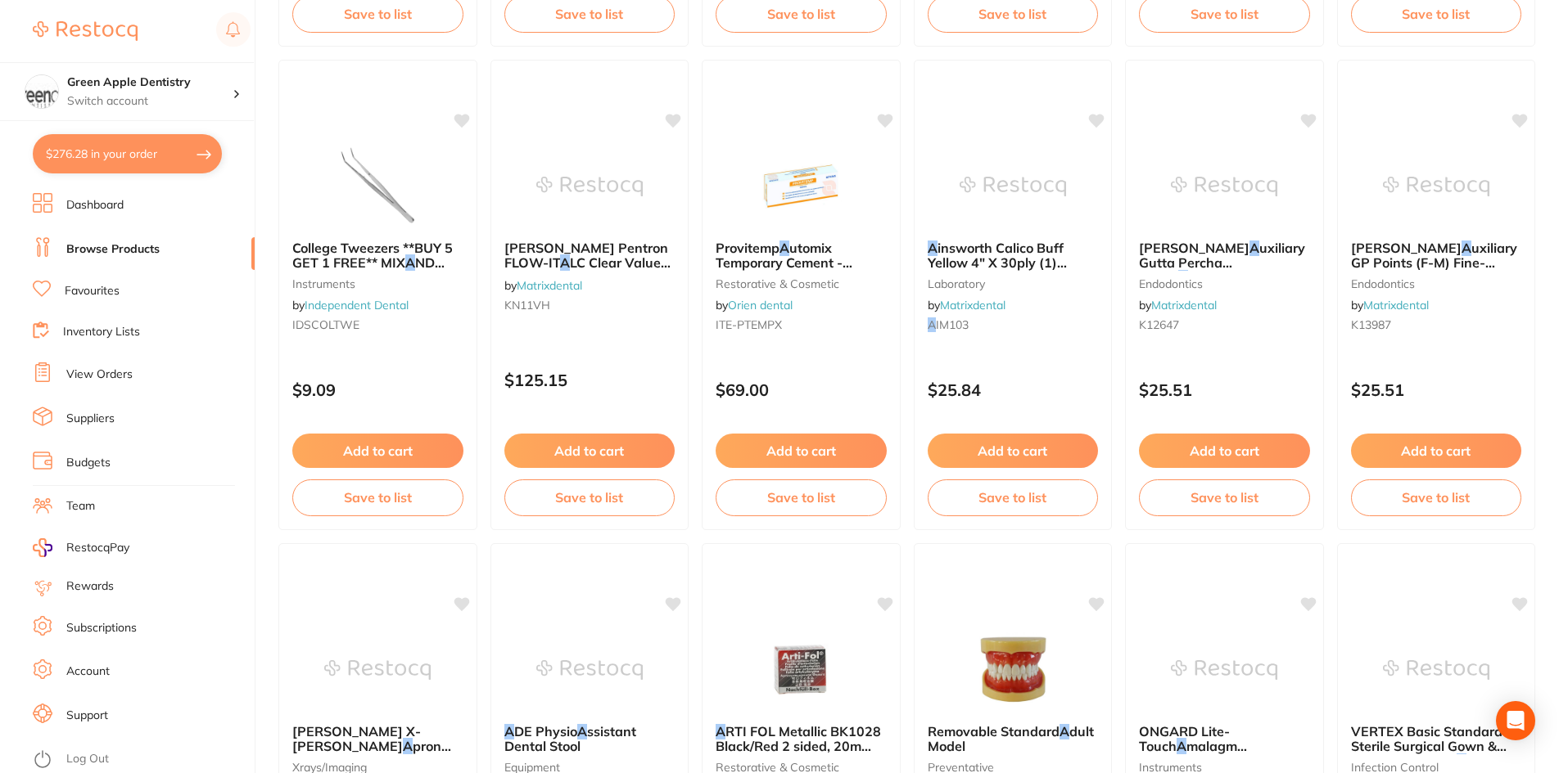
scroll to position [3274, 0]
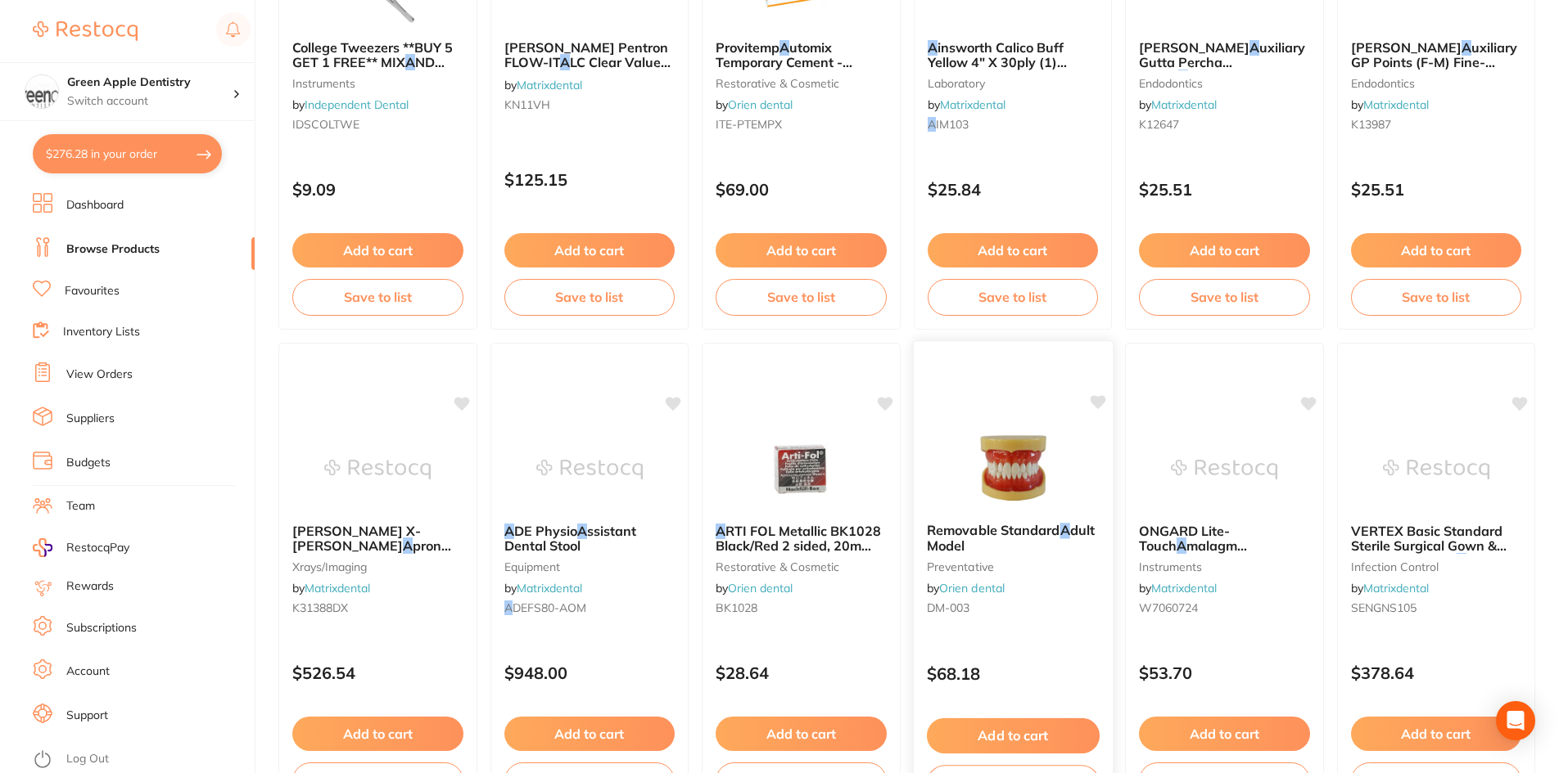
click at [981, 424] on div "Removable Standard A dult Model preventative by Orien dental DM-003 $68.18 Add …" at bounding box center [1012, 579] width 200 height 475
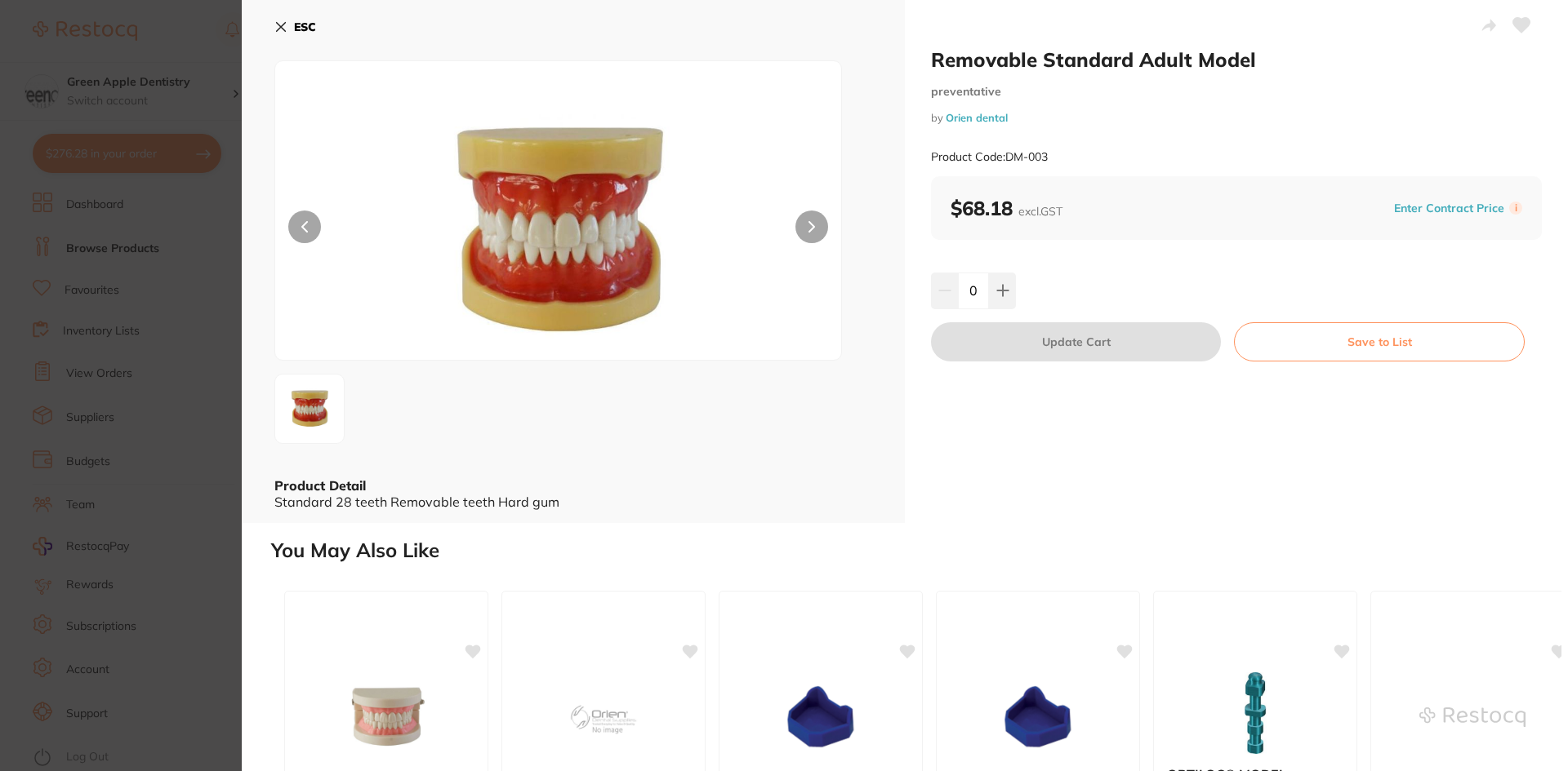
click at [293, 30] on button "ESC" at bounding box center [295, 26] width 41 height 27
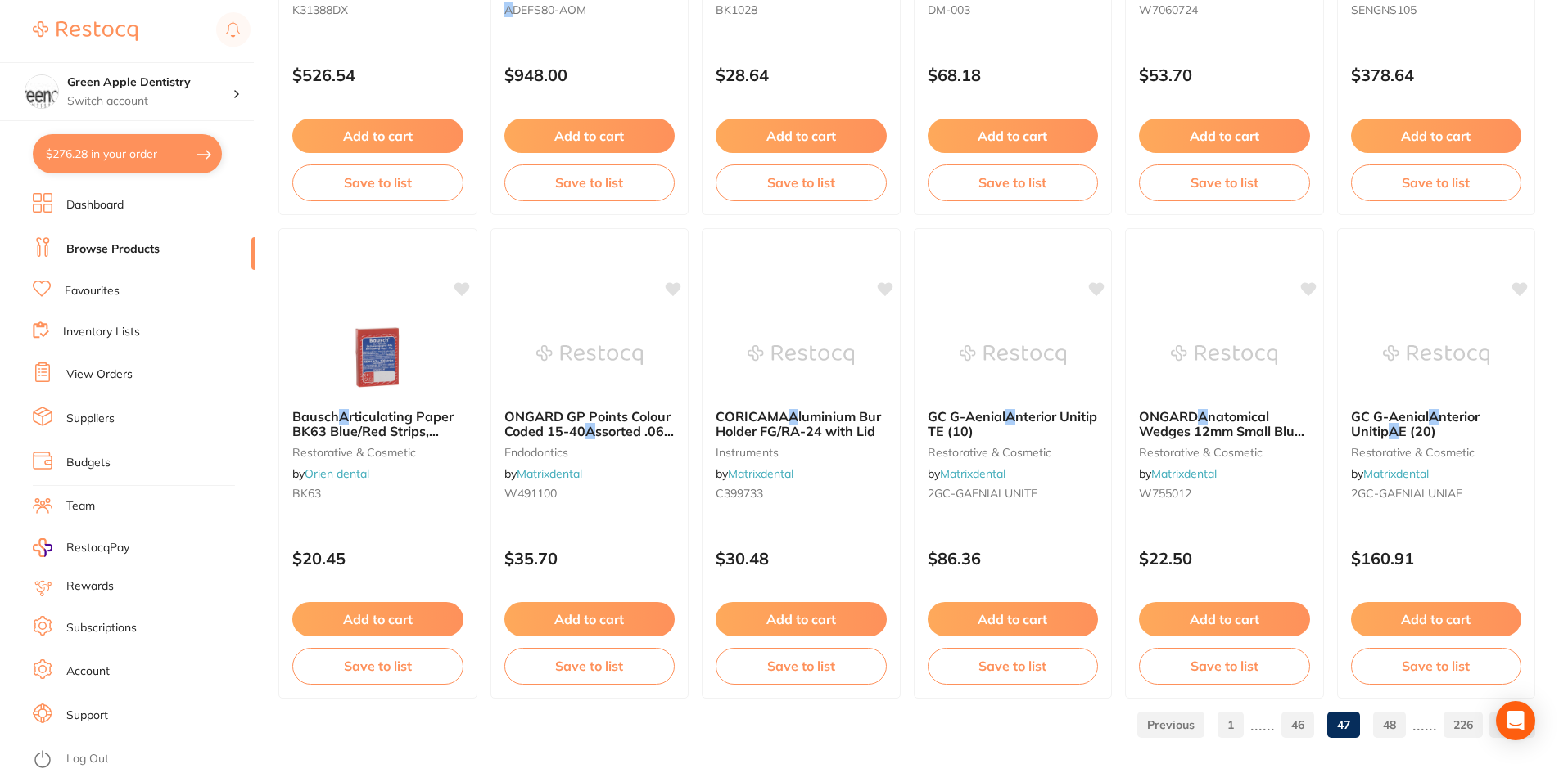
scroll to position [3883, 0]
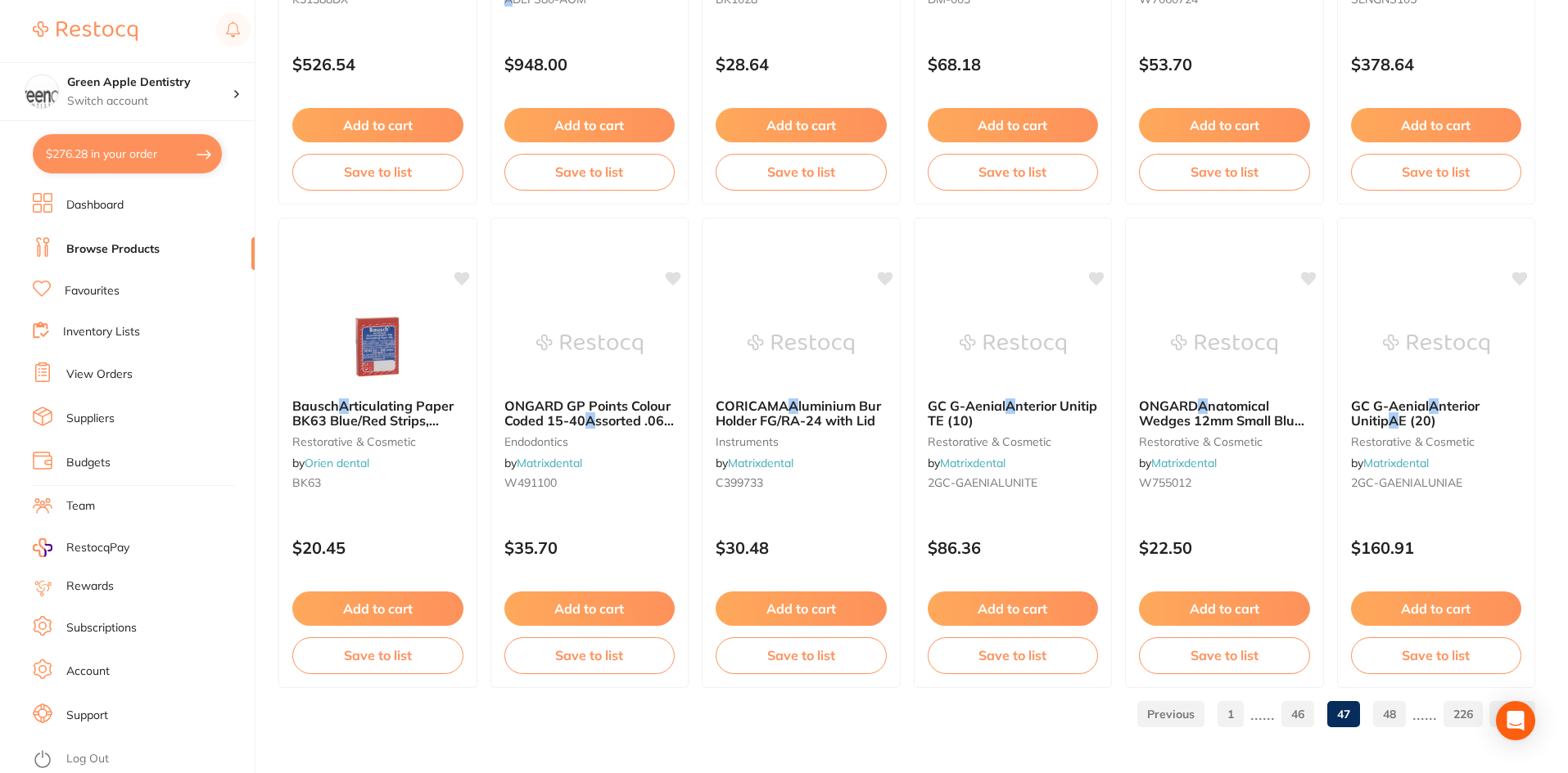
click at [1399, 709] on link "48" at bounding box center [1388, 714] width 32 height 32
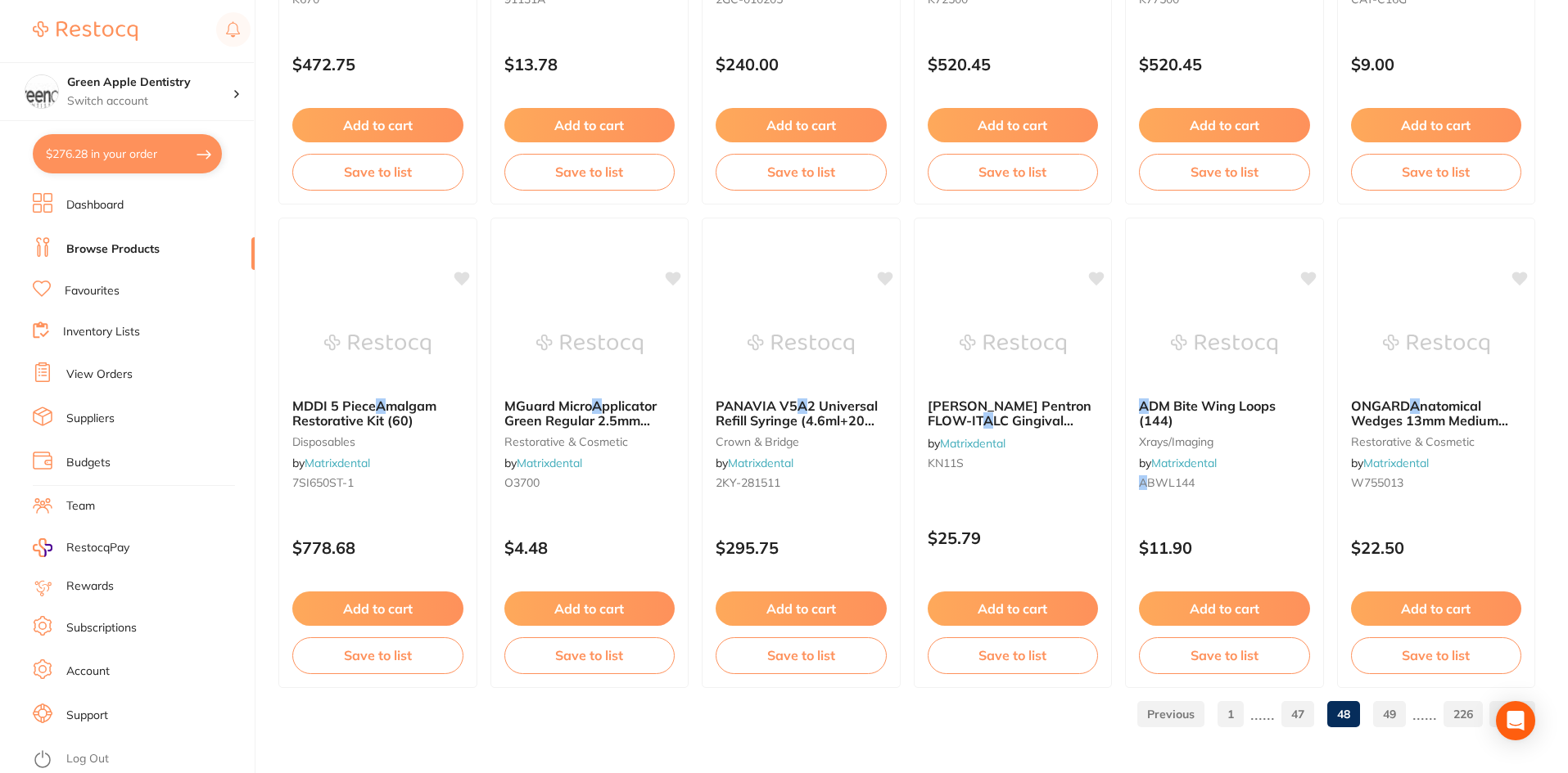
click at [1399, 715] on link "49" at bounding box center [1388, 714] width 32 height 32
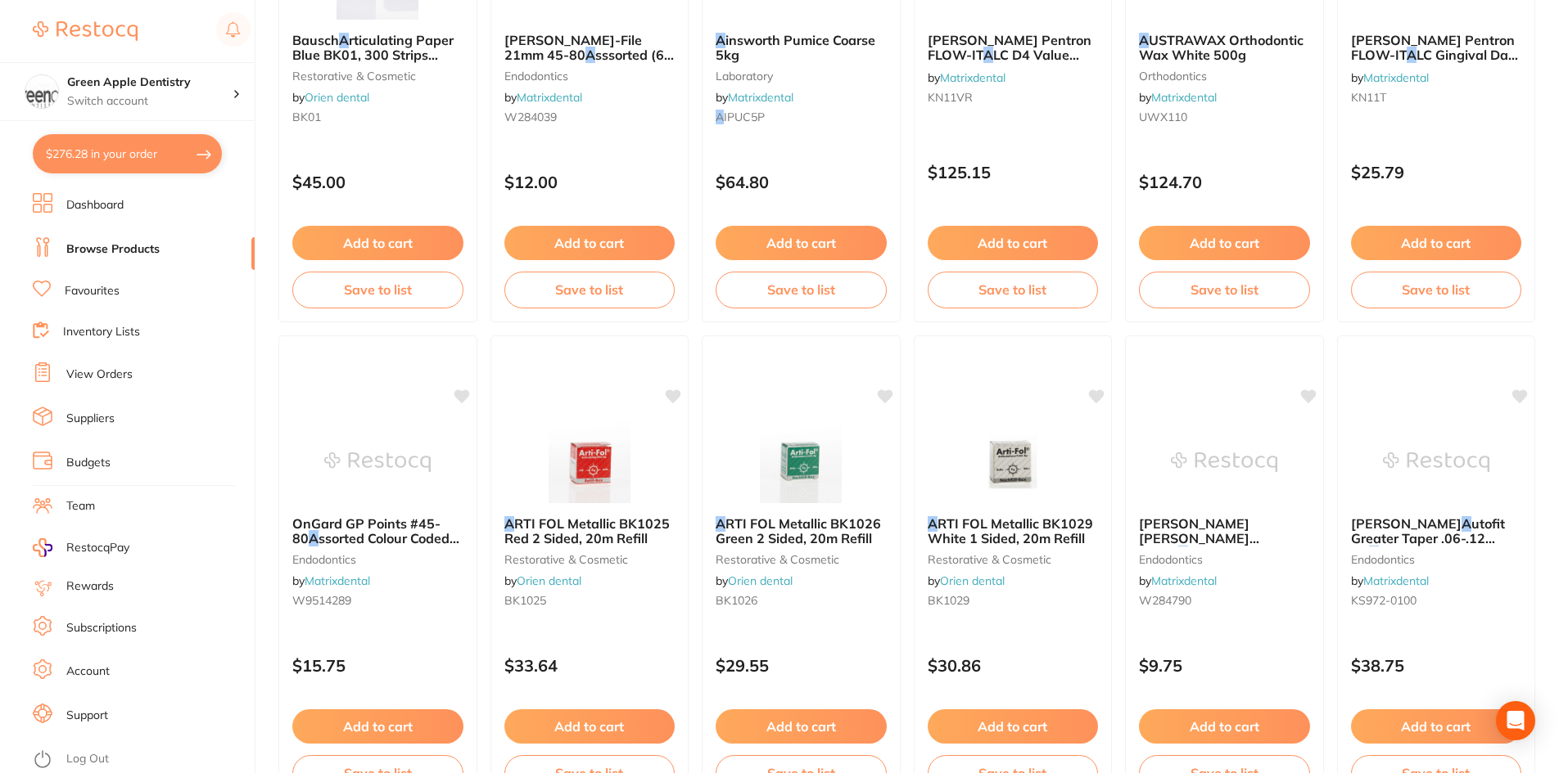
scroll to position [3883, 0]
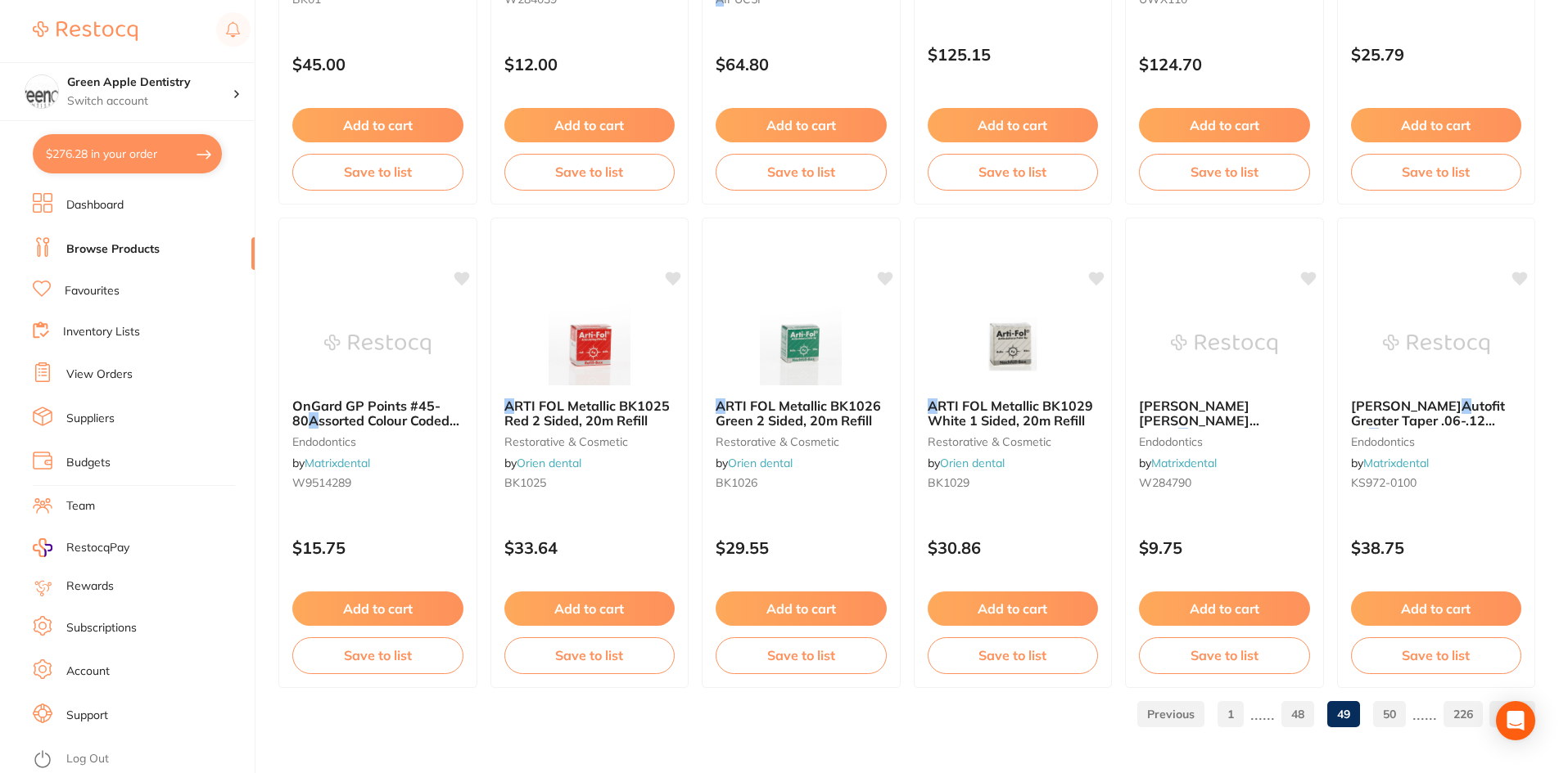
click at [1386, 711] on link "50" at bounding box center [1388, 714] width 32 height 32
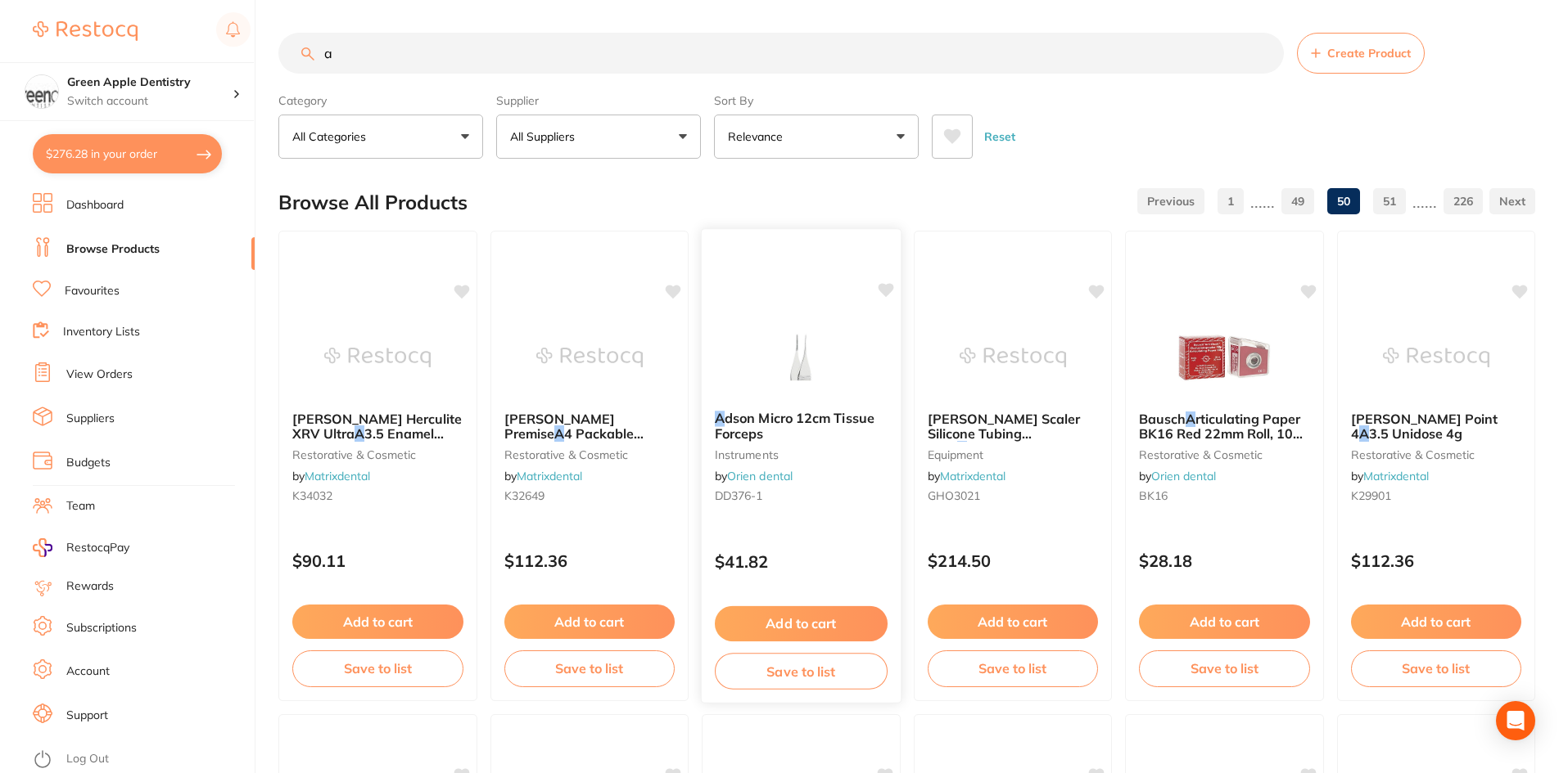
click at [770, 341] on img at bounding box center [801, 357] width 107 height 83
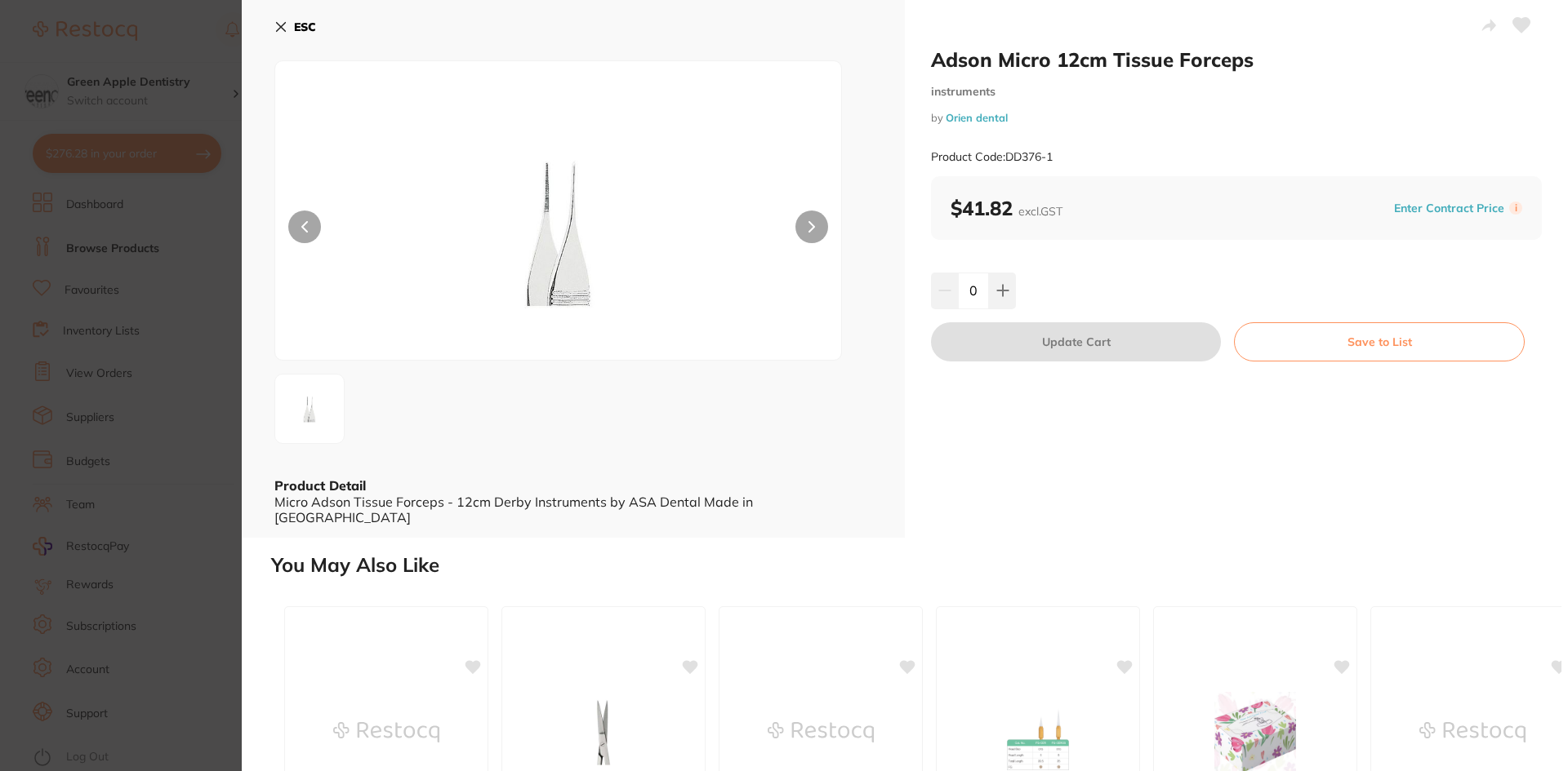
click at [314, 33] on b "ESC" at bounding box center [305, 26] width 22 height 15
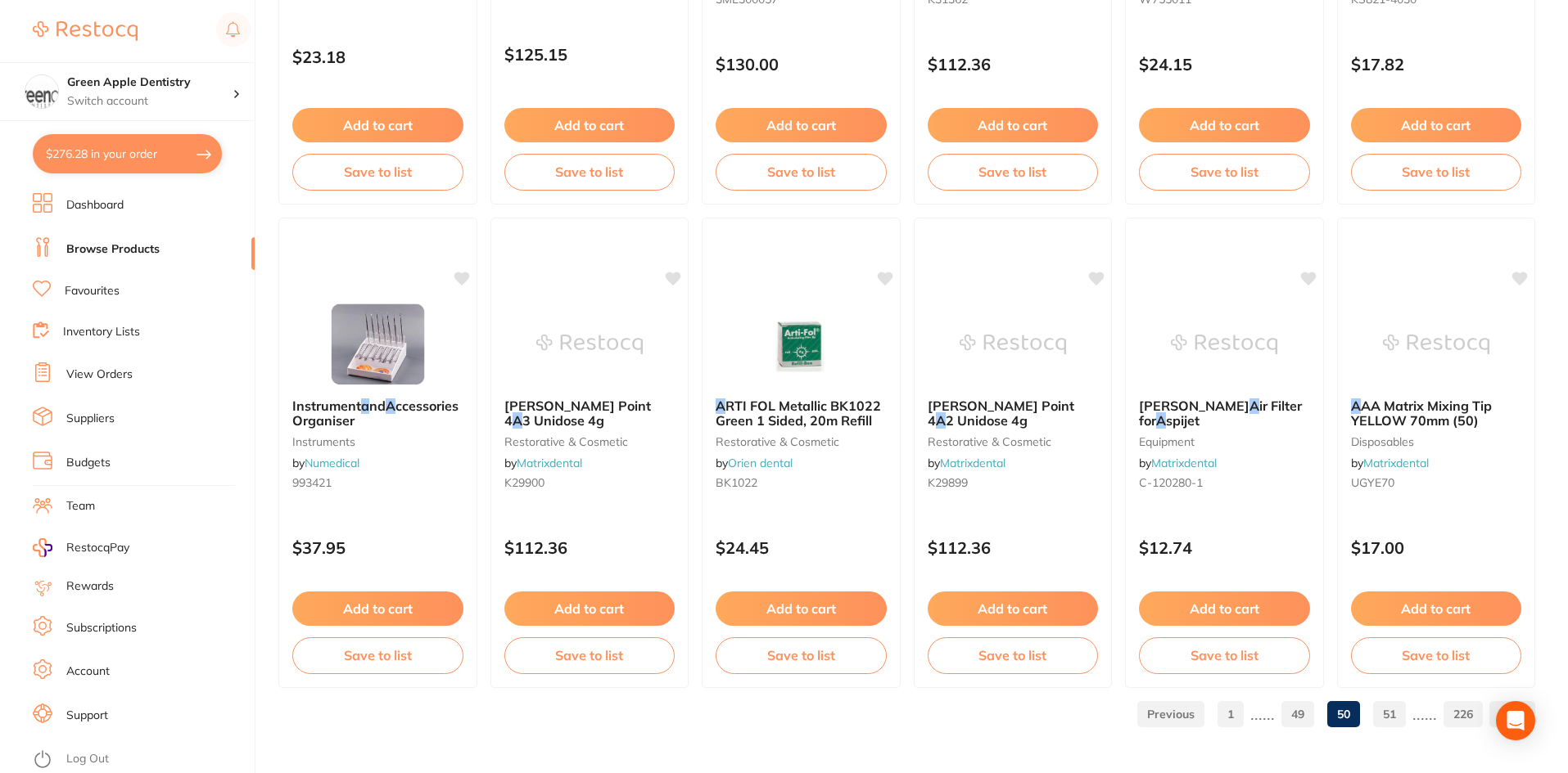
click at [1392, 715] on link "51" at bounding box center [1388, 714] width 32 height 32
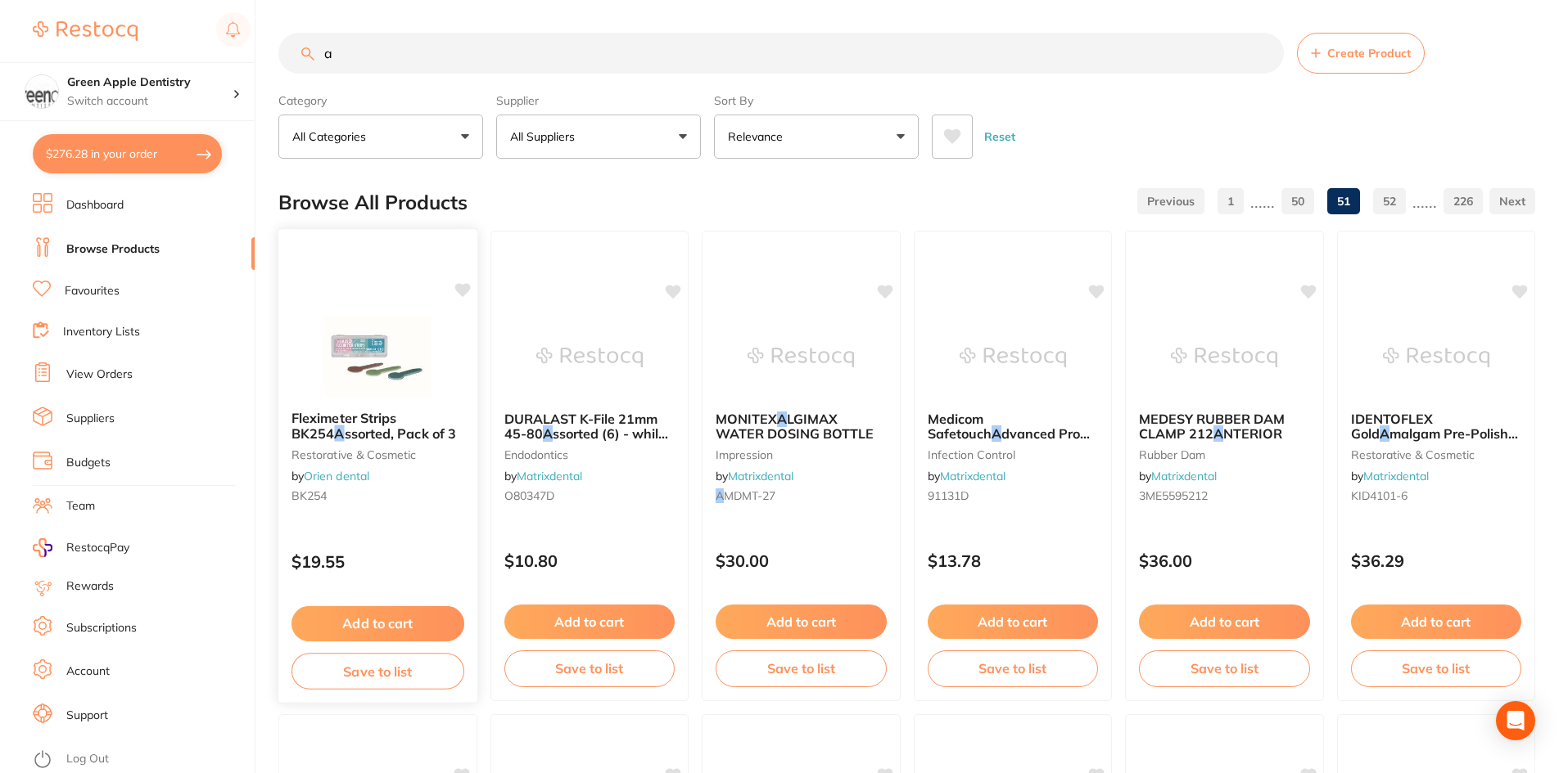
click at [420, 340] on img at bounding box center [377, 357] width 107 height 83
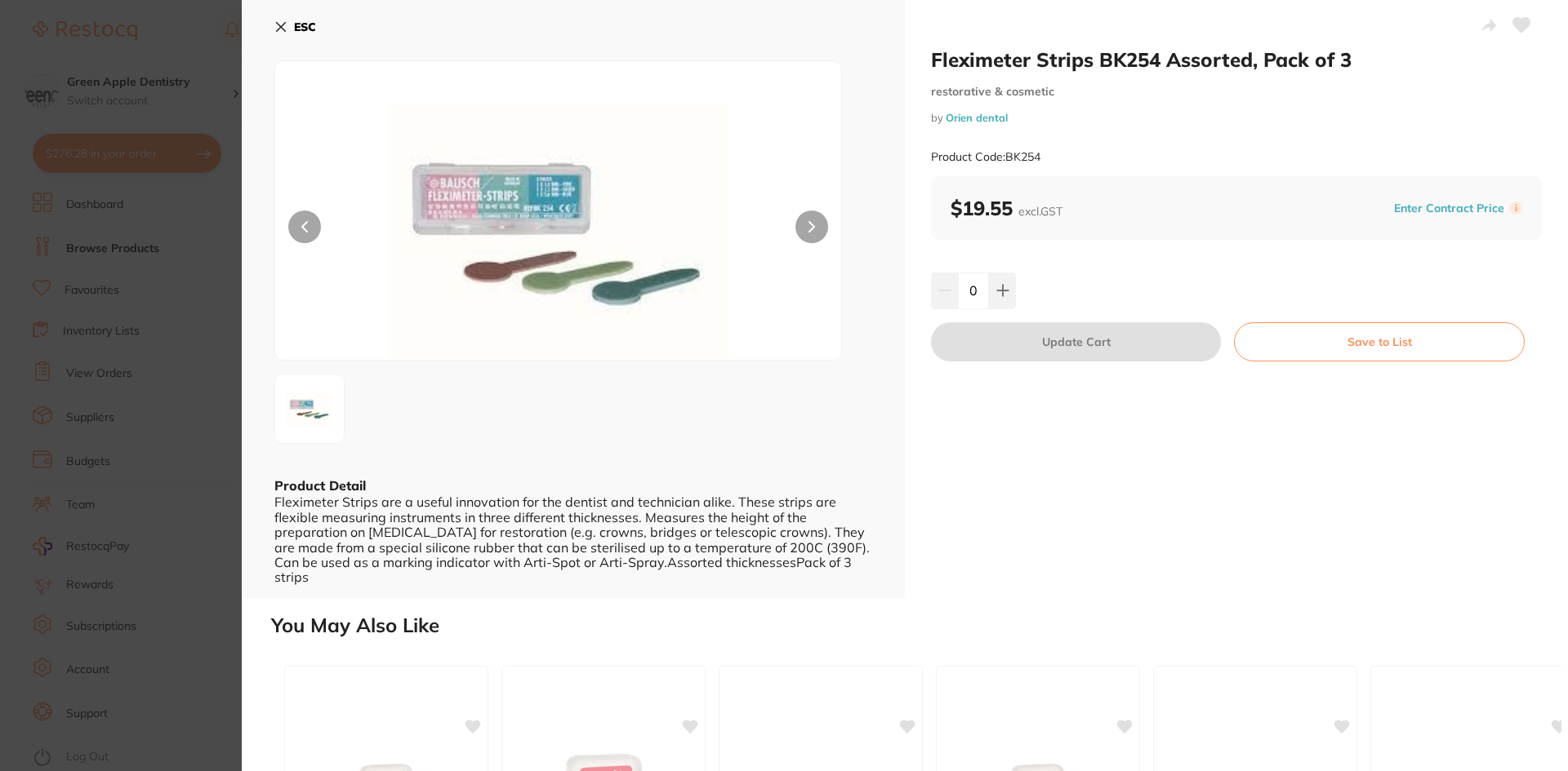
click at [311, 24] on b "ESC" at bounding box center [305, 26] width 22 height 15
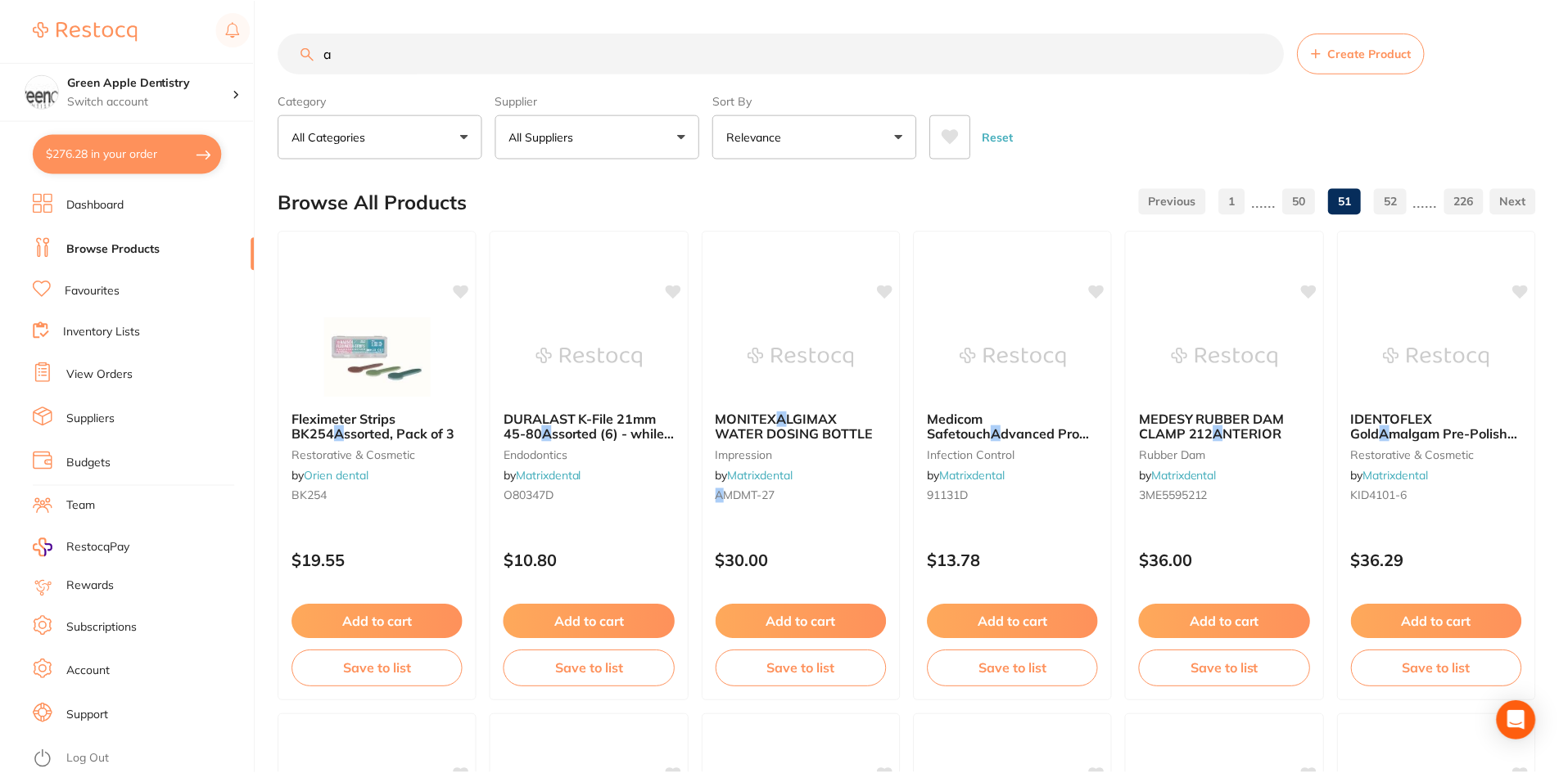
scroll to position [3883, 0]
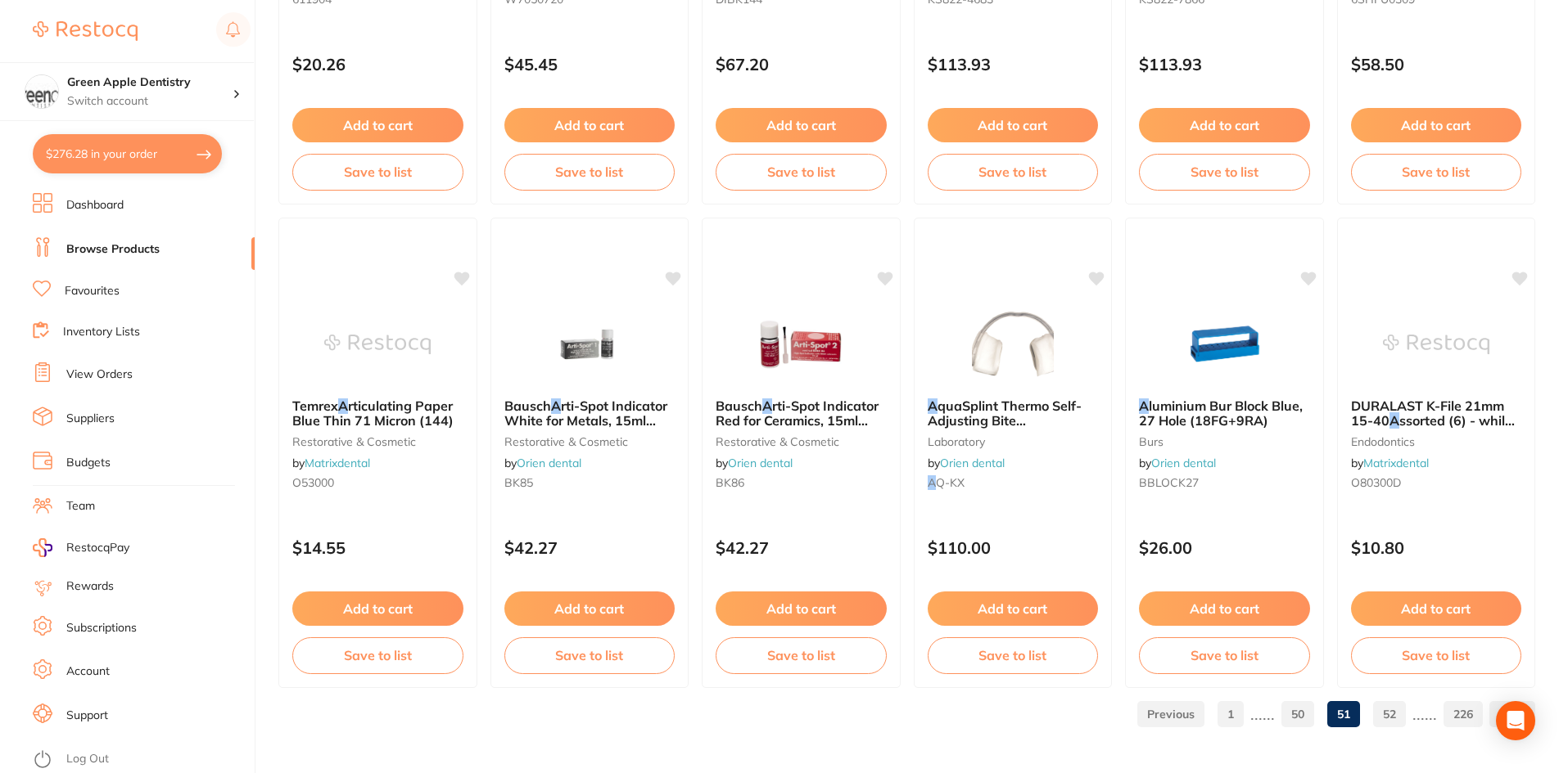
click at [1385, 710] on link "52" at bounding box center [1388, 714] width 32 height 32
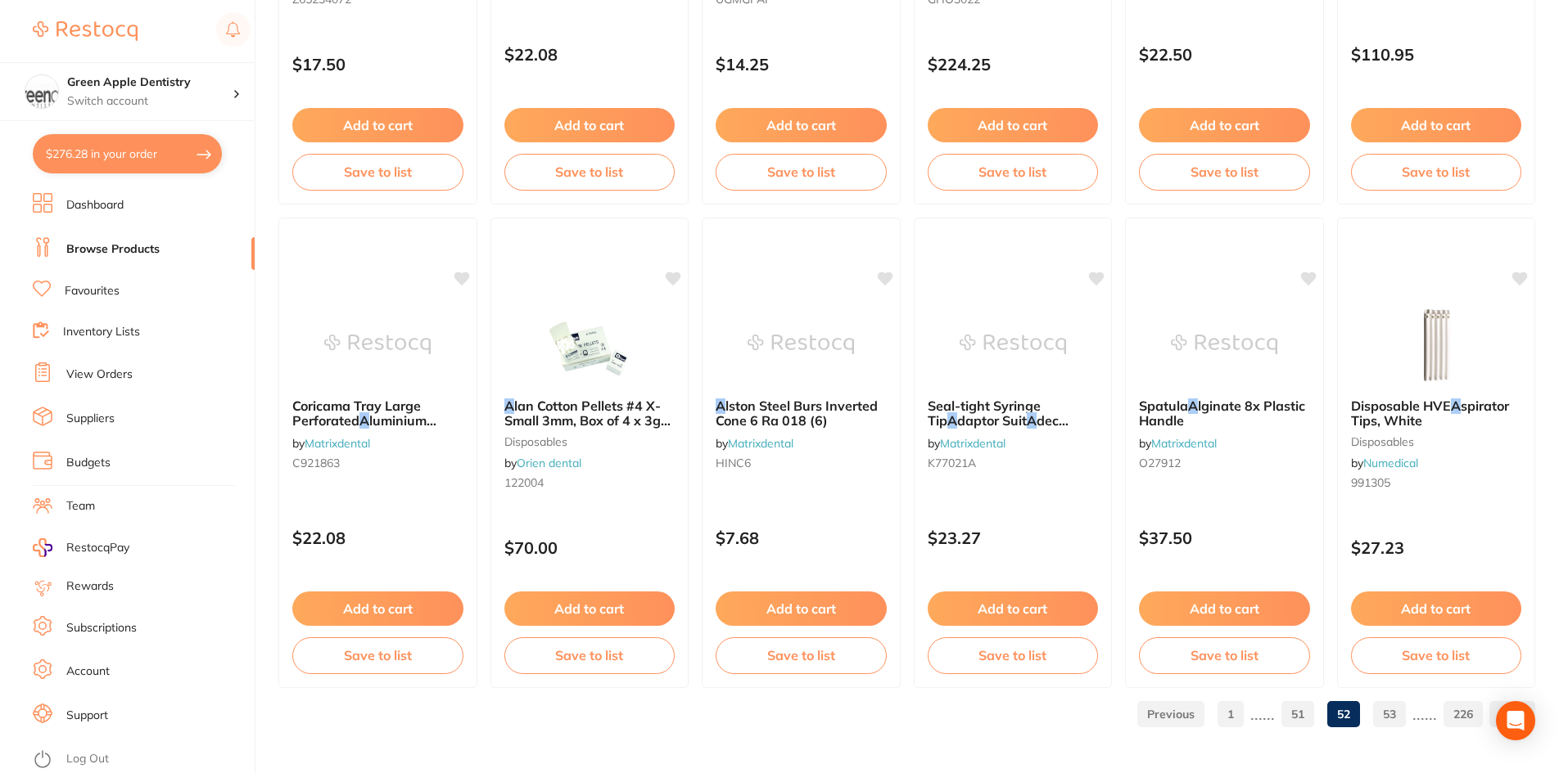
click at [1382, 703] on link "53" at bounding box center [1388, 714] width 32 height 32
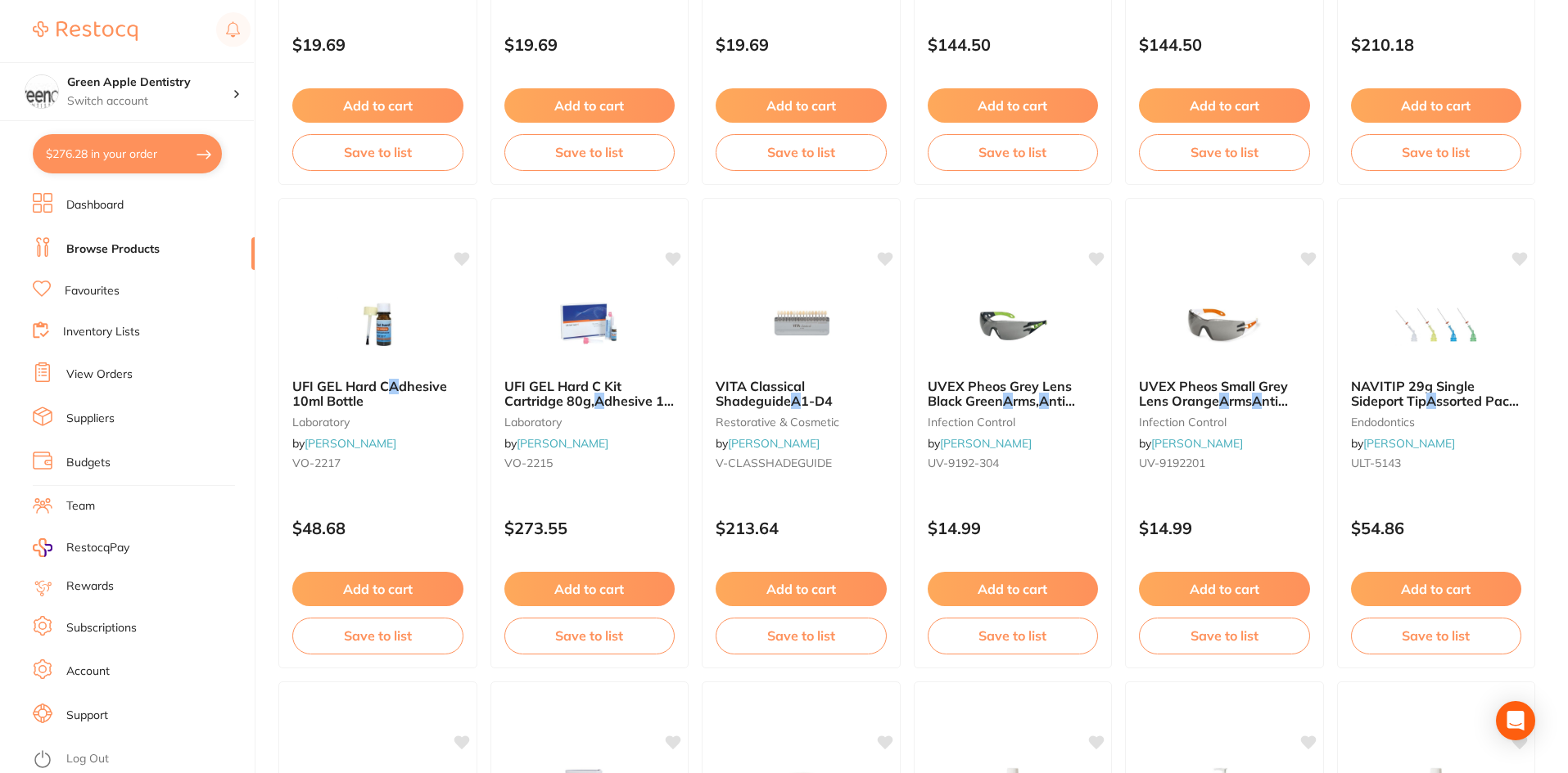
scroll to position [3438, 0]
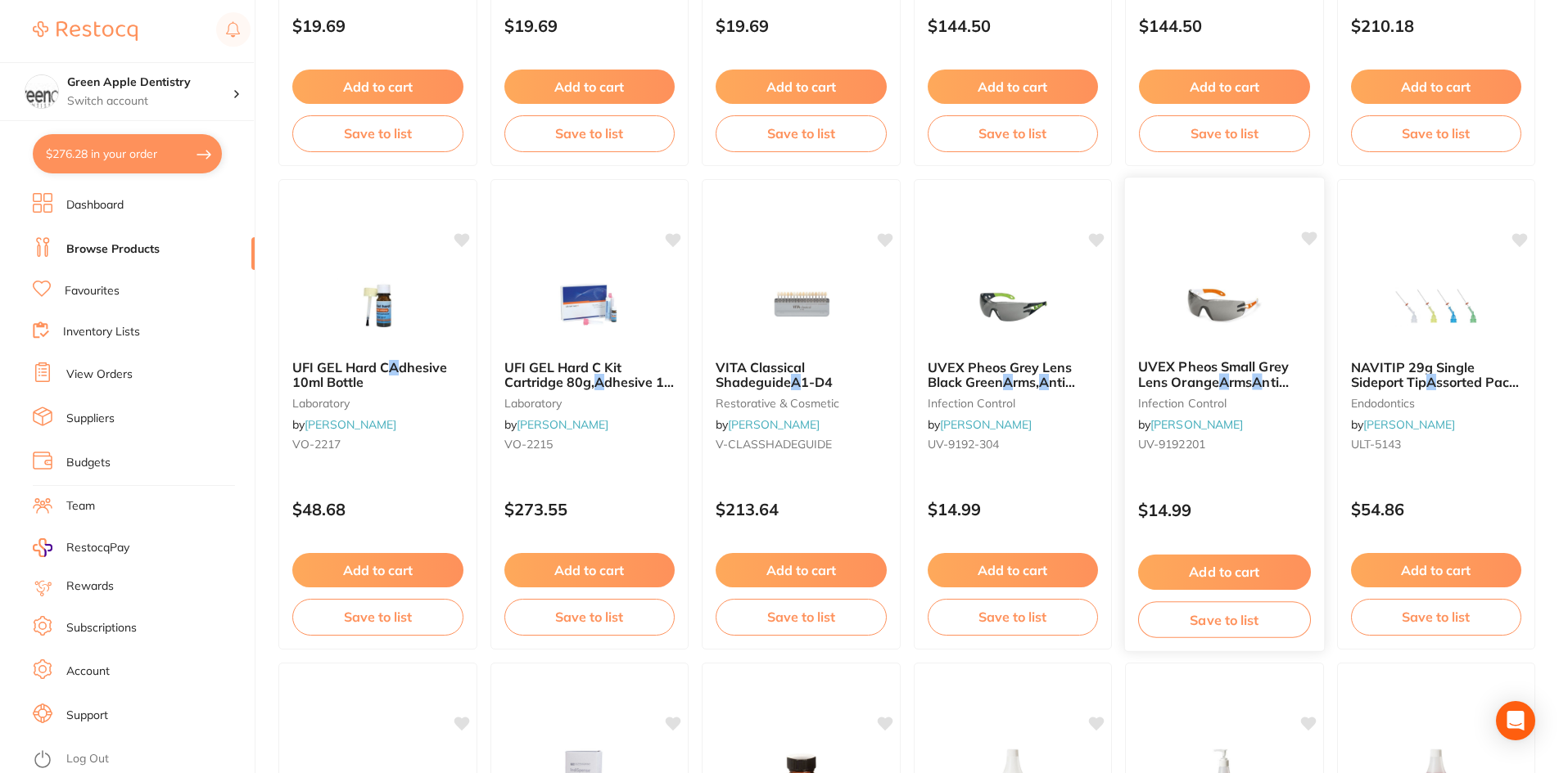
click at [1227, 309] on img at bounding box center [1224, 304] width 107 height 83
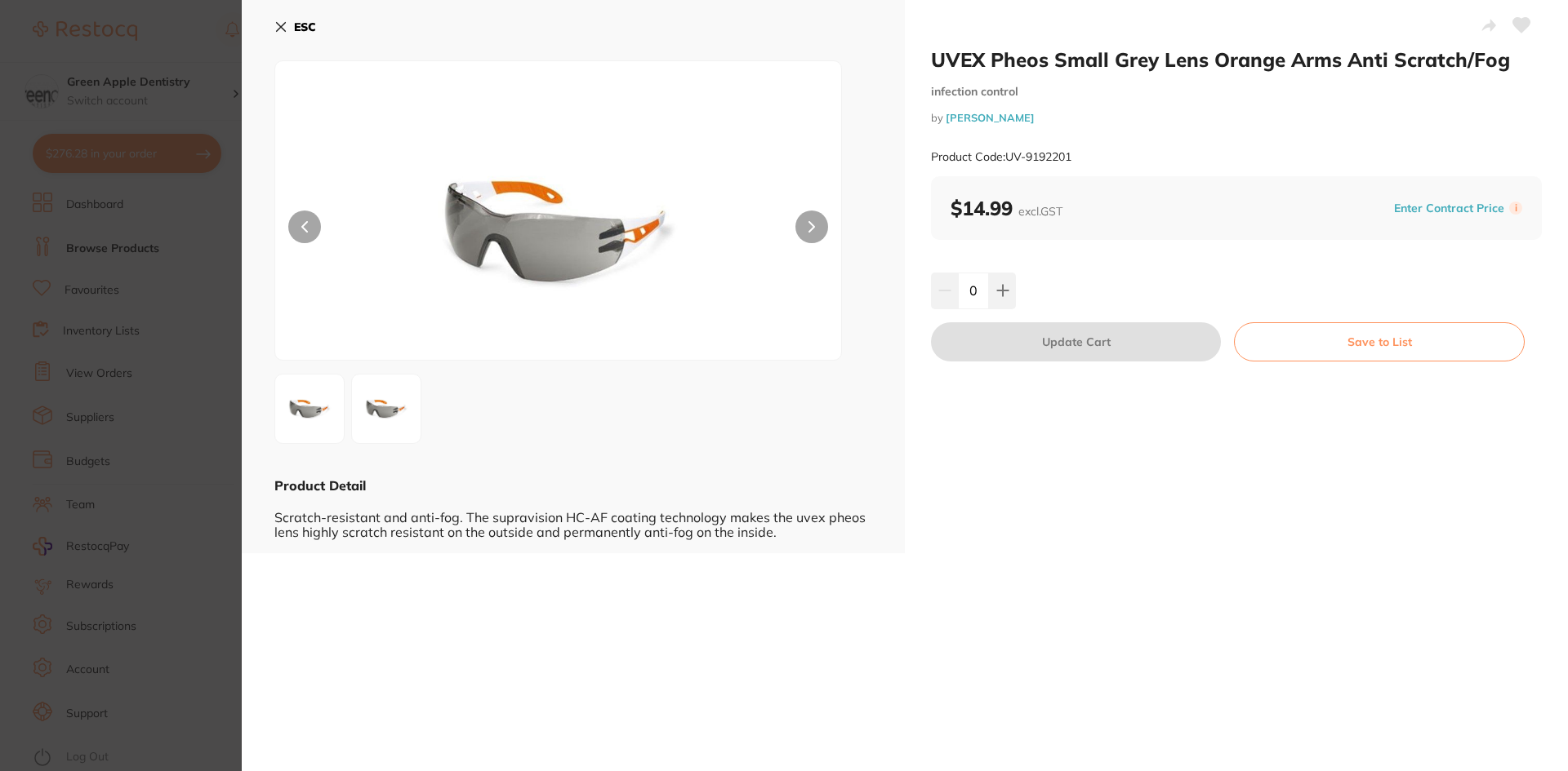
click at [288, 21] on button "ESC" at bounding box center [295, 26] width 41 height 27
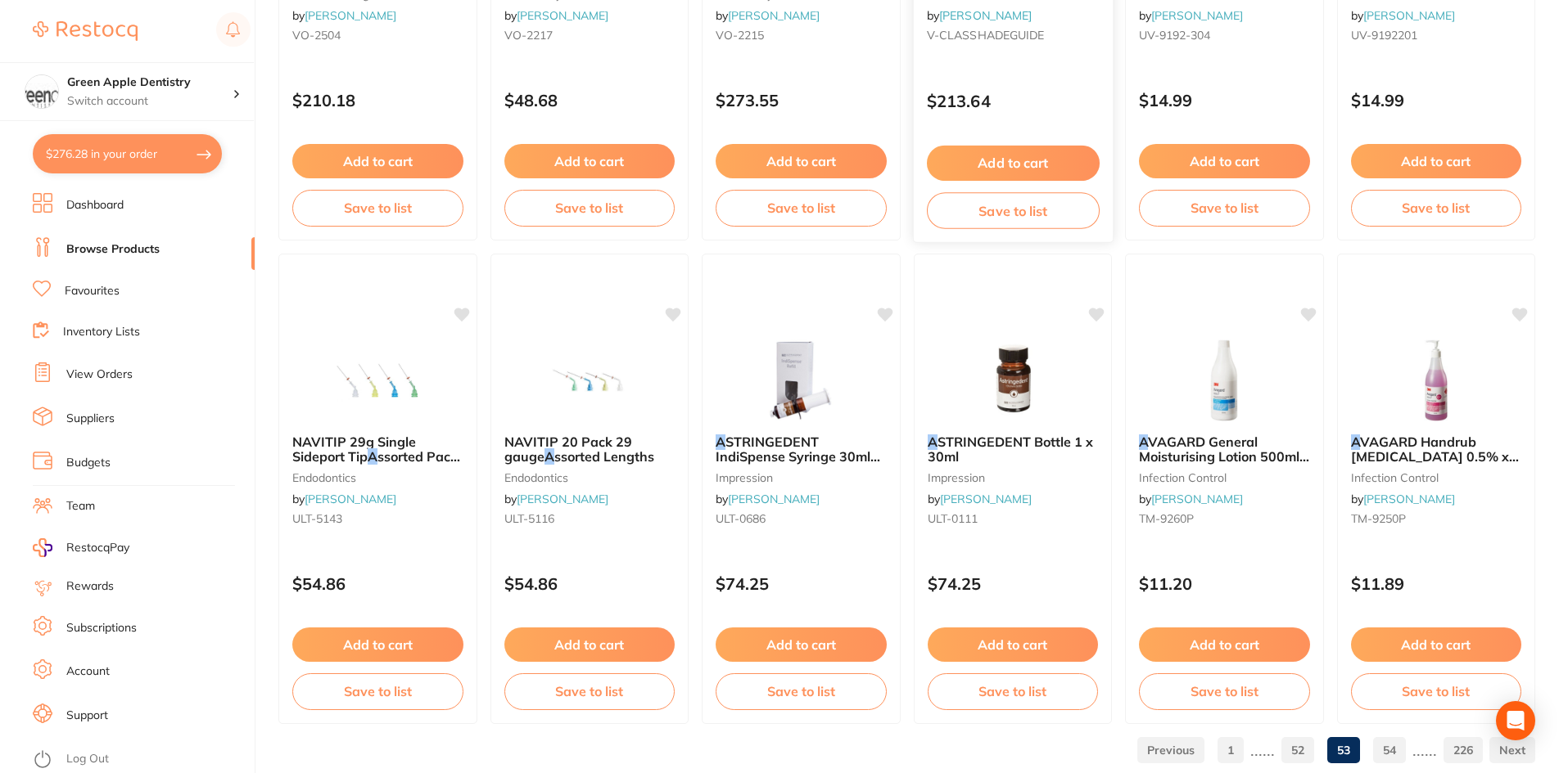
scroll to position [3883, 0]
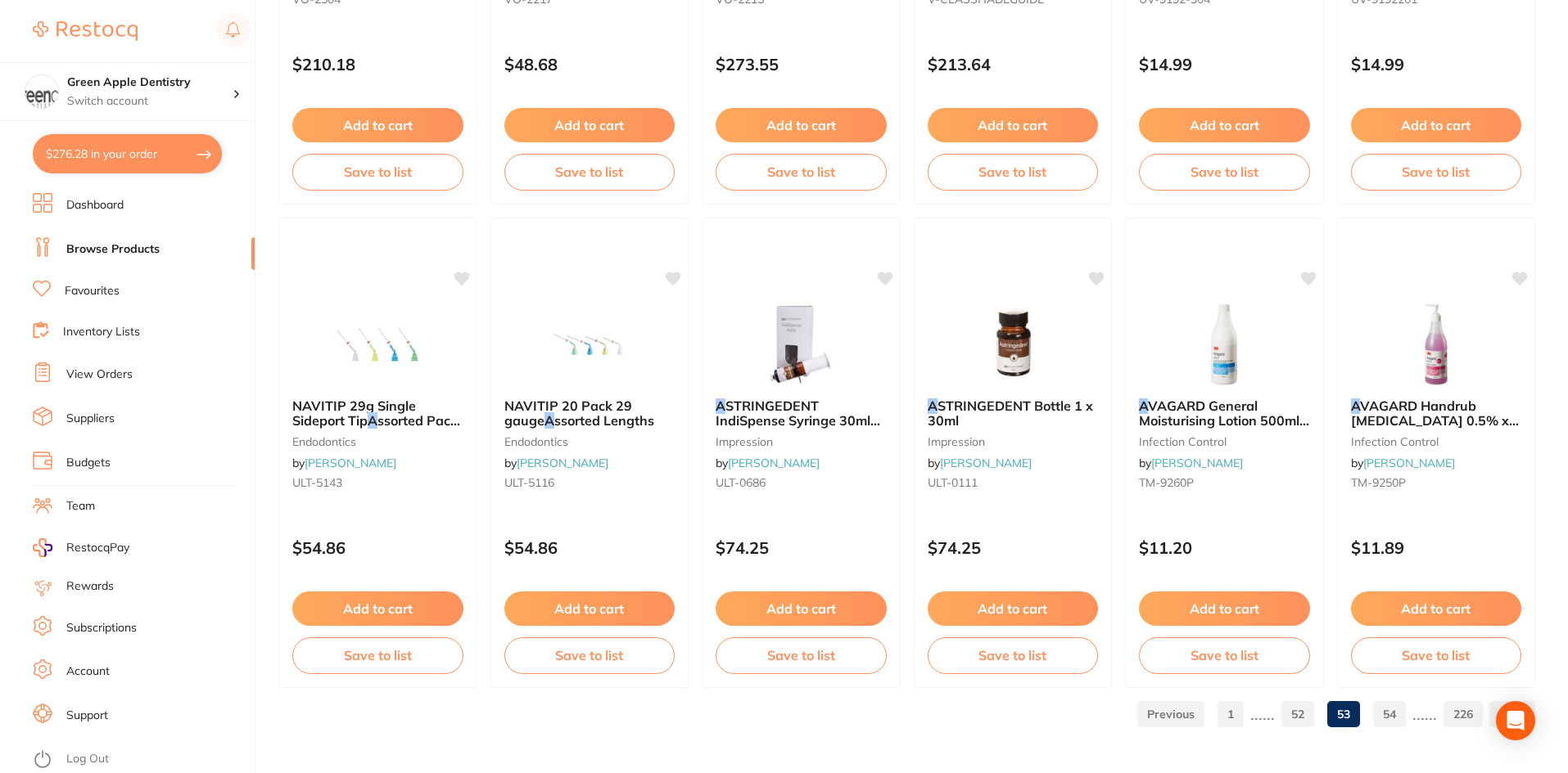
click at [1390, 719] on link "54" at bounding box center [1388, 714] width 32 height 32
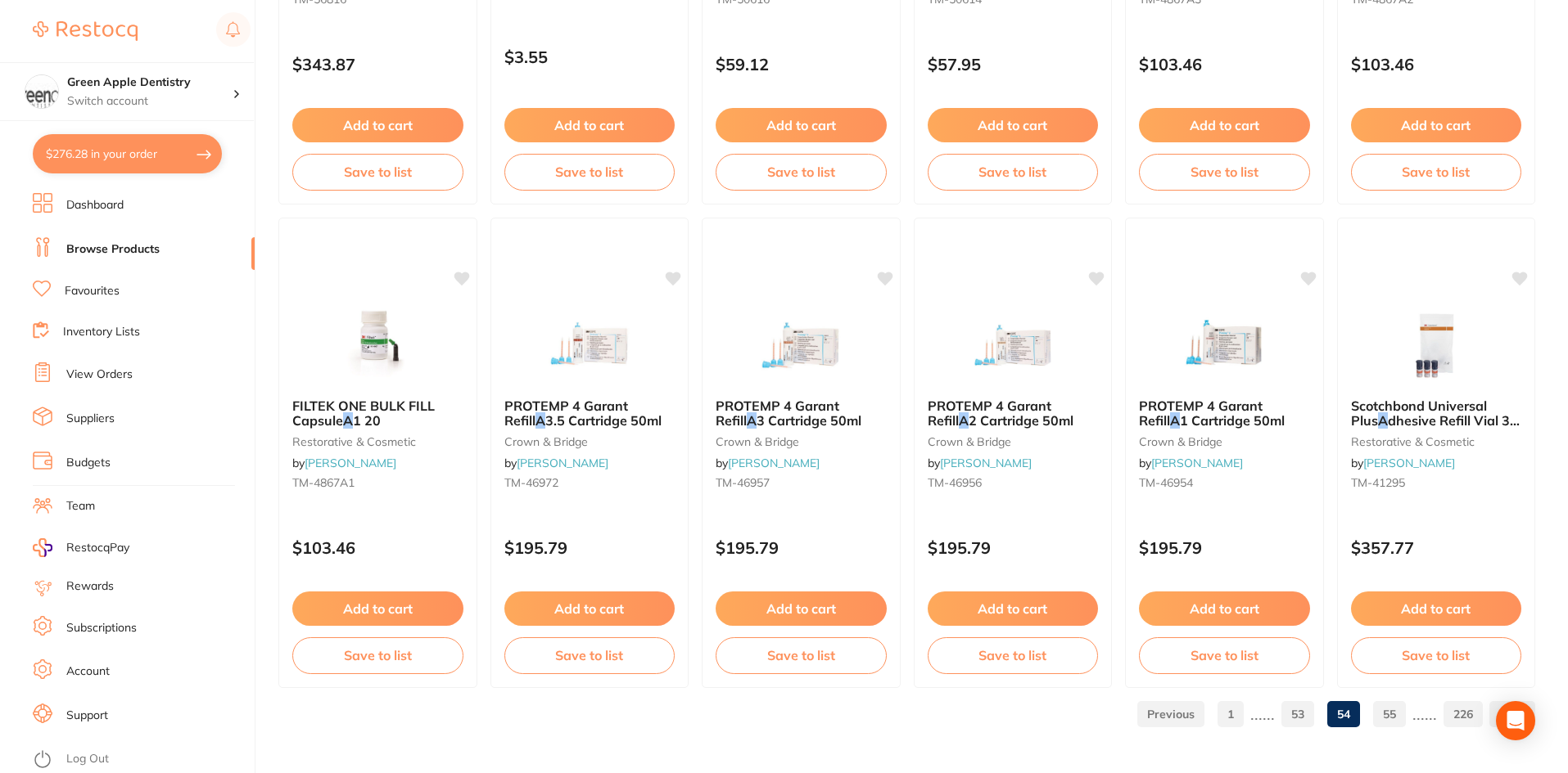
click at [1388, 712] on link "55" at bounding box center [1388, 714] width 32 height 32
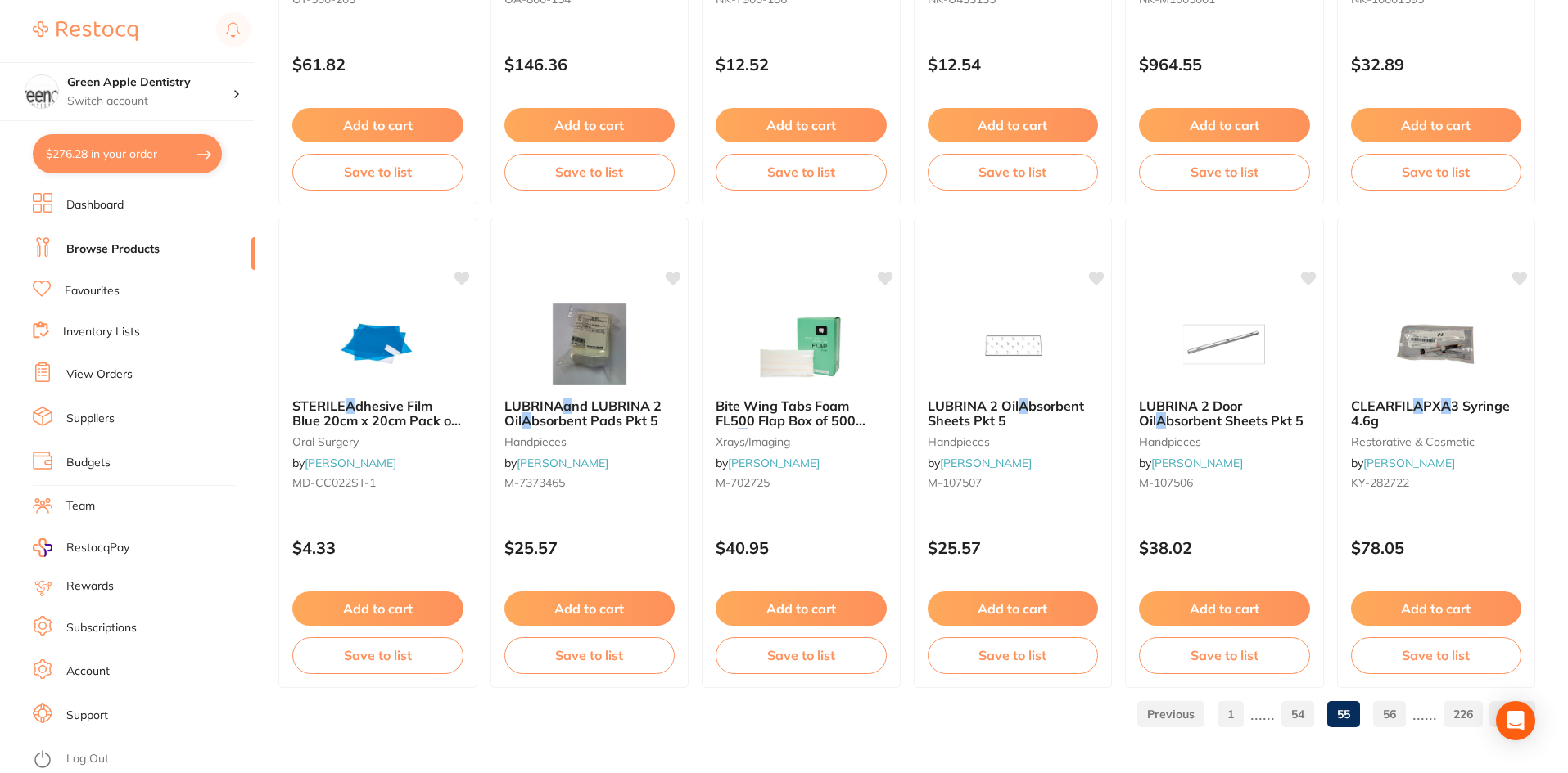
click at [1392, 718] on link "56" at bounding box center [1388, 714] width 32 height 32
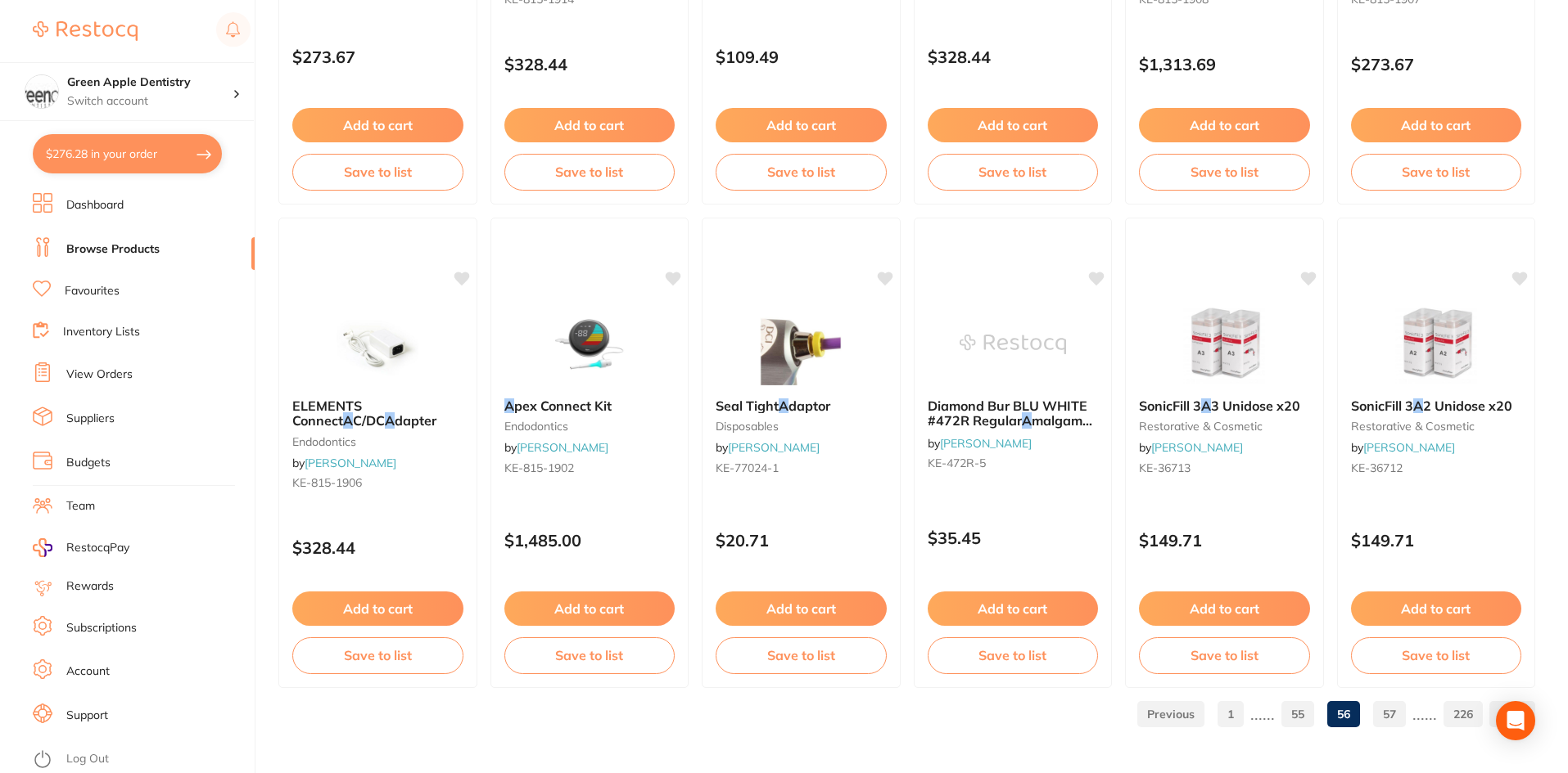
click at [1387, 705] on link "57" at bounding box center [1388, 714] width 32 height 32
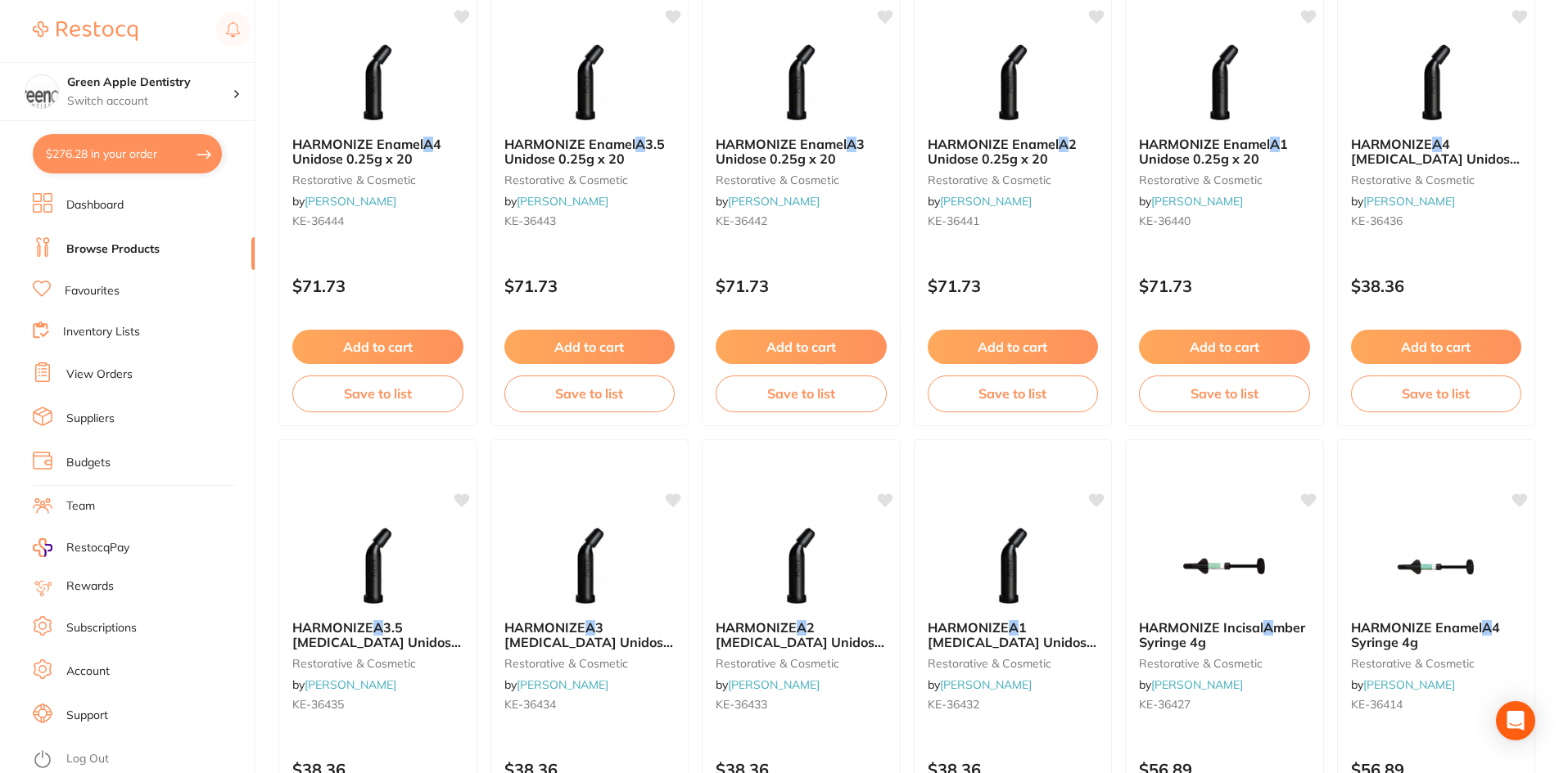
scroll to position [2456, 0]
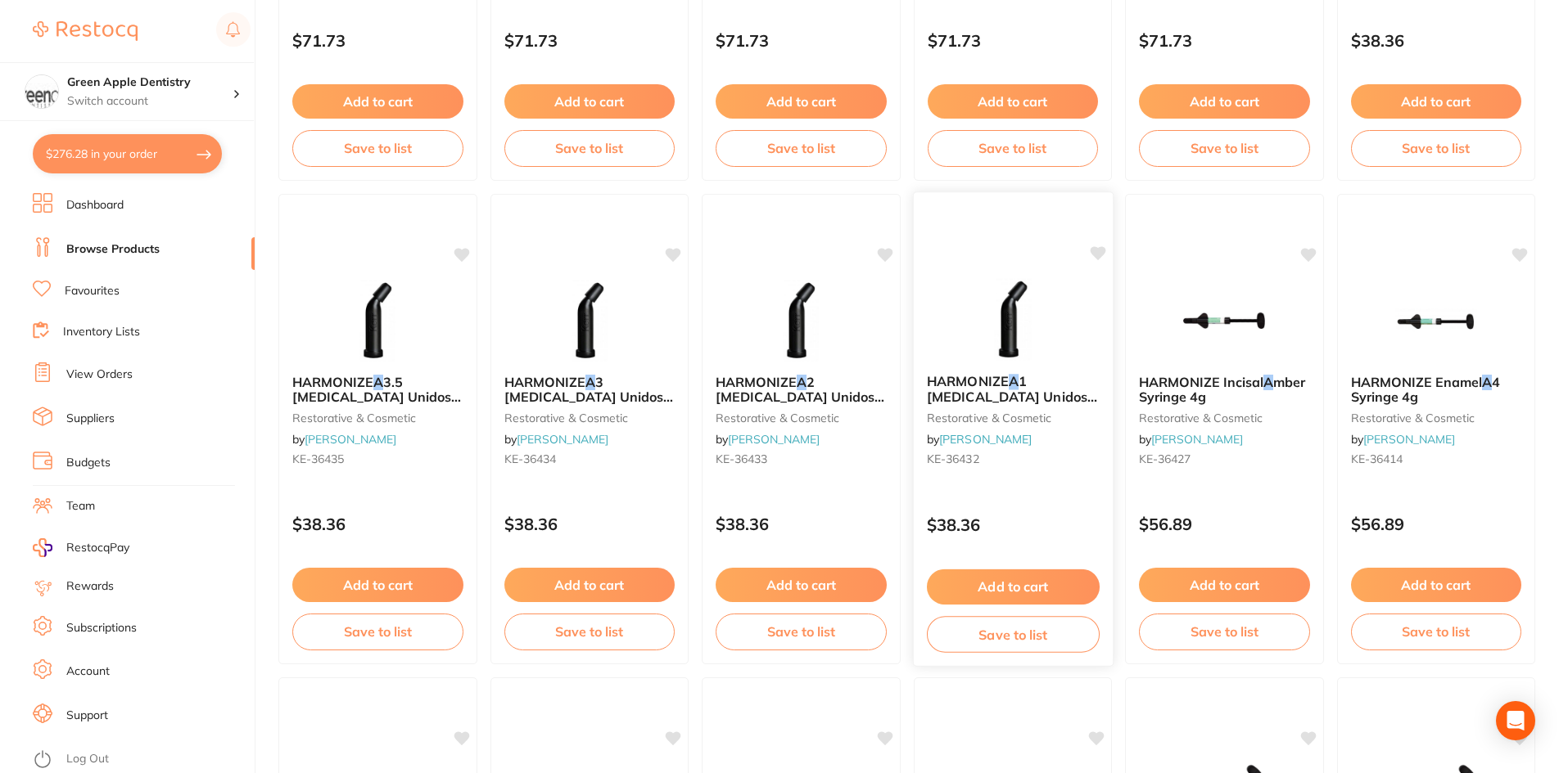
click at [984, 360] on img at bounding box center [1012, 319] width 107 height 83
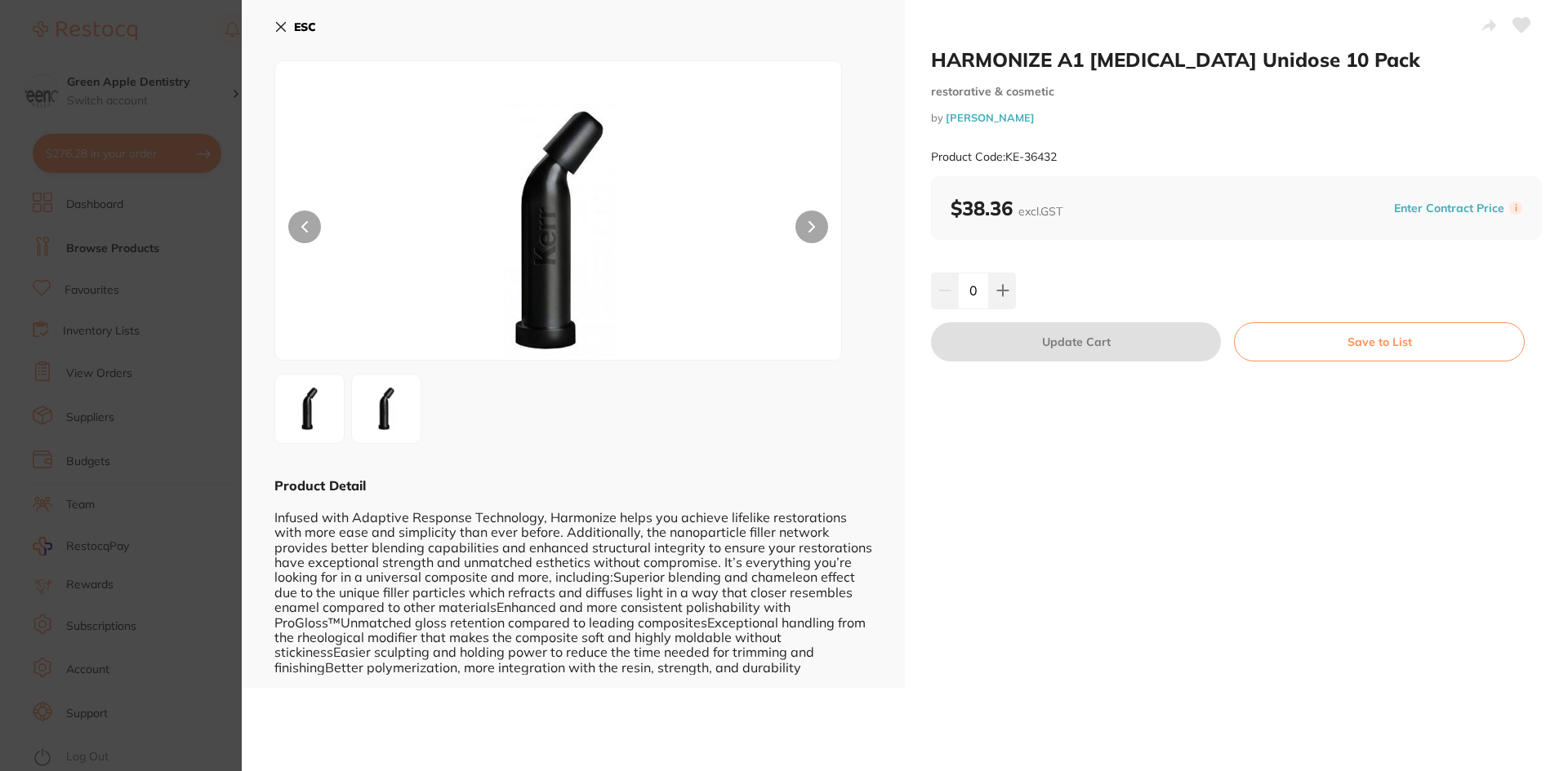
click at [316, 26] on b "ESC" at bounding box center [305, 26] width 22 height 15
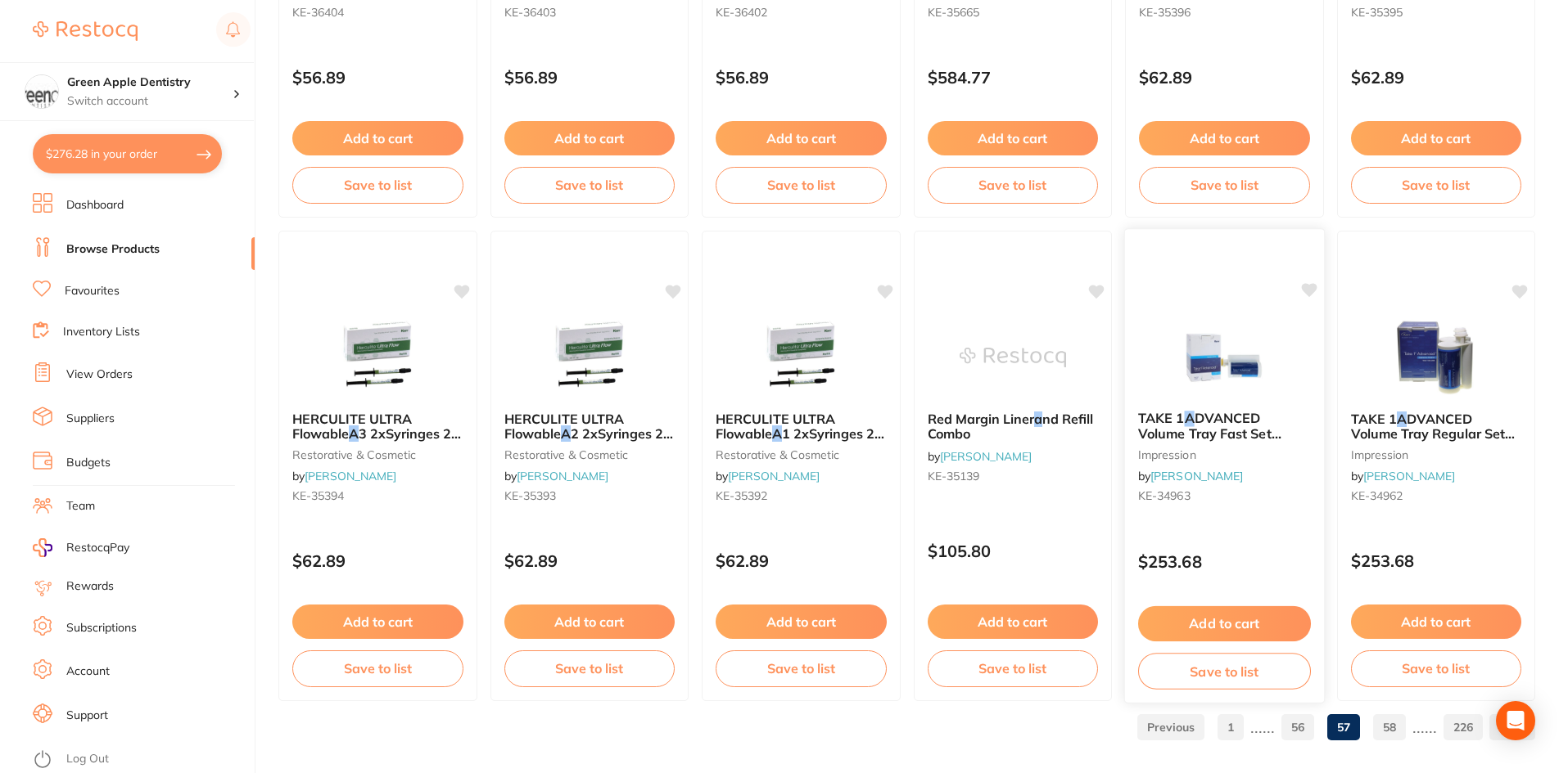
scroll to position [3883, 0]
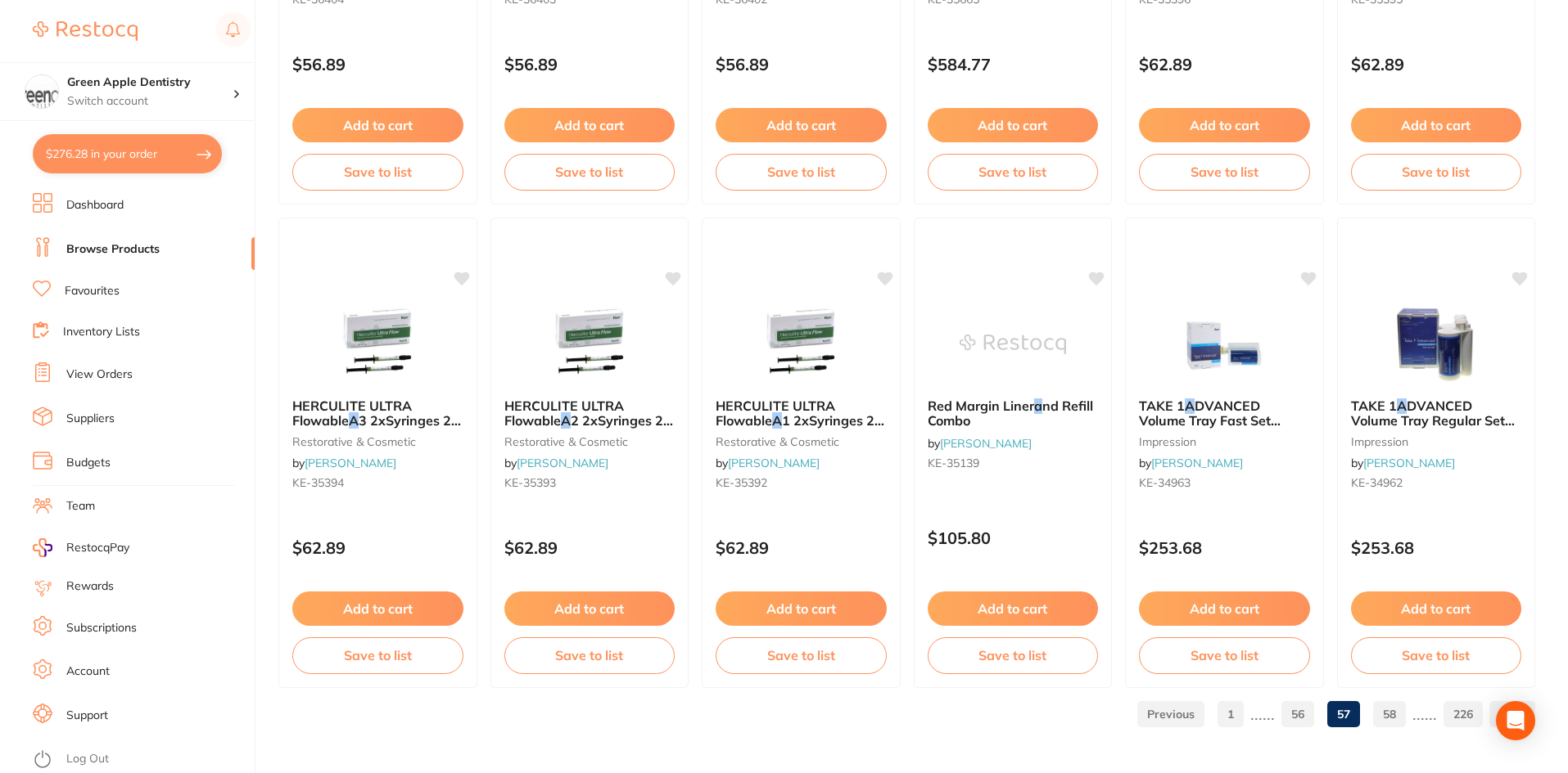
click at [1384, 713] on link "58" at bounding box center [1388, 714] width 32 height 32
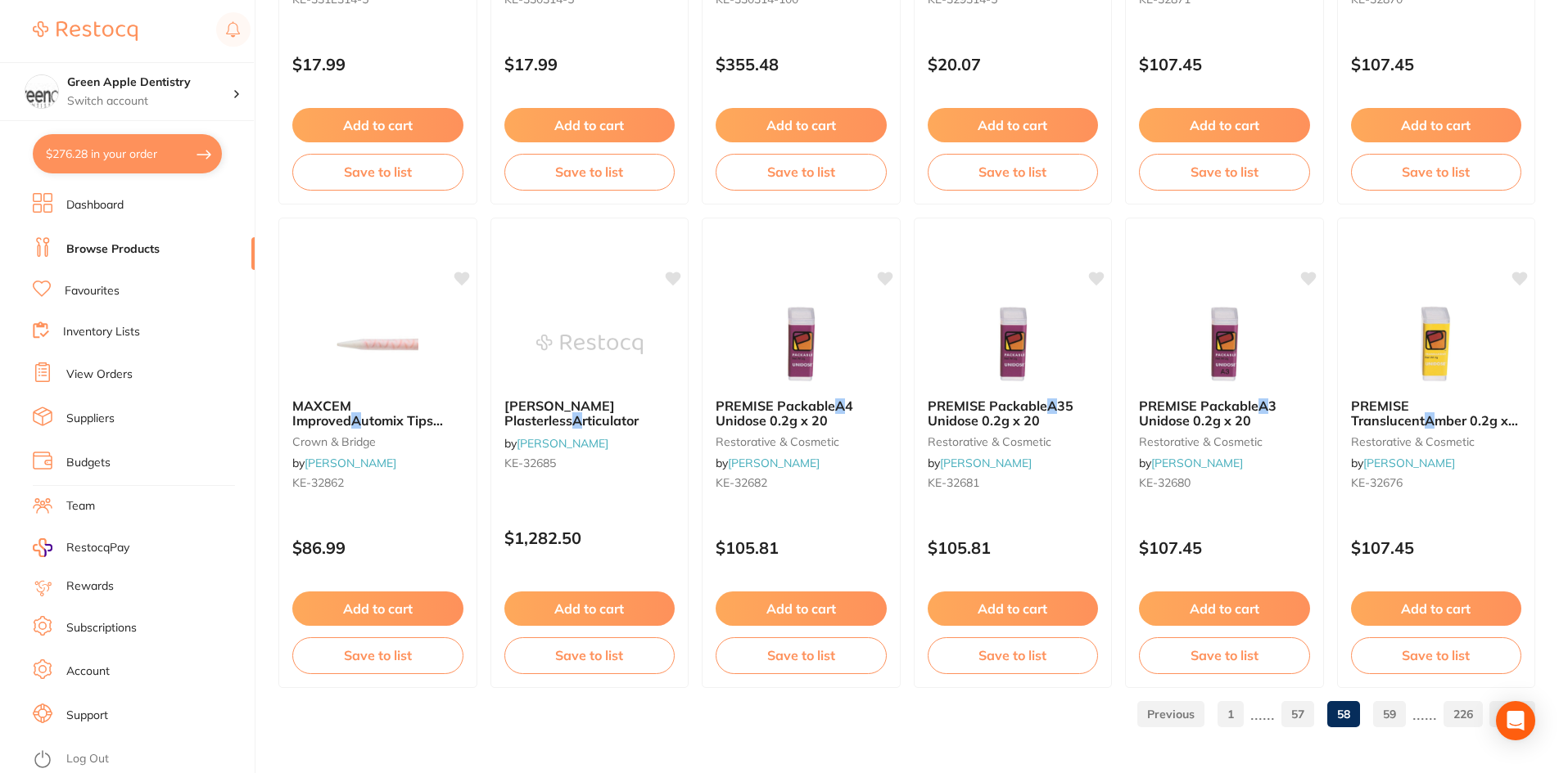
click at [1377, 719] on link "59" at bounding box center [1388, 714] width 32 height 32
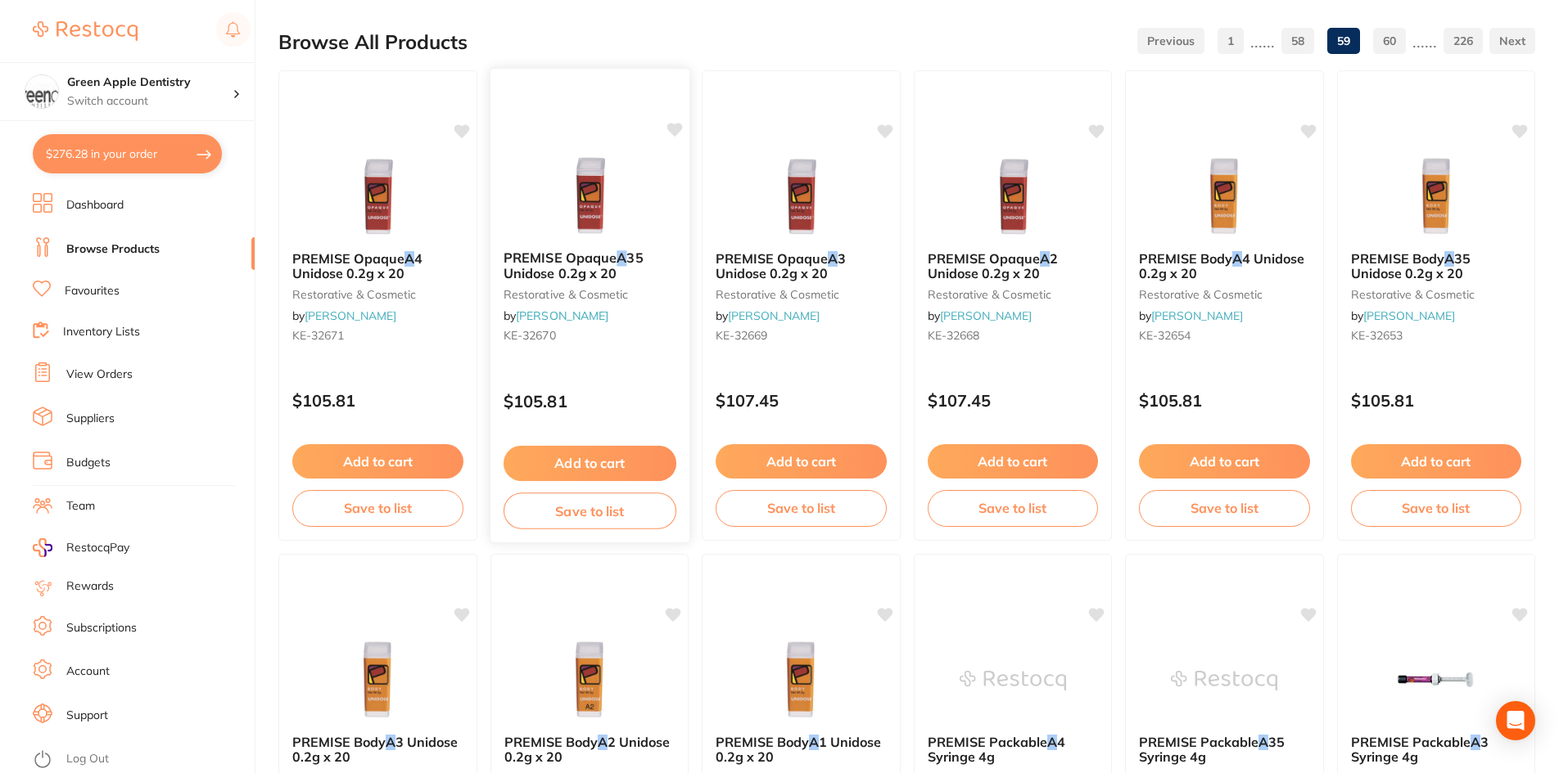
scroll to position [164, 0]
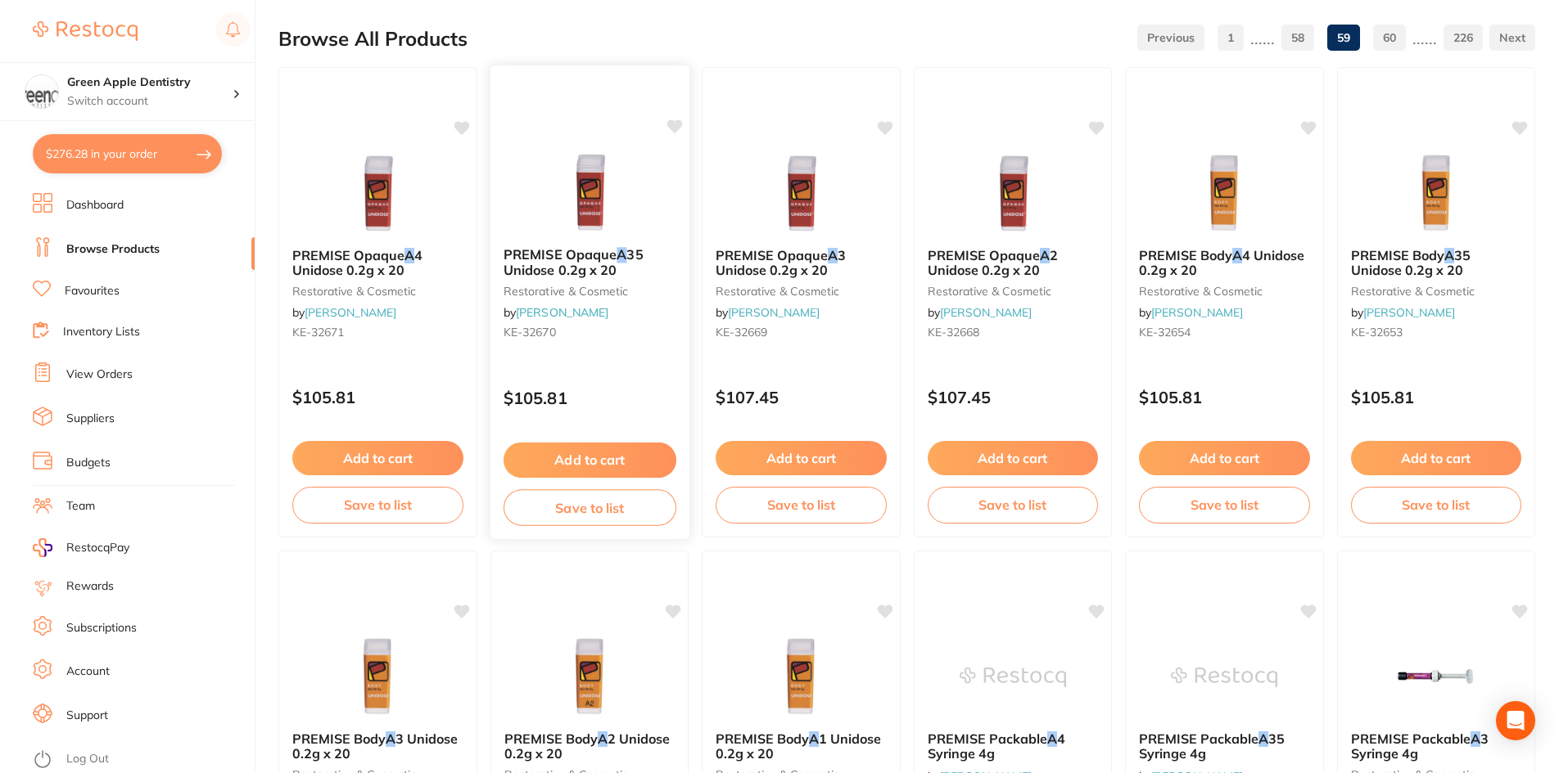
click at [655, 201] on div at bounding box center [588, 193] width 198 height 83
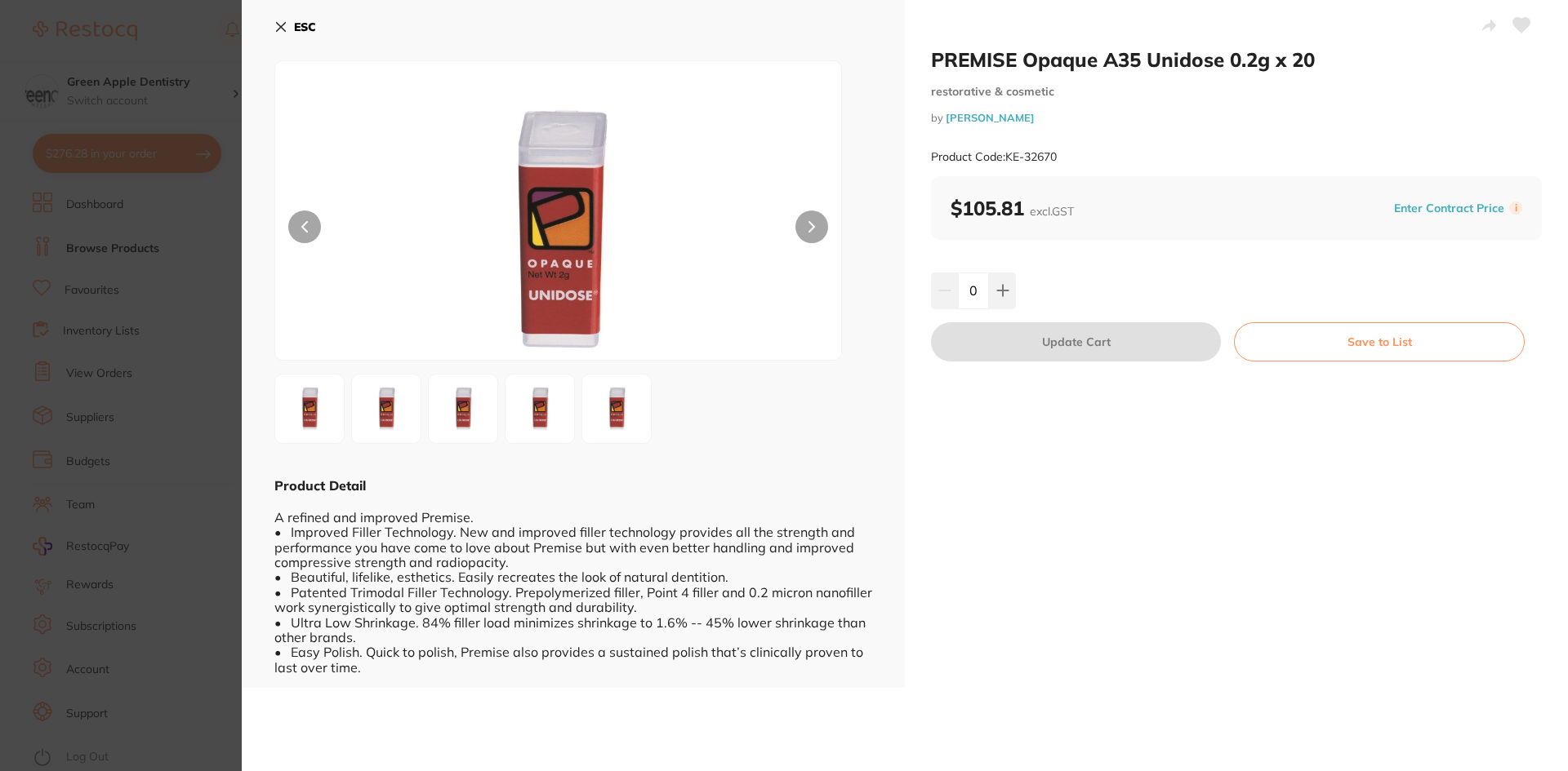
click at [307, 25] on b "ESC" at bounding box center [305, 26] width 22 height 15
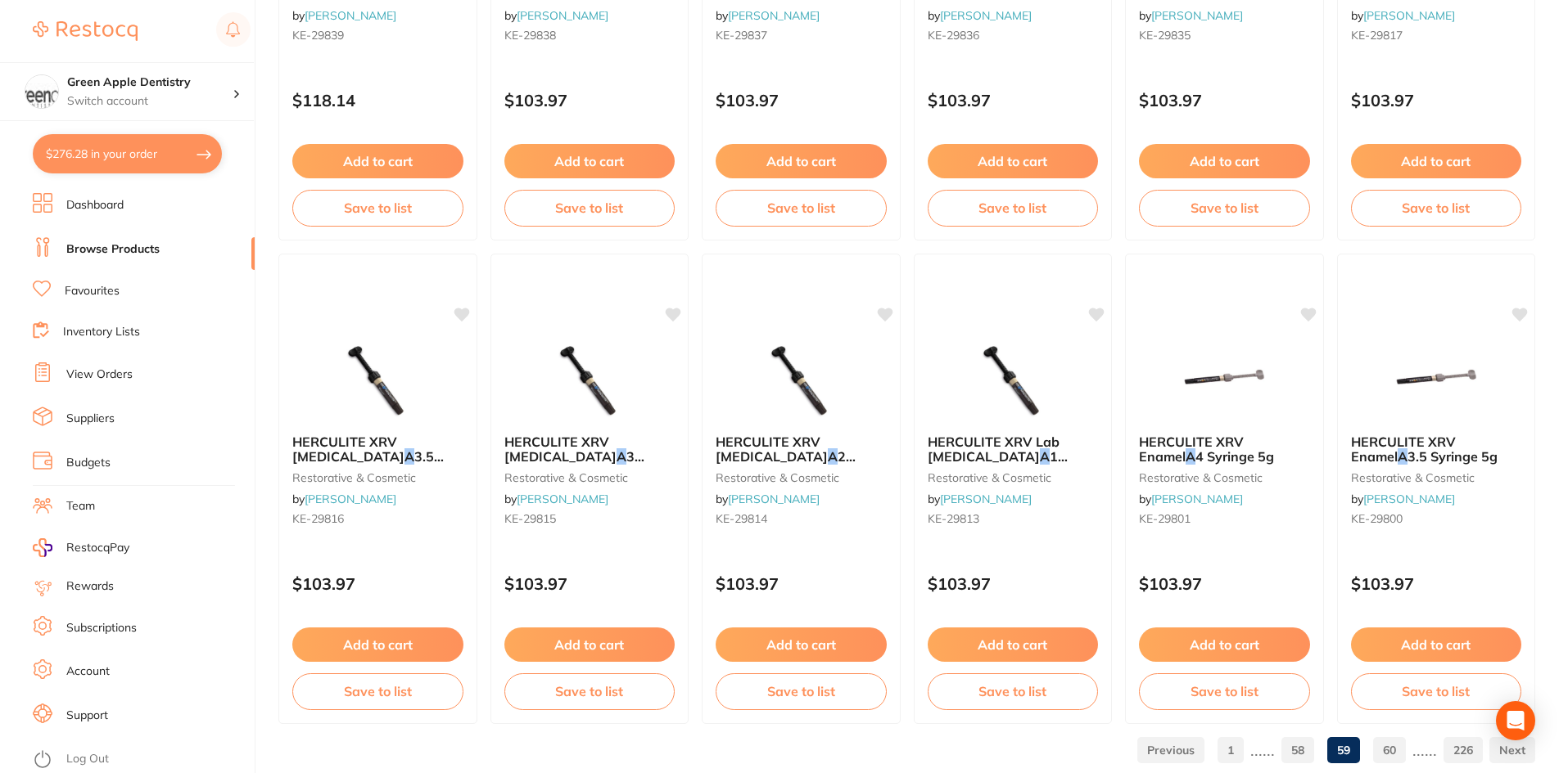
scroll to position [3883, 0]
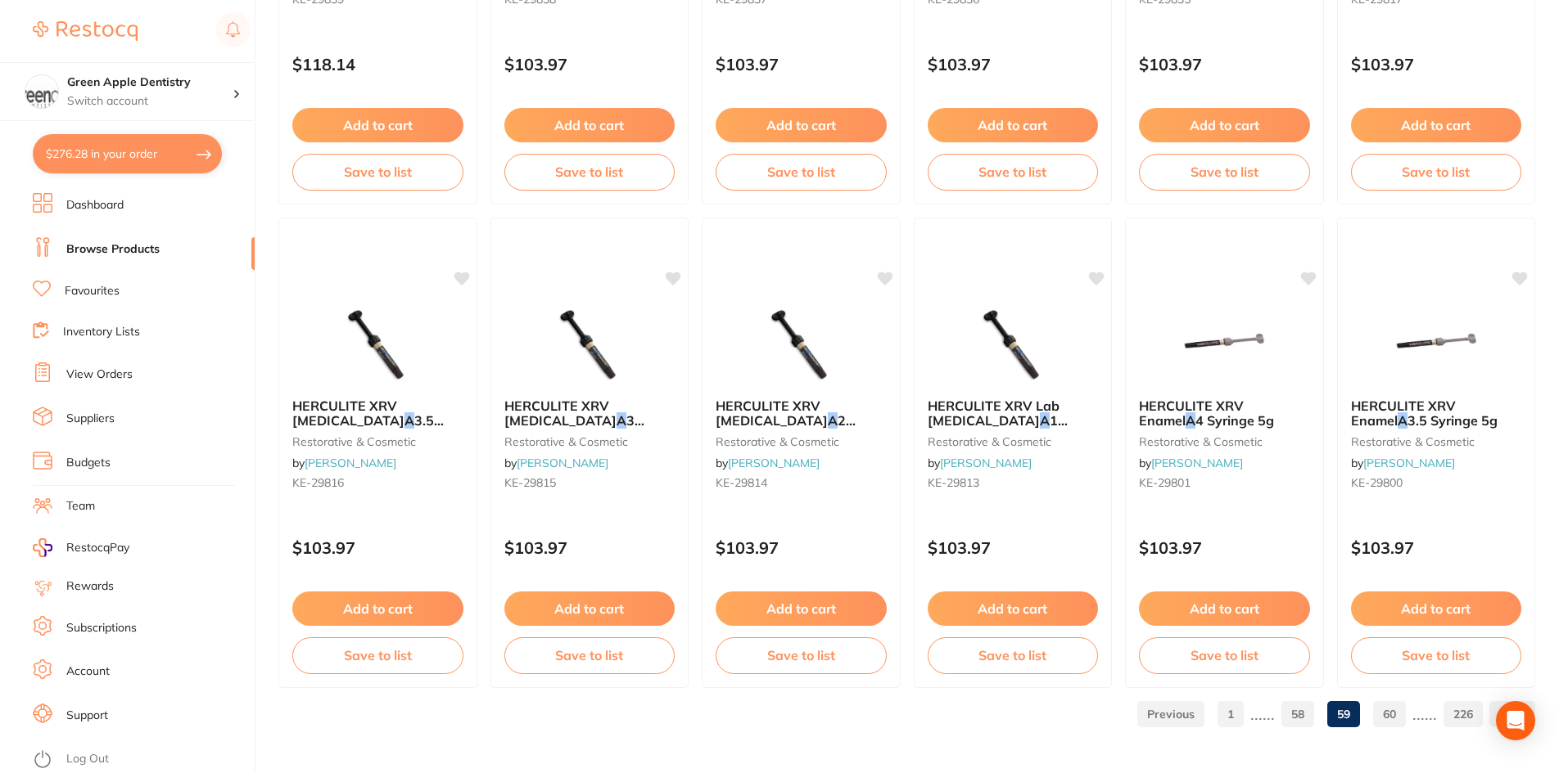
click at [1391, 718] on link "60" at bounding box center [1388, 714] width 32 height 32
